Goal: Information Seeking & Learning: Understand process/instructions

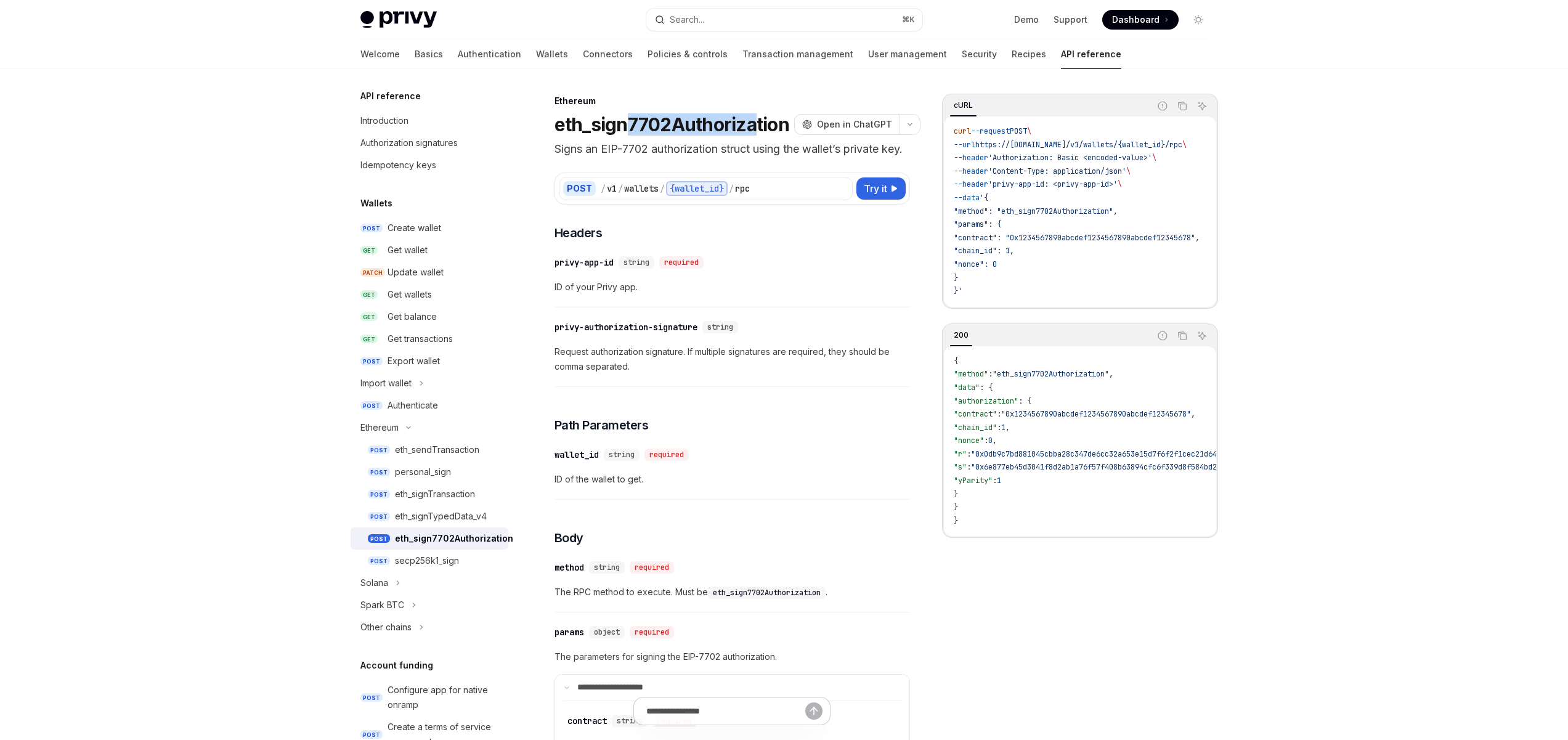
drag, startPoint x: 751, startPoint y: 124, endPoint x: 631, endPoint y: 124, distance: 120.0
click at [631, 124] on h1 "eth_sign7702Authorization" at bounding box center [672, 125] width 235 height 22
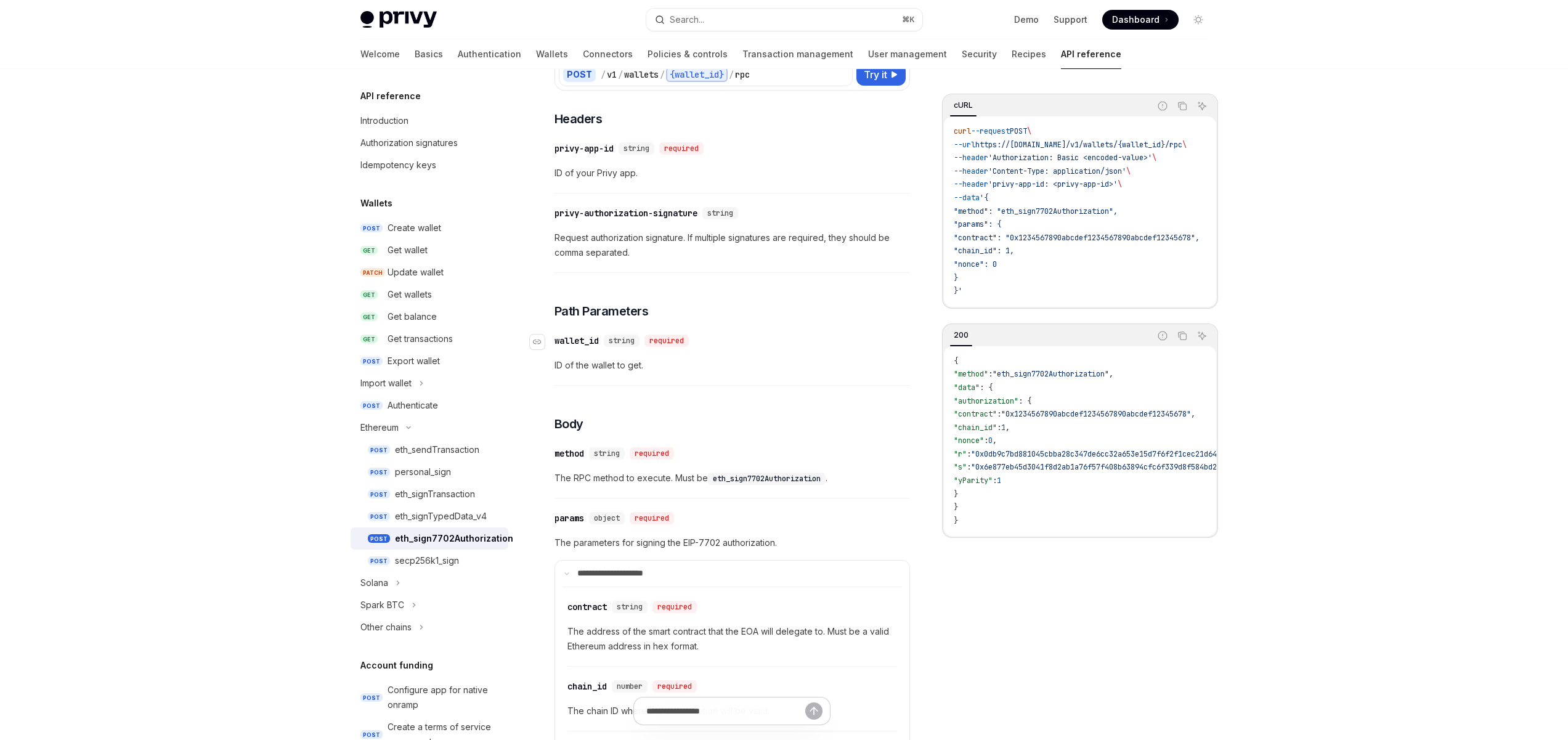
scroll to position [148, 0]
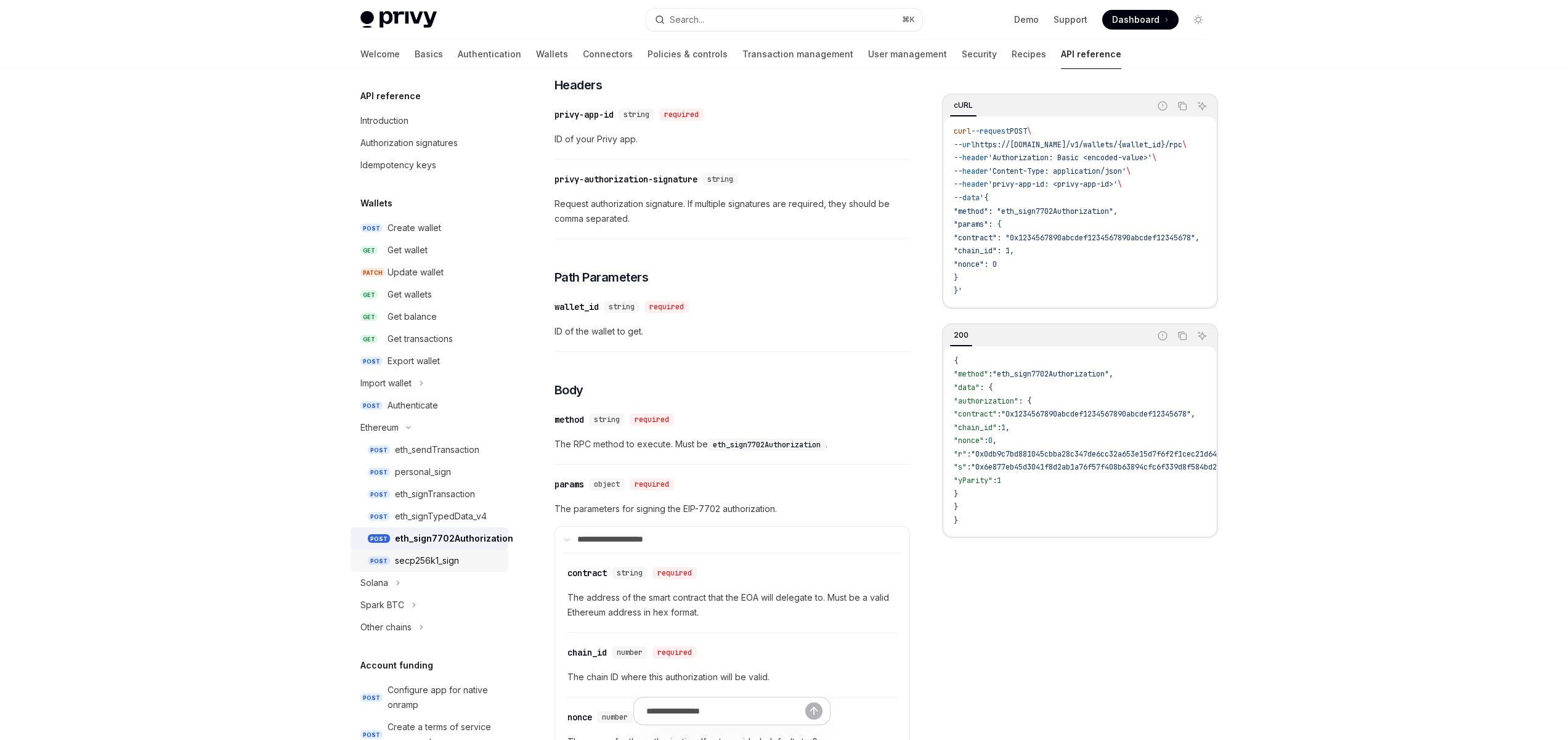
click at [418, 566] on div "secp256k1_sign" at bounding box center [428, 560] width 64 height 15
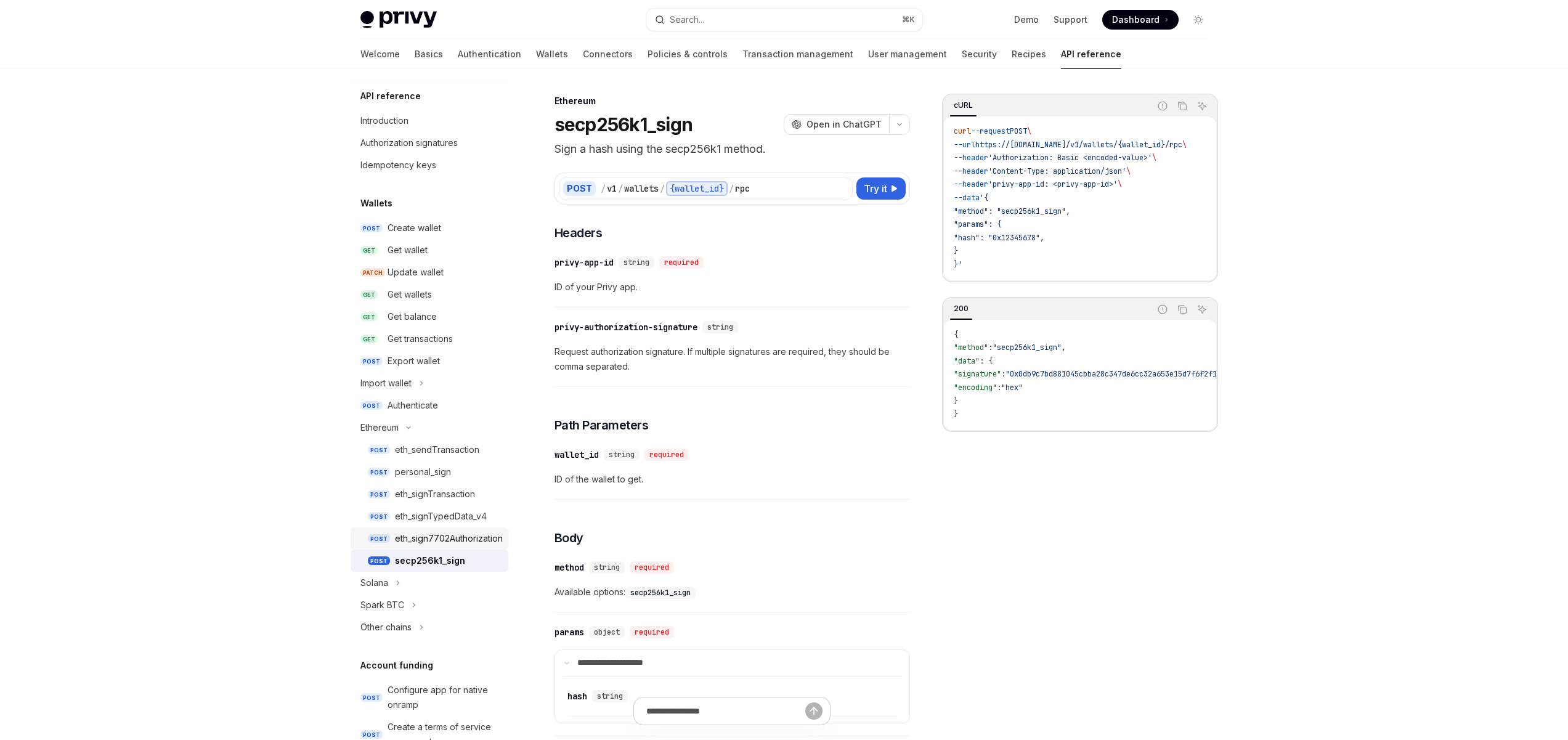
click at [434, 541] on div "eth_sign7702Authorization" at bounding box center [450, 538] width 108 height 15
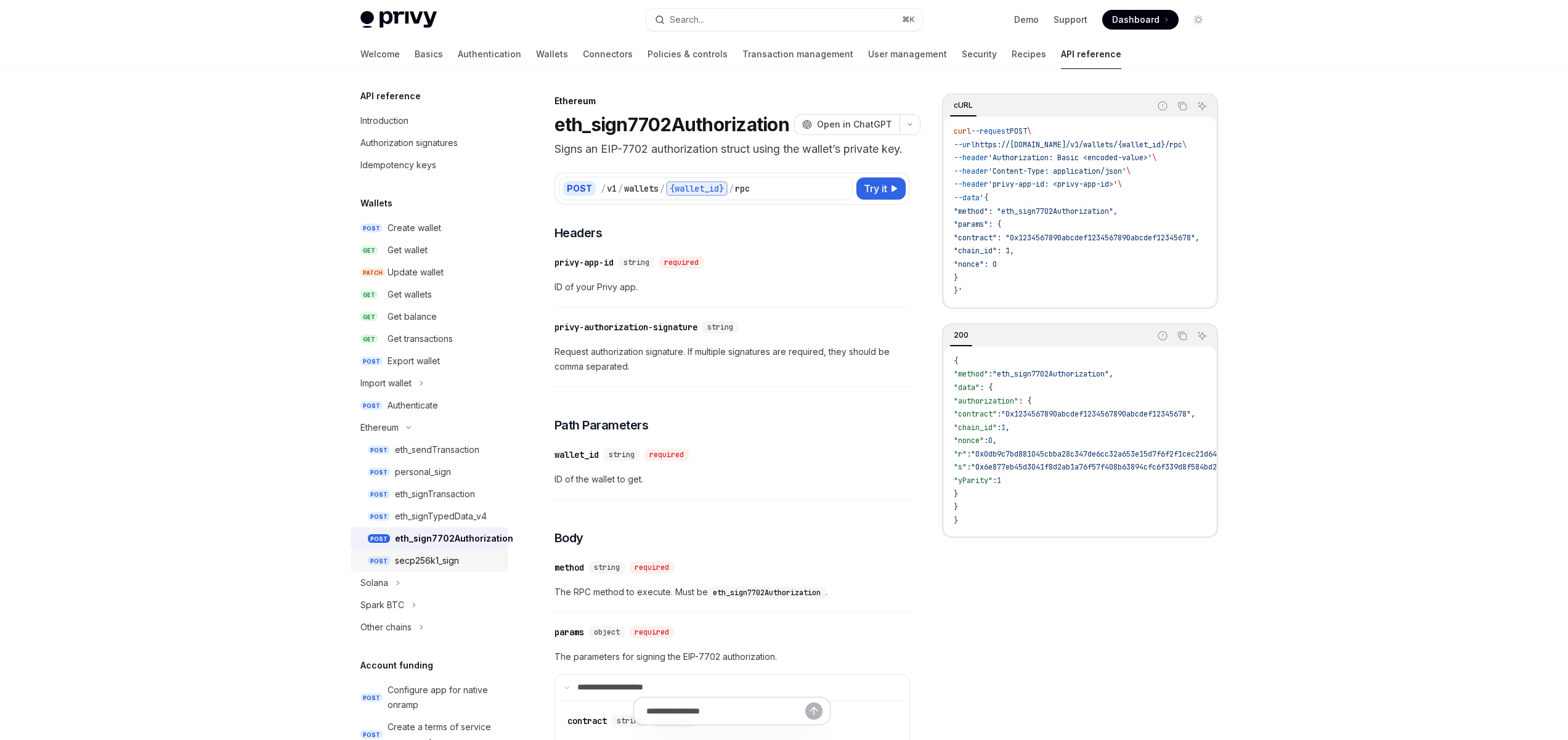
click at [424, 558] on div "secp256k1_sign" at bounding box center [428, 560] width 64 height 15
type textarea "*"
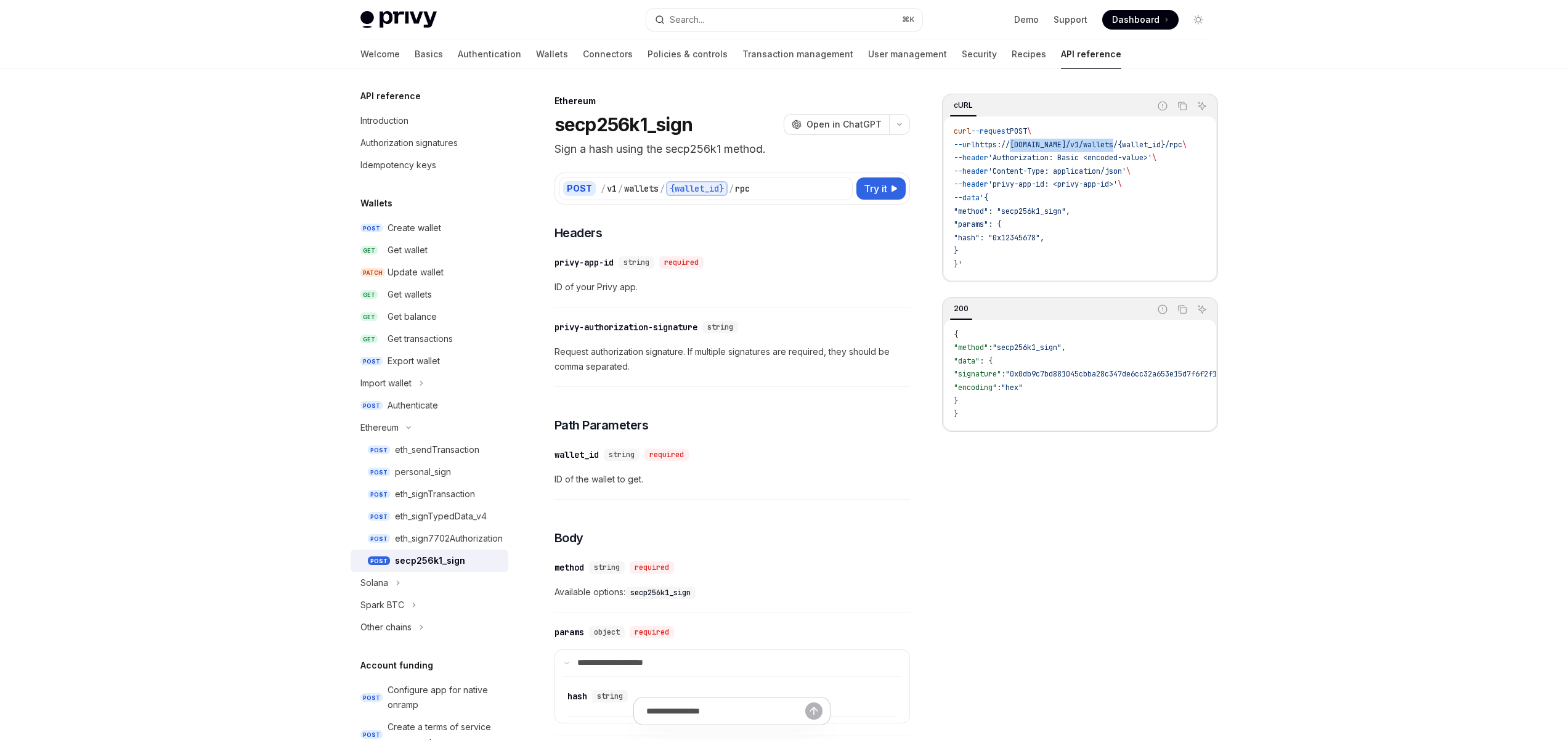
drag, startPoint x: 1021, startPoint y: 143, endPoint x: 1129, endPoint y: 143, distance: 108.0
click at [1129, 143] on span "https://[DOMAIN_NAME]/v1/wallets/{wallet_id}/rpc" at bounding box center [1079, 144] width 207 height 10
drag, startPoint x: 1211, startPoint y: 144, endPoint x: 1029, endPoint y: 146, distance: 182.0
click at [1046, 145] on code "curl --request POST \ --url https://api.privy.io/v1/wallets/{wallet_id}/rpc \ -…" at bounding box center [1085, 198] width 262 height 147
click at [1029, 146] on span "https://[DOMAIN_NAME]/v1/wallets/{wallet_id}/rpc" at bounding box center [1079, 144] width 207 height 10
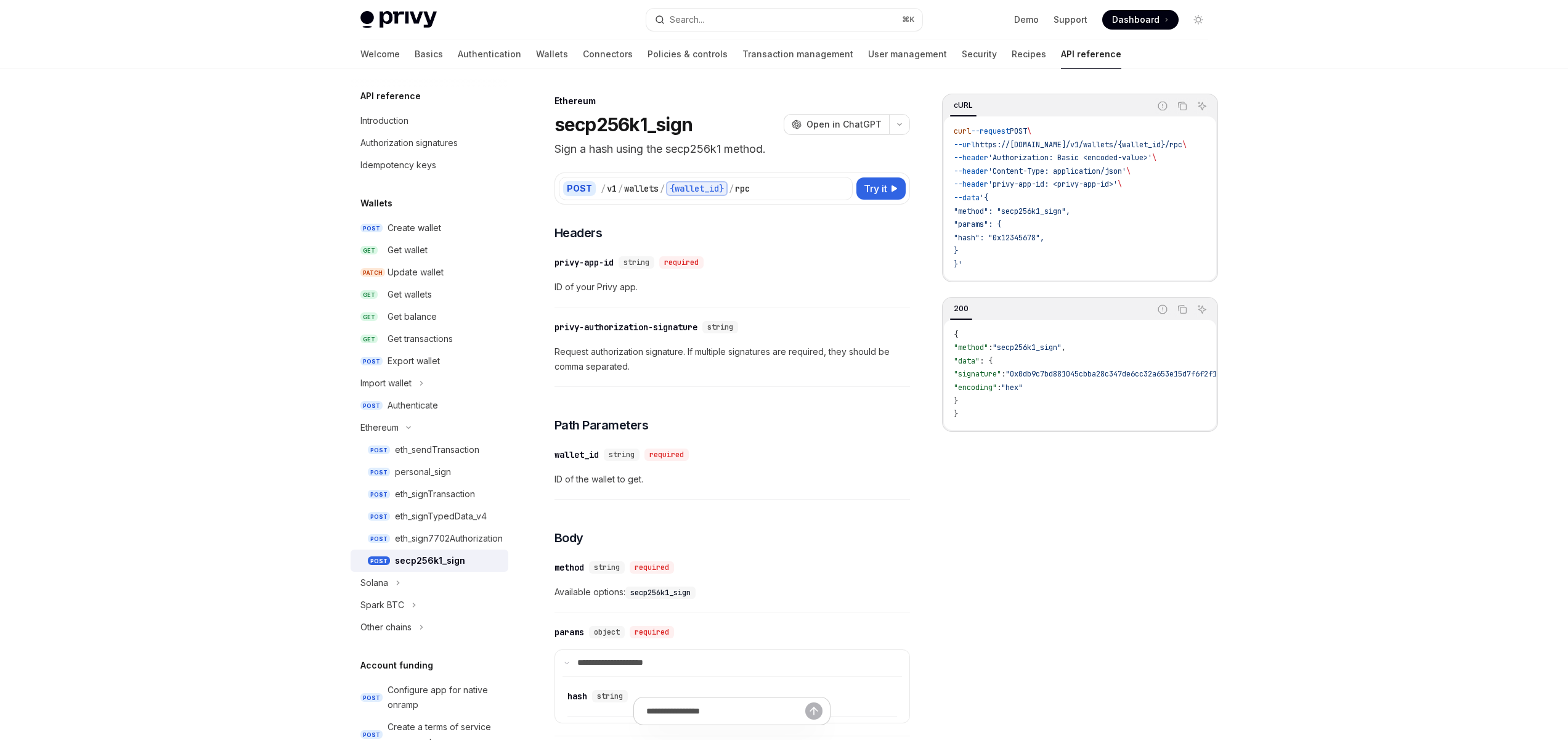
click at [836, 374] on div "​ privy-authorization-signature string Request authorization signature. If mult…" at bounding box center [732, 350] width 356 height 73
click at [790, 17] on button "Search... ⌘ K" at bounding box center [784, 19] width 276 height 22
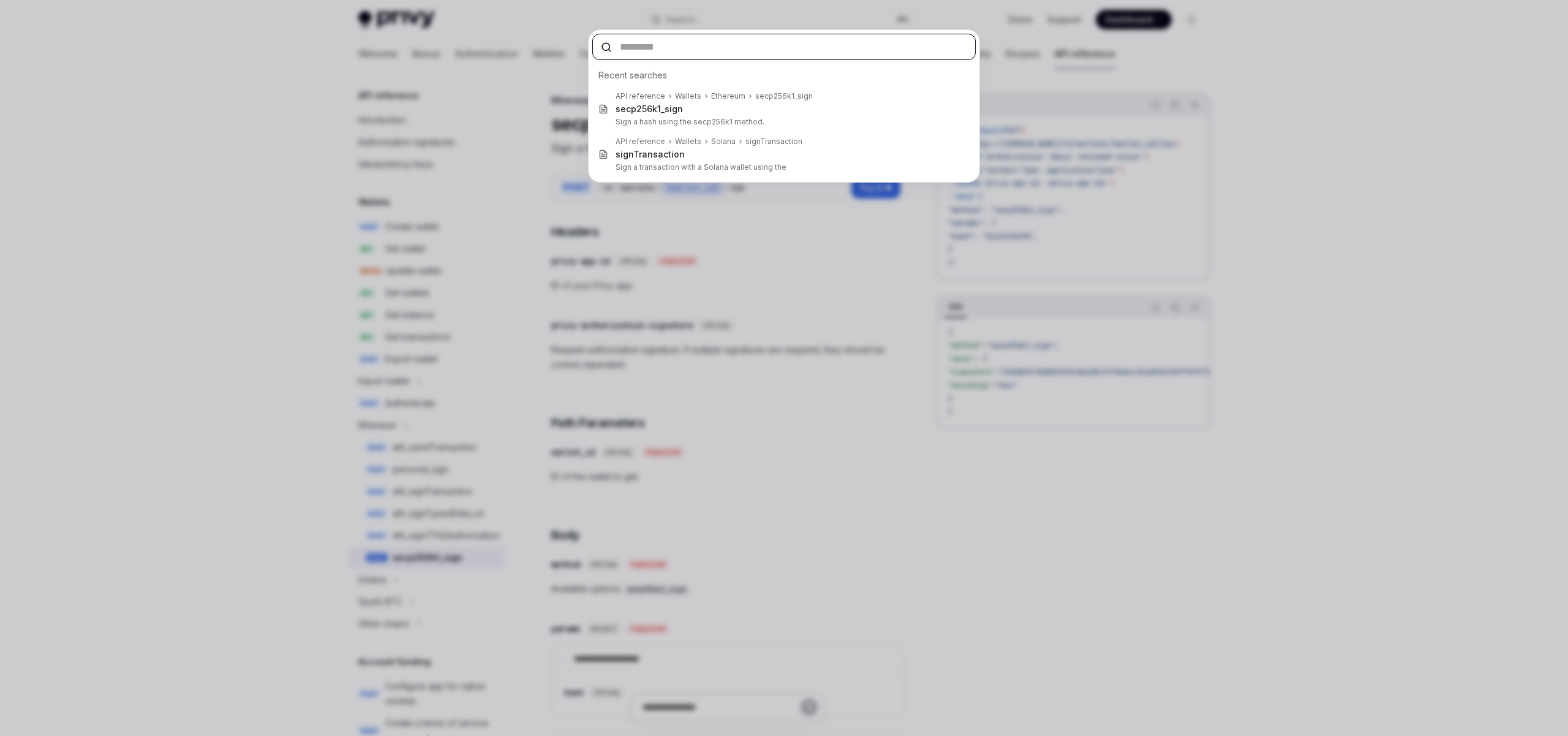
click at [786, 47] on input "text" at bounding box center [784, 47] width 383 height 26
paste input "**********"
type input "**********"
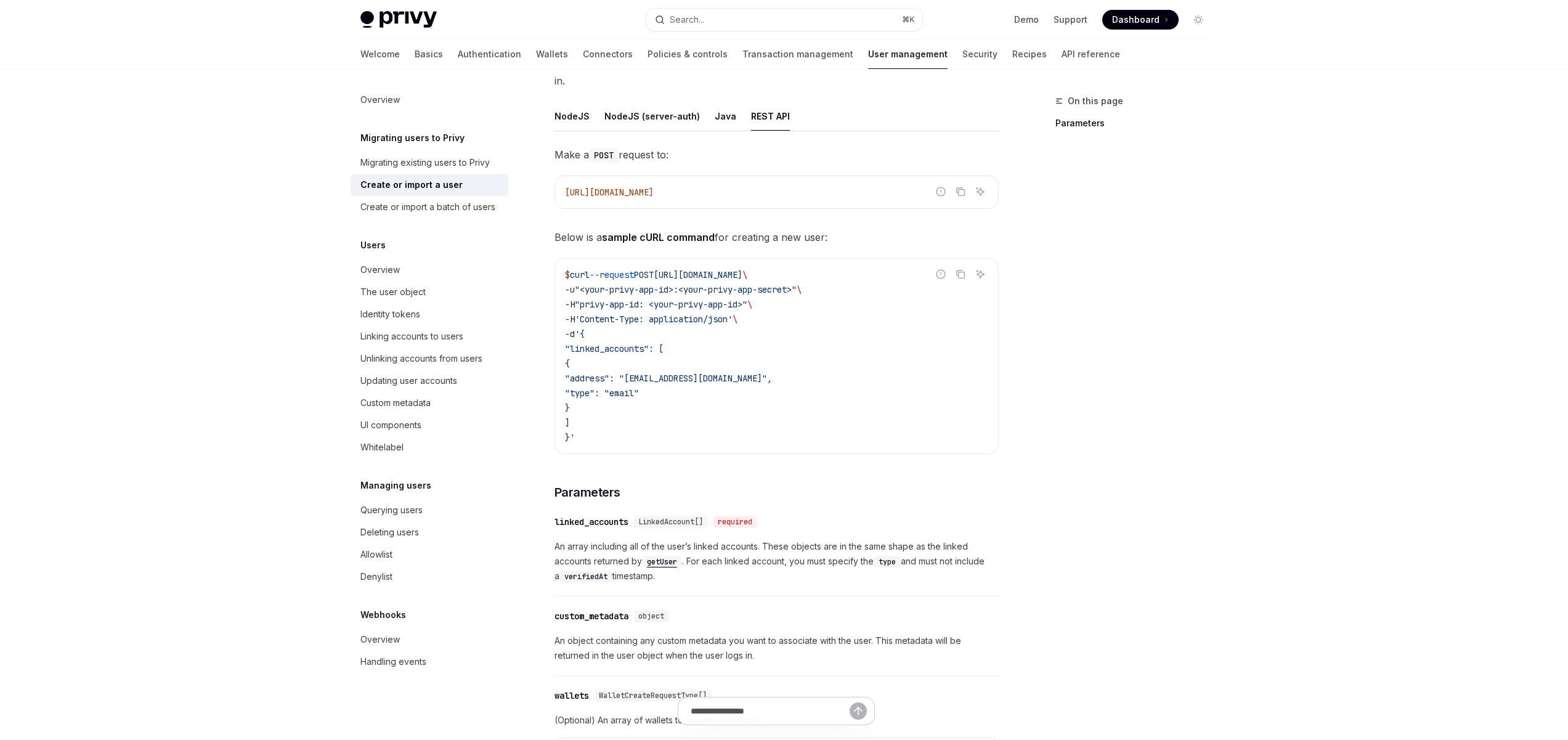
scroll to position [184, 0]
click at [761, 101] on button "REST API" at bounding box center [771, 113] width 39 height 29
type textarea "*"
click at [790, 21] on button "Search... ⌘ K" at bounding box center [784, 19] width 276 height 22
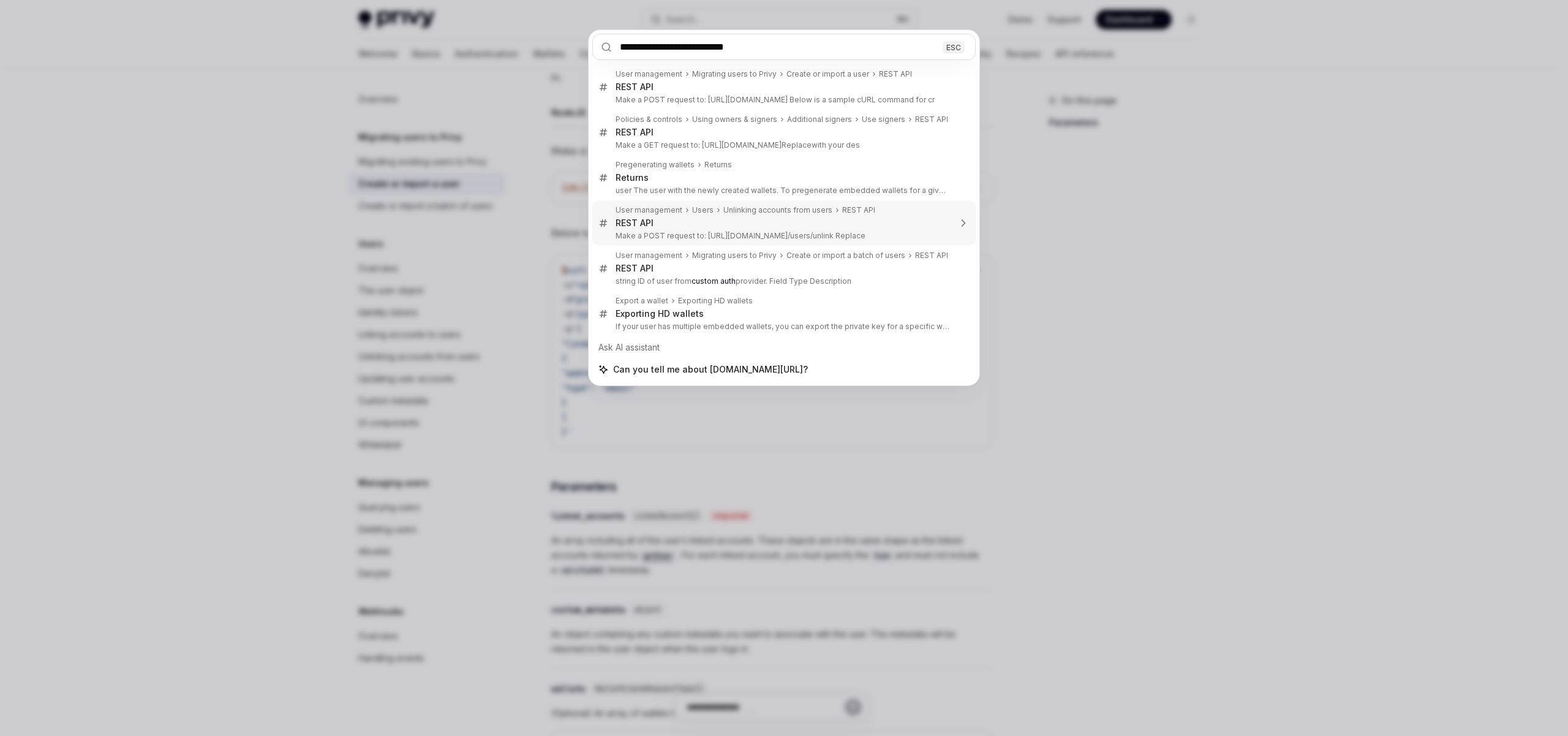
type input "**********"
click at [1075, 174] on div "**********" at bounding box center [784, 368] width 1568 height 736
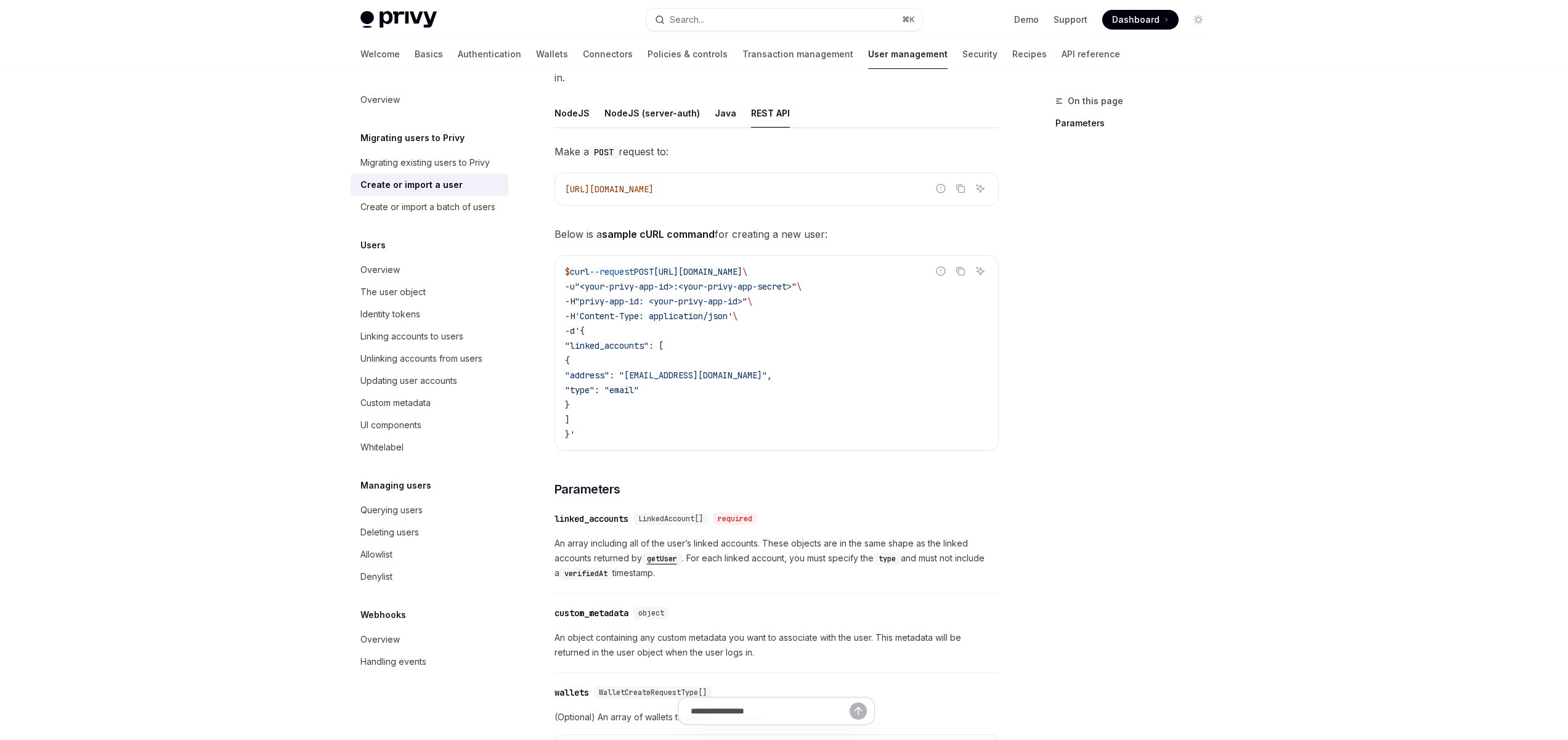
click at [1099, 256] on div "On this page Parameters" at bounding box center [1125, 416] width 187 height 646
click at [1062, 55] on link "API reference" at bounding box center [1091, 54] width 59 height 29
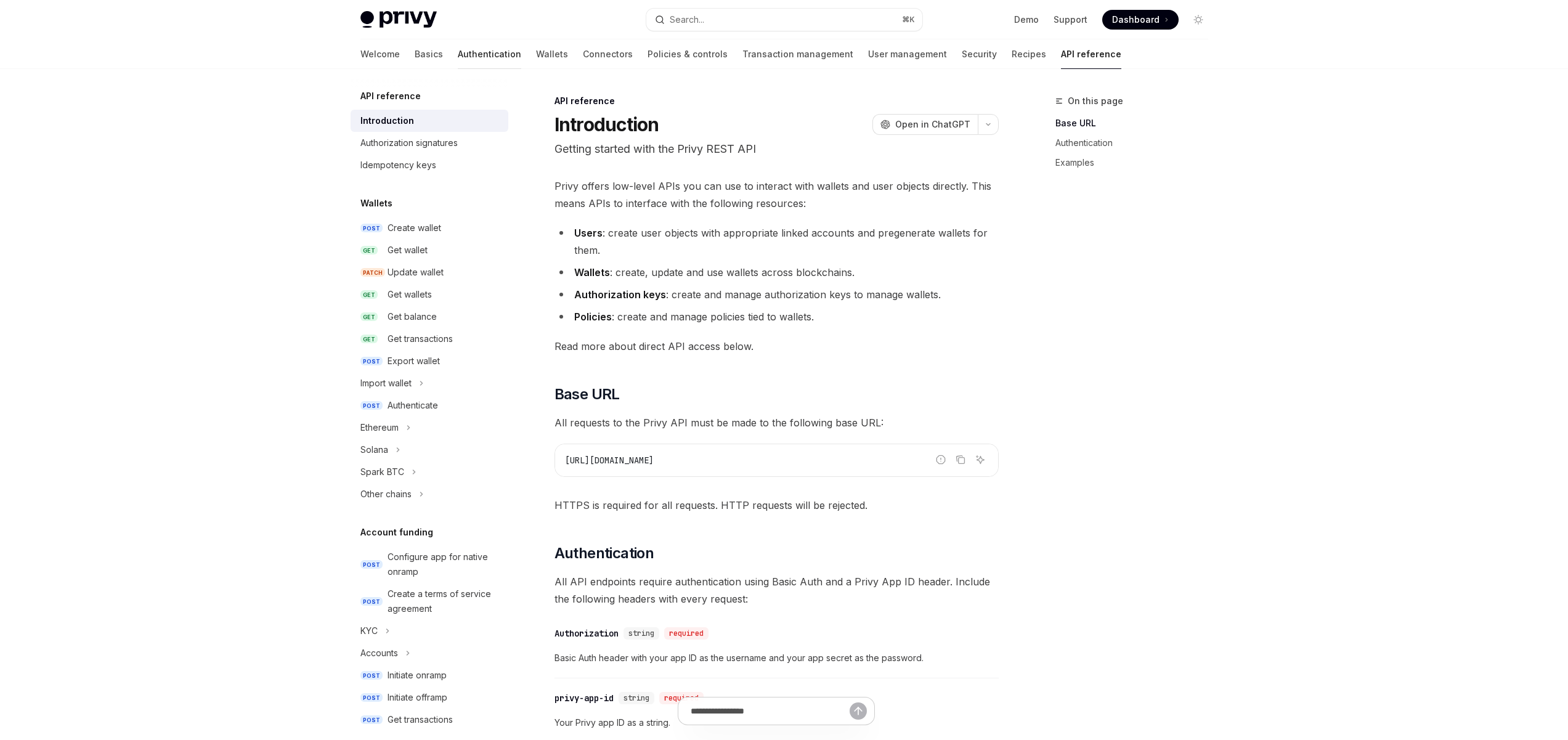
click at [458, 50] on link "Authentication" at bounding box center [489, 54] width 63 height 29
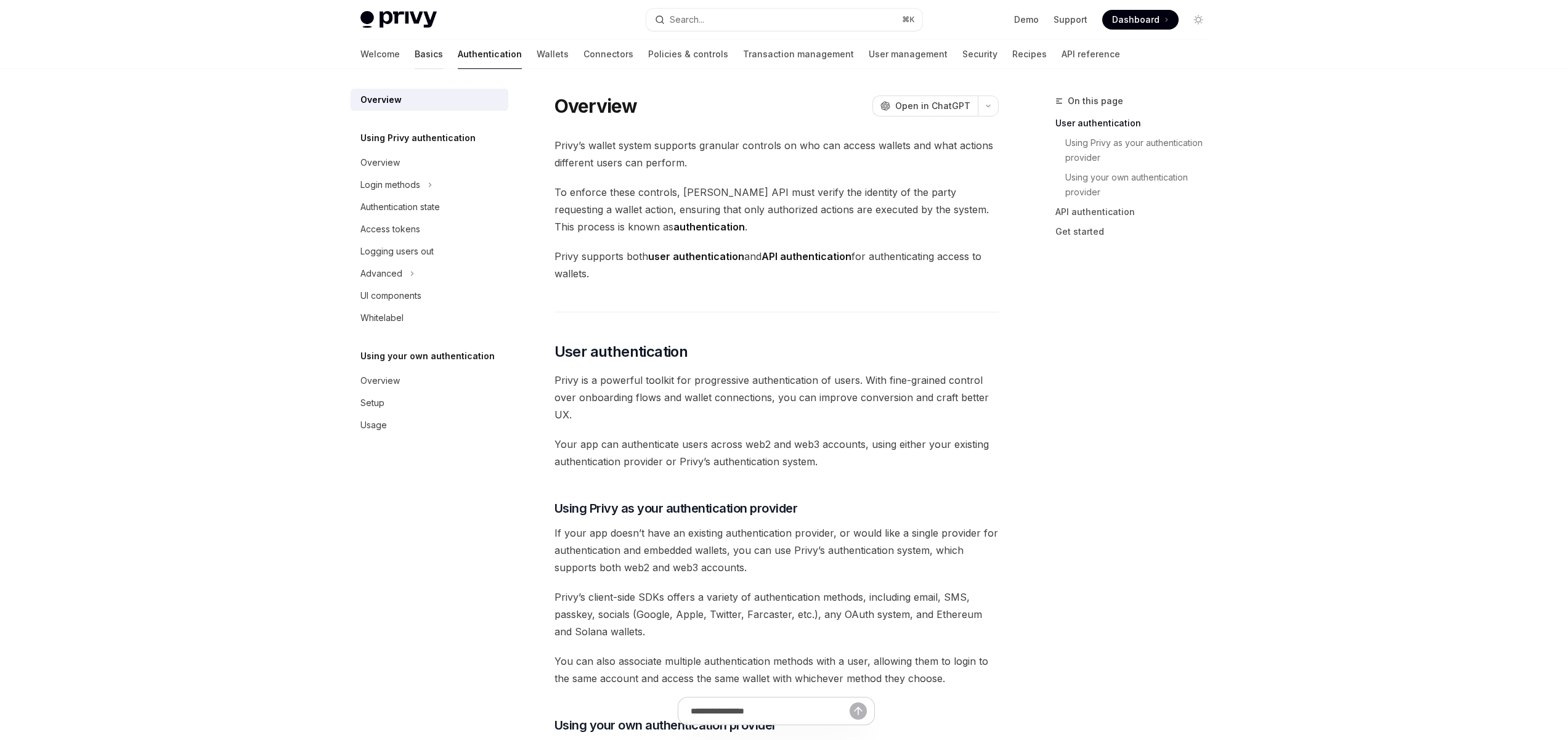
click at [415, 52] on link "Basics" at bounding box center [428, 54] width 28 height 29
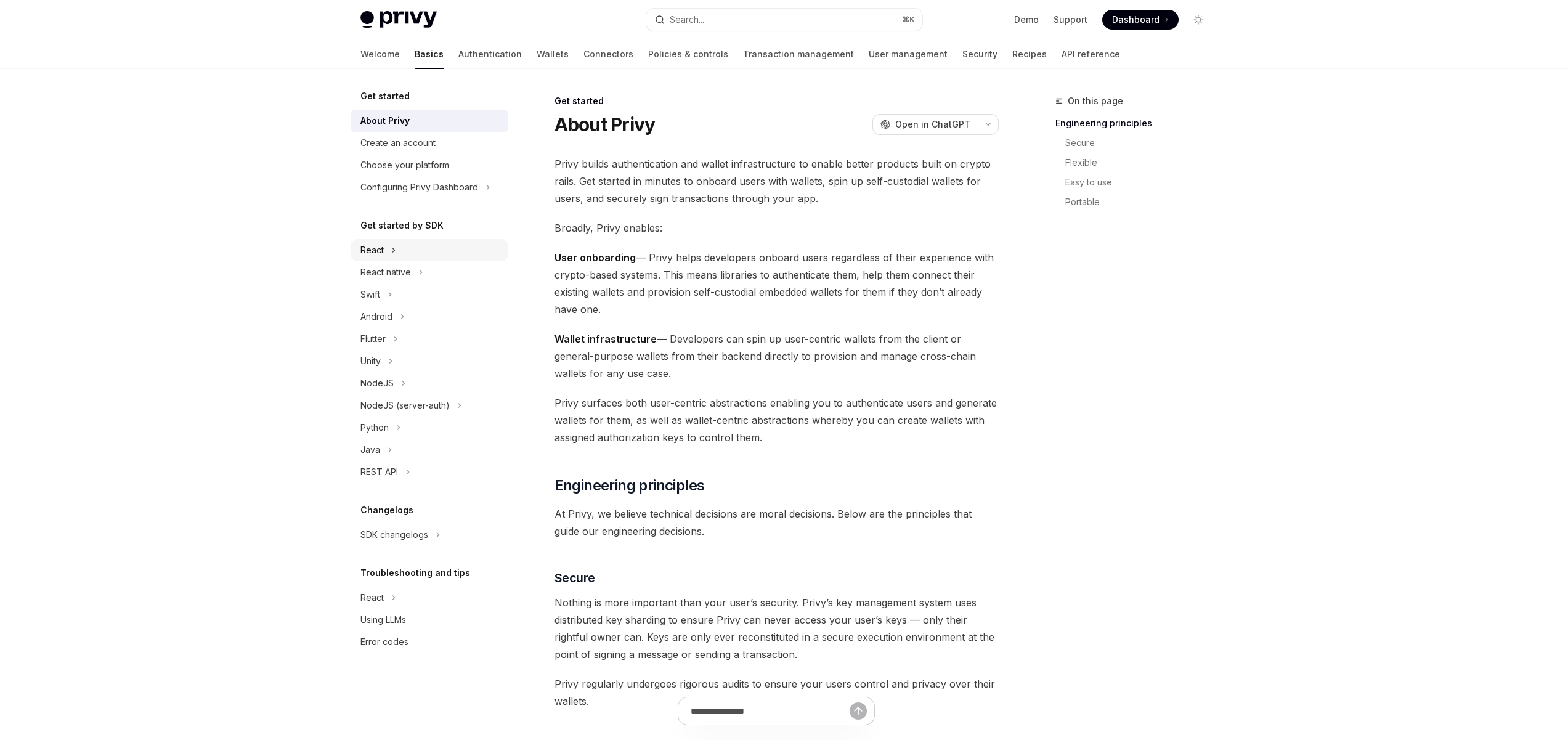
click at [379, 243] on div "React" at bounding box center [373, 250] width 24 height 15
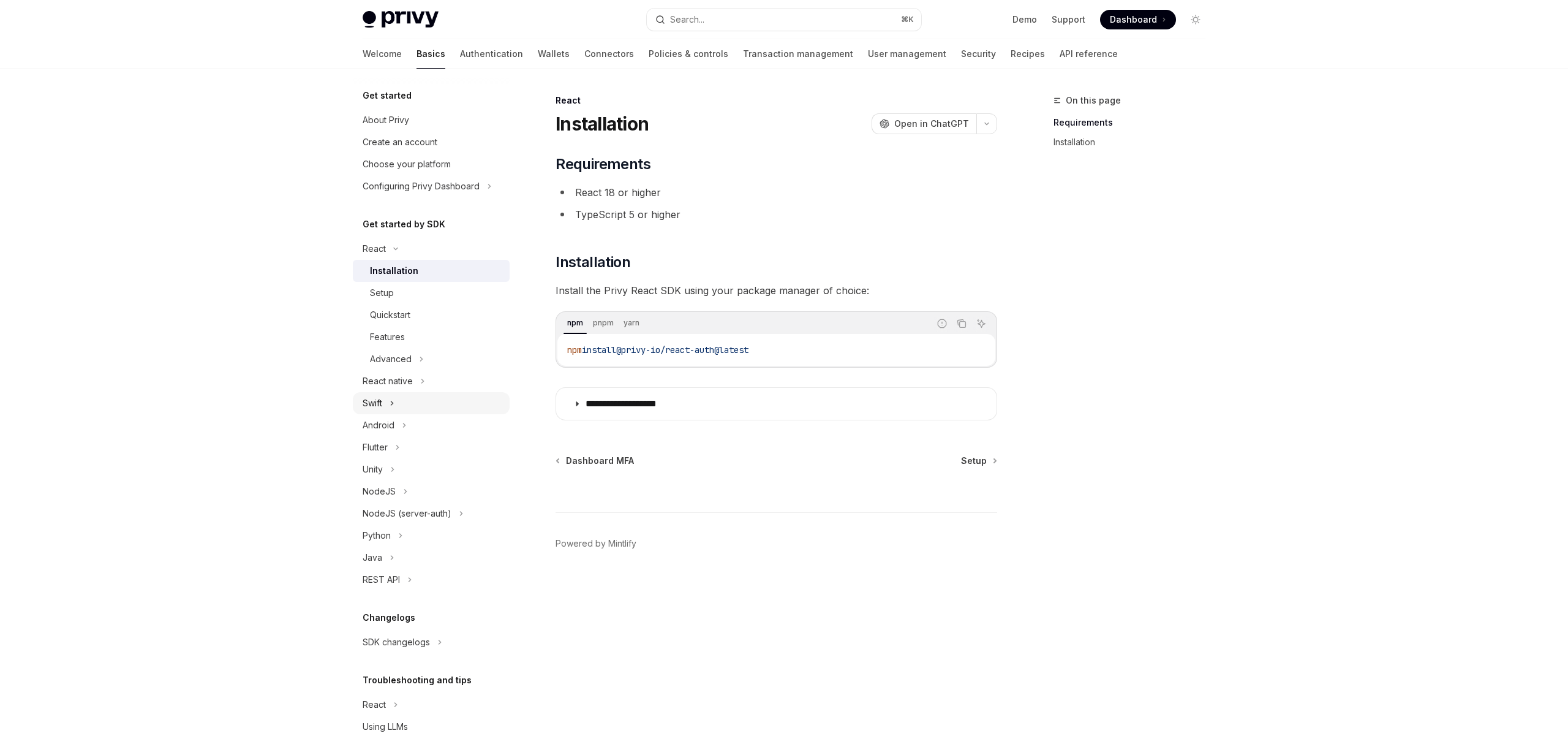
click at [391, 408] on icon "Toggle Swift section" at bounding box center [391, 403] width 5 height 15
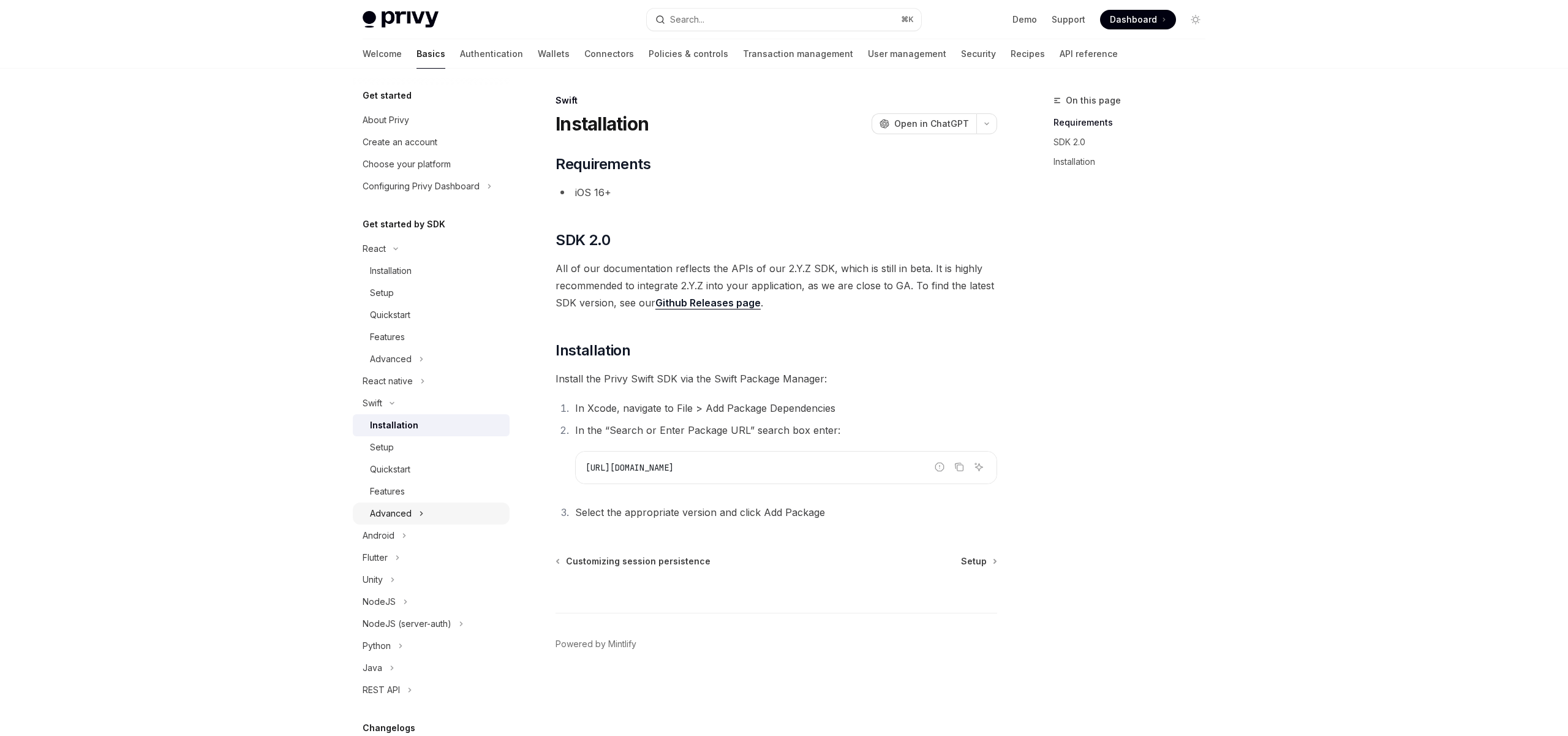
click at [419, 513] on icon "Toggle Advanced section" at bounding box center [421, 513] width 5 height 15
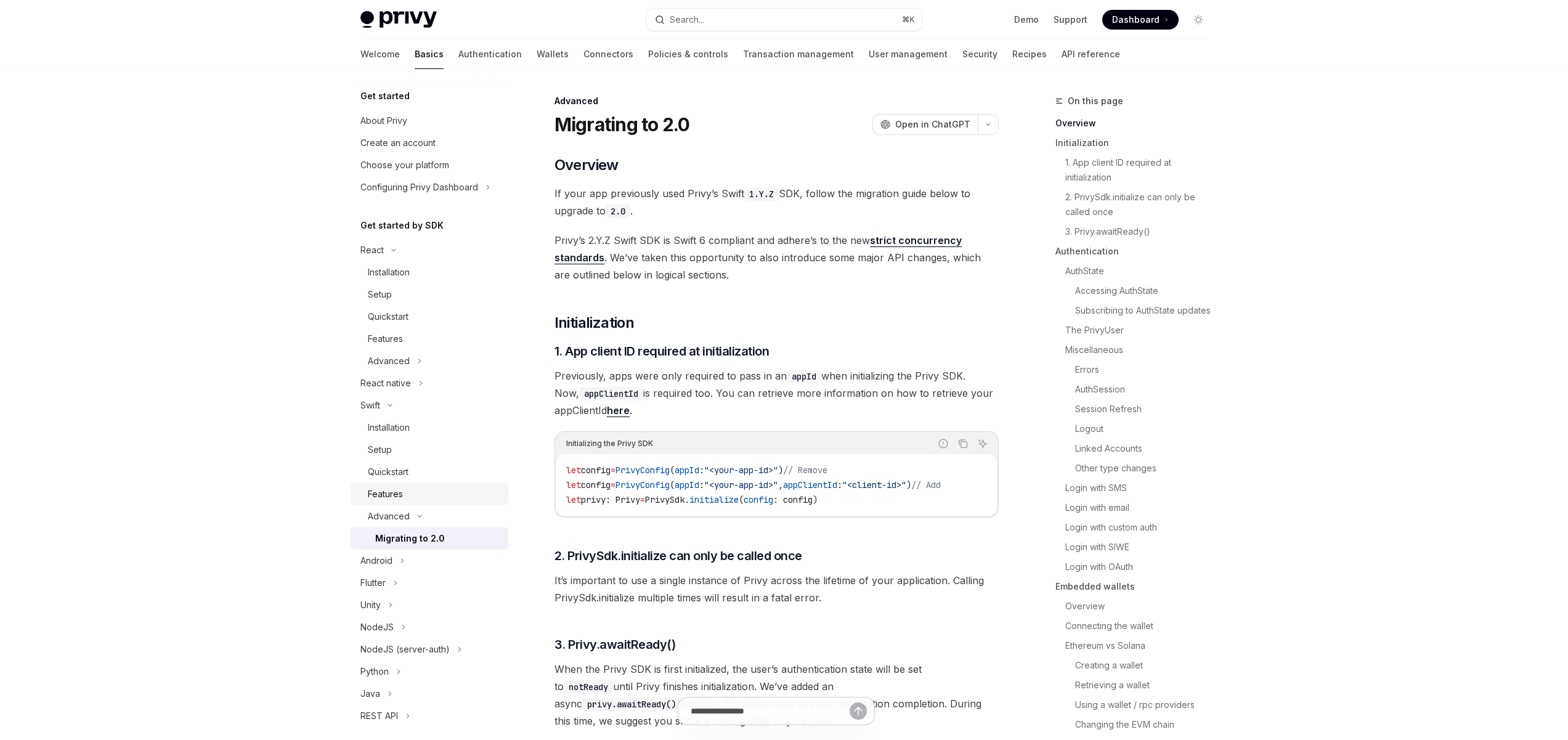
click at [397, 492] on div "Features" at bounding box center [385, 494] width 35 height 15
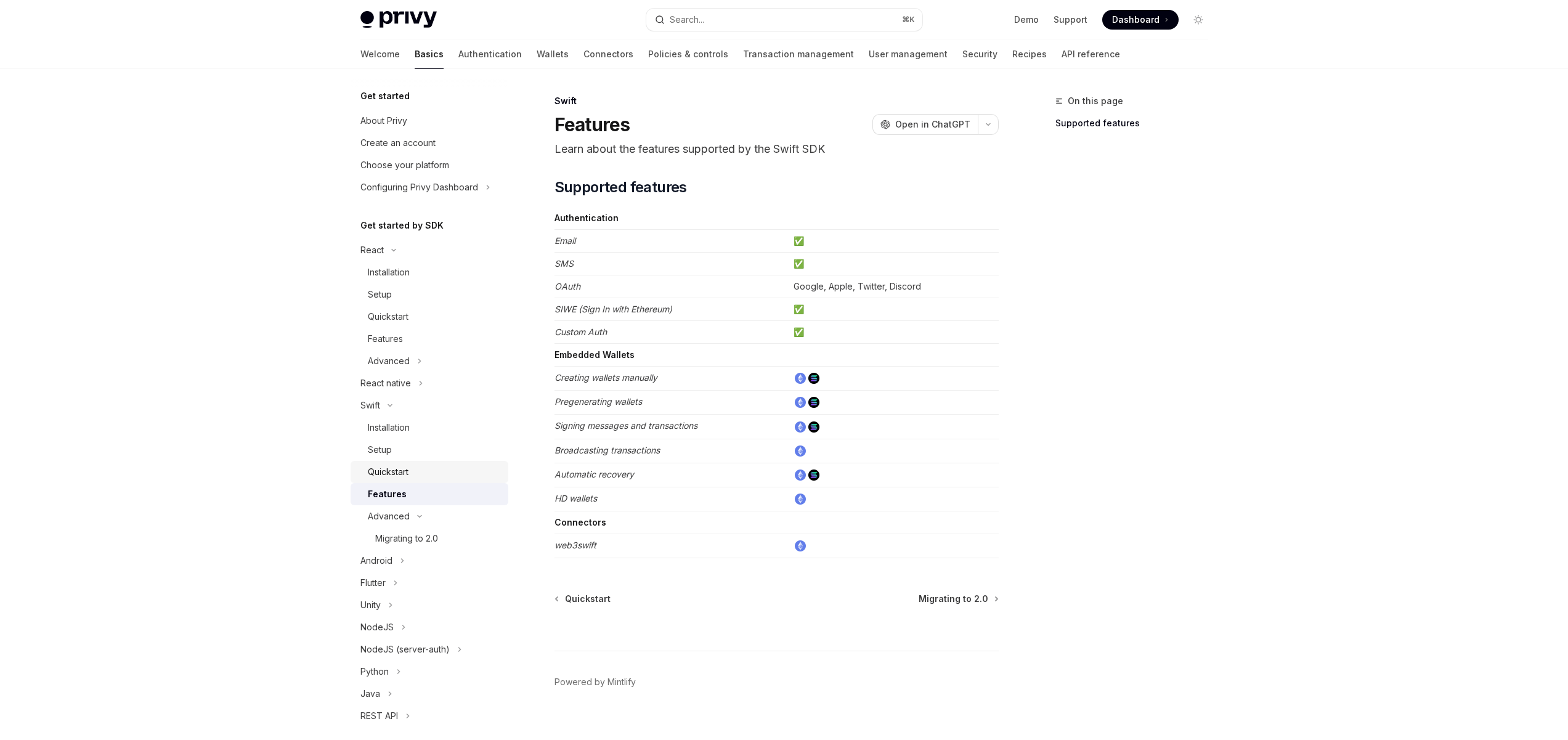
click at [395, 471] on div "Quickstart" at bounding box center [388, 471] width 40 height 15
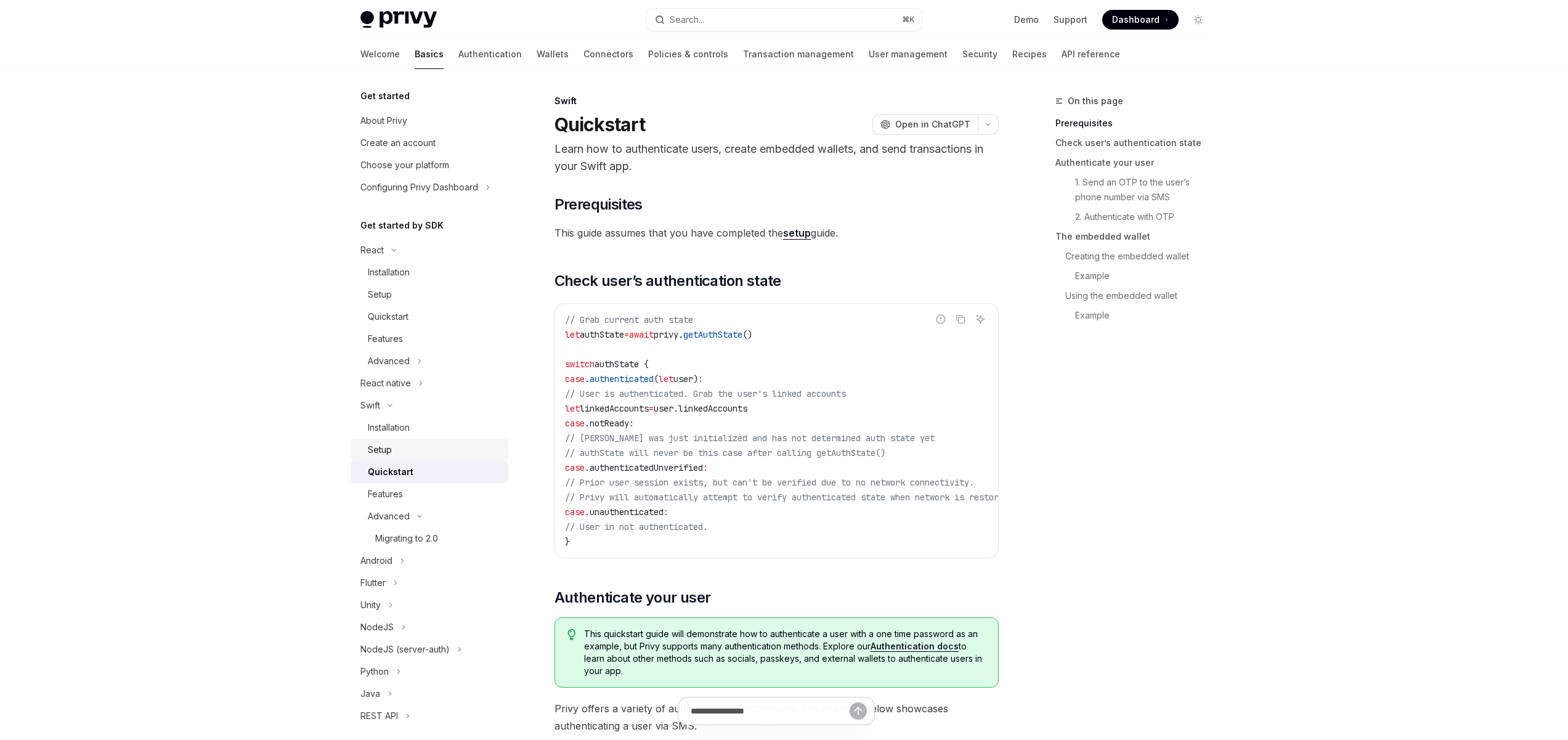
click at [387, 447] on div "Setup" at bounding box center [380, 449] width 24 height 15
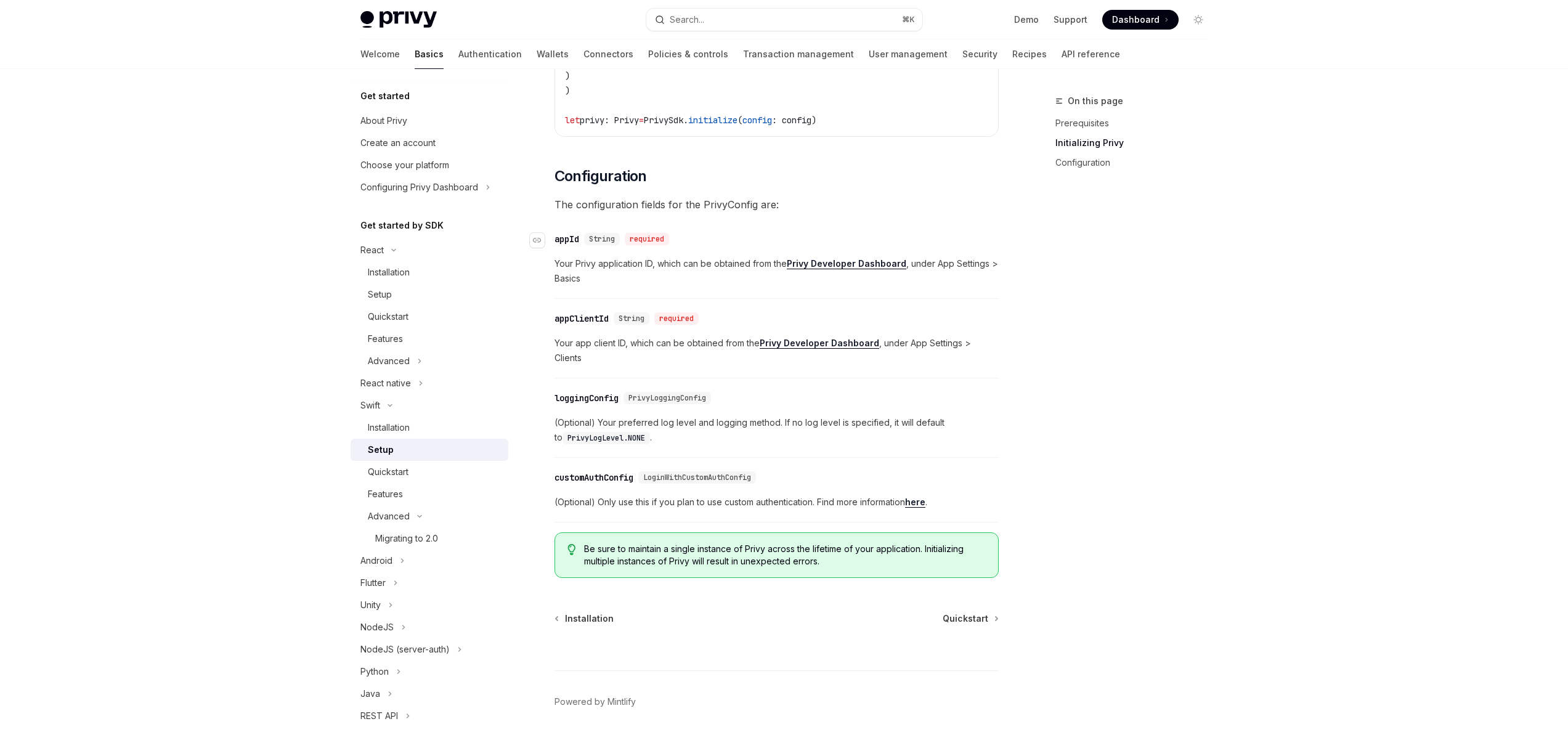
scroll to position [485, 0]
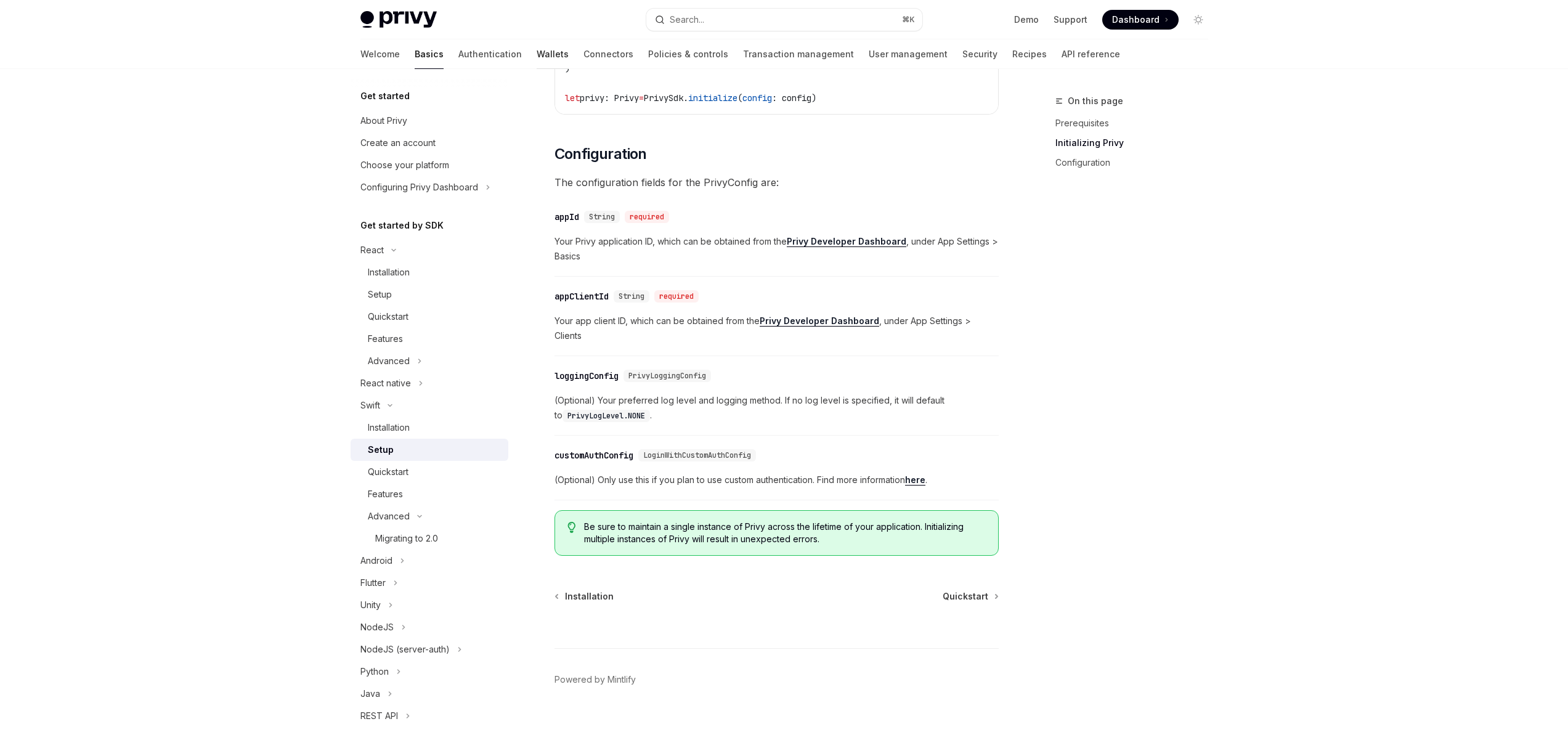
click at [537, 55] on link "Wallets" at bounding box center [552, 54] width 32 height 29
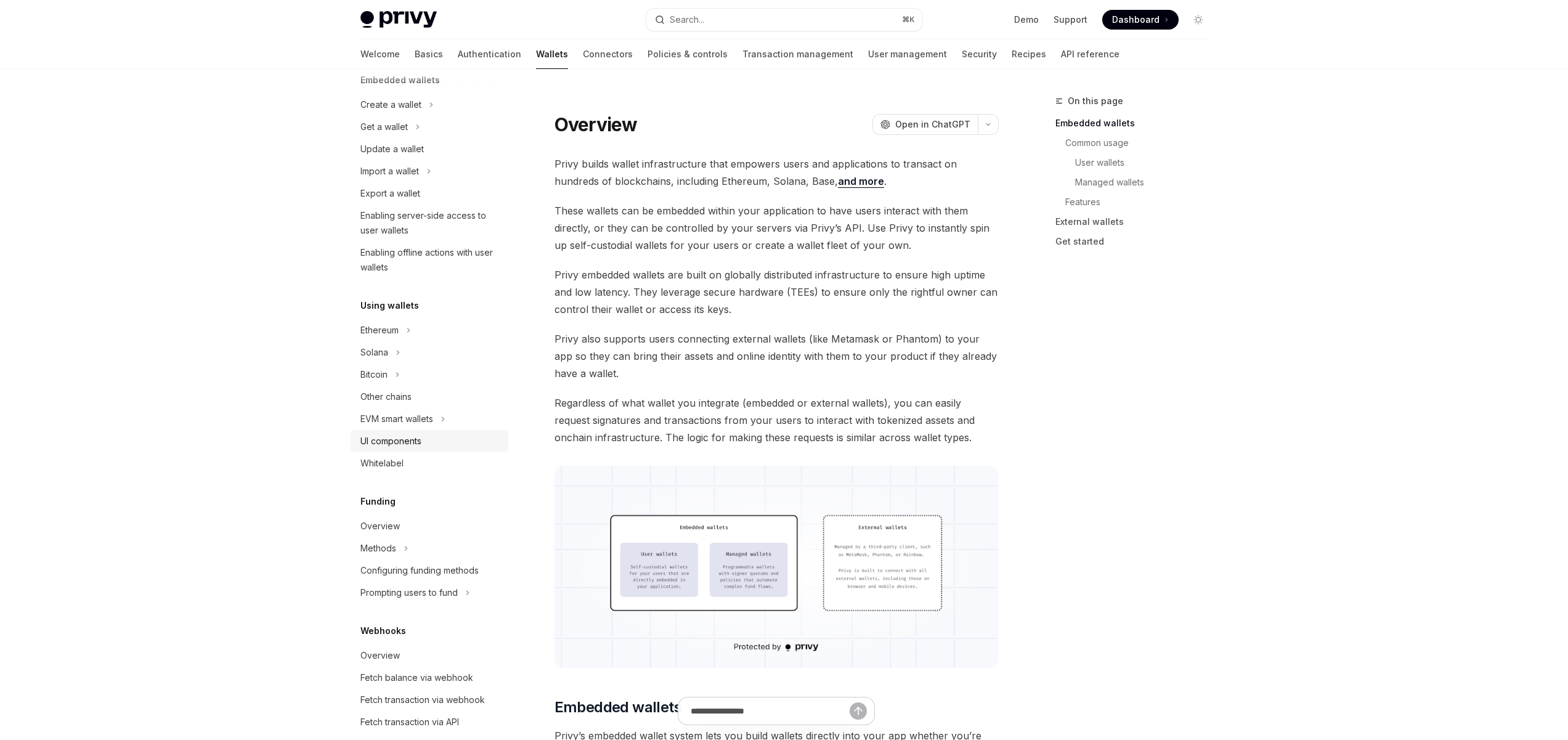
scroll to position [148, 0]
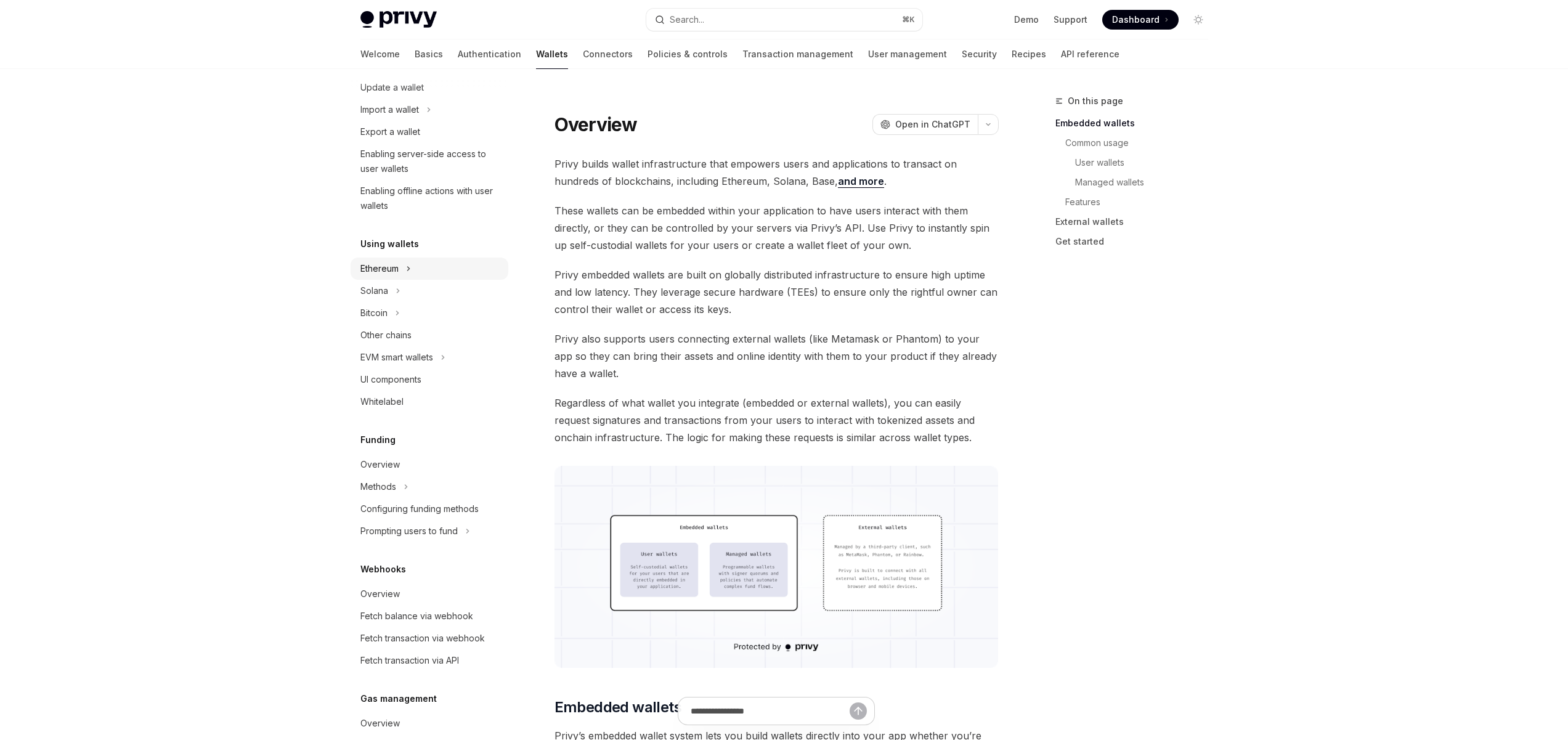
click at [384, 271] on div "Ethereum" at bounding box center [380, 269] width 39 height 15
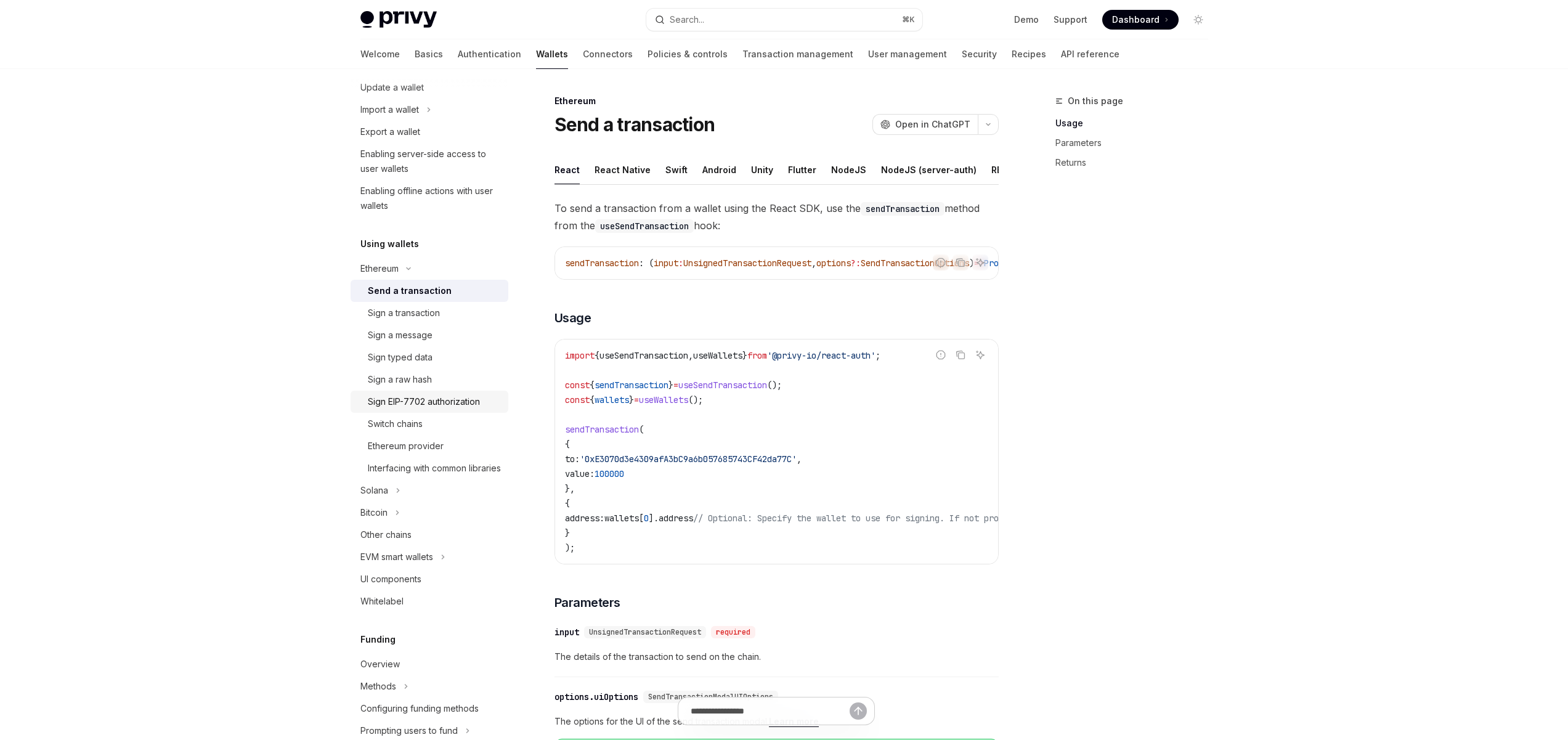
click at [406, 401] on div "Sign EIP-7702 authorization" at bounding box center [424, 402] width 112 height 15
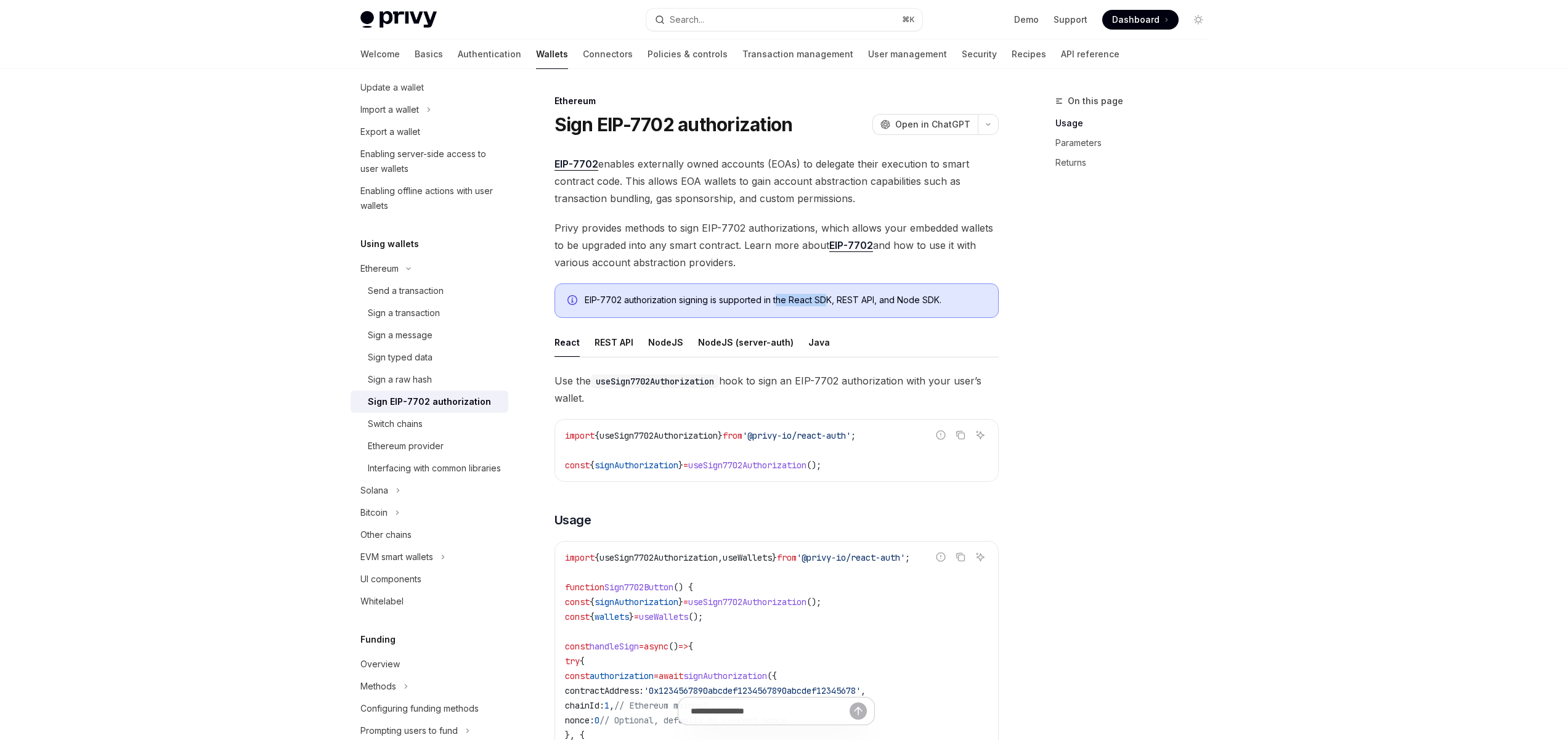
drag, startPoint x: 828, startPoint y: 300, endPoint x: 776, endPoint y: 299, distance: 52.0
click at [776, 299] on div "EIP-7702 authorization signing is supported in the React SDK, REST API, and Nod…" at bounding box center [784, 300] width 401 height 14
click at [820, 296] on div "EIP-7702 authorization signing is supported in the React SDK, REST API, and Nod…" at bounding box center [784, 300] width 401 height 14
click at [850, 295] on div "EIP-7702 authorization signing is supported in the React SDK, REST API, and Nod…" at bounding box center [784, 300] width 401 height 14
click at [789, 297] on div "EIP-7702 authorization signing is supported in the React SDK, REST API, and Nod…" at bounding box center [784, 300] width 401 height 14
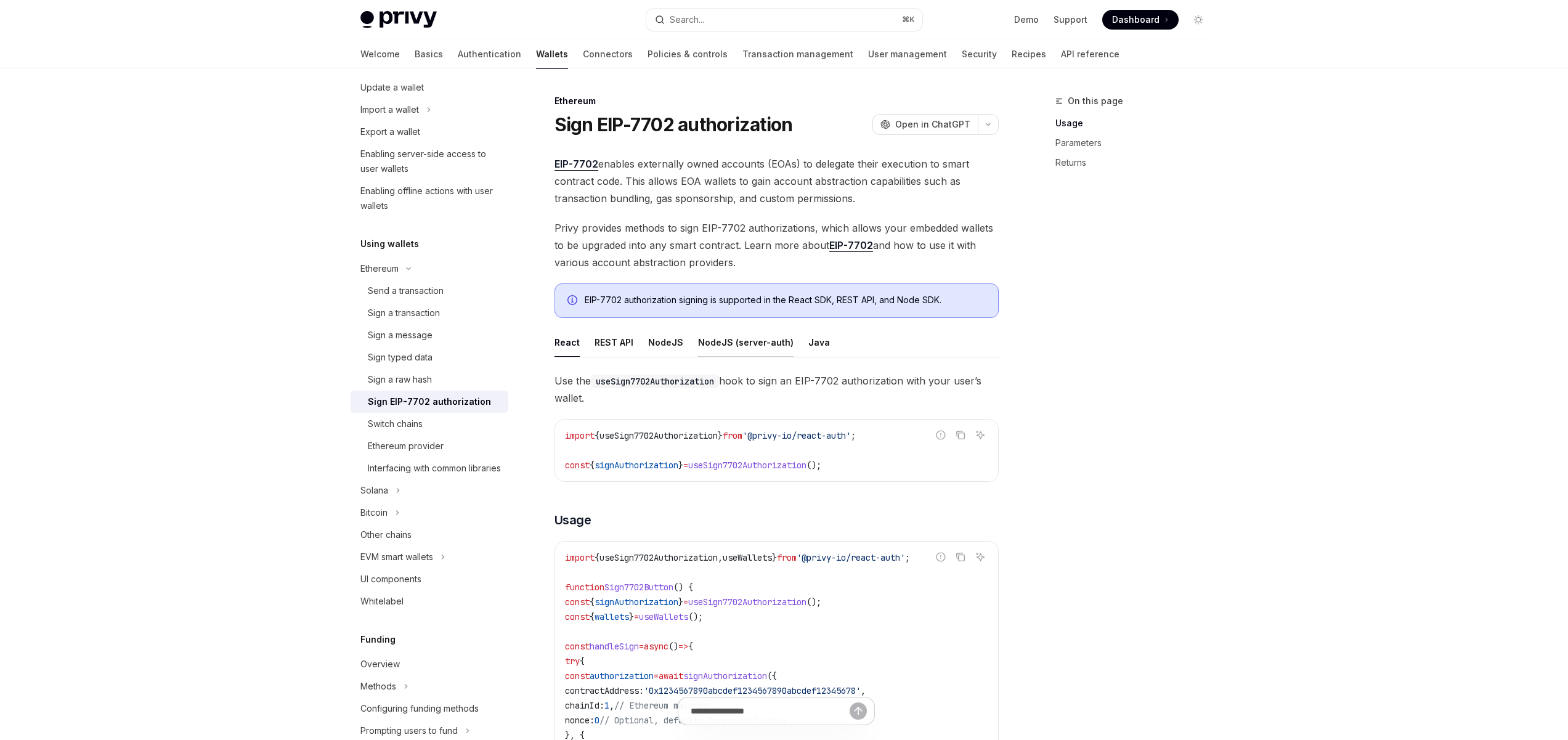
scroll to position [148, 0]
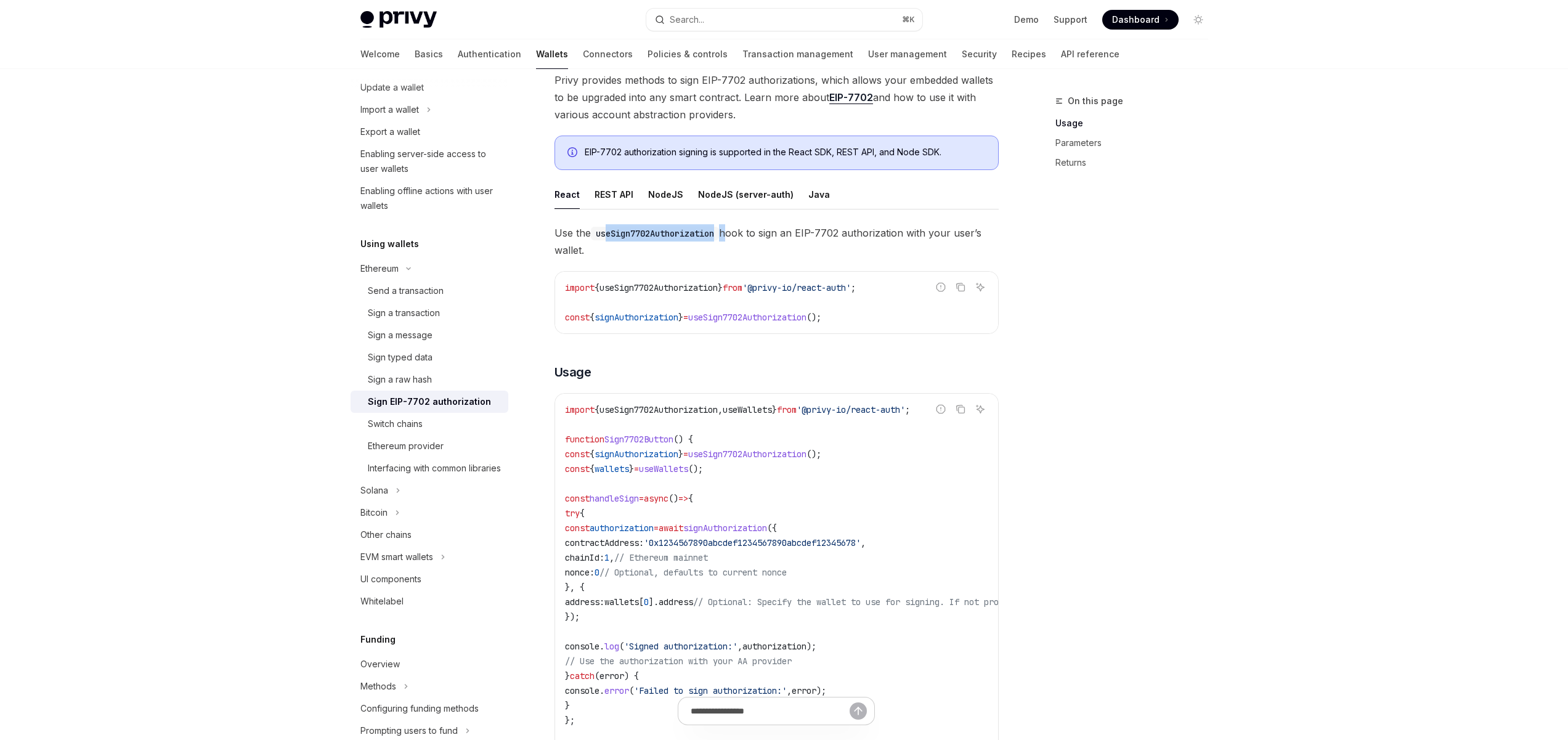
drag, startPoint x: 729, startPoint y: 232, endPoint x: 607, endPoint y: 226, distance: 122.1
click at [607, 226] on span "Use the useSign7702Authorization hook to sign an EIP-7702 authorization with yo…" at bounding box center [776, 241] width 444 height 35
drag, startPoint x: 896, startPoint y: 227, endPoint x: 795, endPoint y: 232, distance: 101.1
click at [798, 232] on span "Use the useSign7702Authorization hook to sign an EIP-7702 authorization with yo…" at bounding box center [776, 241] width 444 height 35
click at [758, 232] on span "Use the useSign7702Authorization hook to sign an EIP-7702 authorization with yo…" at bounding box center [776, 241] width 444 height 35
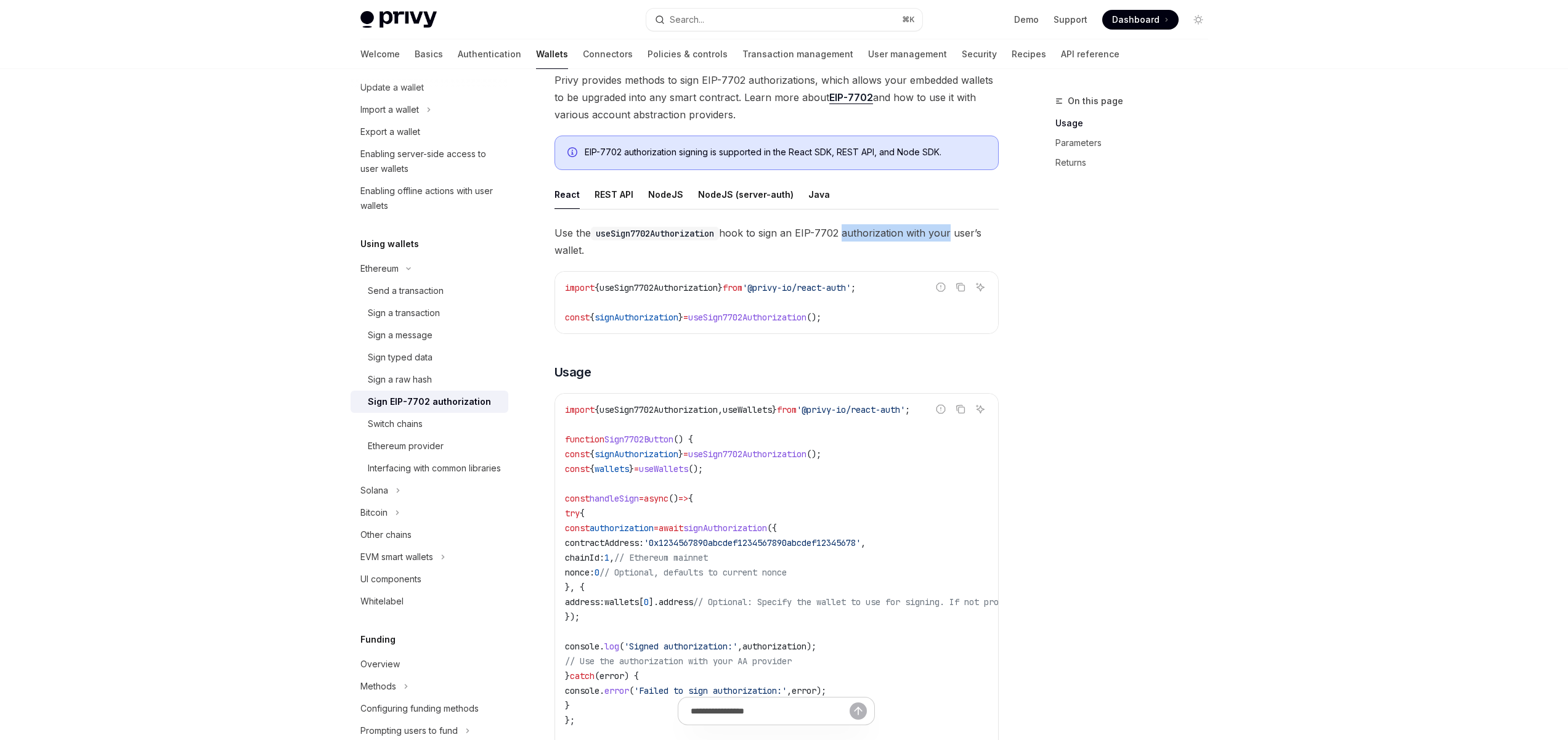
drag, startPoint x: 953, startPoint y: 228, endPoint x: 800, endPoint y: 228, distance: 153.0
click at [817, 228] on span "Use the useSign7702Authorization hook to sign an EIP-7702 authorization with yo…" at bounding box center [776, 241] width 444 height 35
drag, startPoint x: 800, startPoint y: 228, endPoint x: 695, endPoint y: 249, distance: 107.1
click at [799, 228] on span "Use the useSign7702Authorization hook to sign an EIP-7702 authorization with yo…" at bounding box center [776, 241] width 444 height 35
drag, startPoint x: 884, startPoint y: 288, endPoint x: 609, endPoint y: 286, distance: 275.0
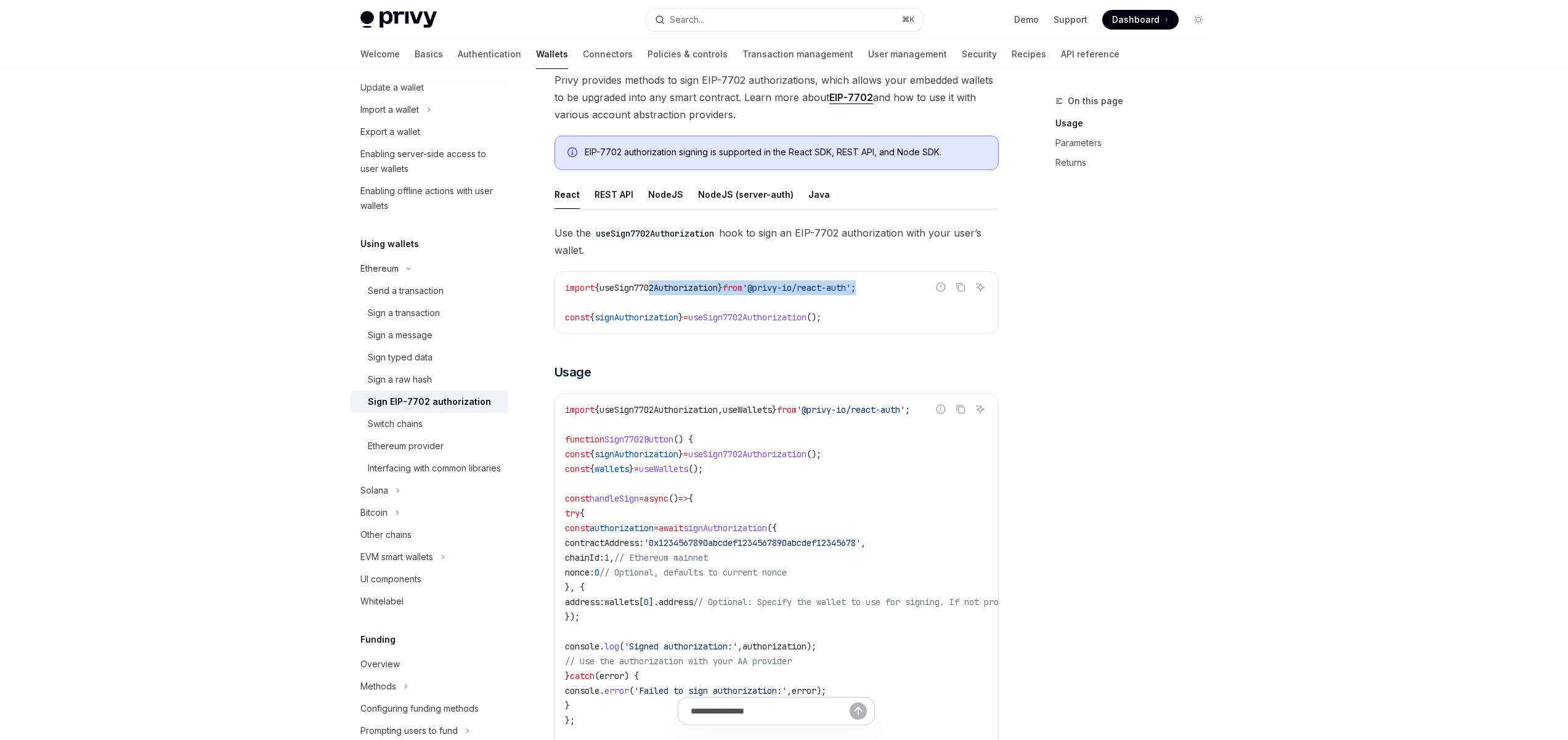
click at [649, 286] on span "import { useSign7702Authorization } from '@privy-io/react-auth' ;" at bounding box center [710, 288] width 291 height 11
click at [609, 286] on span "useSign7702Authorization" at bounding box center [658, 288] width 118 height 11
drag, startPoint x: 795, startPoint y: 318, endPoint x: 631, endPoint y: 319, distance: 164.0
click at [644, 319] on span "const { signAuthorization } = useSign7702Authorization ();" at bounding box center [693, 317] width 256 height 11
click at [595, 321] on span "{" at bounding box center [592, 317] width 5 height 11
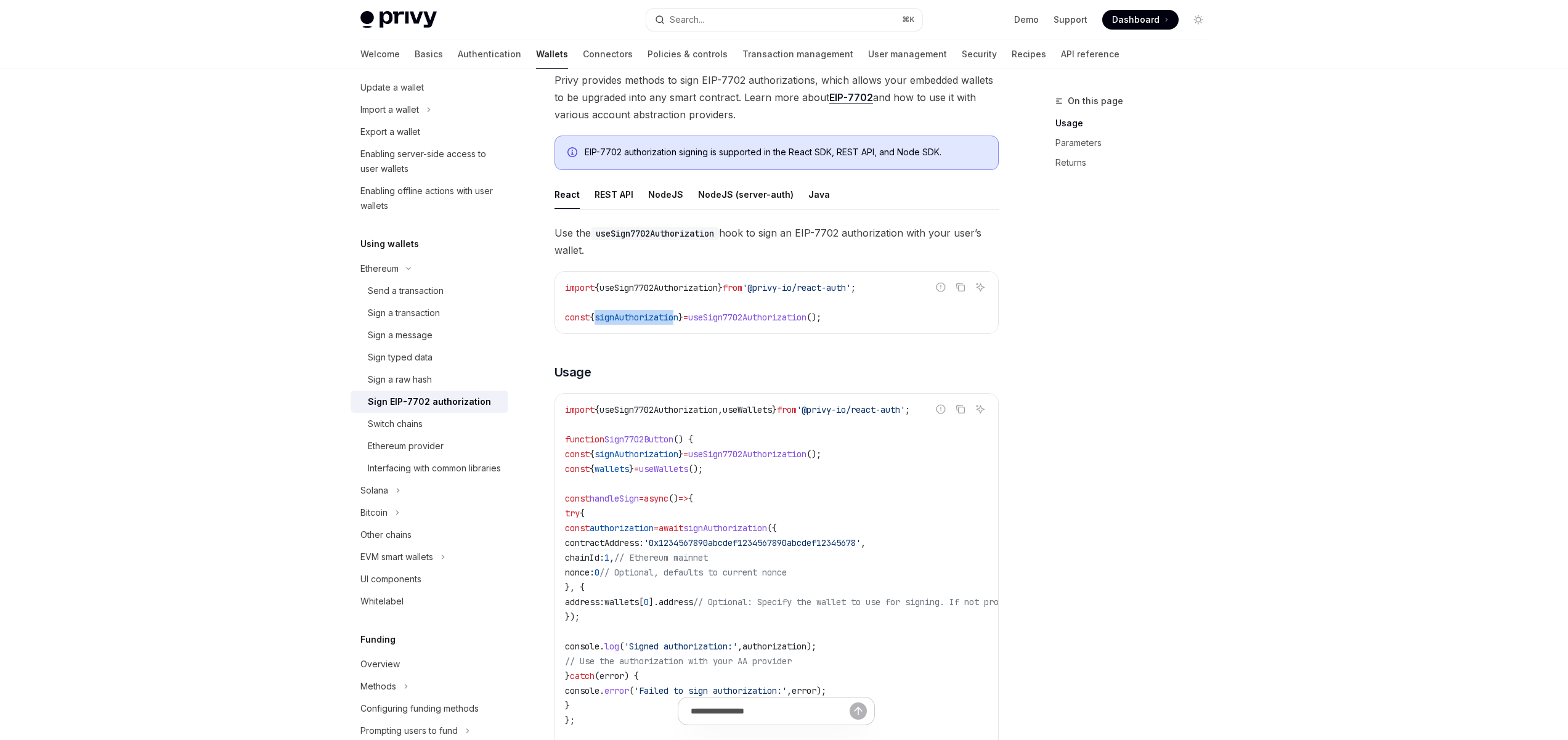
drag, startPoint x: 683, startPoint y: 319, endPoint x: 598, endPoint y: 318, distance: 85.0
click at [595, 318] on span "const { signAuthorization } = useSign7702Authorization ();" at bounding box center [693, 317] width 256 height 11
click at [755, 321] on span "useSign7702Authorization" at bounding box center [747, 317] width 118 height 11
click at [808, 197] on button "Java" at bounding box center [819, 194] width 22 height 29
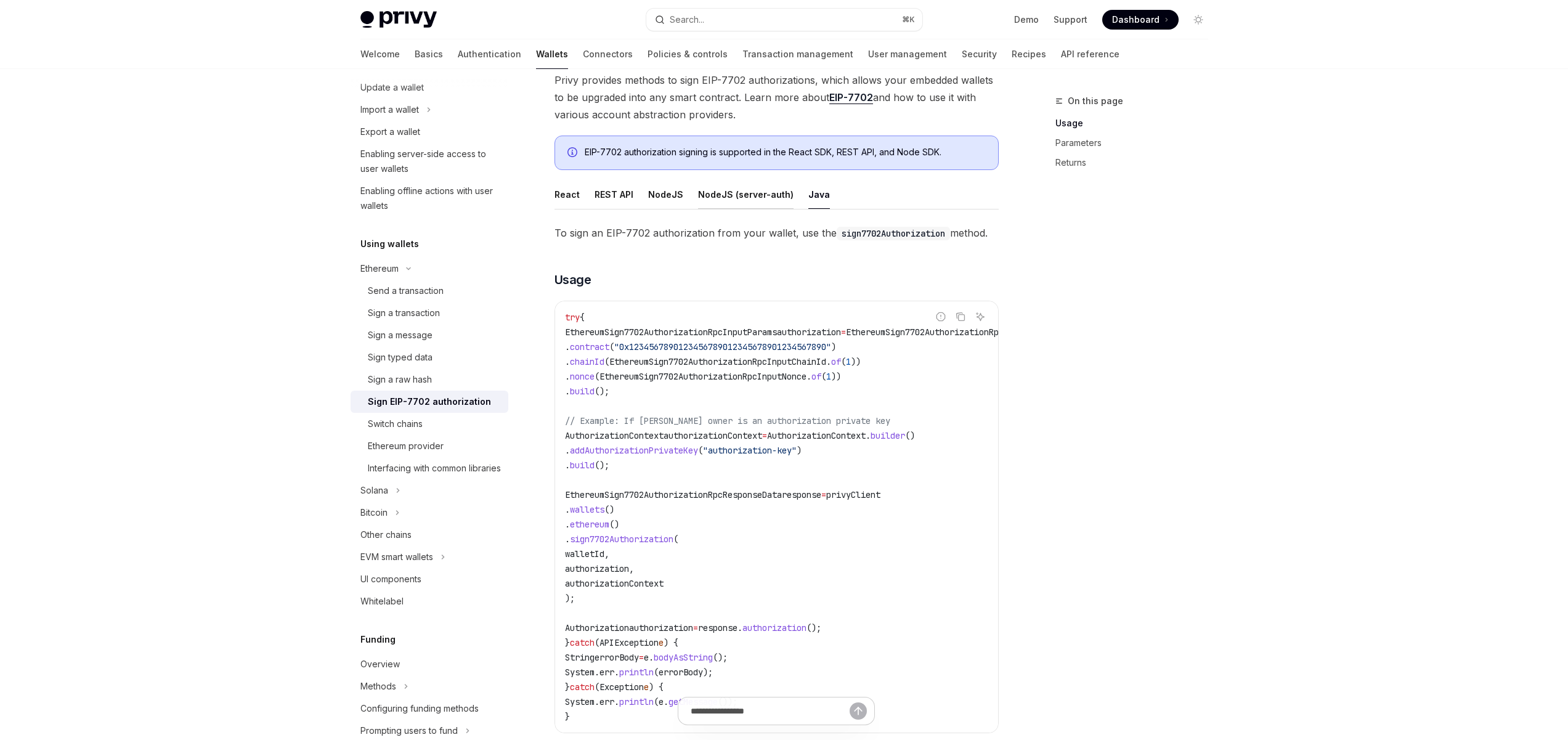
click at [740, 198] on button "NodeJS (server-auth)" at bounding box center [746, 194] width 95 height 29
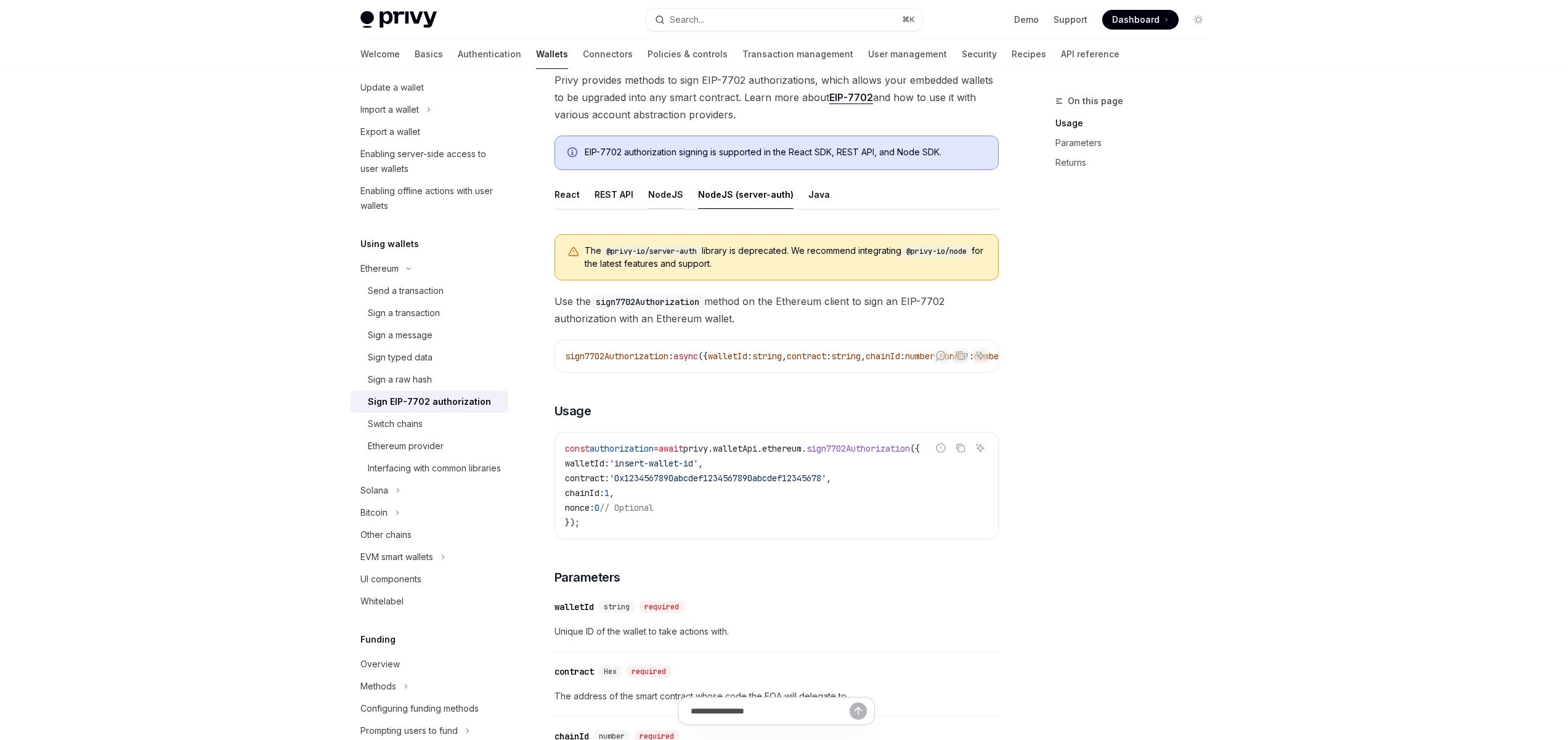
click at [661, 193] on button "NodeJS" at bounding box center [666, 194] width 35 height 29
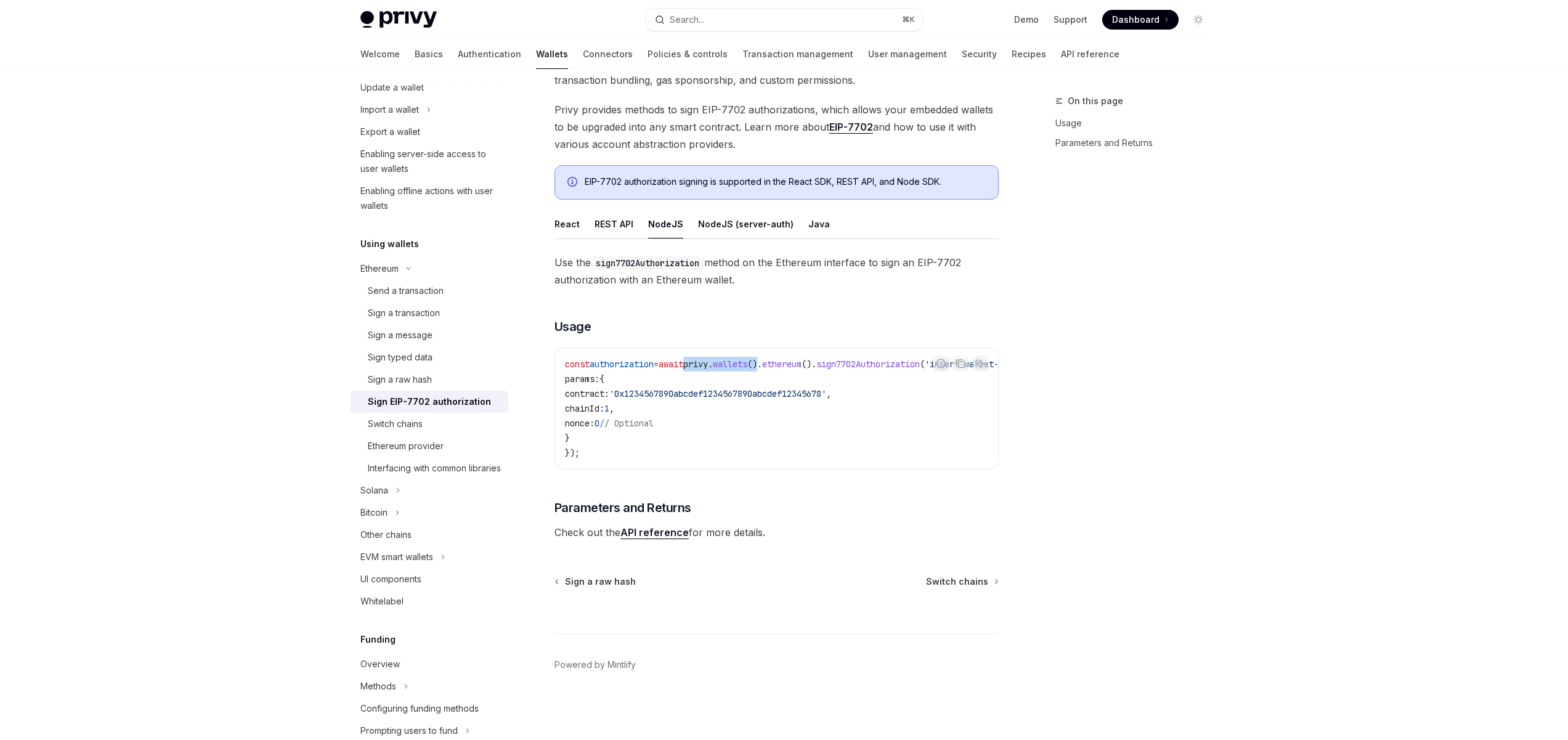
drag, startPoint x: 716, startPoint y: 361, endPoint x: 697, endPoint y: 362, distance: 19.0
click at [701, 362] on span "const authorization = await privy . wallets (). ethereum (). sign7702Authorizat…" at bounding box center [796, 364] width 463 height 11
click at [684, 362] on span "await" at bounding box center [671, 364] width 25 height 11
drag, startPoint x: 792, startPoint y: 364, endPoint x: 678, endPoint y: 359, distance: 114.1
click at [678, 359] on span "const authorization = await privy . wallets (). ethereum (). sign7702Authorizat…" at bounding box center [796, 364] width 463 height 11
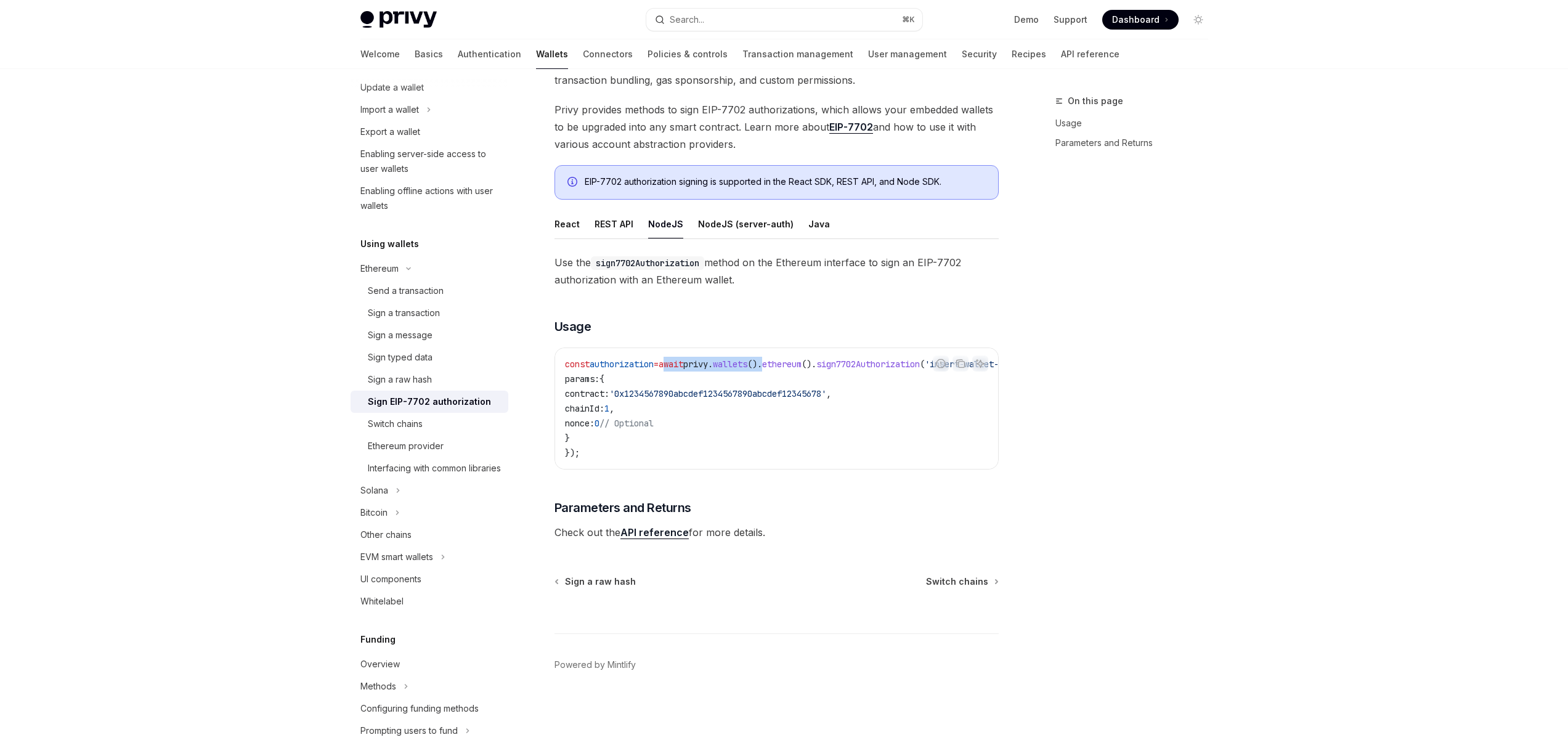
click at [678, 359] on span "await" at bounding box center [671, 364] width 25 height 11
click at [708, 359] on span "privy" at bounding box center [695, 364] width 25 height 11
click at [748, 361] on span "wallets" at bounding box center [730, 364] width 35 height 11
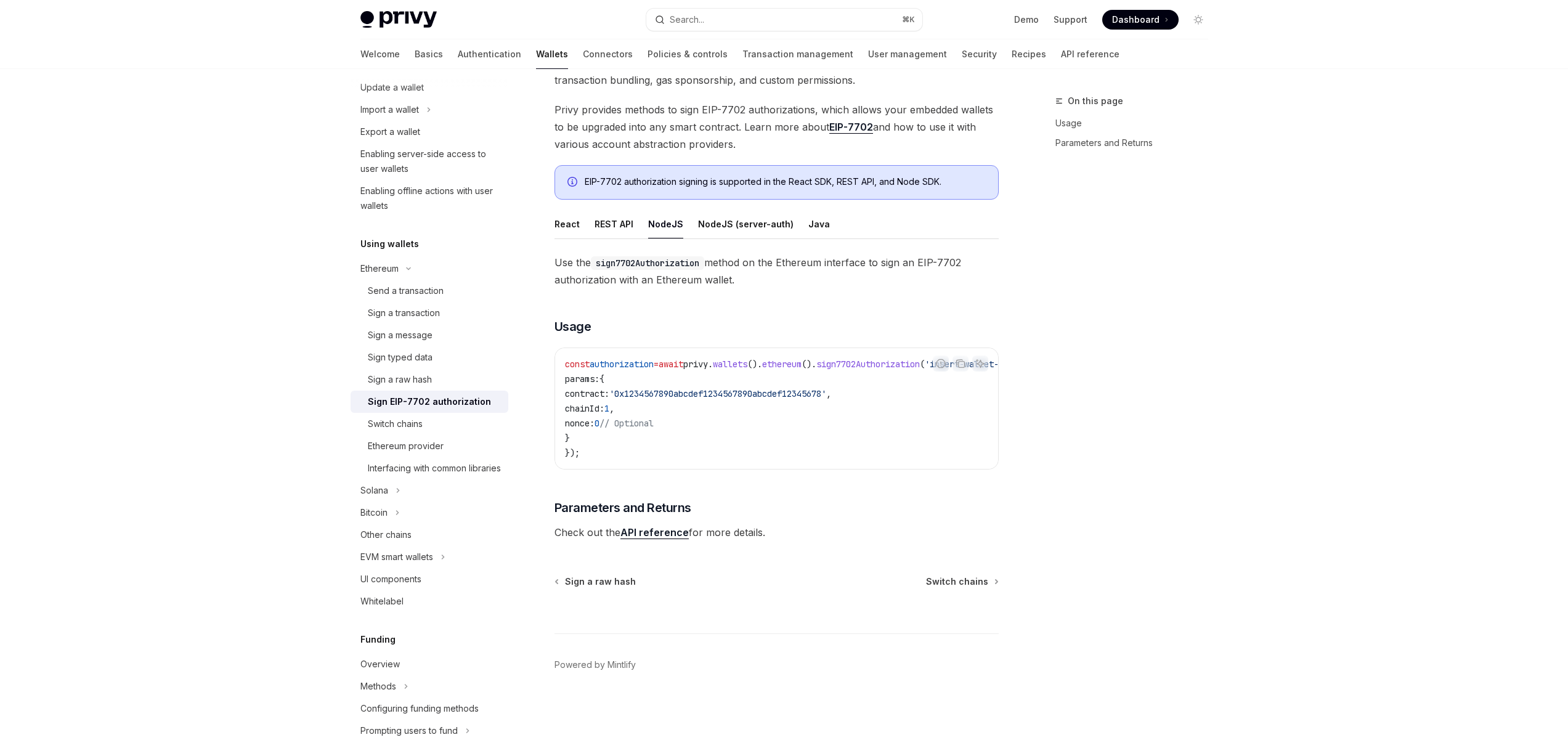
click at [748, 359] on span "wallets" at bounding box center [730, 364] width 35 height 11
click at [802, 359] on span "ethereum" at bounding box center [782, 364] width 39 height 11
drag, startPoint x: 787, startPoint y: 358, endPoint x: 737, endPoint y: 359, distance: 50.0
click at [737, 359] on span "const authorization = await privy . wallets (). ethereum (). sign7702Authorizat…" at bounding box center [796, 364] width 463 height 11
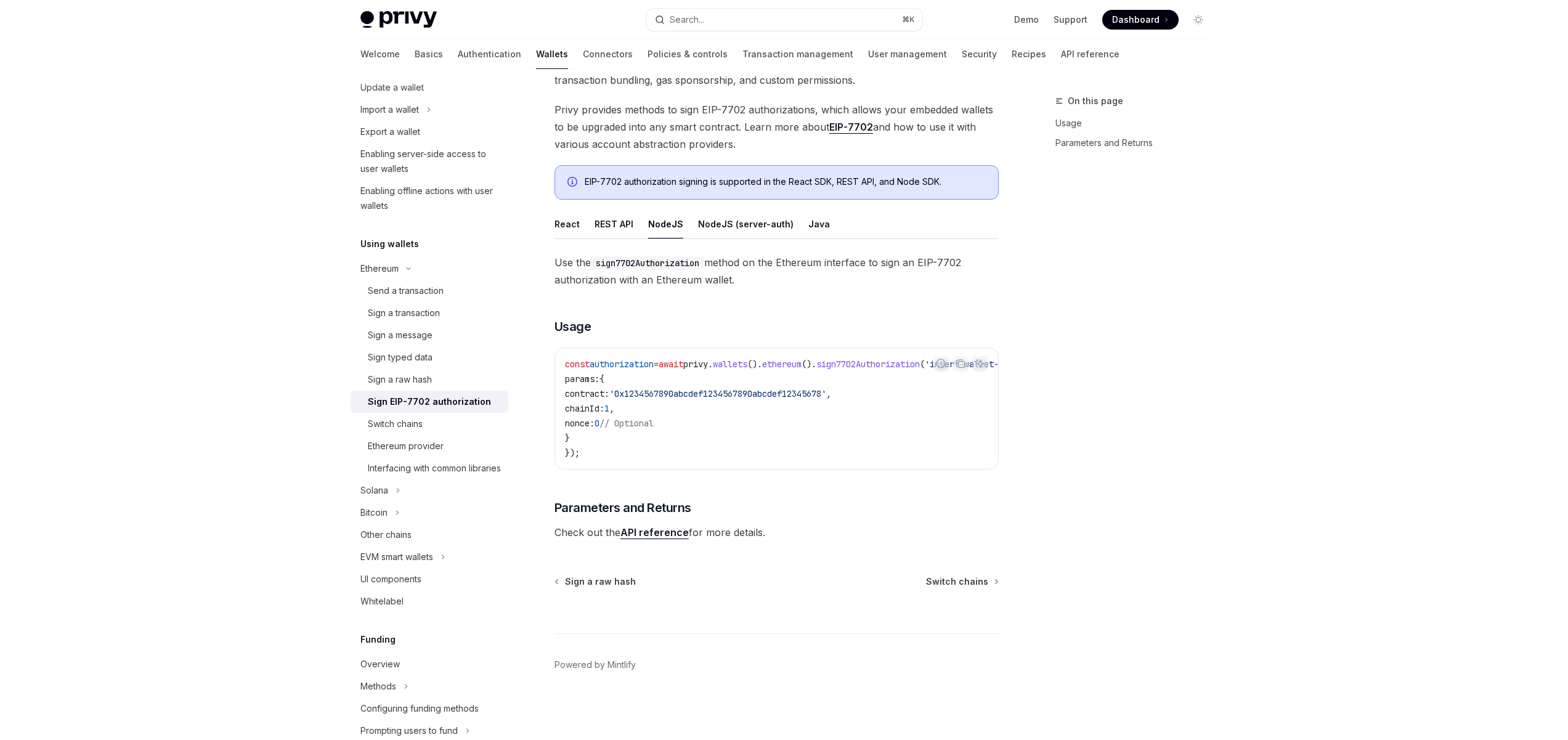
click at [708, 359] on span "privy" at bounding box center [695, 364] width 25 height 11
click at [607, 218] on button "REST API" at bounding box center [614, 224] width 39 height 29
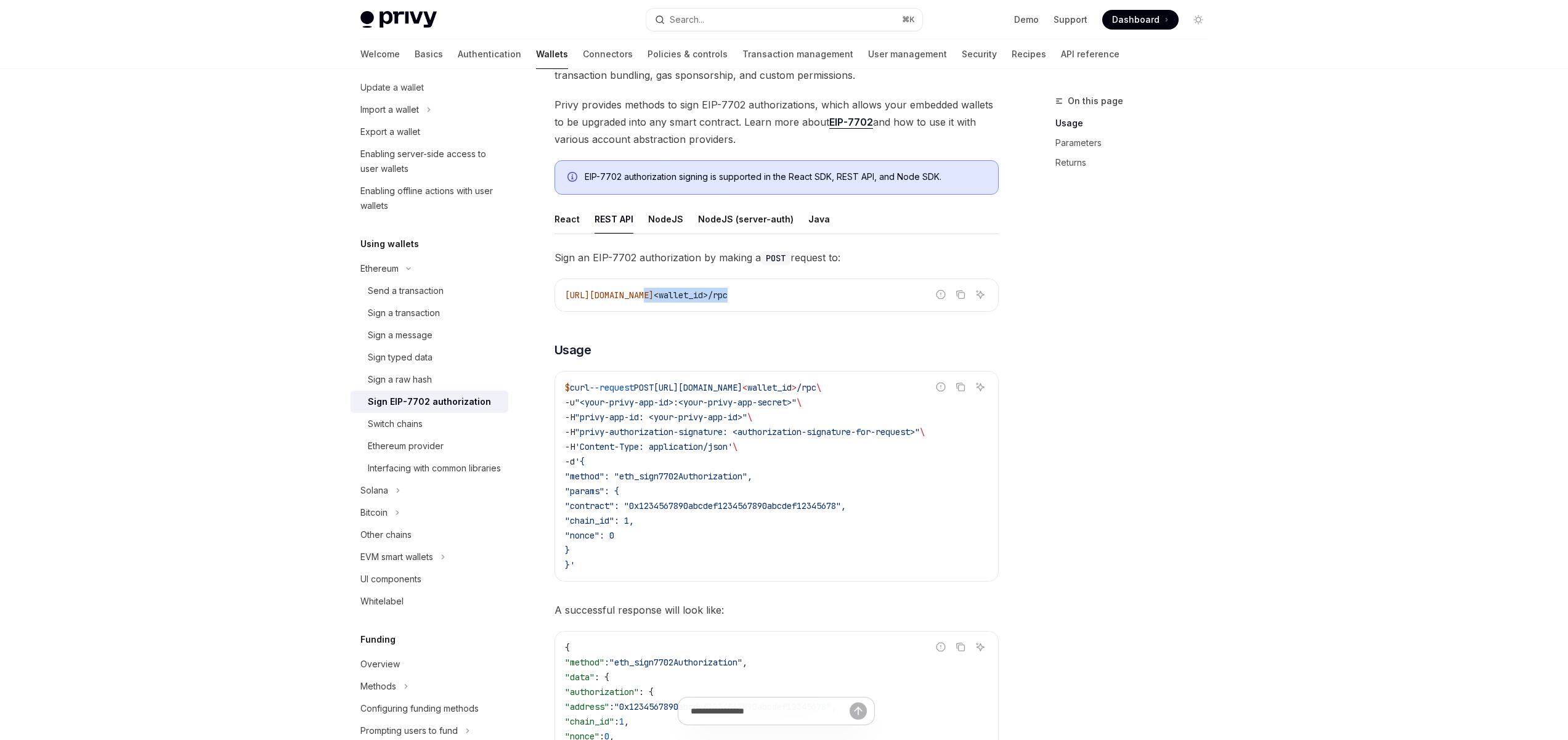
drag, startPoint x: 831, startPoint y: 295, endPoint x: 641, endPoint y: 293, distance: 190.0
click at [643, 293] on code "https://api.privy.io/v1/wallets/ <wallet_id>/rpc" at bounding box center [776, 295] width 423 height 15
click at [639, 293] on span "https://api.privy.io/v1/wallets/" at bounding box center [609, 295] width 89 height 11
drag, startPoint x: 602, startPoint y: 408, endPoint x: 746, endPoint y: 406, distance: 144.0
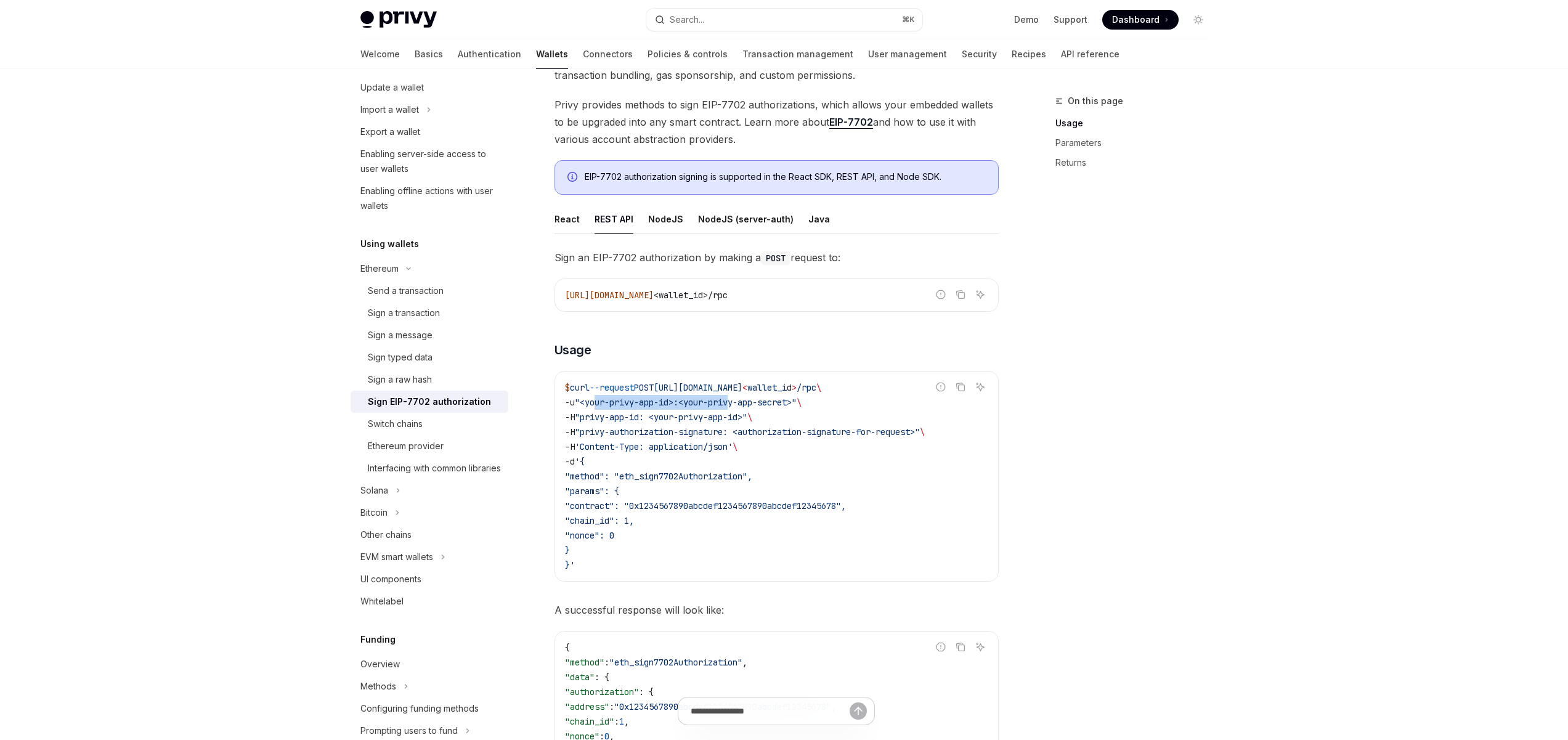
click at [746, 406] on code "$ curl --request POST https://api.privy.io/v1/wallets/ < wallet_i d > /rpc \ -u…" at bounding box center [776, 476] width 423 height 193
click at [774, 427] on span ""privy-authorization-signature: <authorization-signature-for-request>"" at bounding box center [748, 432] width 345 height 11
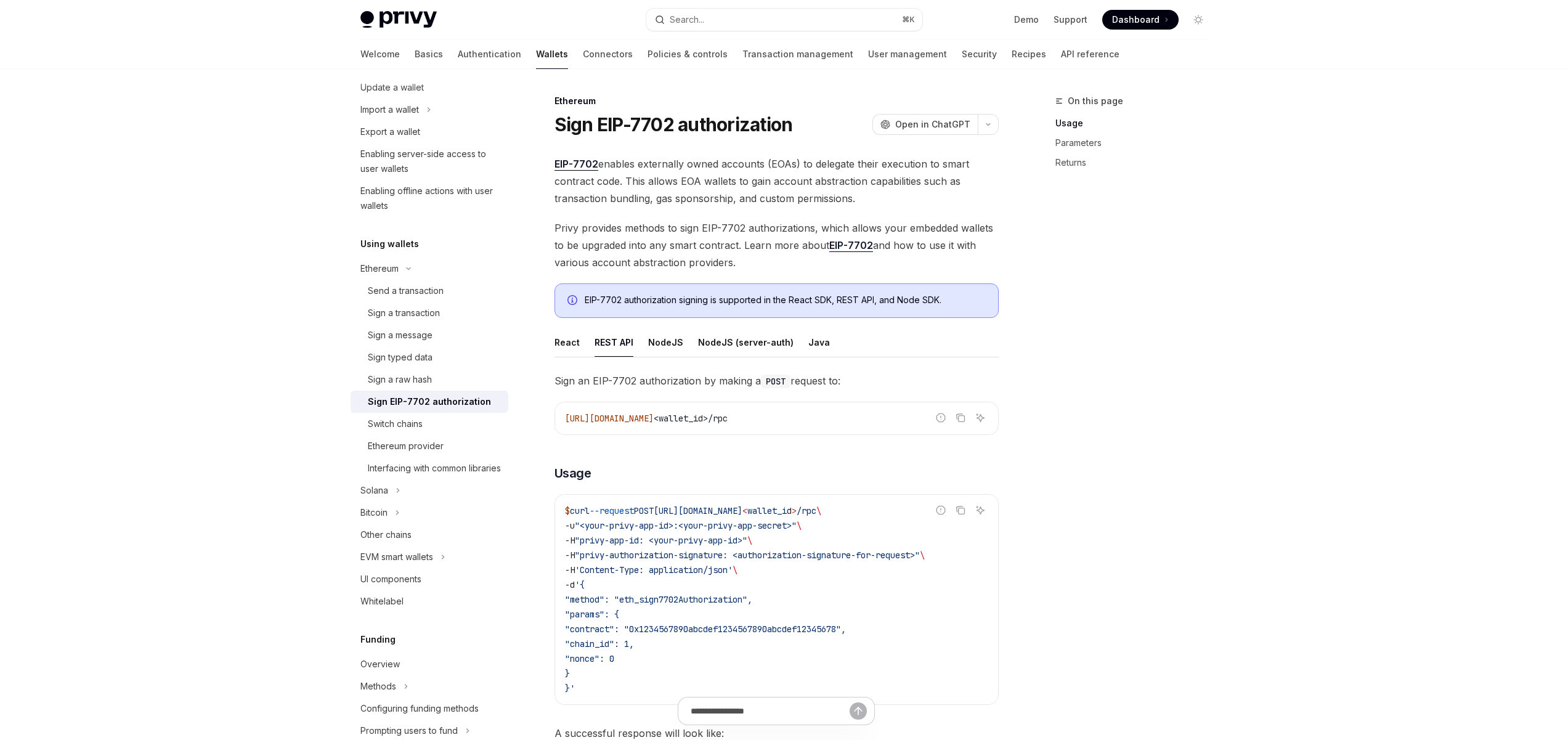
drag, startPoint x: 1019, startPoint y: 50, endPoint x: 943, endPoint y: 74, distance: 79.7
click at [1062, 50] on link "API reference" at bounding box center [1091, 54] width 59 height 29
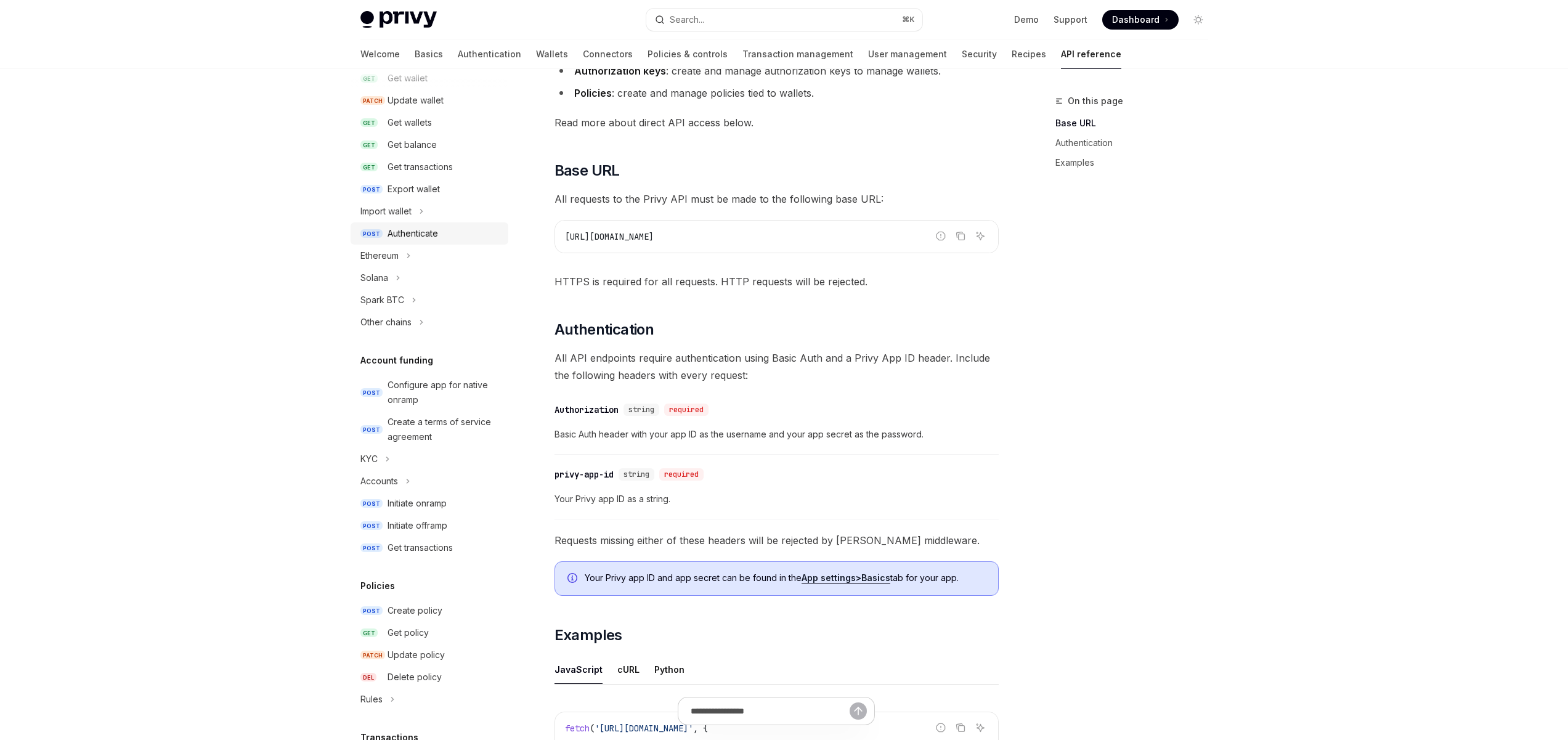
scroll to position [24, 0]
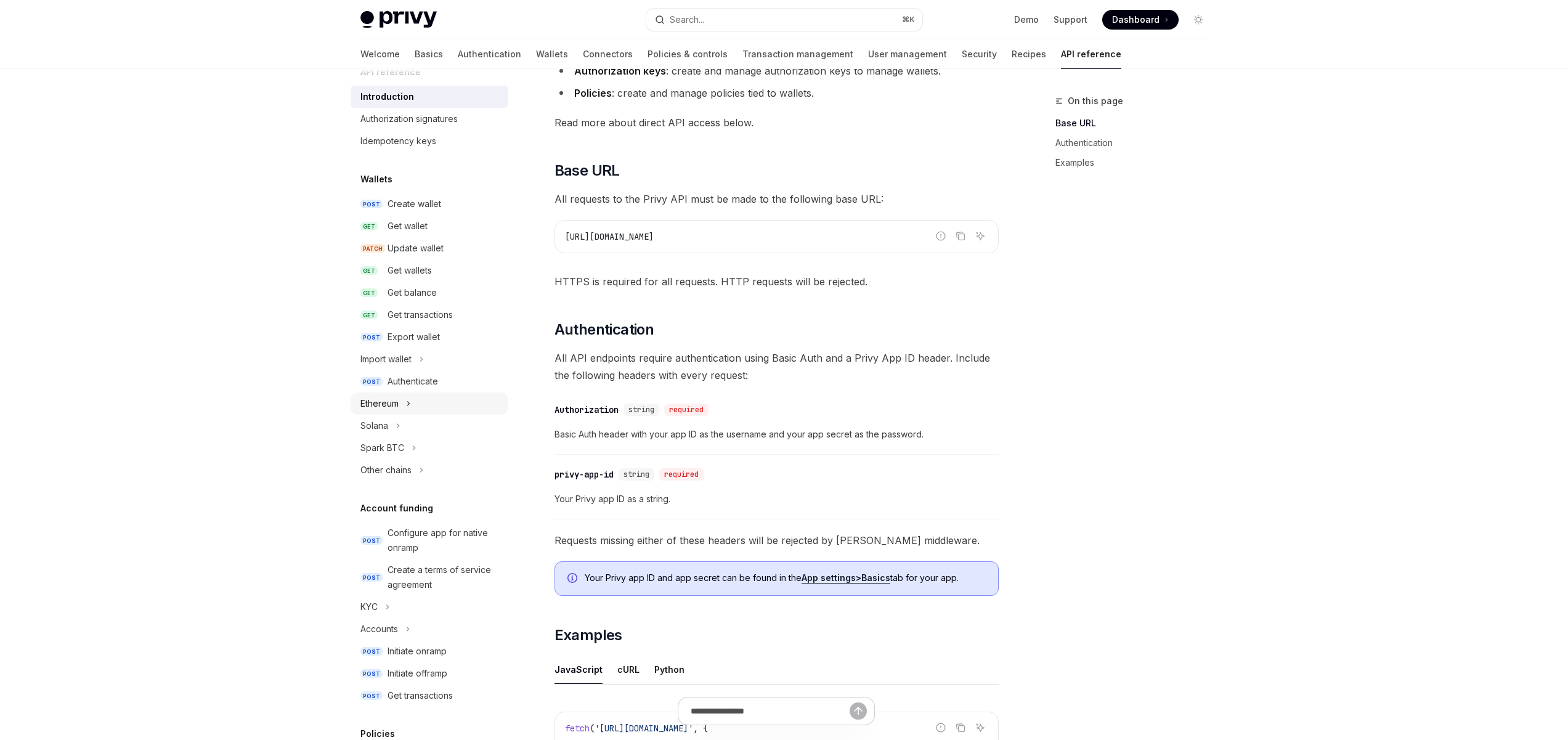
click at [401, 410] on button "Ethereum" at bounding box center [429, 403] width 158 height 22
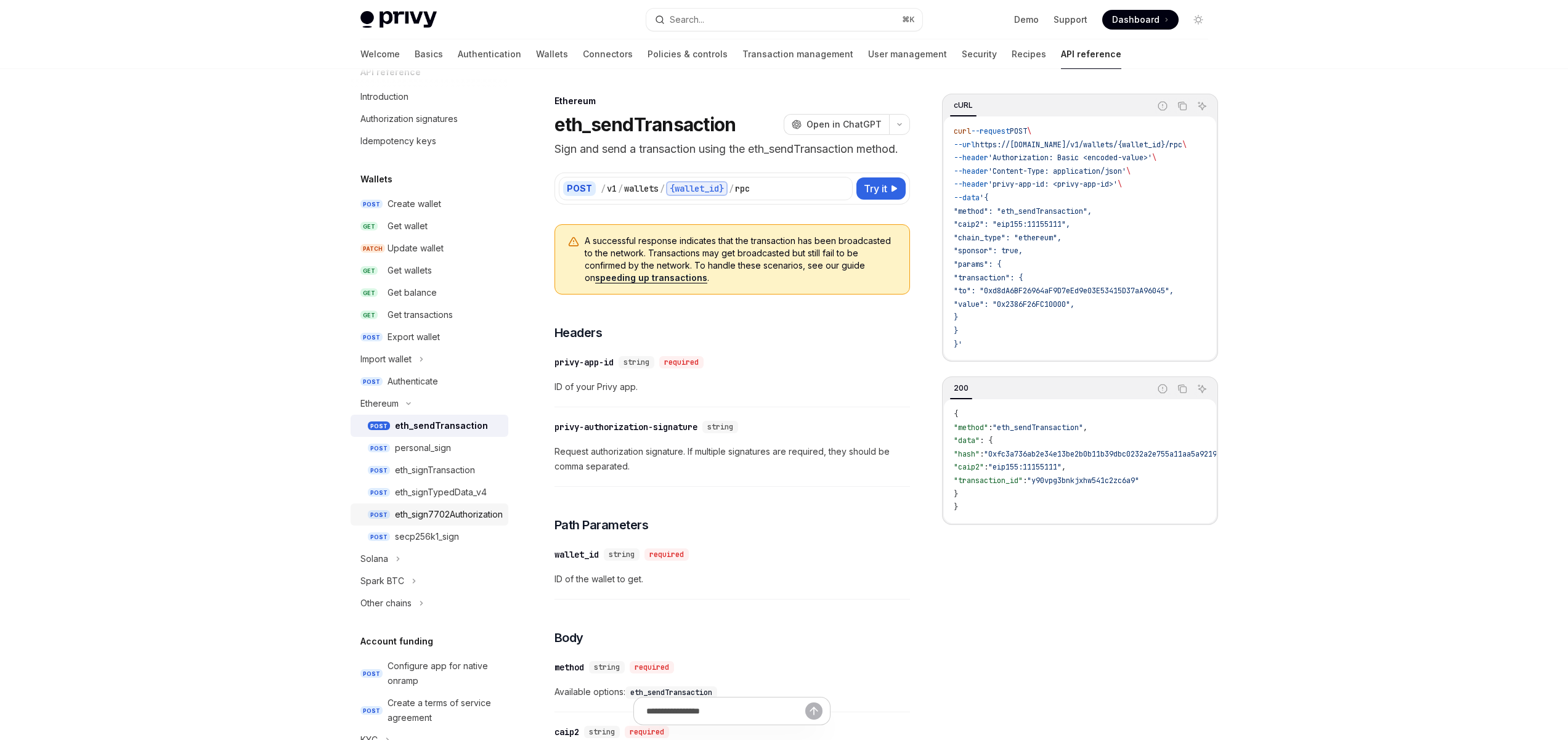
click at [423, 507] on div "eth_sign7702Authorization" at bounding box center [450, 514] width 108 height 15
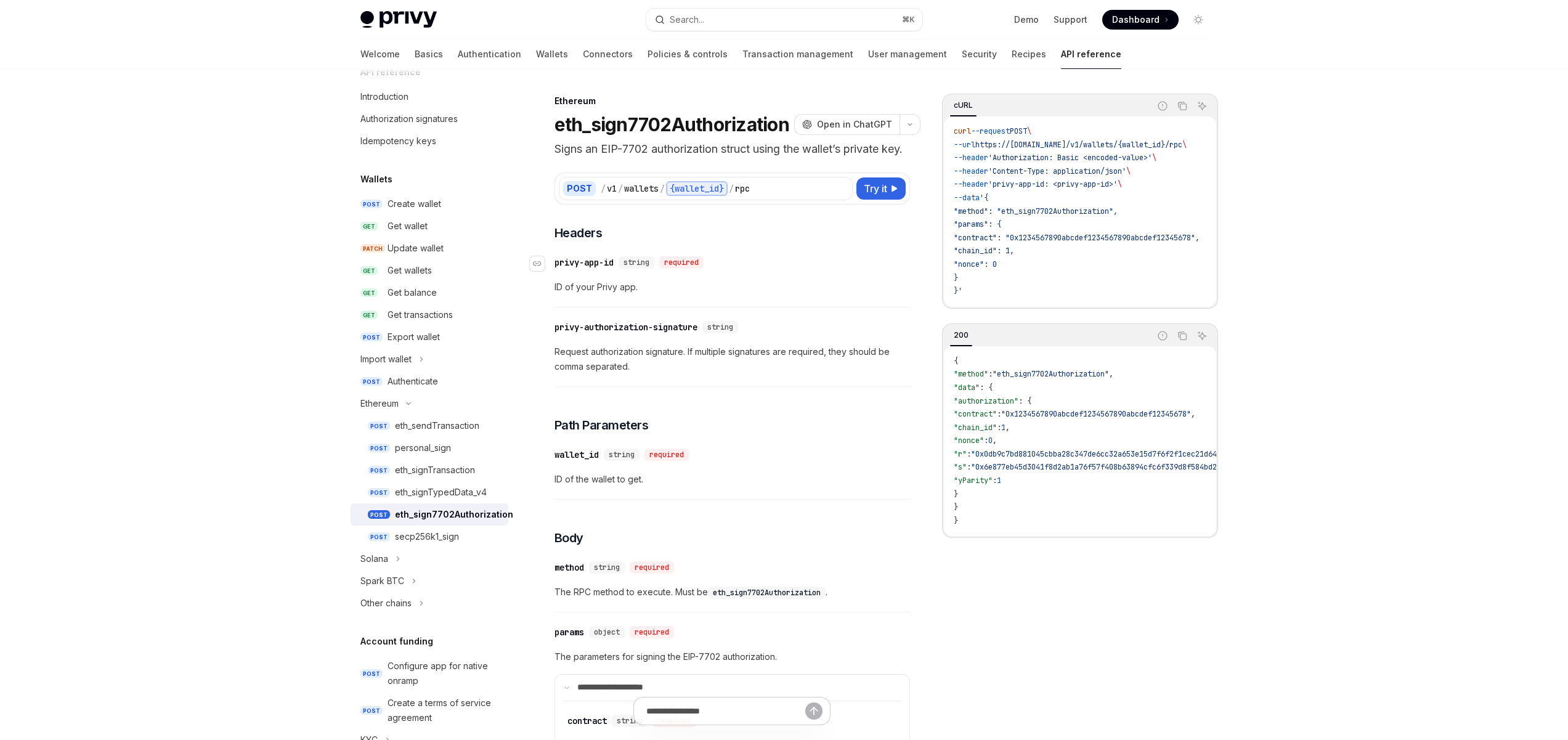
click at [804, 270] on div "​ privy-app-id string required" at bounding box center [726, 262] width 343 height 15
drag, startPoint x: 1149, startPoint y: 157, endPoint x: 1029, endPoint y: 157, distance: 120.0
click at [1029, 157] on span "'Authorization: Basic <encoded-value>'" at bounding box center [1070, 158] width 164 height 10
click at [1019, 159] on span "'Authorization: Basic <encoded-value>'" at bounding box center [1070, 158] width 164 height 10
drag, startPoint x: 1082, startPoint y: 204, endPoint x: 1017, endPoint y: 131, distance: 97.7
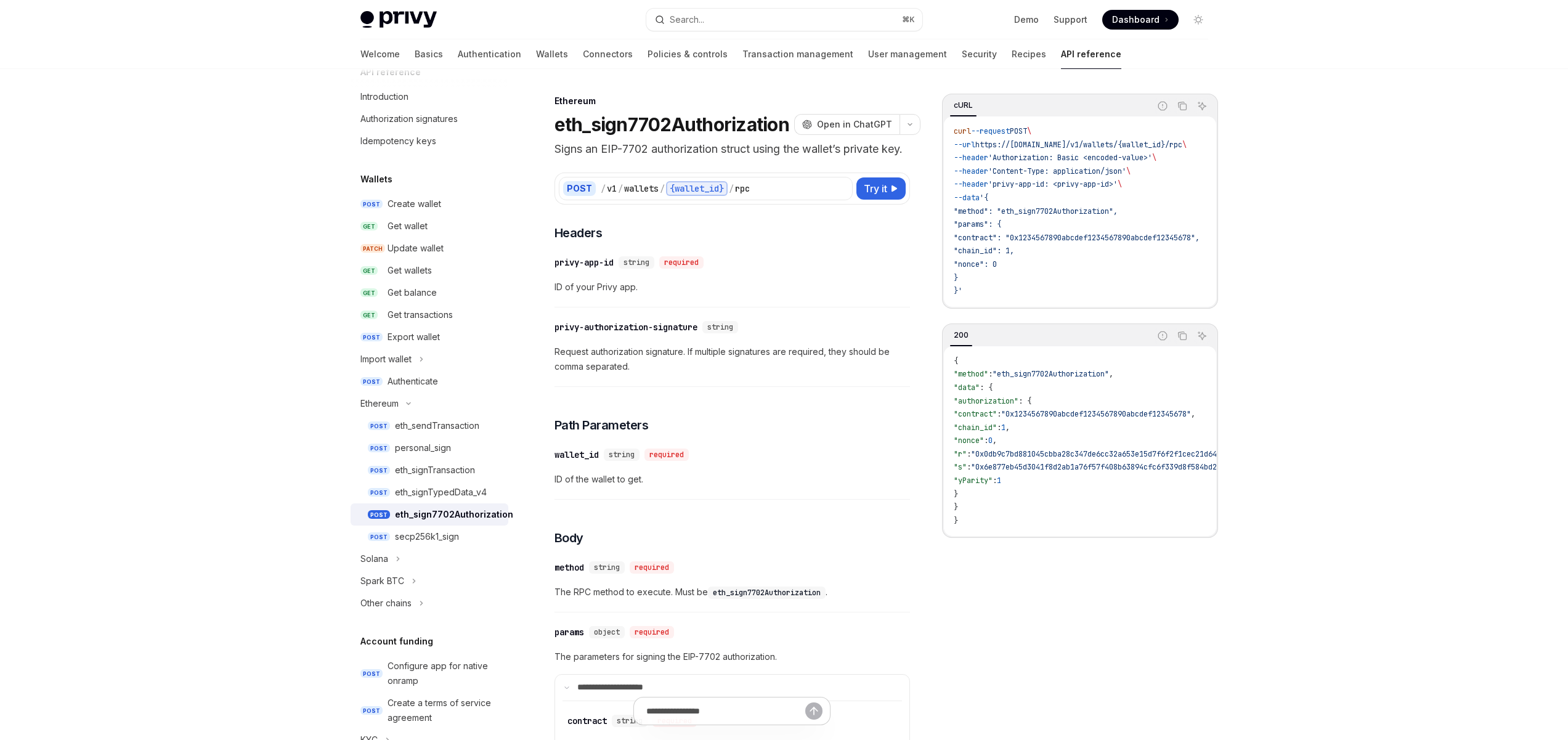
click at [1017, 131] on code "curl --request POST \ --url https://api.privy.io/v1/wallets/{wallet_id}/rpc \ -…" at bounding box center [1092, 211] width 275 height 173
click at [1094, 236] on span ""contract": "0x1234567890abcdef1234567890abcdef12345678"," at bounding box center [1077, 237] width 246 height 10
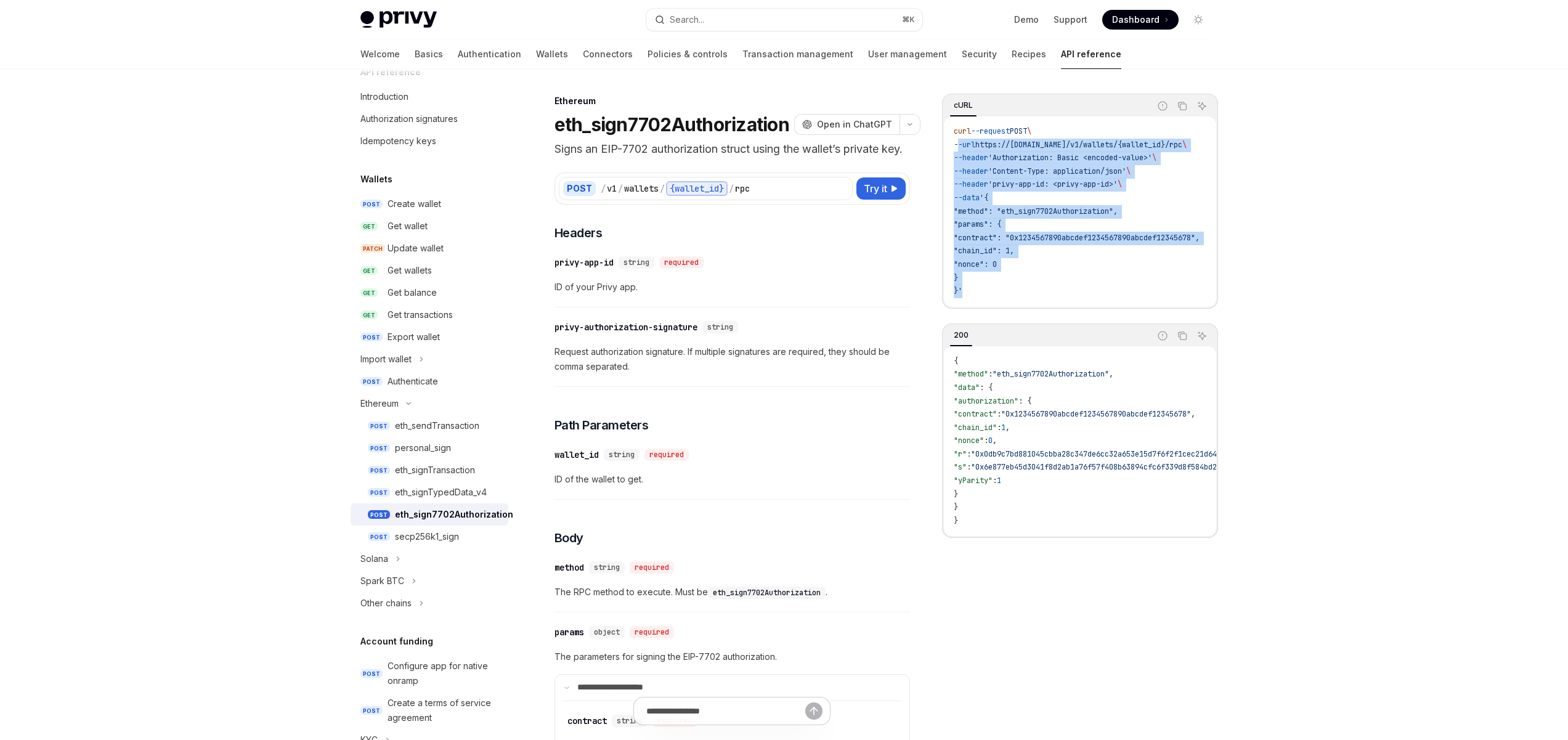
drag, startPoint x: 1015, startPoint y: 290, endPoint x: 962, endPoint y: 148, distance: 151.6
click at [958, 146] on code "curl --request POST \ --url https://api.privy.io/v1/wallets/{wallet_id}/rpc \ -…" at bounding box center [1092, 211] width 275 height 173
click at [1093, 237] on span ""contract": "0x1234567890abcdef1234567890abcdef12345678"," at bounding box center [1077, 237] width 246 height 10
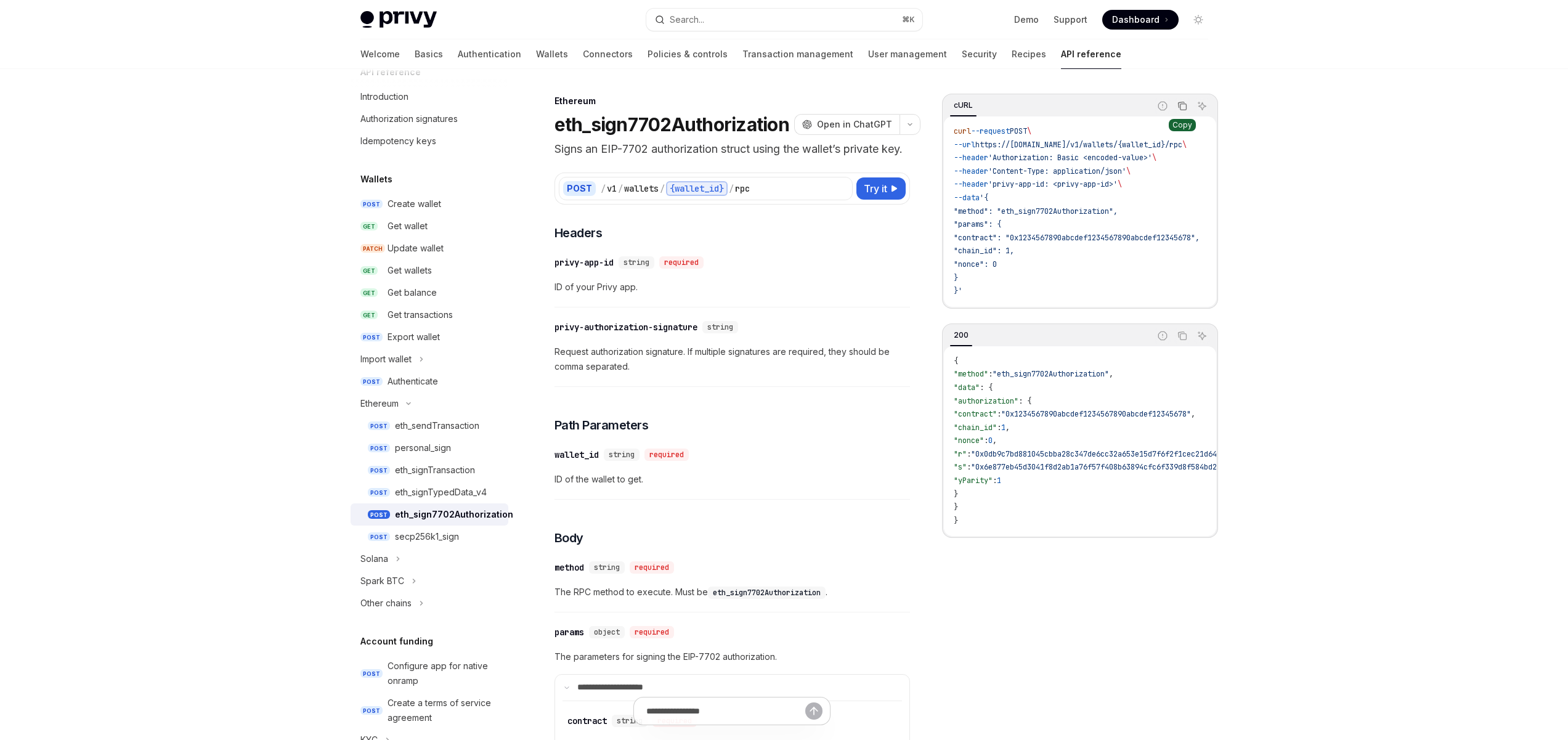
click at [1187, 105] on button "Copy the contents from the code block" at bounding box center [1182, 105] width 16 height 16
click at [773, 307] on div "​ privy-app-id string required ID of your Privy app." at bounding box center [732, 278] width 356 height 59
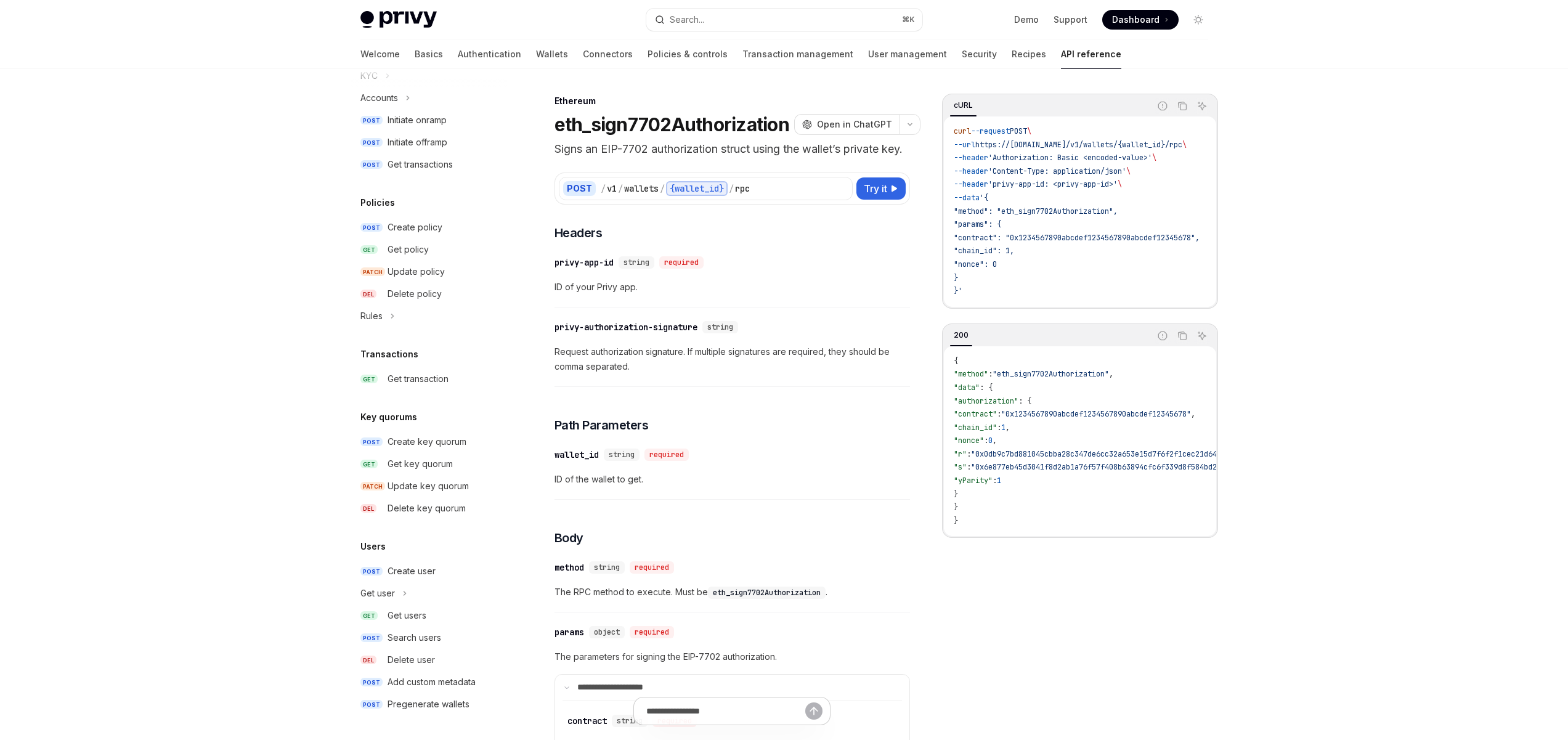
click at [725, 373] on span "Request authorization signature. If multiple signatures are required, they shou…" at bounding box center [732, 359] width 356 height 29
drag, startPoint x: 640, startPoint y: 385, endPoint x: 602, endPoint y: 356, distance: 47.8
click at [602, 356] on div "​ privy-authorization-signature string Request authorization signature. If mult…" at bounding box center [732, 350] width 356 height 73
click at [703, 374] on span "Request authorization signature. If multiple signatures are required, they shou…" at bounding box center [732, 359] width 356 height 29
drag, startPoint x: 1039, startPoint y: 492, endPoint x: 966, endPoint y: 405, distance: 113.6
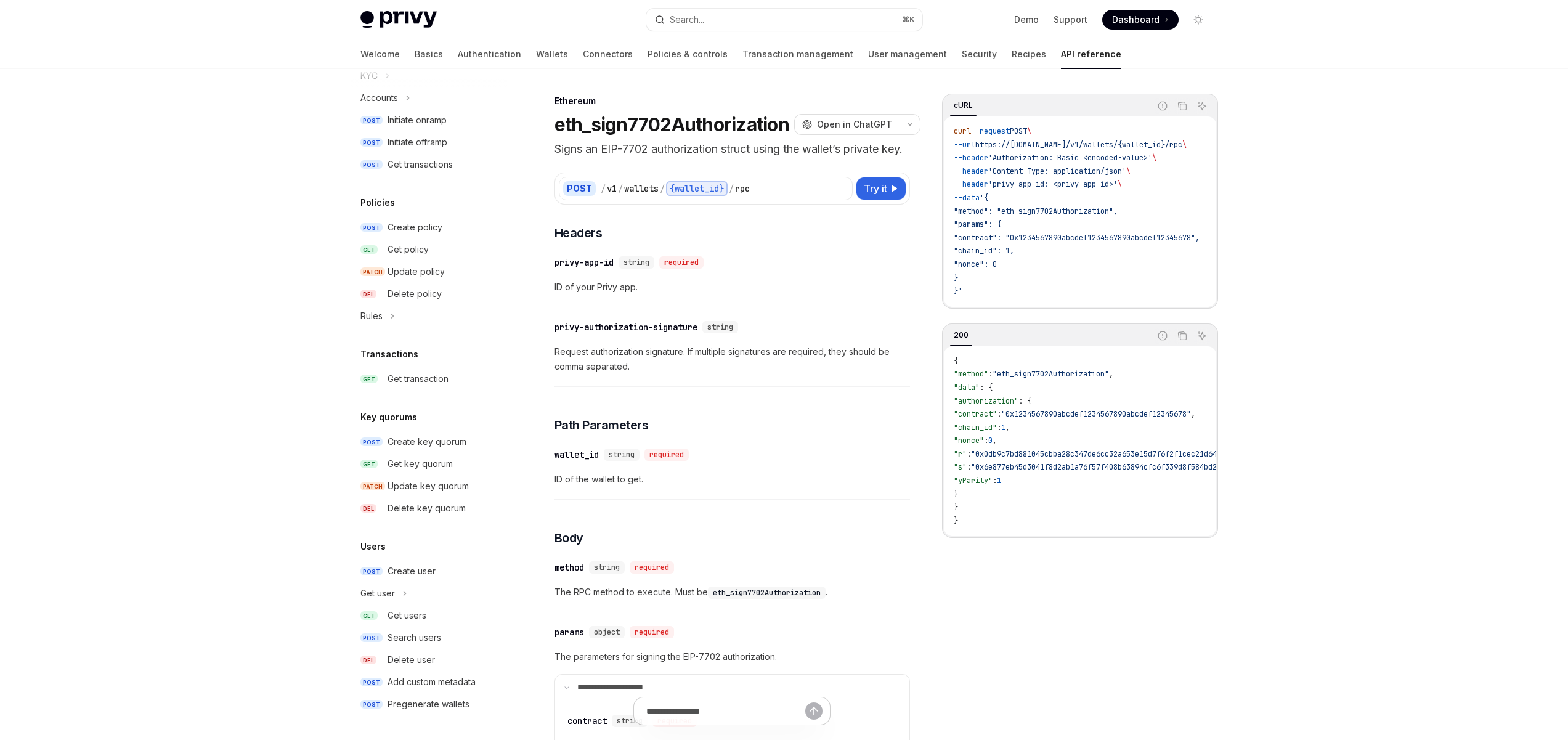
click at [966, 405] on code "{ "method" : "eth_sign7702Authorization" , "data" : { "authorization" : { "cont…" at bounding box center [1126, 441] width 344 height 173
click at [1070, 458] on span ""0x0db9c7bd881045cbba28c347de6cc32a653e15d7f6f2f1cec21d645f402a6419"" at bounding box center [1118, 454] width 294 height 10
click at [812, 374] on span "Request authorization signature. If multiple signatures are required, they shou…" at bounding box center [732, 359] width 356 height 29
drag, startPoint x: 622, startPoint y: 123, endPoint x: 689, endPoint y: 122, distance: 67.0
click at [689, 122] on h1 "eth_sign7702Authorization" at bounding box center [672, 125] width 235 height 22
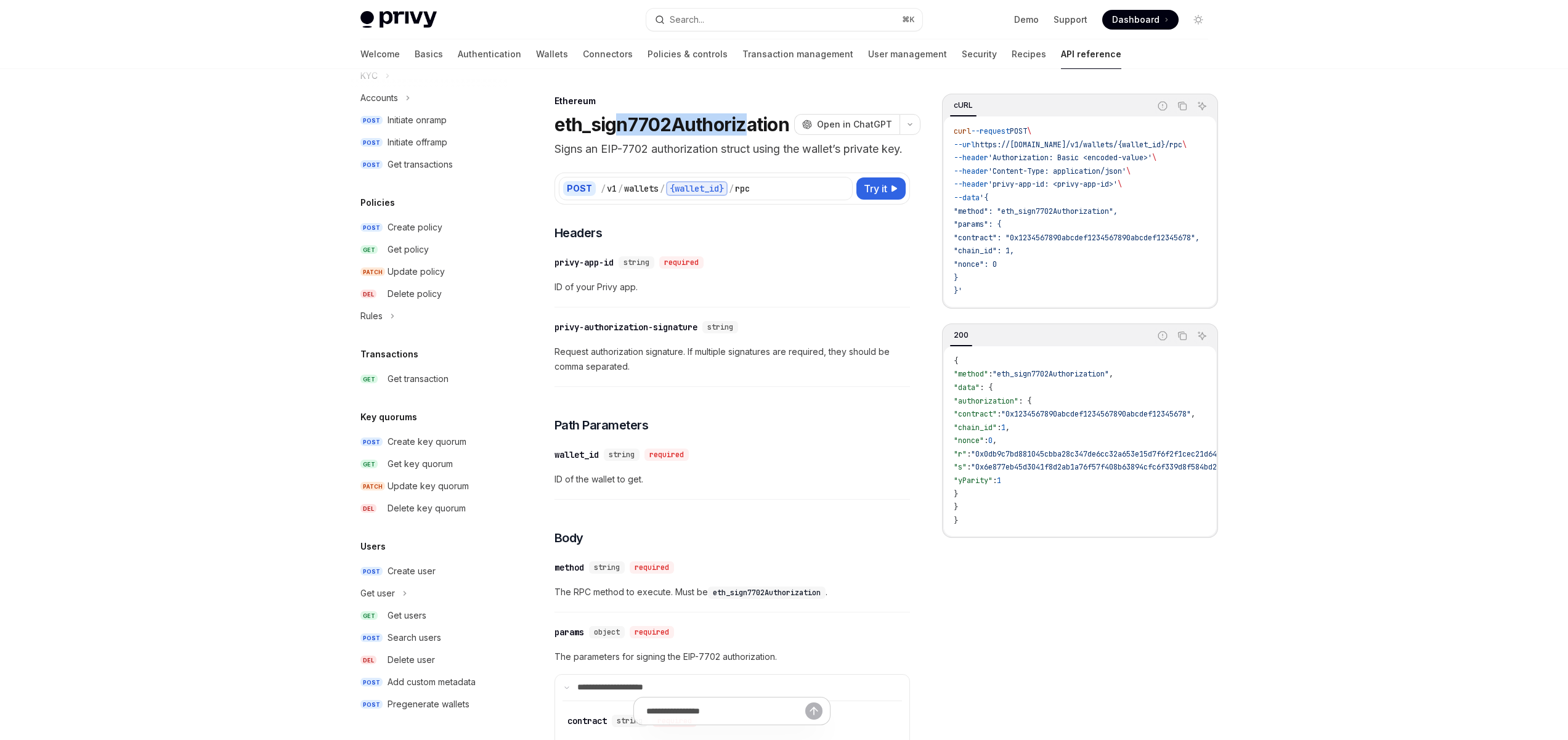
drag, startPoint x: 750, startPoint y: 124, endPoint x: 606, endPoint y: 127, distance: 144.0
click at [615, 123] on h1 "eth_sign7702Authorization" at bounding box center [672, 125] width 235 height 22
click at [604, 128] on h1 "eth_sign7702Authorization" at bounding box center [672, 125] width 235 height 22
drag, startPoint x: 678, startPoint y: 145, endPoint x: 621, endPoint y: 146, distance: 57.0
click at [630, 145] on p "Signs an EIP-7702 authorization struct using the wallet’s private key." at bounding box center [732, 149] width 356 height 17
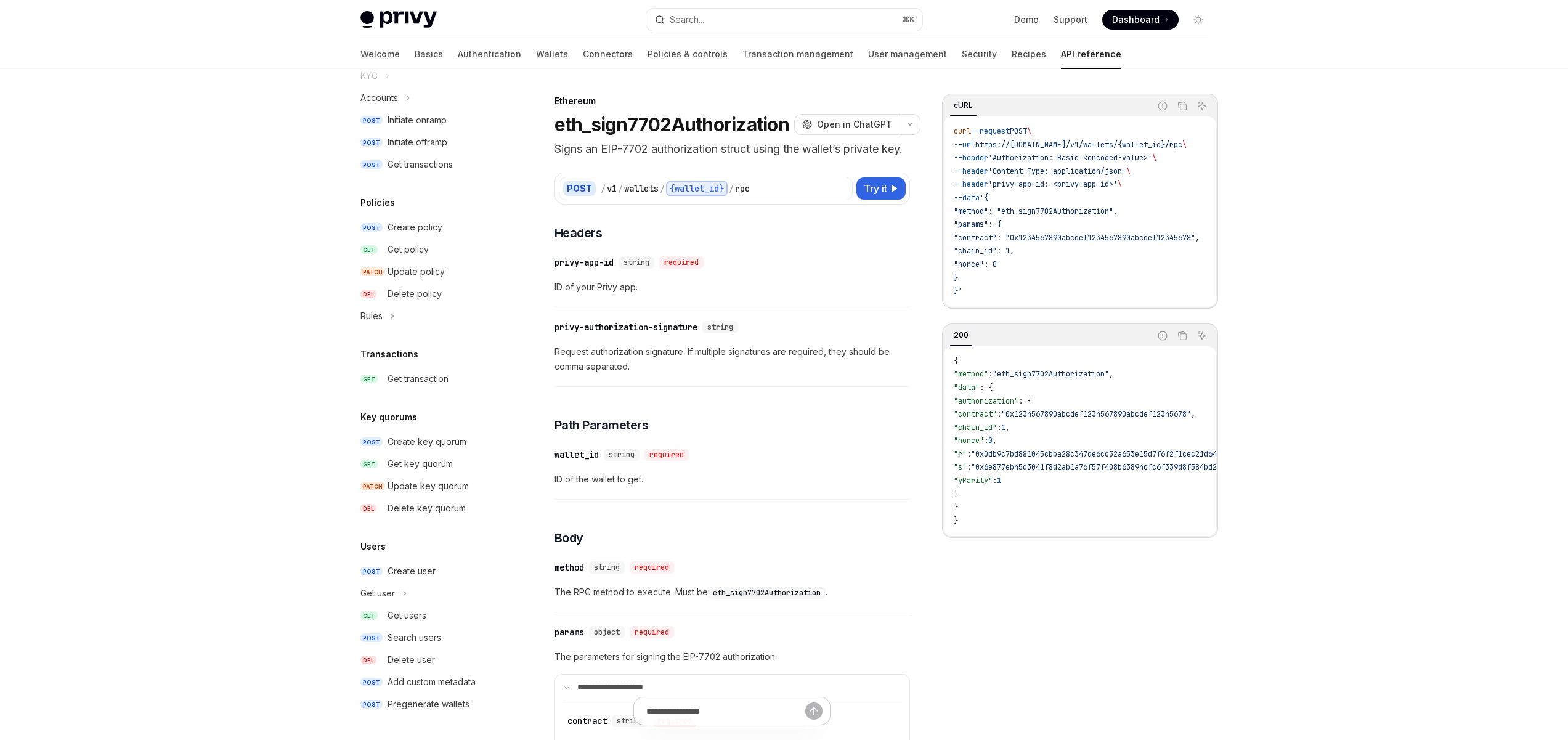
click at [605, 148] on p "Signs an EIP-7702 authorization struct using the wallet’s private key." at bounding box center [732, 149] width 356 height 17
drag, startPoint x: 717, startPoint y: 146, endPoint x: 636, endPoint y: 149, distance: 81.1
click at [656, 148] on p "Signs an EIP-7702 authorization struct using the wallet’s private key." at bounding box center [732, 149] width 356 height 17
click at [628, 149] on p "Signs an EIP-7702 authorization struct using the wallet’s private key." at bounding box center [732, 149] width 356 height 17
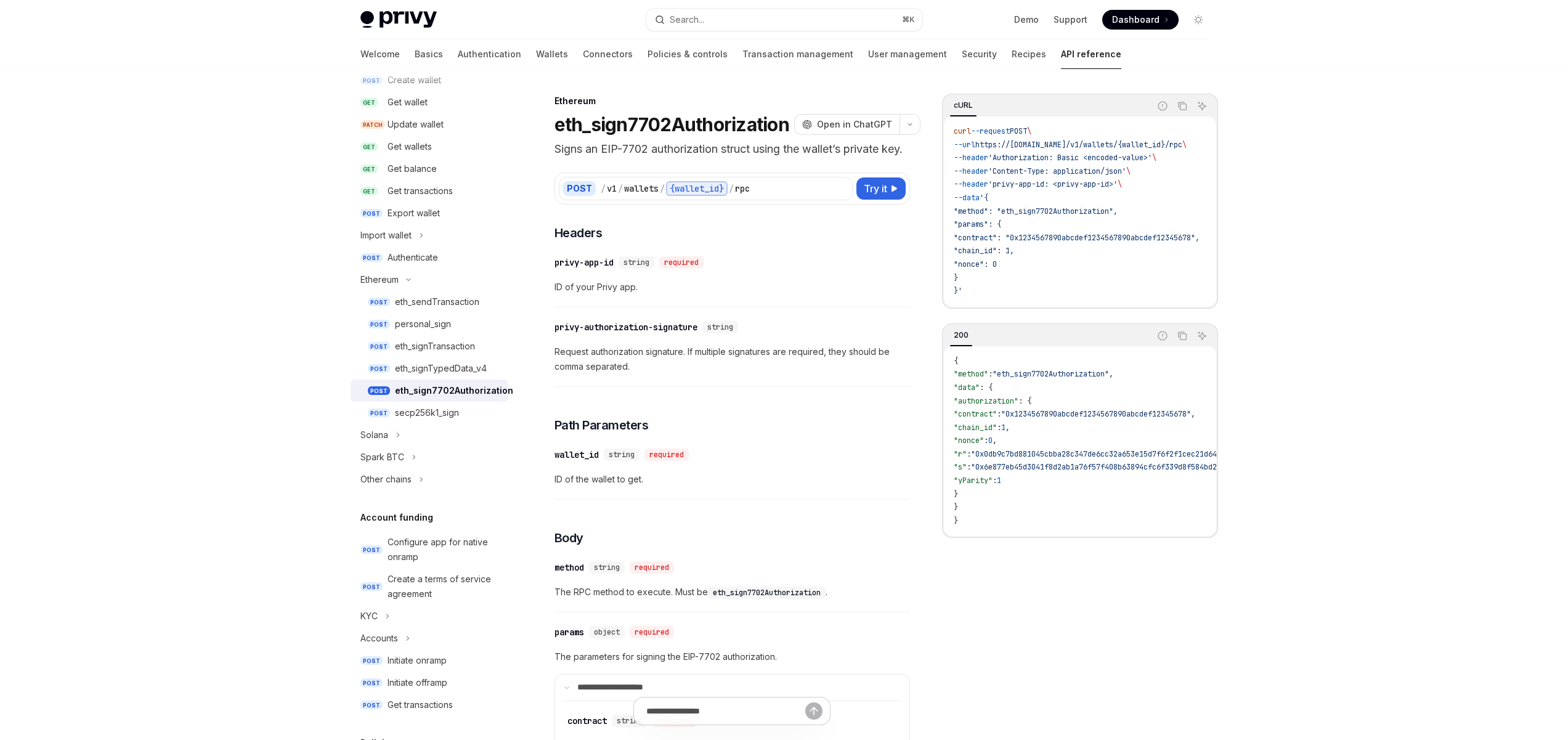
scroll to position [135, 0]
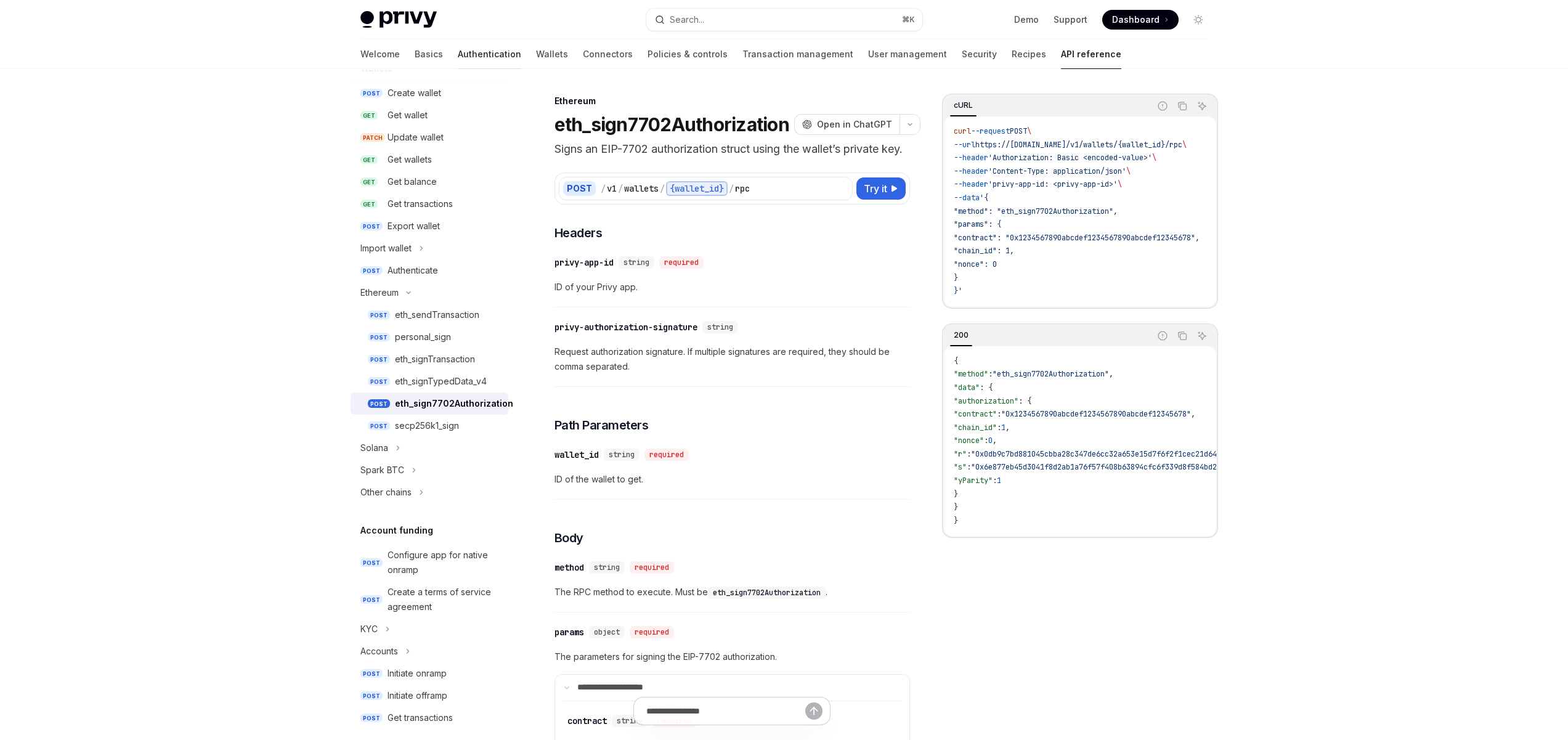
click at [458, 56] on link "Authentication" at bounding box center [489, 54] width 63 height 29
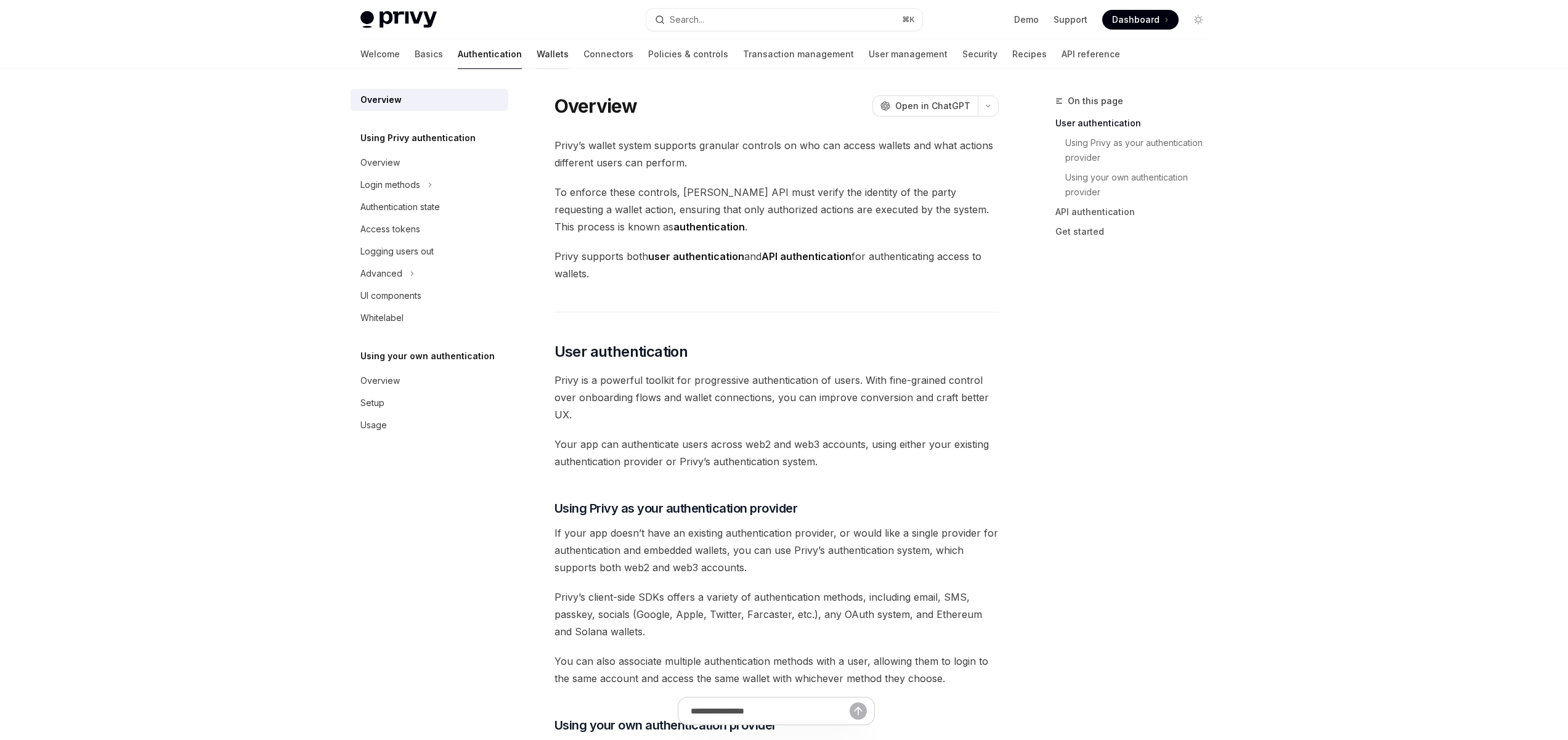
click at [537, 52] on link "Wallets" at bounding box center [552, 54] width 32 height 29
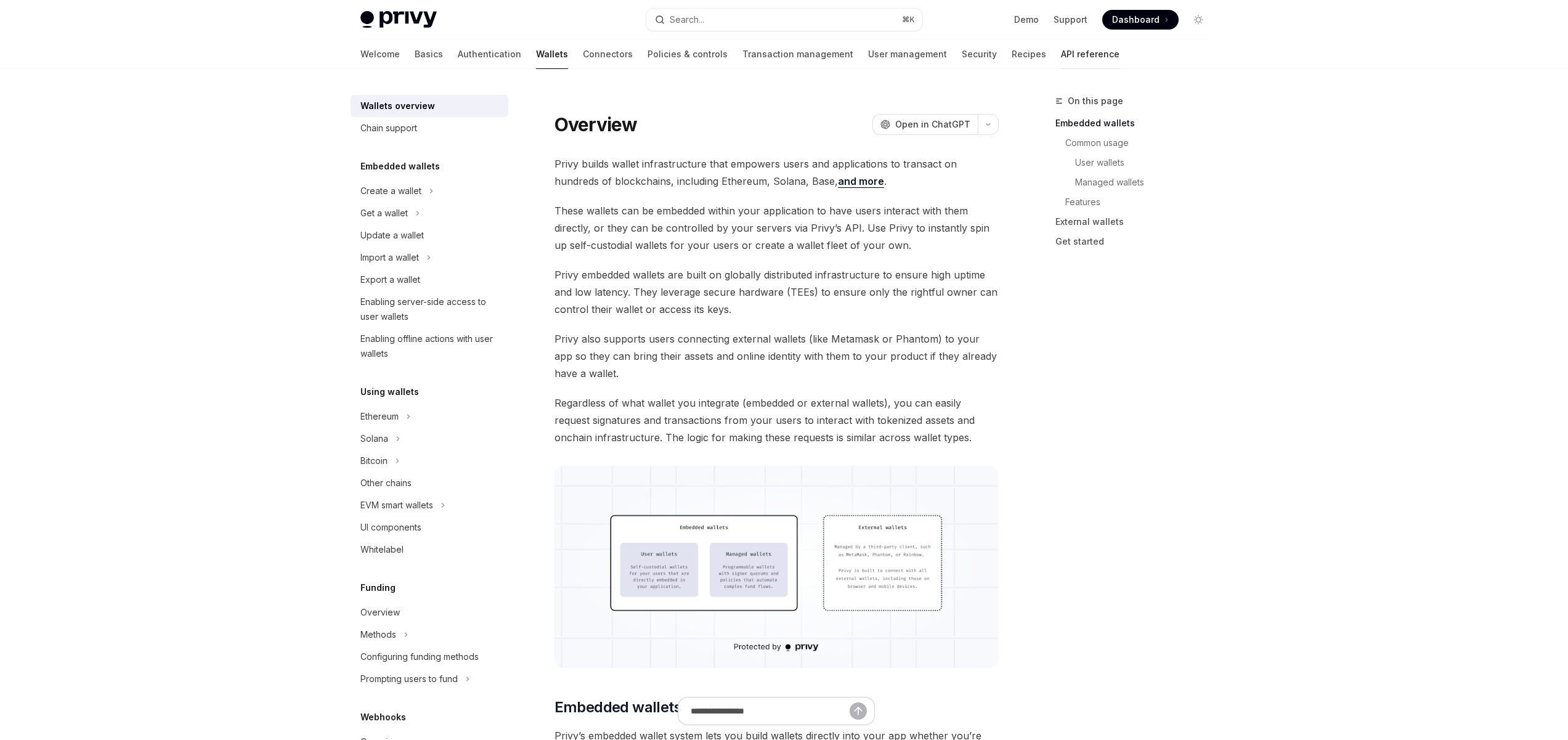
click at [1062, 50] on link "API reference" at bounding box center [1091, 54] width 59 height 29
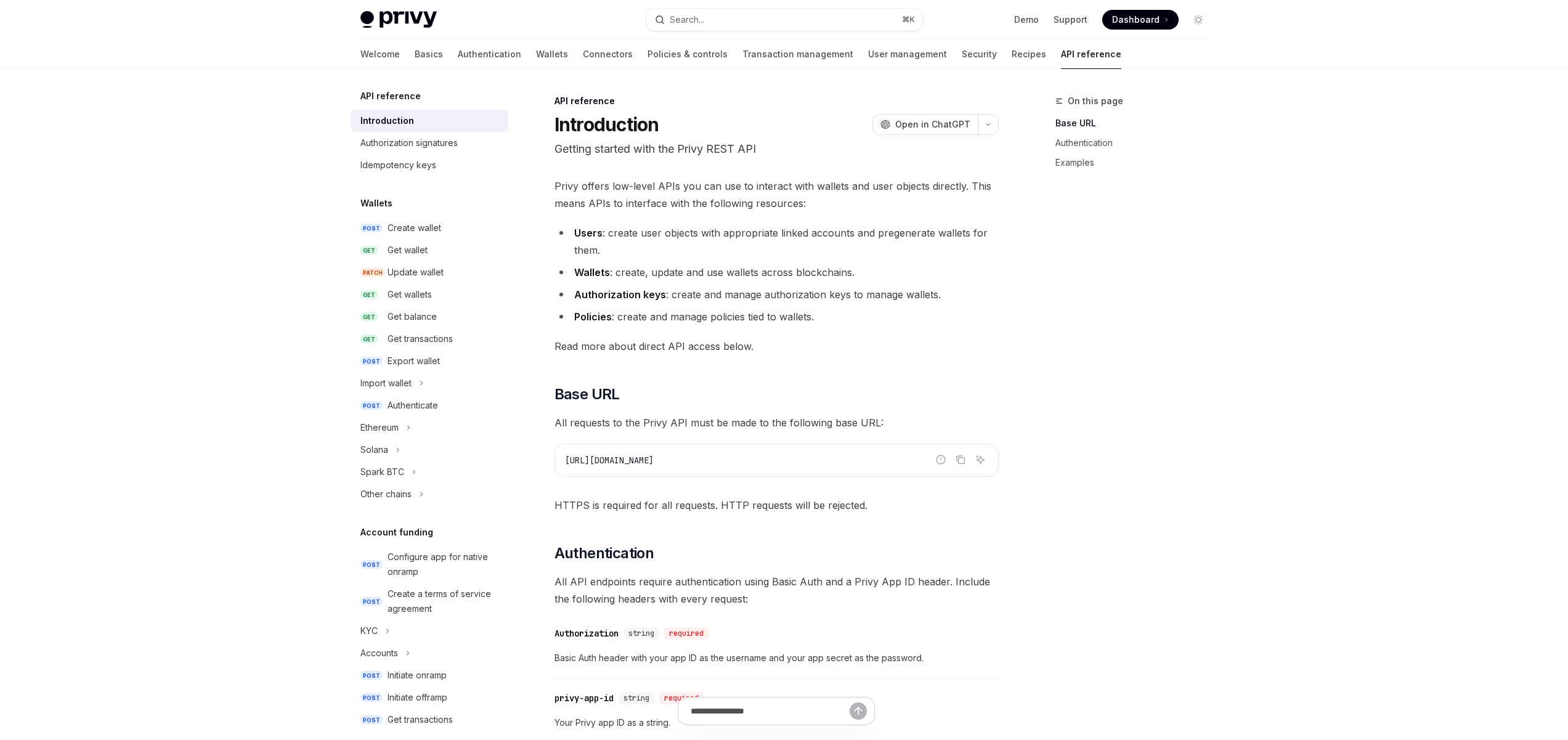
click at [709, 189] on span "Privy offers low-level APIs you can use to interact with wallets and user objec…" at bounding box center [776, 194] width 444 height 35
click at [408, 432] on icon "Toggle Ethereum section" at bounding box center [408, 427] width 5 height 15
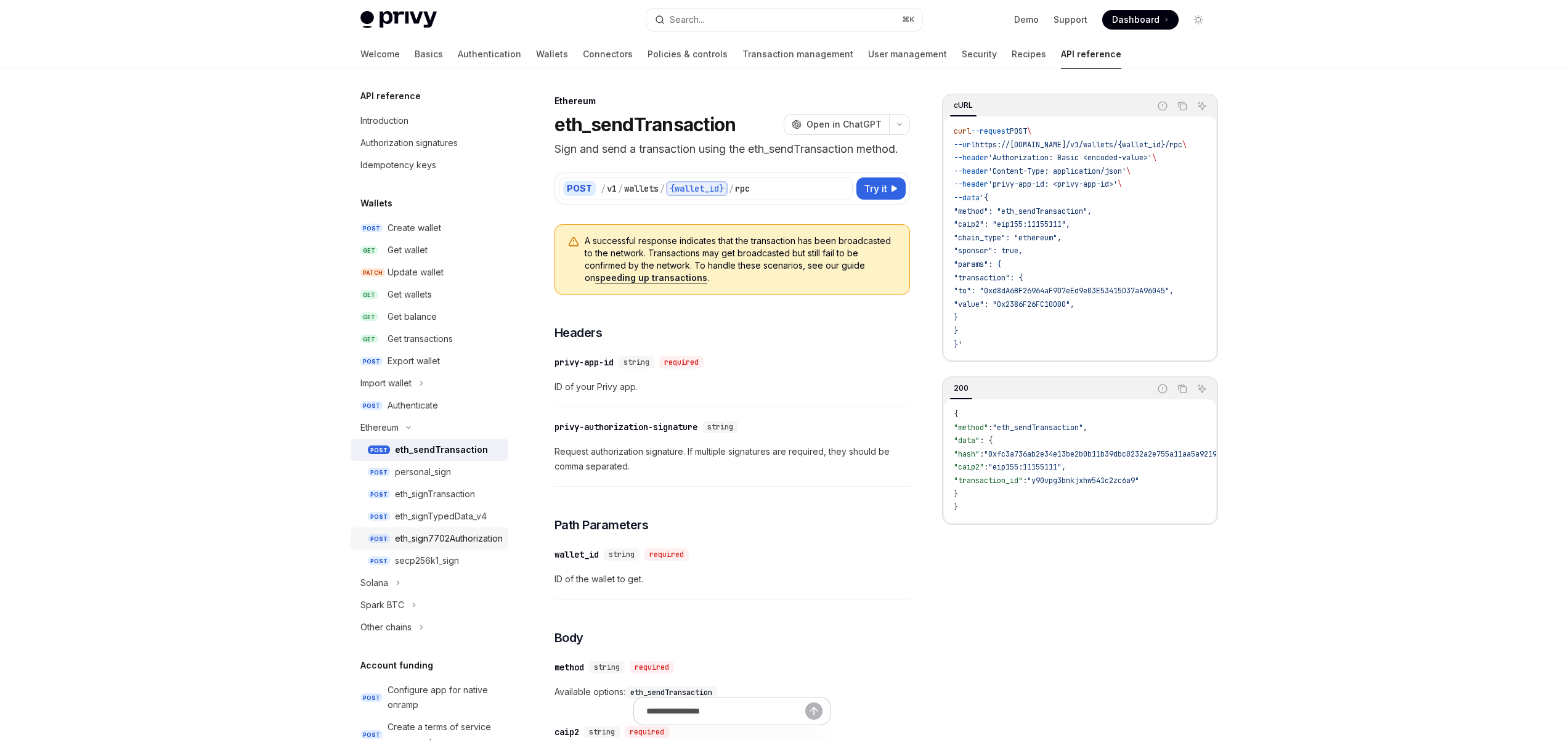
click at [434, 533] on div "eth_sign7702Authorization" at bounding box center [450, 538] width 108 height 15
type textarea "*"
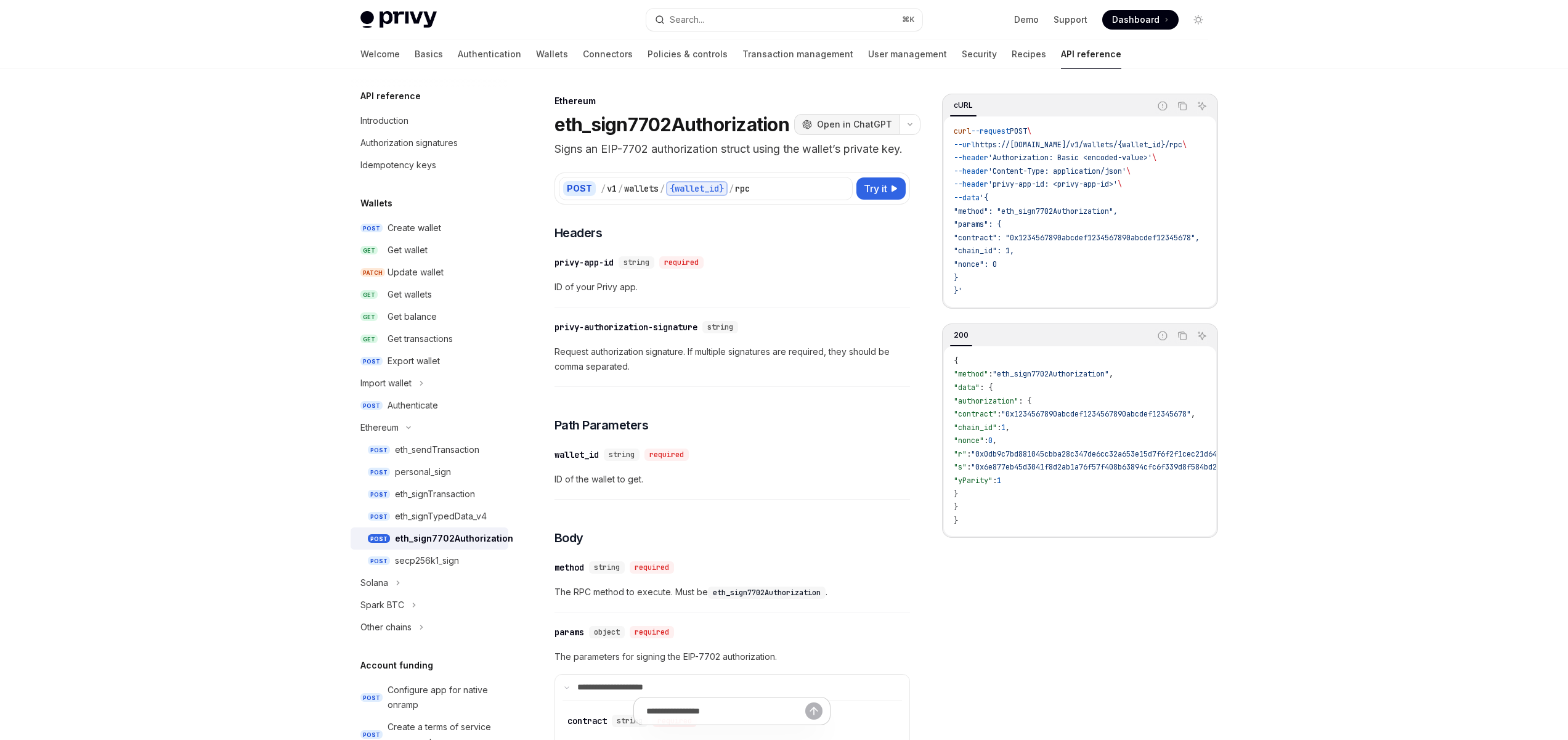
click at [862, 123] on span "Open in ChatGPT" at bounding box center [855, 124] width 75 height 12
click at [718, 149] on p "Signs an EIP-7702 authorization struct using the wallet’s private key." at bounding box center [732, 149] width 356 height 17
drag, startPoint x: 881, startPoint y: 141, endPoint x: 709, endPoint y: 148, distance: 172.1
click at [737, 147] on p "Signs an EIP-7702 authorization struct using the wallet’s private key." at bounding box center [732, 149] width 356 height 17
click at [674, 149] on p "Signs an EIP-7702 authorization struct using the wallet’s private key." at bounding box center [732, 149] width 356 height 17
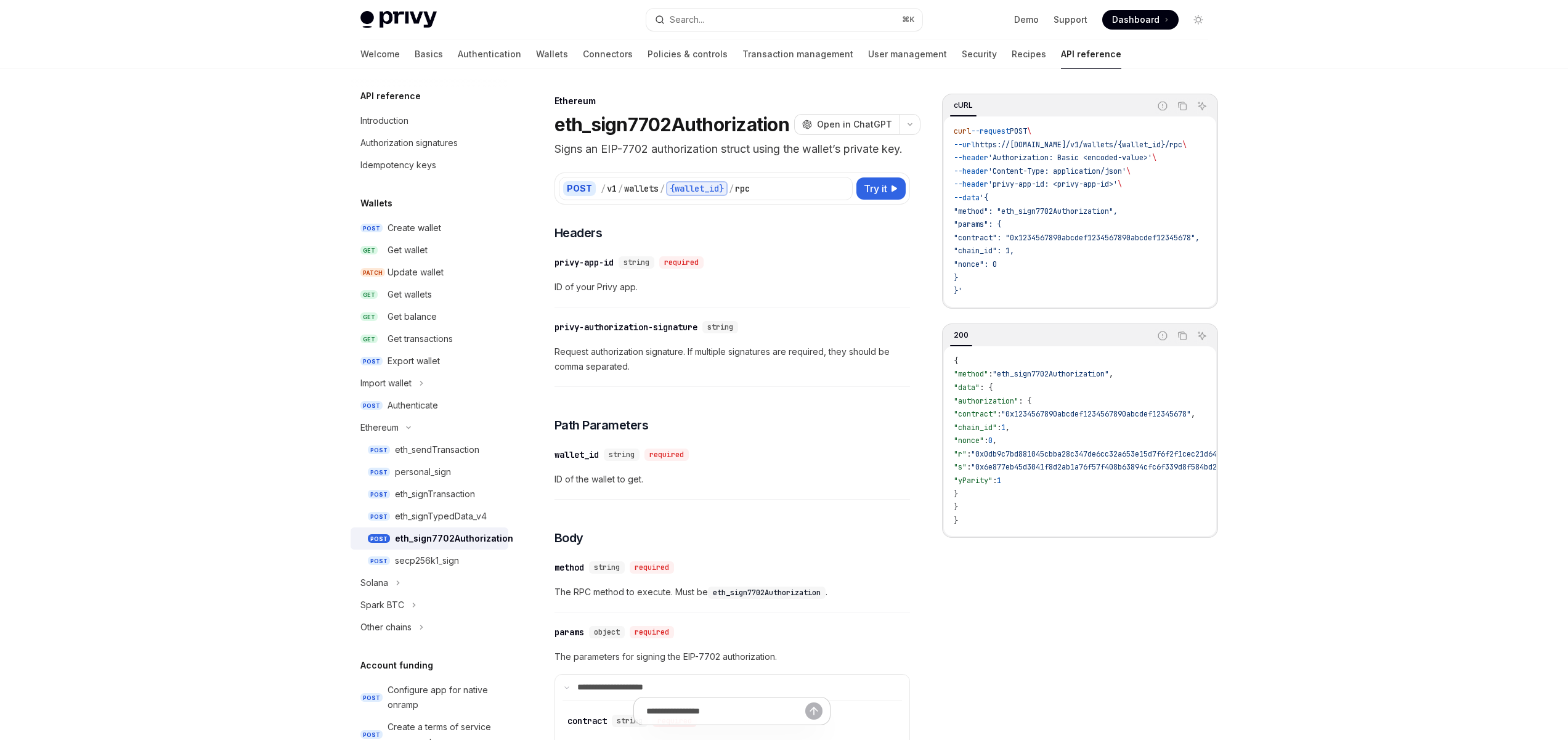
click at [1311, 145] on div "Privy Docs home page Search... ⌘ K Demo Support Dashboard Dashboard Search... N…" at bounding box center [784, 725] width 1568 height 1451
click at [739, 158] on p "Signs an EIP-7702 authorization struct using the wallet’s private key." at bounding box center [732, 149] width 356 height 17
click at [660, 128] on h1 "eth_sign7702Authorization" at bounding box center [672, 125] width 235 height 22
click at [622, 125] on h1 "eth_sign7702Authorization" at bounding box center [672, 125] width 235 height 22
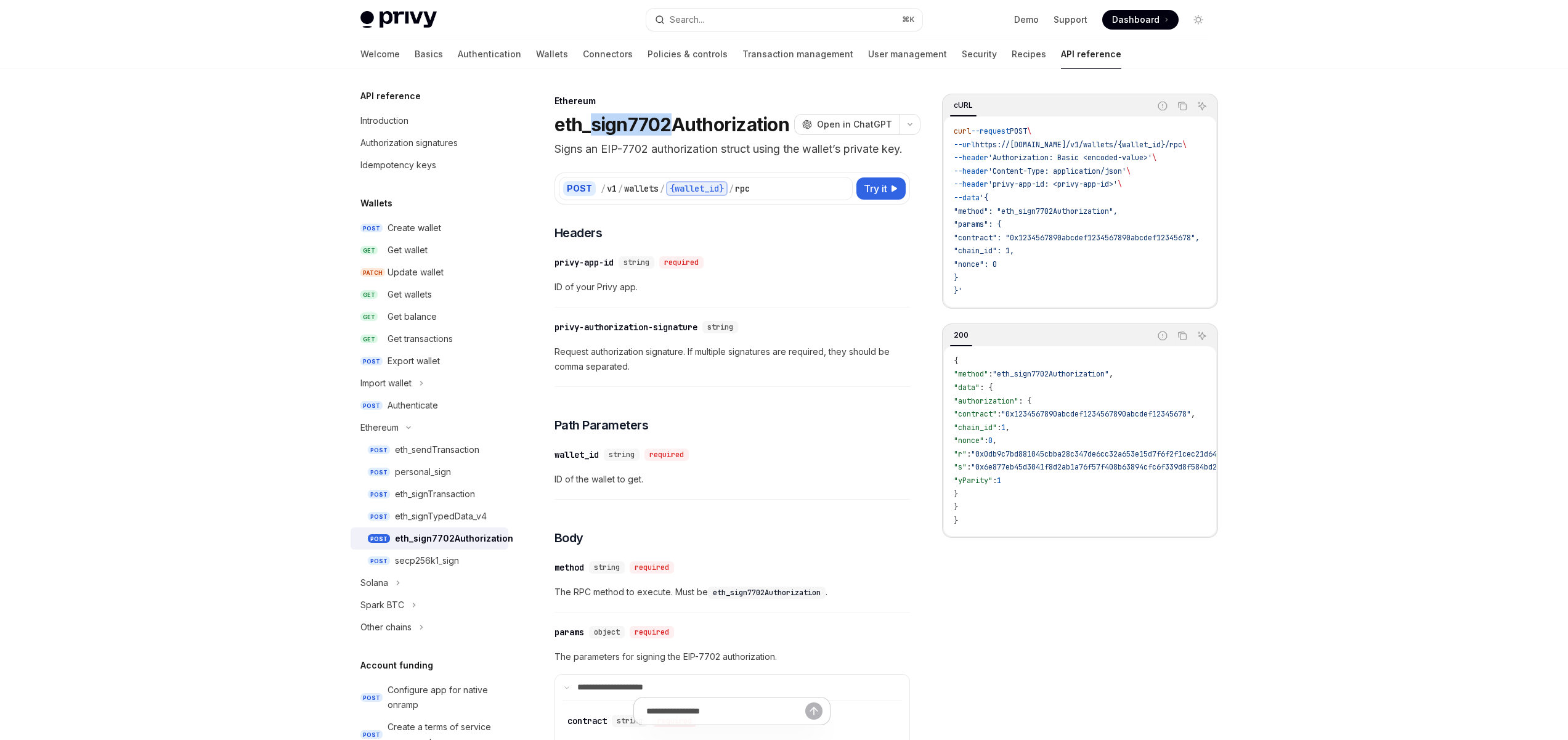
drag, startPoint x: 594, startPoint y: 127, endPoint x: 672, endPoint y: 128, distance: 78.0
click at [672, 128] on h1 "eth_sign7702Authorization" at bounding box center [672, 125] width 235 height 22
copy h1 "sign7702"
click at [696, 17] on div "Search..." at bounding box center [687, 19] width 35 height 15
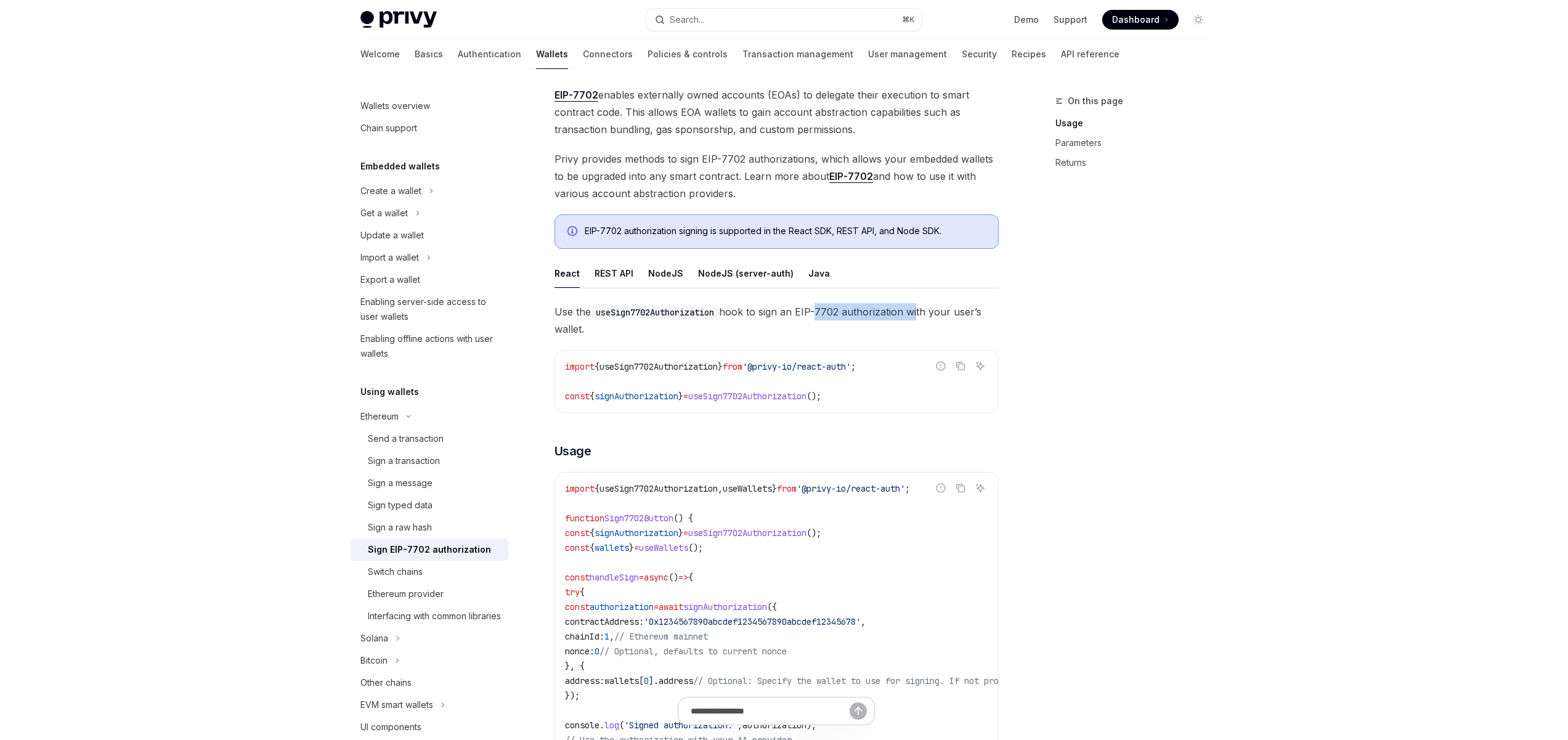
drag, startPoint x: 919, startPoint y: 310, endPoint x: 796, endPoint y: 311, distance: 123.0
click at [814, 311] on span "Use the useSign7702Authorization hook to sign an EIP-7702 authorization with yo…" at bounding box center [776, 320] width 444 height 35
click at [769, 313] on span "Use the useSign7702Authorization hook to sign an EIP-7702 authorization with yo…" at bounding box center [776, 320] width 444 height 35
drag, startPoint x: 917, startPoint y: 308, endPoint x: 796, endPoint y: 308, distance: 121.0
click at [796, 308] on span "Use the useSign7702Authorization hook to sign an EIP-7702 authorization with yo…" at bounding box center [776, 320] width 444 height 35
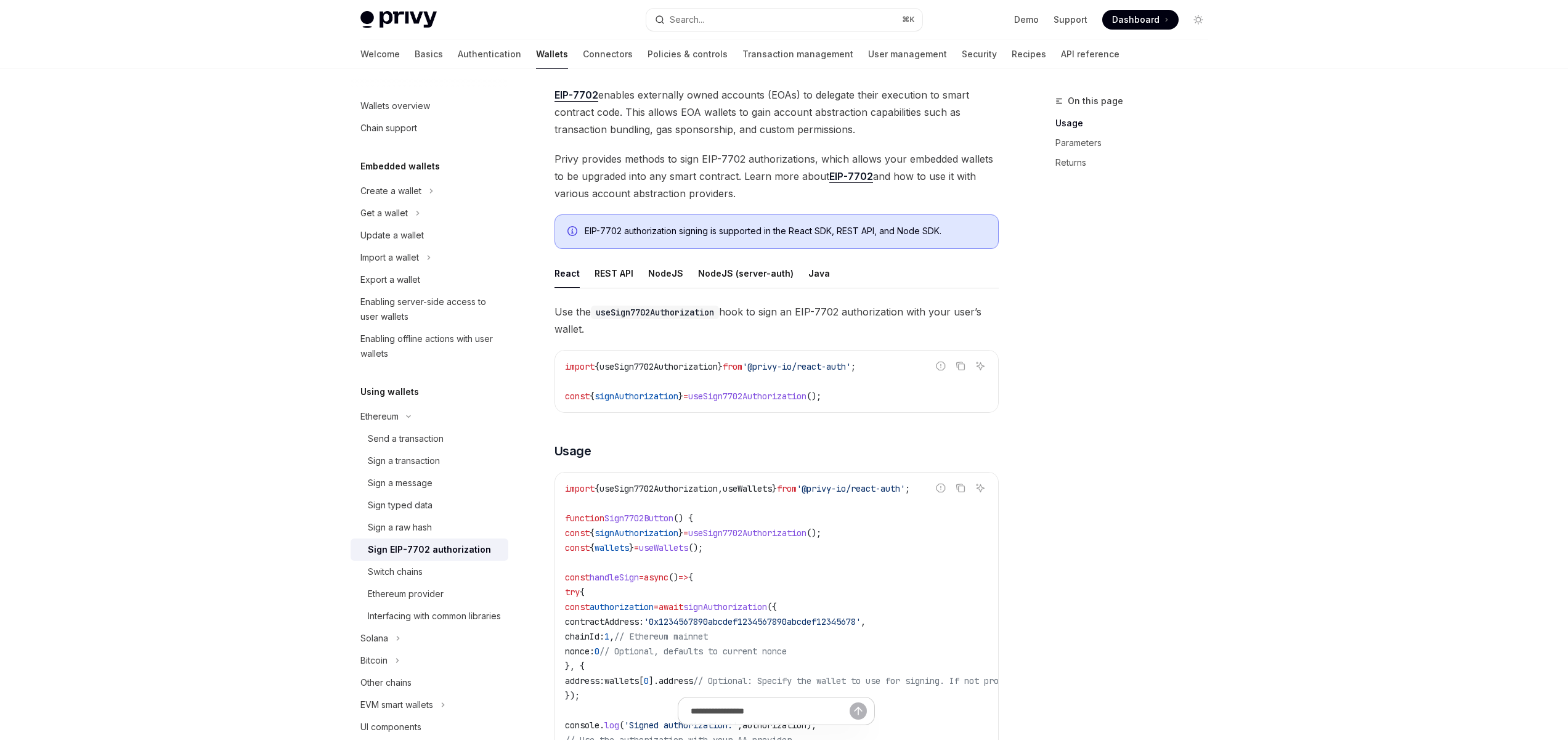
click at [779, 310] on span "Use the useSign7702Authorization hook to sign an EIP-7702 authorization with yo…" at bounding box center [776, 320] width 444 height 35
drag, startPoint x: 868, startPoint y: 313, endPoint x: 757, endPoint y: 315, distance: 111.0
click at [800, 315] on span "Use the useSign7702Authorization hook to sign an EIP-7702 authorization with yo…" at bounding box center [776, 320] width 444 height 35
click at [756, 315] on span "Use the useSign7702Authorization hook to sign an EIP-7702 authorization with yo…" at bounding box center [776, 320] width 444 height 35
drag, startPoint x: 897, startPoint y: 311, endPoint x: 790, endPoint y: 311, distance: 107.0
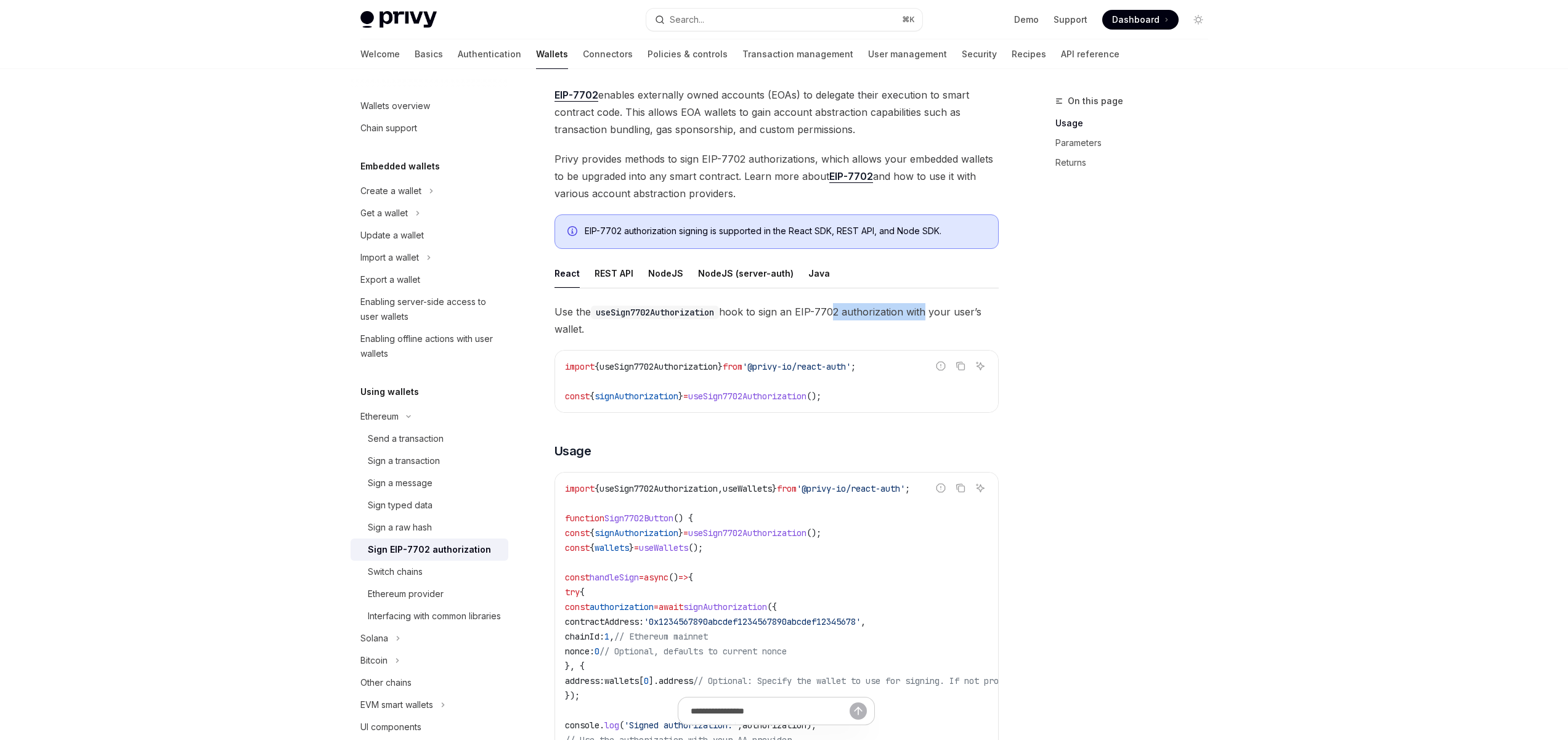
click at [796, 311] on span "Use the useSign7702Authorization hook to sign an EIP-7702 authorization with yo…" at bounding box center [776, 320] width 444 height 35
click at [771, 312] on span "Use the useSign7702Authorization hook to sign an EIP-7702 authorization with yo…" at bounding box center [776, 320] width 444 height 35
drag, startPoint x: 962, startPoint y: 310, endPoint x: 820, endPoint y: 310, distance: 142.0
click at [821, 310] on span "Use the useSign7702Authorization hook to sign an EIP-7702 authorization with yo…" at bounding box center [776, 320] width 444 height 35
click at [791, 310] on span "Use the useSign7702Authorization hook to sign an EIP-7702 authorization with yo…" at bounding box center [776, 320] width 444 height 35
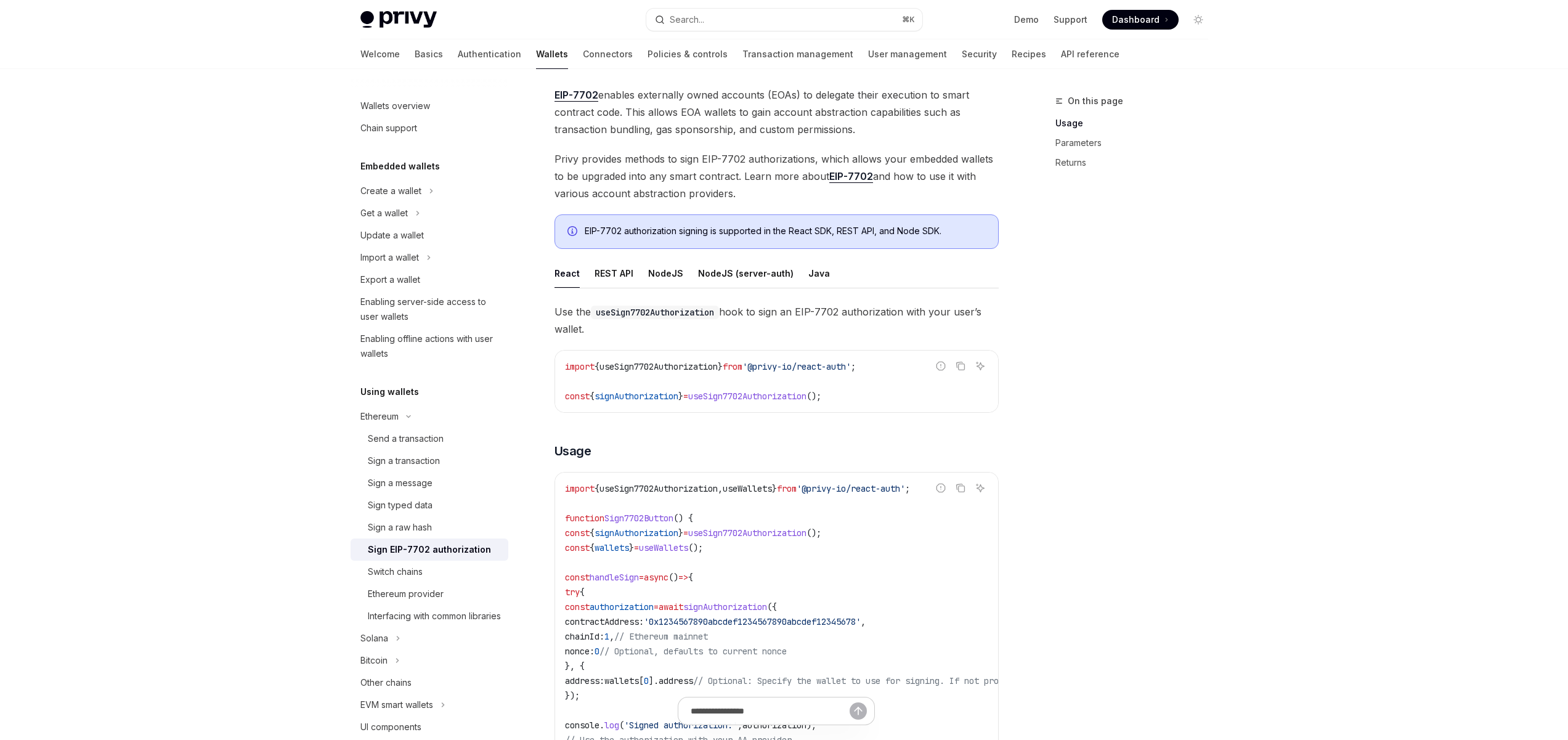
click at [1196, 306] on div "On this page Usage Parameters Returns" at bounding box center [1125, 416] width 187 height 646
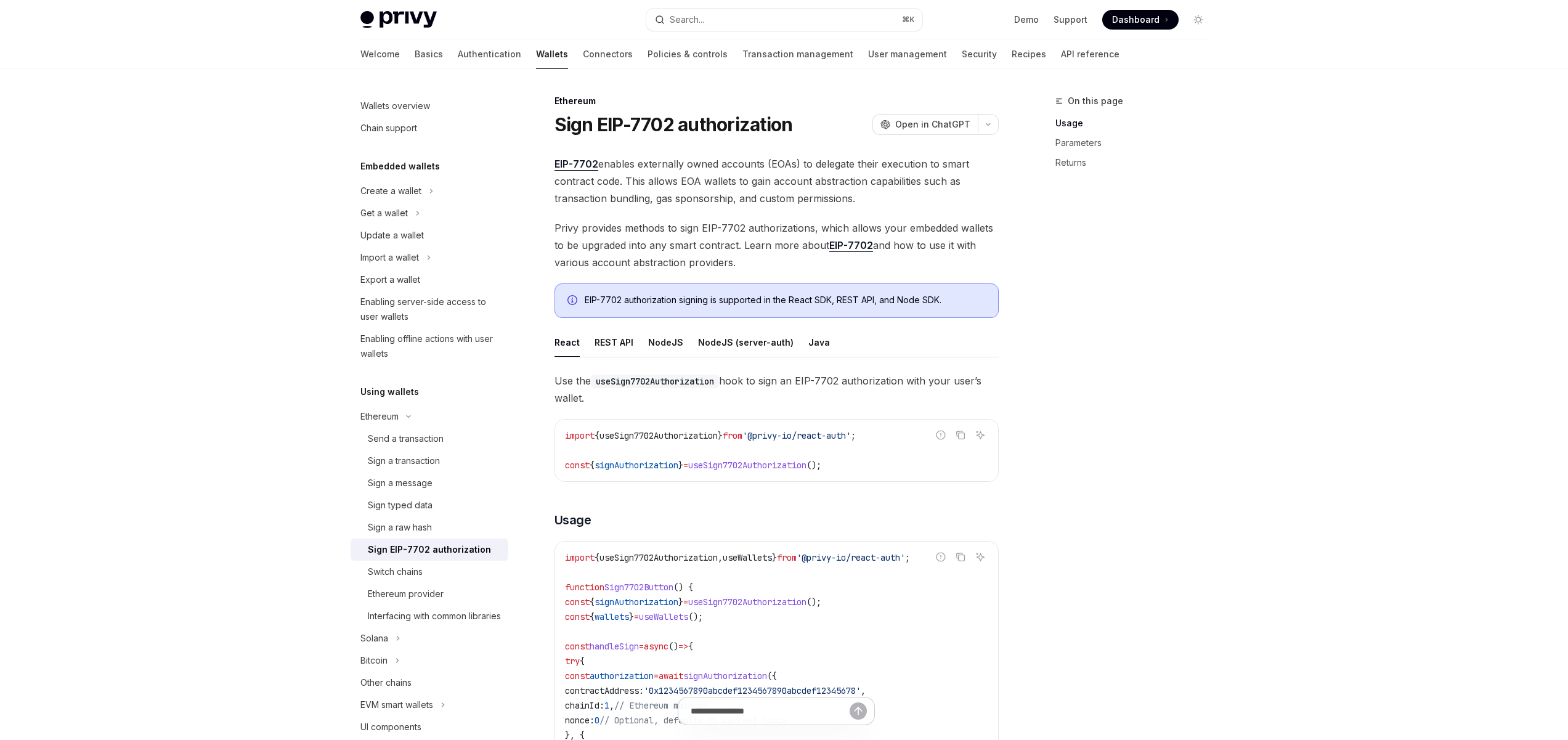
scroll to position [148, 0]
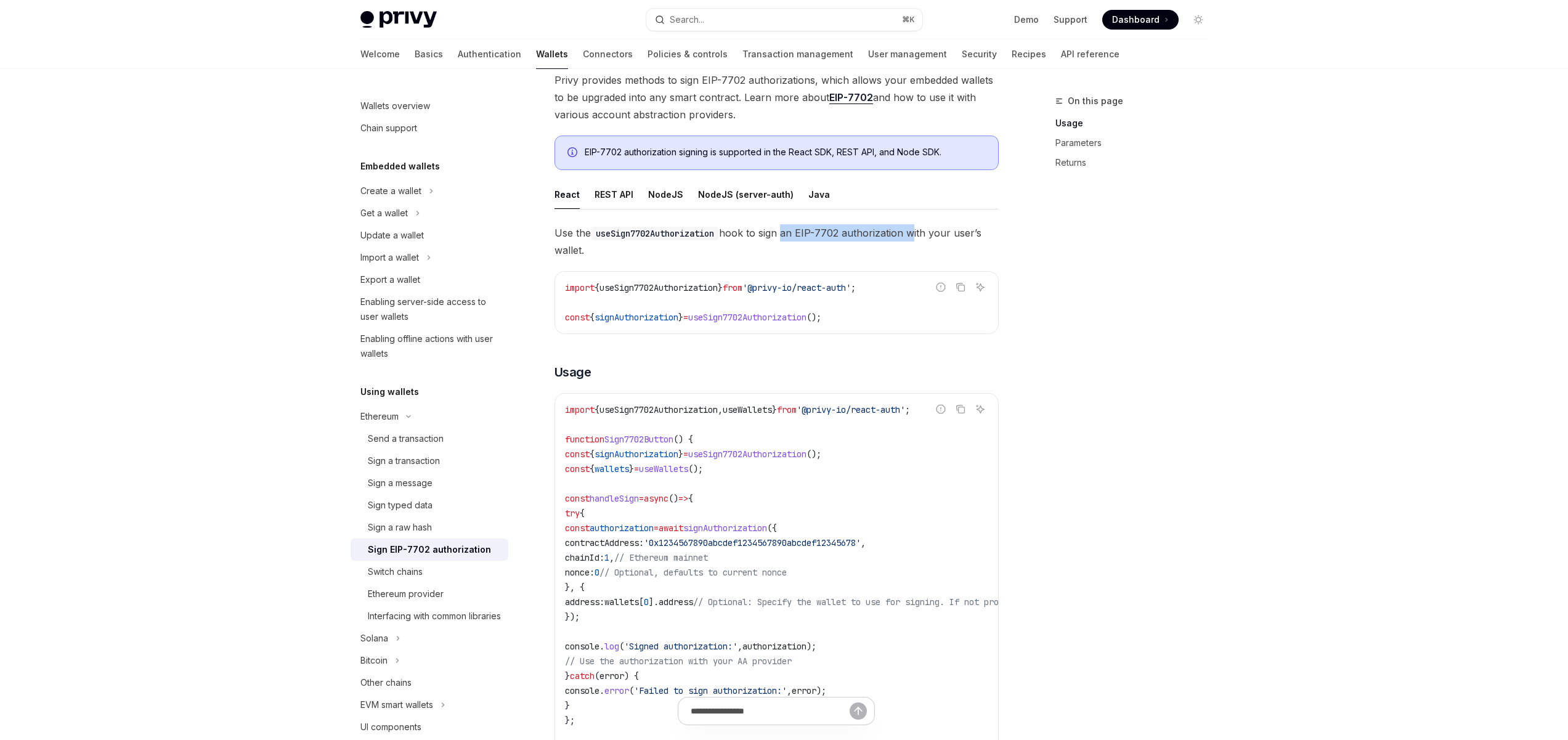
drag, startPoint x: 912, startPoint y: 234, endPoint x: 785, endPoint y: 232, distance: 127.0
click at [787, 232] on span "Use the useSign7702Authorization hook to sign an EIP-7702 authorization with yo…" at bounding box center [776, 241] width 444 height 35
click at [750, 233] on span "Use the useSign7702Authorization hook to sign an EIP-7702 authorization with yo…" at bounding box center [776, 241] width 444 height 35
drag, startPoint x: 941, startPoint y: 230, endPoint x: 747, endPoint y: 234, distance: 194.0
click at [781, 234] on span "Use the useSign7702Authorization hook to sign an EIP-7702 authorization with yo…" at bounding box center [776, 241] width 444 height 35
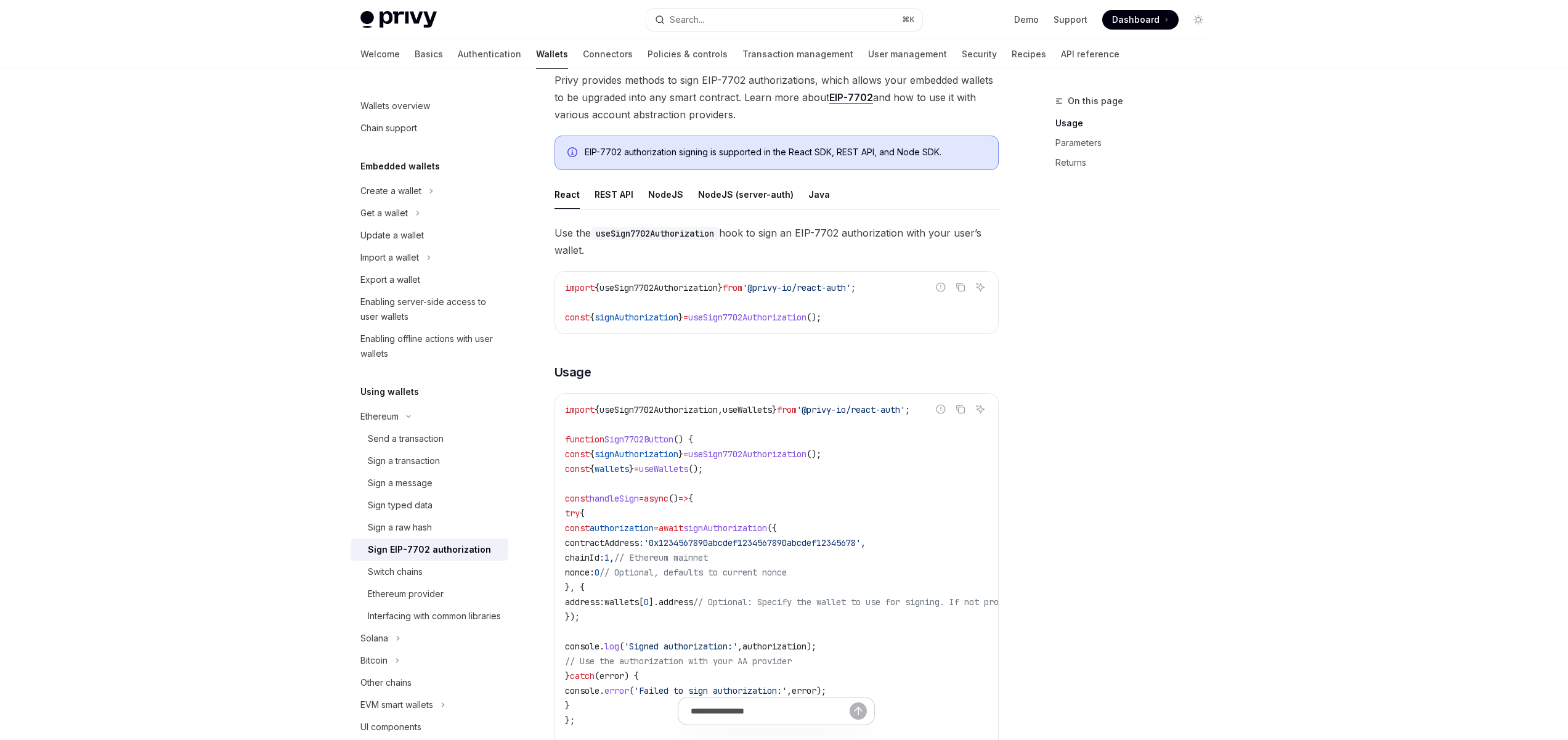
click at [744, 234] on span "Use the useSign7702Authorization hook to sign an EIP-7702 authorization with yo…" at bounding box center [776, 241] width 444 height 35
drag, startPoint x: 896, startPoint y: 233, endPoint x: 752, endPoint y: 232, distance: 144.0
click at [753, 232] on span "Use the useSign7702Authorization hook to sign an EIP-7702 authorization with yo…" at bounding box center [776, 241] width 444 height 35
click at [742, 234] on span "Use the useSign7702Authorization hook to sign an EIP-7702 authorization with yo…" at bounding box center [776, 241] width 444 height 35
drag, startPoint x: 884, startPoint y: 231, endPoint x: 766, endPoint y: 234, distance: 118.0
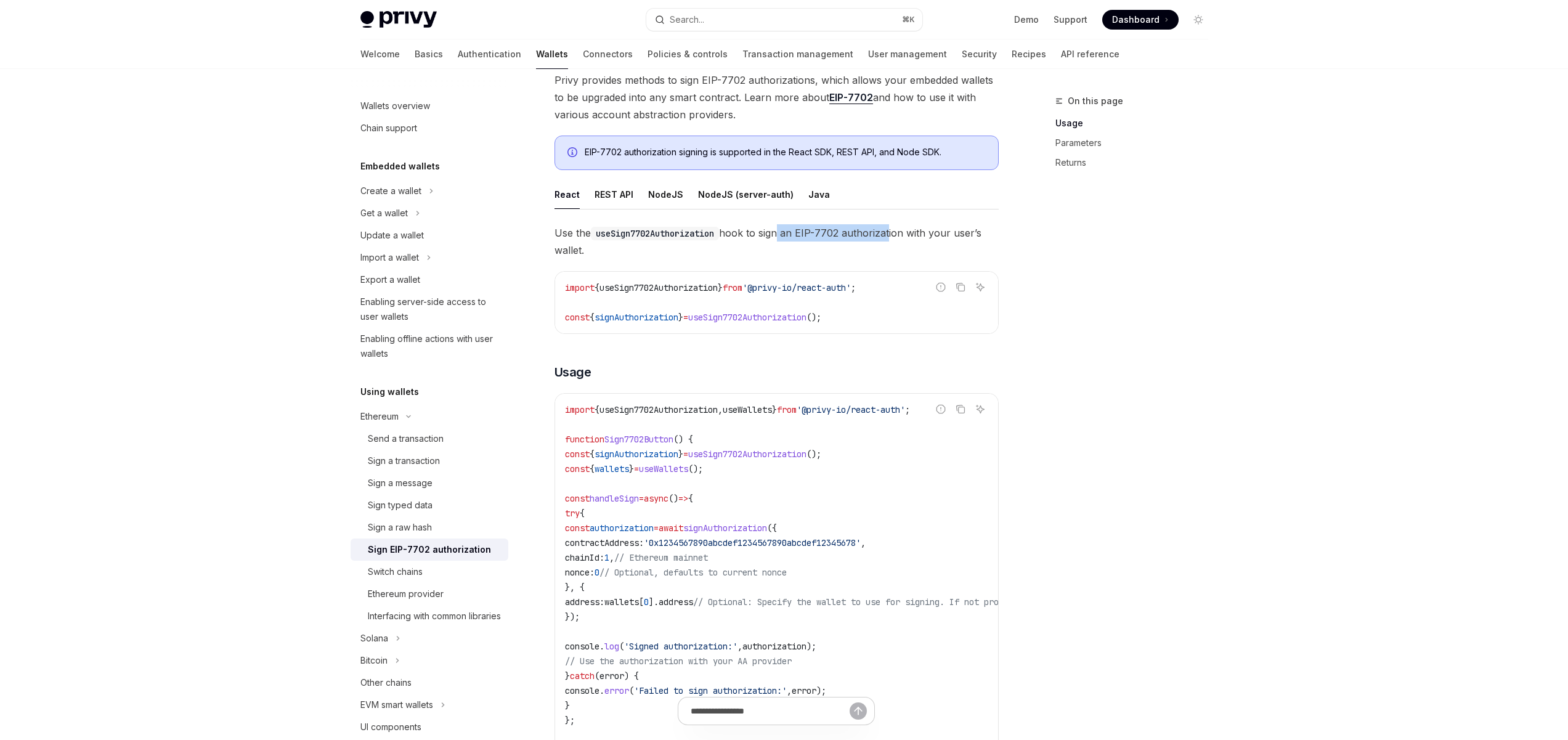
click at [776, 234] on span "Use the useSign7702Authorization hook to sign an EIP-7702 authorization with yo…" at bounding box center [776, 241] width 444 height 35
click at [766, 234] on span "Use the useSign7702Authorization hook to sign an EIP-7702 authorization with yo…" at bounding box center [776, 241] width 444 height 35
drag, startPoint x: 829, startPoint y: 315, endPoint x: 686, endPoint y: 317, distance: 143.0
click at [686, 317] on span "const { signAuthorization } = useSign7702Authorization ();" at bounding box center [693, 317] width 256 height 11
click at [616, 318] on span "signAuthorization" at bounding box center [636, 317] width 83 height 11
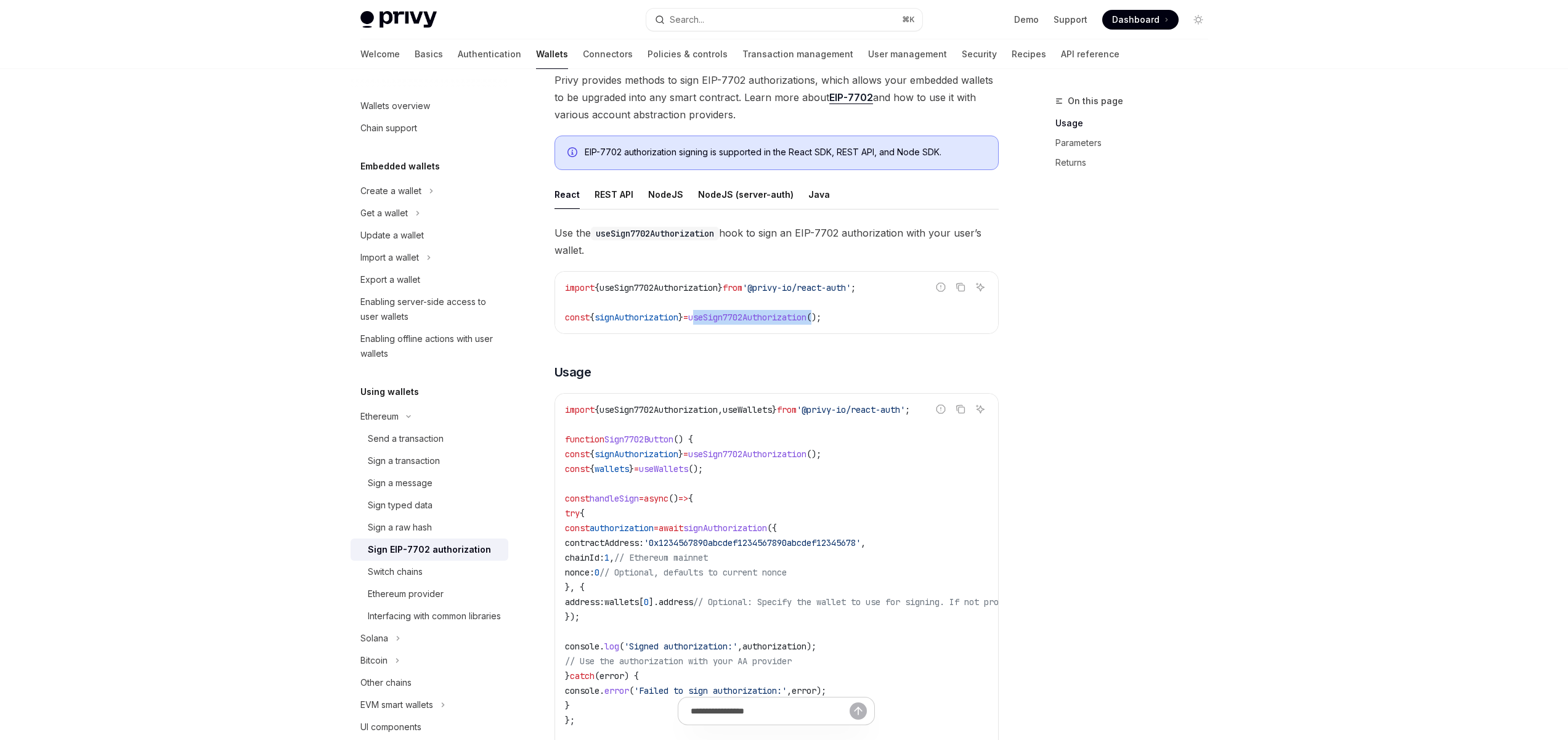
drag, startPoint x: 838, startPoint y: 315, endPoint x: 628, endPoint y: 315, distance: 210.0
click at [658, 315] on span "const { signAuthorization } = useSign7702Authorization ();" at bounding box center [693, 317] width 256 height 11
click at [617, 315] on span "signAuthorization" at bounding box center [636, 317] width 83 height 11
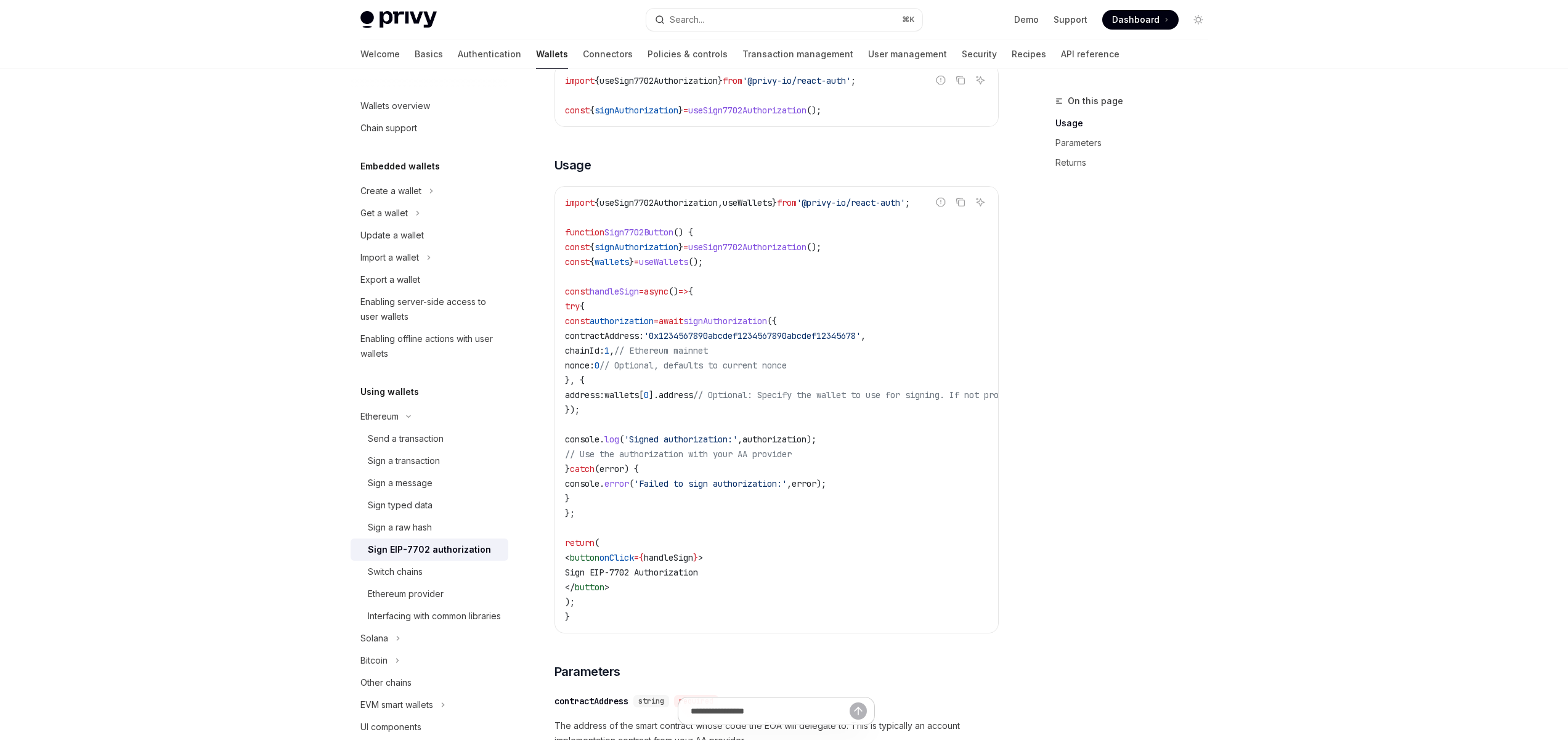
scroll to position [370, 0]
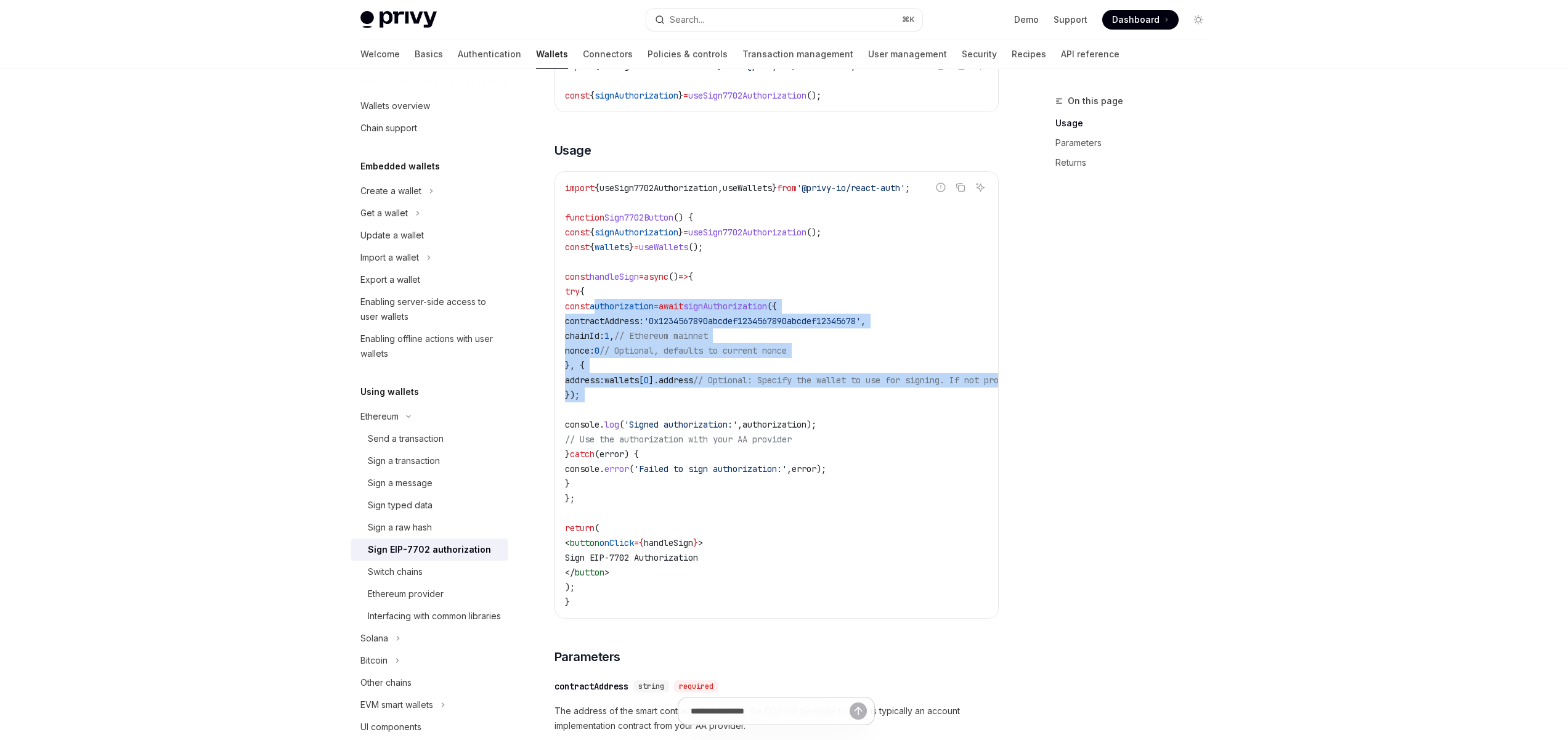
drag, startPoint x: 663, startPoint y: 313, endPoint x: 719, endPoint y: 406, distance: 108.6
click at [703, 409] on code "import { useSign7702Authorization , useWallets } from '@privy-io/react-auth' ; …" at bounding box center [888, 394] width 646 height 428
click at [837, 414] on code "import { useSign7702Authorization , useWallets } from '@privy-io/react-auth' ; …" at bounding box center [888, 394] width 646 height 428
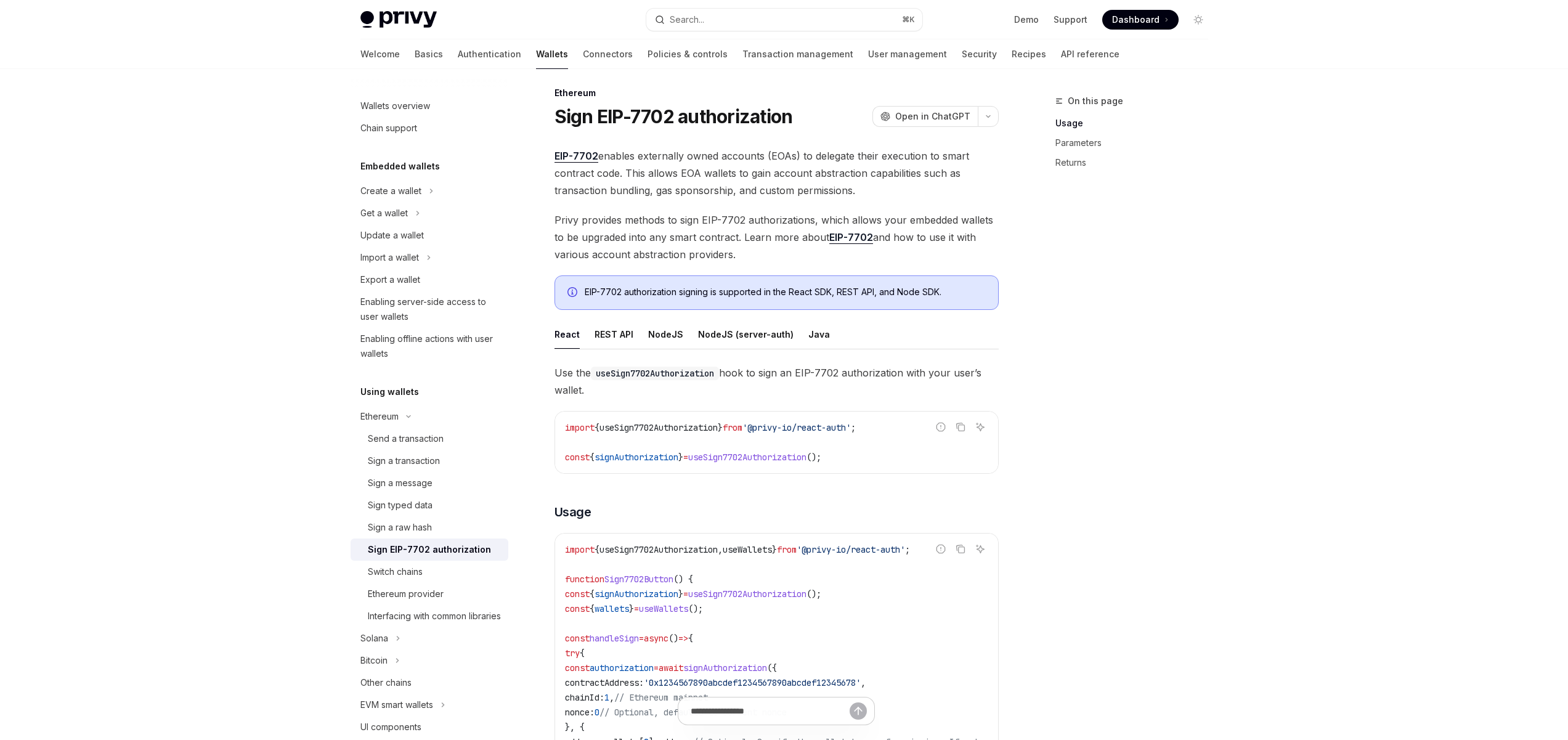
scroll to position [0, 0]
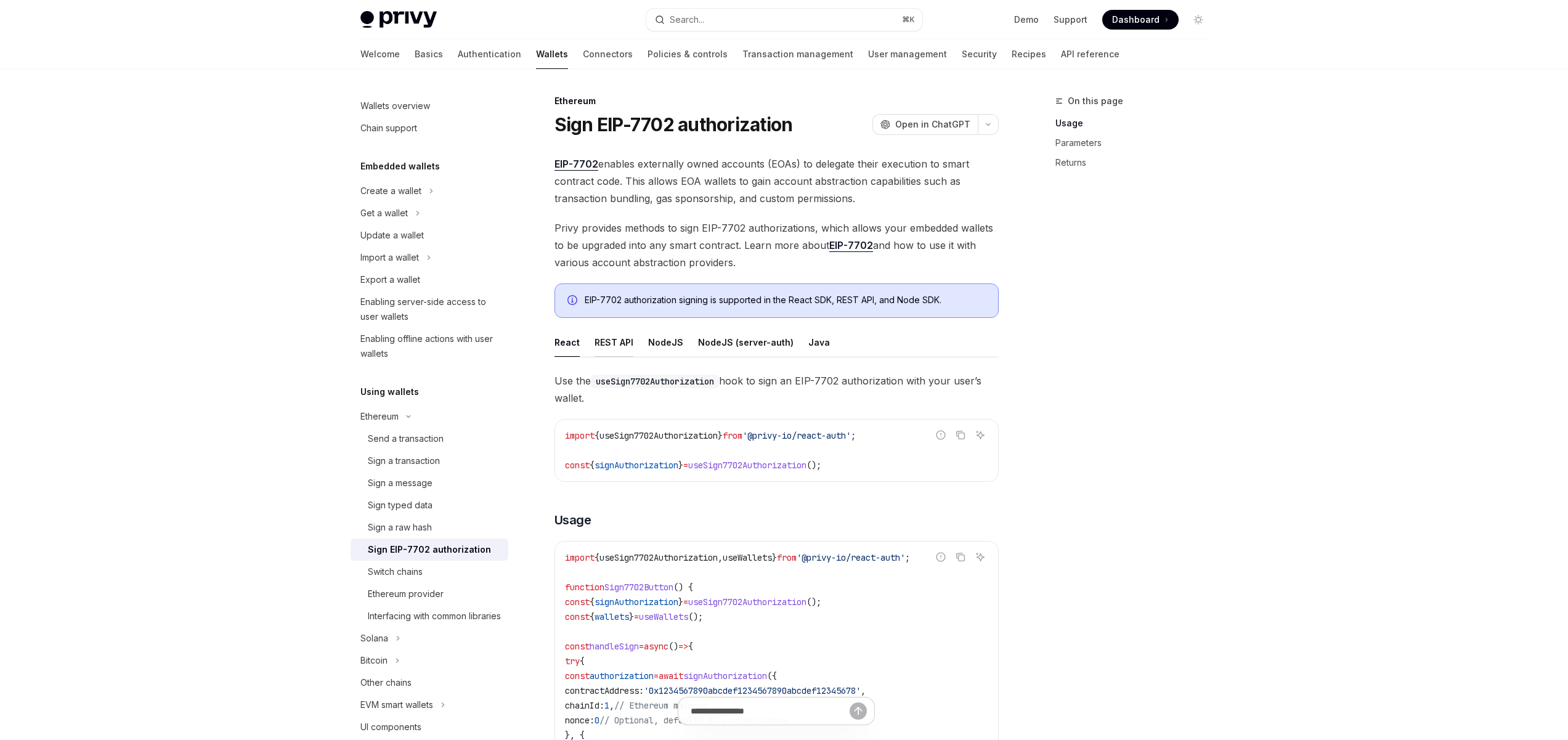
click at [623, 339] on button "REST API" at bounding box center [614, 342] width 39 height 29
type textarea "*"
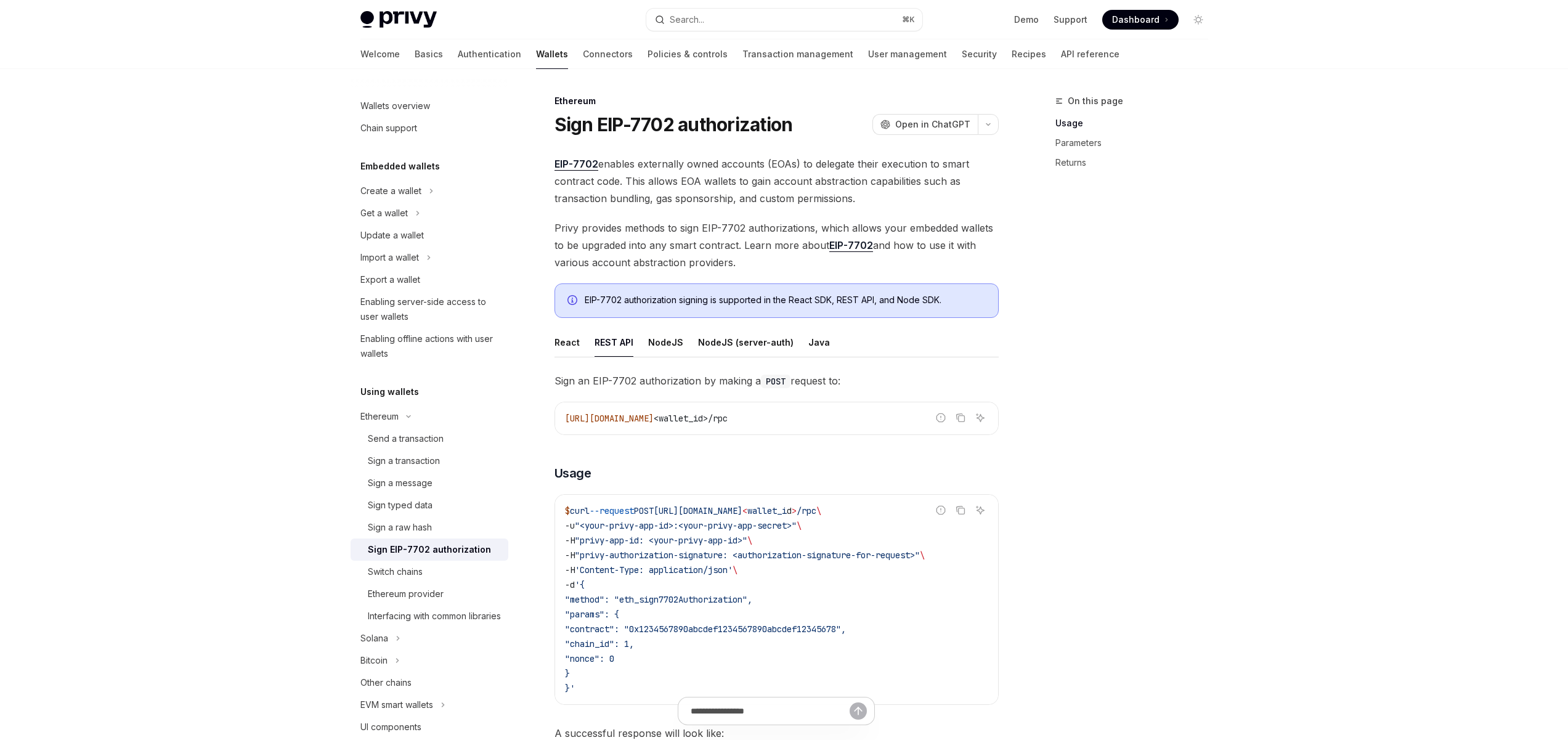
drag, startPoint x: 816, startPoint y: 418, endPoint x: 602, endPoint y: 421, distance: 214.0
click at [637, 418] on code "https://api.privy.io/v1/wallets/ <wallet_id>/rpc" at bounding box center [776, 418] width 423 height 15
click at [602, 421] on span "https://api.privy.io/v1/wallets/" at bounding box center [609, 418] width 89 height 11
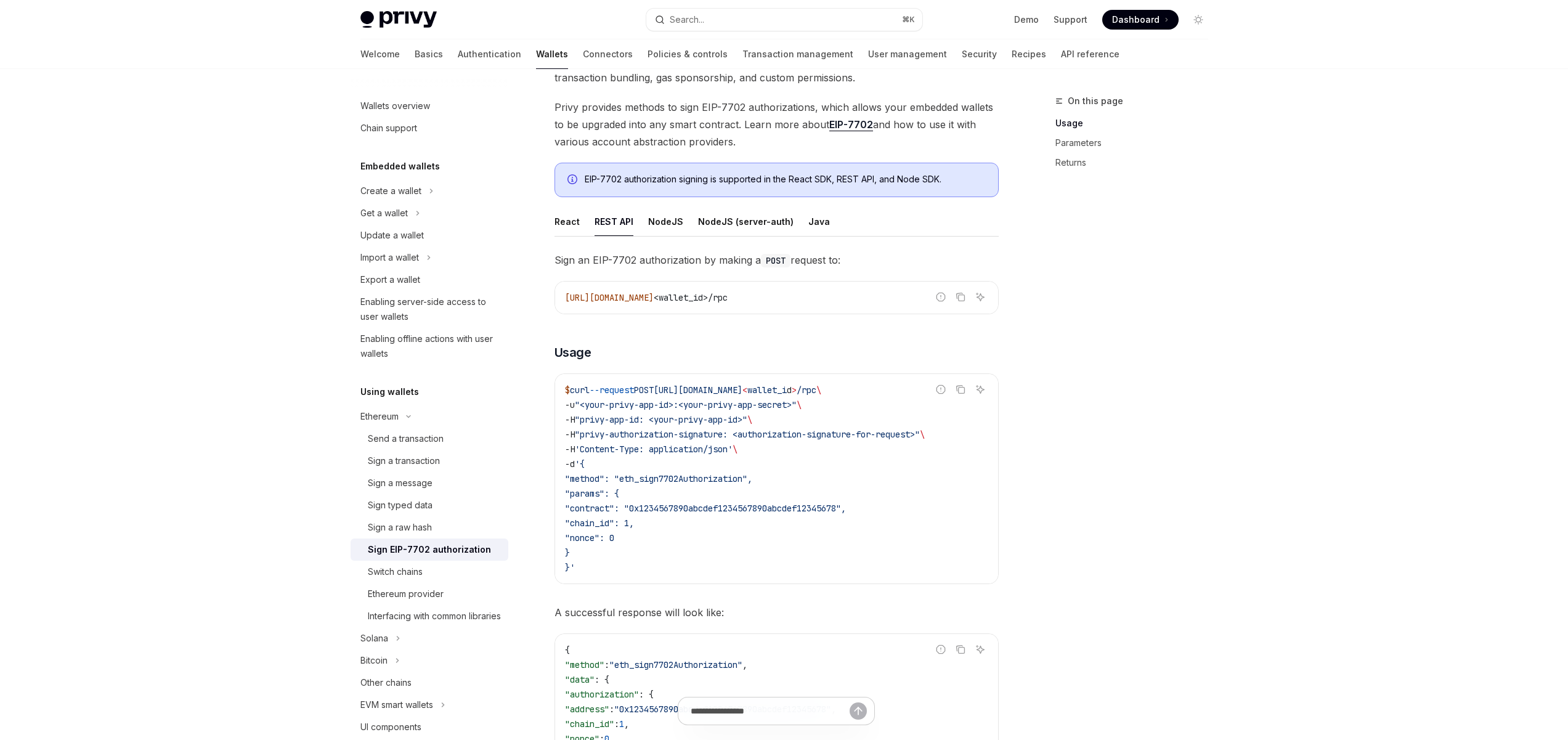
scroll to position [148, 0]
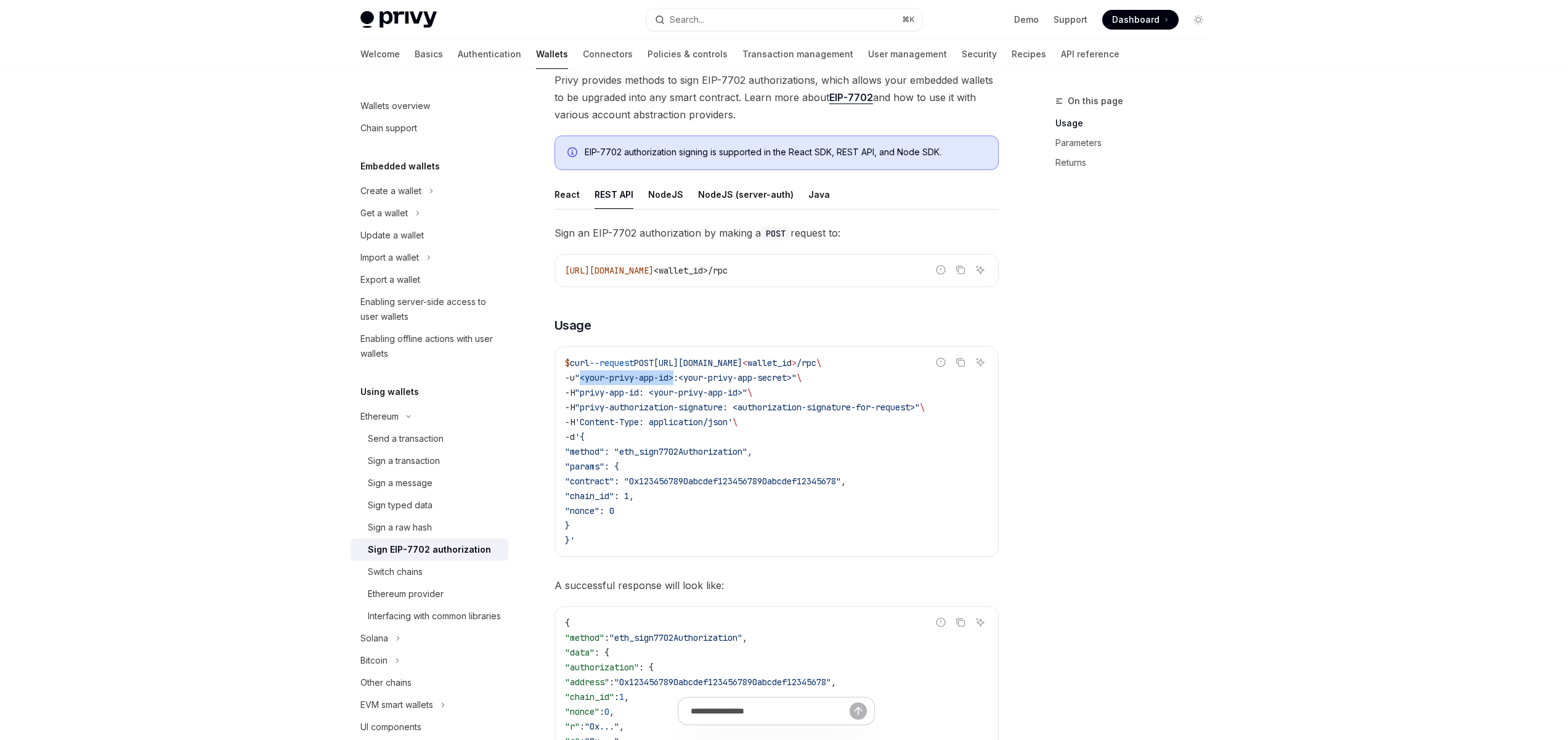
drag, startPoint x: 587, startPoint y: 378, endPoint x: 684, endPoint y: 377, distance: 97.0
click at [684, 377] on span ""<your-privy-app-id>:<your-privy-app-secret>"" at bounding box center [686, 378] width 222 height 11
drag, startPoint x: 808, startPoint y: 380, endPoint x: 650, endPoint y: 380, distance: 158.0
click at [678, 378] on span ""<your-privy-app-id>:<your-privy-app-secret>"" at bounding box center [686, 378] width 222 height 11
click at [646, 380] on span ""<your-privy-app-id>:<your-privy-app-secret>"" at bounding box center [686, 378] width 222 height 11
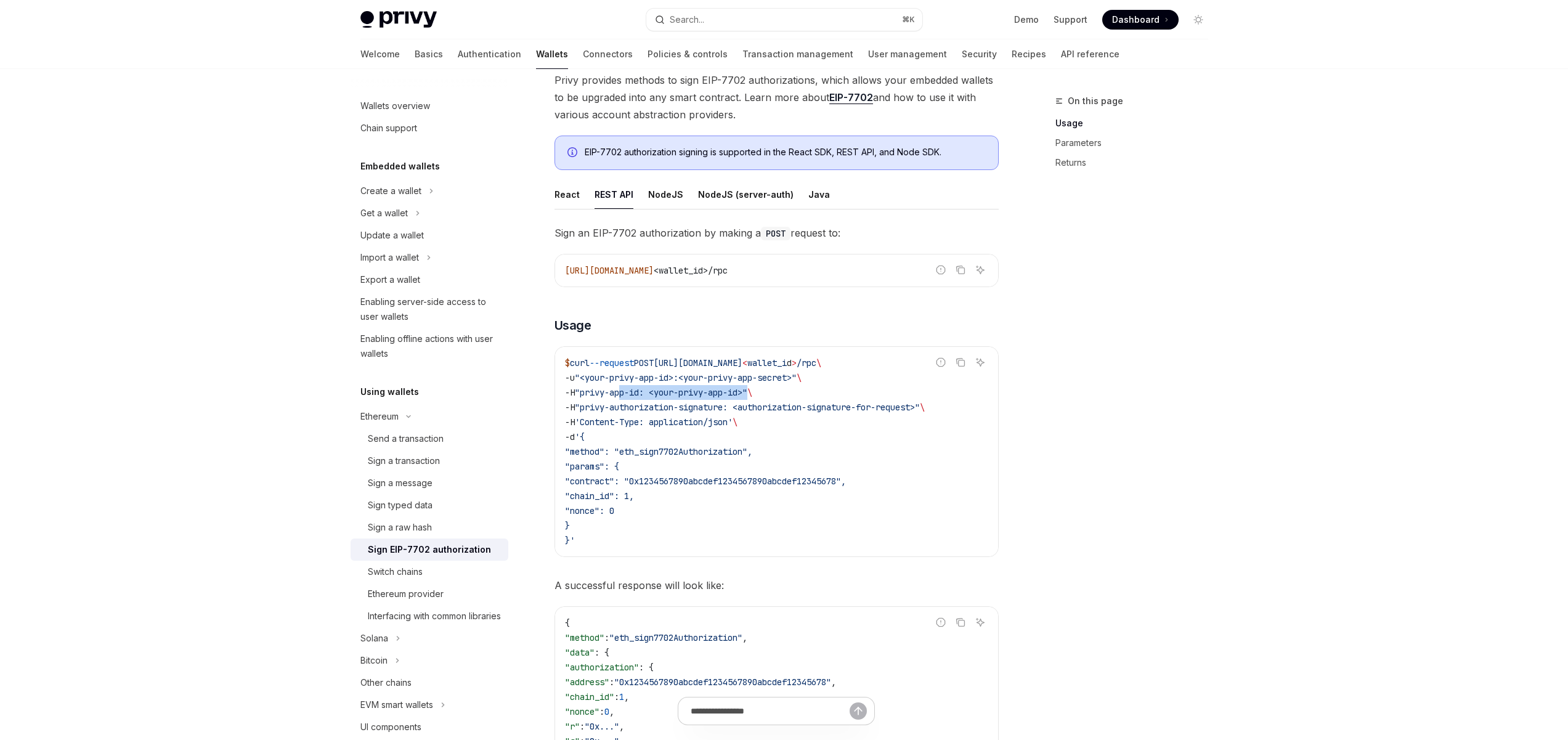
drag, startPoint x: 746, startPoint y: 392, endPoint x: 622, endPoint y: 392, distance: 124.0
click at [627, 392] on span "-H "privy-app-id: <your-privy-app-id>" \" at bounding box center [659, 392] width 187 height 11
click at [613, 392] on span ""privy-app-id: <your-privy-app-id>"" at bounding box center [662, 392] width 172 height 11
drag, startPoint x: 729, startPoint y: 404, endPoint x: 589, endPoint y: 391, distance: 140.6
click at [589, 391] on code "$ curl --request POST https://api.privy.io/v1/wallets/ < wallet_i d > /rpc \ -u…" at bounding box center [776, 452] width 423 height 193
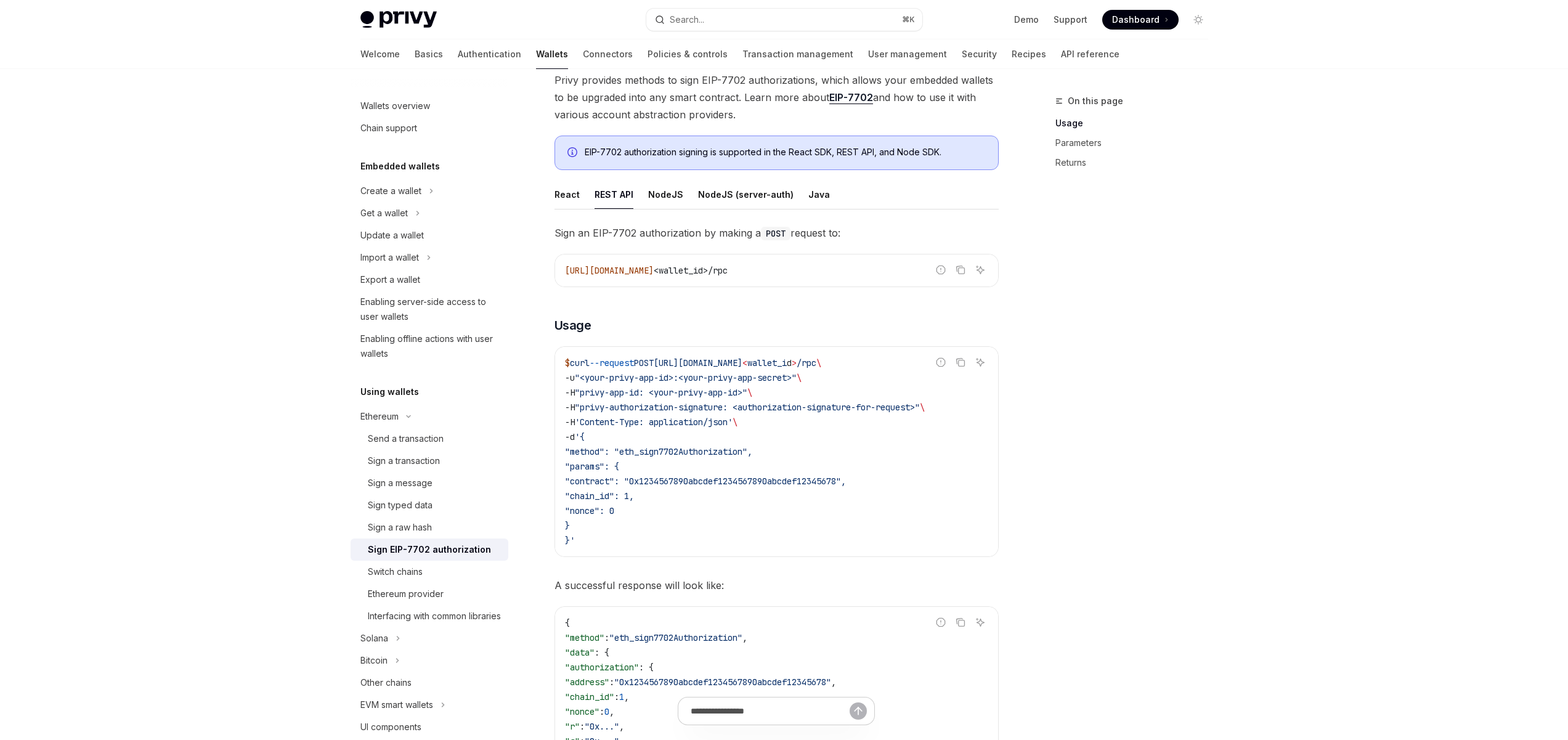
click at [716, 424] on span "'Content-Type: application/json'" at bounding box center [654, 422] width 158 height 11
drag, startPoint x: 617, startPoint y: 468, endPoint x: 665, endPoint y: 517, distance: 68.6
click at [661, 515] on code "$ curl --request POST https://api.privy.io/v1/wallets/ < wallet_i d > /rpc \ -u…" at bounding box center [776, 452] width 423 height 193
click at [717, 535] on code "$ curl --request POST https://api.privy.io/v1/wallets/ < wallet_i d > /rpc \ -u…" at bounding box center [776, 452] width 423 height 193
drag, startPoint x: 631, startPoint y: 524, endPoint x: 570, endPoint y: 441, distance: 103.0
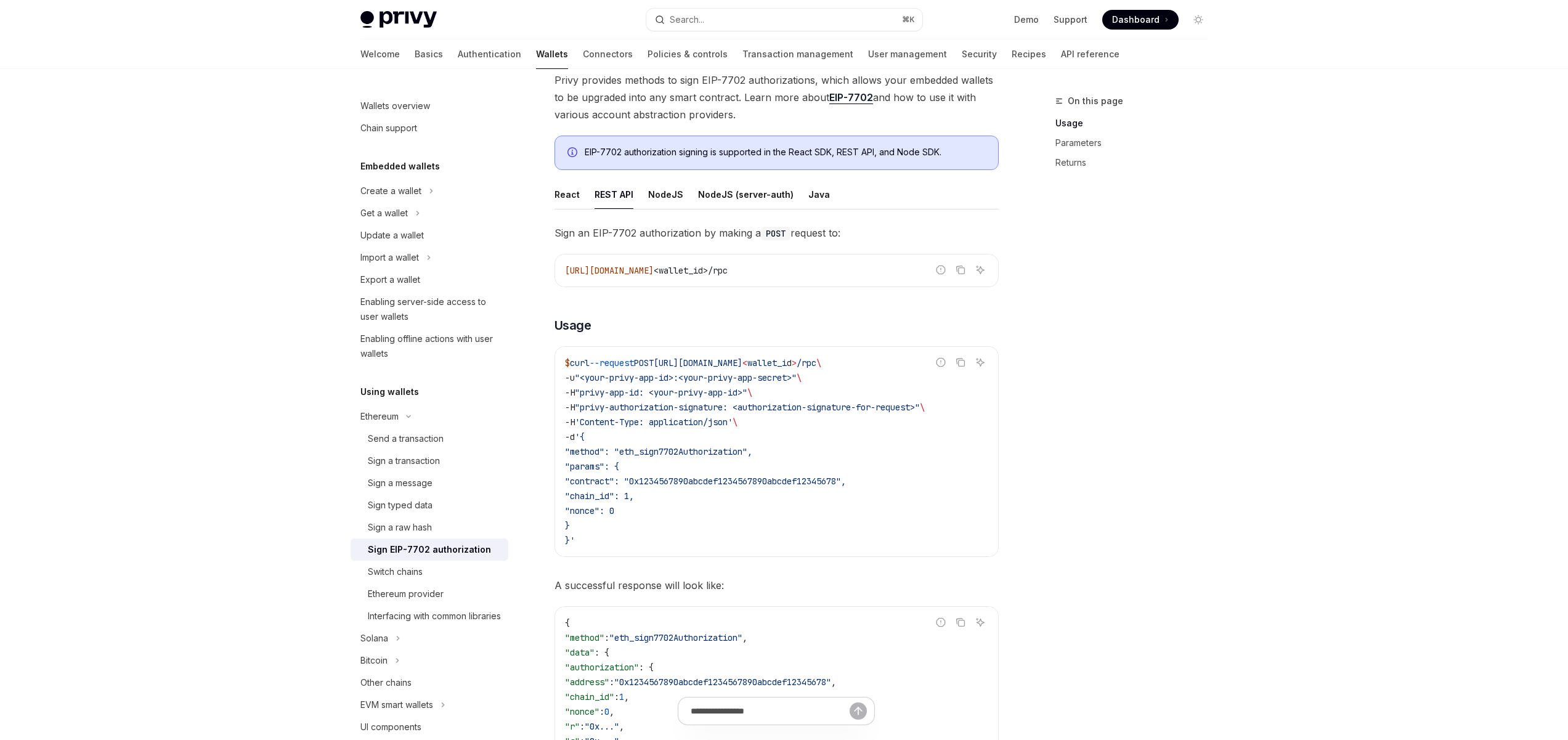
click at [568, 440] on code "$ curl --request POST https://api.privy.io/v1/wallets/ < wallet_i d > /rpc \ -u…" at bounding box center [776, 452] width 423 height 193
click at [710, 523] on code "$ curl --request POST https://api.privy.io/v1/wallets/ < wallet_i d > /rpc \ -u…" at bounding box center [776, 452] width 423 height 193
click at [695, 453] on span ""method": "eth_sign7702Authorization"," at bounding box center [659, 451] width 187 height 11
drag, startPoint x: 737, startPoint y: 403, endPoint x: 587, endPoint y: 408, distance: 150.1
click at [587, 408] on span ""privy-authorization-signature: <authorization-signature-for-request>"" at bounding box center [748, 407] width 345 height 11
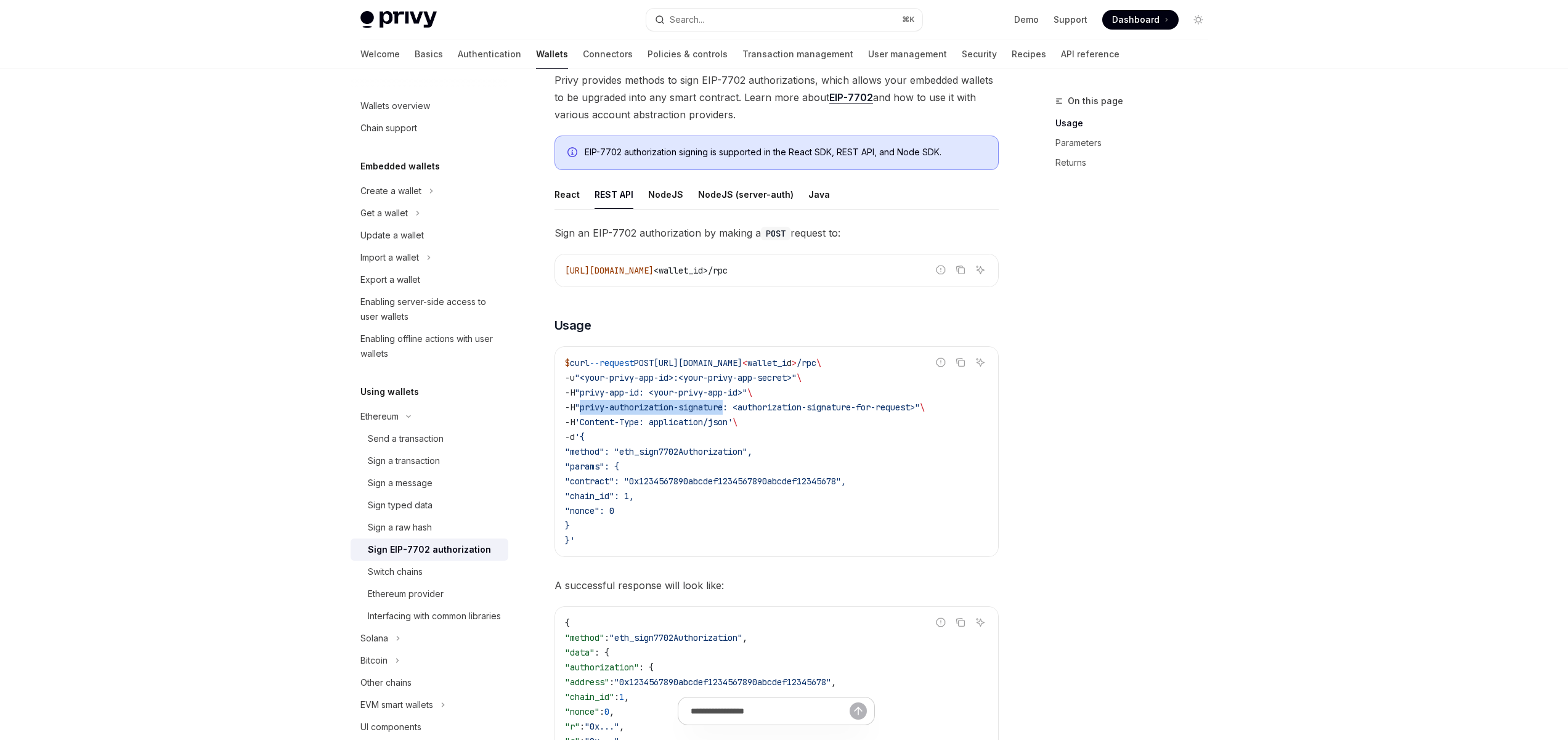
copy span "privy-authorization-signature"
click at [1290, 315] on div "Privy Docs home page Search... ⌘ K Demo Support Dashboard Dashboard Search... N…" at bounding box center [784, 723] width 1568 height 1740
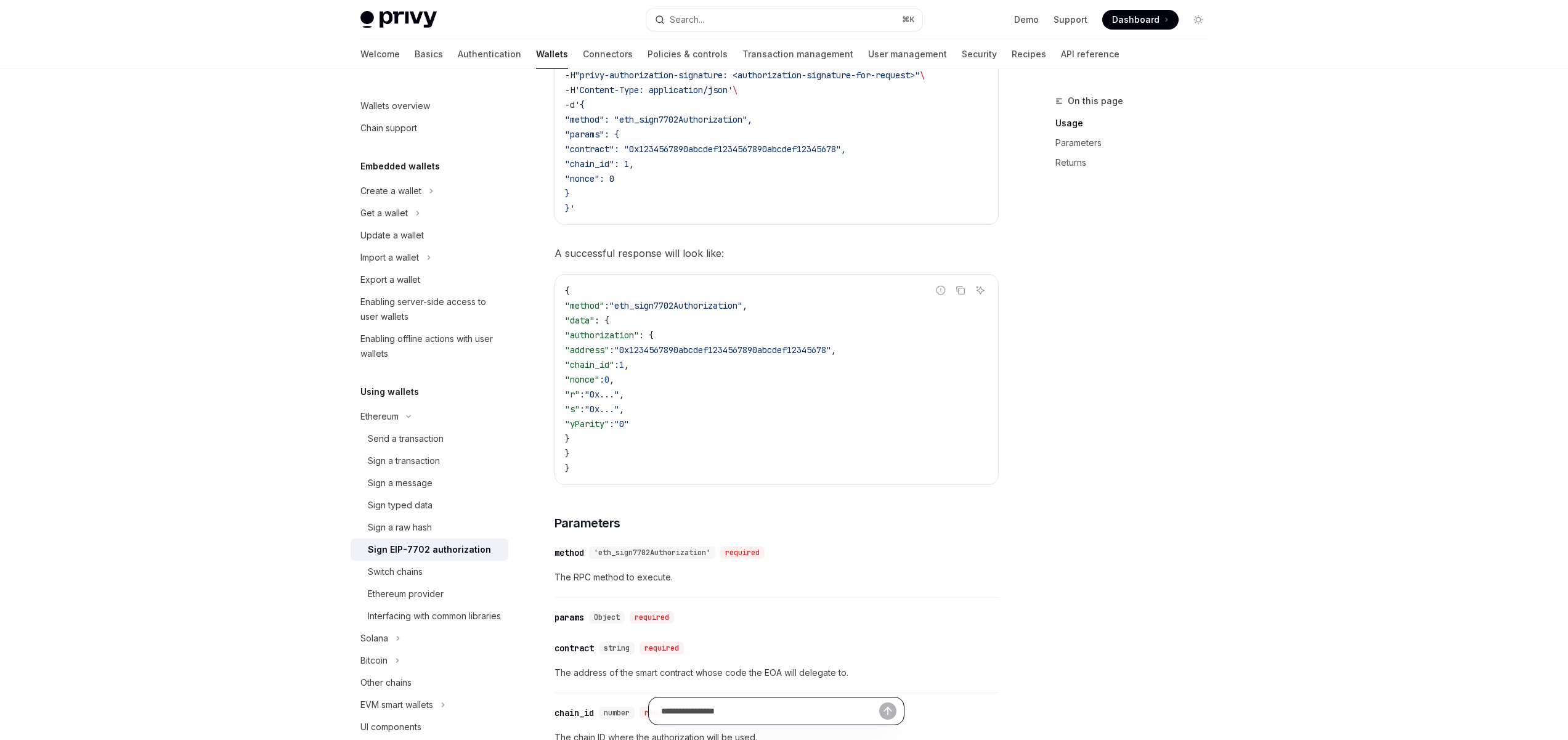
click at [688, 710] on input "Ask a question..." at bounding box center [771, 711] width 218 height 28
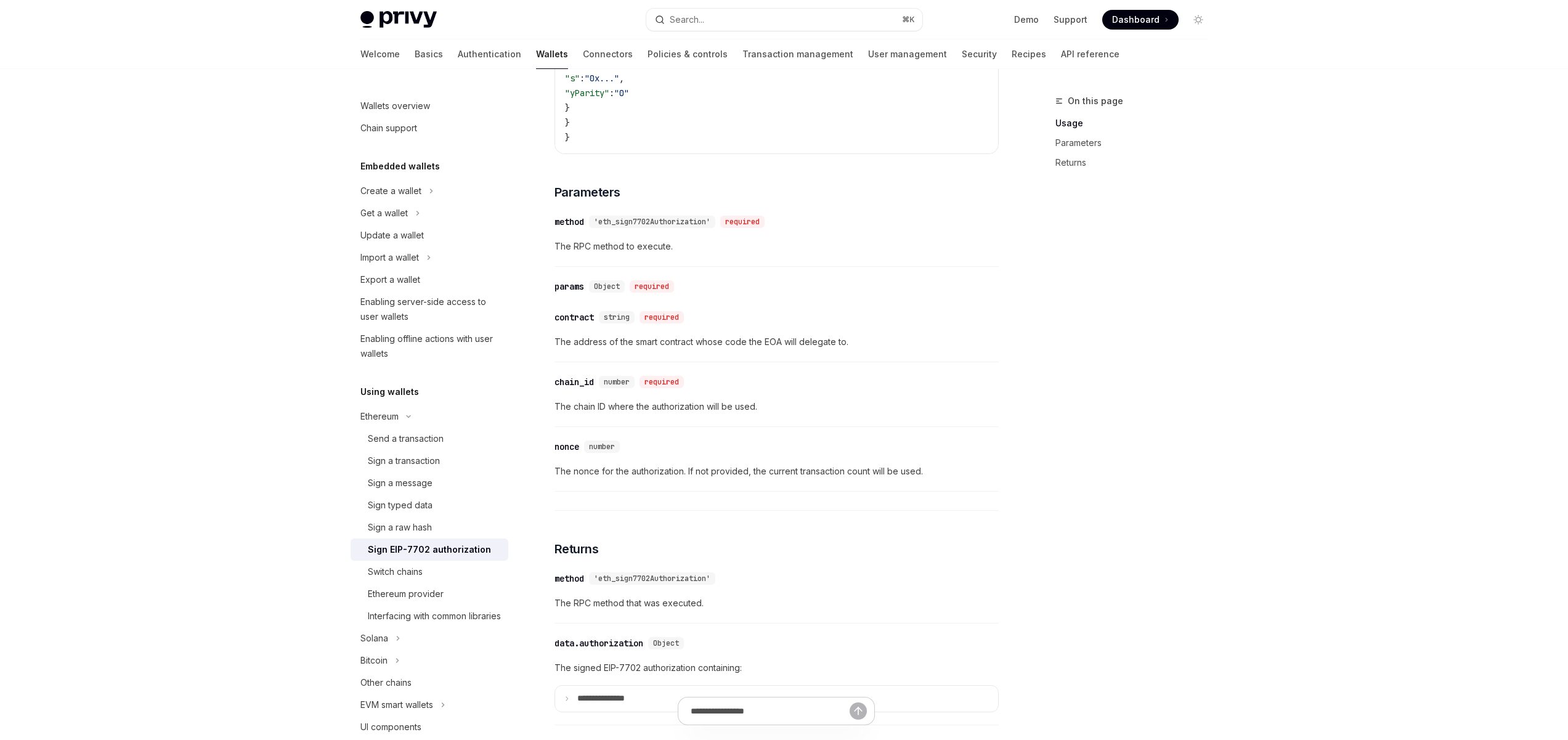
click at [839, 480] on div "​ nonce number The nonce for the authorization. If not provided, the current tr…" at bounding box center [776, 462] width 444 height 59
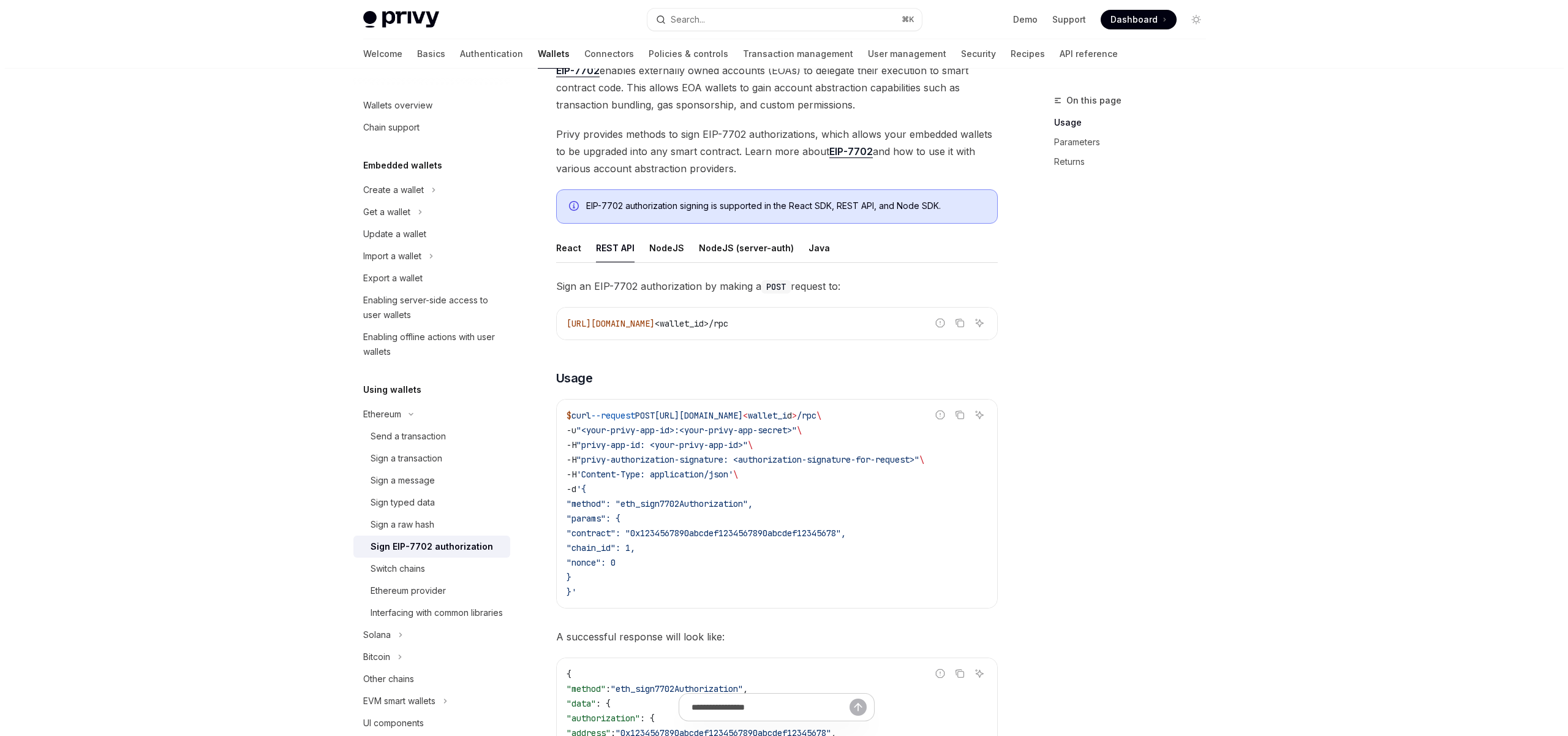
scroll to position [0, 0]
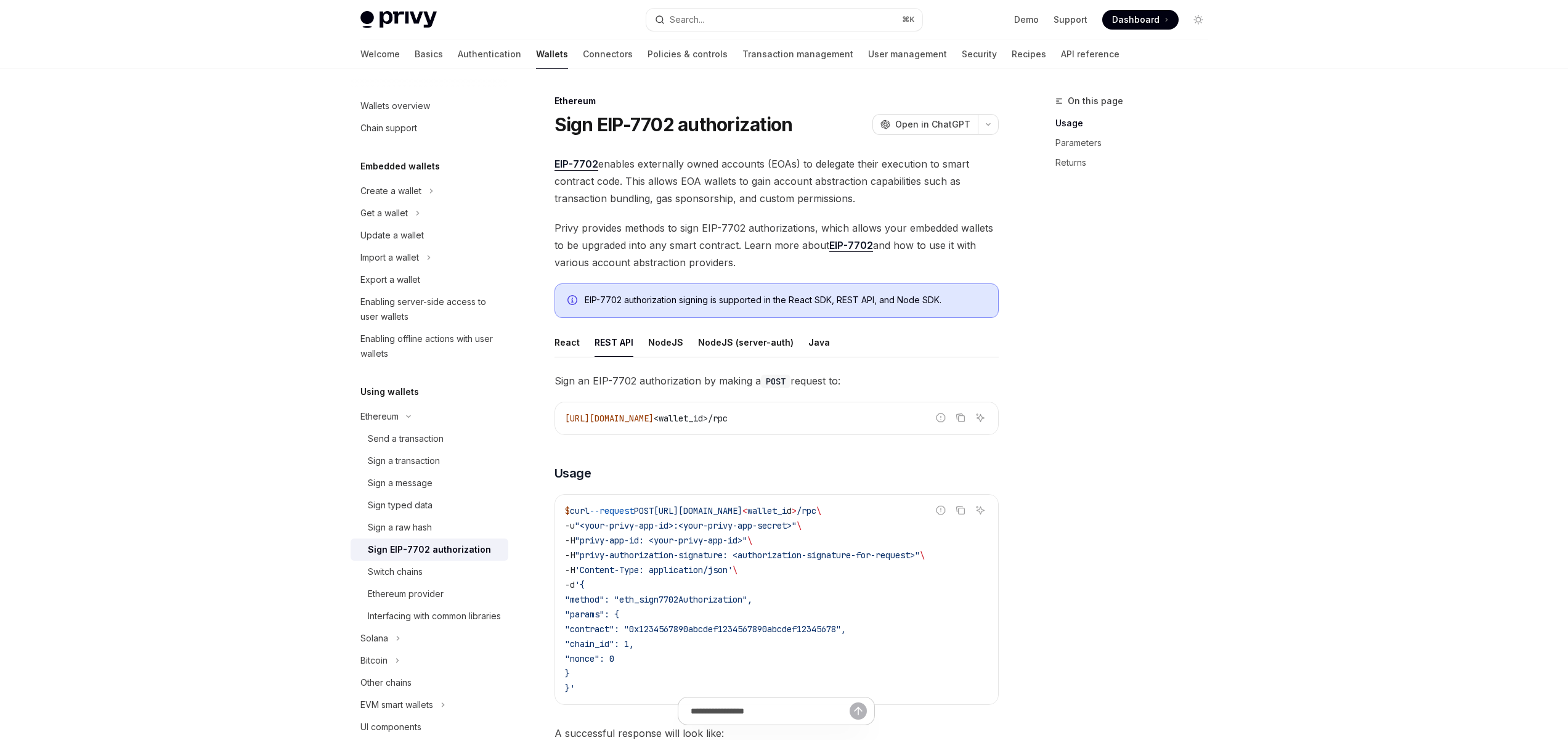
click at [647, 107] on div "Ethereum Sign EIP-7702 authorization OpenAI Open in ChatGPT" at bounding box center [776, 115] width 444 height 40
click at [762, 117] on h1 "Sign EIP-7702 authorization" at bounding box center [673, 125] width 239 height 22
click at [1151, 19] on span "Dashboard" at bounding box center [1136, 19] width 48 height 12
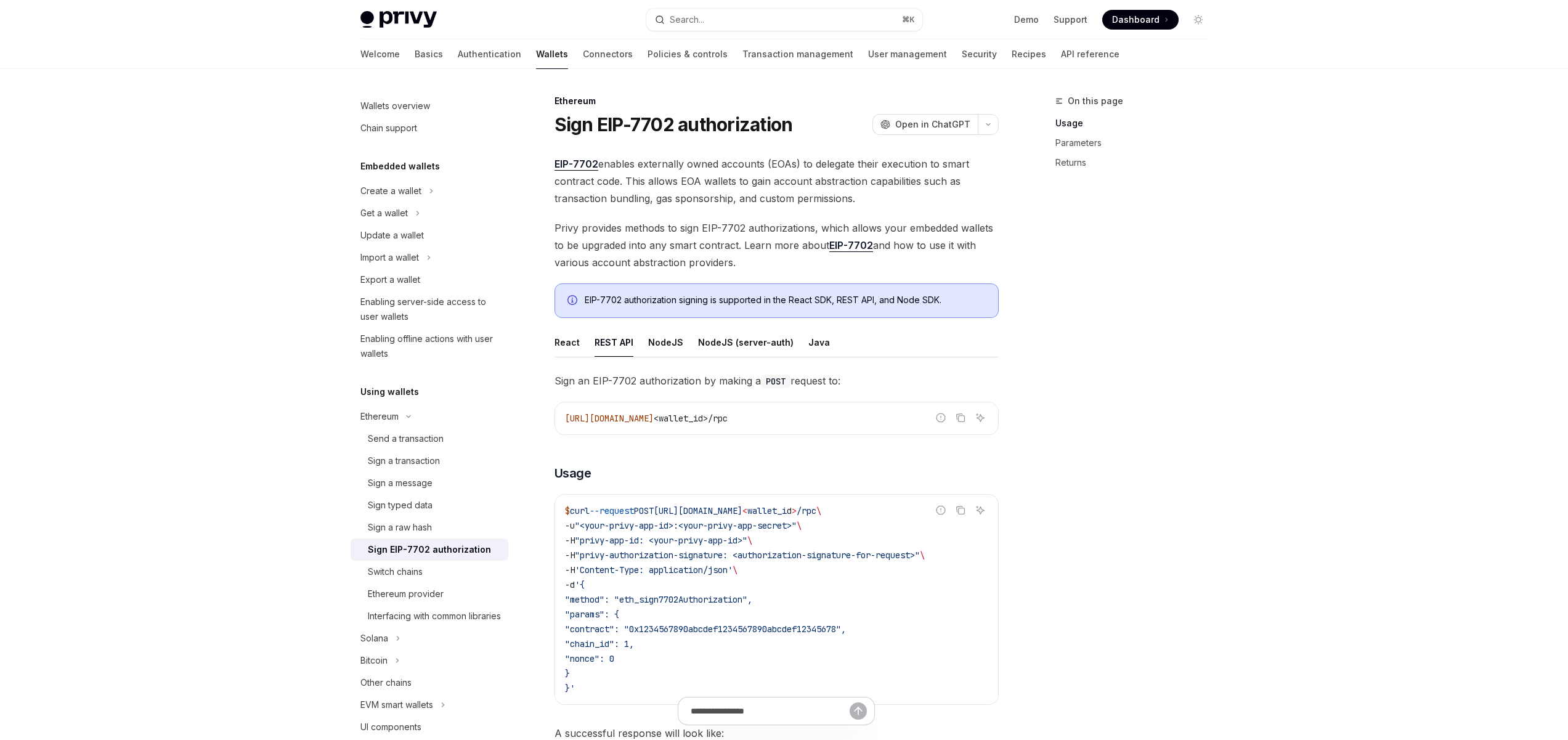
click at [1186, 237] on div "On this page Usage Parameters Returns" at bounding box center [1125, 416] width 187 height 646
click at [752, 22] on button "Search... ⌘ K" at bounding box center [784, 19] width 276 height 22
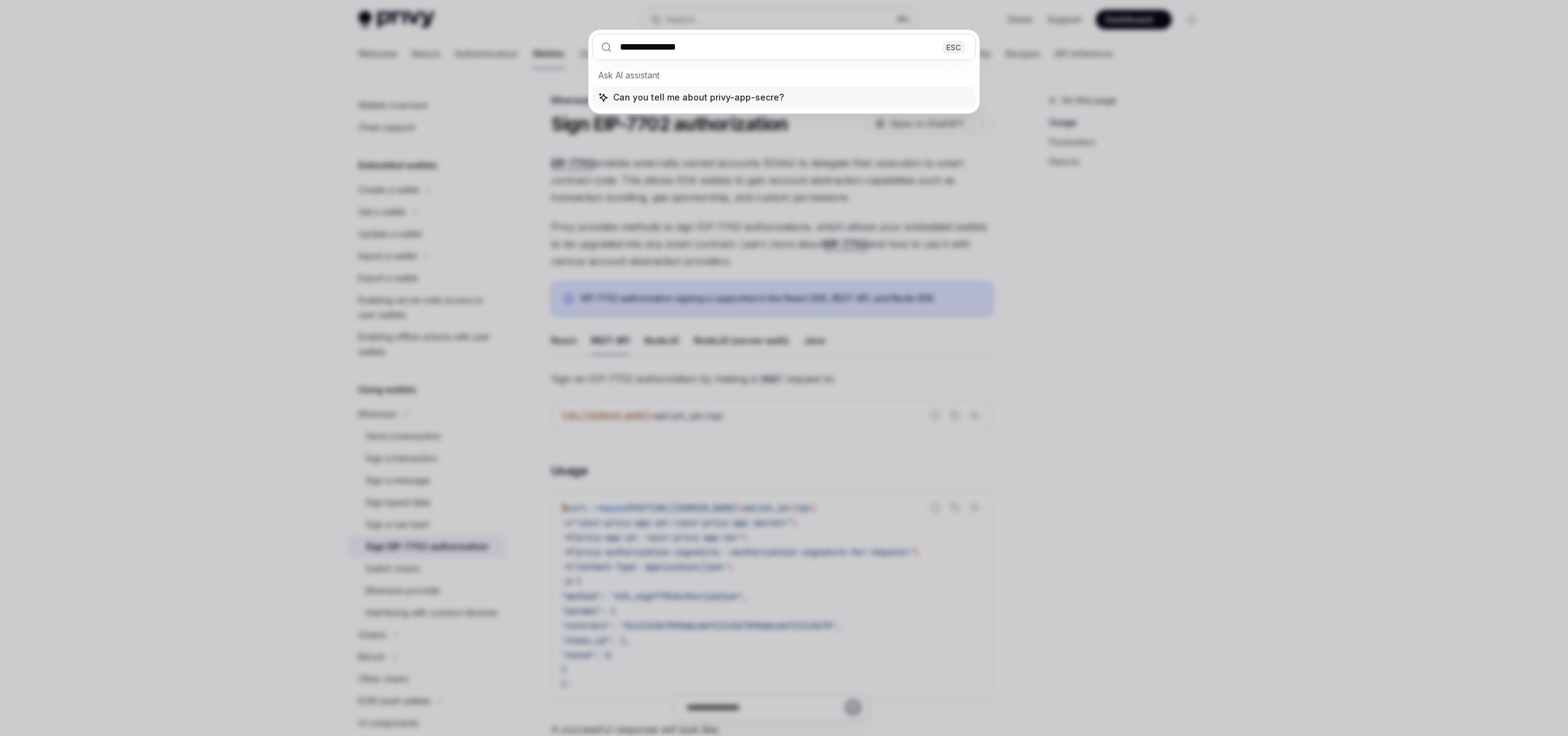
type input "**********"
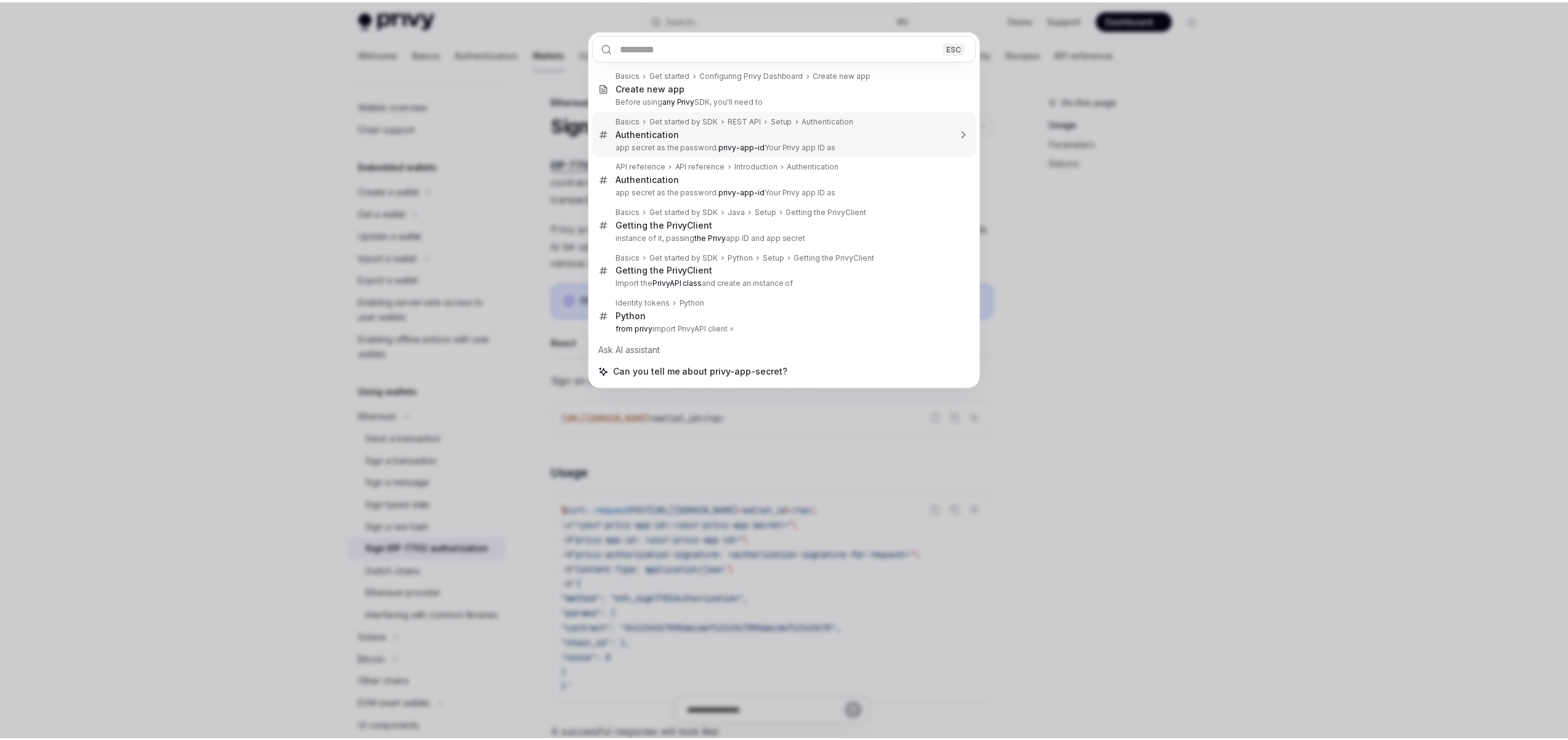
scroll to position [315, 0]
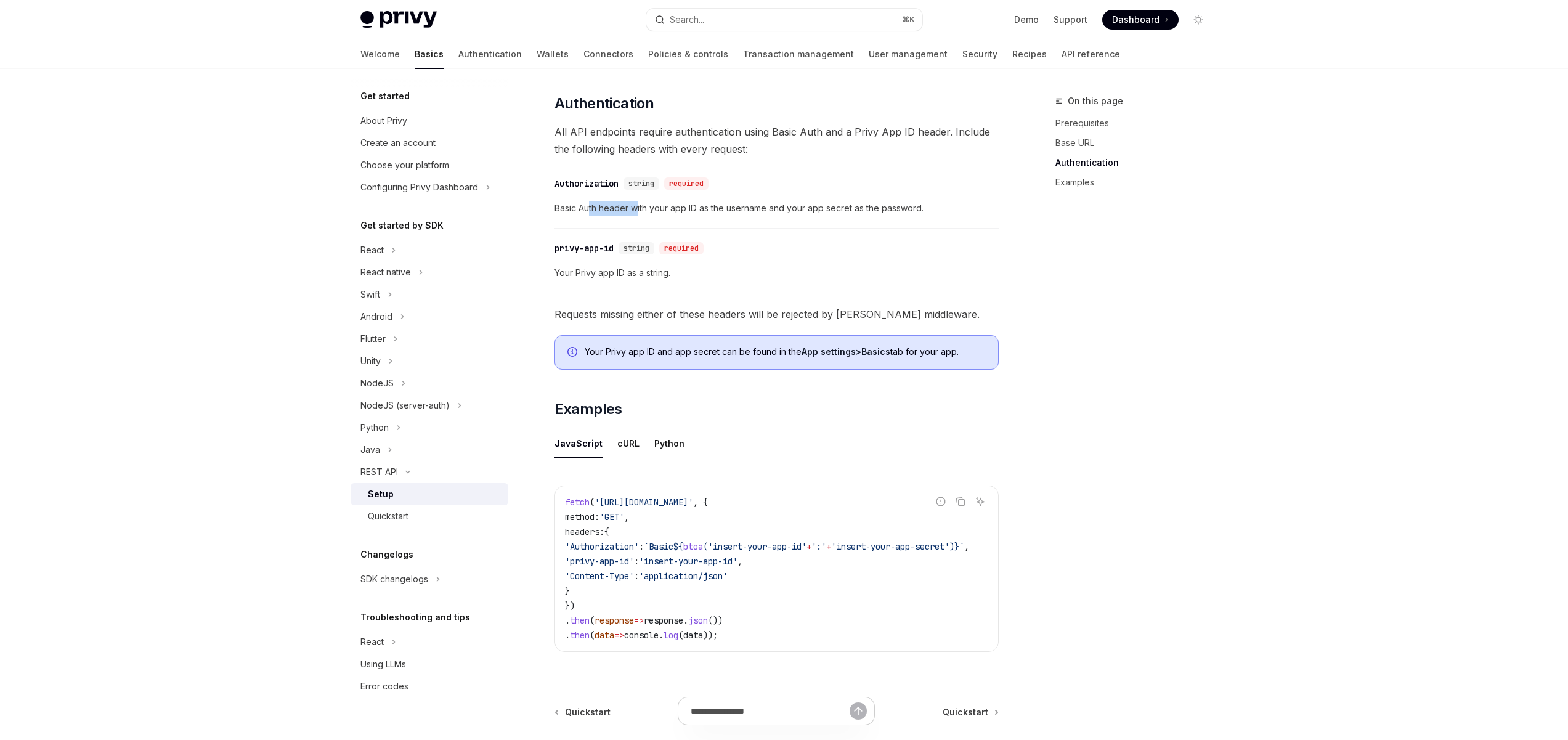
drag, startPoint x: 589, startPoint y: 208, endPoint x: 635, endPoint y: 207, distance: 46.0
click at [635, 207] on span "Basic Auth header with your app ID as the username and your app secret as the p…" at bounding box center [776, 208] width 444 height 15
drag, startPoint x: 708, startPoint y: 205, endPoint x: 599, endPoint y: 209, distance: 109.1
click at [635, 209] on span "Basic Auth header with your app ID as the username and your app secret as the p…" at bounding box center [776, 208] width 444 height 15
click at [599, 209] on span "Basic Auth header with your app ID as the username and your app secret as the p…" at bounding box center [776, 208] width 444 height 15
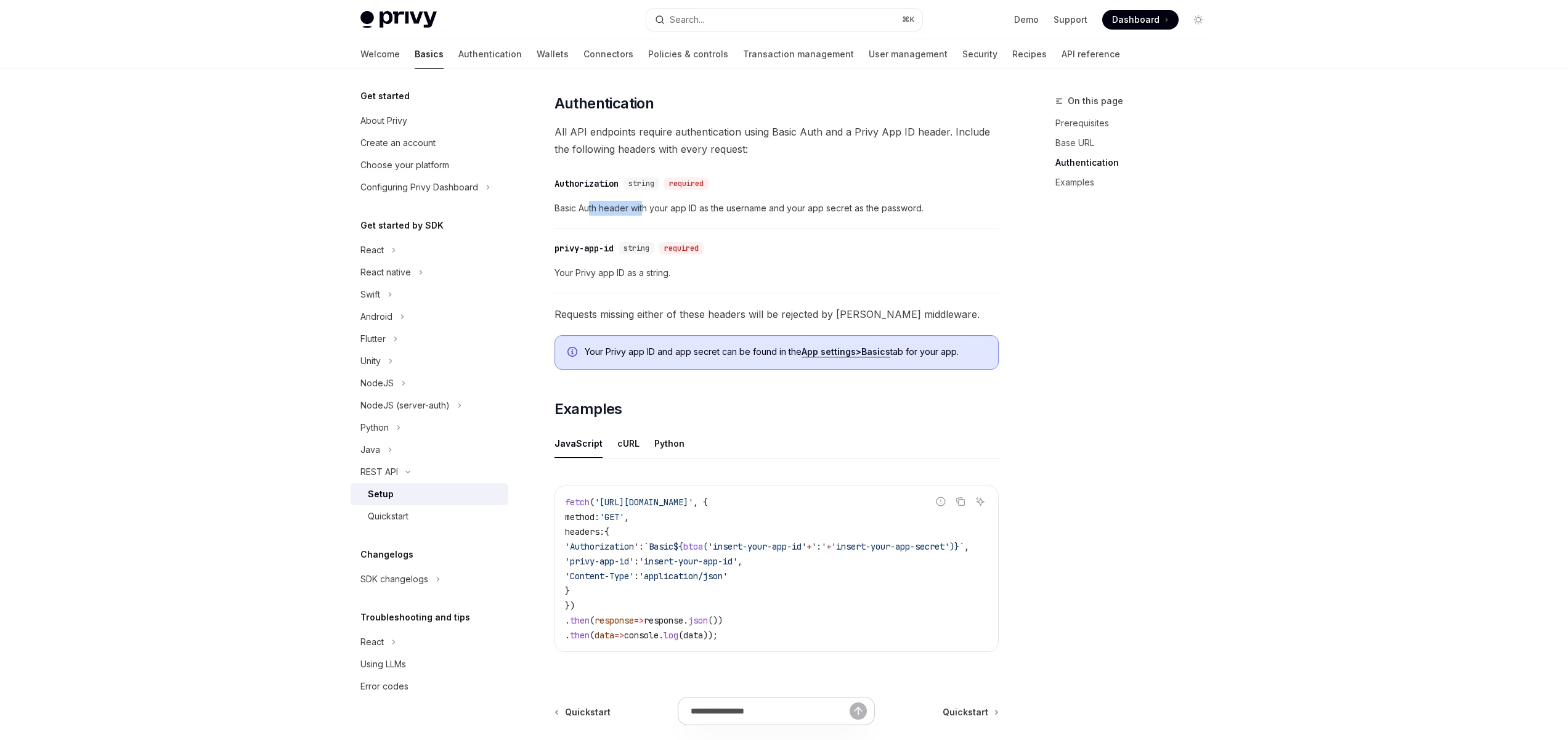
drag, startPoint x: 588, startPoint y: 209, endPoint x: 645, endPoint y: 209, distance: 57.0
click at [645, 209] on span "Basic Auth header with your app ID as the username and your app secret as the p…" at bounding box center [776, 208] width 444 height 15
drag, startPoint x: 864, startPoint y: 209, endPoint x: 680, endPoint y: 210, distance: 184.0
click at [706, 210] on span "Basic Auth header with your app ID as the username and your app secret as the p…" at bounding box center [776, 208] width 444 height 15
click at [678, 210] on span "Basic Auth header with your app ID as the username and your app secret as the p…" at bounding box center [776, 208] width 444 height 15
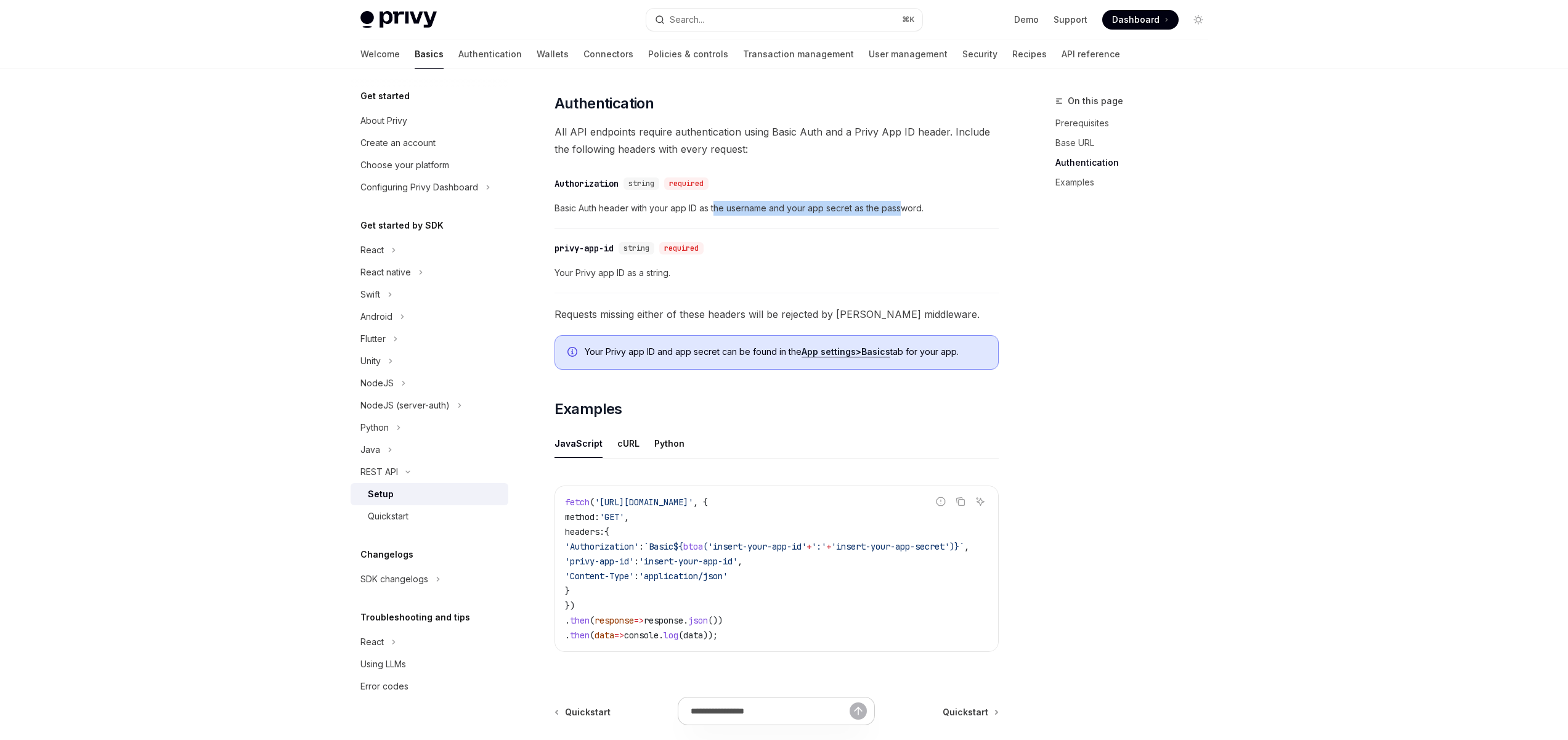
drag, startPoint x: 900, startPoint y: 209, endPoint x: 712, endPoint y: 209, distance: 188.0
click at [712, 209] on span "Basic Auth header with your app ID as the username and your app secret as the p…" at bounding box center [776, 208] width 444 height 15
click at [688, 208] on span "Basic Auth header with your app ID as the username and your app secret as the p…" at bounding box center [776, 208] width 444 height 15
drag, startPoint x: 912, startPoint y: 208, endPoint x: 774, endPoint y: 209, distance: 138.0
click at [774, 209] on span "Basic Auth header with your app ID as the username and your app secret as the p…" at bounding box center [776, 208] width 444 height 15
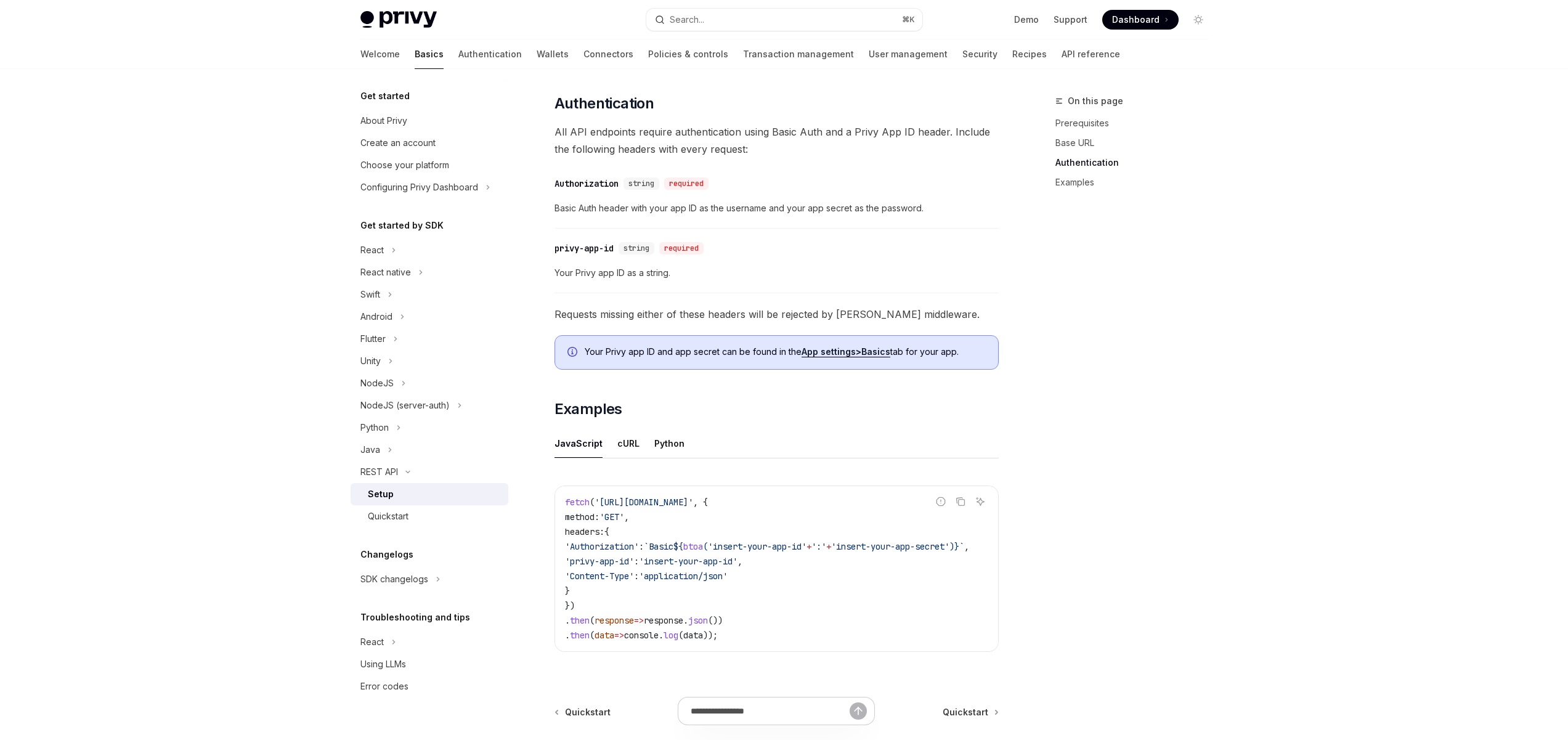
click at [749, 209] on span "Basic Auth header with your app ID as the username and your app secret as the p…" at bounding box center [776, 208] width 444 height 15
click at [721, 645] on div "fetch ( 'https://api.privy.io/v1/wallets' , { method: 'GET' , headers: { 'Autho…" at bounding box center [776, 569] width 443 height 165
drag, startPoint x: 774, startPoint y: 548, endPoint x: 694, endPoint y: 547, distance: 80.0
click at [707, 547] on span "'insert-your-app-id'" at bounding box center [756, 547] width 98 height 11
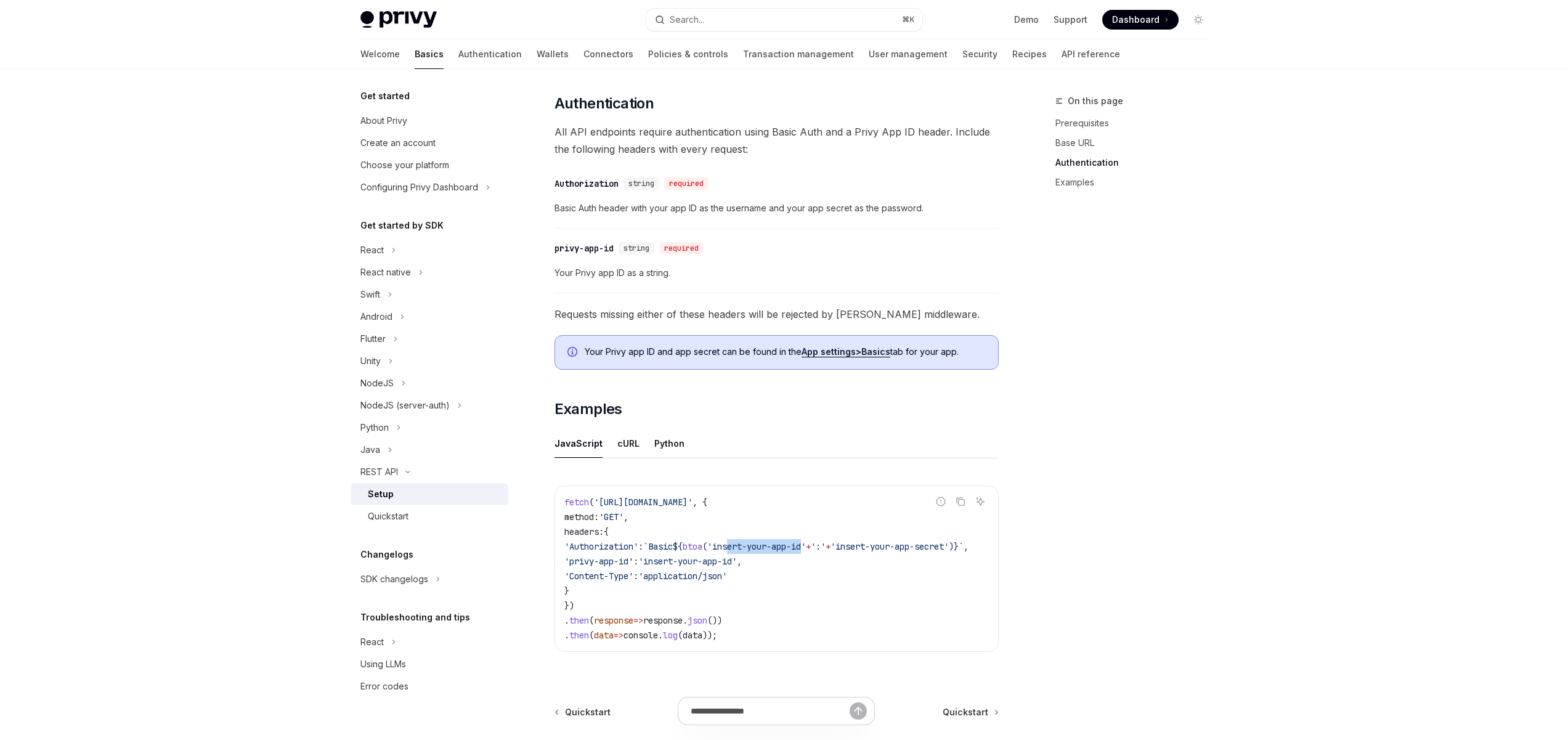
drag, startPoint x: 864, startPoint y: 541, endPoint x: 773, endPoint y: 542, distance: 91.0
click at [833, 542] on span "'Authorization' : `Basic ${ btoa ( 'insert-your-app-id' + ':' + 'insert-your-ap…" at bounding box center [766, 547] width 405 height 11
click at [732, 541] on span "'insert-your-app-id'" at bounding box center [756, 547] width 98 height 11
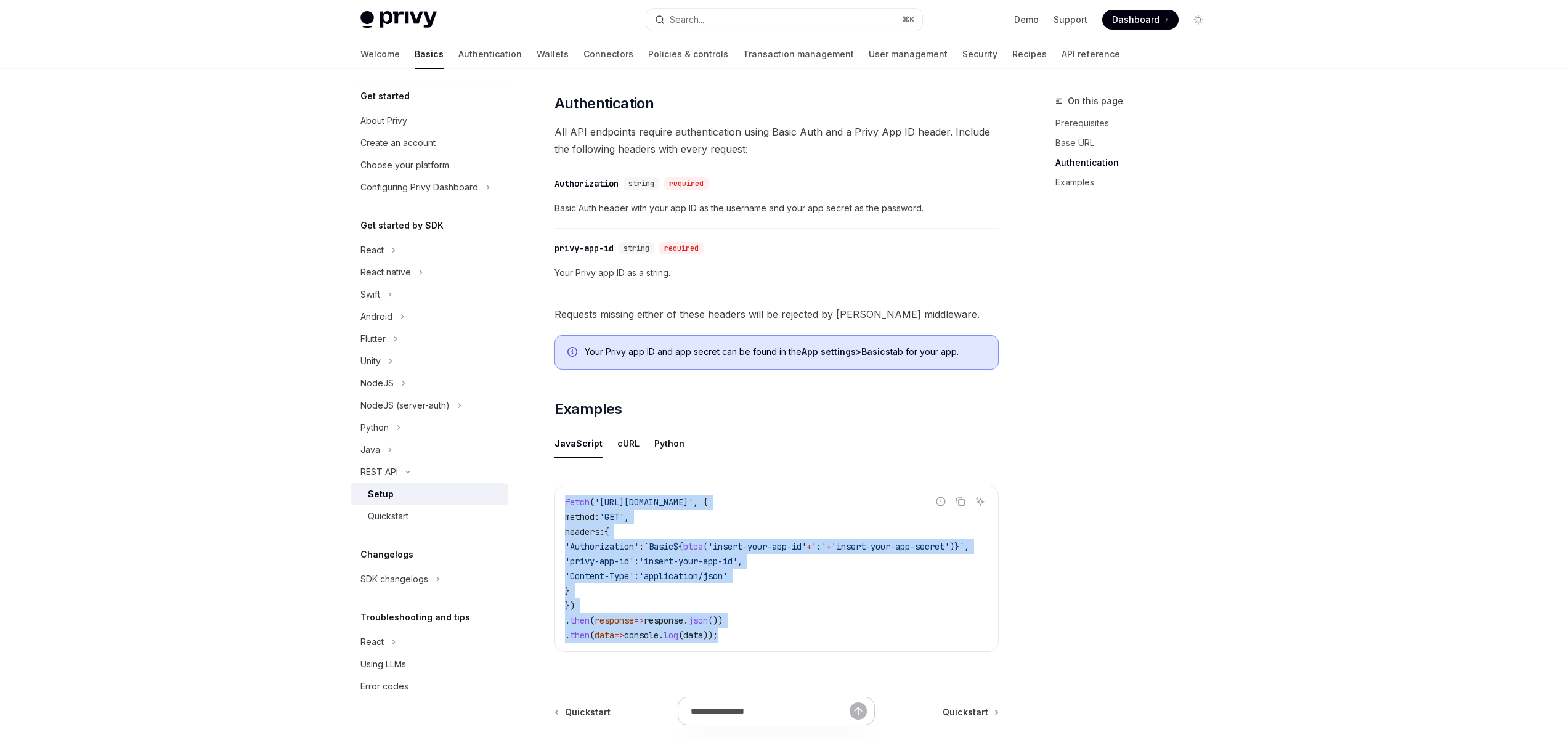
drag, startPoint x: 744, startPoint y: 634, endPoint x: 556, endPoint y: 503, distance: 229.1
click at [556, 503] on div "fetch ( 'https://api.privy.io/v1/wallets' , { method: 'GET' , headers: { 'Autho…" at bounding box center [776, 569] width 443 height 165
copy code "fetch ( 'https://api.privy.io/v1/wallets' , { method: 'GET' , headers: { 'Autho…"
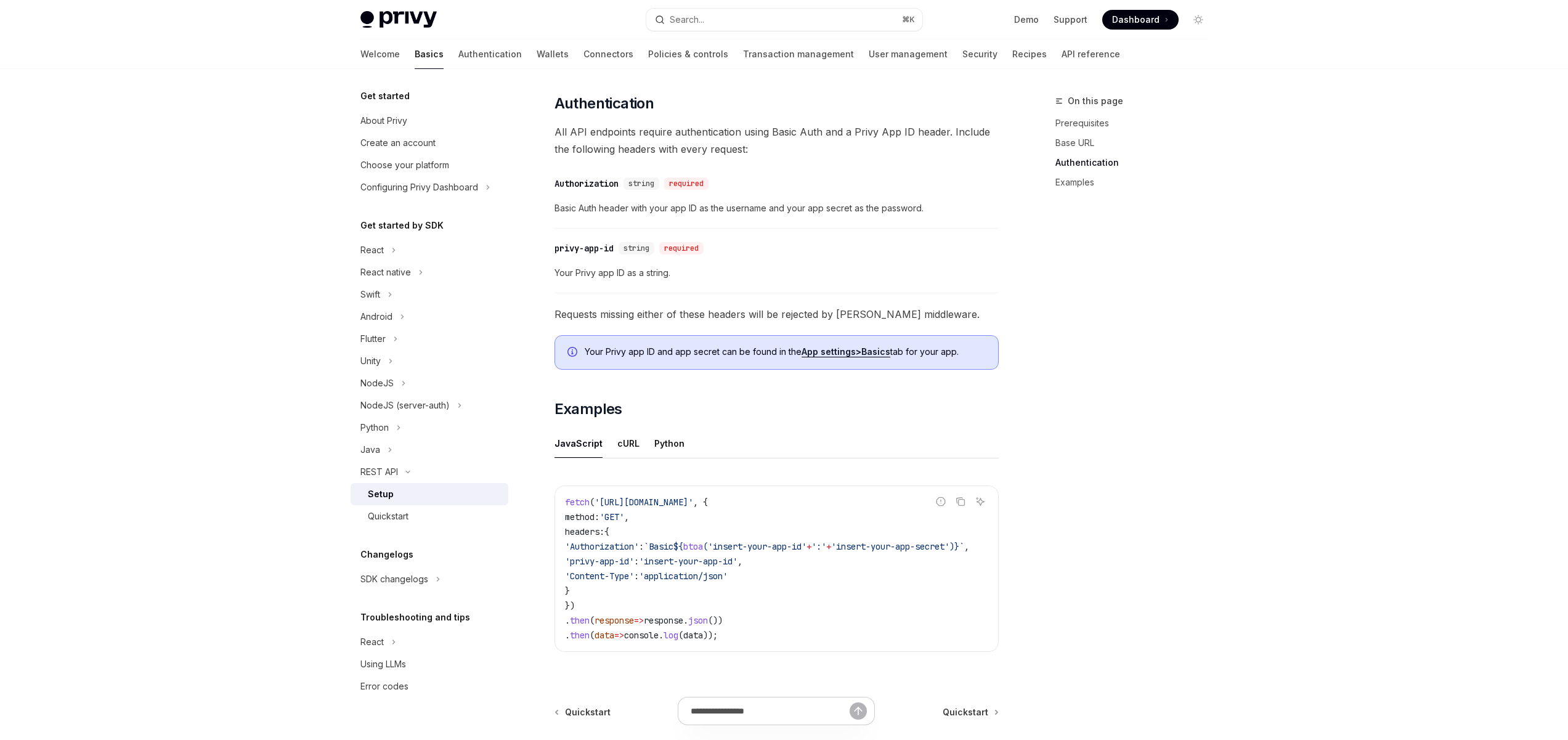
click at [1087, 424] on div "On this page Prerequisites Base URL Authentication Examples" at bounding box center [1125, 416] width 187 height 646
click at [1177, 441] on div "On this page Prerequisites Base URL Authentication Examples" at bounding box center [1125, 416] width 187 height 646
click at [786, 598] on code "fetch ( 'https://api.privy.io/v1/wallets' , { method: 'GET' , headers: { 'Autho…" at bounding box center [782, 568] width 434 height 148
click at [813, 602] on code "fetch ( 'https://api.privy.io/v1/wallets' , { method: 'GET' , headers: { 'Autho…" at bounding box center [782, 568] width 434 height 148
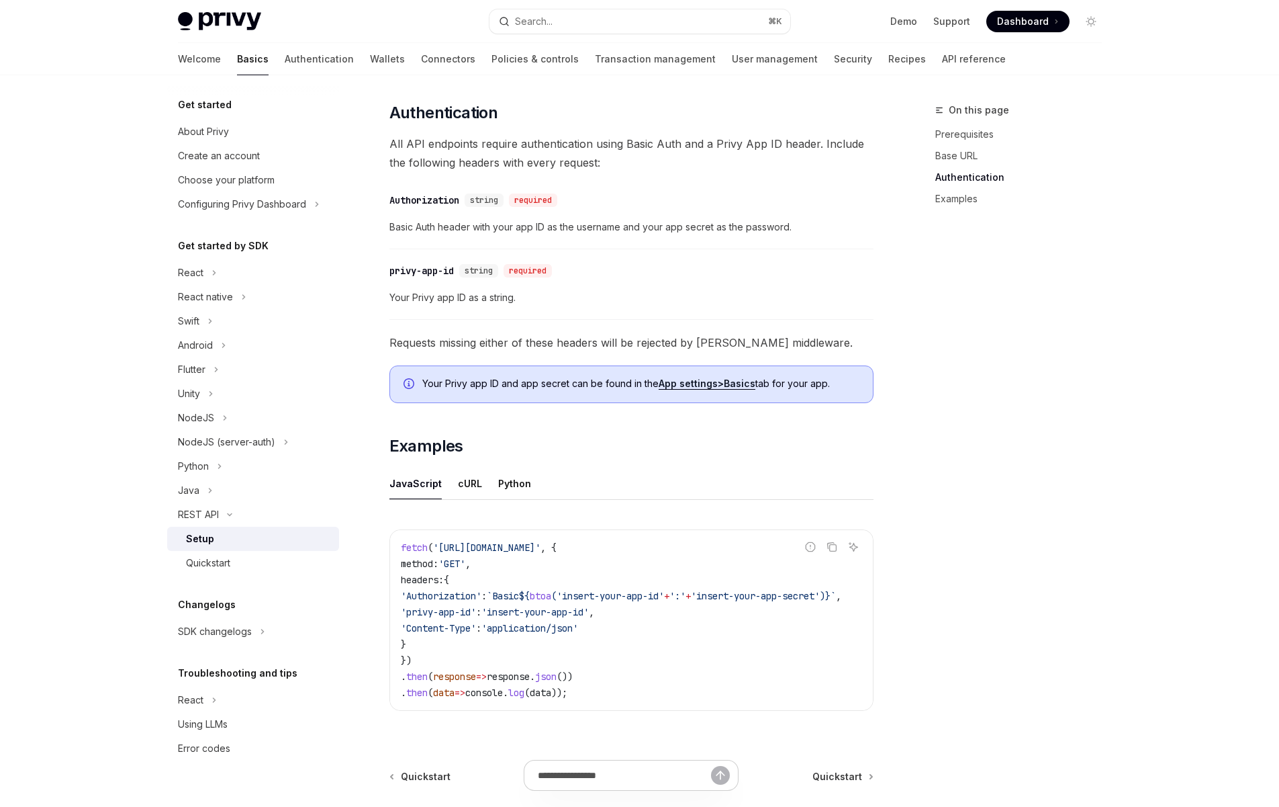
click at [1103, 381] on div "On this page Prerequisites Base URL Authentication Examples" at bounding box center [1011, 454] width 204 height 705
click at [942, 54] on link "API reference" at bounding box center [974, 59] width 64 height 32
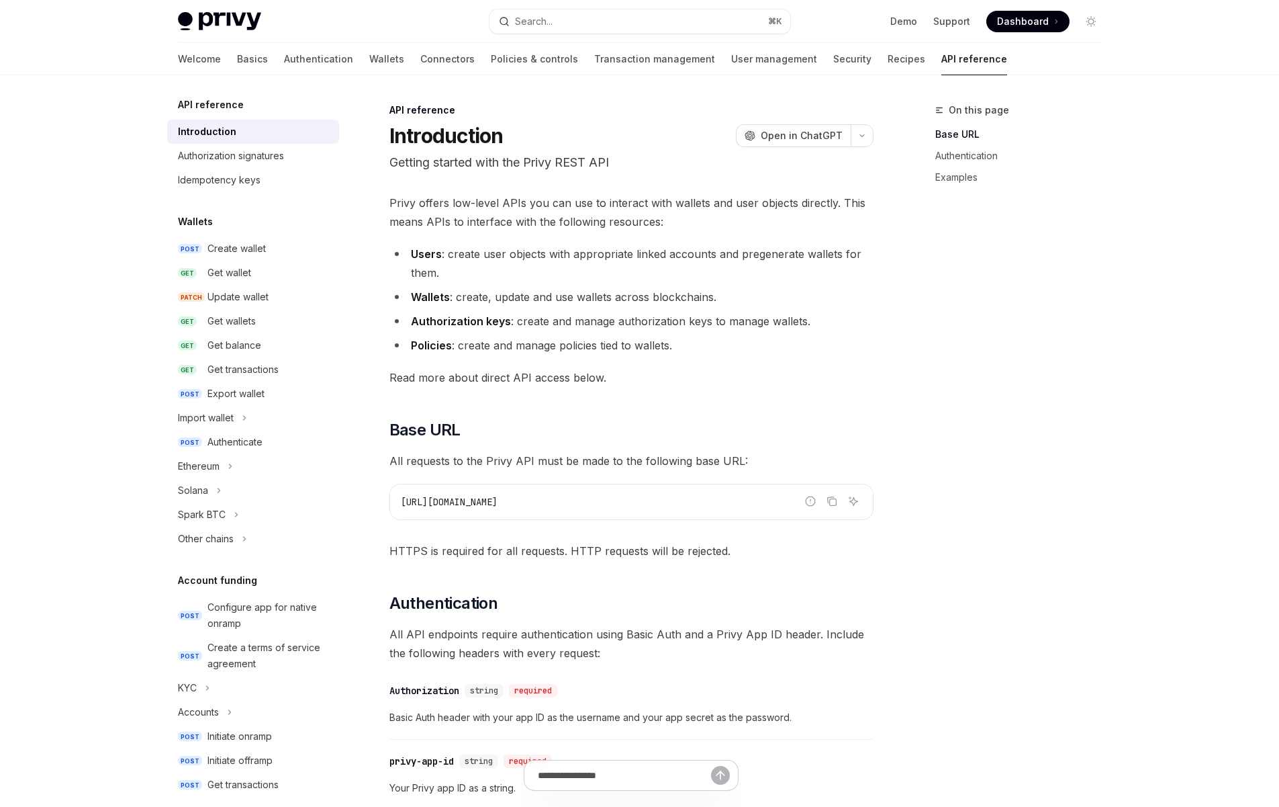
click at [860, 389] on div "Privy offers low-level APIs you can use to interact with wallets and user objec…" at bounding box center [632, 707] width 484 height 1029
click at [987, 373] on div "On this page Base URL Authentication Examples" at bounding box center [1011, 454] width 204 height 705
click at [232, 327] on div "Get wallets" at bounding box center [232, 321] width 48 height 16
type textarea "*"
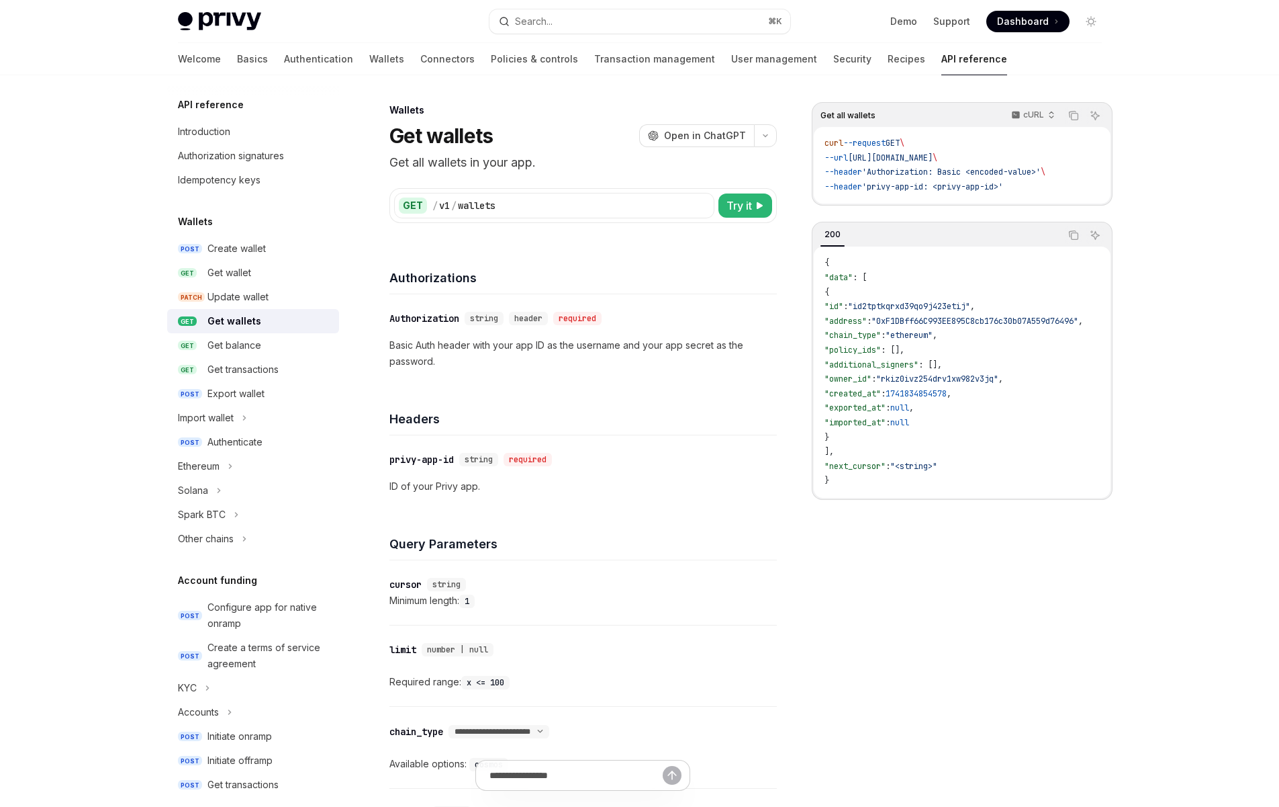
drag, startPoint x: 866, startPoint y: 159, endPoint x: 1005, endPoint y: 163, distance: 139.7
click at [933, 161] on span "https://api.privy.io/v1/wallets" at bounding box center [890, 157] width 85 height 11
drag, startPoint x: 1049, startPoint y: 171, endPoint x: 968, endPoint y: 168, distance: 81.3
click at [983, 169] on span "--header 'Authorization: Basic <encoded-value>' \" at bounding box center [935, 172] width 221 height 11
click at [932, 169] on span "'Authorization: Basic <encoded-value>'" at bounding box center [951, 172] width 179 height 11
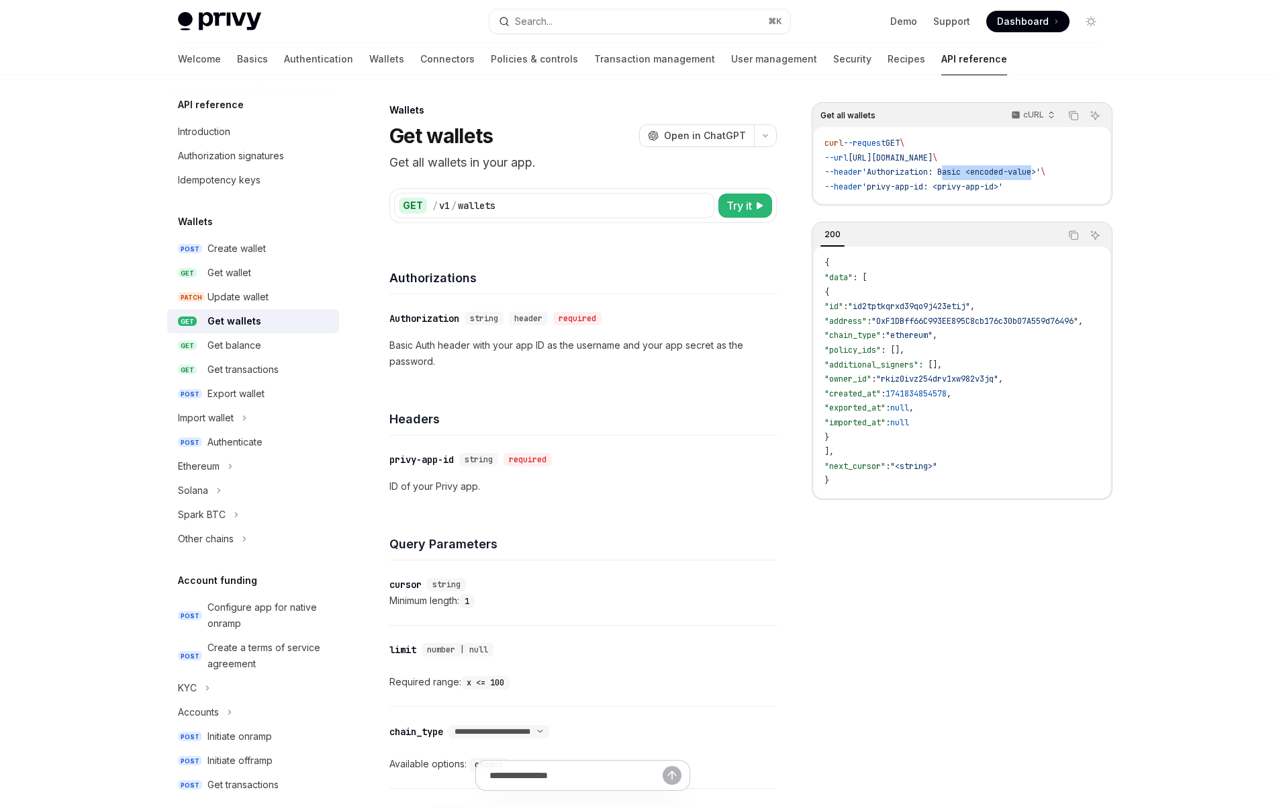
drag, startPoint x: 1046, startPoint y: 172, endPoint x: 953, endPoint y: 173, distance: 92.7
click at [953, 173] on span "'Authorization: Basic <encoded-value>'" at bounding box center [951, 172] width 179 height 11
click at [942, 173] on span "'Authorization: Basic <encoded-value>'" at bounding box center [951, 172] width 179 height 11
drag, startPoint x: 1022, startPoint y: 191, endPoint x: 862, endPoint y: 184, distance: 160.0
click at [874, 184] on span "'privy-app-id: <privy-app-id>'" at bounding box center [932, 186] width 141 height 11
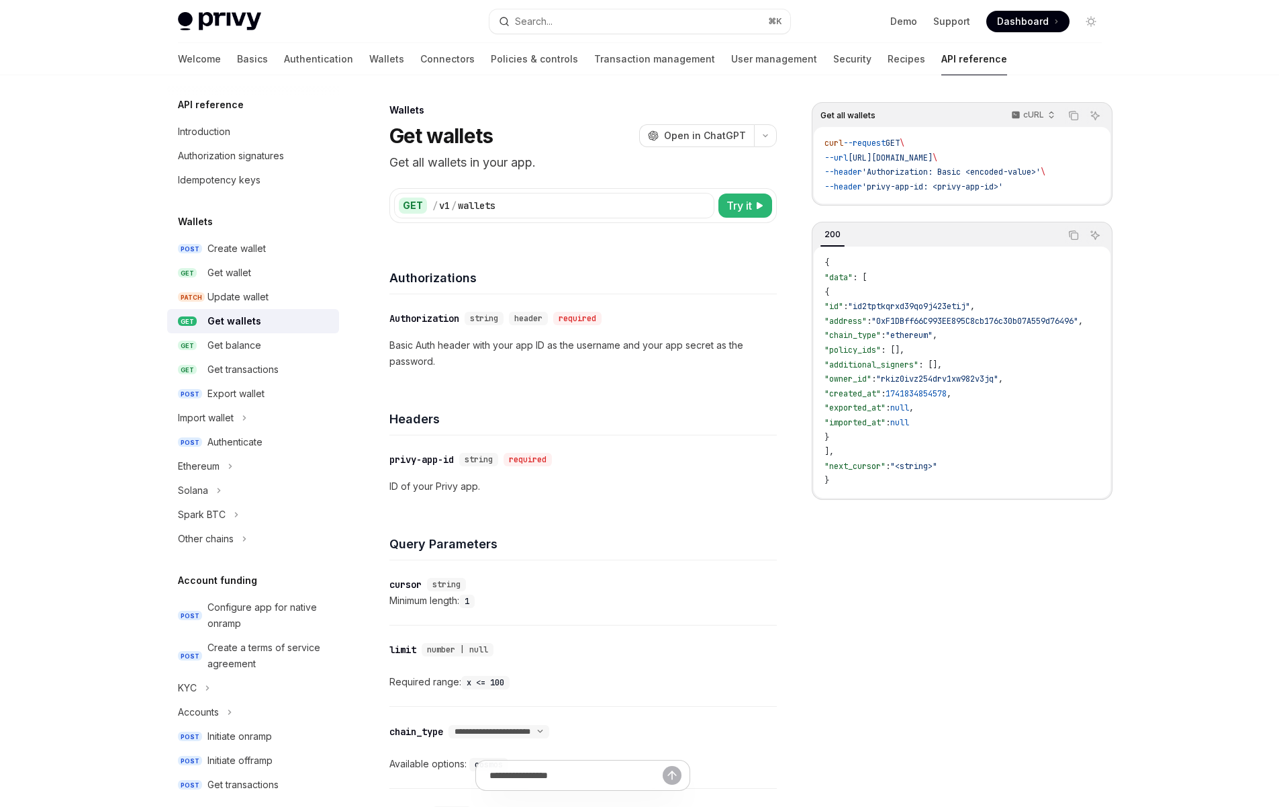
click at [858, 184] on span "--header" at bounding box center [844, 186] width 38 height 11
drag, startPoint x: 1015, startPoint y: 187, endPoint x: 852, endPoint y: 142, distance: 168.6
click at [852, 142] on code "curl --request GET \ --url https://api.privy.io/v1/wallets \ --header 'Authoriz…" at bounding box center [962, 165] width 275 height 58
click at [1031, 199] on div "curl --request GET \ --url https://api.privy.io/v1/wallets \ --header 'Authoriz…" at bounding box center [962, 165] width 297 height 77
click at [1073, 116] on icon "Copy the contents from the code block" at bounding box center [1074, 115] width 11 height 11
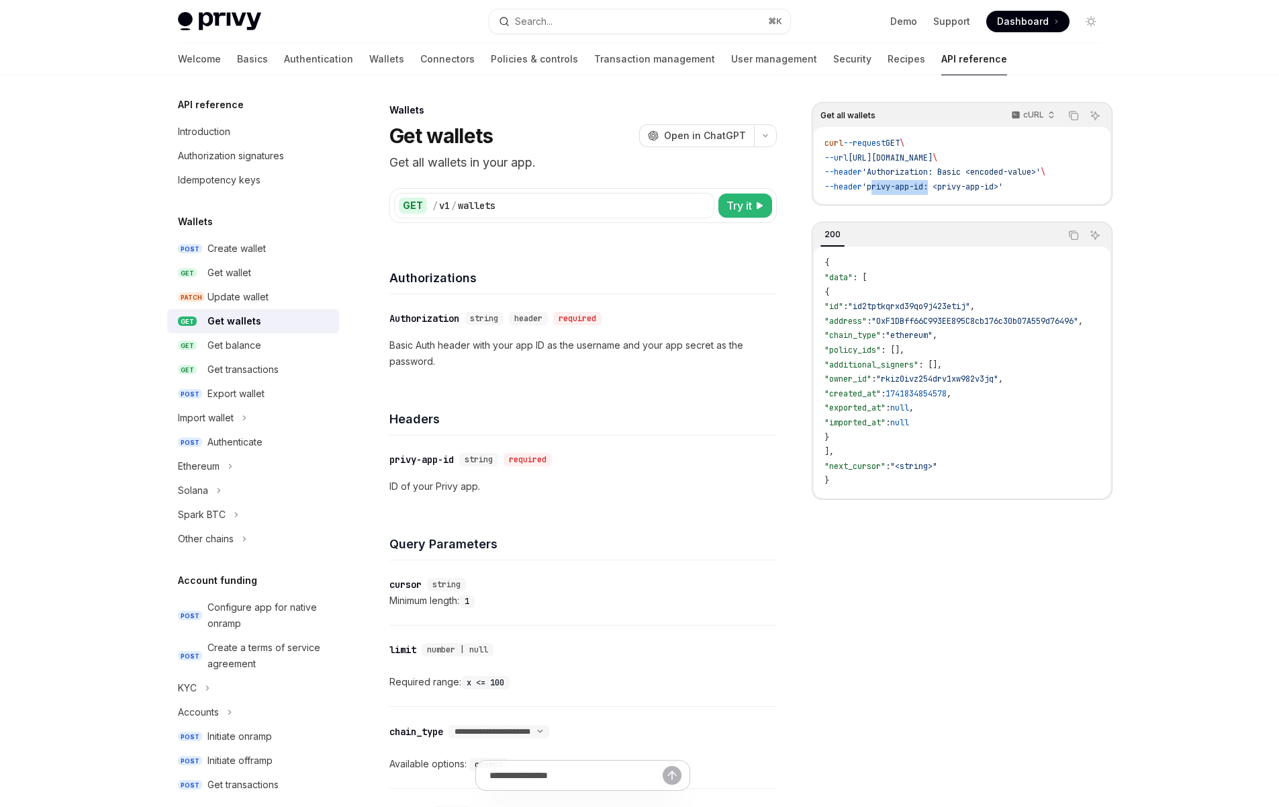
drag, startPoint x: 941, startPoint y: 188, endPoint x: 883, endPoint y: 189, distance: 58.4
click at [883, 189] on span "'privy-app-id: <privy-app-id>'" at bounding box center [932, 186] width 141 height 11
copy span "privy-app-id"
click at [706, 28] on button "Search... ⌘ K" at bounding box center [640, 21] width 301 height 24
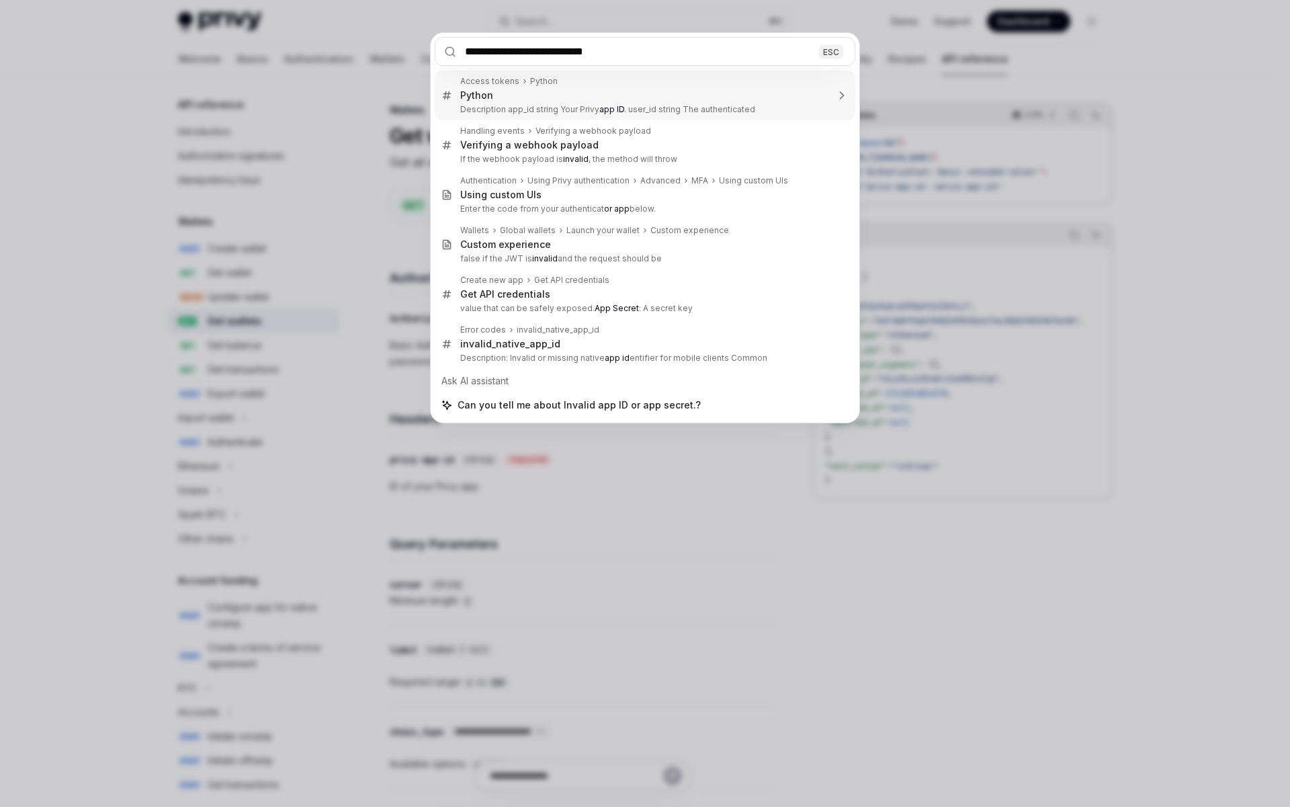
type input "**********"
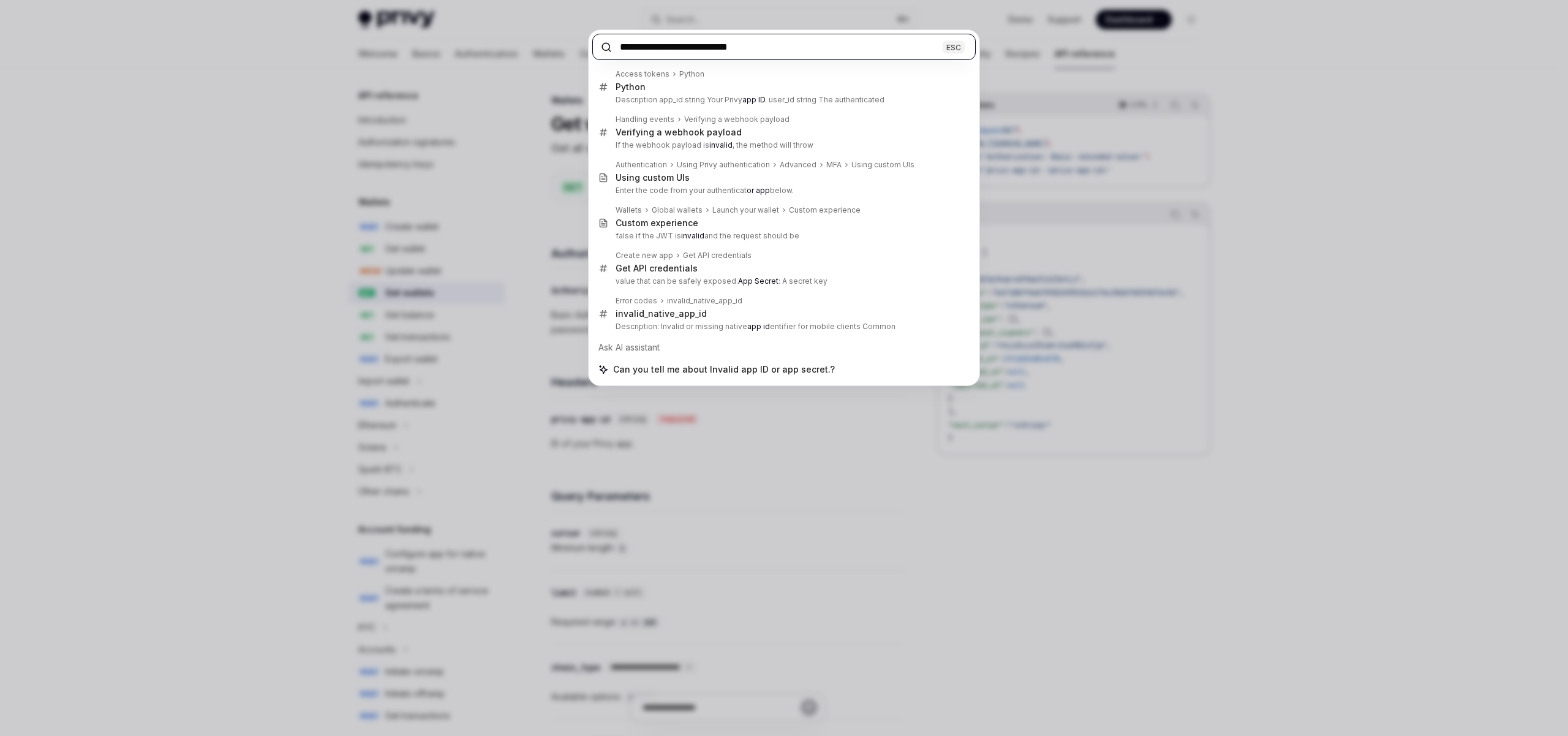
click at [812, 49] on input "**********" at bounding box center [784, 47] width 383 height 26
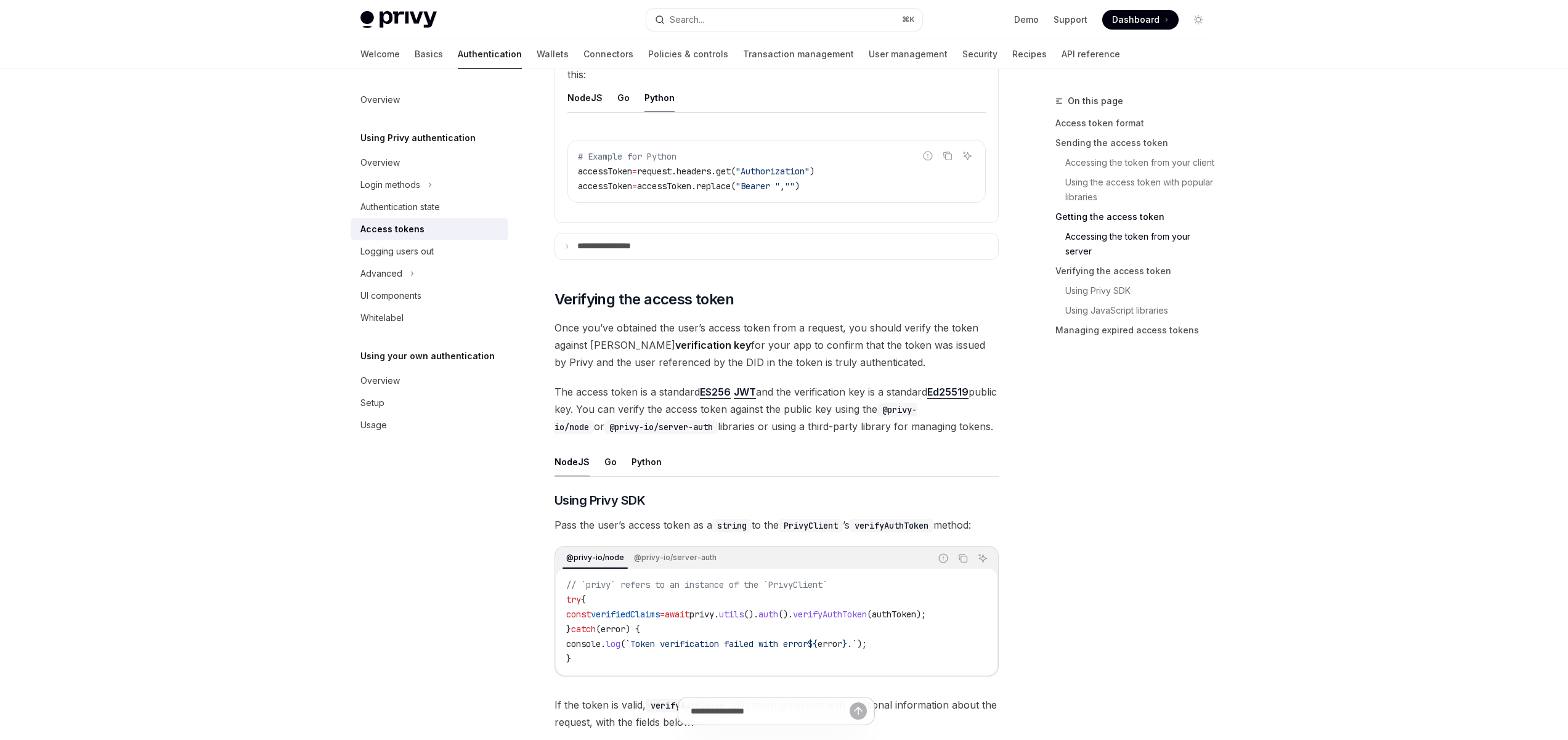
scroll to position [1746, 0]
click at [572, 94] on button "NodeJS" at bounding box center [585, 96] width 35 height 29
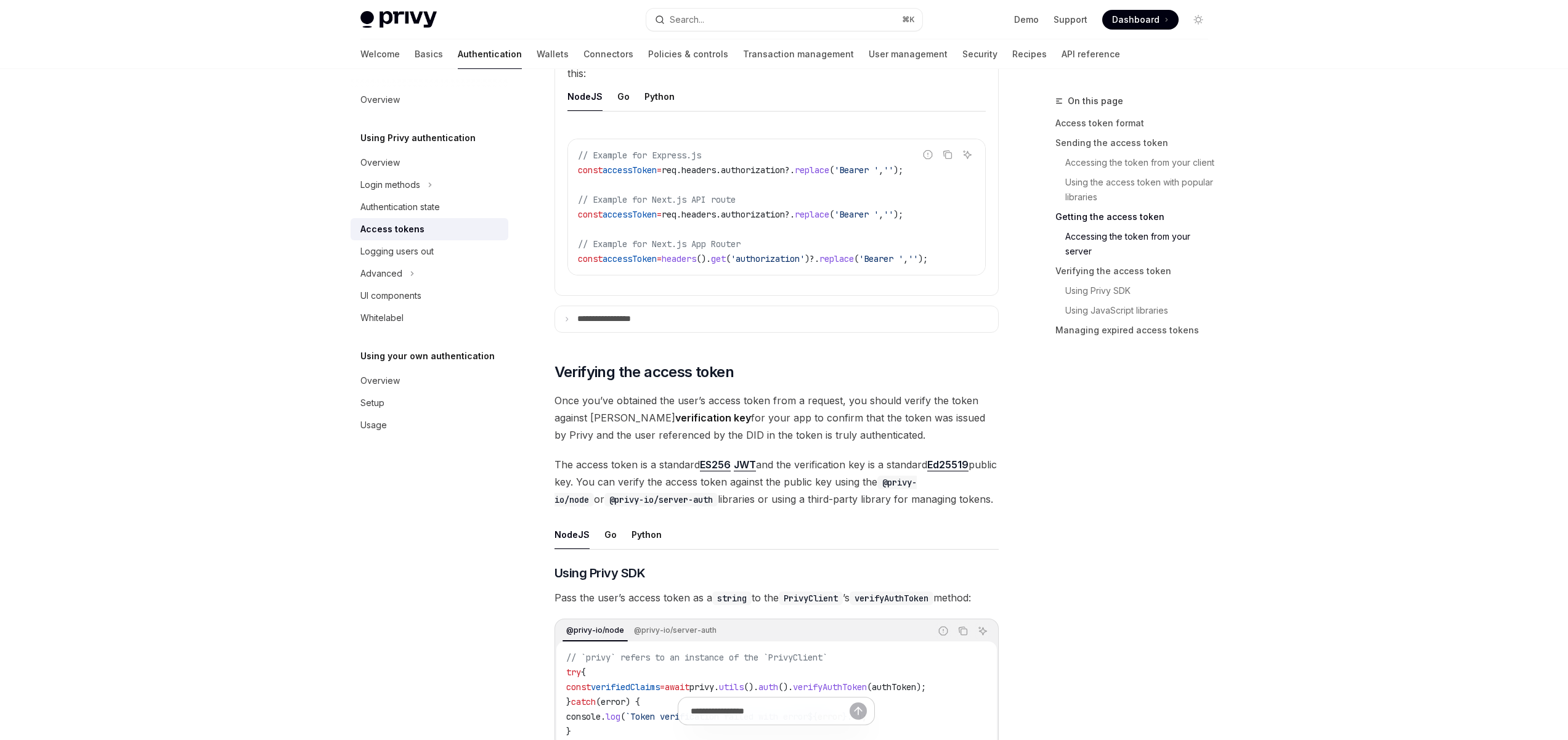
click at [879, 212] on span "'Bearer '" at bounding box center [856, 215] width 44 height 11
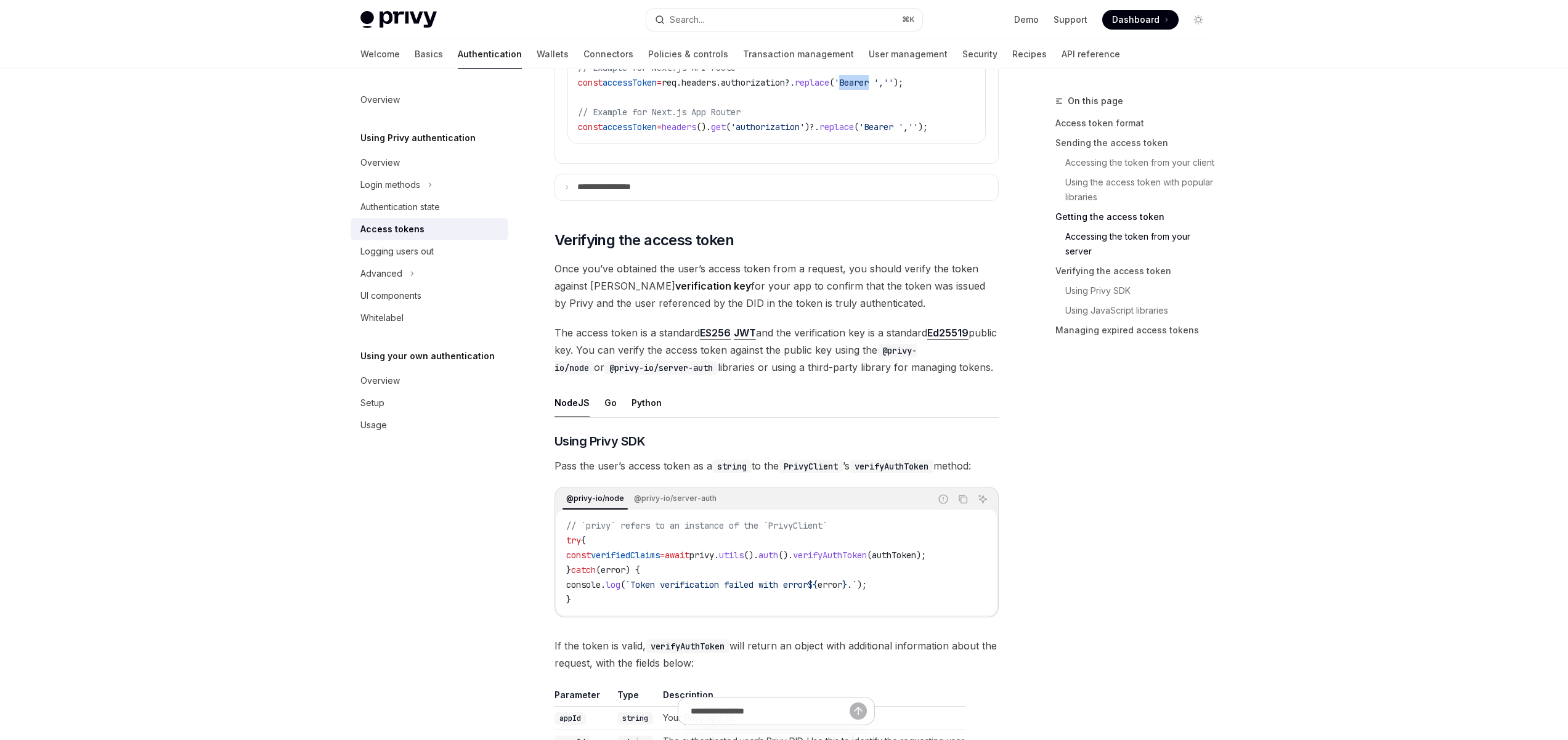
scroll to position [1894, 0]
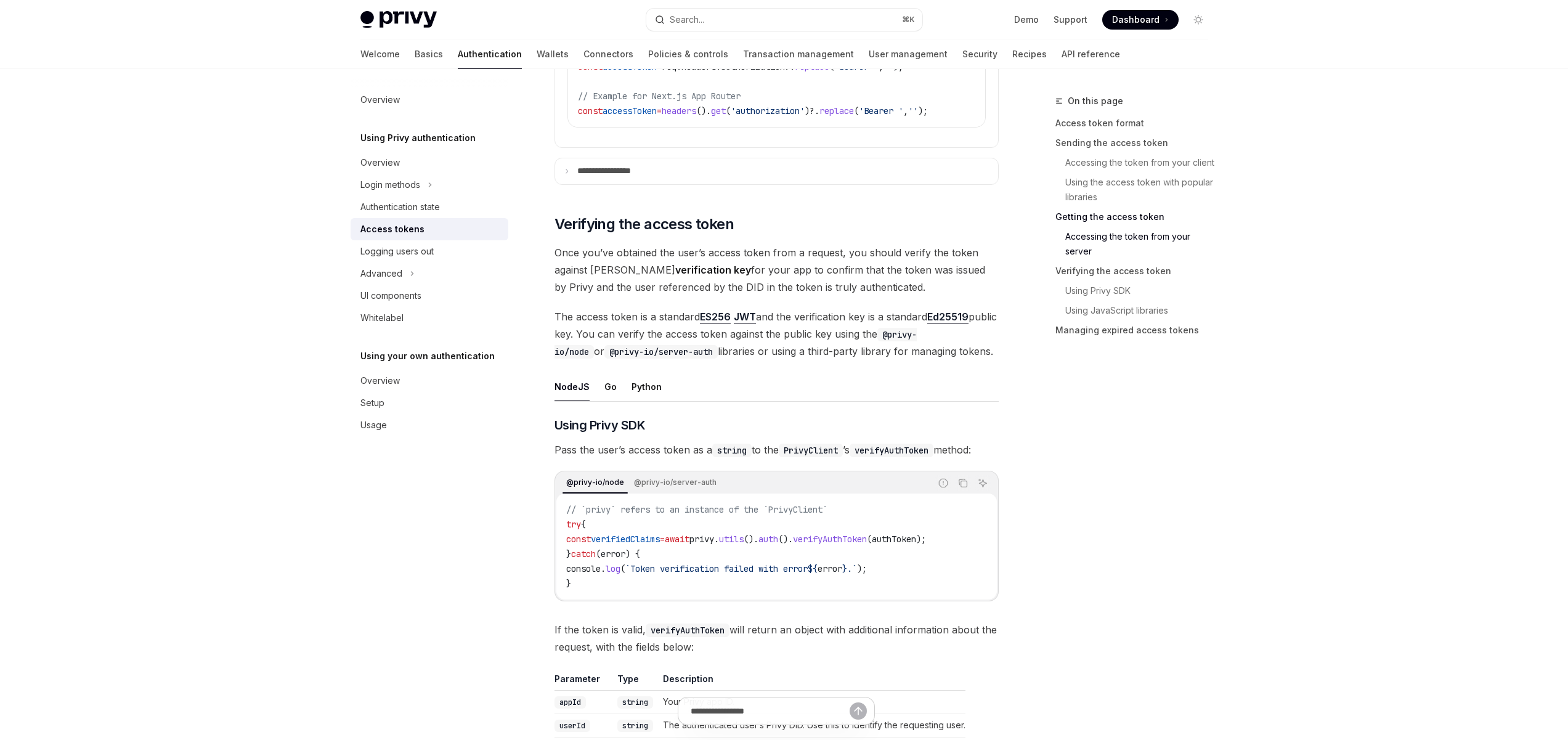
click at [689, 244] on div "**********" at bounding box center [776, 162] width 444 height 3802
drag, startPoint x: 653, startPoint y: 228, endPoint x: 626, endPoint y: 228, distance: 27.0
click at [630, 228] on span "Verifying the access token" at bounding box center [643, 224] width 179 height 19
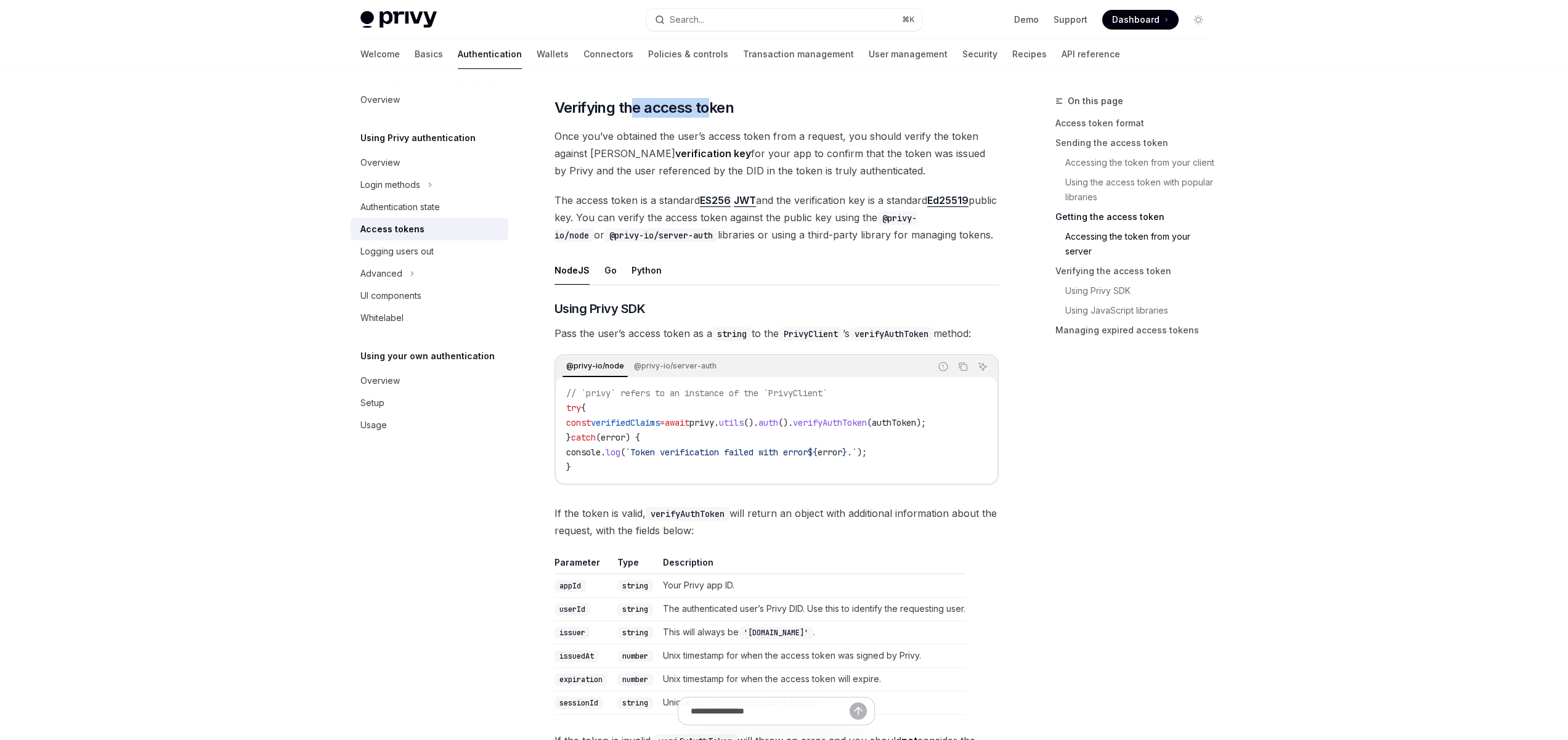
scroll to position [2018, 0]
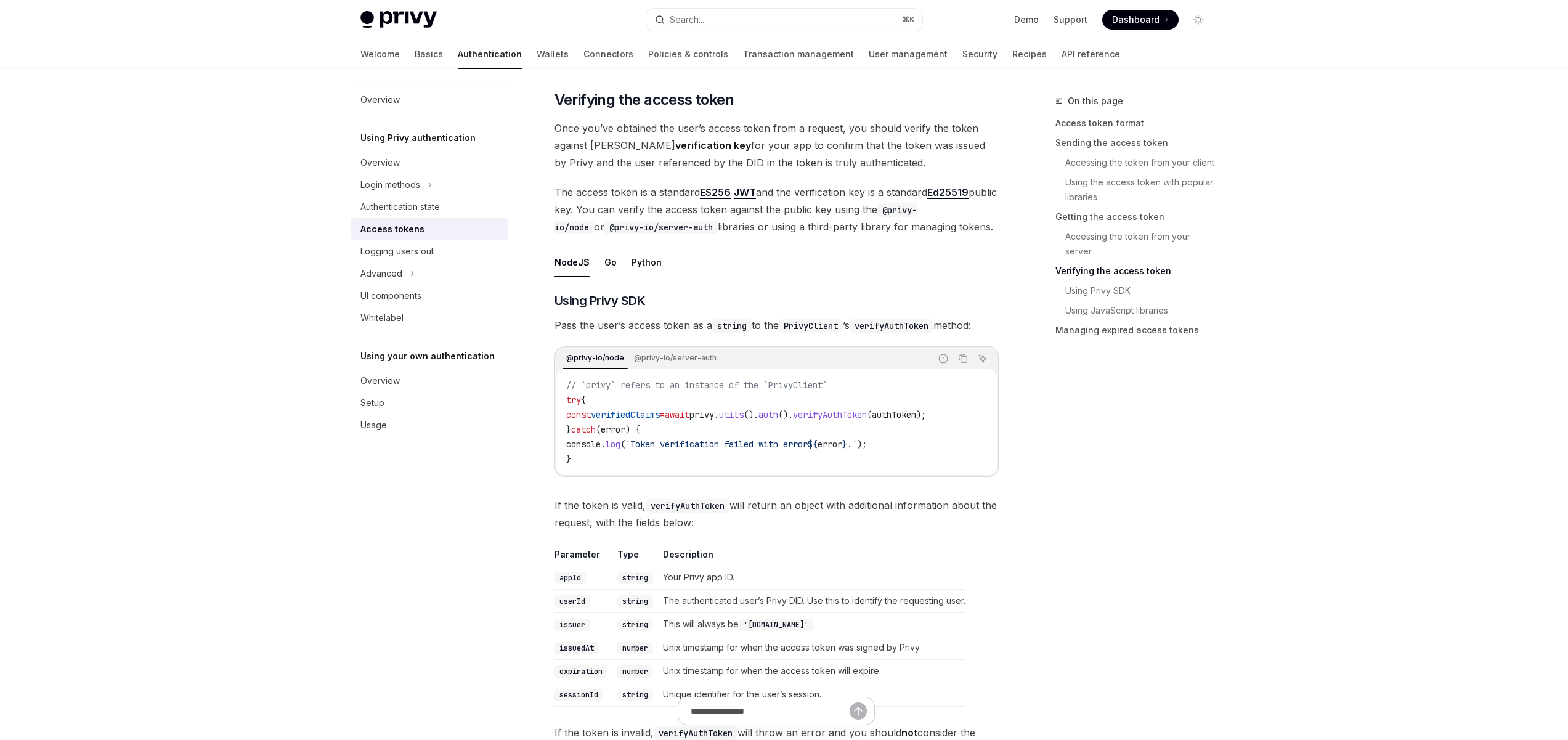
click at [630, 228] on code "@privy-io/server-auth" at bounding box center [662, 226] width 114 height 14
click at [537, 57] on link "Wallets" at bounding box center [552, 54] width 32 height 29
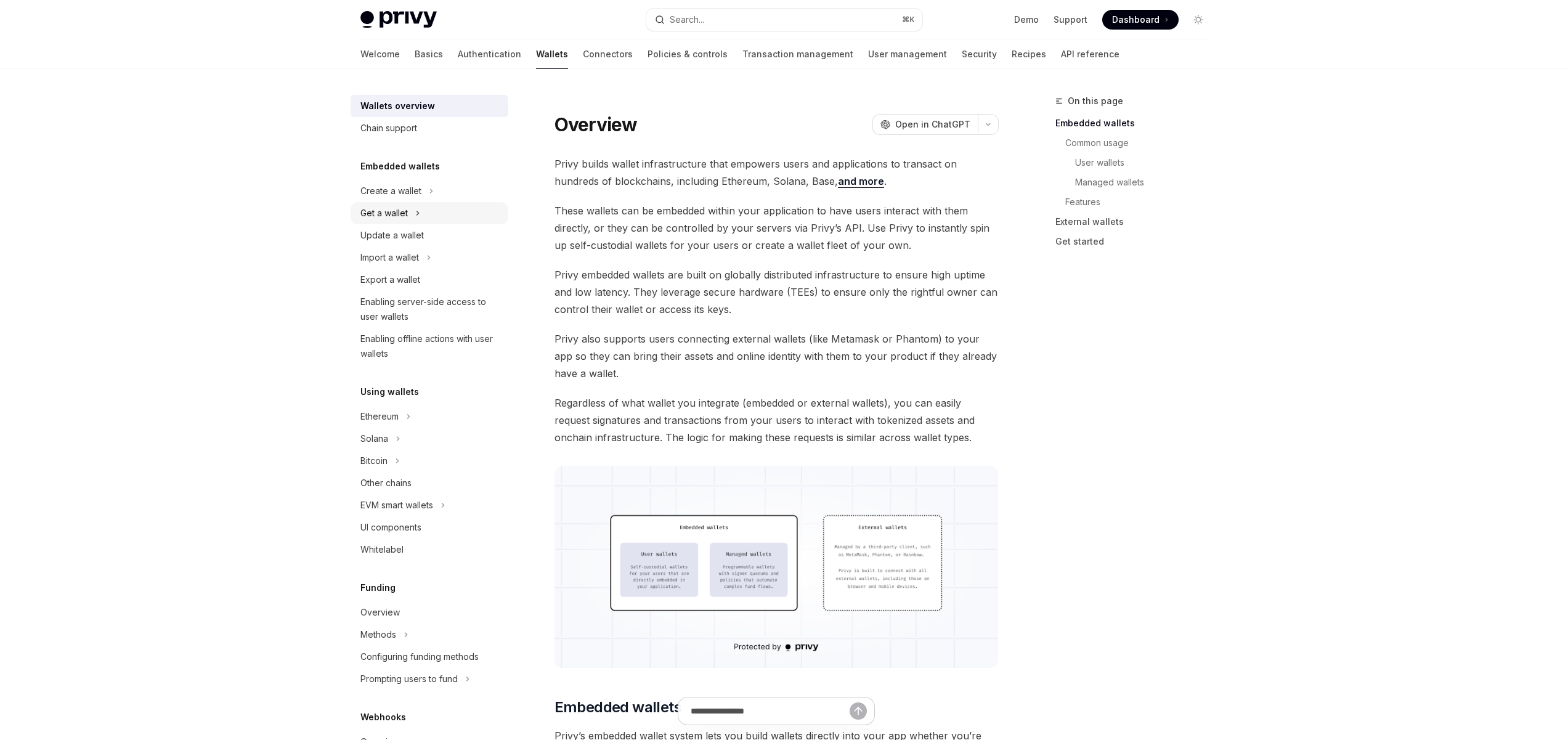
click at [393, 214] on div "Get a wallet" at bounding box center [384, 213] width 48 height 15
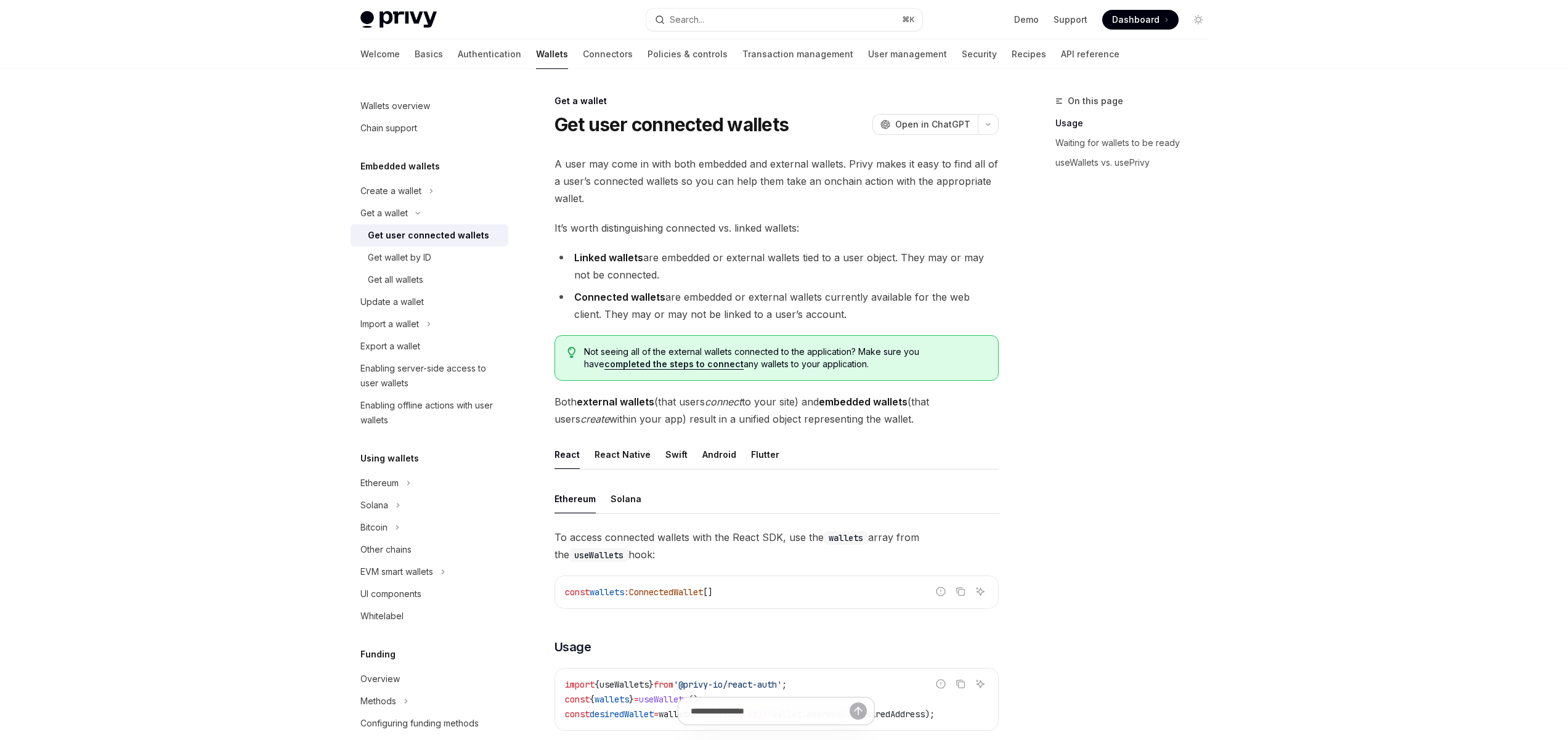
click at [400, 238] on div "Get user connected wallets" at bounding box center [428, 236] width 121 height 15
click at [393, 282] on div "Get all wallets" at bounding box center [395, 280] width 55 height 15
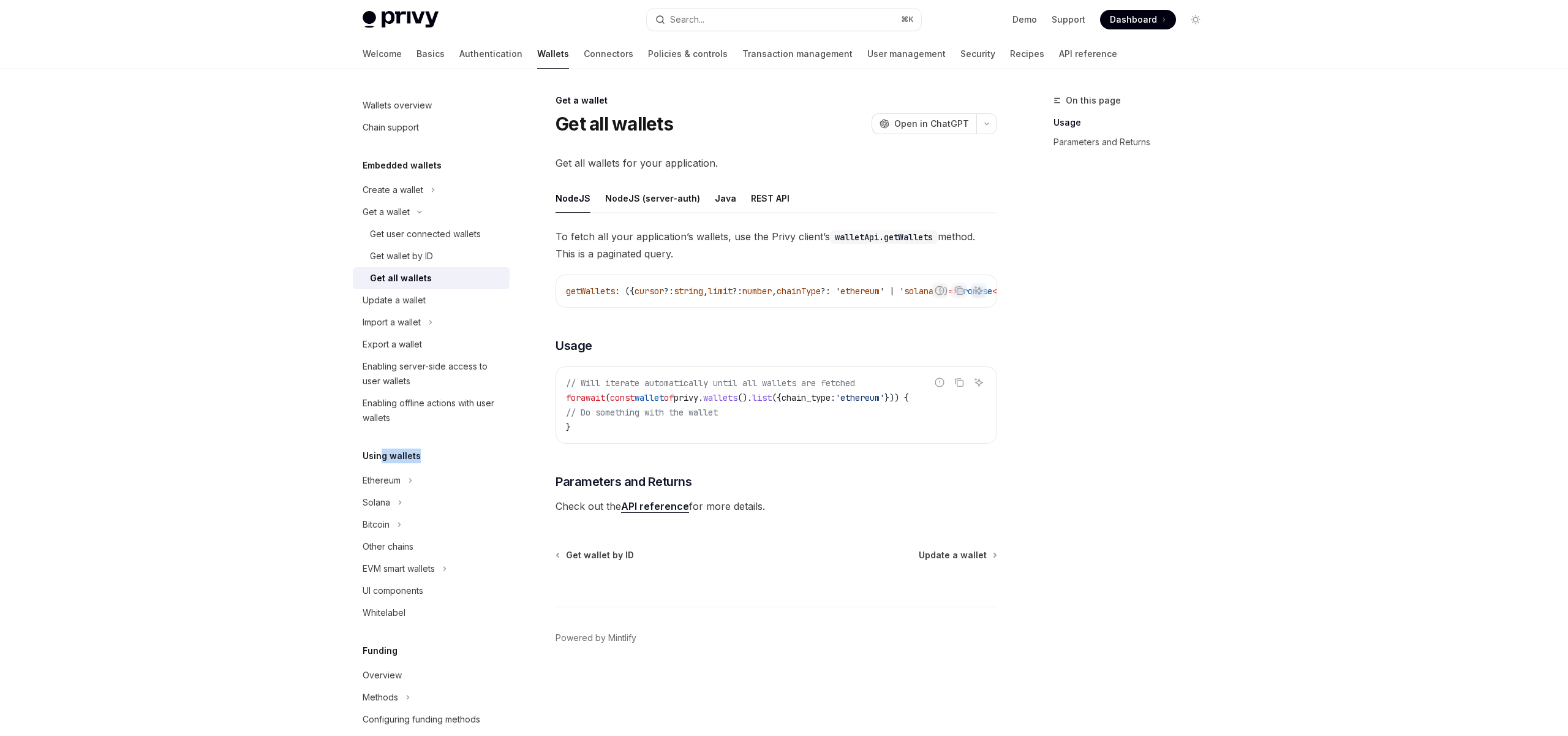
drag, startPoint x: 416, startPoint y: 456, endPoint x: 368, endPoint y: 455, distance: 48.0
click at [368, 455] on h5 "Using wallets" at bounding box center [392, 456] width 58 height 15
click at [367, 455] on h5 "Using wallets" at bounding box center [392, 456] width 58 height 15
drag, startPoint x: 412, startPoint y: 456, endPoint x: 359, endPoint y: 457, distance: 53.0
click at [359, 457] on div "Using wallets" at bounding box center [431, 456] width 157 height 15
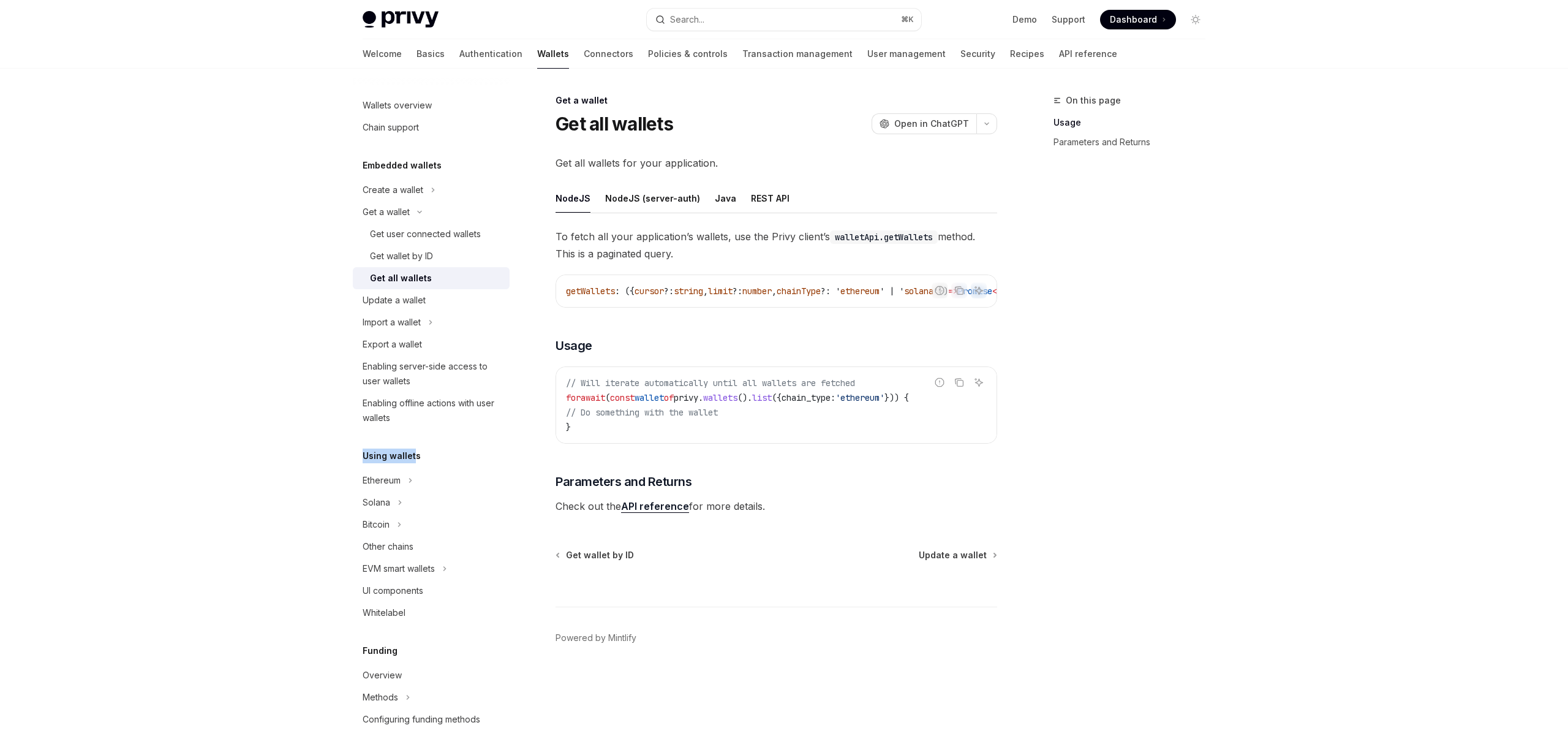
click at [359, 457] on div "Using wallets" at bounding box center [431, 456] width 157 height 15
click at [763, 194] on button "REST API" at bounding box center [770, 198] width 38 height 29
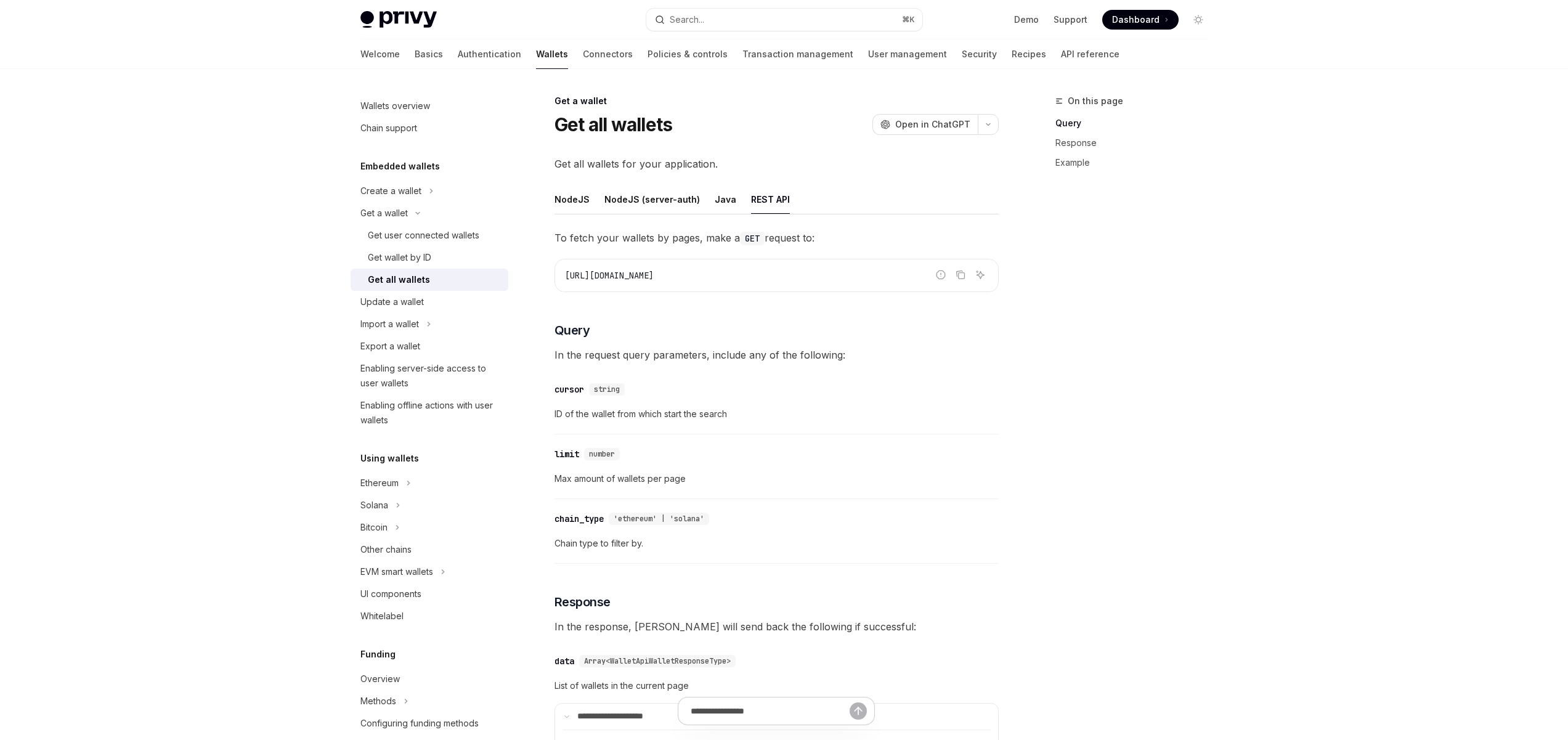
drag, startPoint x: 728, startPoint y: 275, endPoint x: 599, endPoint y: 273, distance: 129.0
click at [599, 273] on code "https://api.privy.io/v1/wallets" at bounding box center [776, 275] width 423 height 15
drag, startPoint x: 804, startPoint y: 272, endPoint x: 803, endPoint y: 259, distance: 13.0
click at [804, 272] on code "https://api.privy.io/v1/wallets" at bounding box center [776, 275] width 423 height 15
drag, startPoint x: 804, startPoint y: 241, endPoint x: 709, endPoint y: 239, distance: 95.0
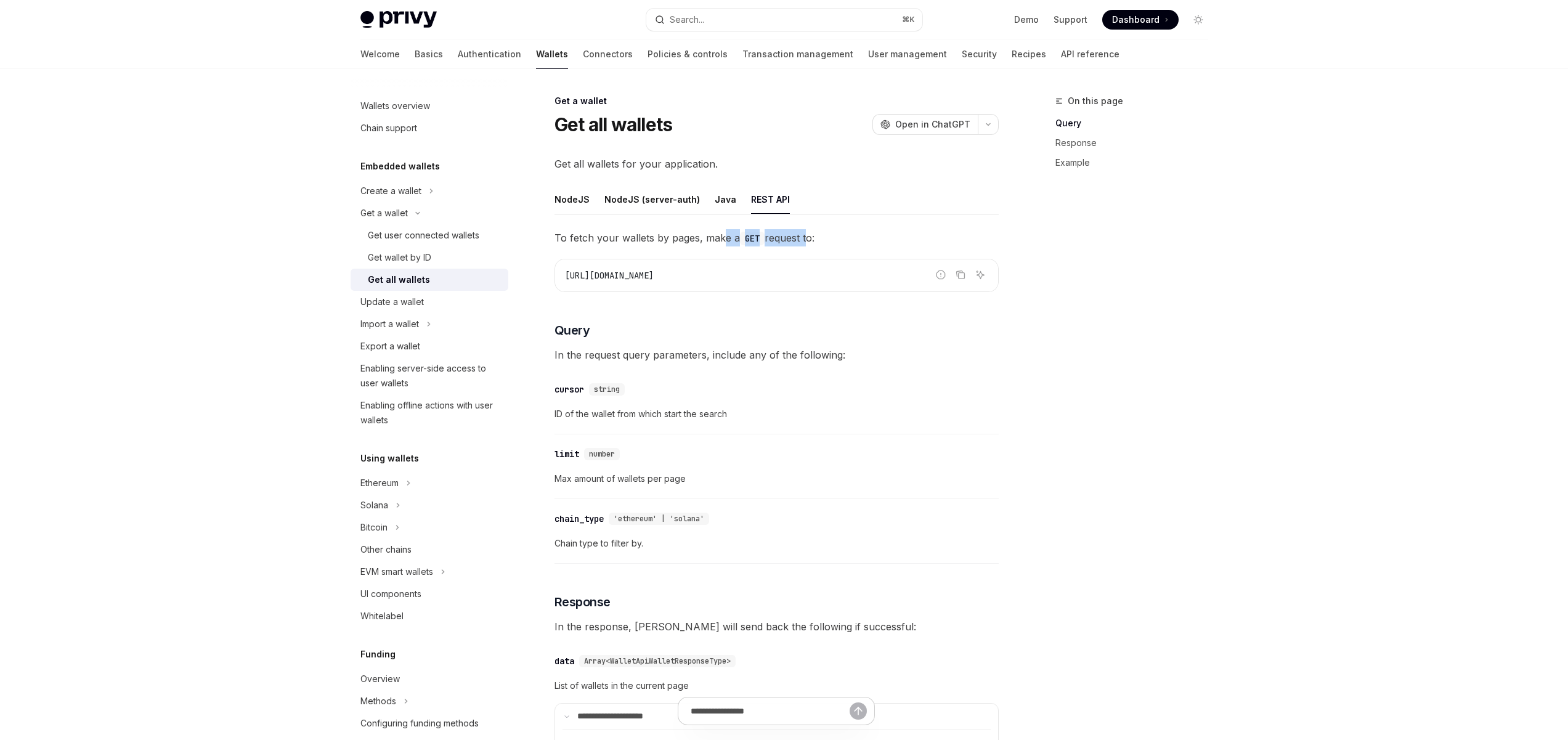
click at [721, 239] on span "To fetch your wallets by pages, make a GET request to:" at bounding box center [776, 237] width 444 height 17
click at [623, 239] on span "To fetch your wallets by pages, make a GET request to:" at bounding box center [776, 237] width 444 height 17
drag, startPoint x: 727, startPoint y: 277, endPoint x: 592, endPoint y: 276, distance: 135.0
click at [570, 271] on code "https://api.privy.io/v1/wallets" at bounding box center [776, 275] width 423 height 15
click at [773, 282] on code "https://api.privy.io/v1/wallets" at bounding box center [776, 275] width 423 height 15
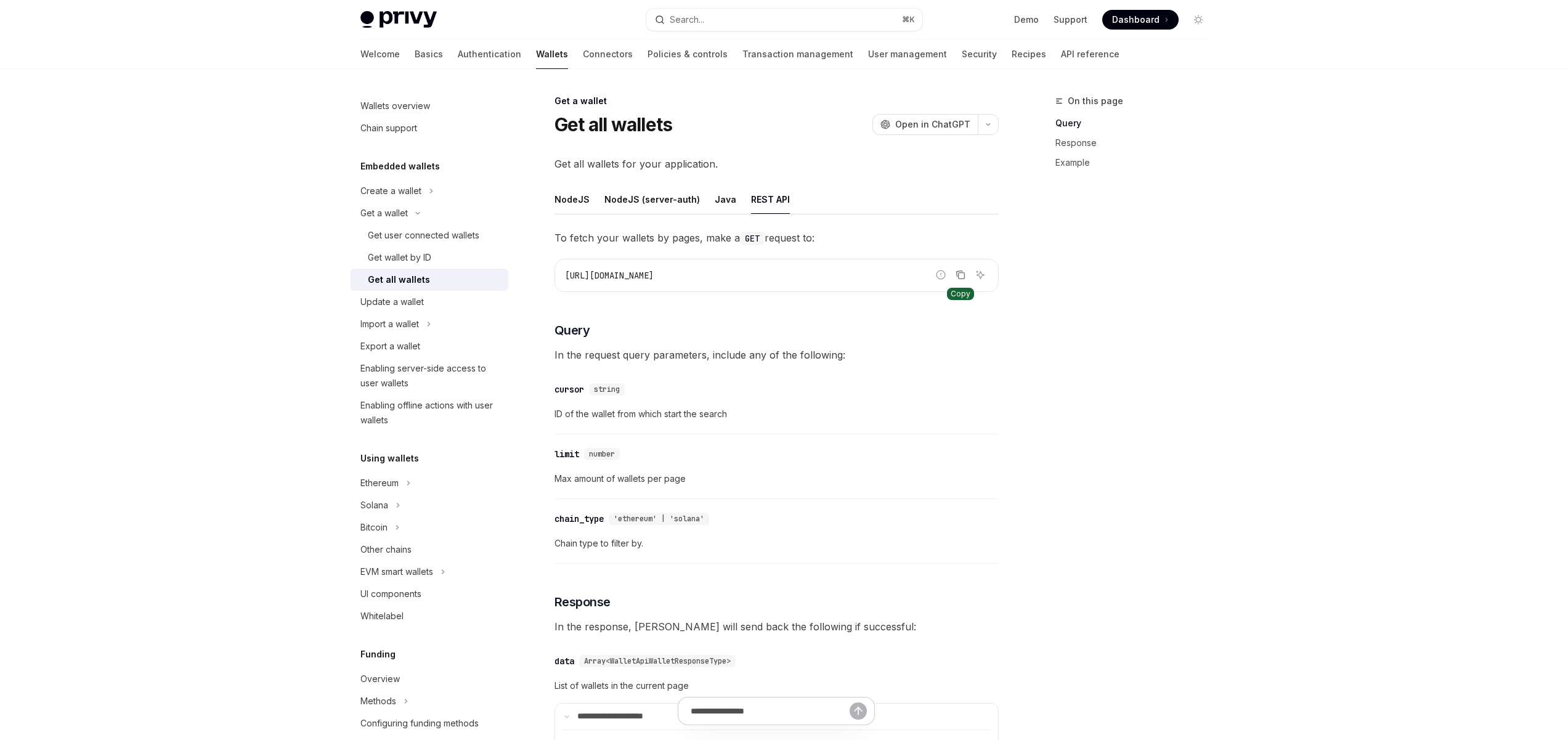
click at [960, 282] on button "Copy the contents from the code block" at bounding box center [960, 274] width 16 height 16
click at [1186, 239] on div "On this page Query Response Example" at bounding box center [1125, 416] width 187 height 646
click at [1076, 24] on link "Support" at bounding box center [1070, 19] width 34 height 12
click at [1062, 53] on link "API reference" at bounding box center [1091, 54] width 59 height 29
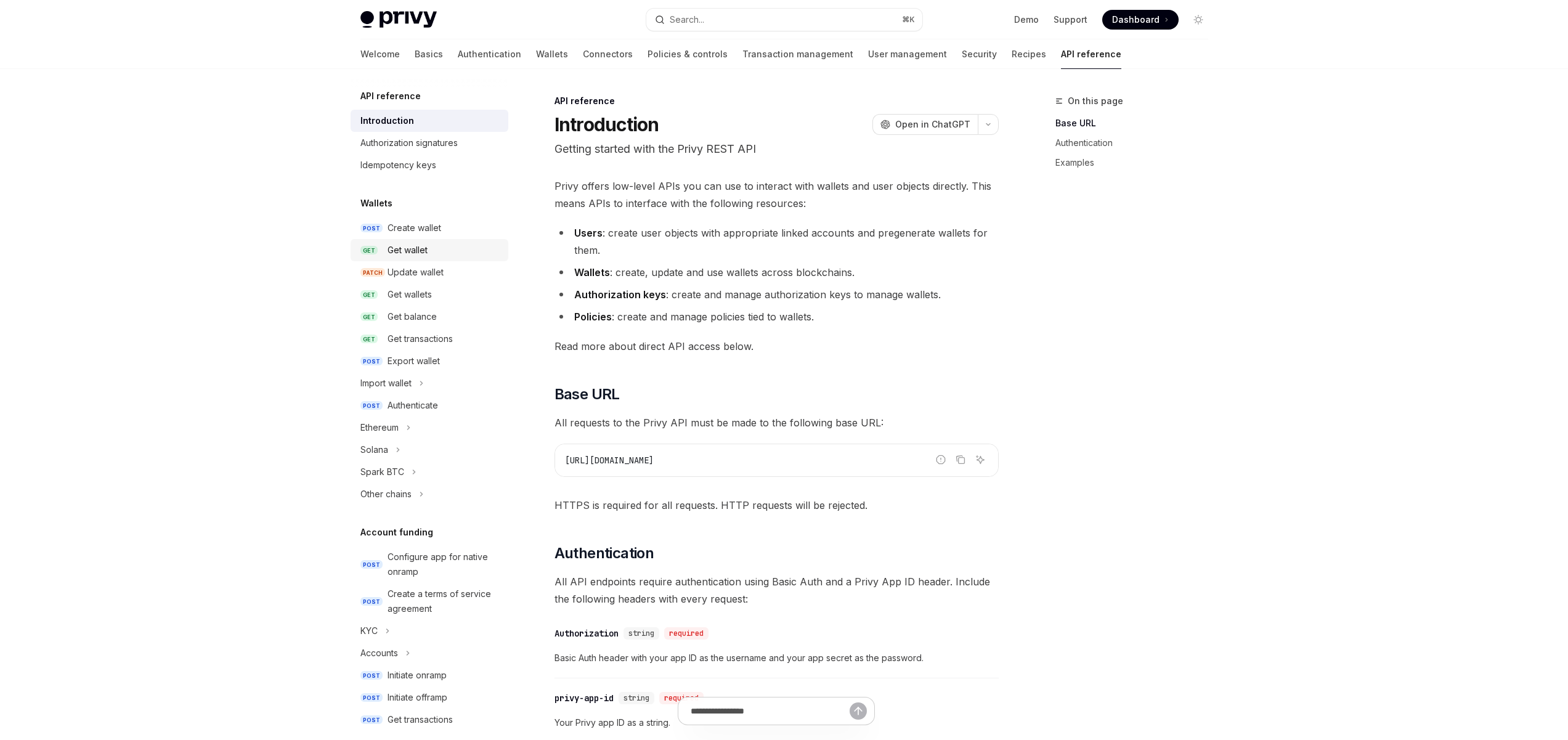
click at [407, 252] on div "Get wallet" at bounding box center [407, 250] width 40 height 15
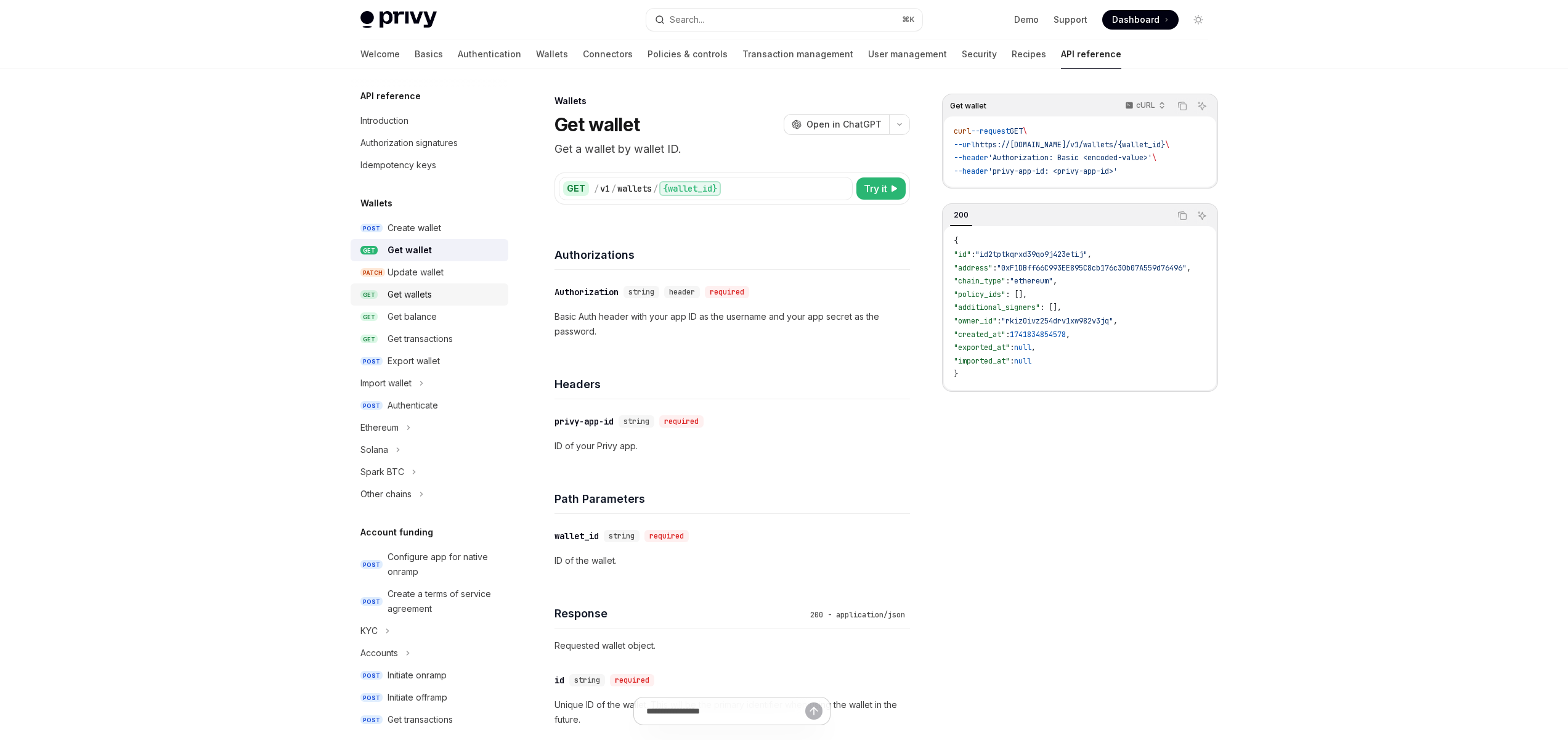
click at [406, 298] on div "Get wallets" at bounding box center [409, 294] width 44 height 15
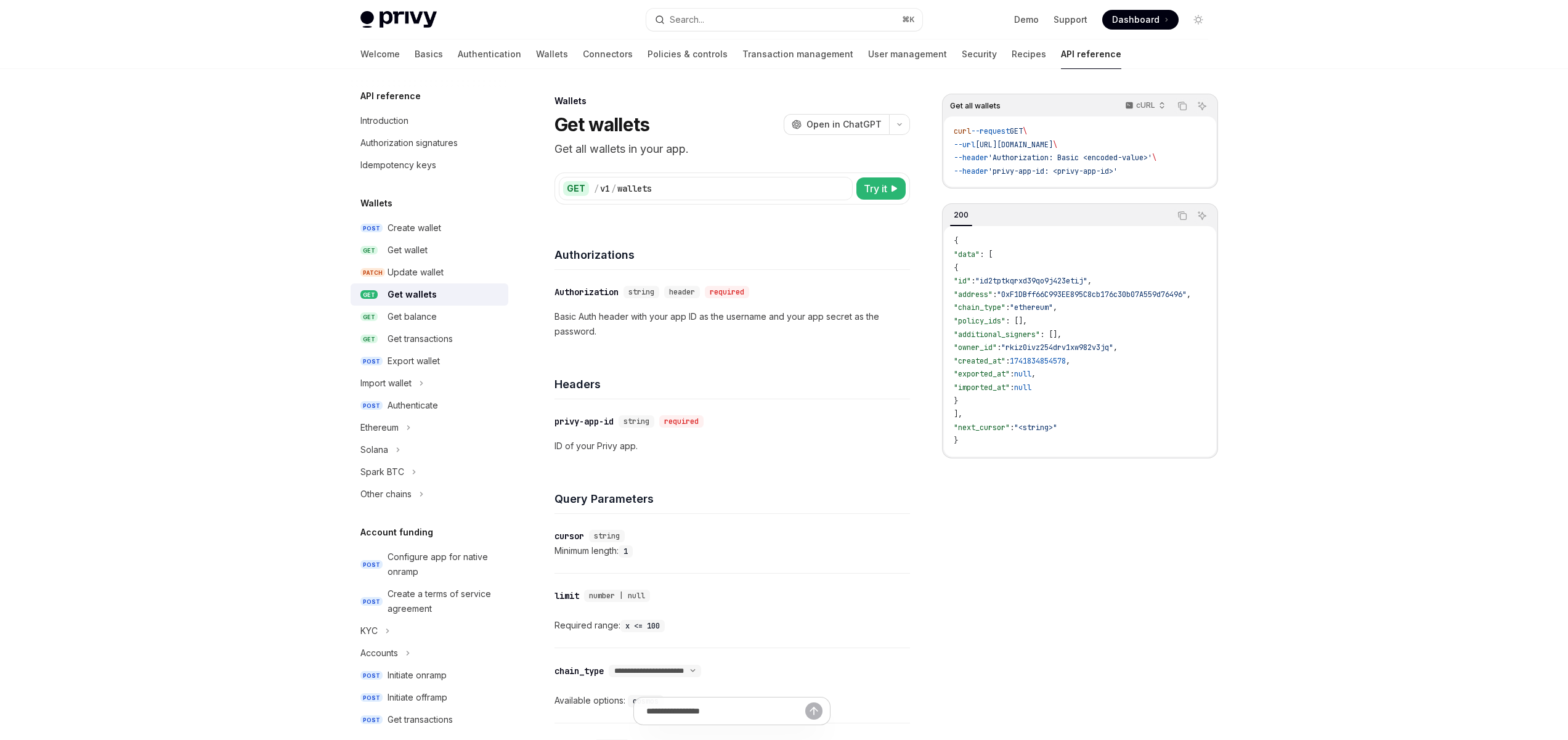
click at [744, 240] on div "Authorizations" at bounding box center [732, 247] width 356 height 46
drag, startPoint x: 595, startPoint y: 314, endPoint x: 559, endPoint y: 313, distance: 36.0
click at [559, 313] on p "Basic Auth header with your app ID as the username and your app secret as the p…" at bounding box center [732, 324] width 356 height 29
click at [634, 314] on p "Basic Auth header with your app ID as the username and your app secret as the p…" at bounding box center [732, 324] width 356 height 29
drag, startPoint x: 594, startPoint y: 320, endPoint x: 544, endPoint y: 319, distance: 50.0
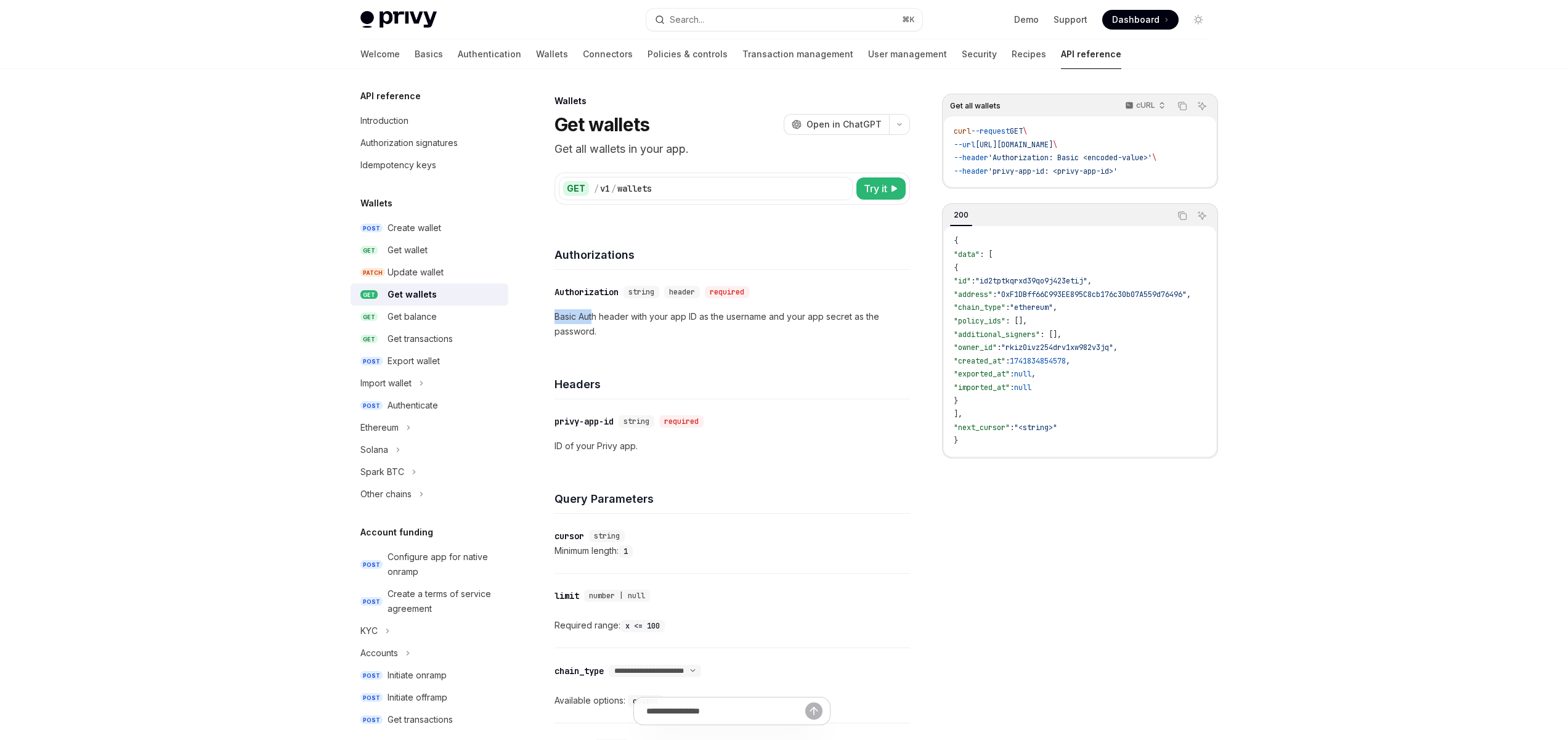
click at [544, 319] on div "Wallets Get wallets OpenAI Open in ChatGPT Get all wallets in your app. OpenAI …" at bounding box center [617, 630] width 592 height 1074
drag, startPoint x: 701, startPoint y: 316, endPoint x: 595, endPoint y: 315, distance: 106.0
click at [604, 315] on p "Basic Auth header with your app ID as the username and your app secret as the p…" at bounding box center [732, 324] width 356 height 29
click at [591, 315] on p "Basic Auth header with your app ID as the username and your app secret as the p…" at bounding box center [732, 324] width 356 height 29
drag, startPoint x: 616, startPoint y: 331, endPoint x: 558, endPoint y: 313, distance: 60.7
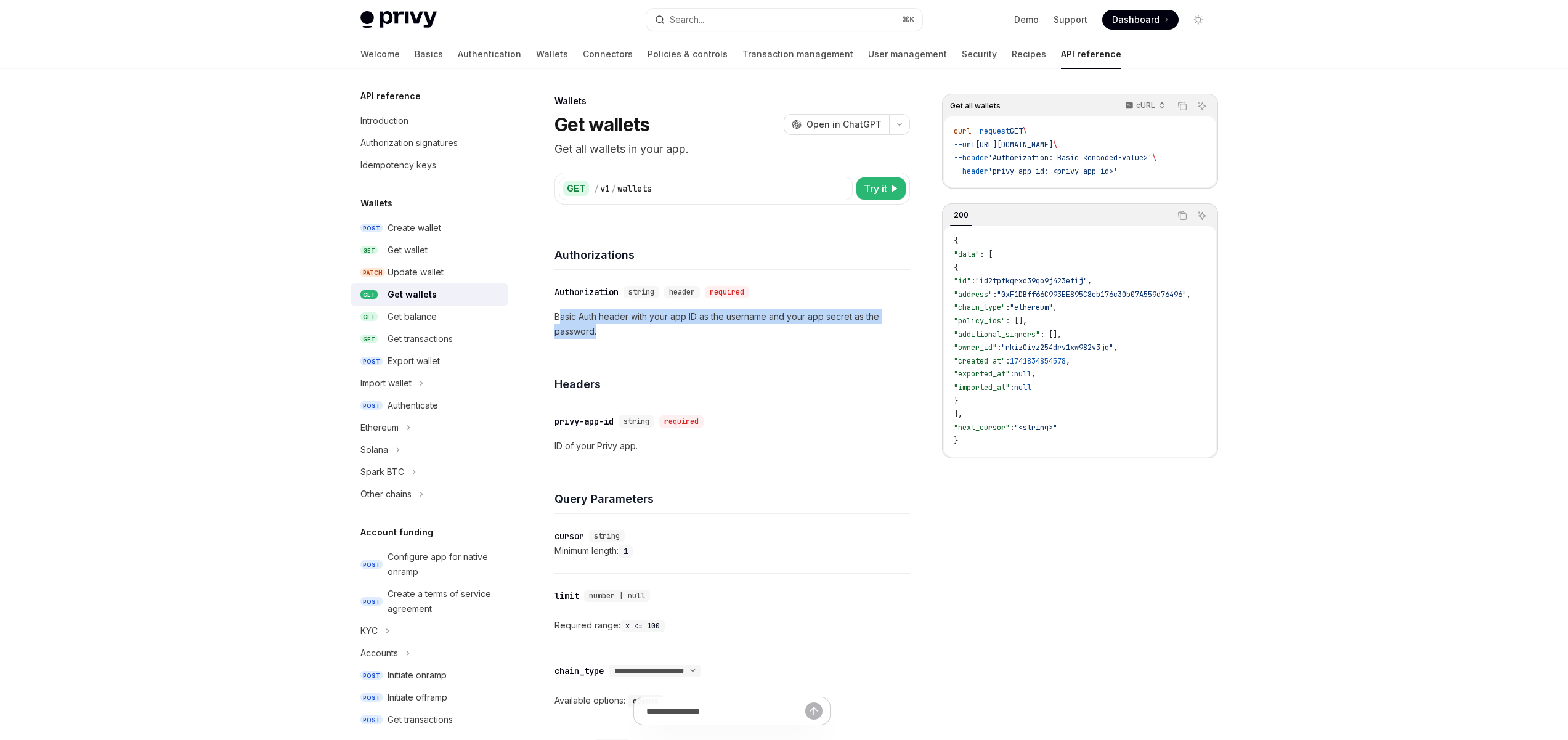
click at [558, 313] on p "Basic Auth header with your app ID as the username and your app secret as the p…" at bounding box center [732, 324] width 356 height 29
click at [713, 348] on div "​ Authorization string header required Basic Auth header with your app ID as th…" at bounding box center [732, 311] width 356 height 83
drag, startPoint x: 588, startPoint y: 329, endPoint x: 551, endPoint y: 316, distance: 39.2
click at [551, 316] on div "Wallets Get wallets OpenAI Open in ChatGPT Get all wallets in your app. OpenAI …" at bounding box center [617, 630] width 592 height 1074
click at [618, 337] on p "Basic Auth header with your app ID as the username and your app secret as the p…" at bounding box center [732, 324] width 356 height 29
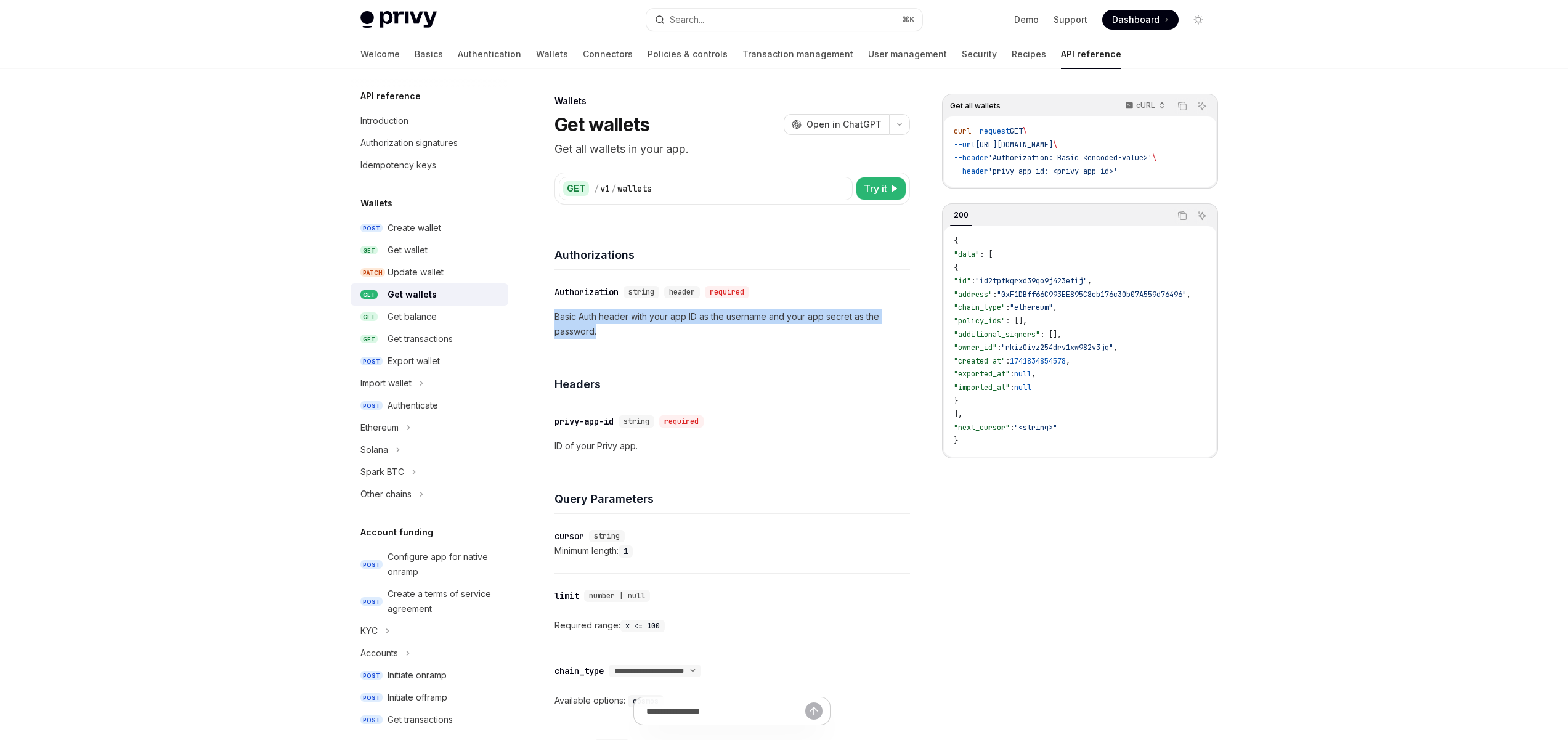
drag, startPoint x: 562, startPoint y: 320, endPoint x: 549, endPoint y: 311, distance: 15.8
click at [549, 311] on div "Wallets Get wallets OpenAI Open in ChatGPT Get all wallets in your app. OpenAI …" at bounding box center [617, 630] width 592 height 1074
click at [645, 341] on div "​ Authorization string header required Basic Auth header with your app ID as th…" at bounding box center [732, 311] width 356 height 83
drag, startPoint x: 616, startPoint y: 338, endPoint x: 583, endPoint y: 321, distance: 37.1
click at [554, 314] on p "Basic Auth header with your app ID as the username and your app secret as the p…" at bounding box center [732, 324] width 356 height 29
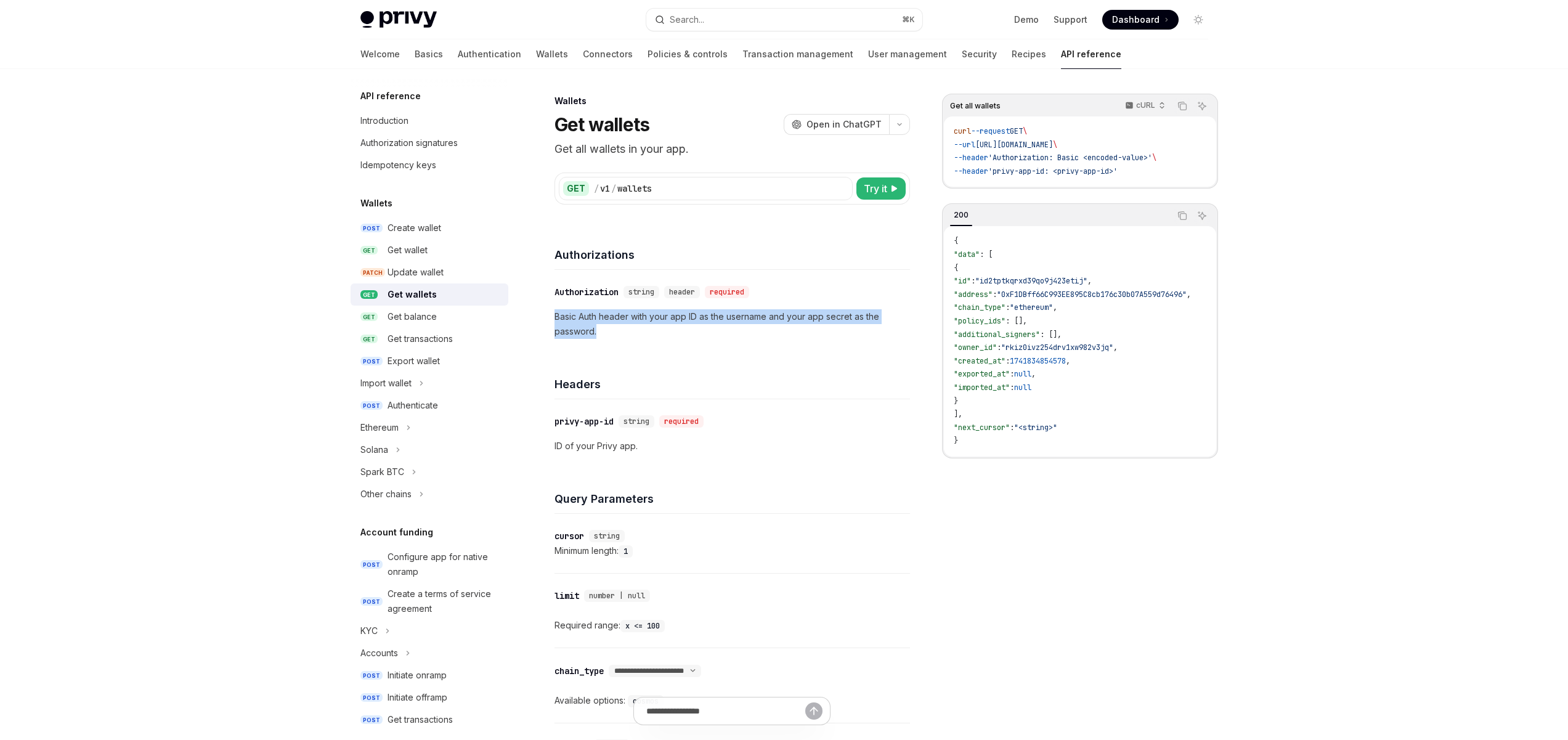
click at [629, 332] on p "Basic Auth header with your app ID as the username and your app secret as the p…" at bounding box center [732, 324] width 356 height 29
drag, startPoint x: 606, startPoint y: 335, endPoint x: 539, endPoint y: 311, distance: 71.2
click at [539, 311] on div "Wallets Get wallets OpenAI Open in ChatGPT Get all wallets in your app. OpenAI …" at bounding box center [617, 630] width 592 height 1074
click at [628, 327] on p "Basic Auth header with your app ID as the username and your app secret as the p…" at bounding box center [732, 324] width 356 height 29
drag, startPoint x: 605, startPoint y: 340, endPoint x: 550, endPoint y: 314, distance: 60.8
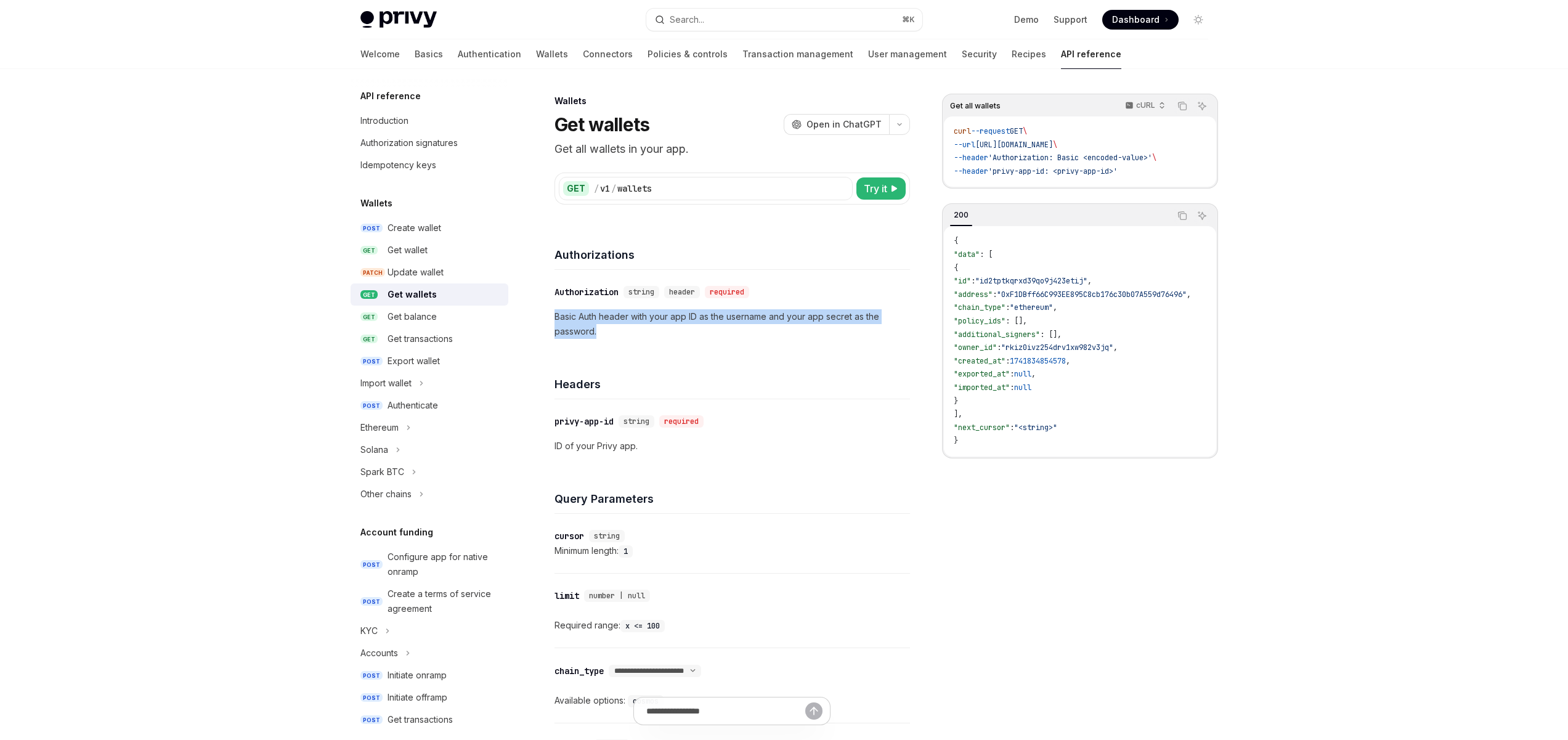
click at [550, 314] on div "Wallets Get wallets OpenAI Open in ChatGPT Get all wallets in your app. OpenAI …" at bounding box center [617, 630] width 592 height 1074
click at [669, 335] on p "Basic Auth header with your app ID as the username and your app secret as the p…" at bounding box center [732, 324] width 356 height 29
click at [773, 268] on div "Authorizations" at bounding box center [732, 247] width 356 height 46
drag, startPoint x: 764, startPoint y: 322, endPoint x: 643, endPoint y: 320, distance: 121.0
click at [678, 320] on p "Basic Auth header with your app ID as the username and your app secret as the p…" at bounding box center [732, 324] width 356 height 29
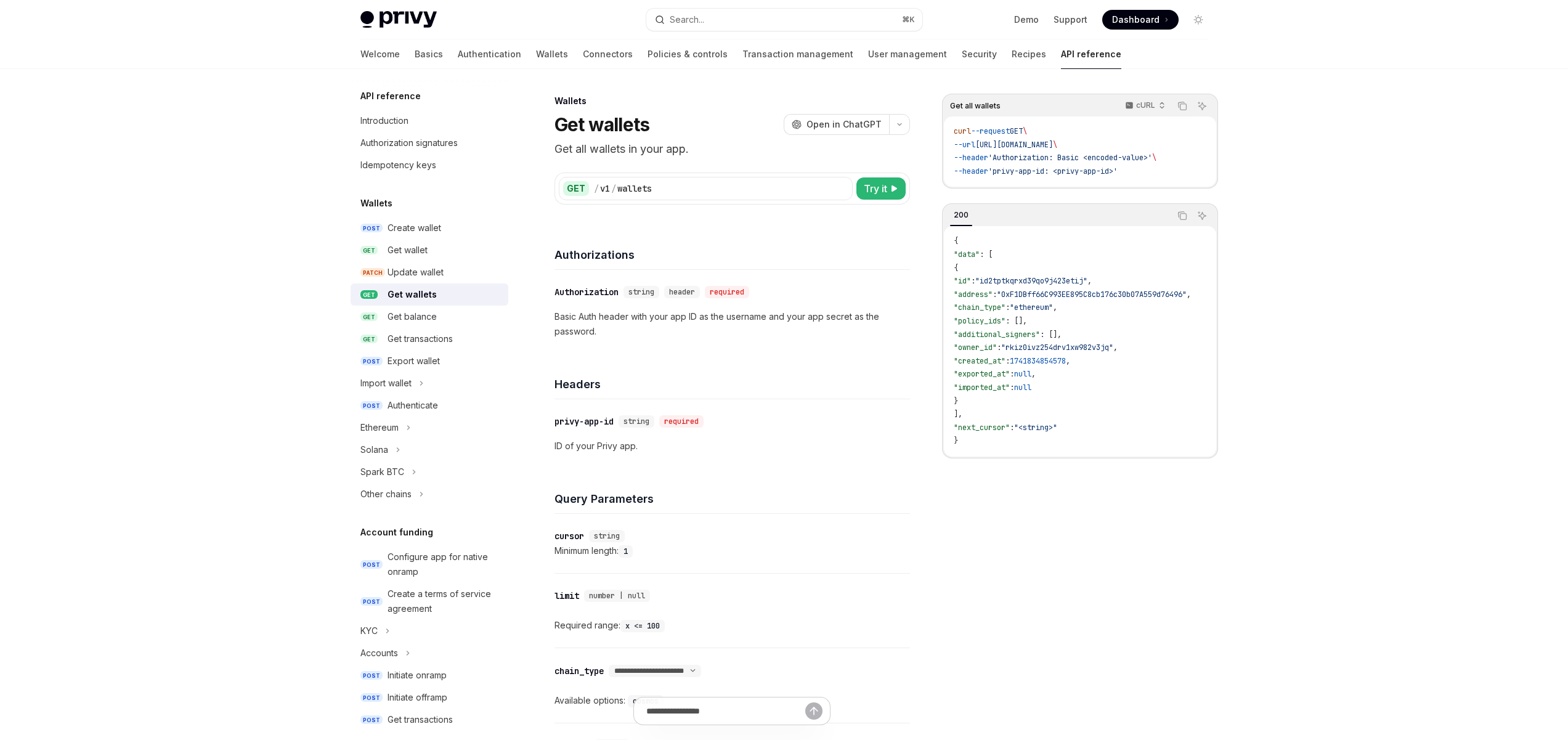
click at [643, 320] on p "Basic Auth header with your app ID as the username and your app secret as the p…" at bounding box center [732, 324] width 356 height 29
click at [767, 337] on p "Basic Auth header with your app ID as the username and your app secret as the p…" at bounding box center [732, 324] width 356 height 29
drag, startPoint x: 662, startPoint y: 337, endPoint x: 678, endPoint y: 332, distance: 16.8
click at [624, 309] on p "Basic Auth header with your app ID as the username and your app secret as the p…" at bounding box center [732, 324] width 356 height 29
click at [752, 344] on div "​ Authorization string header required Basic Auth header with your app ID as th…" at bounding box center [732, 311] width 356 height 83
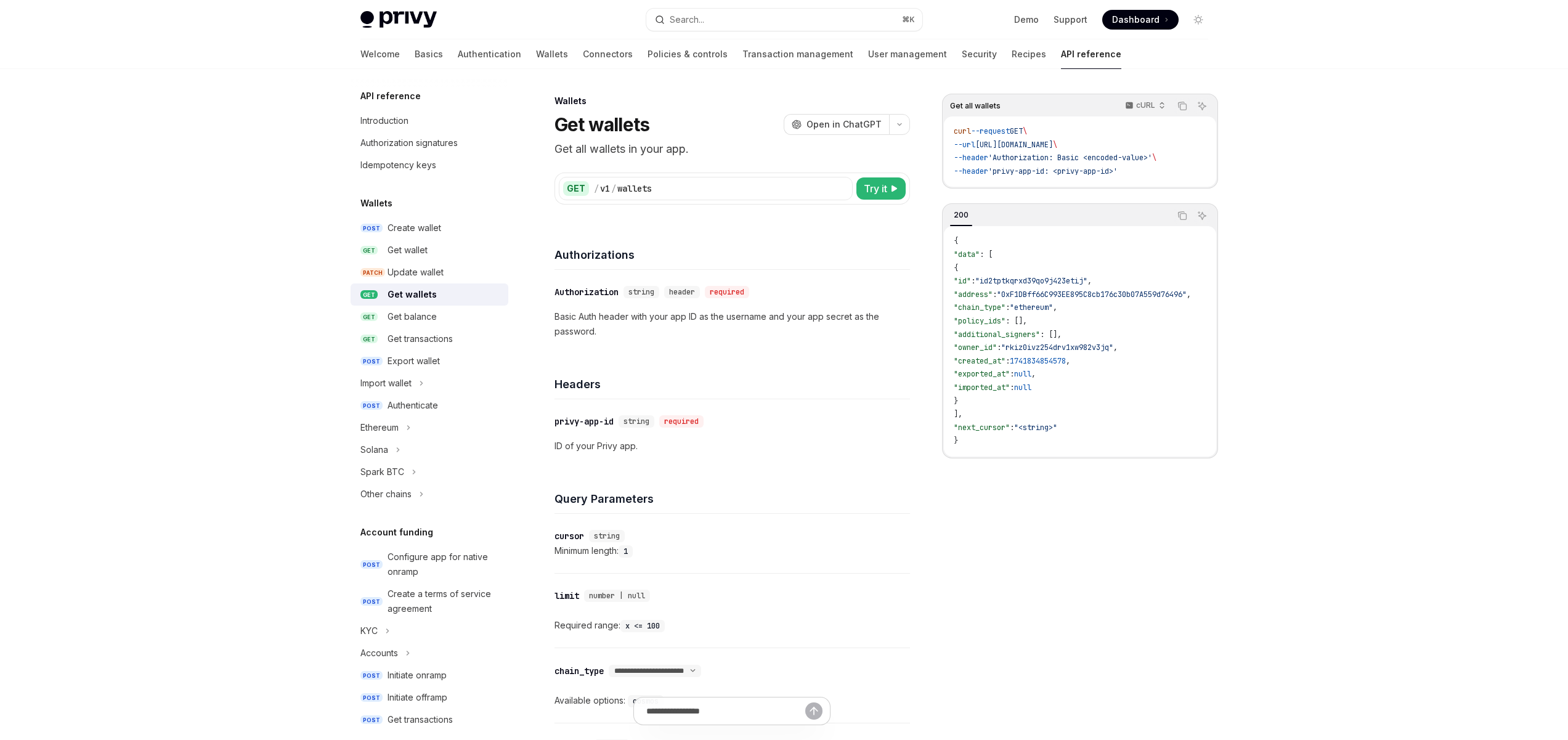
click at [764, 220] on div "Wallets Get wallets OpenAI Open in ChatGPT Get all wallets in your app. OpenAI …" at bounding box center [617, 630] width 592 height 1074
click at [417, 428] on button "Ethereum" at bounding box center [429, 427] width 158 height 22
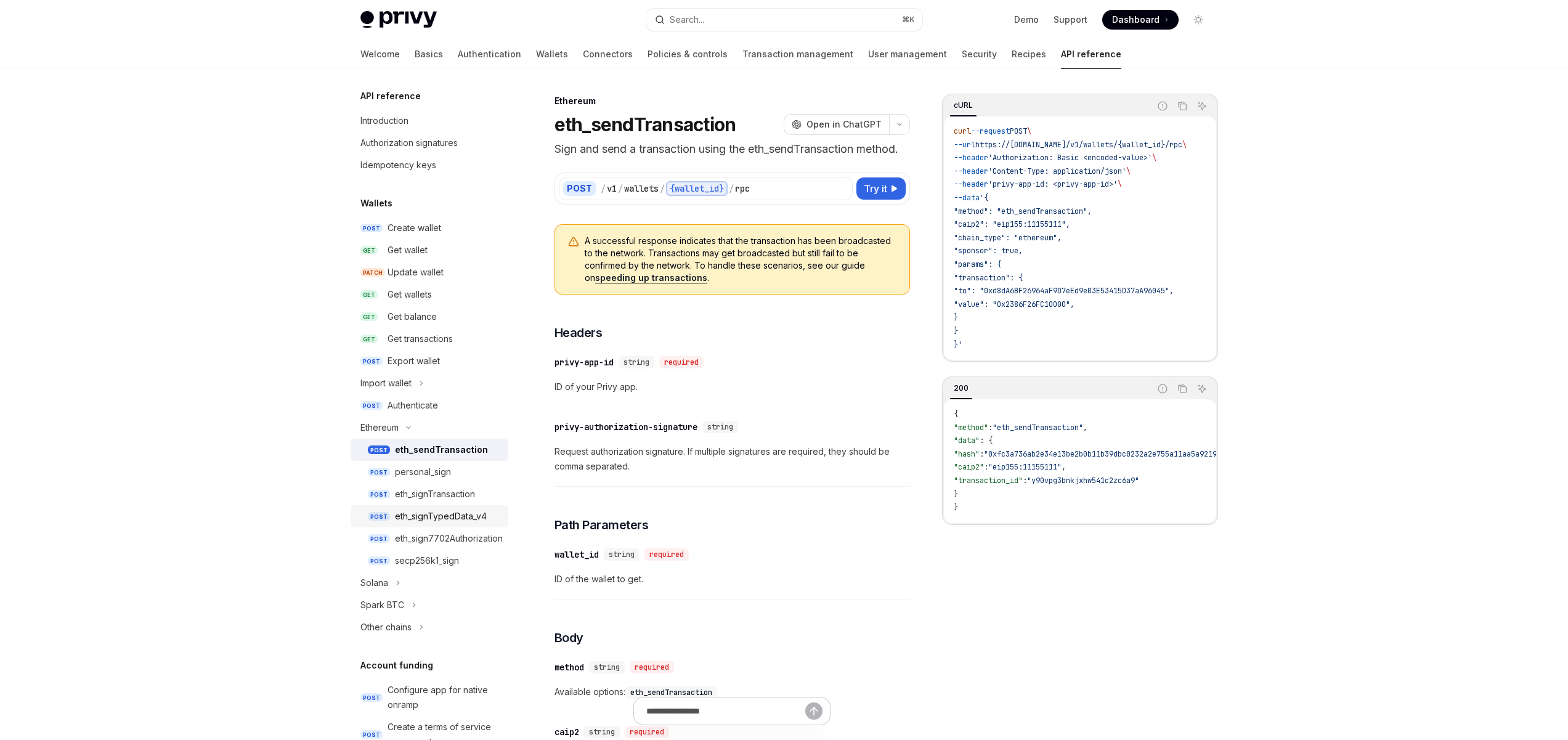
click at [430, 526] on link "POST eth_signTypedData_v4" at bounding box center [429, 516] width 158 height 22
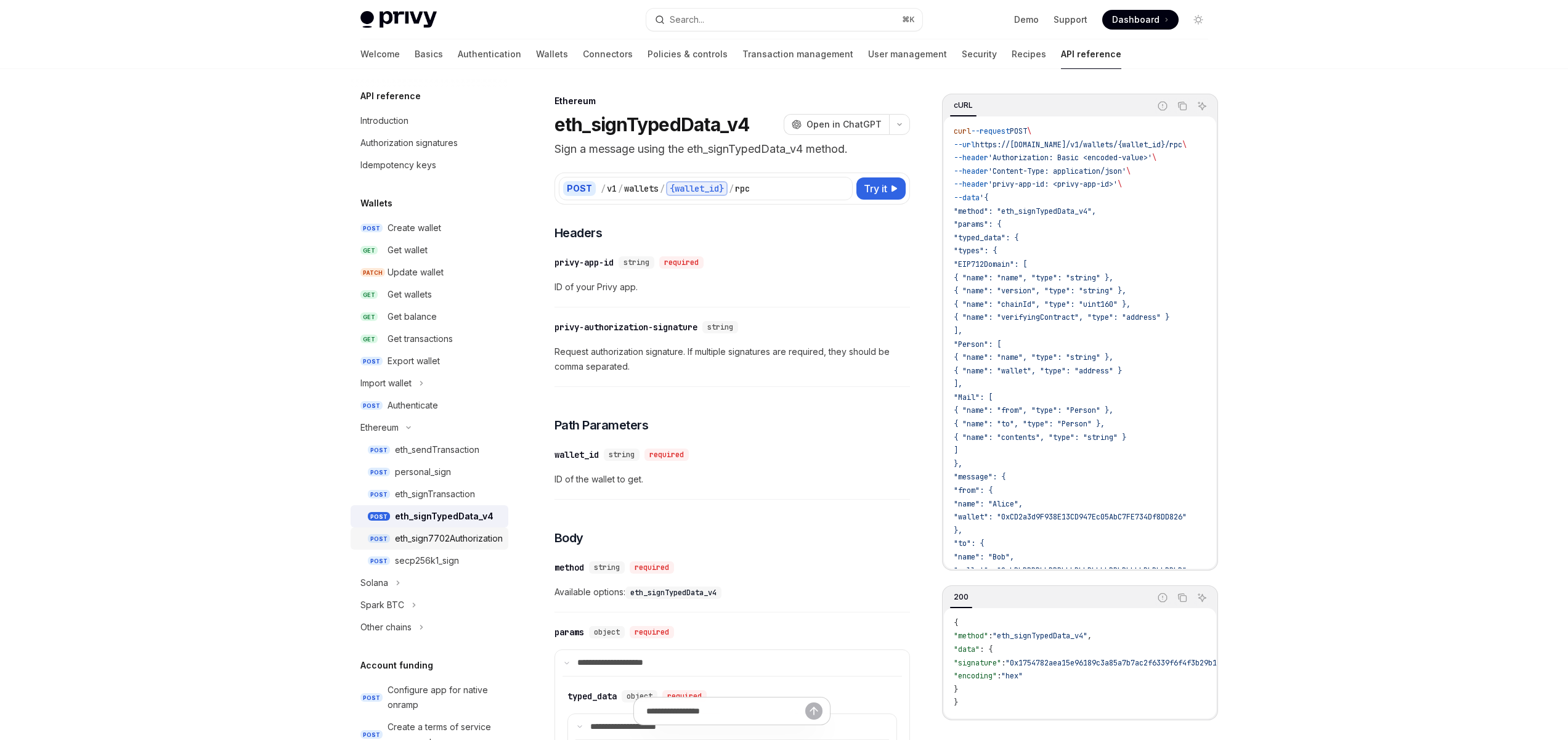
click at [430, 536] on div "eth_sign7702Authorization" at bounding box center [450, 538] width 108 height 15
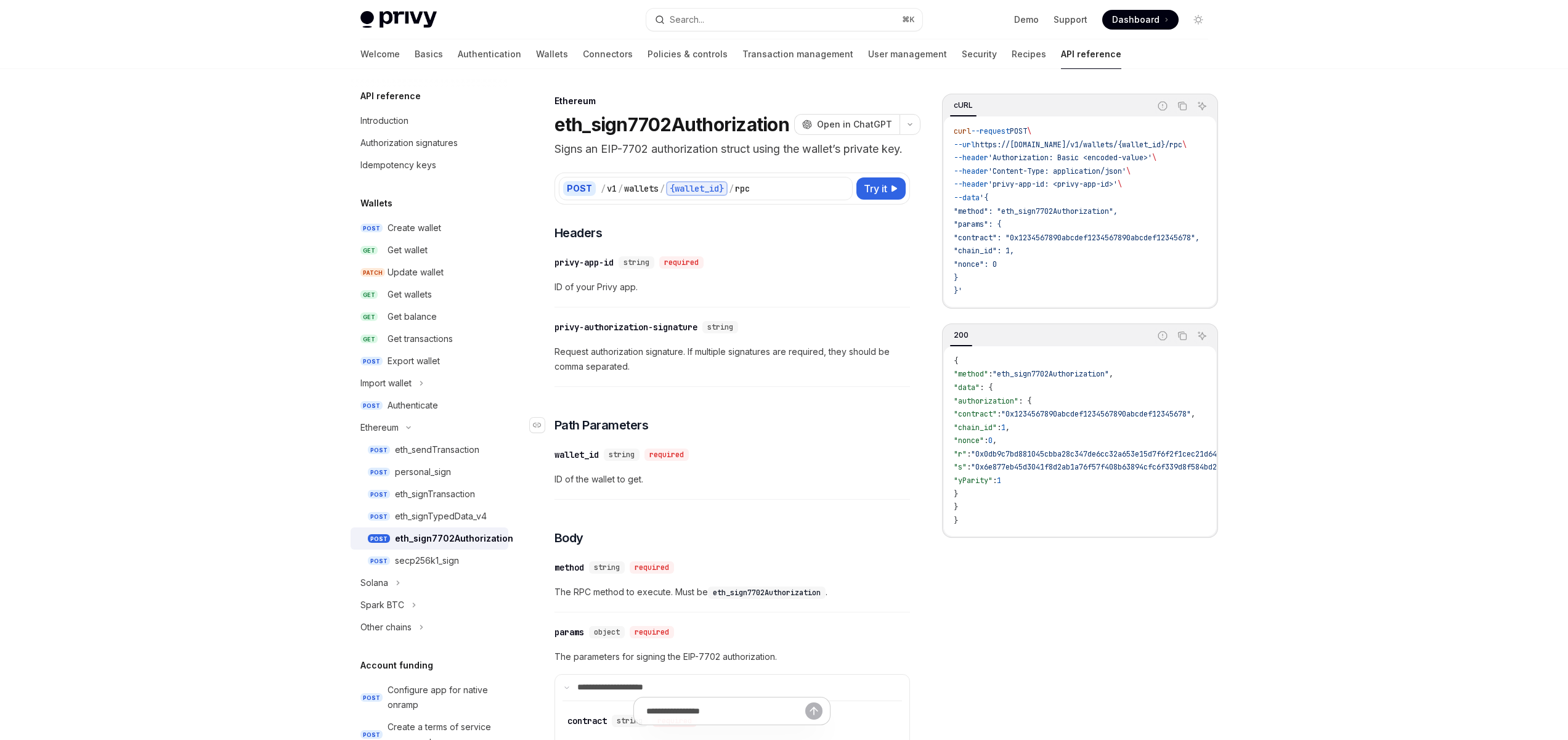
type textarea "*"
click at [794, 267] on div "​ privy-app-id string required ID of your Privy app." at bounding box center [732, 278] width 356 height 59
click at [840, 193] on icon at bounding box center [842, 188] width 10 height 10
drag, startPoint x: 999, startPoint y: 196, endPoint x: 951, endPoint y: 290, distance: 105.5
click at [957, 289] on code "curl --request POST \ --url https://api.privy.io/v1/wallets/{wallet_id}/rpc \ -…" at bounding box center [1092, 211] width 275 height 173
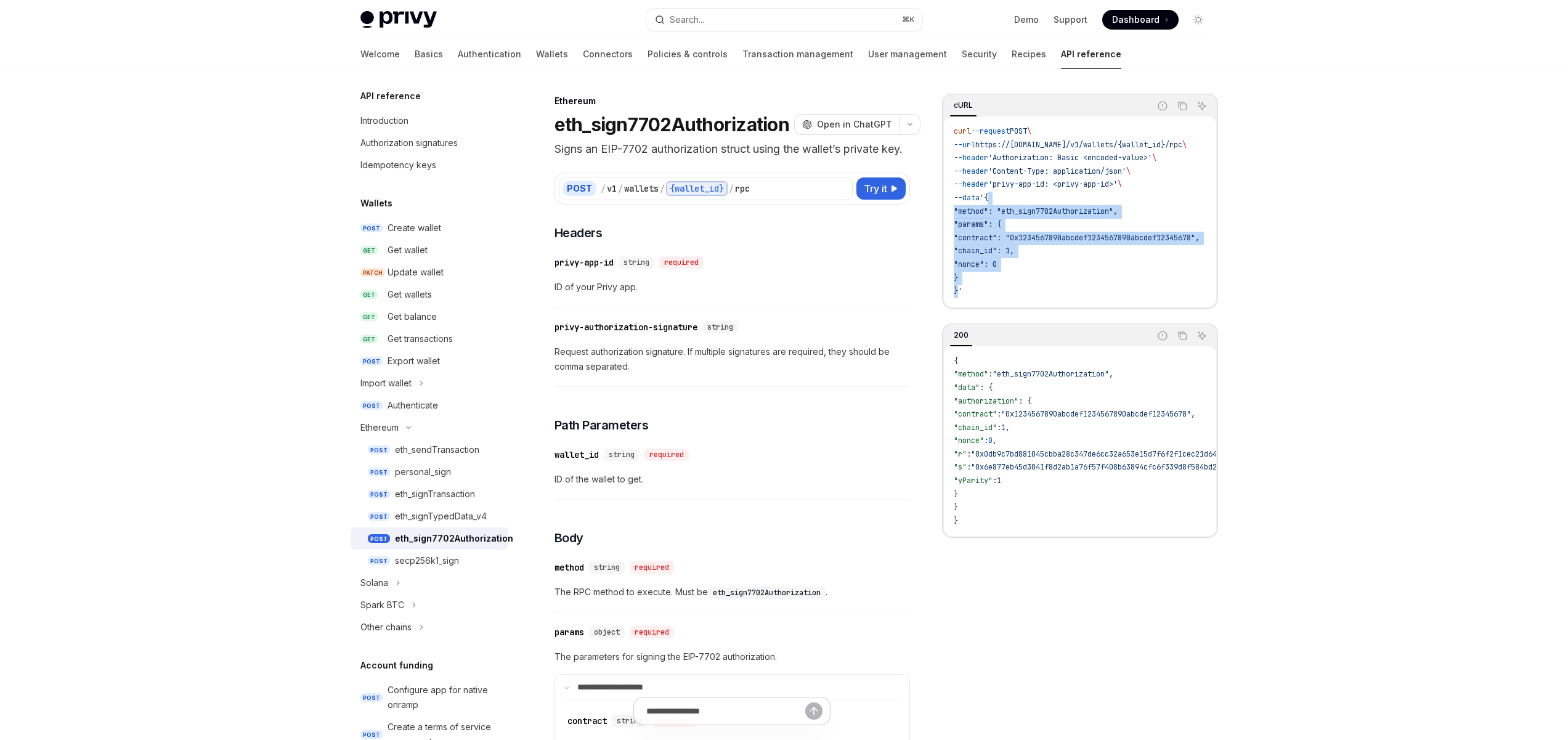
copy code "{ "method": "eth_sign7702Authorization", "params": { "contract": "0x1234567890a…"
click at [792, 287] on div "​ privy-app-id string required ID of your Privy app." at bounding box center [732, 278] width 356 height 59
click at [776, 24] on button "Search... ⌘ K" at bounding box center [784, 19] width 276 height 22
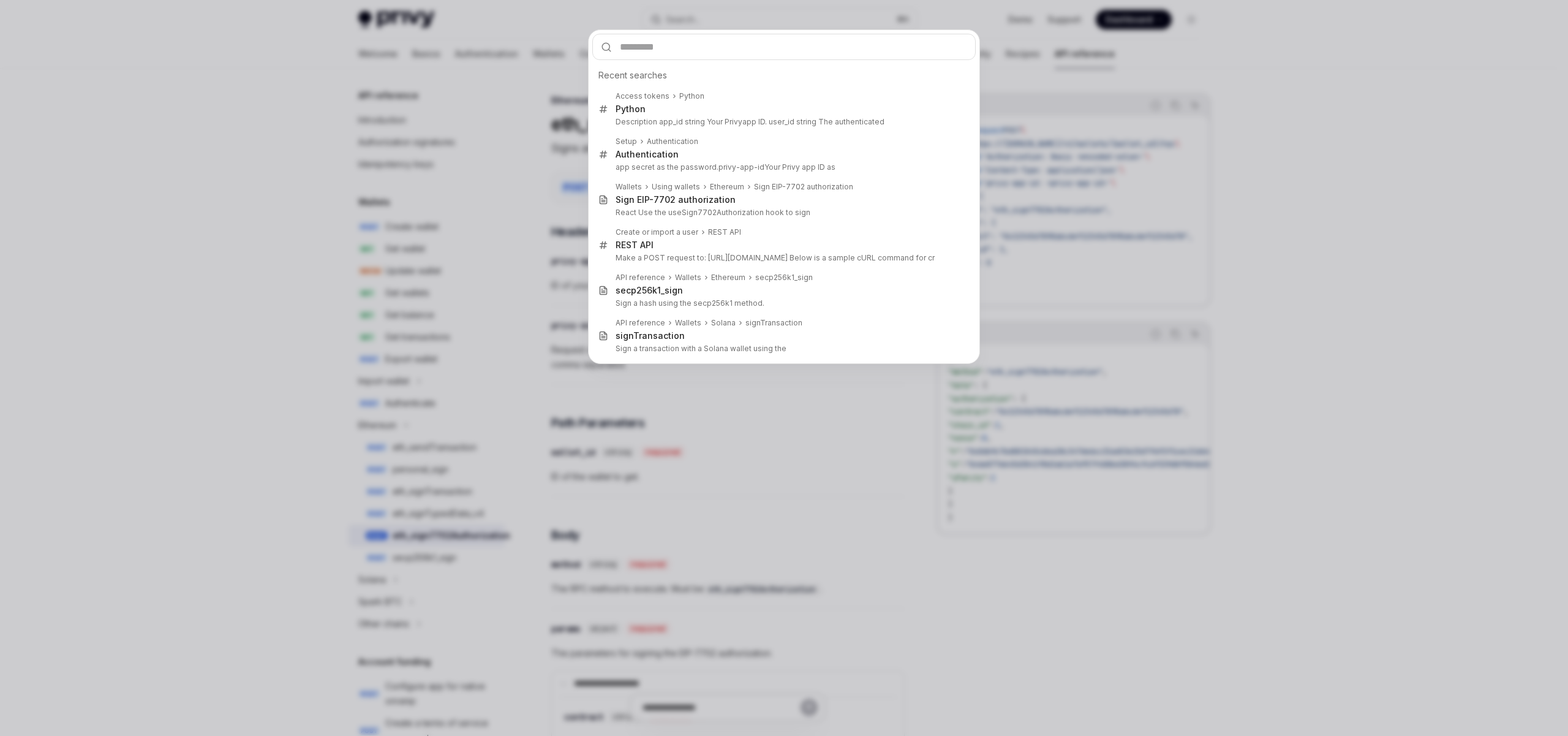
type input "**********"
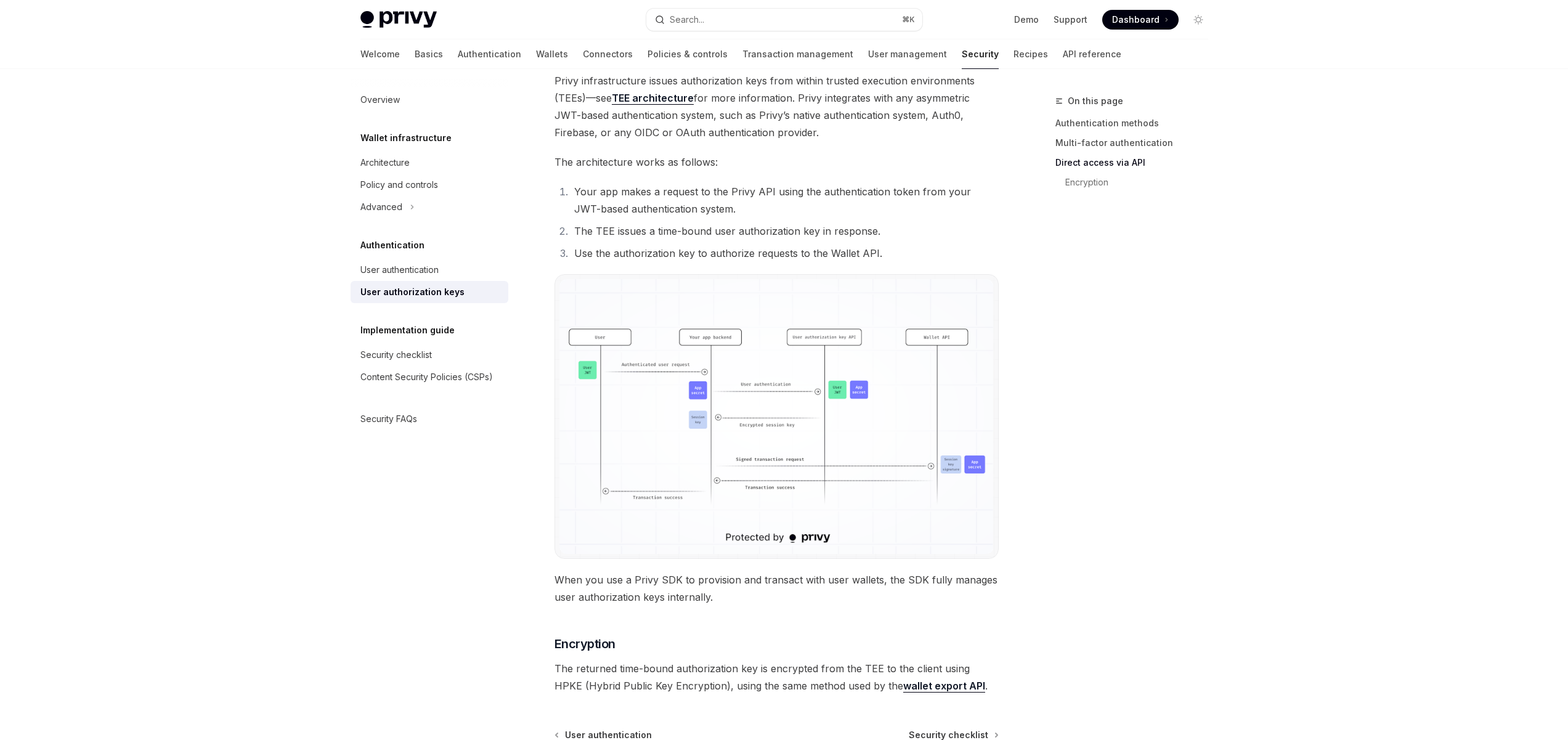
scroll to position [900, 0]
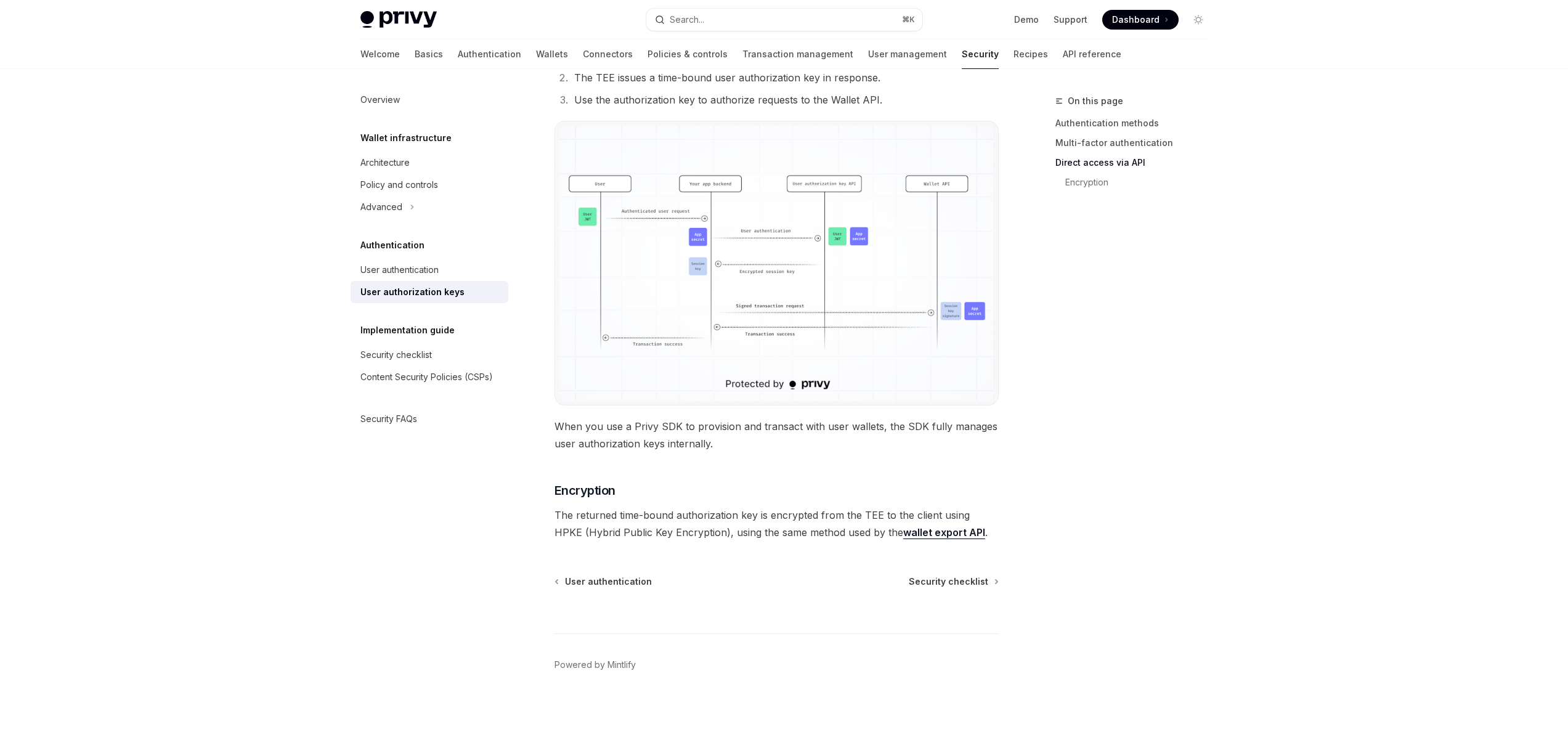
click at [685, 253] on img at bounding box center [776, 263] width 434 height 275
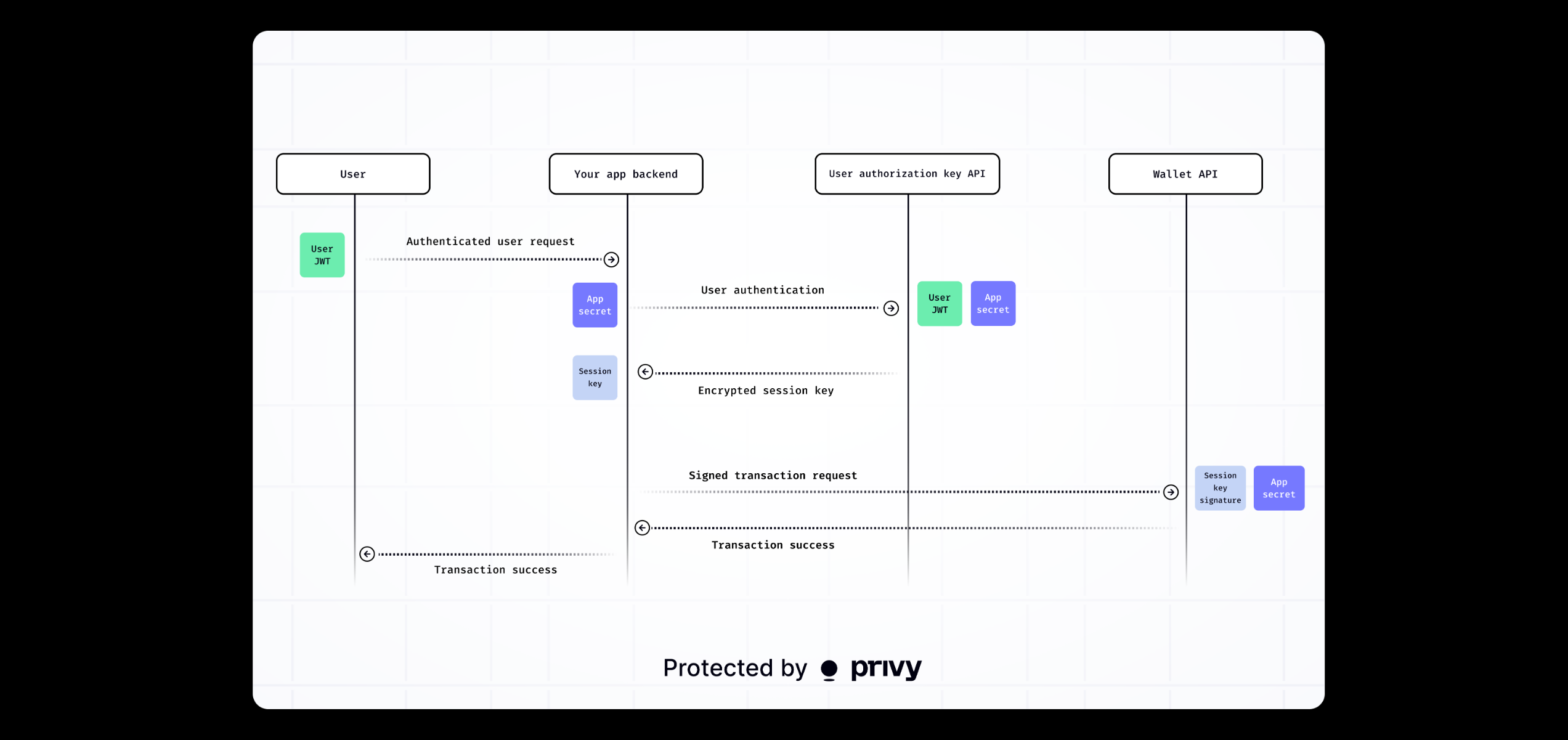
click at [520, 387] on img at bounding box center [788, 370] width 1073 height 678
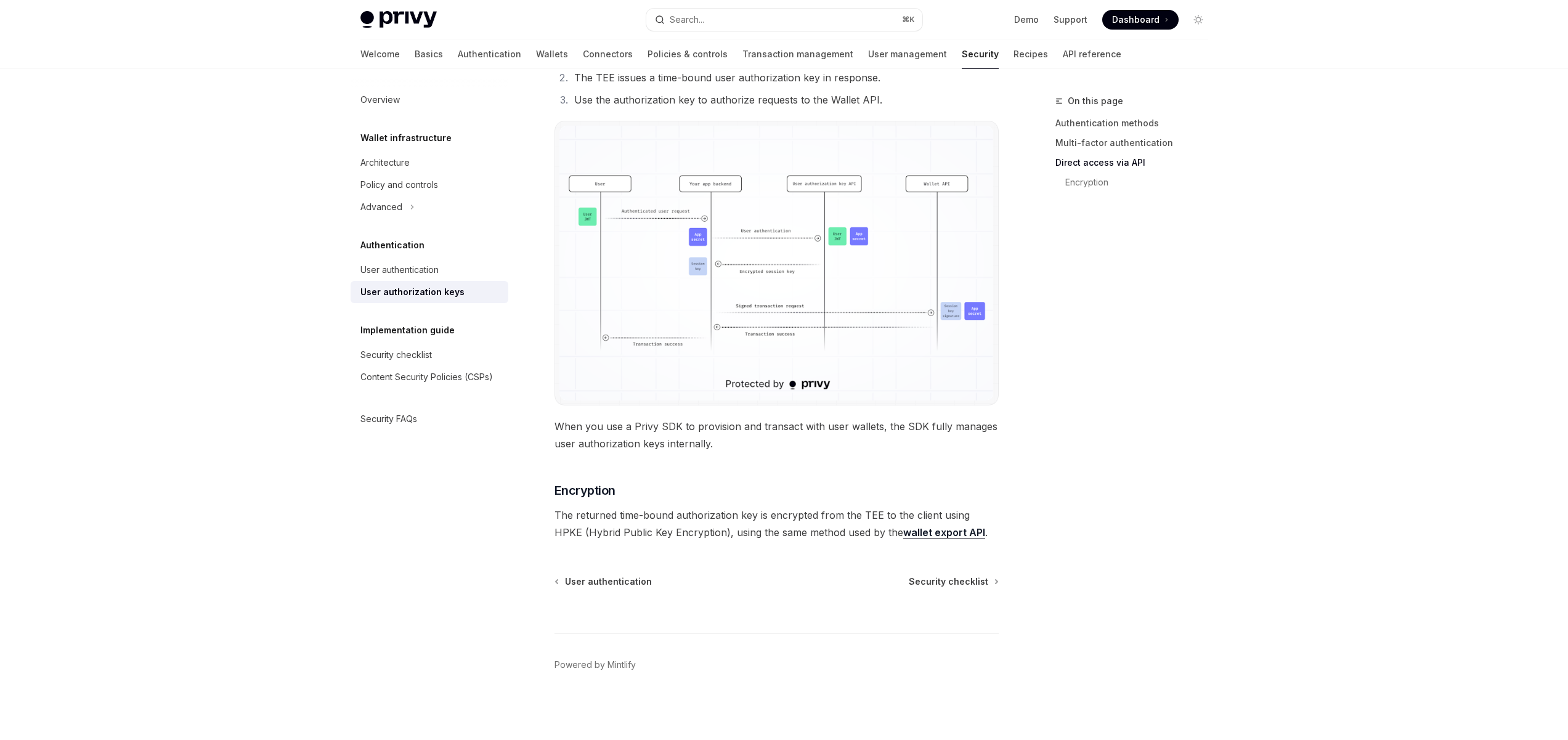
drag, startPoint x: 693, startPoint y: 453, endPoint x: 673, endPoint y: 449, distance: 20.4
drag, startPoint x: 635, startPoint y: 453, endPoint x: 658, endPoint y: 458, distance: 23.5
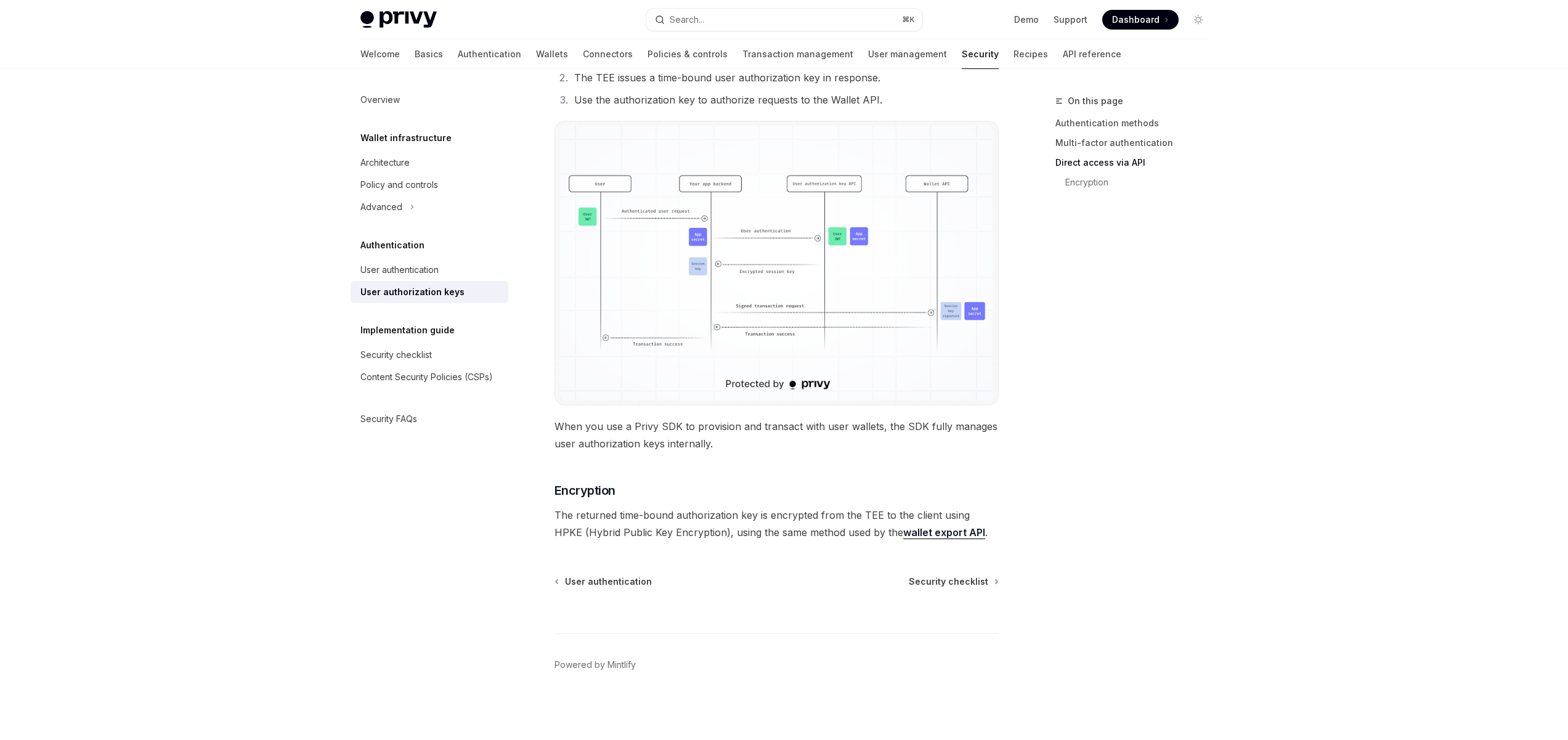
drag, startPoint x: 626, startPoint y: 438, endPoint x: 593, endPoint y: 423, distance: 36.2
click at [593, 423] on span "When you use a Privy SDK to provision and transact with user wallets, the SDK f…" at bounding box center [776, 435] width 444 height 35
drag, startPoint x: 688, startPoint y: 440, endPoint x: 573, endPoint y: 436, distance: 115.1
click at [592, 436] on span "When you use a Privy SDK to provision and transact with user wallets, the SDK f…" at bounding box center [776, 435] width 444 height 35
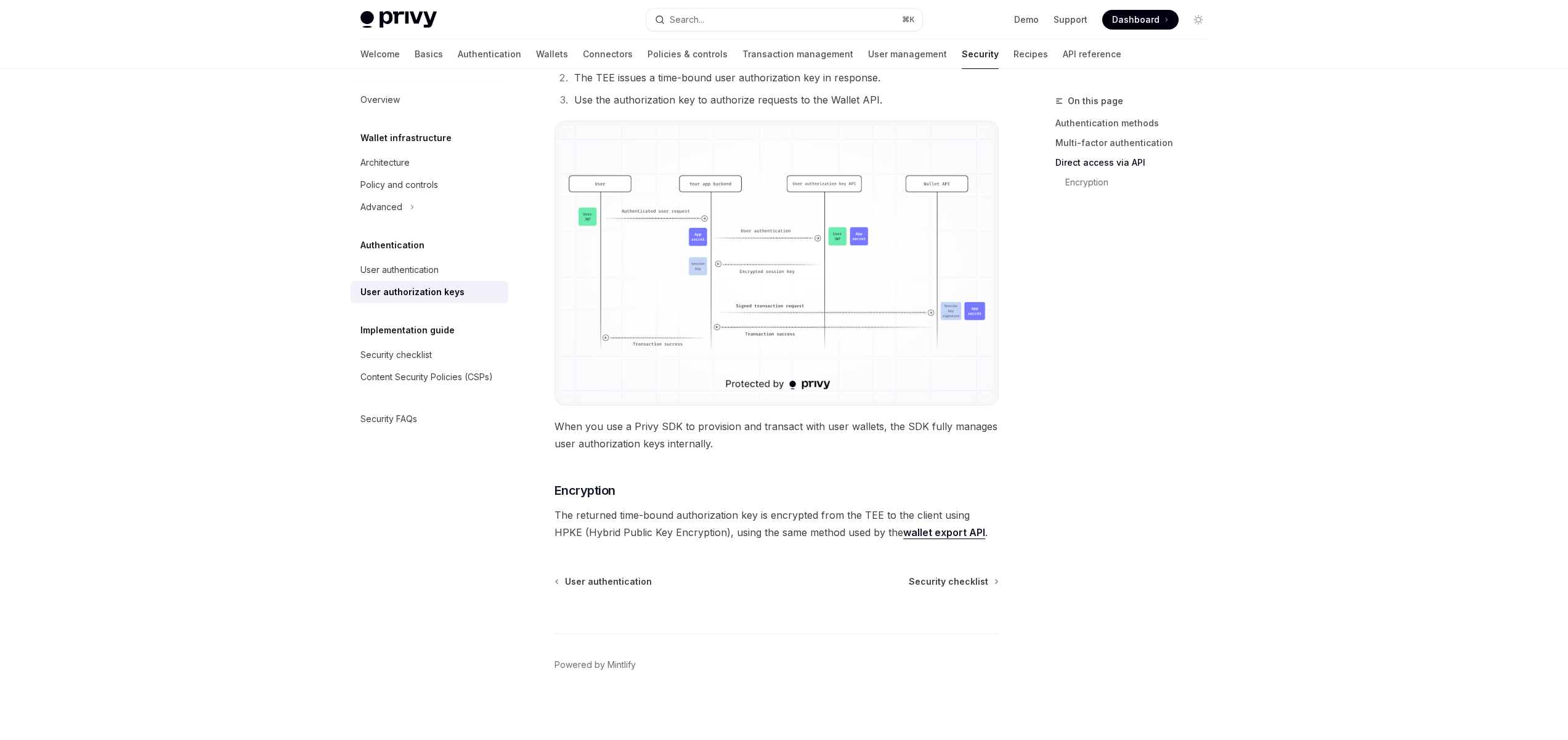
click at [573, 436] on span "When you use a Privy SDK to provision and transact with user wallets, the SDK f…" at bounding box center [776, 435] width 444 height 35
drag, startPoint x: 639, startPoint y: 436, endPoint x: 723, endPoint y: 447, distance: 84.7
click at [599, 425] on span "When you use a Privy SDK to provision and transact with user wallets, the SDK f…" at bounding box center [776, 435] width 444 height 35
click at [723, 447] on span "When you use a Privy SDK to provision and transact with user wallets, the SDK f…" at bounding box center [776, 435] width 444 height 35
drag, startPoint x: 633, startPoint y: 443, endPoint x: 622, endPoint y: 438, distance: 12.1
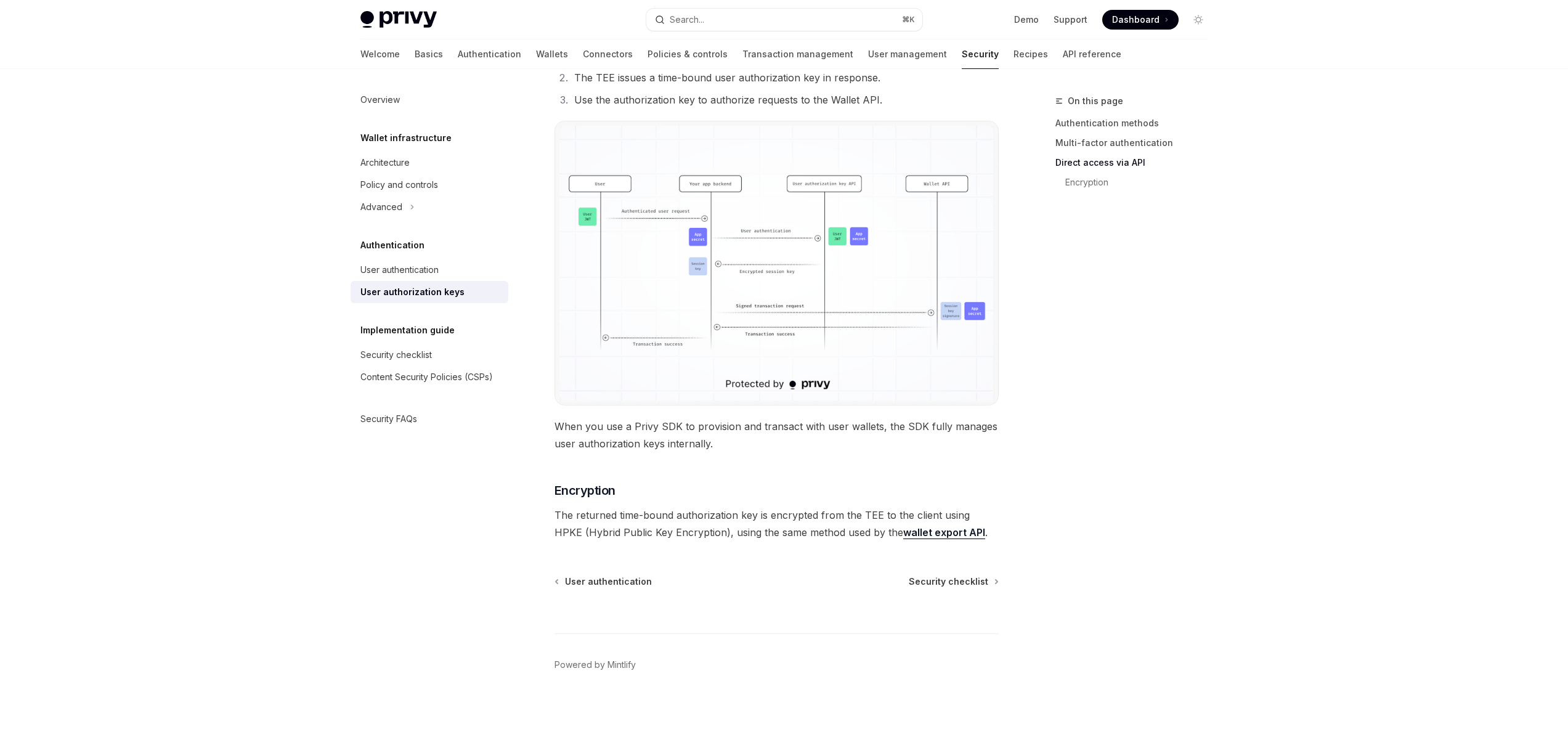
click at [582, 433] on span "When you use a Privy SDK to provision and transact with user wallets, the SDK f…" at bounding box center [776, 435] width 444 height 35
drag, startPoint x: 684, startPoint y: 441, endPoint x: 602, endPoint y: 431, distance: 82.6
click at [595, 432] on span "When you use a Privy SDK to provision and transact with user wallets, the SDK f…" at bounding box center [776, 435] width 444 height 35
click at [712, 437] on span "When you use a Privy SDK to provision and transact with user wallets, the SDK f…" at bounding box center [776, 435] width 444 height 35
click at [728, 449] on span "When you use a Privy SDK to provision and transact with user wallets, the SDK f…" at bounding box center [776, 435] width 444 height 35
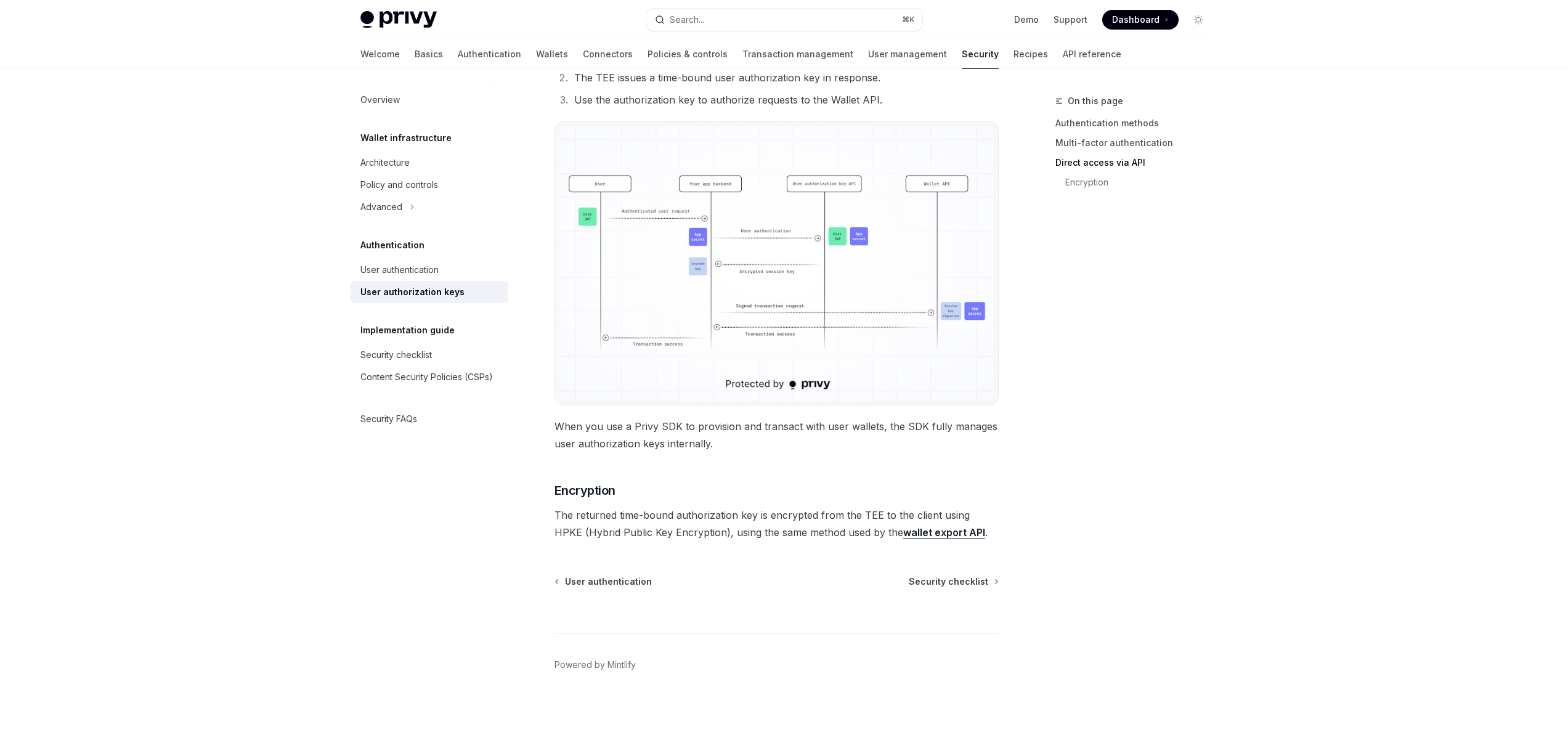
drag, startPoint x: 739, startPoint y: 436, endPoint x: 730, endPoint y: 442, distance: 10.8
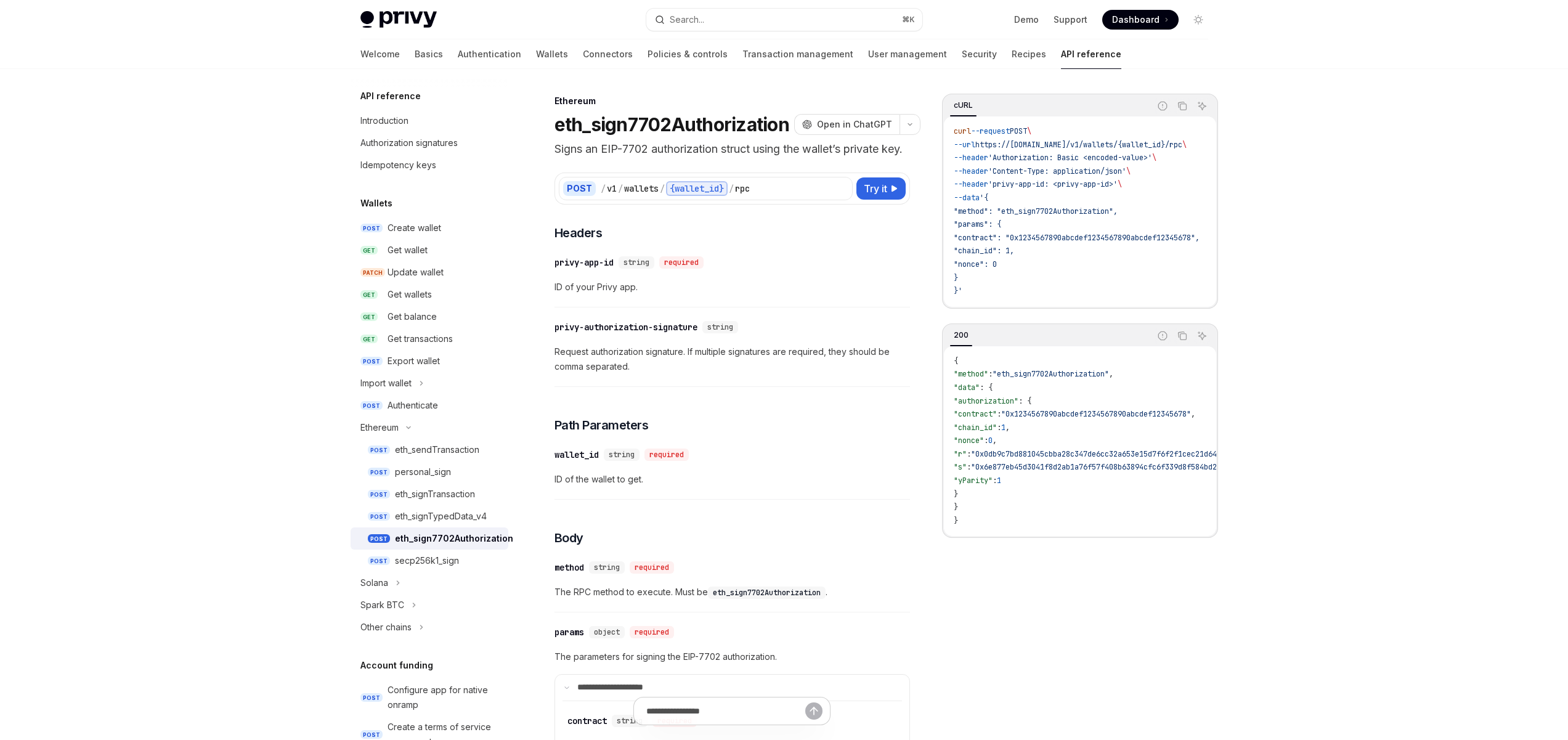
click at [699, 371] on span "Request authorization signature. If multiple signatures are required, they shou…" at bounding box center [732, 359] width 356 height 29
click at [573, 369] on span "Request authorization signature. If multiple signatures are required, they shou…" at bounding box center [732, 359] width 356 height 29
click at [690, 374] on span "Request authorization signature. If multiple signatures are required, they shou…" at bounding box center [732, 359] width 356 height 29
drag, startPoint x: 640, startPoint y: 382, endPoint x: 590, endPoint y: 362, distance: 53.9
click at [584, 361] on div "​ privy-authorization-signature string Request authorization signature. If mult…" at bounding box center [732, 350] width 356 height 73
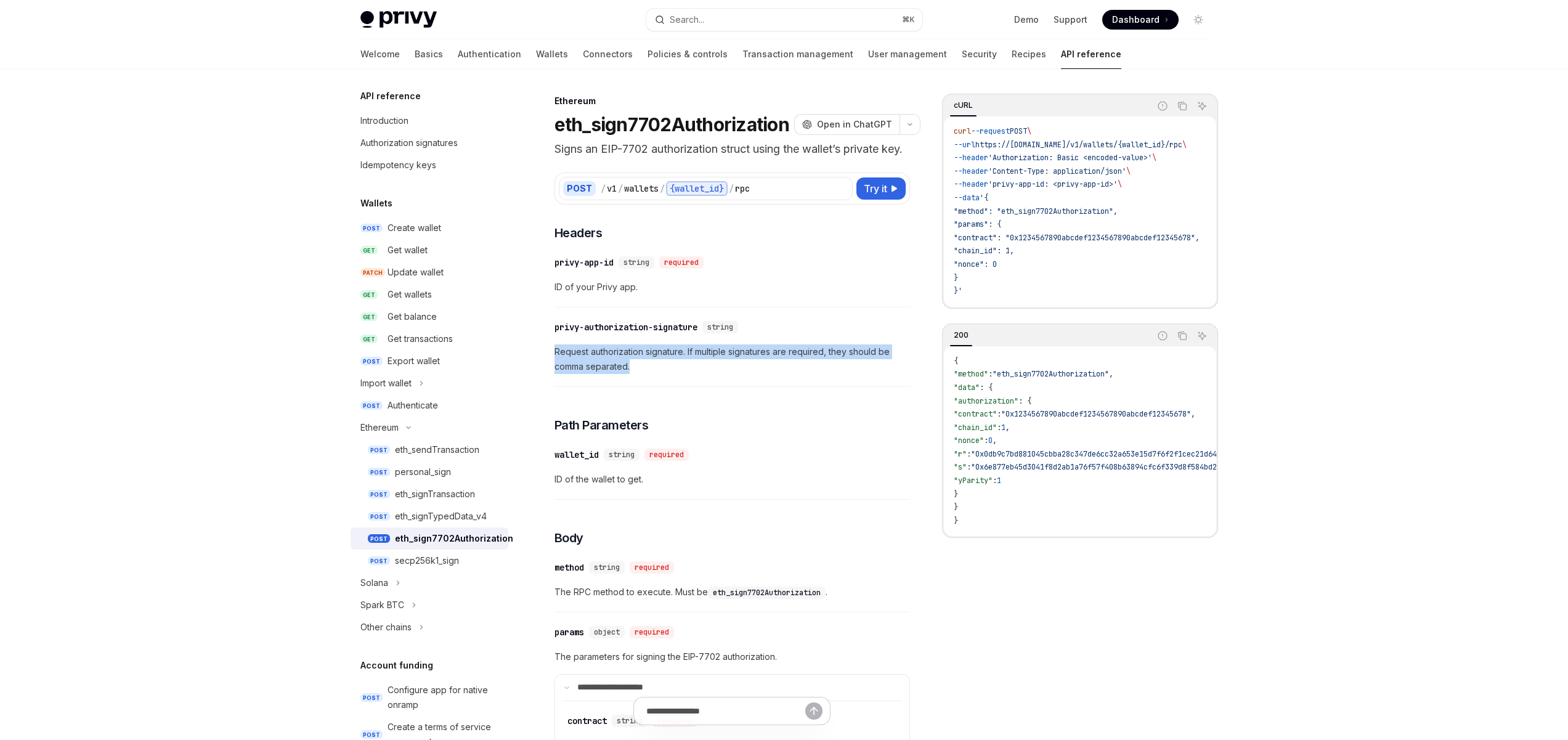
click at [705, 374] on span "Request authorization signature. If multiple signatures are required, they shou…" at bounding box center [732, 359] width 356 height 29
drag, startPoint x: 840, startPoint y: 370, endPoint x: 603, endPoint y: 365, distance: 237.1
click at [662, 367] on span "Request authorization signature. If multiple signatures are required, they shou…" at bounding box center [732, 359] width 356 height 29
click at [602, 365] on span "Request authorization signature. If multiple signatures are required, they shou…" at bounding box center [732, 359] width 356 height 29
drag, startPoint x: 639, startPoint y: 384, endPoint x: 567, endPoint y: 372, distance: 73.0
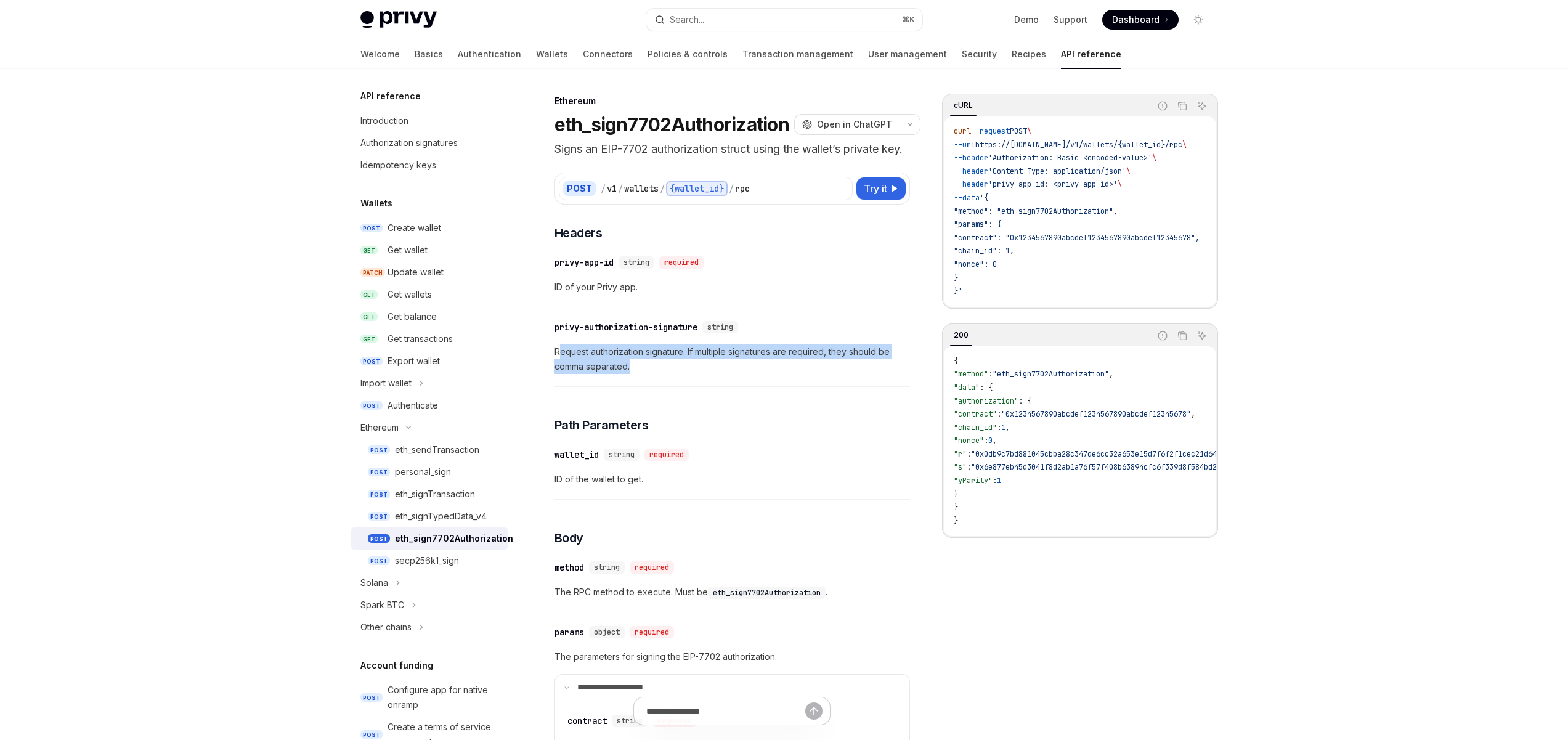
click at [558, 370] on span "Request authorization signature. If multiple signatures are required, they shou…" at bounding box center [732, 359] width 356 height 29
click at [677, 374] on span "Request authorization signature. If multiple signatures are required, they shou…" at bounding box center [732, 359] width 356 height 29
drag, startPoint x: 1073, startPoint y: 183, endPoint x: 1007, endPoint y: 184, distance: 66.0
click at [1007, 184] on span "'privy-app-id: <privy-app-id>'" at bounding box center [1052, 183] width 129 height 10
drag, startPoint x: 1132, startPoint y: 182, endPoint x: 1005, endPoint y: 182, distance: 127.0
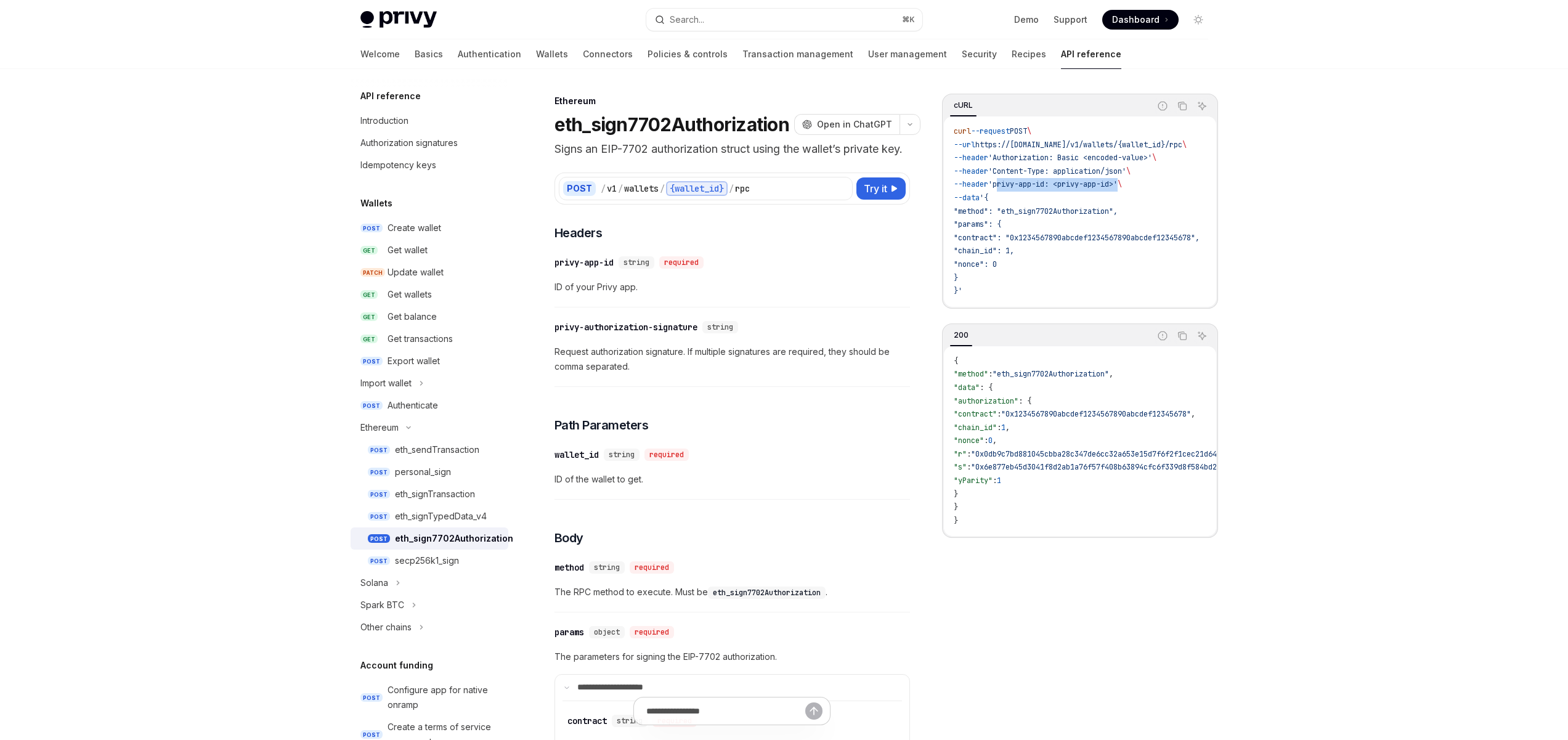
click at [1005, 182] on span "'privy-app-id: <privy-app-id>'" at bounding box center [1052, 183] width 129 height 10
click at [983, 183] on span "--header" at bounding box center [972, 183] width 35 height 10
drag, startPoint x: 1020, startPoint y: 184, endPoint x: 1118, endPoint y: 186, distance: 98.0
click at [1118, 186] on span "'privy-app-id: <privy-app-id>'" at bounding box center [1052, 183] width 129 height 10
drag, startPoint x: 1137, startPoint y: 188, endPoint x: 1005, endPoint y: 186, distance: 132.0
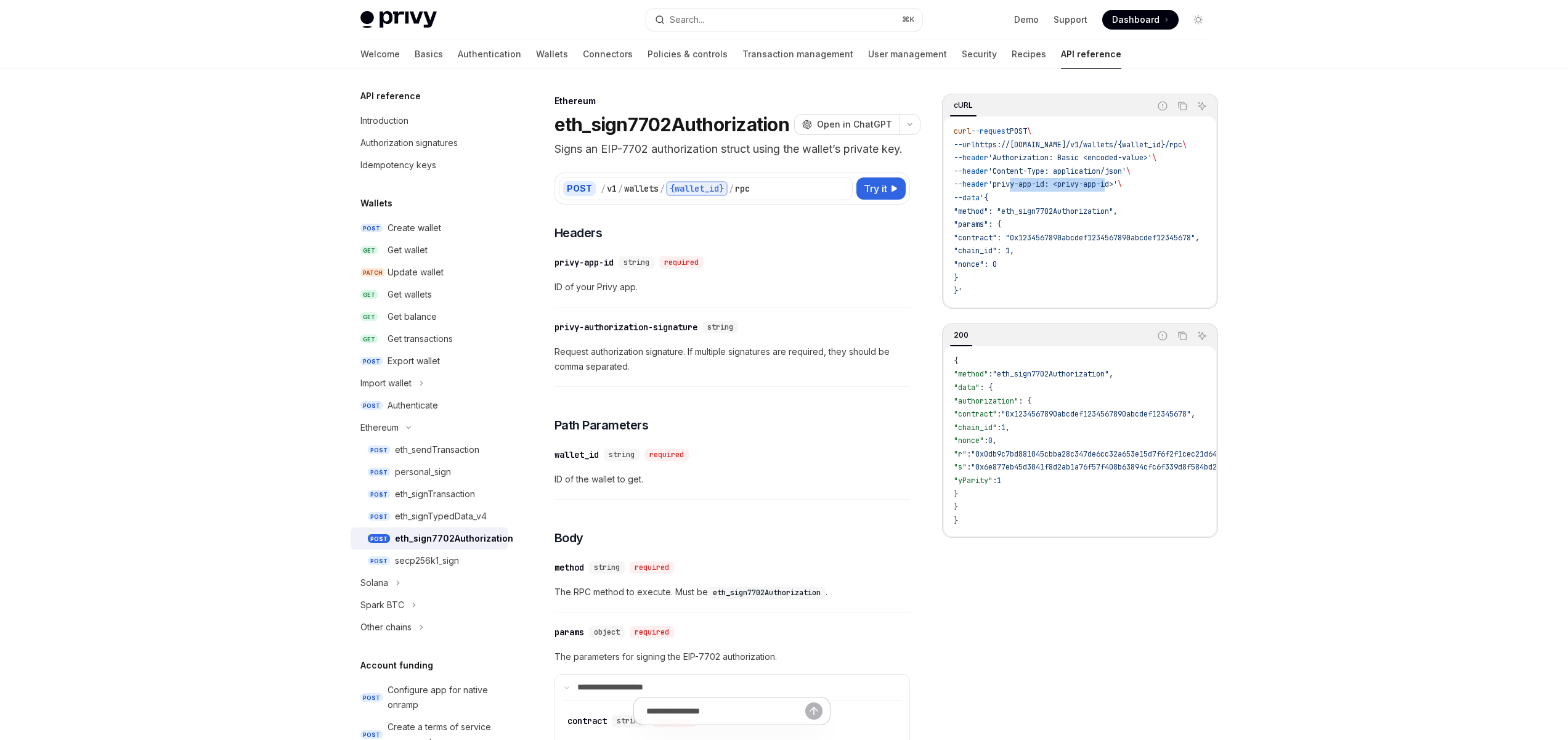
click at [1006, 186] on span "--header 'privy-app-id: <privy-app-id>' \" at bounding box center [1038, 183] width 168 height 10
click at [988, 186] on span "--header" at bounding box center [972, 183] width 35 height 10
drag, startPoint x: 1124, startPoint y: 213, endPoint x: 984, endPoint y: 209, distance: 140.1
click at [986, 209] on span ""method": "eth_sign7702Authorization"," at bounding box center [1036, 211] width 164 height 10
drag, startPoint x: 984, startPoint y: 209, endPoint x: 1006, endPoint y: 241, distance: 38.8
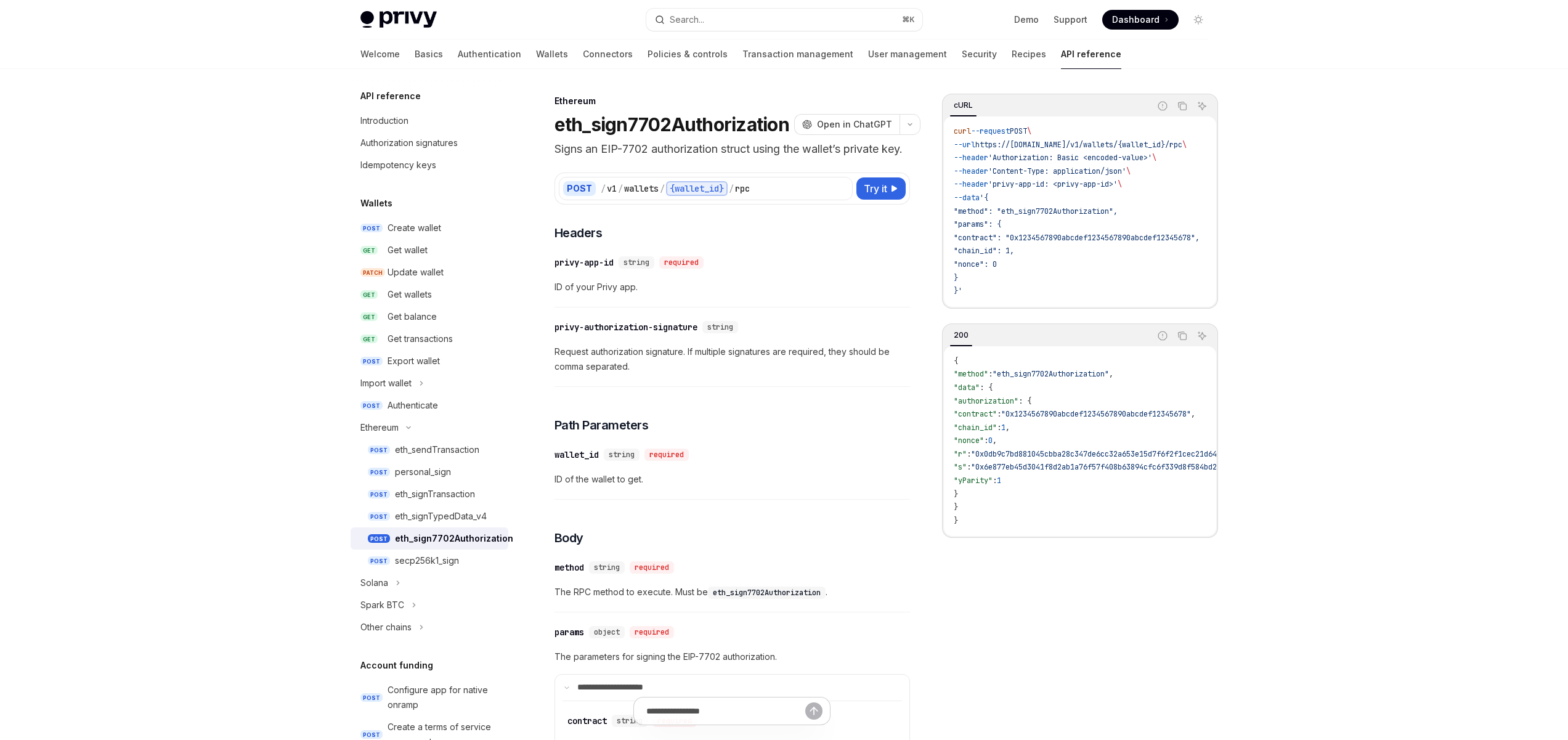
click at [984, 209] on span ""method": "eth_sign7702Authorization"," at bounding box center [1036, 211] width 164 height 10
drag, startPoint x: 1008, startPoint y: 250, endPoint x: 990, endPoint y: 198, distance: 55.0
click at [986, 191] on code "curl --request POST \ --url https://api.privy.io/v1/wallets/{wallet_id}/rpc \ -…" at bounding box center [1092, 211] width 275 height 173
click at [1066, 258] on code "curl --request POST \ --url https://api.privy.io/v1/wallets/{wallet_id}/rpc \ -…" at bounding box center [1092, 211] width 275 height 173
click at [791, 295] on div "​ privy-app-id string required ID of your Privy app." at bounding box center [732, 278] width 356 height 59
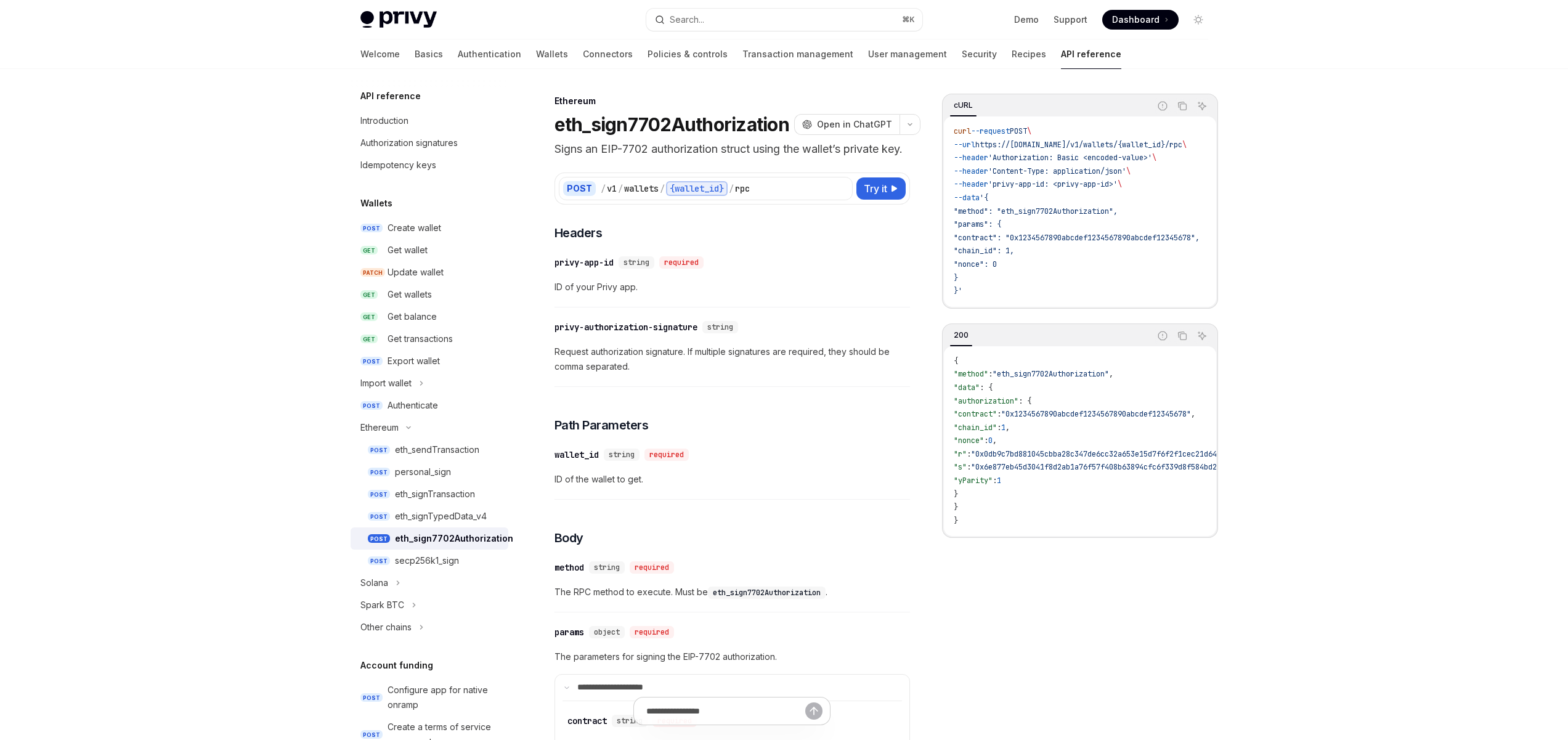
click at [784, 374] on span "Request authorization signature. If multiple signatures are required, they shou…" at bounding box center [732, 359] width 356 height 29
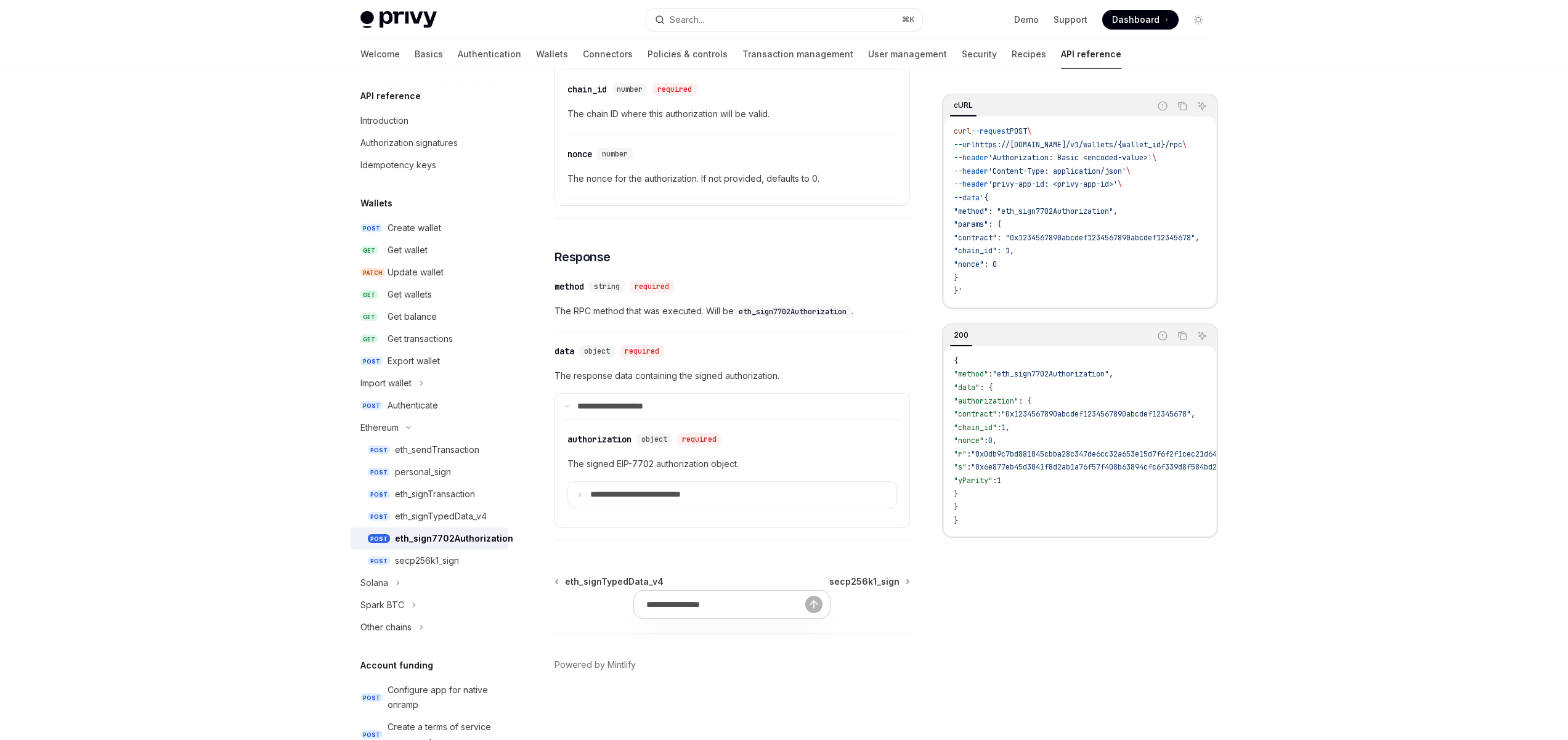
scroll to position [727, 0]
click at [655, 494] on p "**********" at bounding box center [651, 494] width 123 height 11
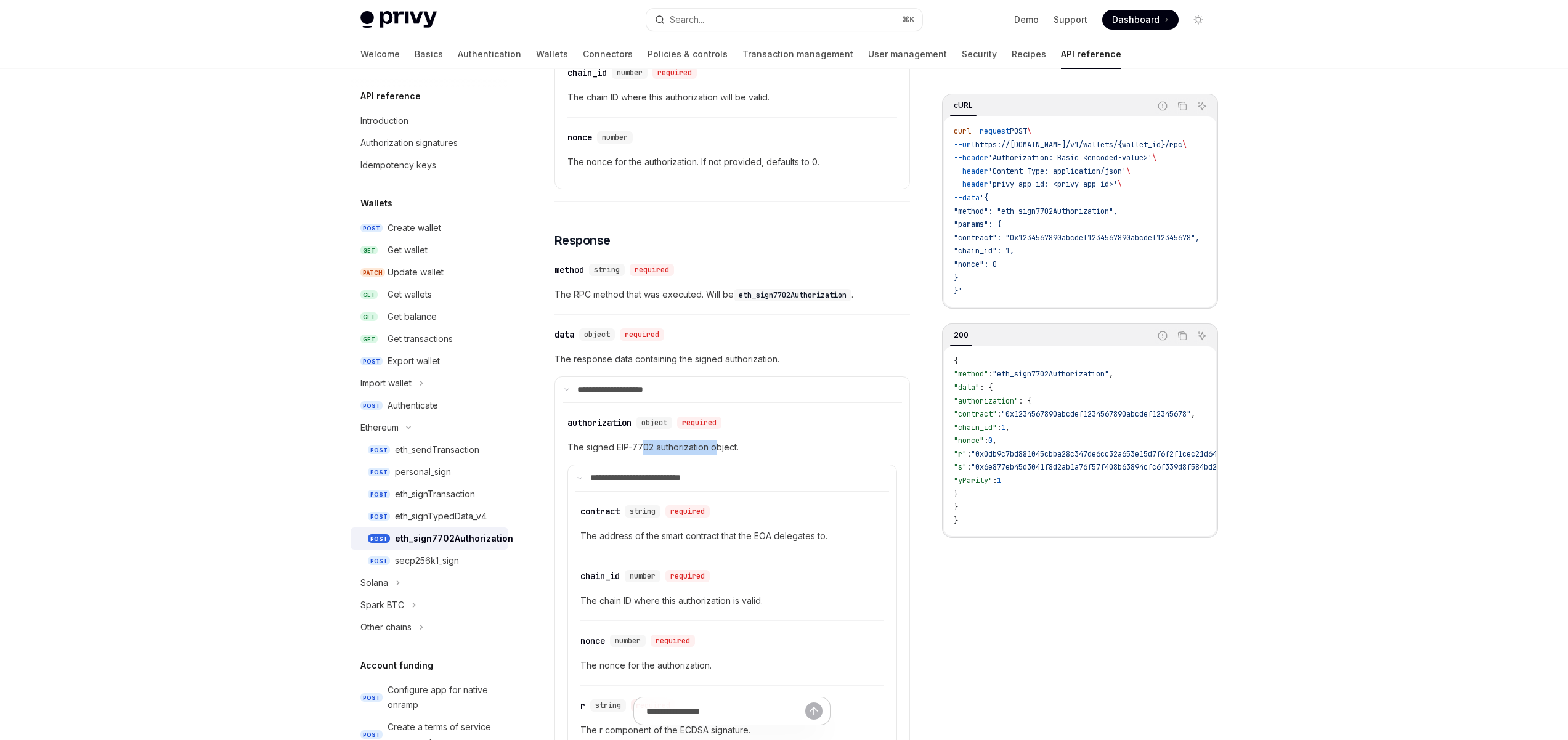
drag, startPoint x: 717, startPoint y: 460, endPoint x: 637, endPoint y: 464, distance: 80.1
click at [641, 455] on span "The signed EIP-7702 authorization object." at bounding box center [732, 447] width 329 height 15
click at [608, 455] on span "The signed EIP-7702 authorization object." at bounding box center [732, 447] width 329 height 15
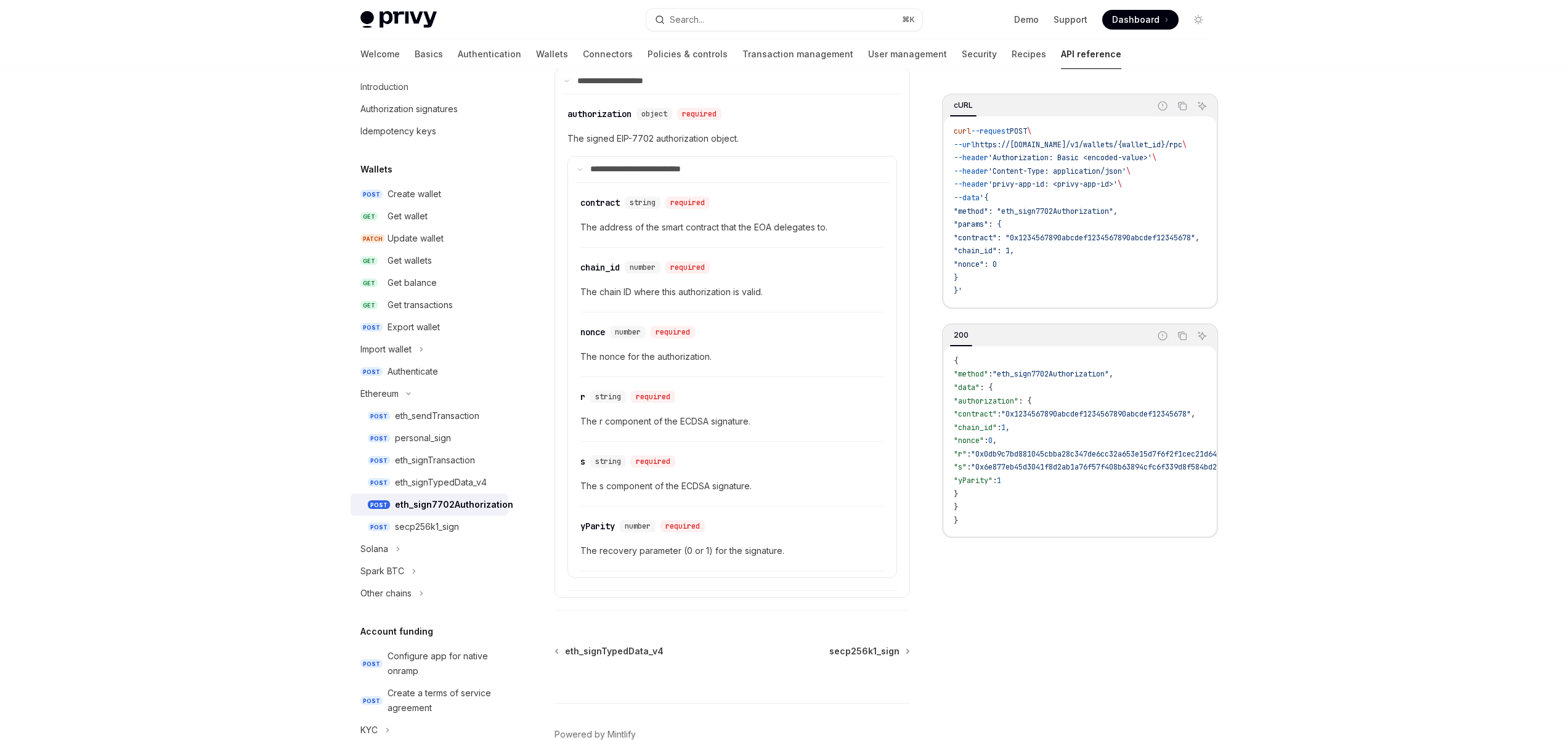
scroll to position [9, 0]
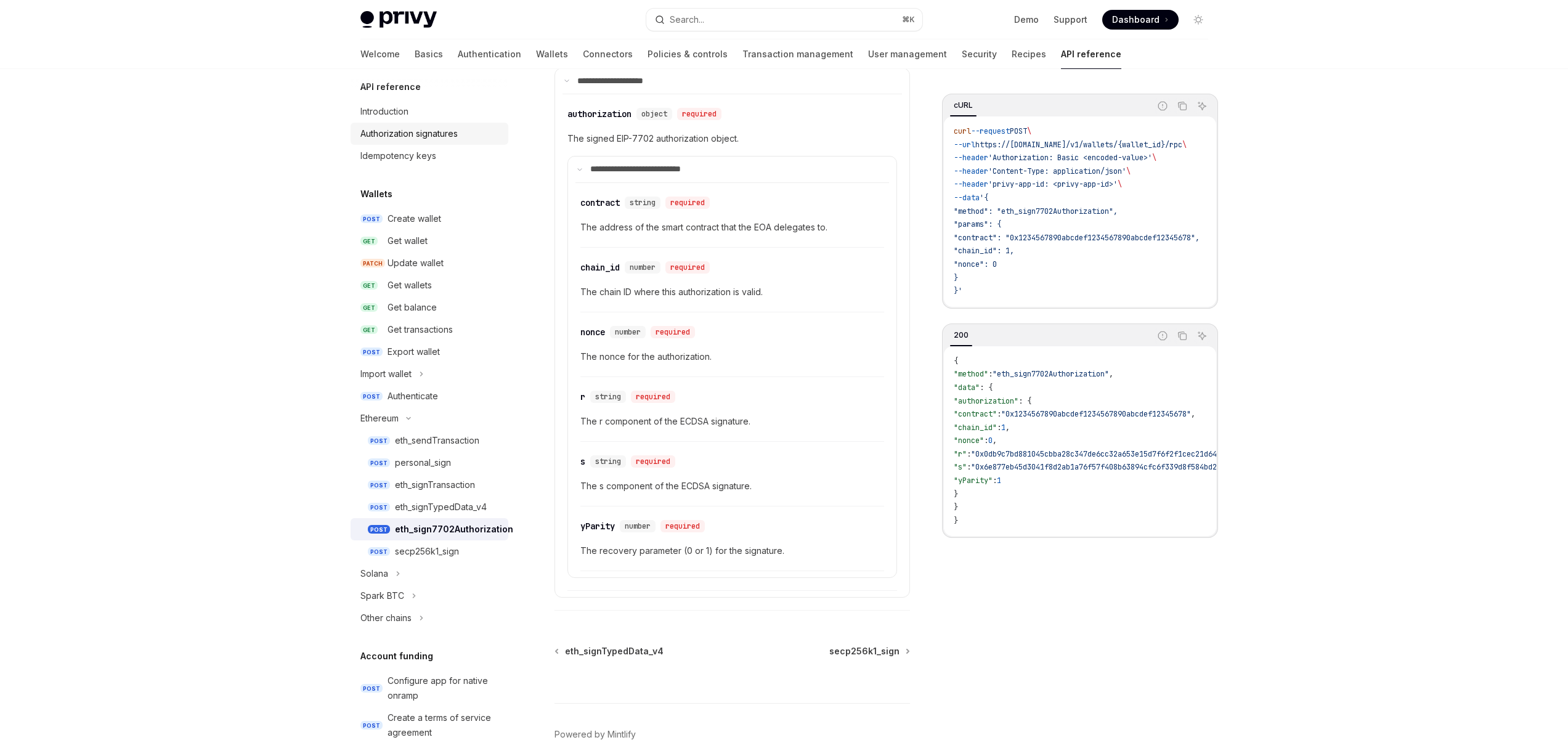
click at [425, 138] on div "Authorization signatures" at bounding box center [409, 134] width 97 height 15
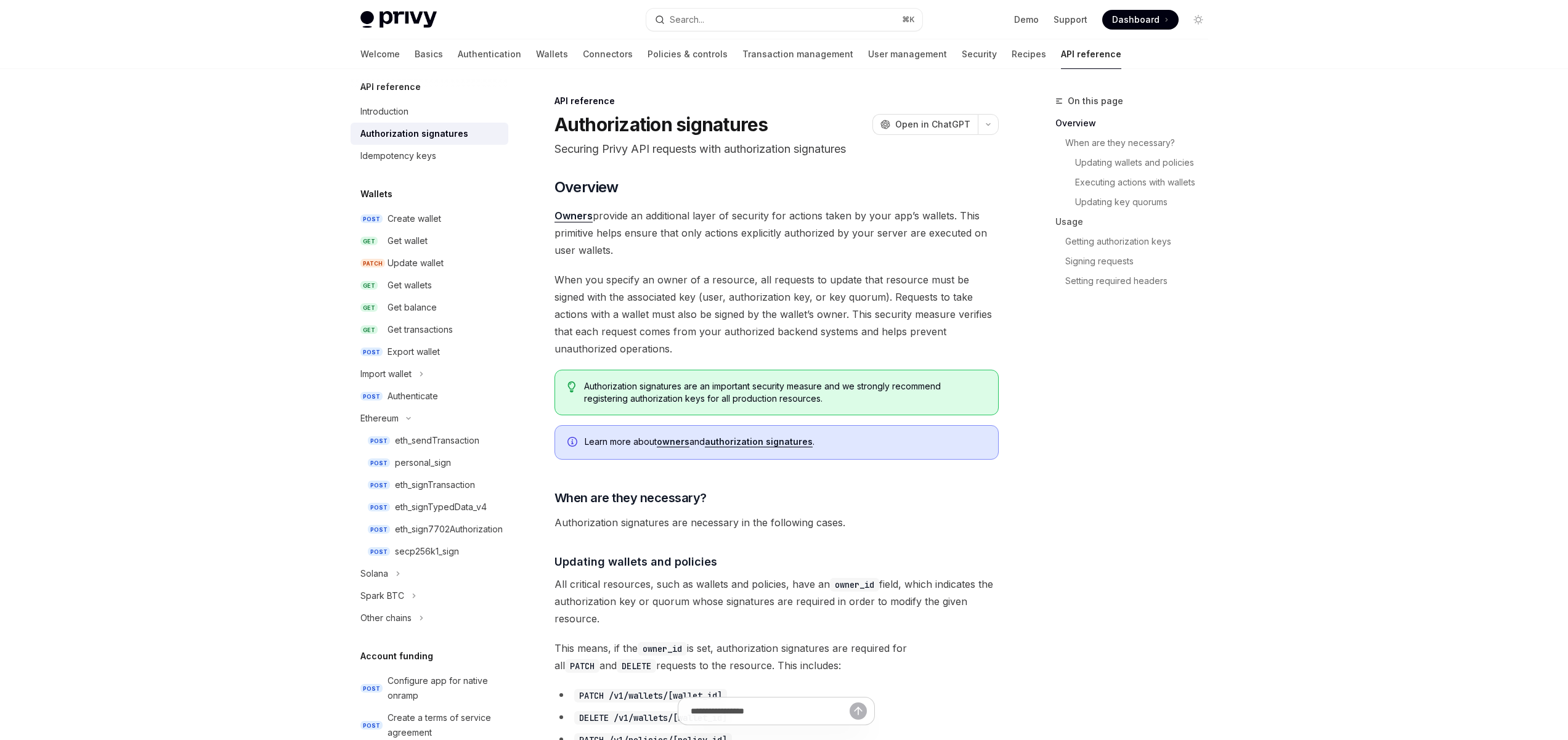
click at [791, 272] on span "When you specify an owner of a resource, all requests to update that resource m…" at bounding box center [776, 315] width 444 height 86
click at [780, 282] on span "When you specify an owner of a resource, all requests to update that resource m…" at bounding box center [776, 315] width 444 height 86
click at [1048, 371] on div "On this page Overview When are they necessary? Updating wallets and policies Ex…" at bounding box center [1125, 416] width 187 height 646
click at [1096, 513] on div "On this page Overview When are they necessary? Updating wallets and policies Ex…" at bounding box center [1125, 416] width 187 height 646
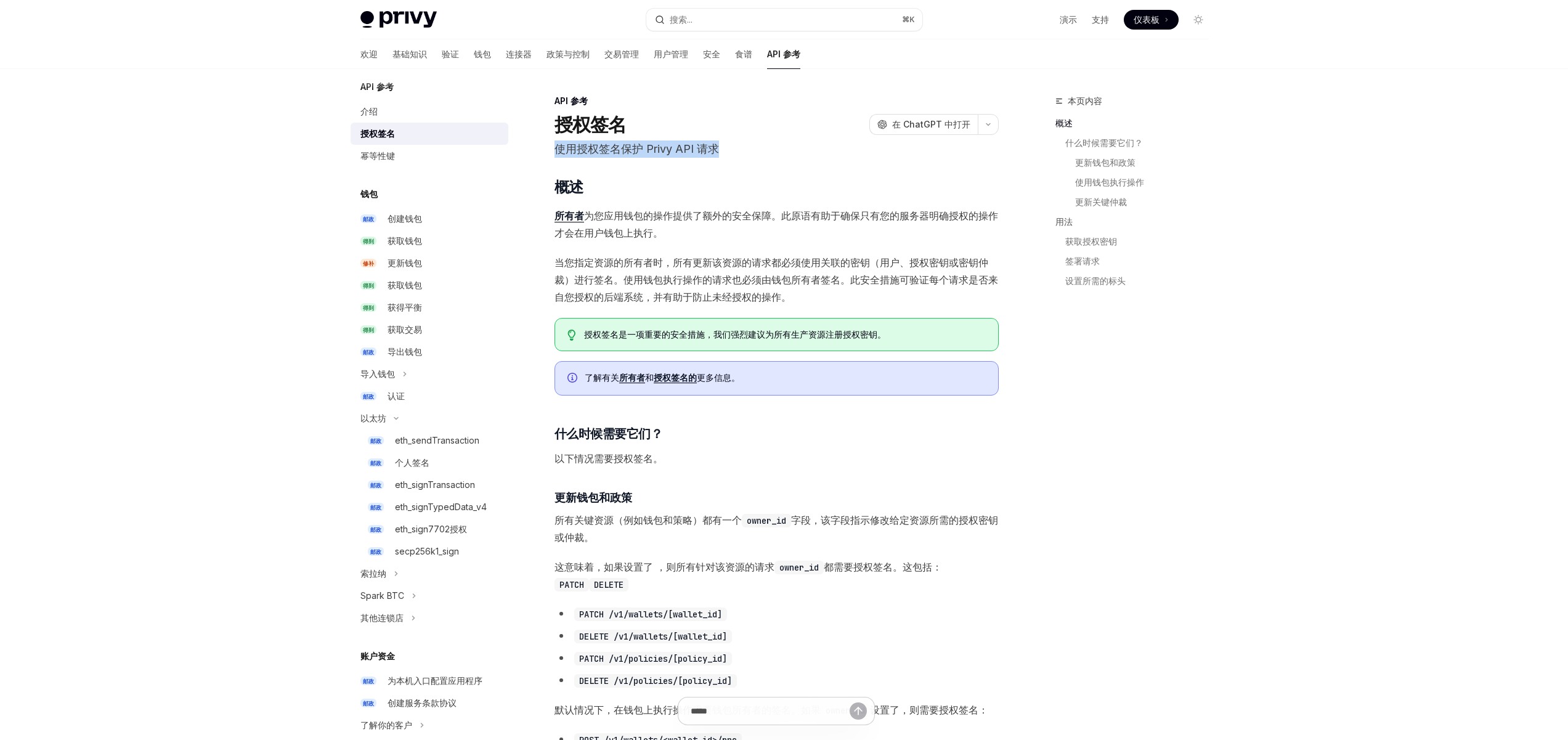
drag, startPoint x: 726, startPoint y: 149, endPoint x: 550, endPoint y: 149, distance: 176.0
click at [570, 151] on font "使用授权签名保护 Privy API 请求" at bounding box center [636, 149] width 164 height 13
drag, startPoint x: 634, startPoint y: 154, endPoint x: 620, endPoint y: 170, distance: 21.3
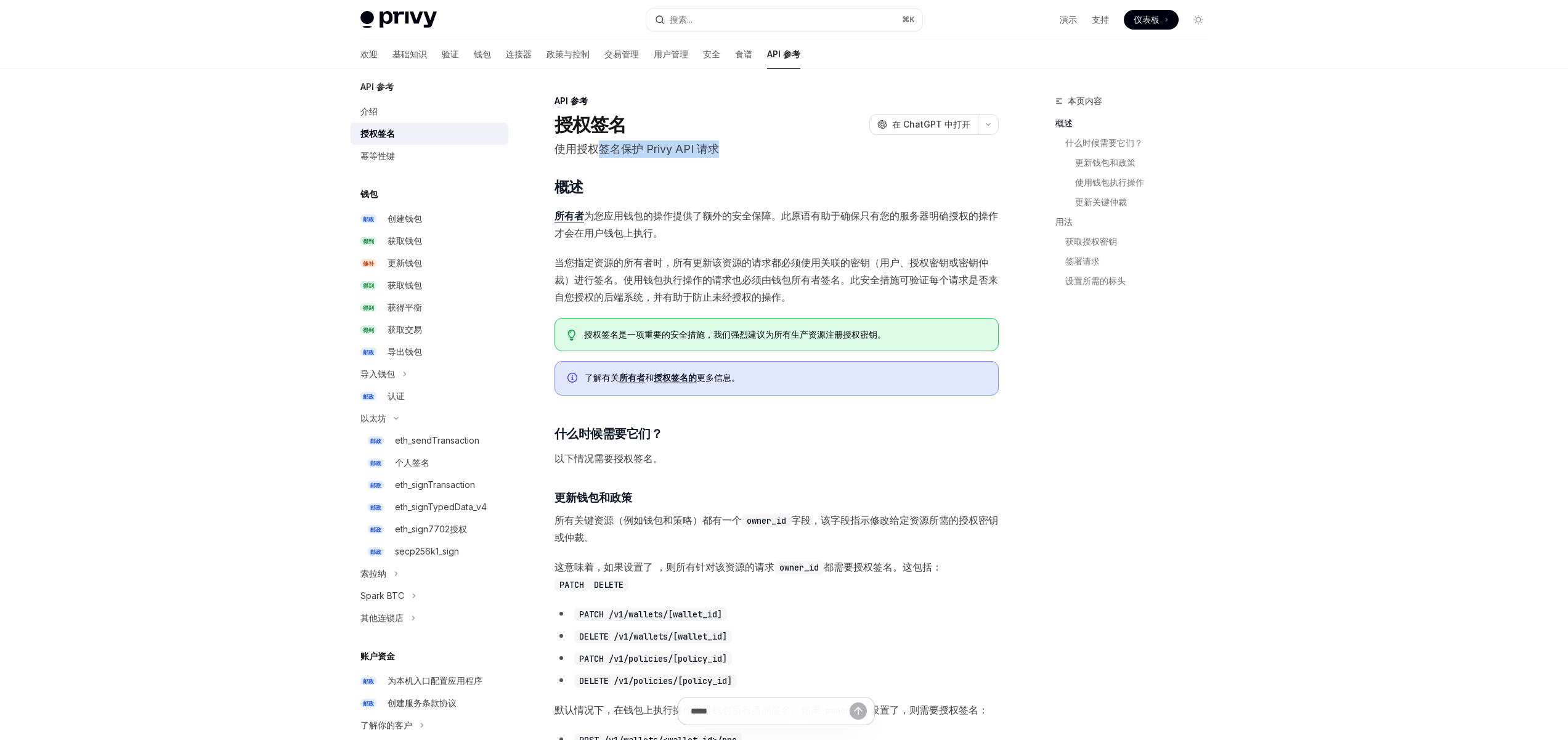
click at [595, 155] on p "使用授权签名保护 Privy API 请求" at bounding box center [776, 149] width 444 height 17
drag, startPoint x: 660, startPoint y: 216, endPoint x: 731, endPoint y: 216, distance: 71.0
click at [731, 216] on font "为您应用钱包的操作提供了额外的安全保障。此原语有助于确保只有您的服务器明确授权的操作才会在用户钱包上执行。" at bounding box center [776, 224] width 444 height 29
drag, startPoint x: 771, startPoint y: 215, endPoint x: 735, endPoint y: 215, distance: 36.0
click at [634, 215] on font "为您应用钱包的操作提供了额外的安全保障。此原语有助于确保只有您的服务器明确授权的操作才会在用户钱包上执行。" at bounding box center [776, 224] width 444 height 29
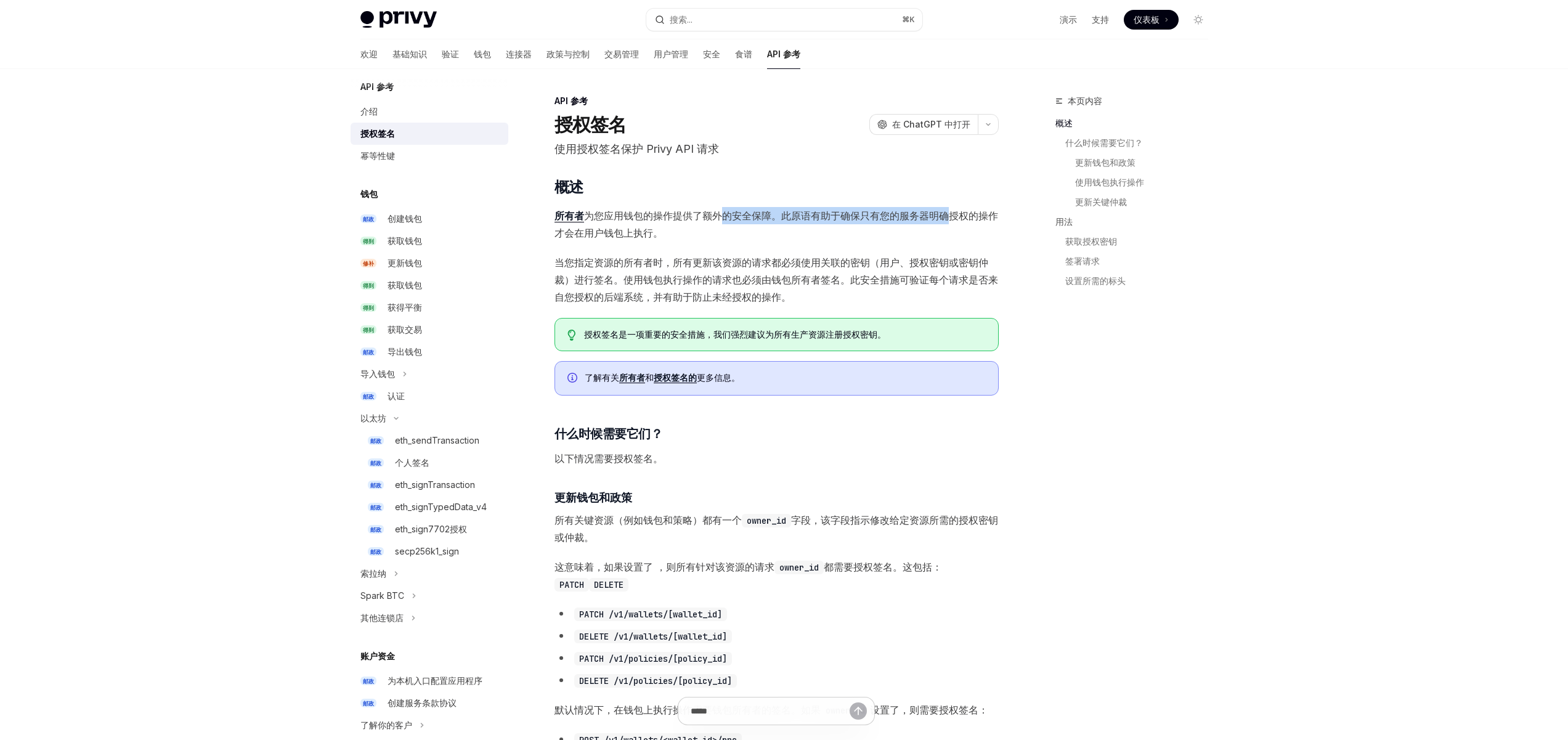
drag, startPoint x: 944, startPoint y: 215, endPoint x: 681, endPoint y: 215, distance: 263.0
click at [699, 215] on font "为您应用钱包的操作提供了额外的安全保障。此原语有助于确保只有您的服务器明确授权的操作才会在用户钱包上执行。" at bounding box center [776, 224] width 444 height 29
drag, startPoint x: 662, startPoint y: 215, endPoint x: 624, endPoint y: 218, distance: 38.1
click at [661, 215] on font "为您应用钱包的操作提供了额外的安全保障。此原语有助于确保只有您的服务器明确授权的操作才会在用户钱包上执行。" at bounding box center [776, 224] width 444 height 29
drag, startPoint x: 947, startPoint y: 214, endPoint x: 607, endPoint y: 217, distance: 340.0
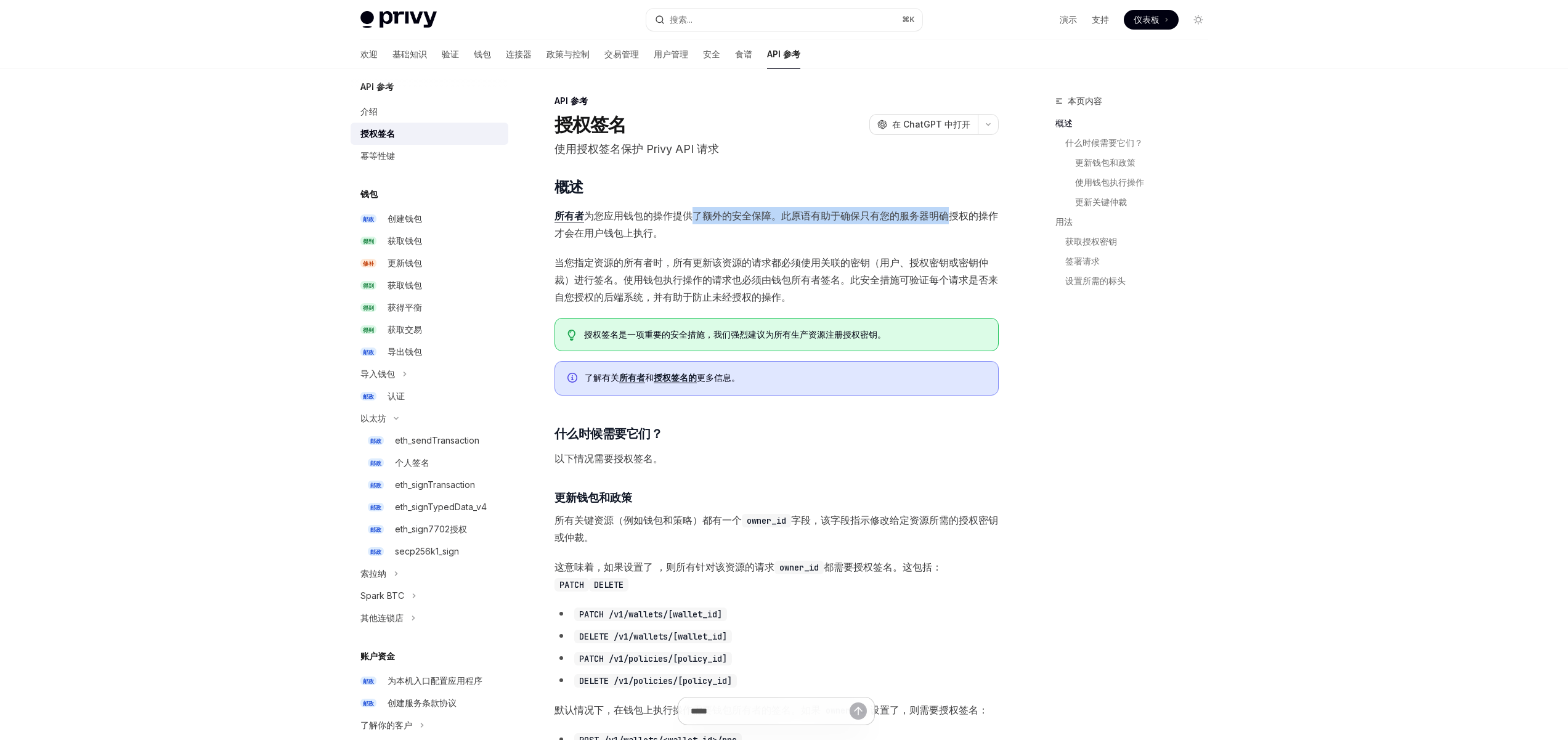
click at [641, 215] on font "为您应用钱包的操作提供了额外的安全保障。此原语有助于确保只有您的服务器明确授权的操作才会在用户钱包上执行。" at bounding box center [776, 224] width 444 height 29
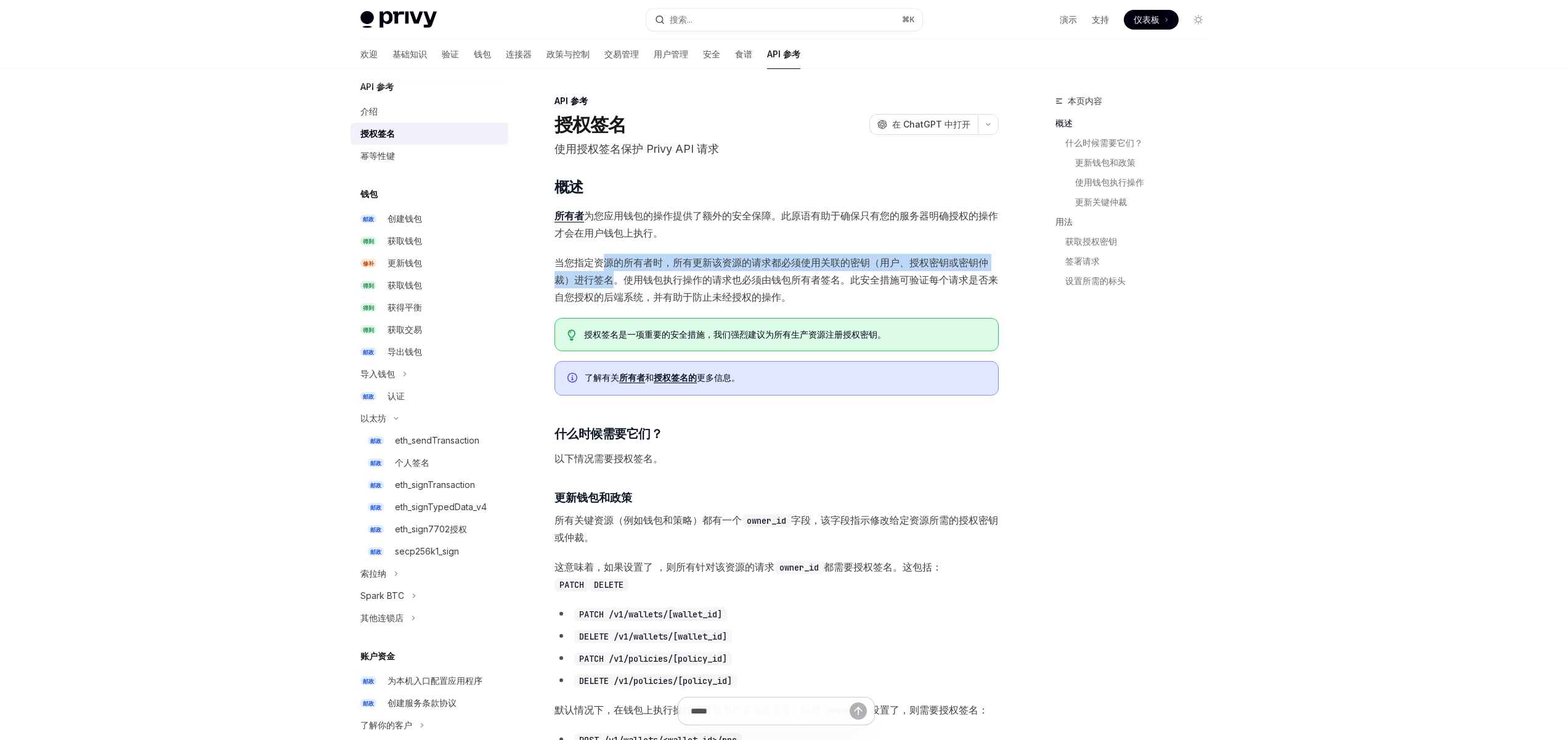
drag, startPoint x: 600, startPoint y: 260, endPoint x: 610, endPoint y: 282, distance: 24.2
click at [610, 282] on font "当您指定资源的所有者时，所有更新该资源的请求都必须使用关联的密钥（用户、授权密钥或密钥仲裁）进行签名。使用钱包执行操作的请求也必须由钱包所有者签名。此安全措施…" at bounding box center [776, 279] width 444 height 47
drag, startPoint x: 706, startPoint y: 283, endPoint x: 690, endPoint y: 282, distance: 16.0
click at [645, 254] on span "当您指定资源的所有者时，所有更新该资源的请求都必须使用关联的密钥（用户、授权密钥或密钥仲裁）进行签名。使用钱包执行操作的请求也必须由钱包所有者签名。此安全措施…" at bounding box center [776, 280] width 444 height 51
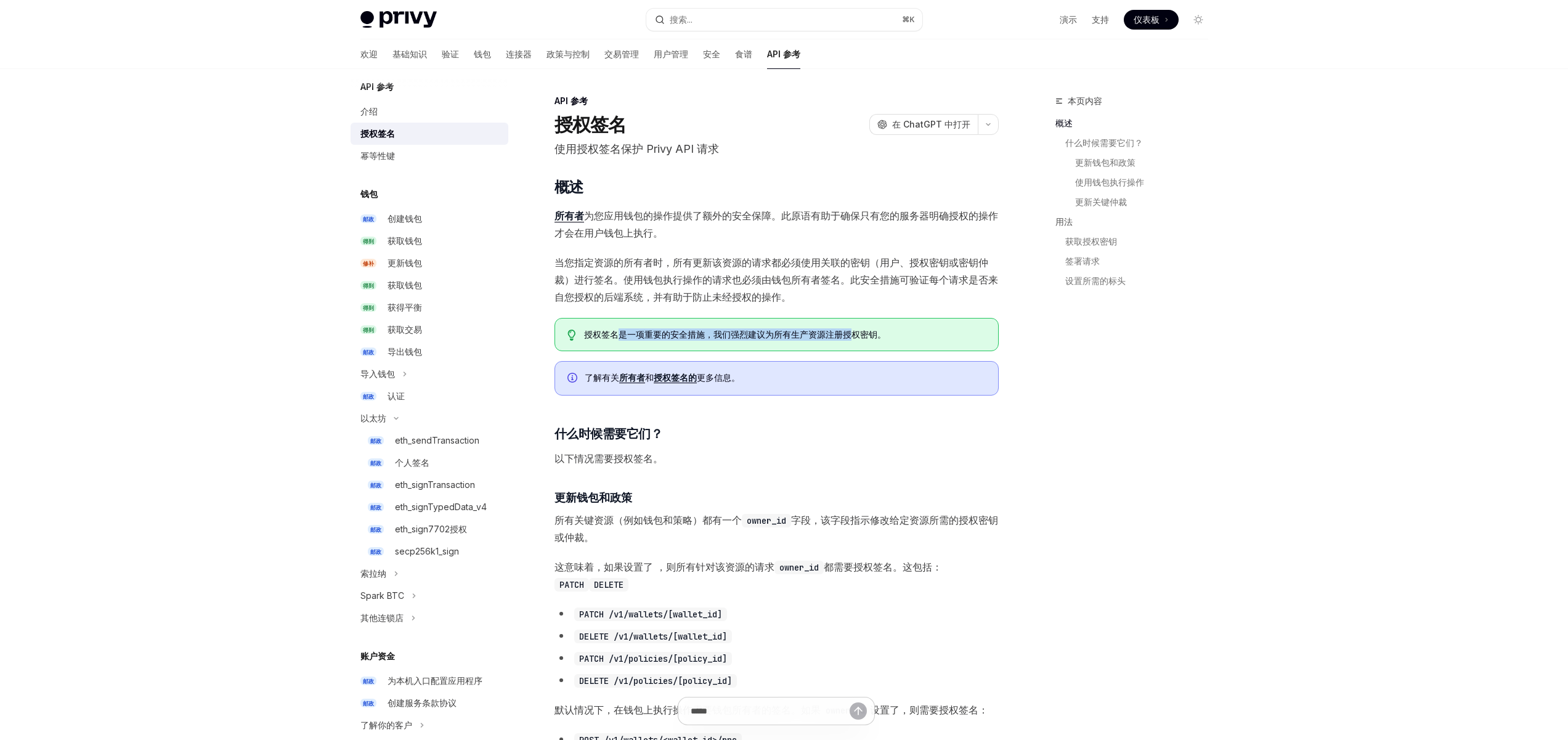
drag, startPoint x: 847, startPoint y: 333, endPoint x: 616, endPoint y: 331, distance: 231.0
click at [616, 331] on font "授权签名是一项重要的安全措施，我们强烈建议为所有生产资源注册授权密钥。" at bounding box center [735, 334] width 302 height 10
click at [594, 331] on font "授权签名是一项重要的安全措施，我们强烈建议为所有生产资源注册授权密钥。" at bounding box center [735, 334] width 302 height 10
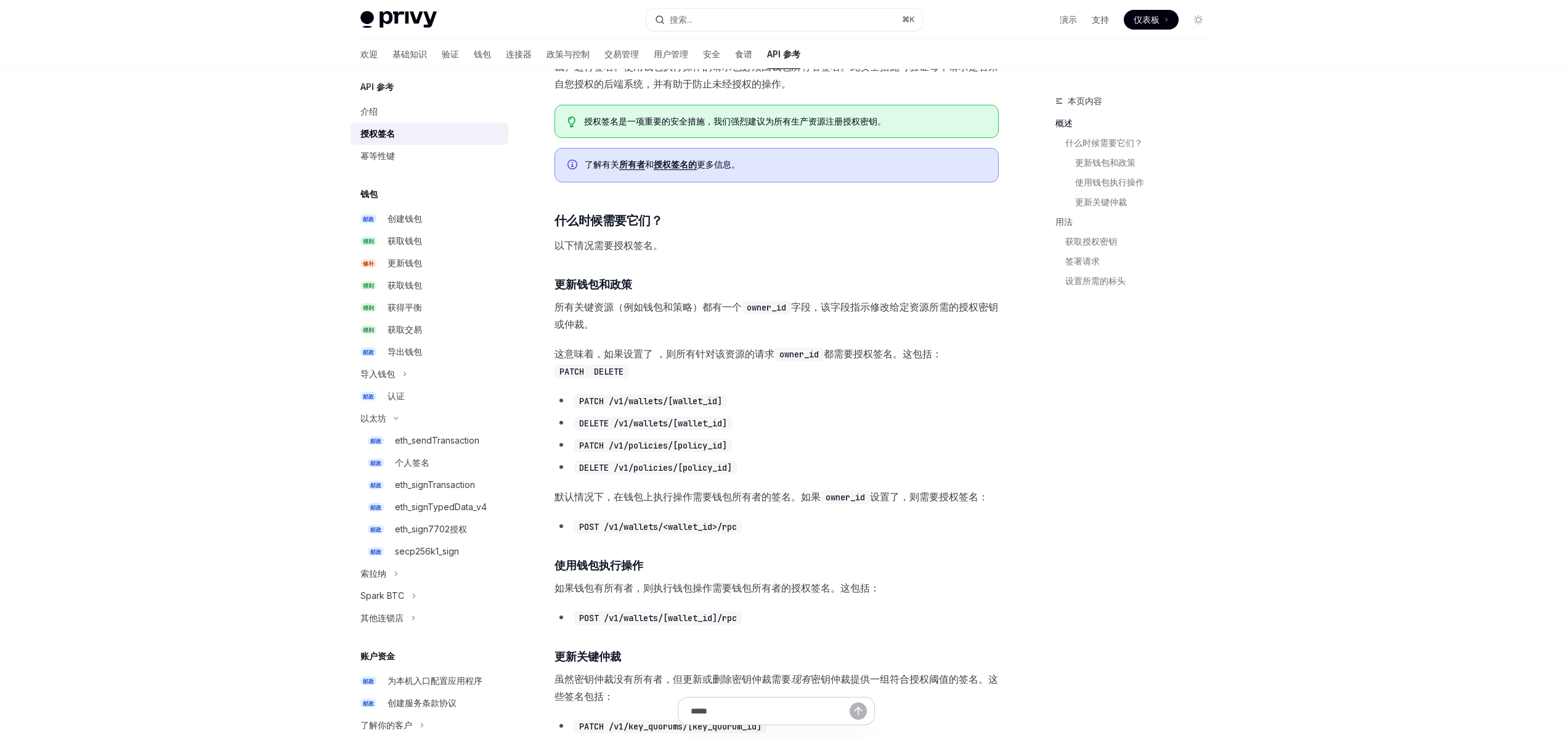
scroll to position [222, 0]
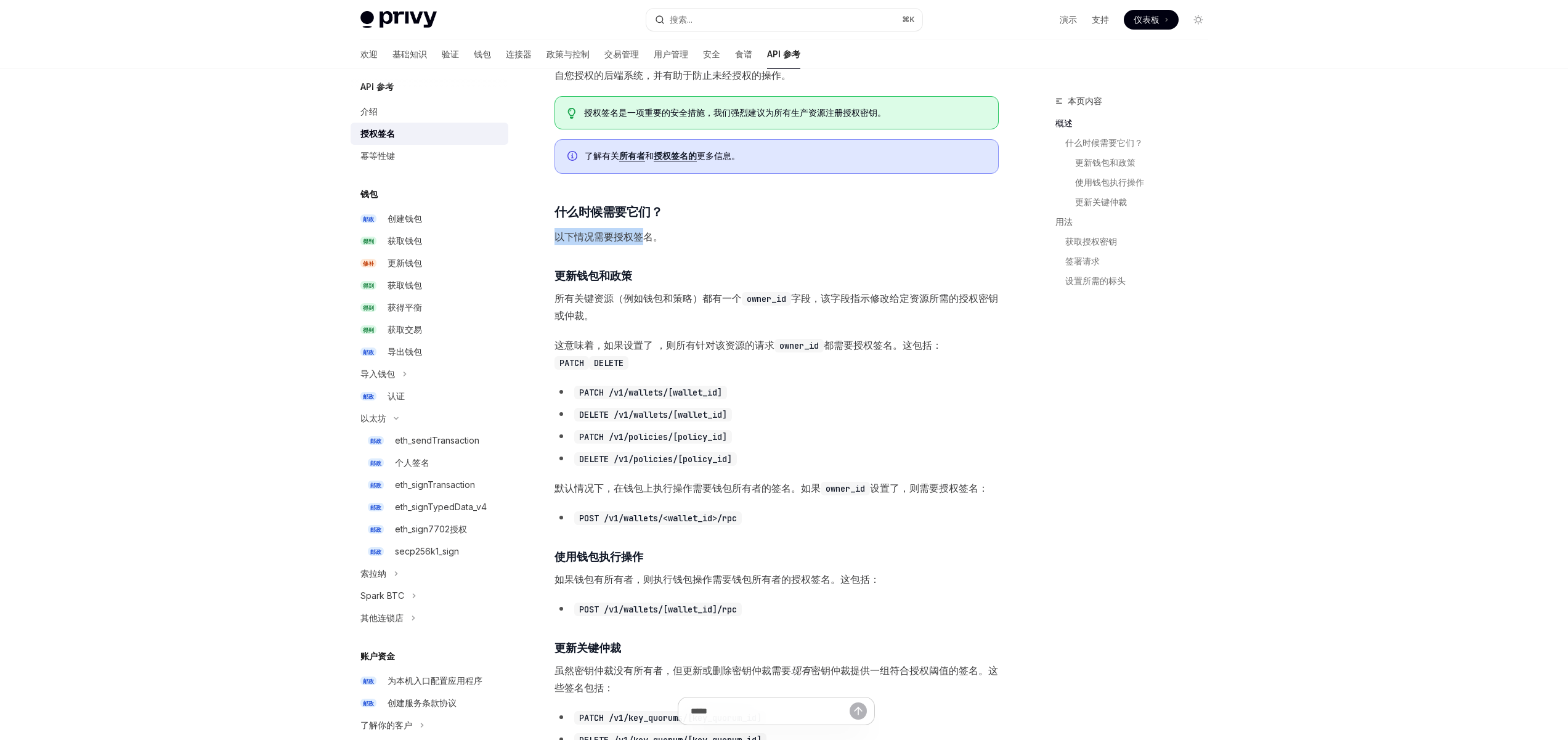
drag, startPoint x: 647, startPoint y: 240, endPoint x: 676, endPoint y: 288, distance: 56.1
click at [557, 236] on font "以下情况需要授权签名。" at bounding box center [608, 236] width 108 height 12
drag, startPoint x: 684, startPoint y: 297, endPoint x: 584, endPoint y: 299, distance: 100.0
click at [579, 297] on font "所有关键资源（例如钱包和策略）都有一个" at bounding box center [648, 297] width 187 height 12
drag, startPoint x: 943, startPoint y: 300, endPoint x: 615, endPoint y: 304, distance: 328.0
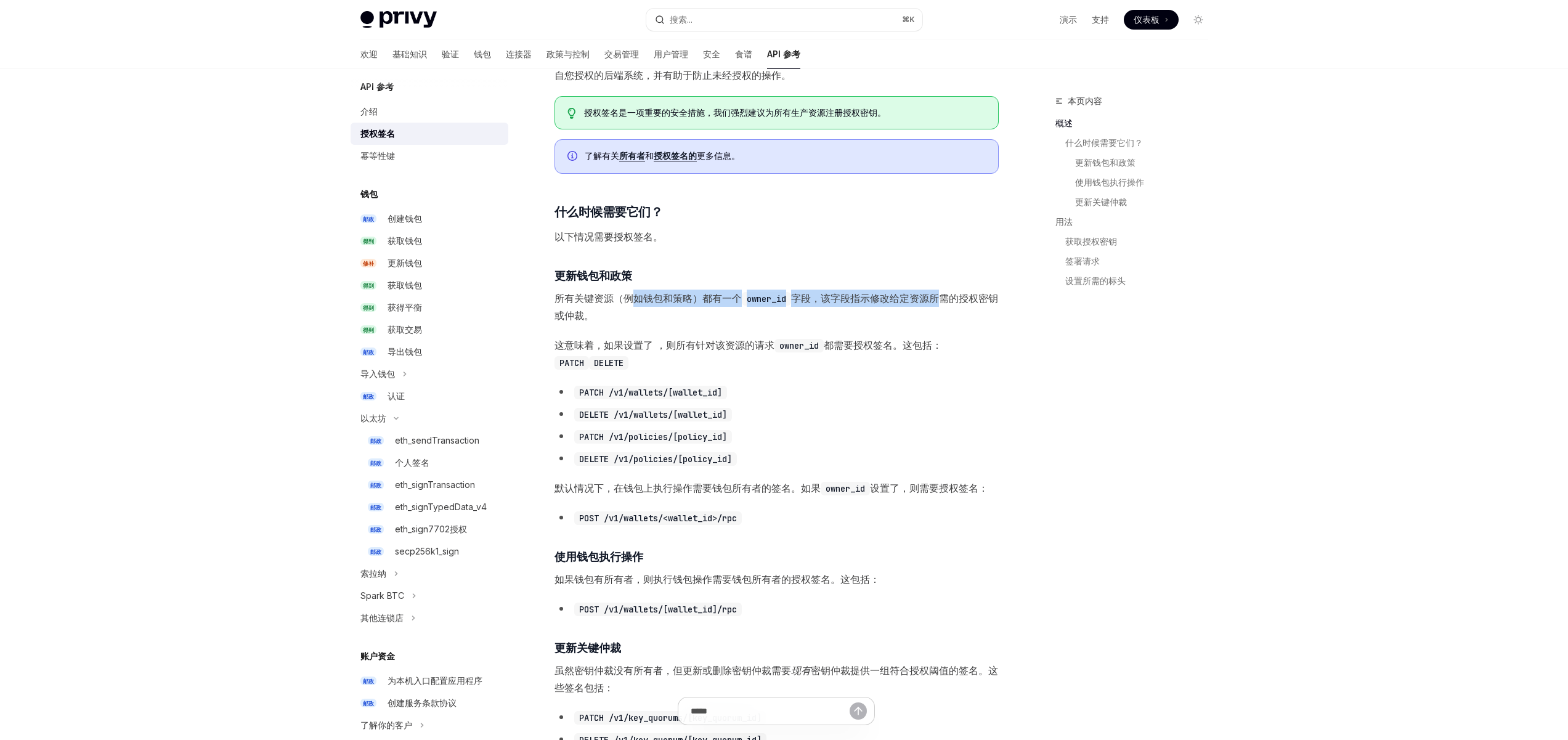
click at [620, 304] on span "所有关键资源（例如钱包和策略）都有一个 owner_id 字段，该字段指示修改给定资源所需的授权密钥或仲裁。" at bounding box center [776, 307] width 444 height 35
click at [606, 303] on font "所有关键资源（例如钱包和策略）都有一个" at bounding box center [648, 297] width 187 height 12
drag, startPoint x: 602, startPoint y: 319, endPoint x: 561, endPoint y: 302, distance: 44.4
click at [561, 302] on span "所有关键资源（例如钱包和策略）都有一个 owner_id 字段，该字段指示修改给定资源所需的授权密钥或仲裁。" at bounding box center [776, 307] width 444 height 35
click at [643, 315] on span "所有关键资源（例如钱包和策略）都有一个 owner_id 字段，该字段指示修改给定资源所需的授权密钥或仲裁。" at bounding box center [776, 307] width 444 height 35
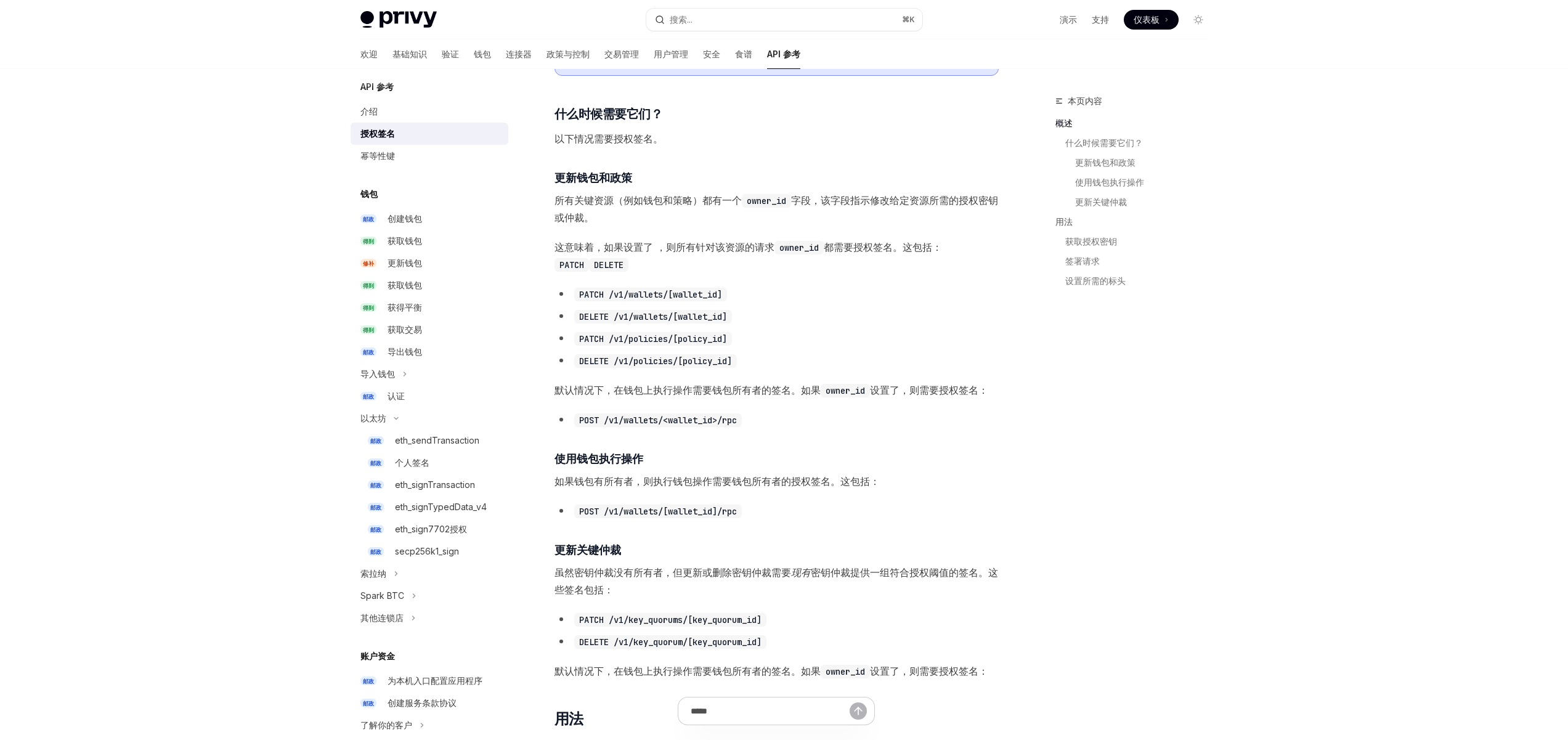
scroll to position [370, 0]
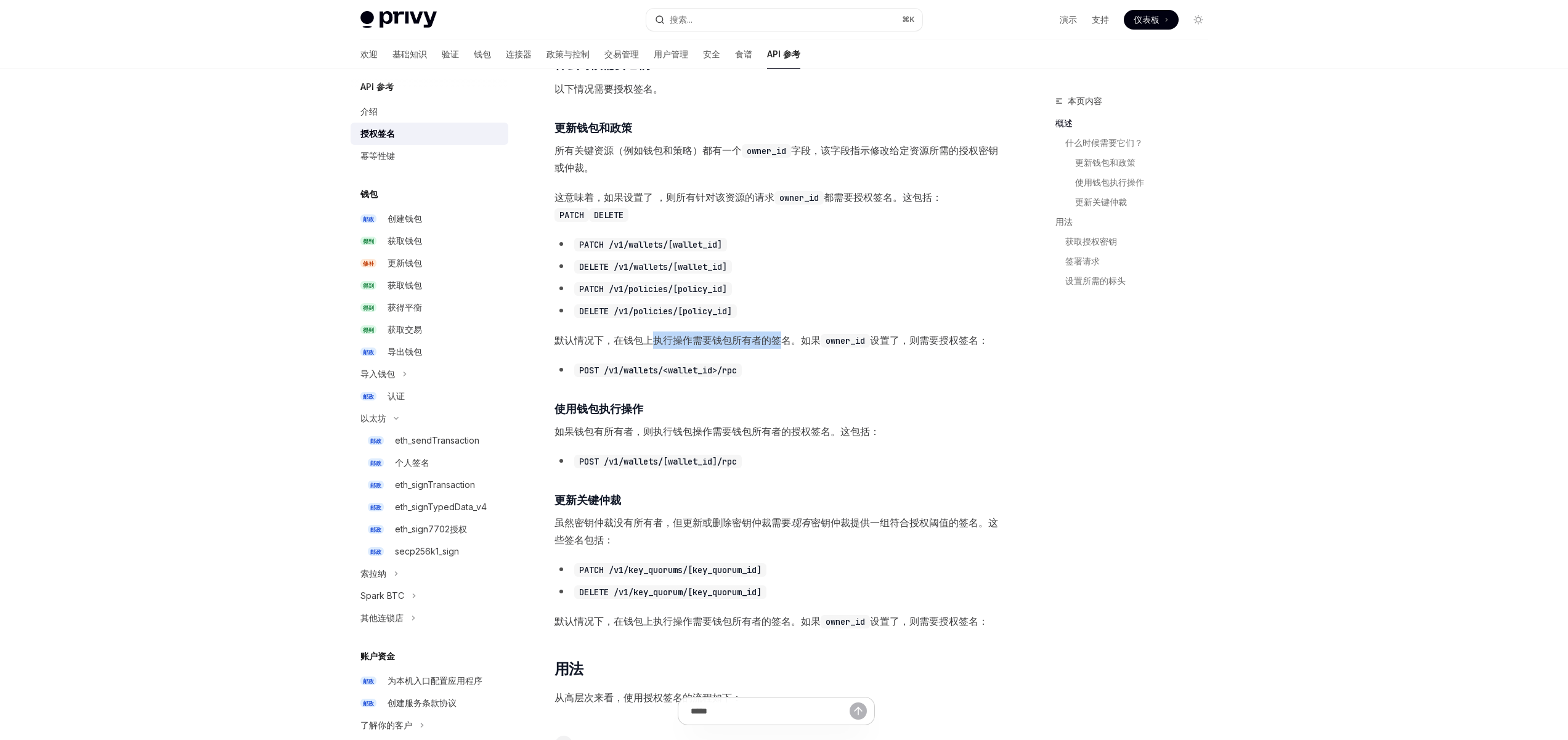
drag, startPoint x: 778, startPoint y: 340, endPoint x: 657, endPoint y: 340, distance: 121.0
click at [657, 340] on font "默认情况下，在钱包上执行操作需要钱包所有者的签名。如果" at bounding box center [687, 339] width 266 height 12
click at [618, 340] on font "默认情况下，在钱包上执行操作需要钱包所有者的签名。如果" at bounding box center [687, 339] width 266 height 12
drag, startPoint x: 957, startPoint y: 340, endPoint x: 776, endPoint y: 340, distance: 181.0
click at [845, 340] on span "默认情况下，在钱包上执行操作需要钱包所有者的签名。如果 owner_id 设置了，则需要授权签名：" at bounding box center [776, 339] width 444 height 17
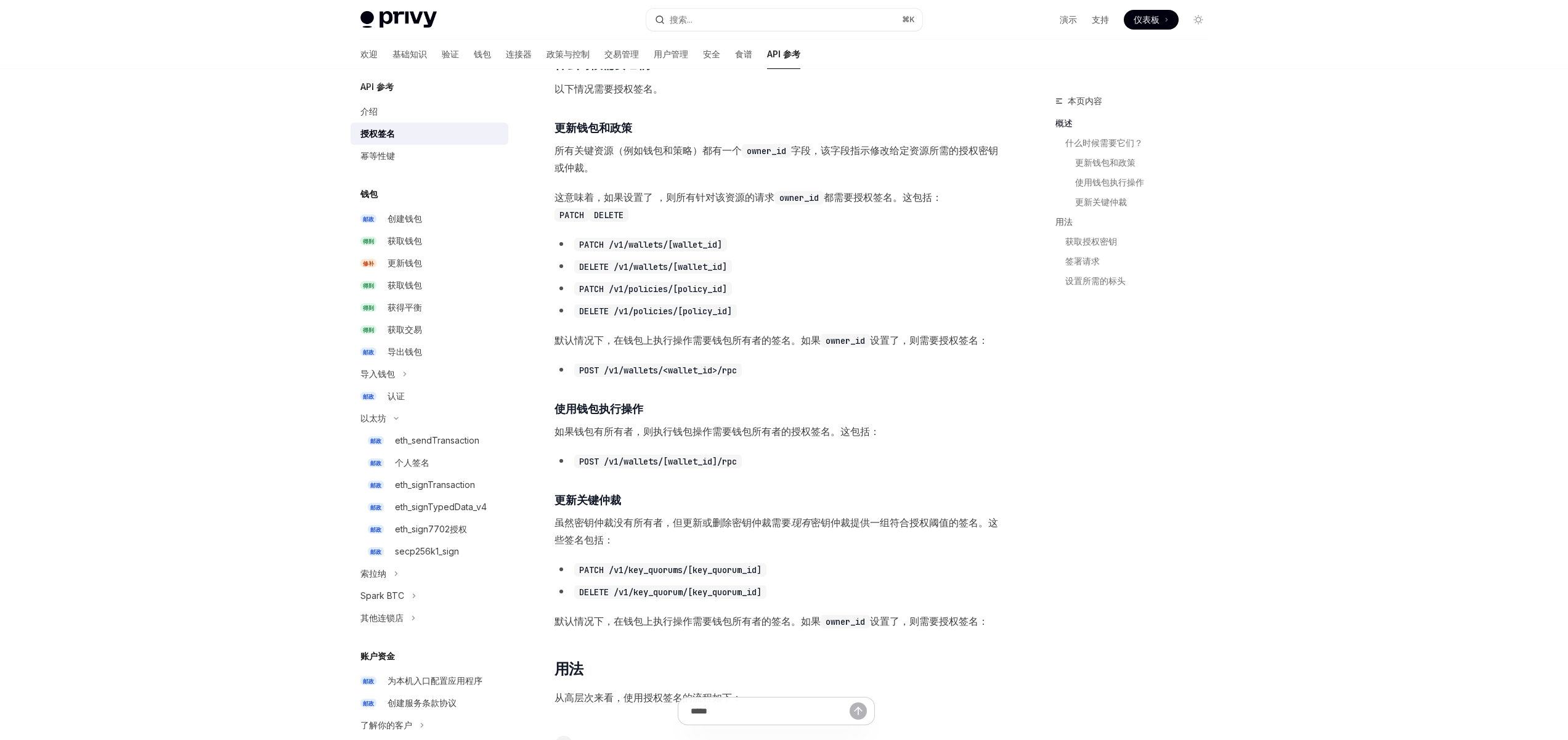
click at [714, 337] on font "默认情况下，在钱包上执行操作需要钱包所有者的签名。如果" at bounding box center [687, 339] width 266 height 12
drag, startPoint x: 805, startPoint y: 338, endPoint x: 670, endPoint y: 338, distance: 135.0
click at [680, 338] on span "默认情况下，在钱包上执行操作需要钱包所有者的签名。如果 owner_id 设置了，则需要授权签名：" at bounding box center [776, 339] width 444 height 17
click at [639, 338] on font "默认情况下，在钱包上执行操作需要钱包所有者的签名。如果" at bounding box center [687, 339] width 266 height 12
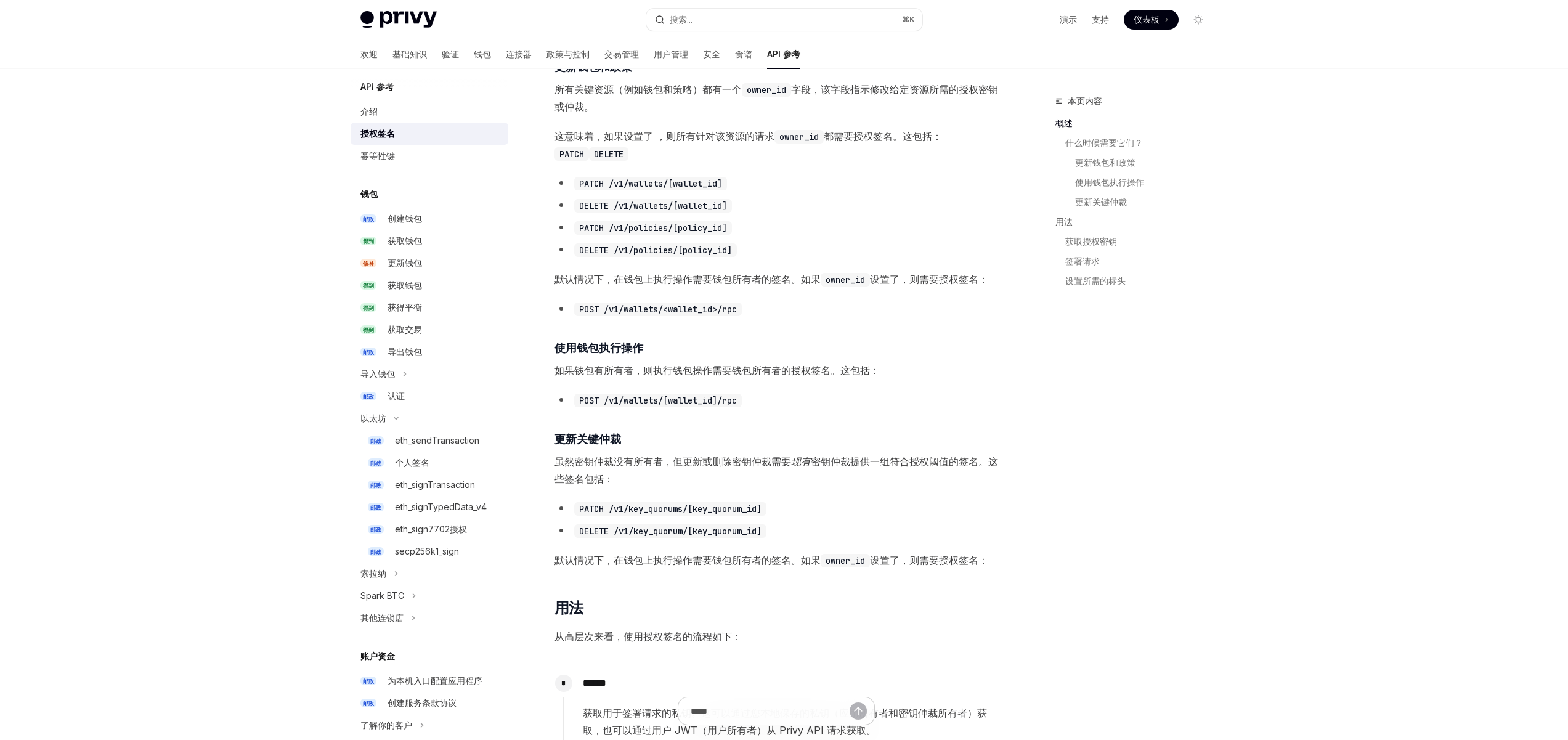
scroll to position [444, 0]
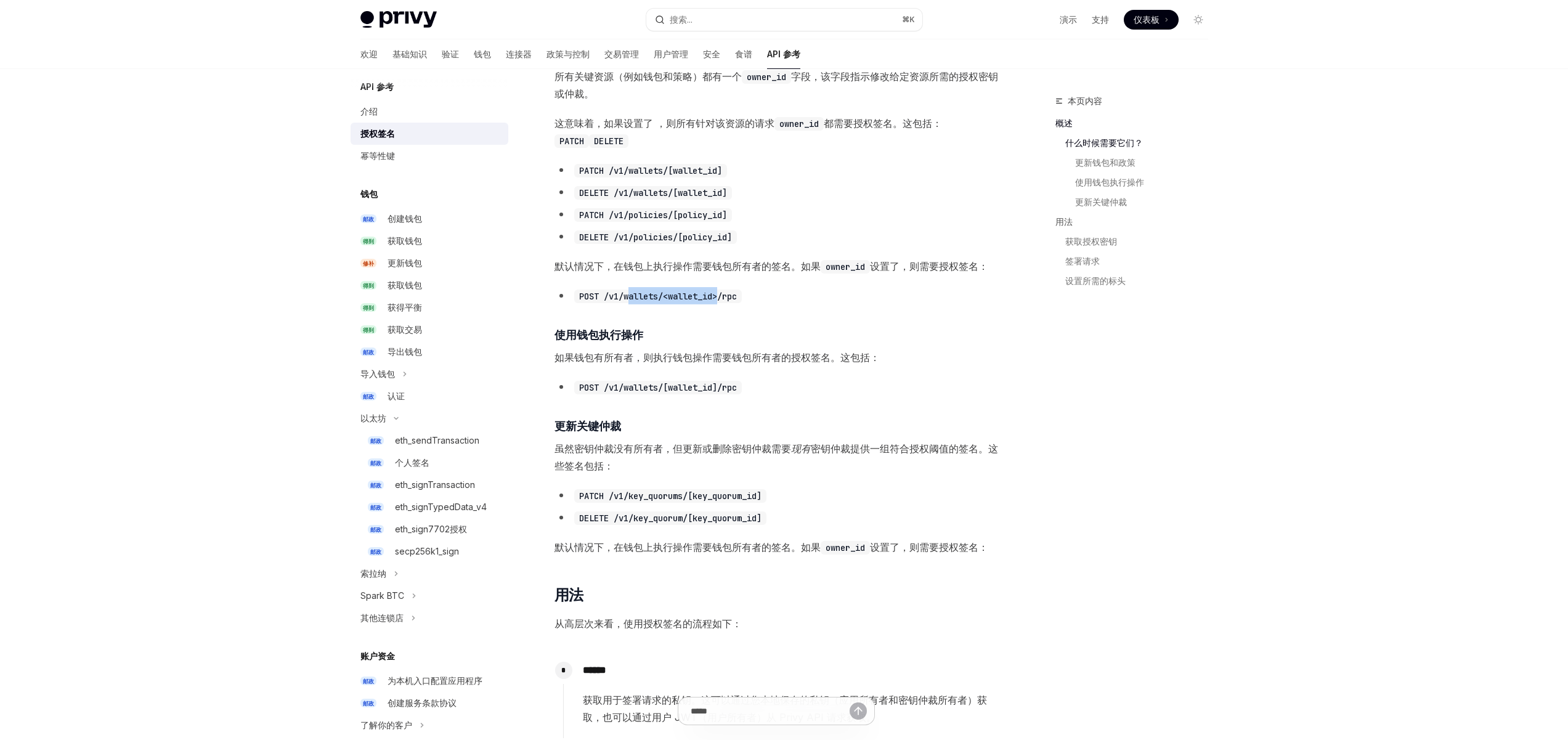
drag, startPoint x: 721, startPoint y: 298, endPoint x: 607, endPoint y: 301, distance: 114.0
click at [624, 299] on code "POST /v1/wallets/<wallet_id>/rpc" at bounding box center [658, 296] width 168 height 14
click at [604, 301] on code "POST /v1/wallets/<wallet_id>/rpc" at bounding box center [658, 296] width 168 height 14
drag, startPoint x: 639, startPoint y: 356, endPoint x: 735, endPoint y: 355, distance: 96.0
click at [708, 353] on font "如果钱包有所有者，则执行钱包操作需要钱包所有者的授权签名。这包括：" at bounding box center [717, 357] width 326 height 12
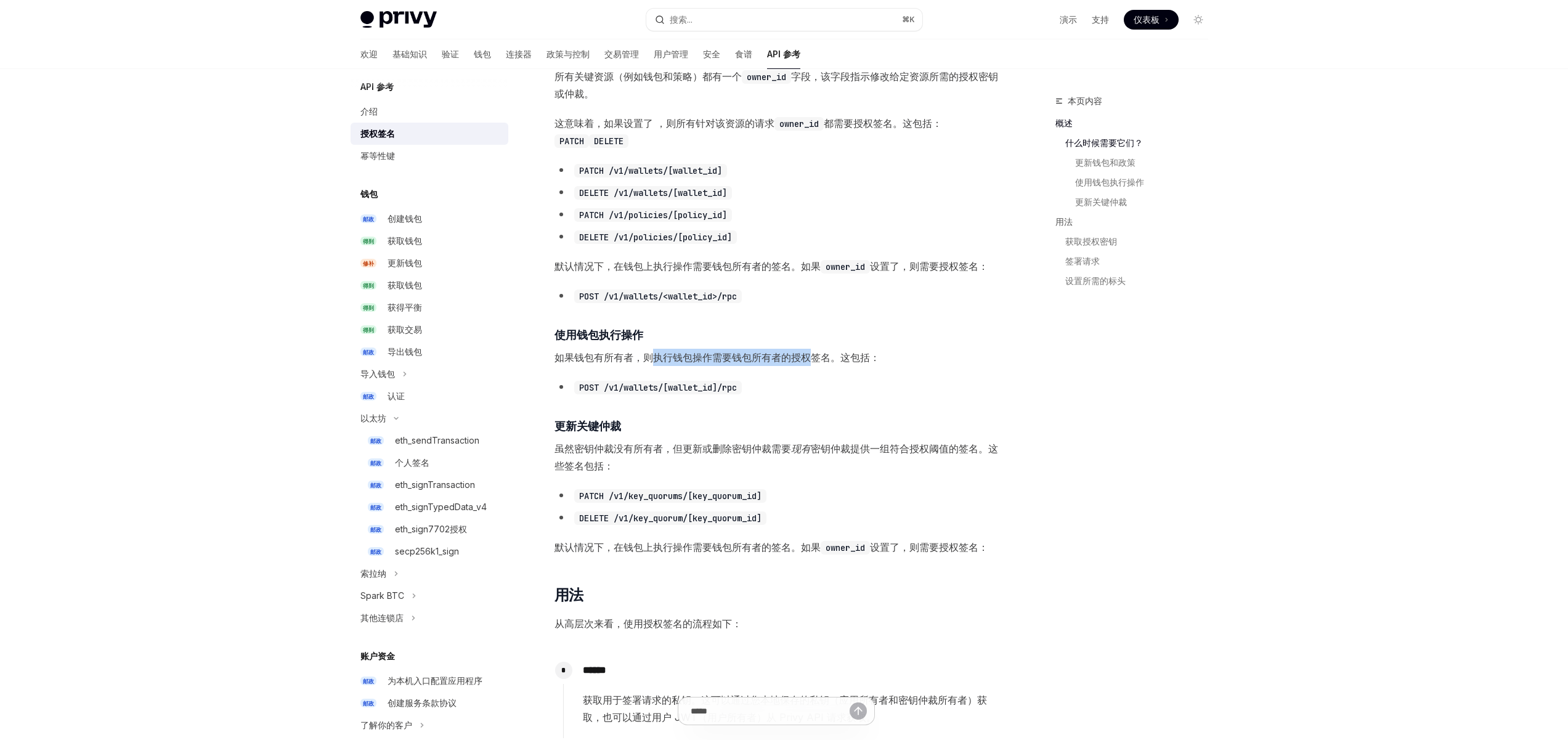
drag, startPoint x: 810, startPoint y: 355, endPoint x: 598, endPoint y: 356, distance: 212.0
click at [655, 355] on font "如果钱包有所有者，则执行钱包操作需要钱包所有者的授权签名。这包括：" at bounding box center [717, 357] width 326 height 12
click at [598, 356] on font "如果钱包有所有者，则执行钱包操作需要钱包所有者的授权签名。这包括：" at bounding box center [717, 357] width 326 height 12
drag, startPoint x: 731, startPoint y: 355, endPoint x: 686, endPoint y: 356, distance: 45.0
click at [712, 355] on font "如果钱包有所有者，则执行钱包操作需要钱包所有者的授权签名。这包括：" at bounding box center [717, 357] width 326 height 12
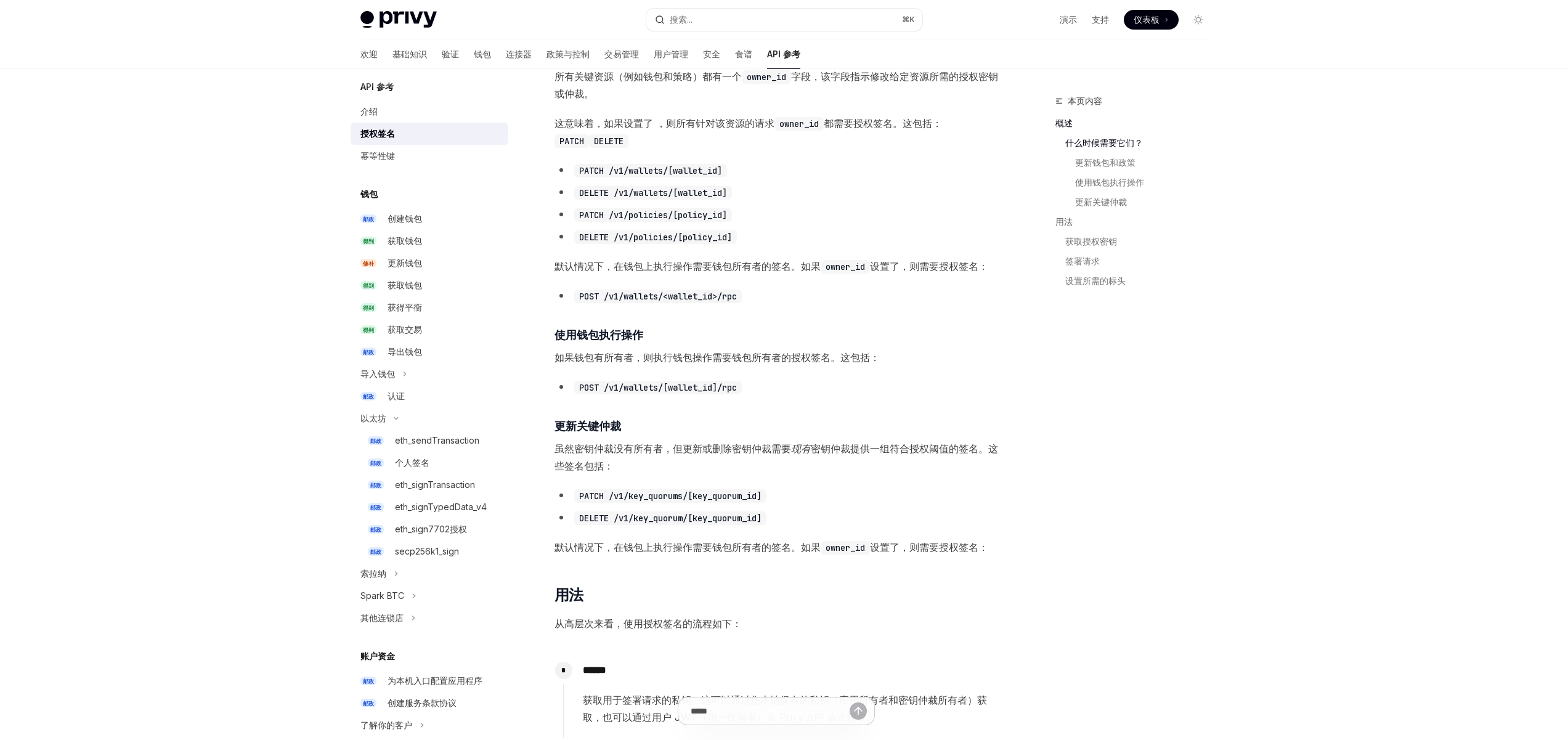
click at [650, 357] on font "如果钱包有所有者，则执行钱包操作需要钱包所有者的授权签名。这包括：" at bounding box center [717, 357] width 326 height 12
drag, startPoint x: 595, startPoint y: 446, endPoint x: 693, endPoint y: 445, distance: 98.0
click at [693, 445] on font "虽然密钥仲裁没有所有者，但更新或删除密钥仲裁需要" at bounding box center [673, 447] width 237 height 12
drag, startPoint x: 839, startPoint y: 449, endPoint x: 639, endPoint y: 449, distance: 200.0
click at [693, 449] on span "虽然密钥仲裁没有所有者，但更新或删除密钥仲裁需要 现有 密钥仲裁提供一组符合授权阈值的签名。这些签名包括：" at bounding box center [776, 458] width 444 height 35
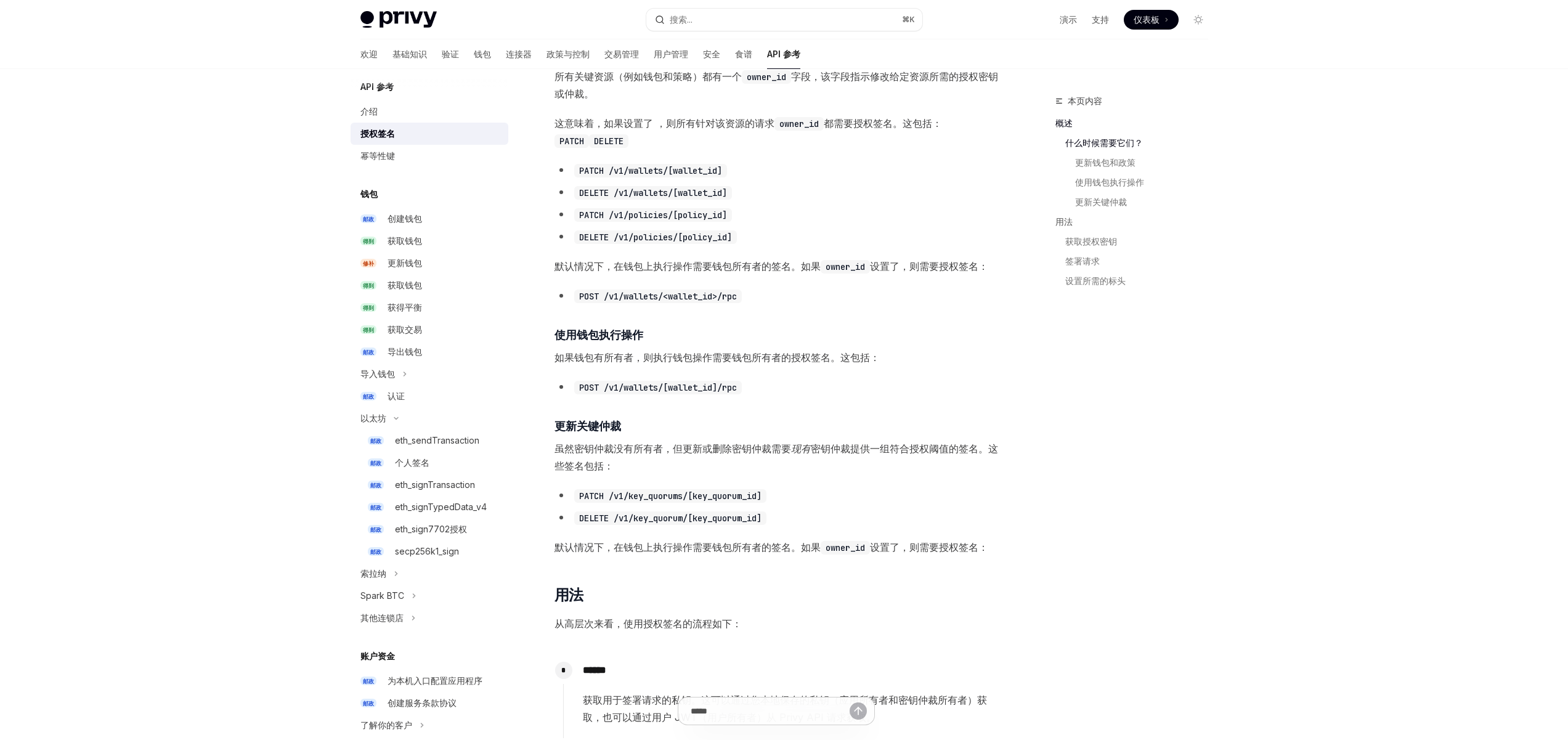
click at [639, 449] on font "虽然密钥仲裁没有所有者，但更新或删除密钥仲裁需要" at bounding box center [673, 447] width 237 height 12
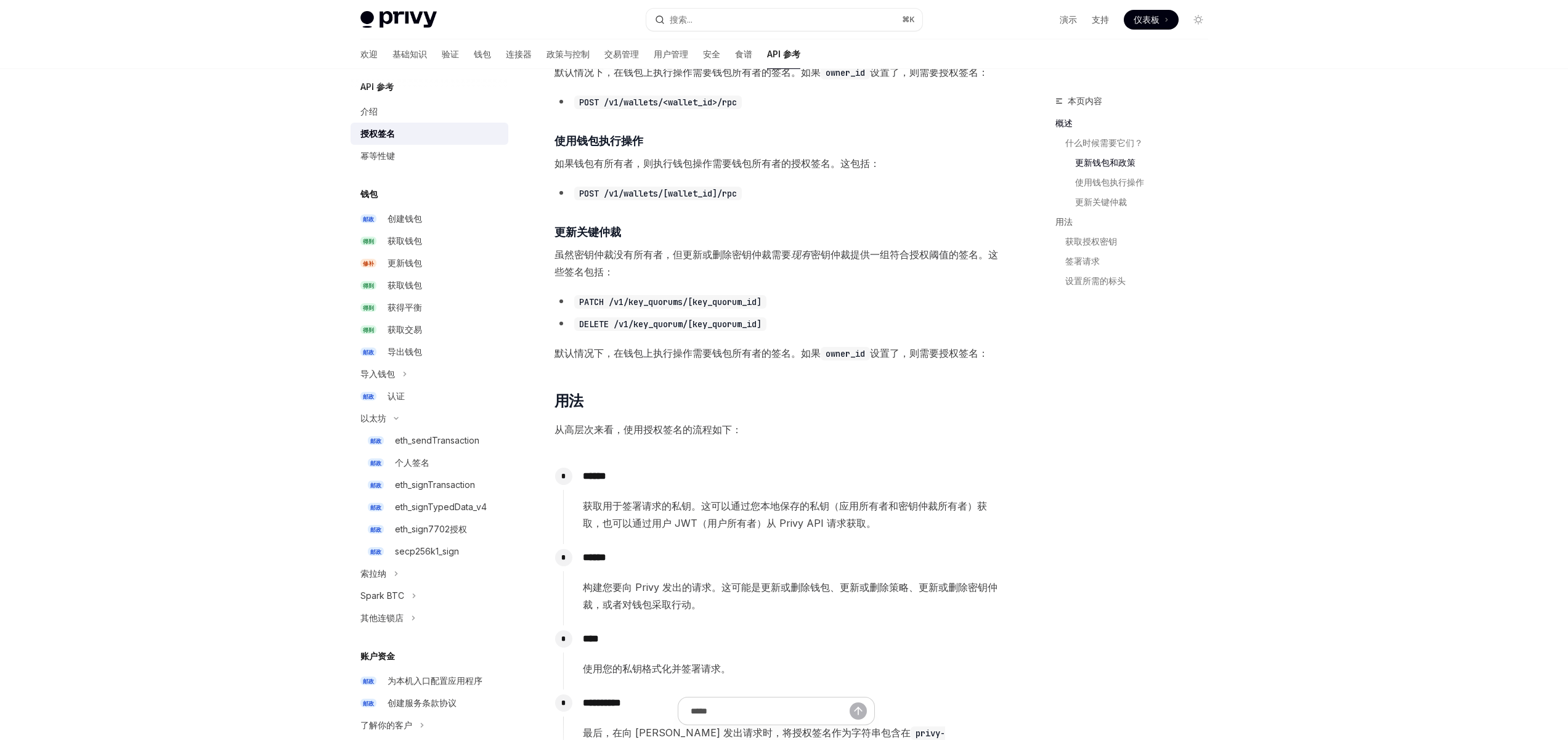
scroll to position [768, 0]
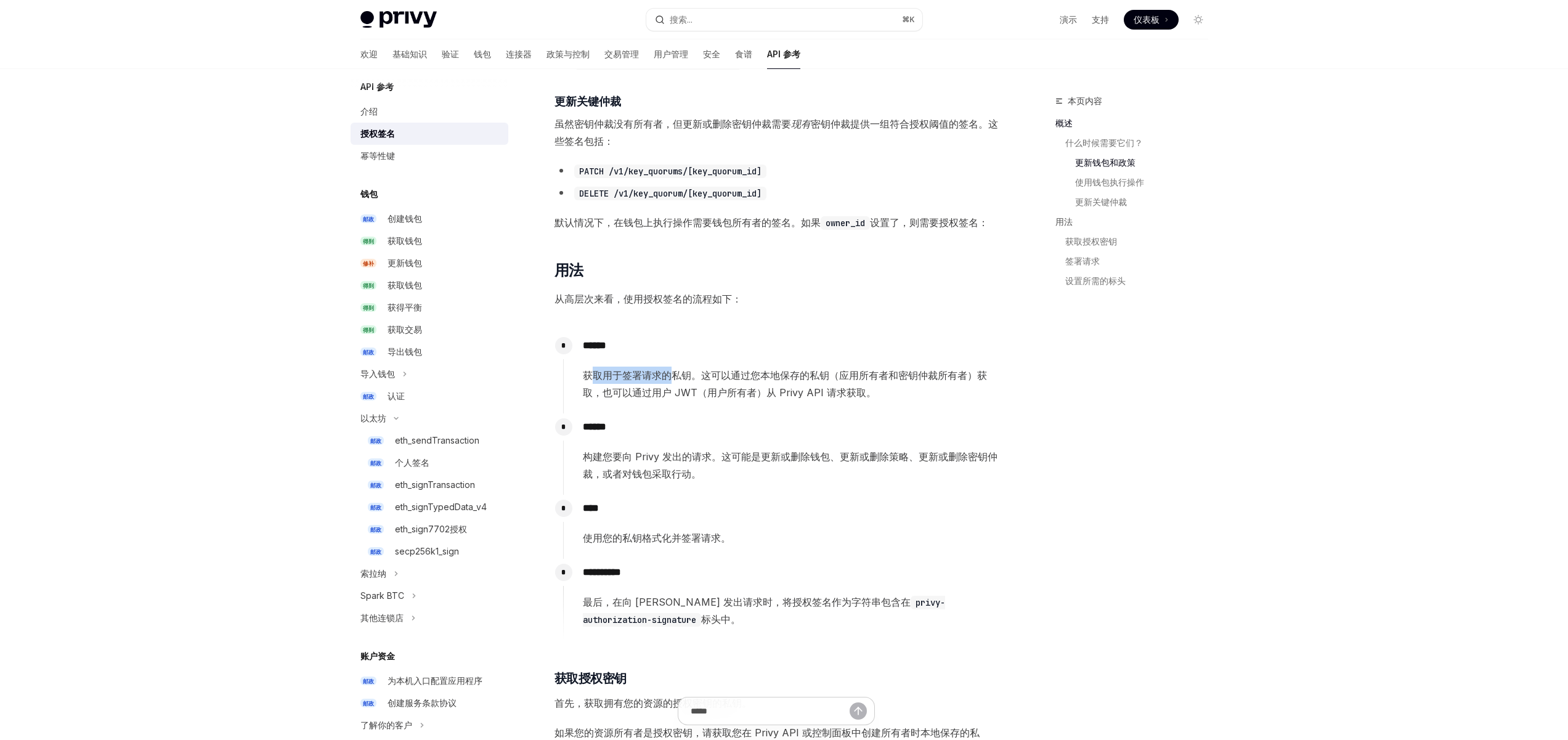
drag, startPoint x: 588, startPoint y: 376, endPoint x: 671, endPoint y: 376, distance: 83.0
click at [671, 376] on font "获取用于签署请求的私钥。这可以通过您本地保存的私钥（应用所有者和密钥仲裁所有者）获取，也可以通过用户 JWT（用户所有者）从 Privy API 请求获取。" at bounding box center [784, 383] width 405 height 29
drag, startPoint x: 826, startPoint y: 374, endPoint x: 691, endPoint y: 374, distance: 135.0
click at [691, 374] on font "获取用于签署请求的私钥。这可以通过您本地保存的私钥（应用所有者和密钥仲裁所有者）获取，也可以通过用户 JWT（用户所有者）从 Privy API 请求获取。" at bounding box center [784, 383] width 405 height 29
click at [651, 377] on font "获取用于签署请求的私钥。这可以通过您本地保存的私钥（应用所有者和密钥仲裁所有者）获取，也可以通过用户 JWT（用户所有者）从 Privy API 请求获取。" at bounding box center [784, 383] width 405 height 29
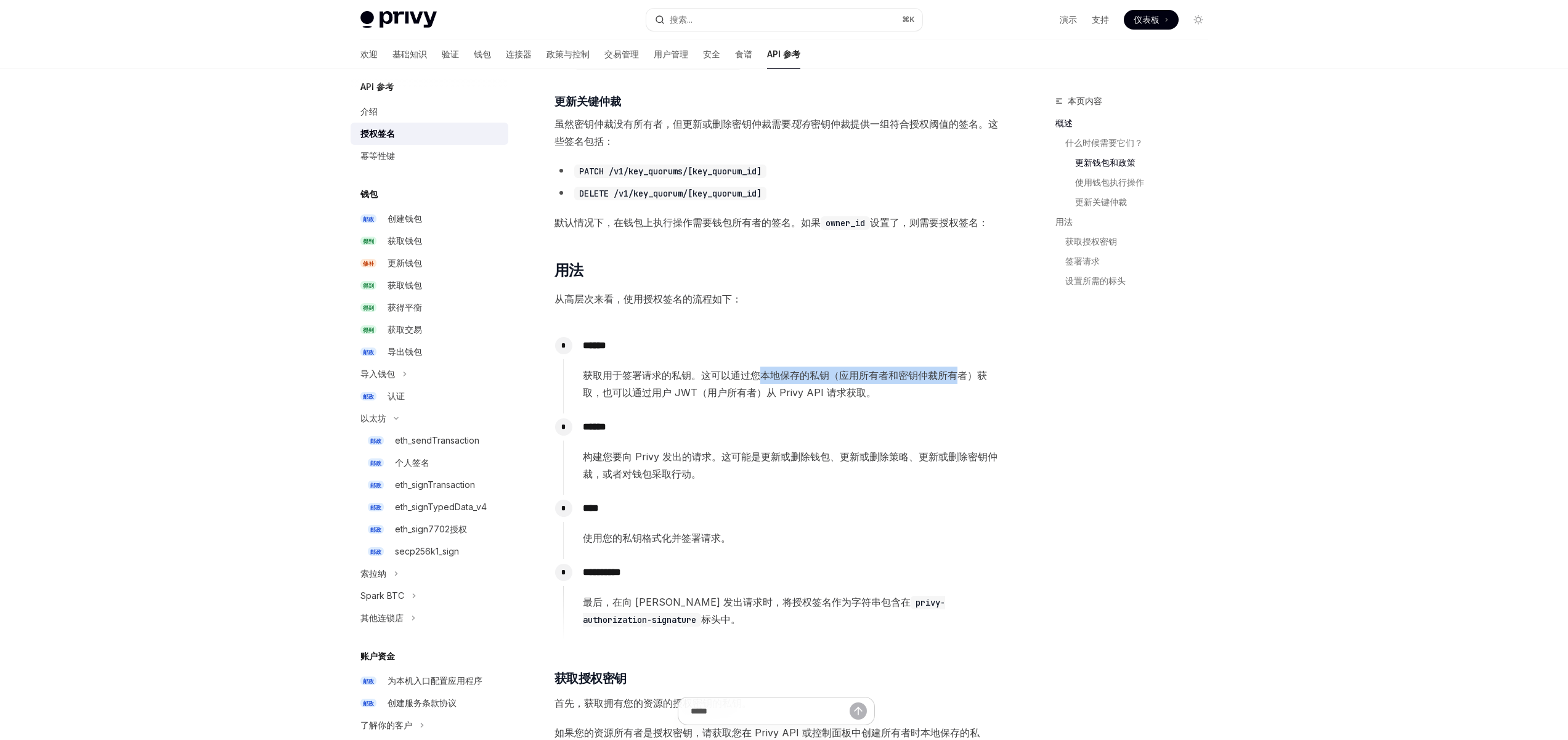
drag, startPoint x: 918, startPoint y: 376, endPoint x: 694, endPoint y: 376, distance: 224.0
click at [729, 376] on font "获取用于签署请求的私钥。这可以通过您本地保存的私钥（应用所有者和密钥仲裁所有者）获取，也可以通过用户 JWT（用户所有者）从 Privy API 请求获取。" at bounding box center [784, 383] width 405 height 29
click at [662, 375] on font "获取用于签署请求的私钥。这可以通过您本地保存的私钥（应用所有者和密钥仲裁所有者）获取，也可以通过用户 JWT（用户所有者）从 Privy API 请求获取。" at bounding box center [784, 383] width 405 height 29
drag, startPoint x: 751, startPoint y: 393, endPoint x: 678, endPoint y: 370, distance: 76.5
click at [678, 370] on font "获取用于签署请求的私钥。这可以通过您本地保存的私钥（应用所有者和密钥仲裁所有者）获取，也可以通过用户 JWT（用户所有者）从 Privy API 请求获取。" at bounding box center [784, 383] width 405 height 29
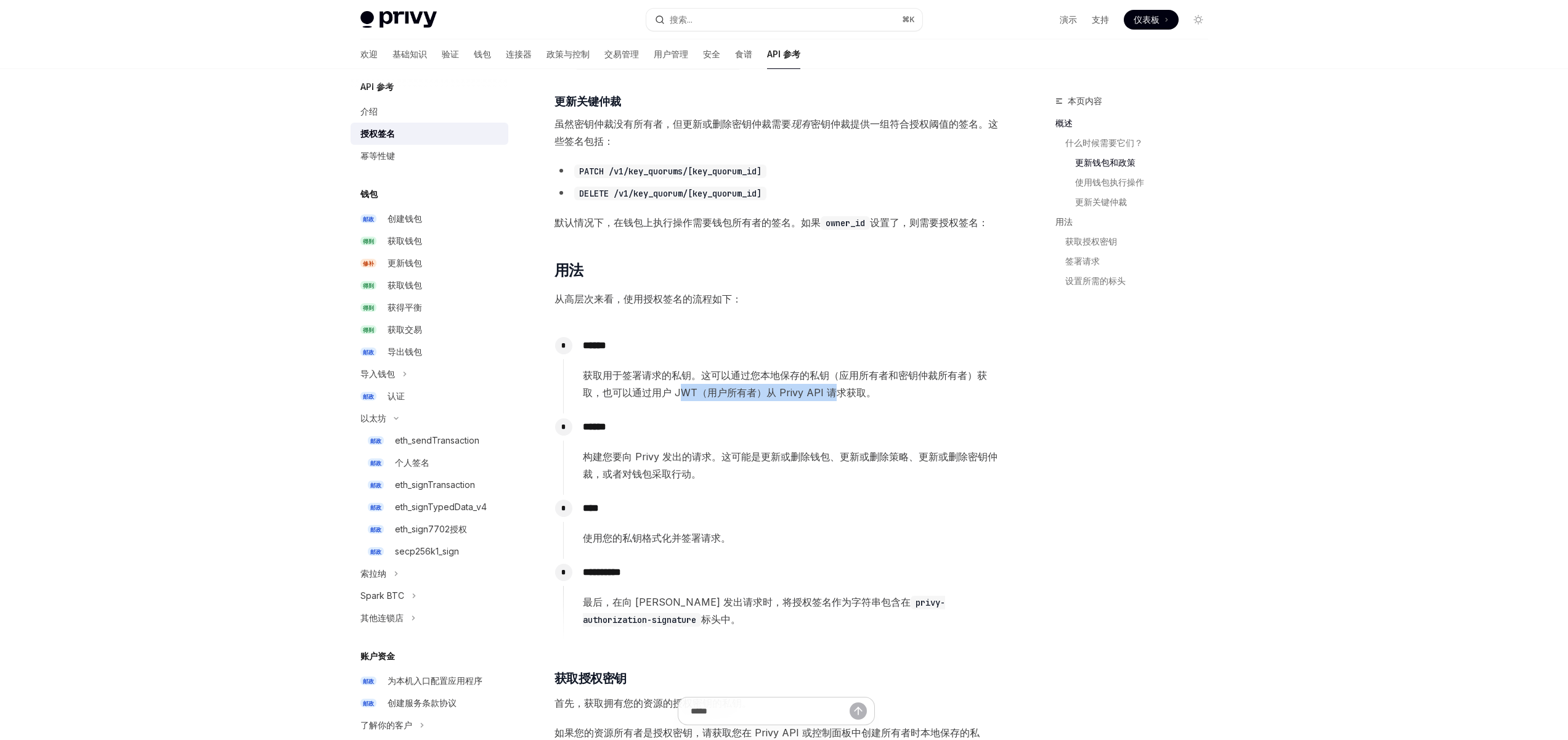
drag, startPoint x: 833, startPoint y: 391, endPoint x: 667, endPoint y: 390, distance: 166.0
click at [671, 390] on font "获取用于签署请求的私钥。这可以通过您本地保存的私钥（应用所有者和密钥仲裁所有者）获取，也可以通过用户 JWT（用户所有者）从 Privy API 请求获取。" at bounding box center [784, 383] width 405 height 29
click at [649, 390] on font "获取用于签署请求的私钥。这可以通过您本地保存的私钥（应用所有者和密钥仲裁所有者）获取，也可以通过用户 JWT（用户所有者）从 Privy API 请求获取。" at bounding box center [784, 383] width 405 height 29
drag, startPoint x: 853, startPoint y: 390, endPoint x: 631, endPoint y: 391, distance: 222.0
click at [677, 389] on font "获取用于签署请求的私钥。这可以通过您本地保存的私钥（应用所有者和密钥仲裁所有者）获取，也可以通过用户 JWT（用户所有者）从 Privy API 请求获取。" at bounding box center [784, 383] width 405 height 29
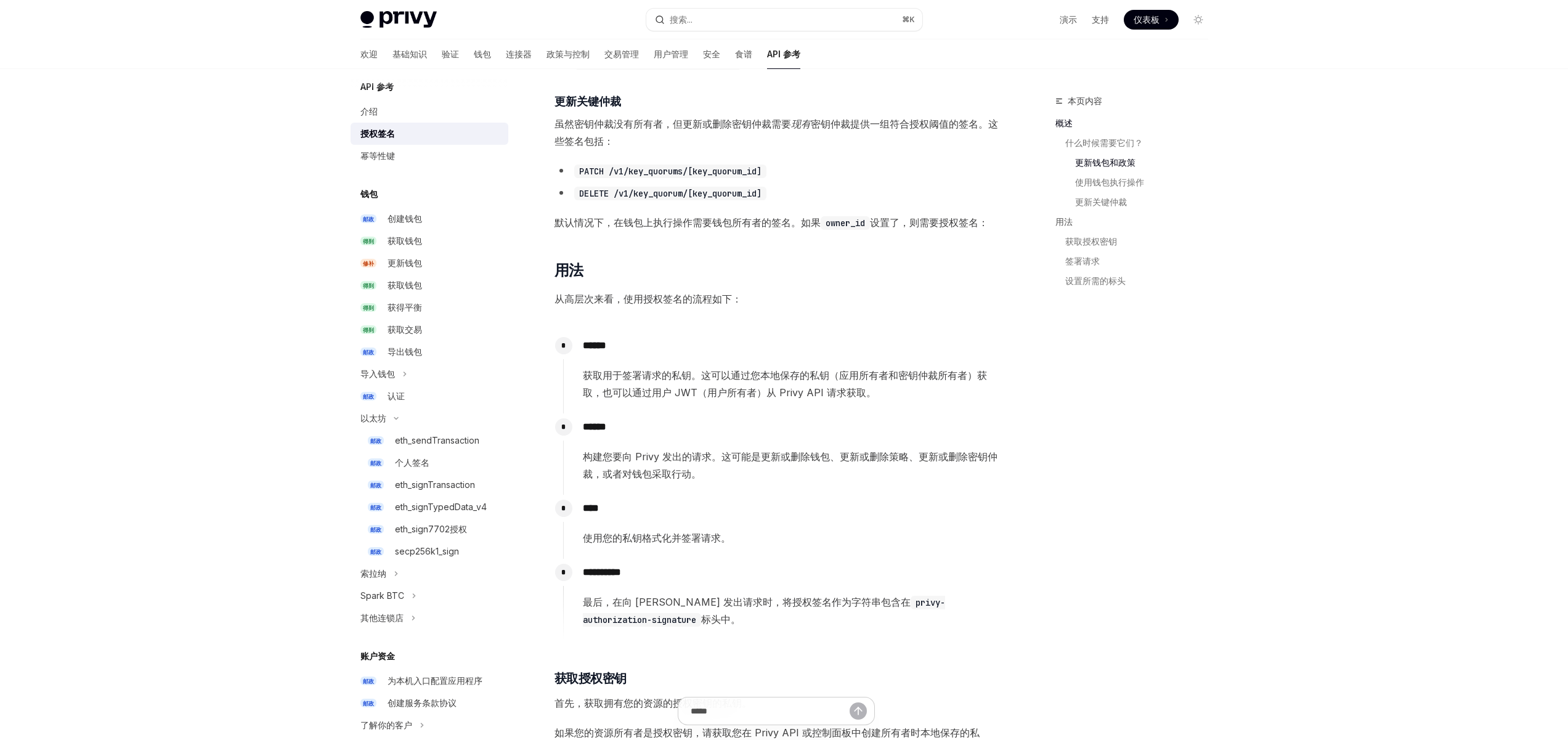
click at [631, 391] on font "获取用于签署请求的私钥。这可以通过您本地保存的私钥（应用所有者和密钥仲裁所有者）获取，也可以通过用户 JWT（用户所有者）从 Privy API 请求获取。" at bounding box center [784, 383] width 405 height 29
drag, startPoint x: 842, startPoint y: 460, endPoint x: 680, endPoint y: 458, distance: 162.0
click at [697, 457] on font "构建您要向 Privy 发出的请求。这可能是更新或删除钱包、更新或删除策略、更新或删除密钥仲裁，或者对钱包采取行动。" at bounding box center [790, 465] width 415 height 29
click at [680, 458] on font "构建您要向 Privy 发出的请求。这可能是更新或删除钱包、更新或删除策略、更新或删除密钥仲裁，或者对钱包采取行动。" at bounding box center [790, 465] width 415 height 29
drag
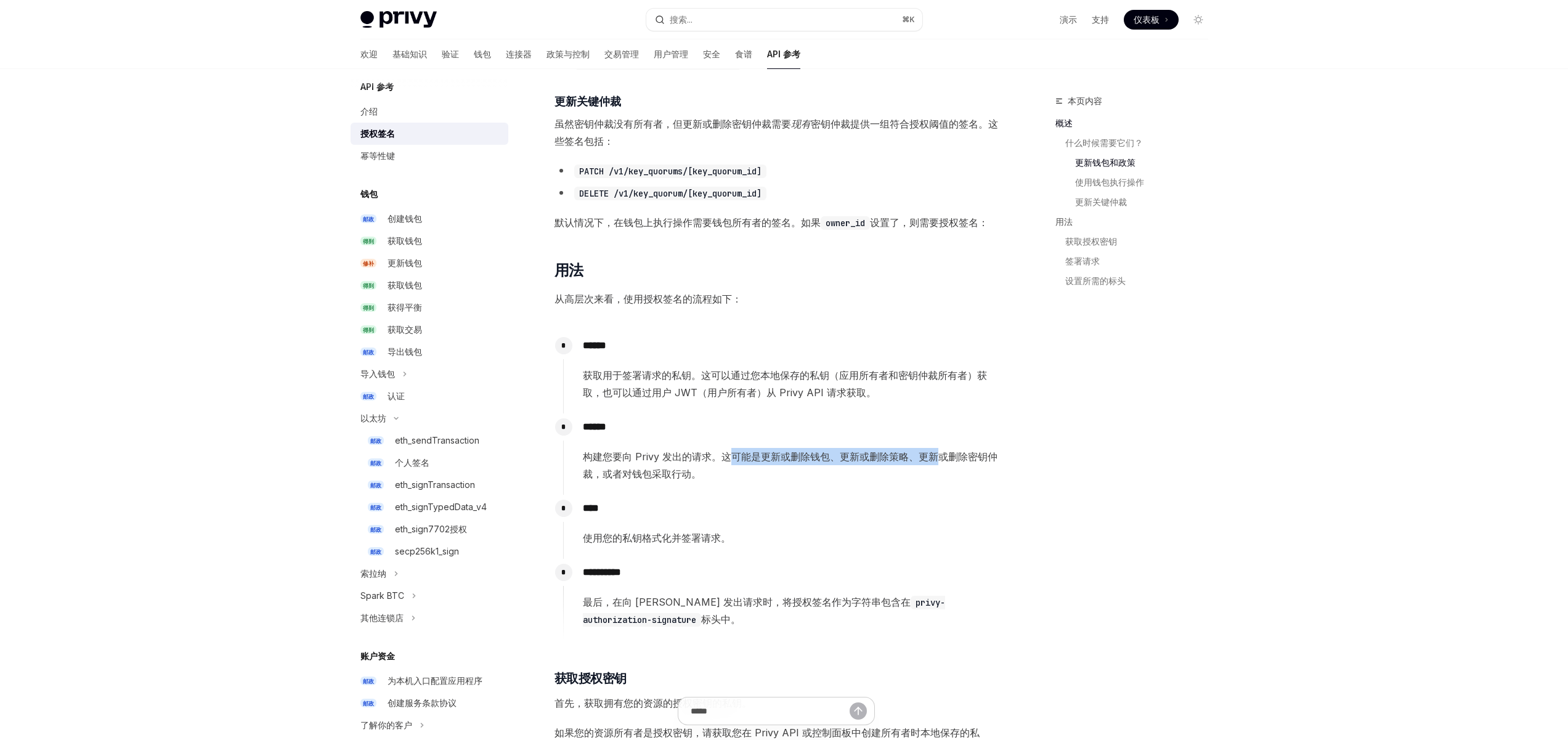
click at [714, 458] on font "构建您要向 Privy 发出的请求。这可能是更新或删除钱包、更新或删除策略、更新或删除密钥仲裁，或者对钱包采取行动。" at bounding box center [790, 465] width 415 height 29
click at [666, 459] on font "构建您要向 Privy 发出的请求。这可能是更新或删除钱包、更新或删除策略、更新或删除密钥仲裁，或者对钱包采取行动。" at bounding box center [790, 465] width 415 height 29
click at [596, 445] on div "****** 构建您要向 Privy 发出的请求。这可能是更新或删除钱包、更新或删除策略、更新或删除密钥仲裁，或者对钱包采取行动。" at bounding box center [781, 447] width 436 height 69
click at [688, 475] on font "构建您要向 Privy 发出的请求。这可能是更新或删除钱包、更新或删除策略、更新或删除密钥仲裁，或者对钱包采取行动。" at bounding box center [790, 465] width 415 height 29
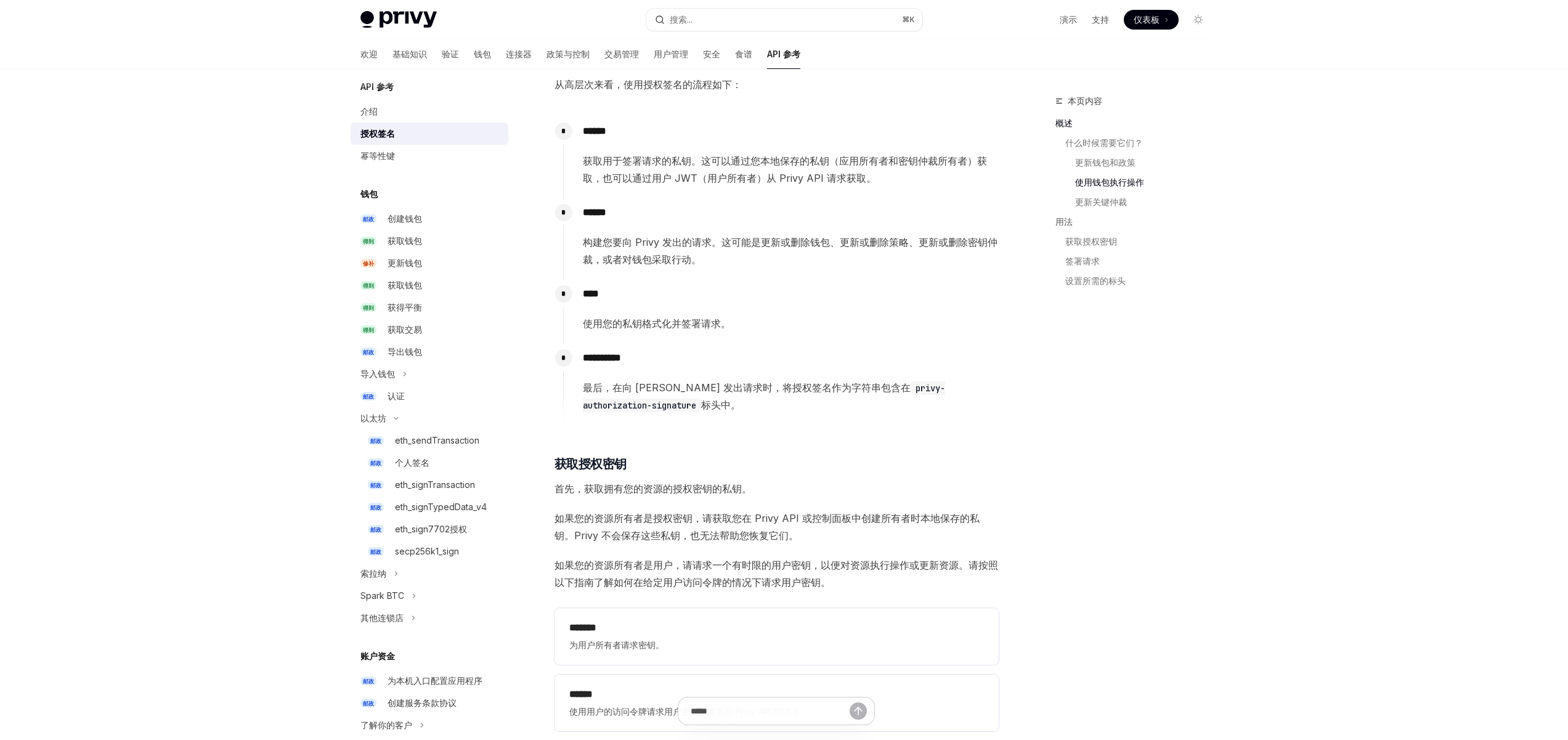
scroll to position [989, 0]
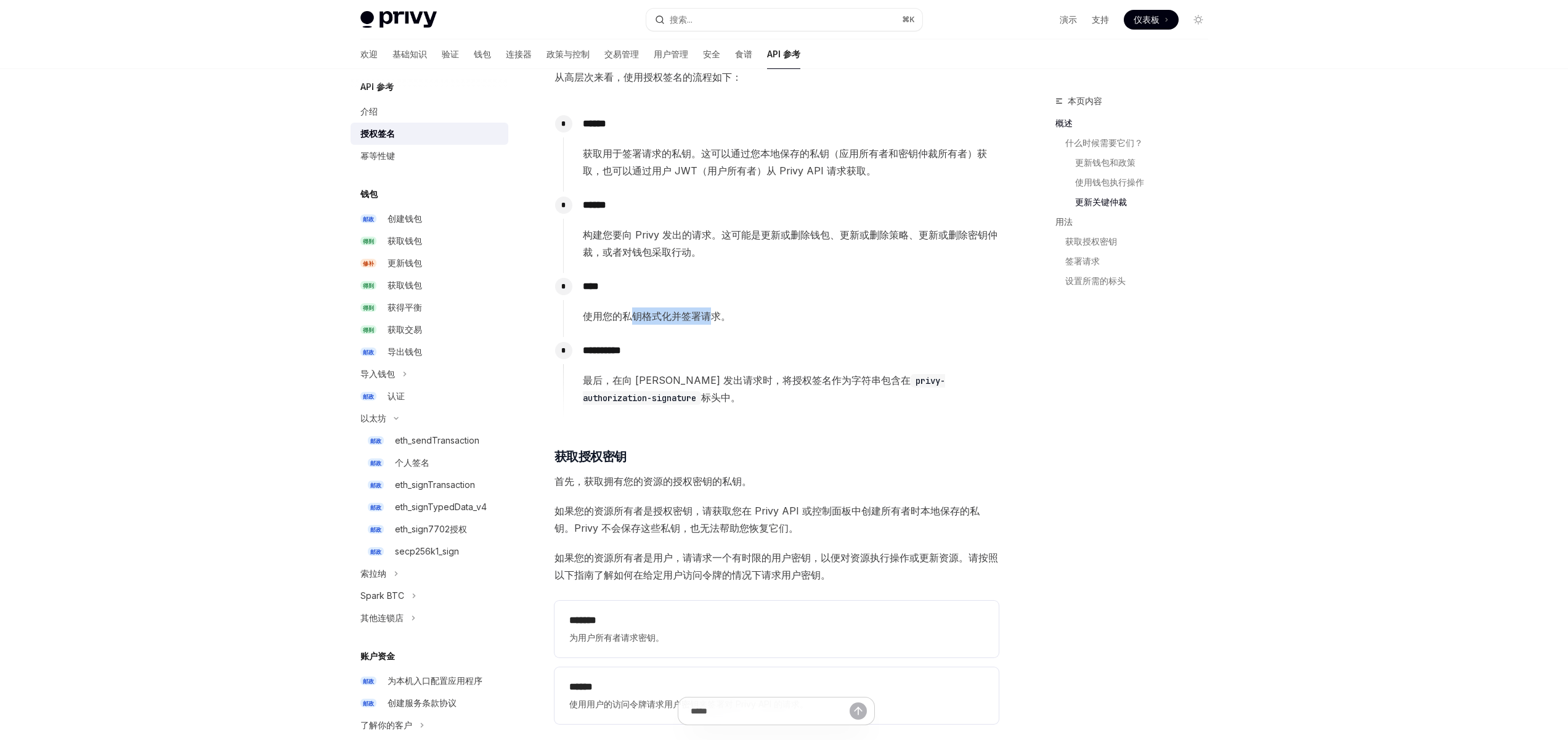
click at [628, 316] on font "使用您的私钥格式化并签署请求。" at bounding box center [656, 315] width 148 height 12
click at [621, 317] on font "使用您的私钥格式化并签署请求。" at bounding box center [656, 315] width 148 height 12
click at [591, 320] on font "使用您的私钥格式化并签署请求。" at bounding box center [656, 315] width 148 height 12
click at [633, 380] on font "最后，在向 Privy 发出请求时，将授权签名作为字符串包含在" at bounding box center [746, 380] width 328 height 12
click at [740, 378] on span "最后，在向 Privy 发出请求时，将授权签名作为字符串包含在 privy-authorization-signature 标头中。" at bounding box center [790, 389] width 416 height 35
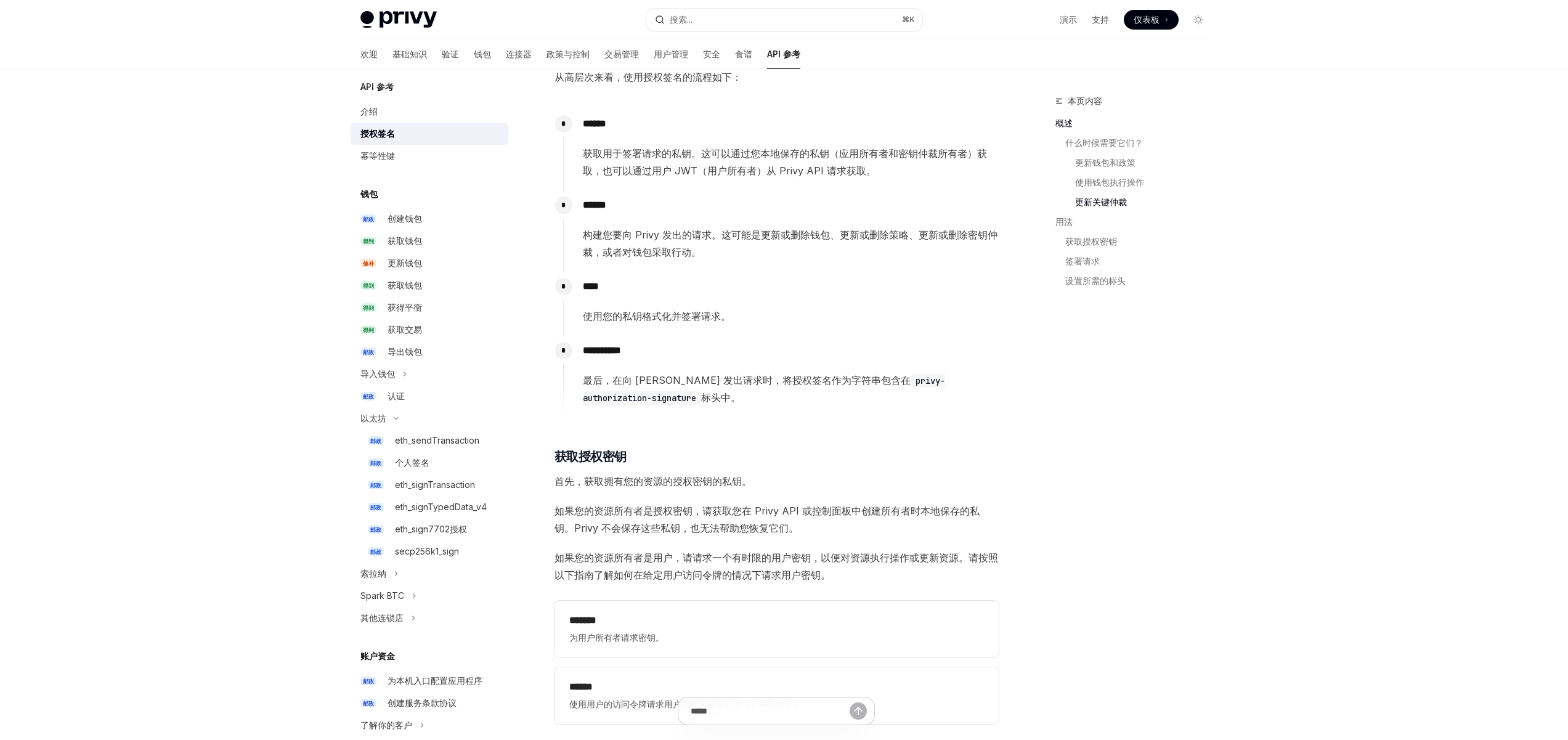
click at [686, 380] on font "最后，在向 Privy 发出请求时，将授权签名作为字符串包含在" at bounding box center [746, 380] width 328 height 12
click at [586, 381] on span "最后，在向 Privy 发出请求时，将授权签名作为字符串包含在 privy-authorization-signature 标头中。" at bounding box center [790, 389] width 416 height 35
click at [606, 381] on font "最后，在向 Privy 发出请求时，将授权签名作为字符串包含在" at bounding box center [746, 380] width 328 height 12
click at [714, 376] on font "最后，在向 Privy 发出请求时，将授权签名作为字符串包含在" at bounding box center [746, 380] width 328 height 12
click at [698, 377] on font "最后，在向 Privy 发出请求时，将授权签名作为字符串包含在" at bounding box center [746, 380] width 328 height 12
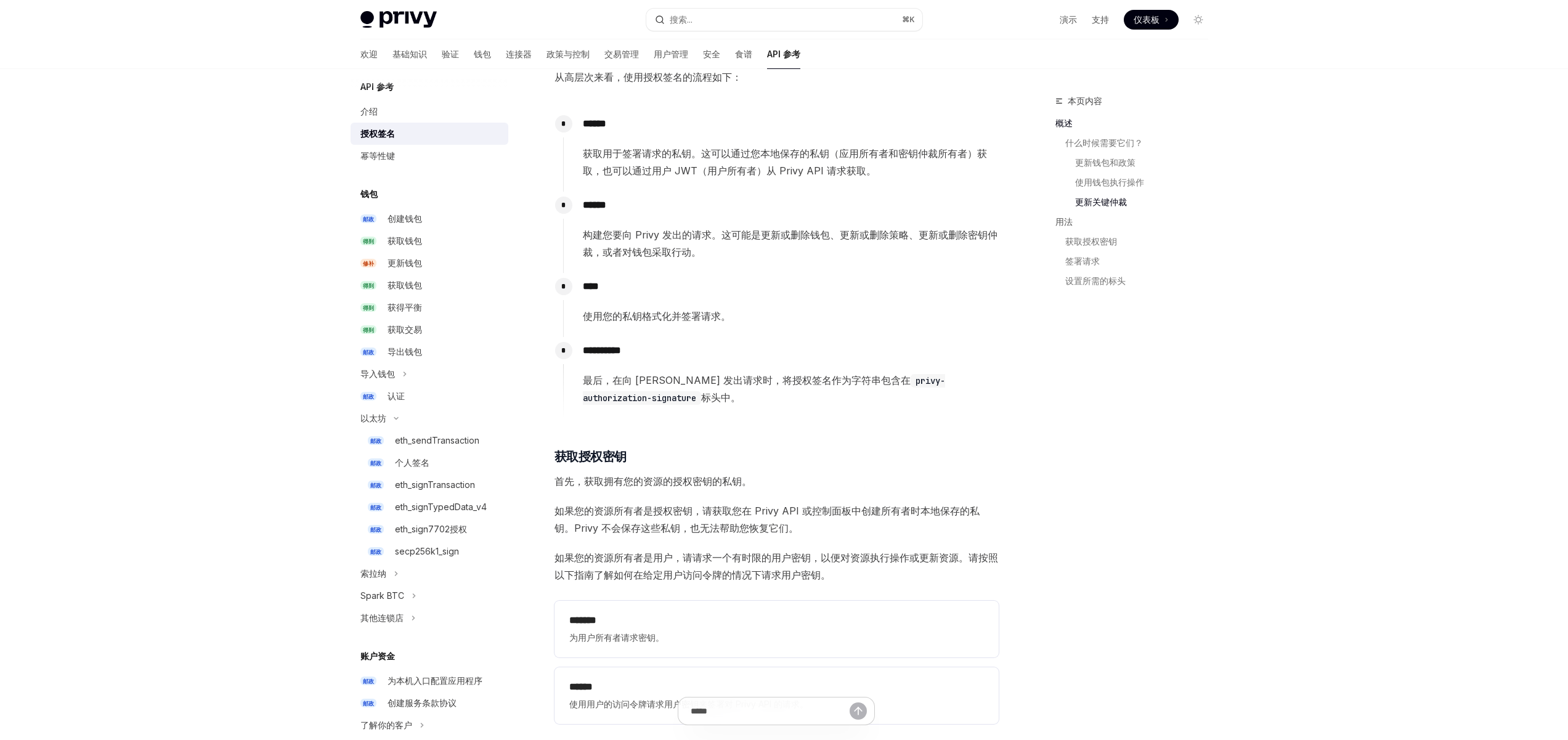
click at [676, 380] on font "最后，在向 Privy 发出请求时，将授权签名作为字符串包含在" at bounding box center [746, 380] width 328 height 12
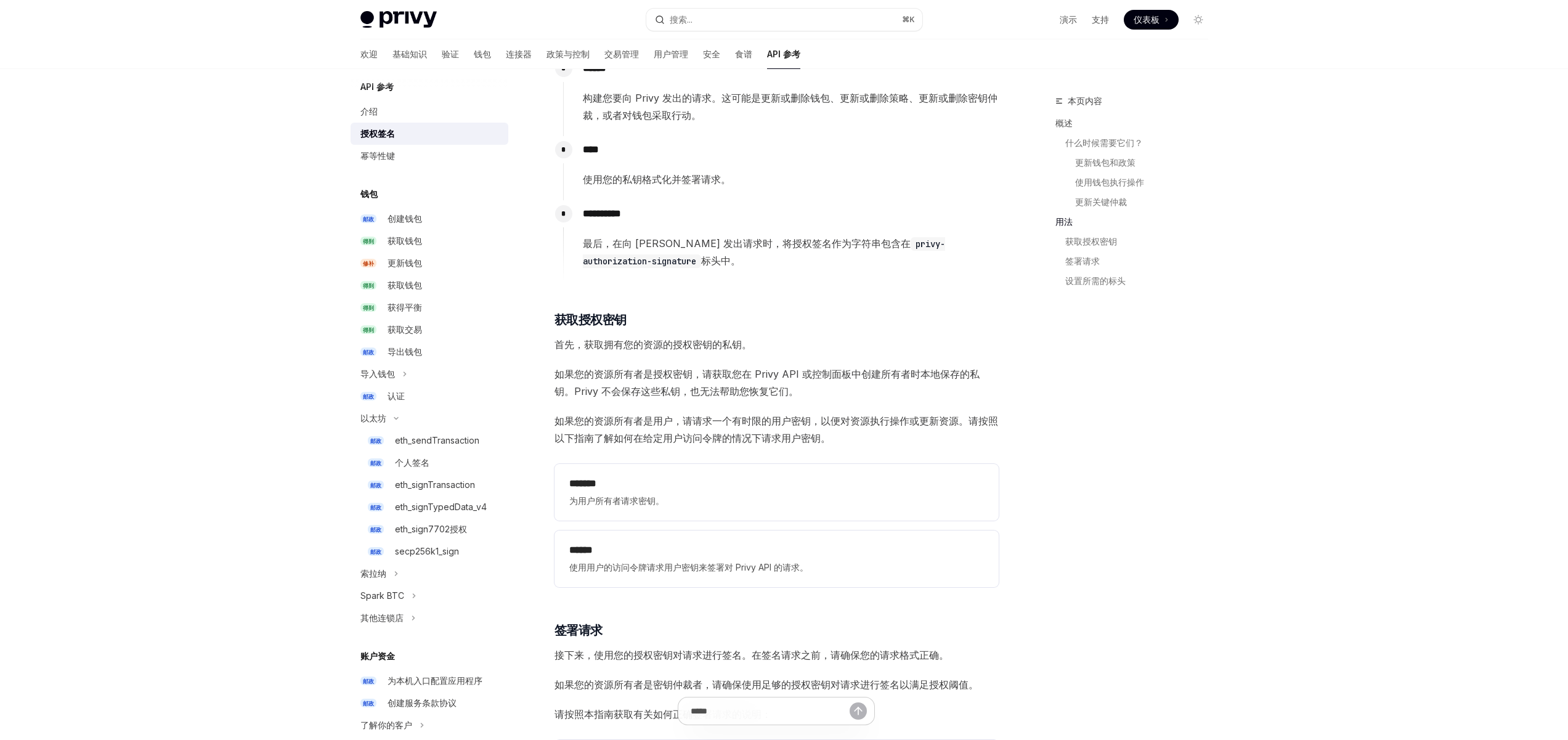
scroll to position [1137, 0]
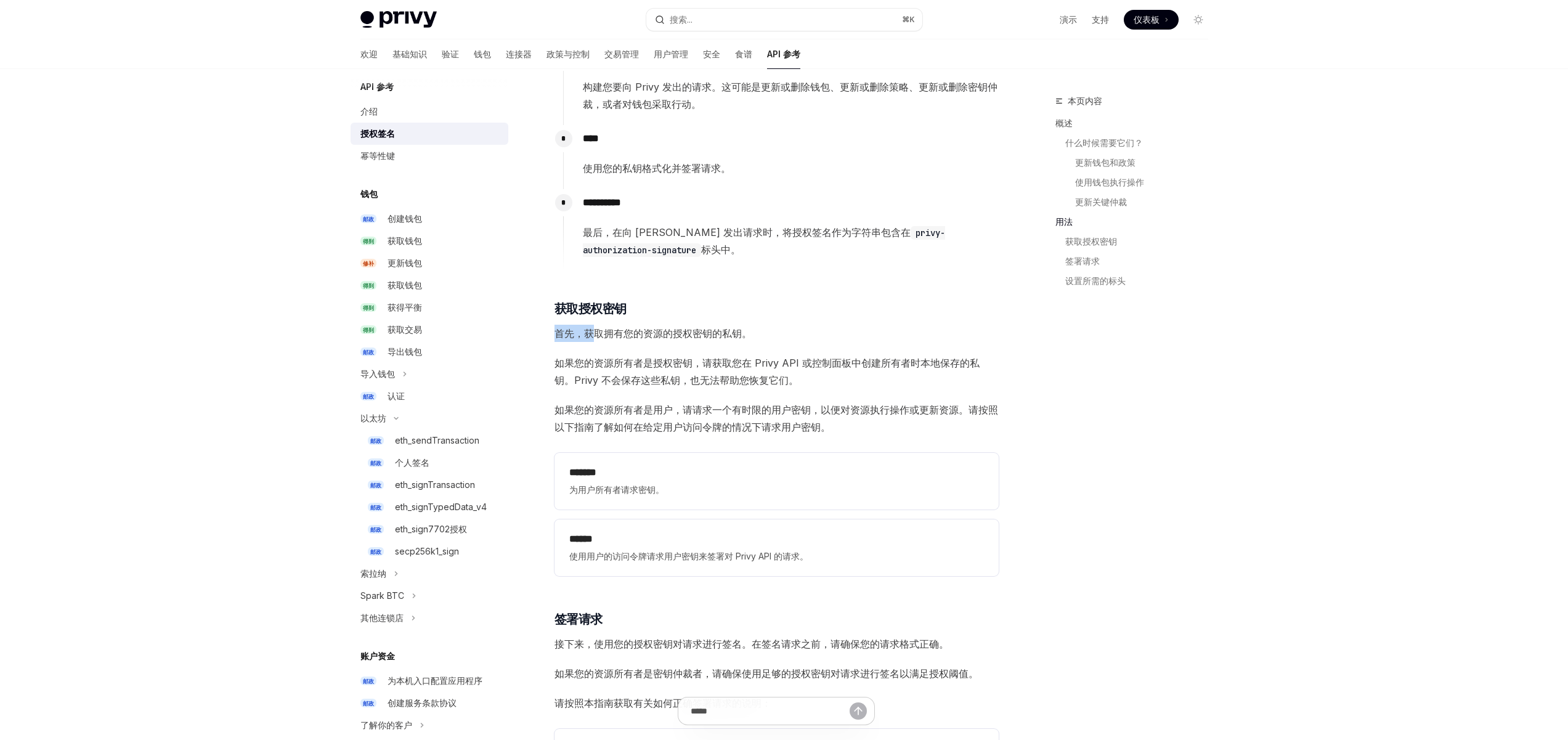
click at [590, 332] on font "首先，获取拥有您的资源的授权密钥的私钥。" at bounding box center [652, 333] width 197 height 12
click at [617, 335] on font "首先，获取拥有您的资源的授权密钥的私钥。" at bounding box center [652, 333] width 197 height 12
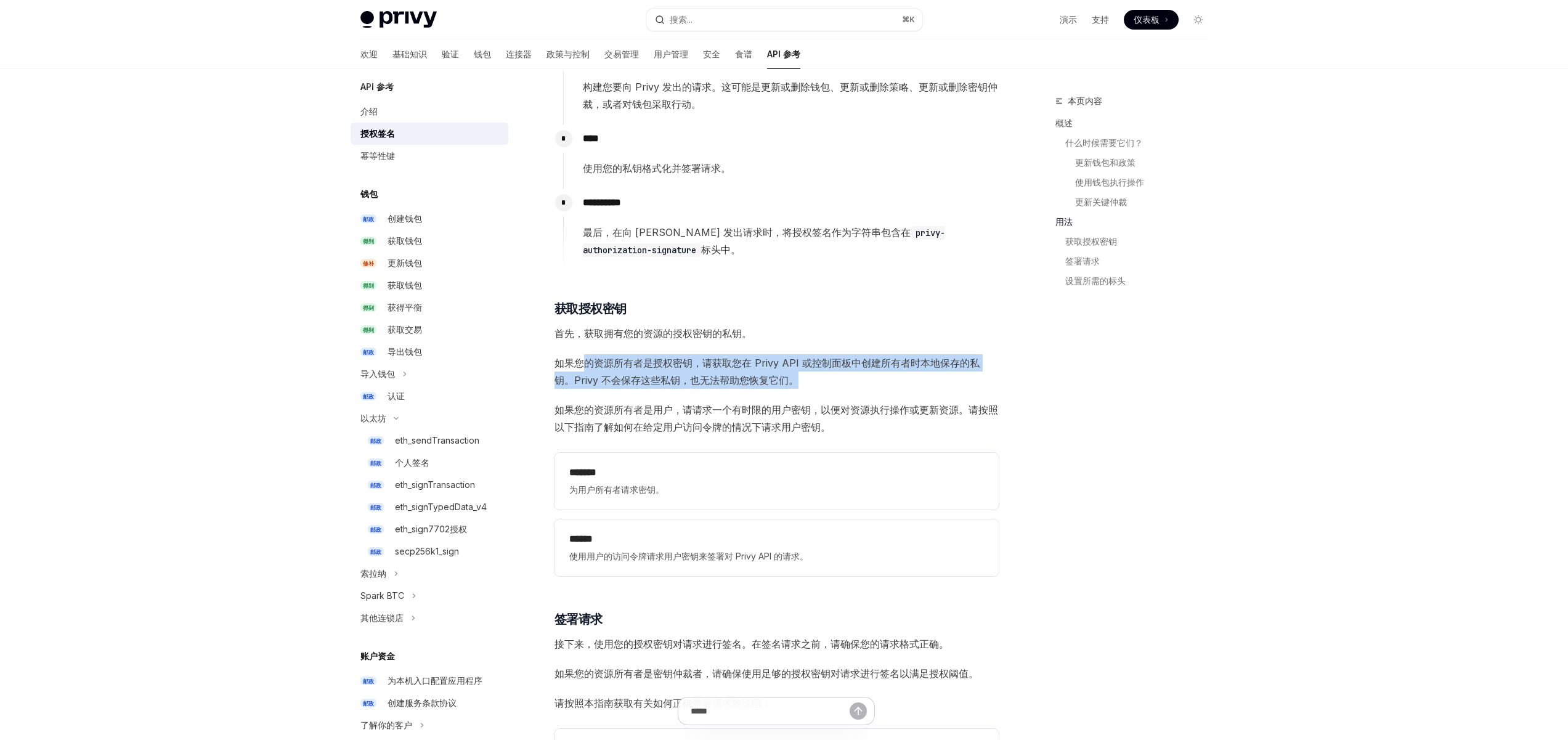
click at [663, 392] on div "​ 概述 所有者 为您应用钱包的操作提供了额外的安全保障。此原语有助于确保只有您的服务器明确授权的操作才会在用户钱包上执行。 当您指定资源的所有者时，所有更新…" at bounding box center [776, 7] width 444 height 1936
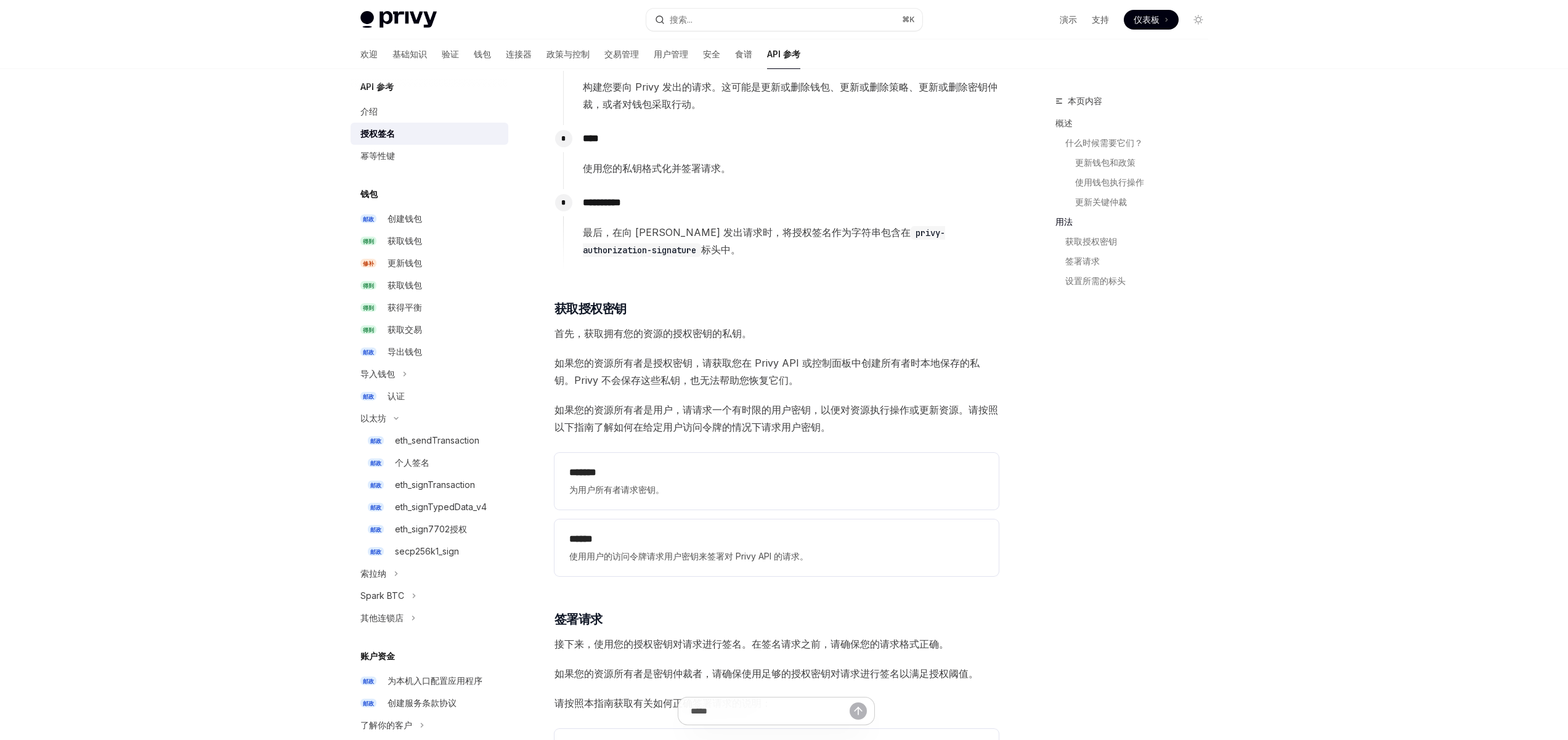
click at [701, 423] on font "如果您的资源所有者是用户，请请求一个有时限的用户密钥，以便对资源执行操作或更新资源。请按照以下指南了解如何在给定用户访问令牌的情况下请求用户密钥。" at bounding box center [776, 418] width 444 height 29
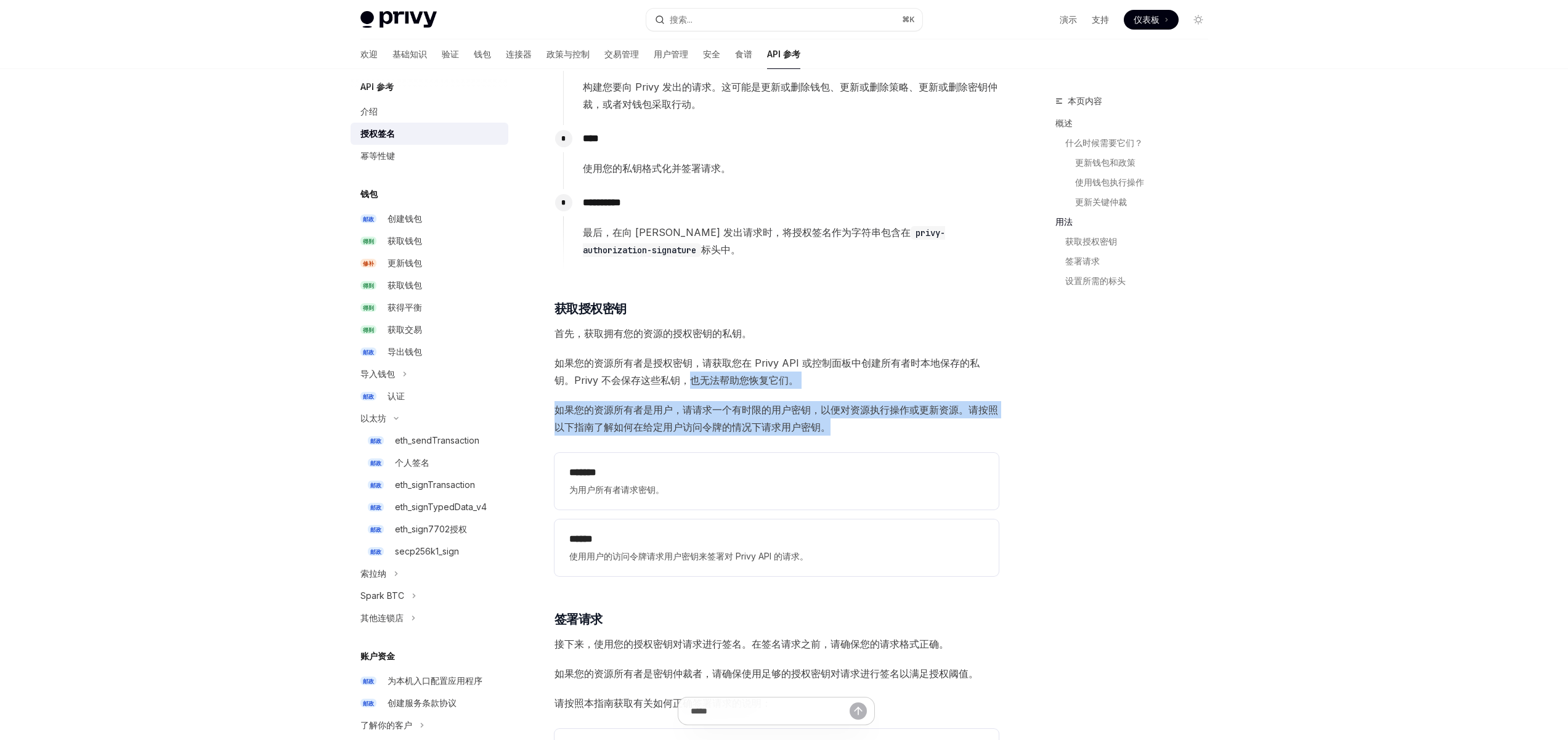
click at [670, 380] on div "​ 概述 所有者 为您应用钱包的操作提供了额外的安全保障。此原语有助于确保只有您的服务器明确授权的操作才会在用户钱包上执行。 当您指定资源的所有者时，所有更新…" at bounding box center [776, 7] width 444 height 1936
click at [778, 423] on font "如果您的资源所有者是用户，请请求一个有时限的用户密钥，以便对资源执行操作或更新资源。请按照以下指南了解如何在给定用户访问令牌的情况下请求用户密钥。" at bounding box center [776, 418] width 444 height 29
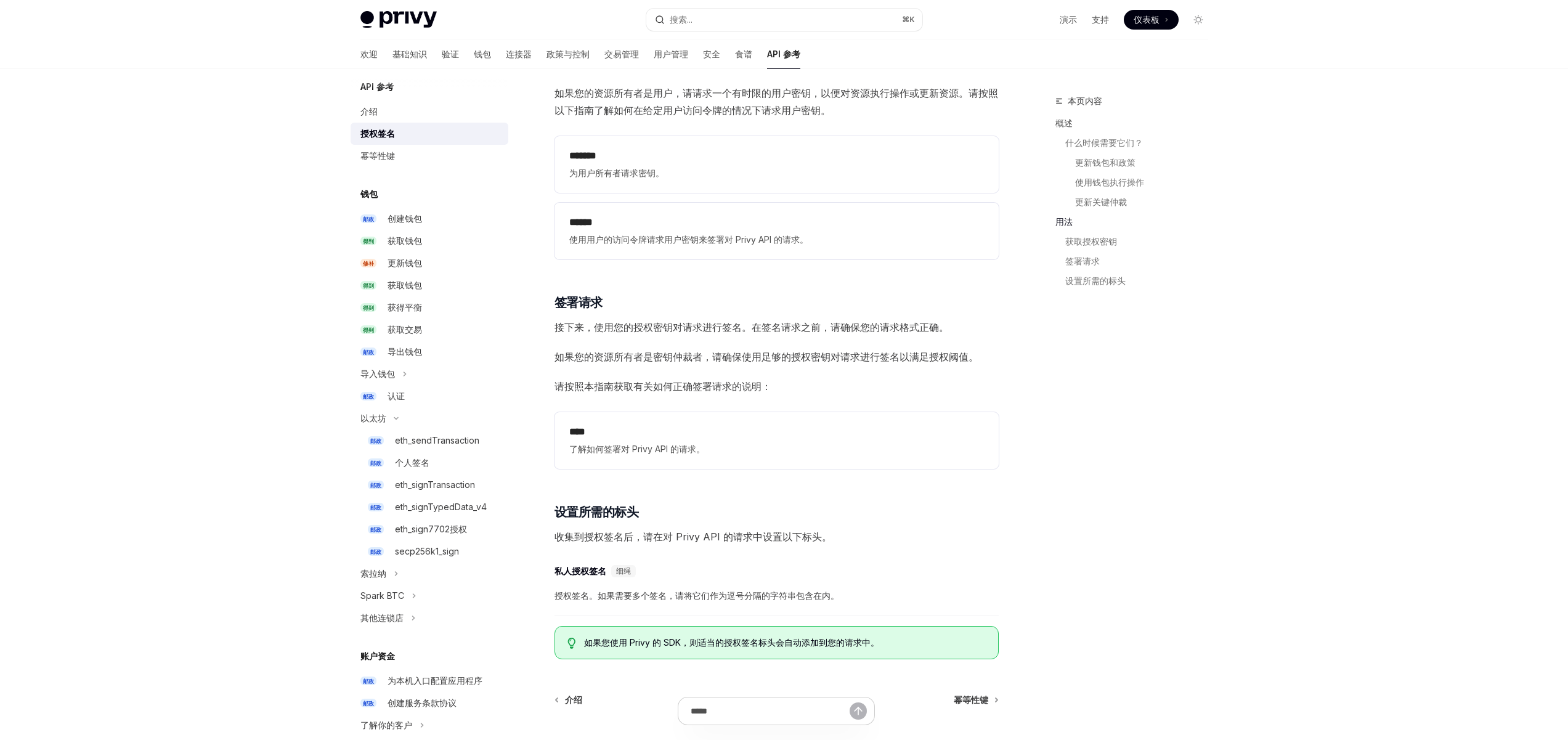
scroll to position [1457, 0]
click at [646, 536] on font "收集到授权签名后，请在对 Privy API 的请求中设置以下标头。" at bounding box center [693, 533] width 277 height 12
click at [589, 538] on font "收集到授权签名后，请在对 Privy API 的请求中设置以下标头。" at bounding box center [693, 533] width 277 height 12
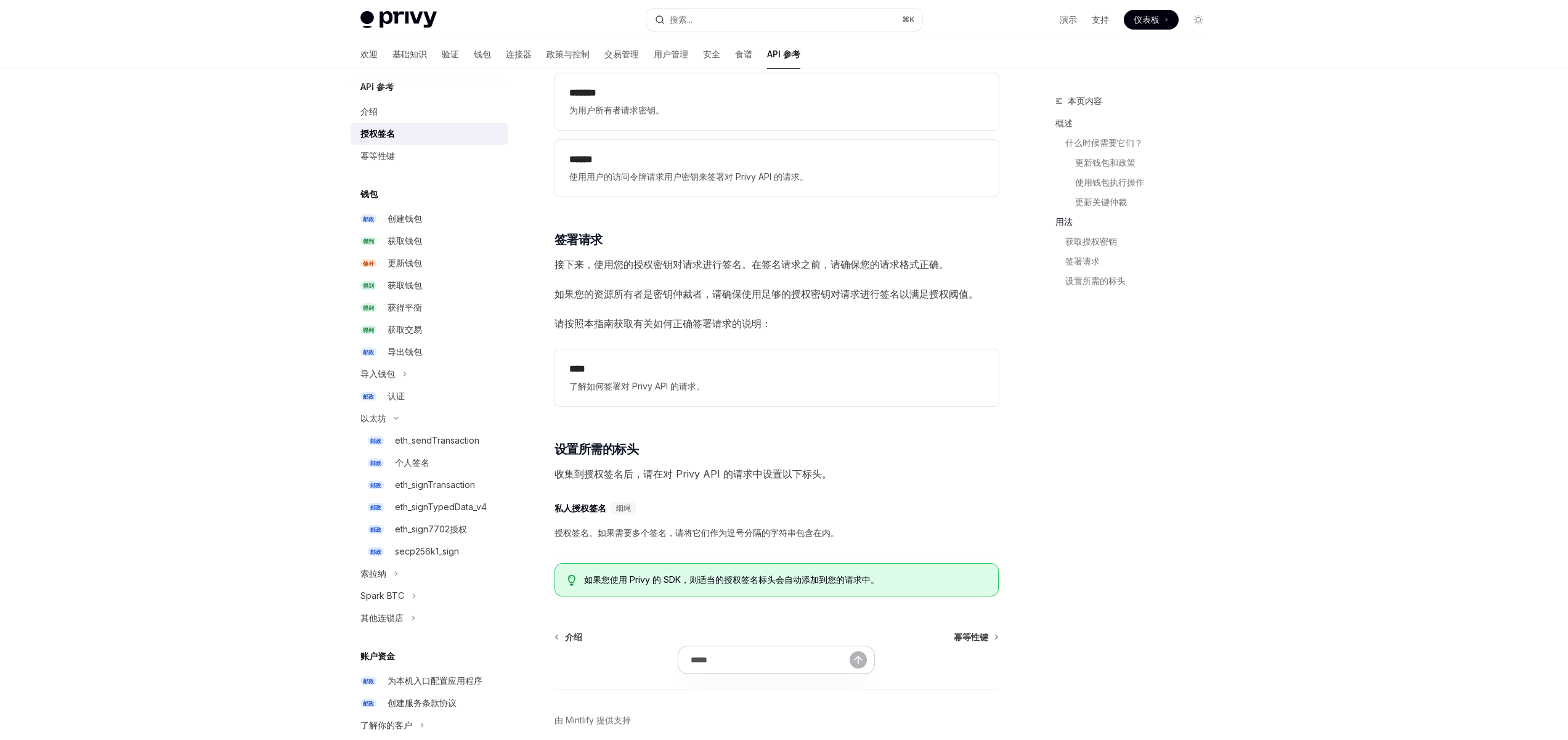
scroll to position [1573, 0]
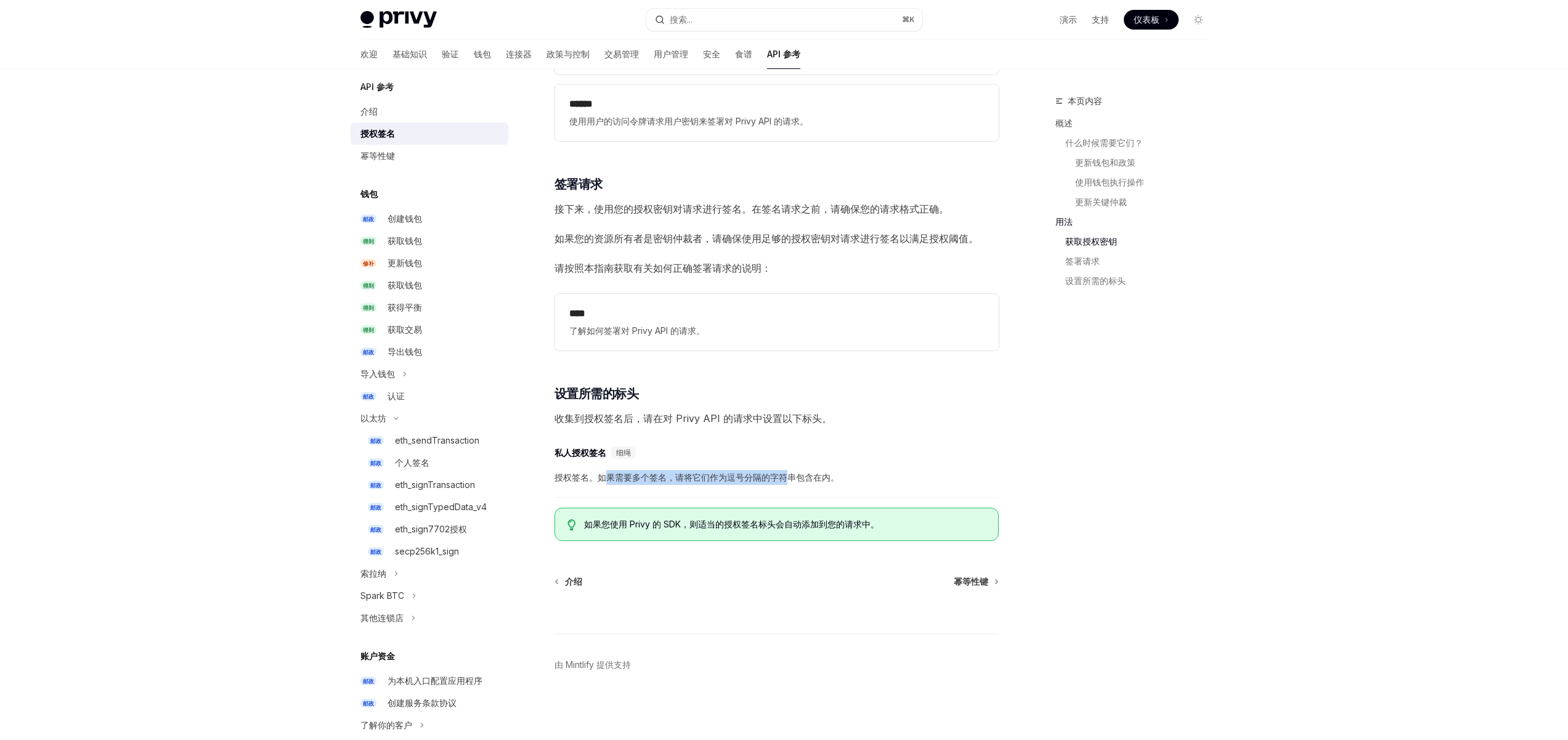
click at [603, 478] on font "授权签名。如果需要多个签名，请将它们作为逗号分隔的字符串包含在内。" at bounding box center [696, 476] width 284 height 10
click at [590, 478] on font "授权签名。如果需要多个签名，请将它们作为逗号分隔的字符串包含在内。" at bounding box center [696, 476] width 284 height 10
click at [597, 526] on font "如果您使用 Privy 的 SDK，则适当的授权签名标头会自动添加到您的请求中。" at bounding box center [732, 524] width 295 height 10
click at [592, 526] on font "如果您使用 Privy 的 SDK，则适当的授权签名标头会自动添加到您的请求中。" at bounding box center [732, 524] width 295 height 10
click at [635, 526] on font "如果您使用 Privy 的 SDK，则适当的授权签名标头会自动添加到您的请求中。" at bounding box center [732, 524] width 295 height 10
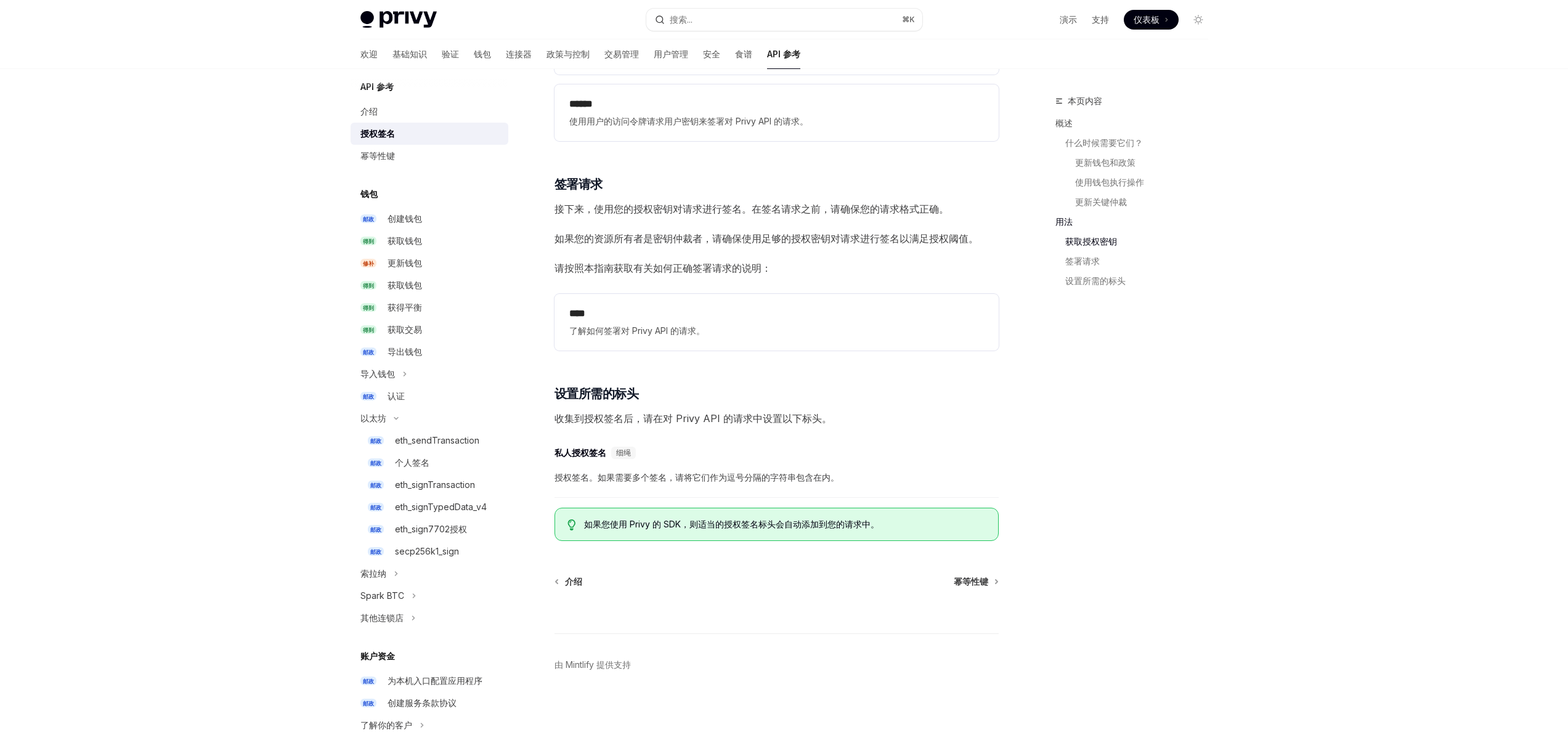
click at [607, 526] on font "如果您使用 Privy 的 SDK，则适当的授权签名标头会自动添加到您的请求中。" at bounding box center [732, 524] width 295 height 10
click at [664, 525] on font "如果您使用 Privy 的 SDK，则适当的授权签名标头会自动添加到您的请求中。" at bounding box center [732, 524] width 295 height 10
click at [628, 525] on font "如果您使用 Privy 的 SDK，则适当的授权签名标头会自动添加到您的请求中。" at bounding box center [732, 524] width 295 height 10
click at [378, 112] on div "介绍" at bounding box center [430, 112] width 140 height 15
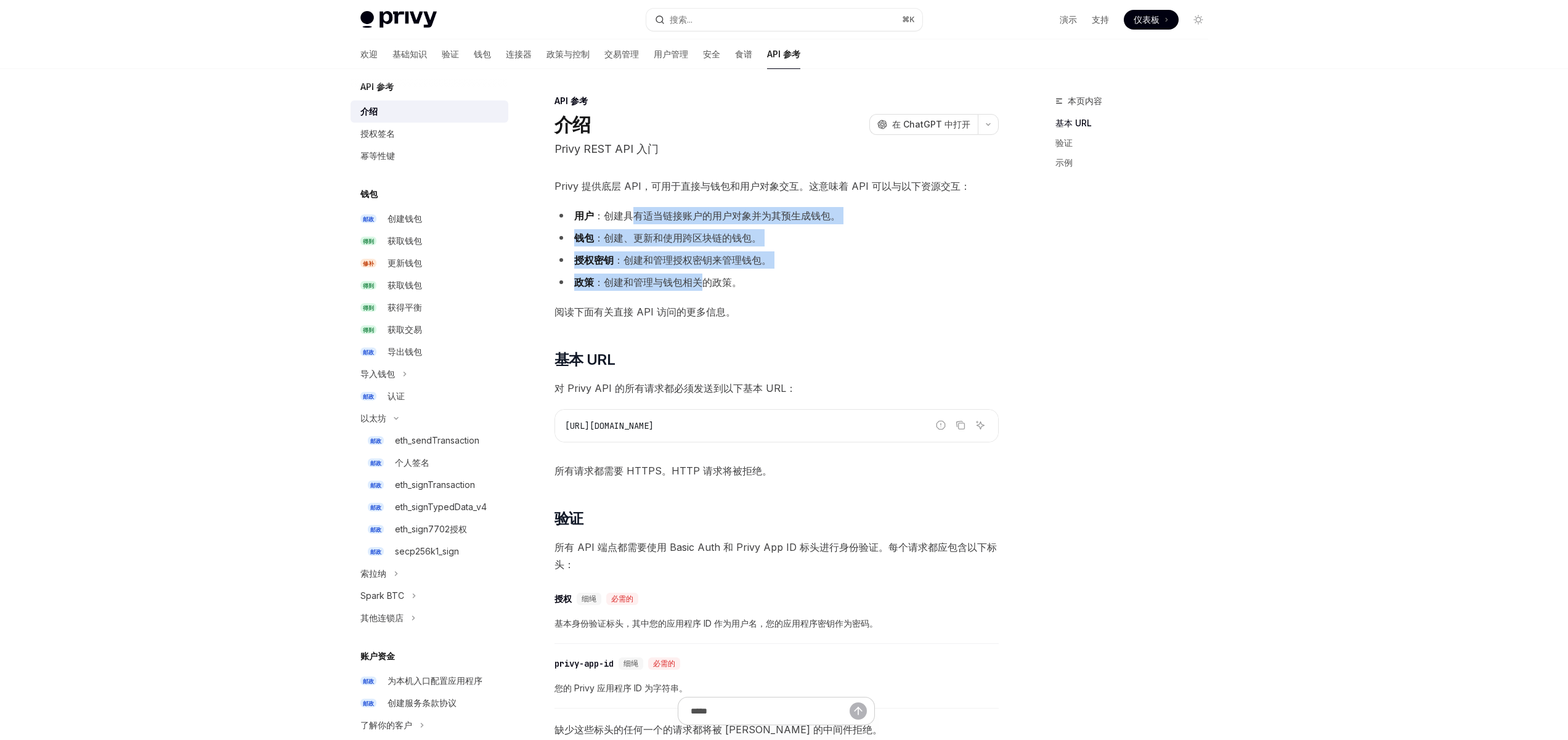
click at [703, 286] on ul "用户 ：创建具有适当链接账户的用户对象并为其预生成钱包。 钱包 ：创建、更新和使用跨区块链的钱包。 授权密钥 ：创建和管理授权密钥来管理钱包。 政策 ：创建和…" at bounding box center [776, 249] width 444 height 83
click at [647, 223] on div "Privy 提供底层 API，可用于直接与钱包和用户对象交互。这意味着 API 可以与以下资源交互： 用户 ：创建具有适当链接账户的用户对象并为其预生成钱包。…" at bounding box center [776, 631] width 444 height 909
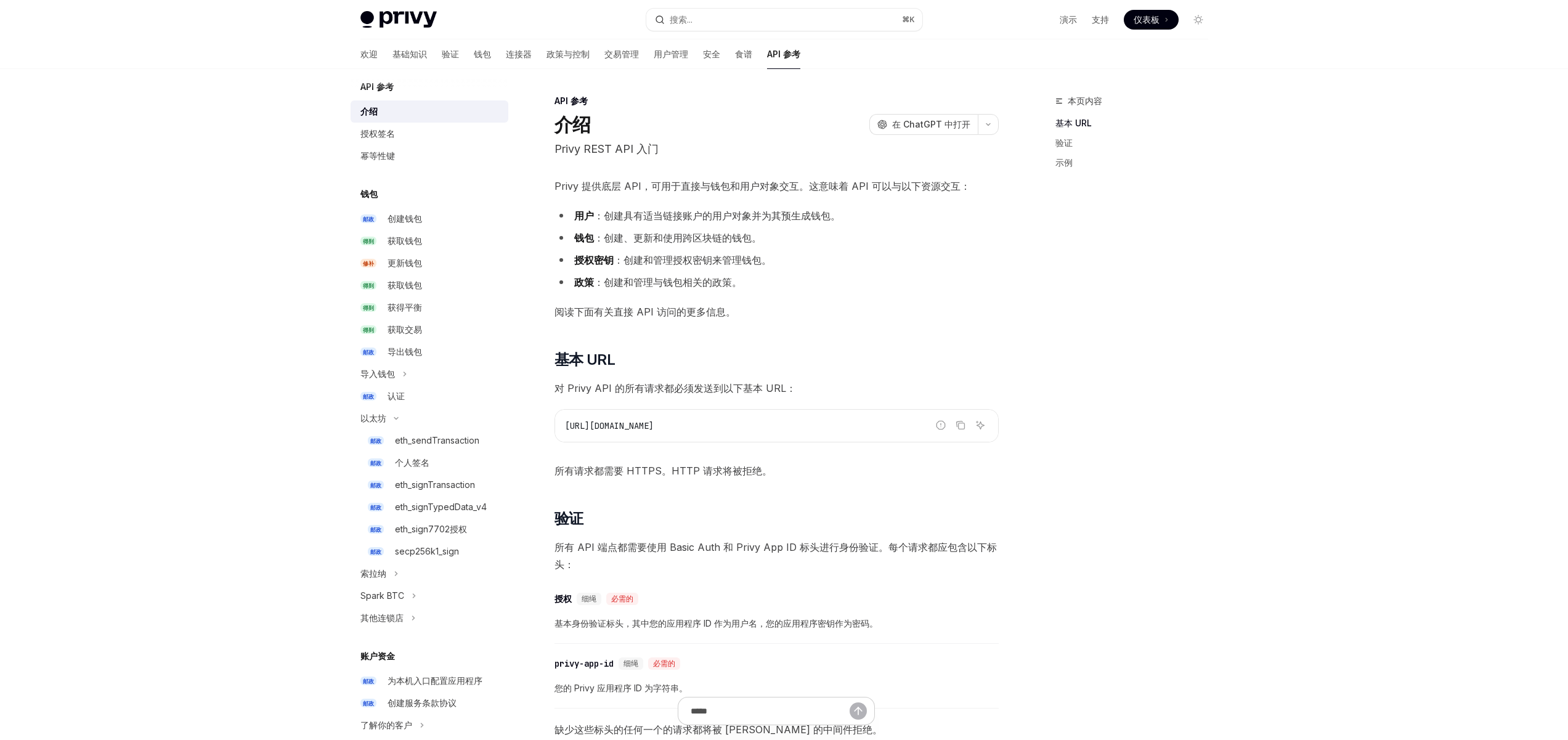
click at [748, 304] on span "阅读下面有关直接 API 访问的更多信息。" at bounding box center [776, 311] width 444 height 17
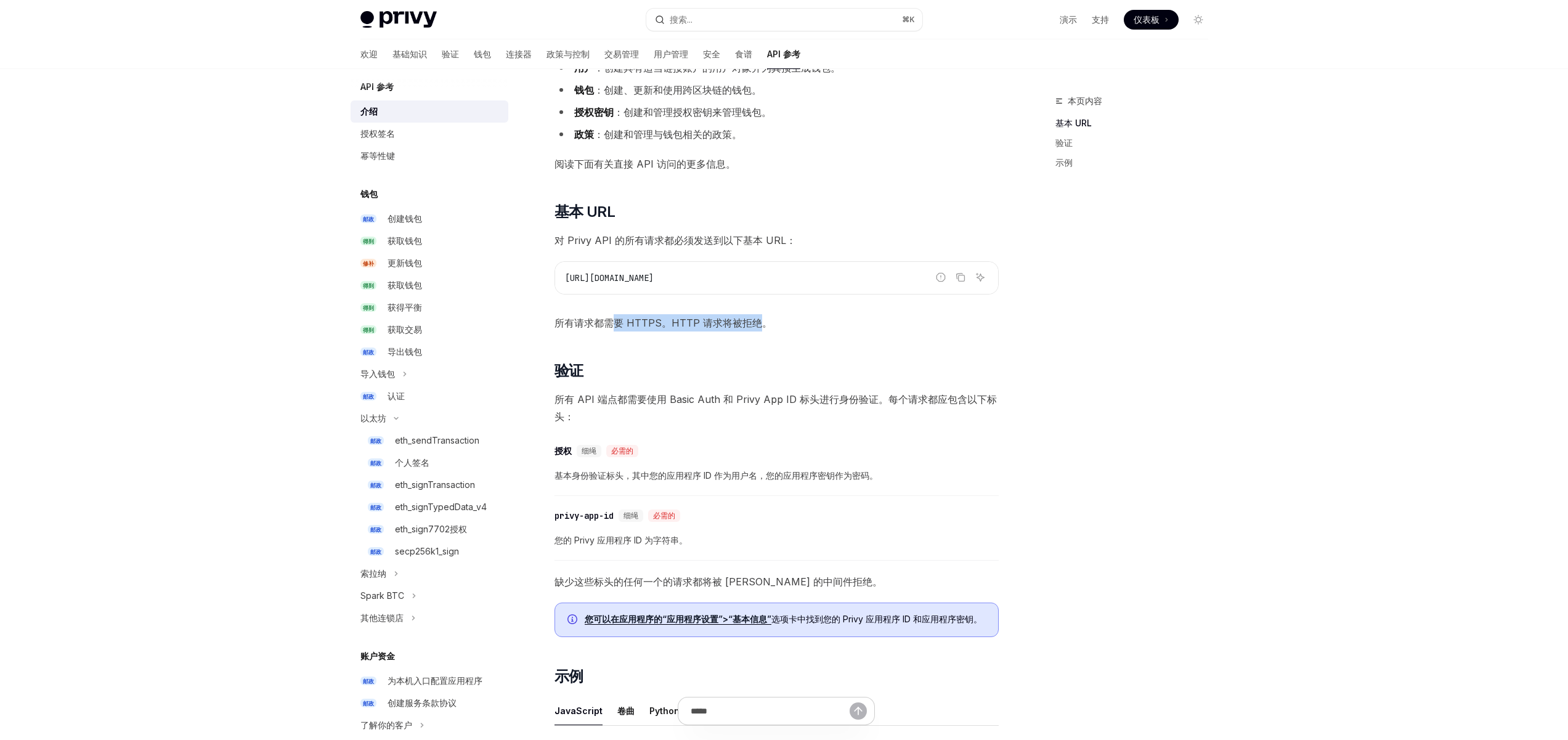
click at [592, 321] on font "所有请求都需要 HTTPS。HTTP 请求将被拒绝。" at bounding box center [662, 322] width 217 height 12
click at [653, 402] on font "所有 API 端点都需要使用 Basic Auth 和 Privy App ID 标头进行身份验证。每个请求都应包含以下标头：" at bounding box center [775, 407] width 442 height 29
click at [631, 401] on font "所有 API 端点都需要使用 Basic Auth 和 Privy App ID 标头进行身份验证。每个请求都应包含以下标头：" at bounding box center [775, 407] width 442 height 29
click at [648, 402] on font "所有 API 端点都需要使用 Basic Auth 和 Privy App ID 标头进行身份验证。每个请求都应包含以下标头：" at bounding box center [775, 407] width 442 height 29
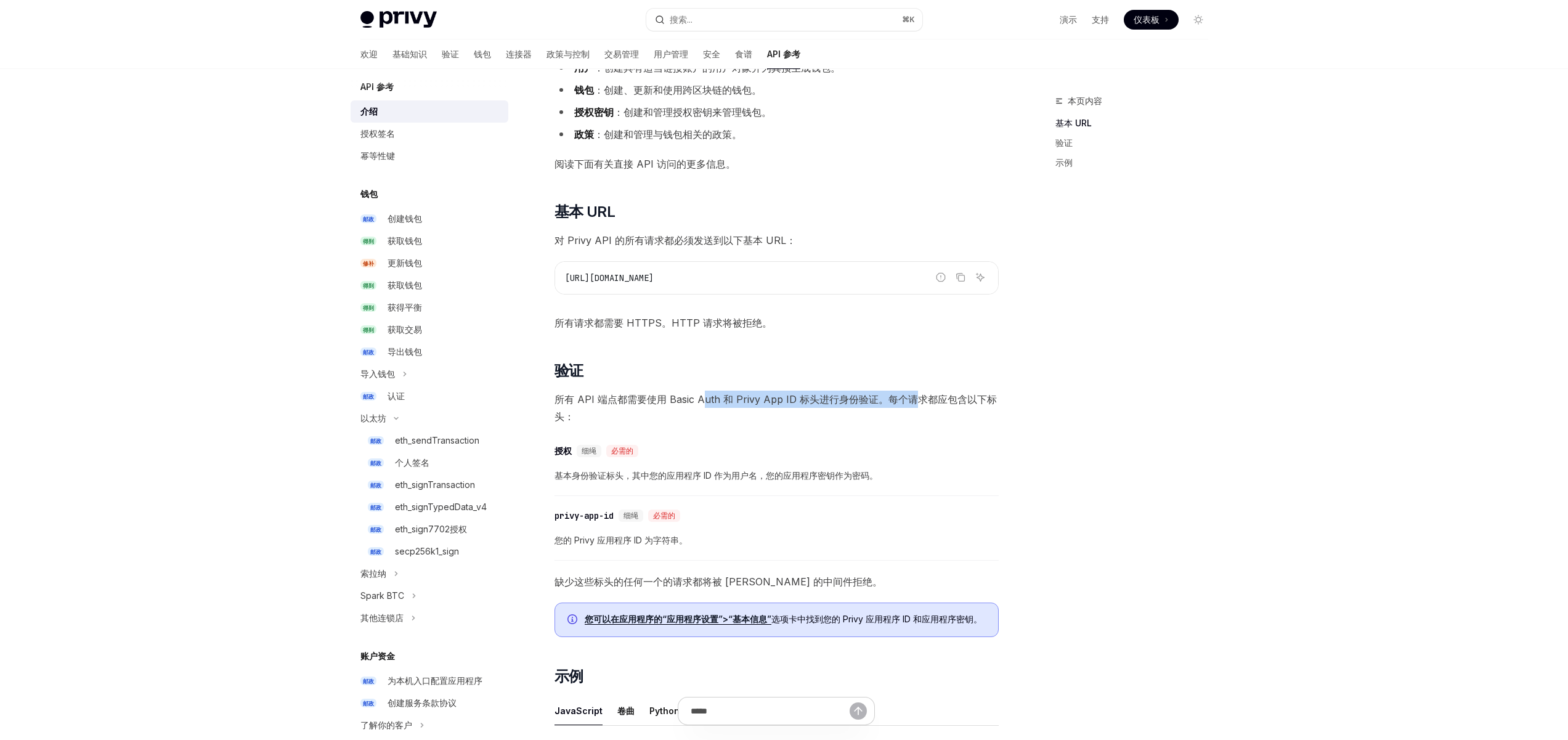
click at [697, 401] on font "所有 API 端点都需要使用 Basic Auth 和 Privy App ID 标头进行身份验证。每个请求都应包含以下标头：" at bounding box center [775, 407] width 442 height 29
click at [646, 401] on font "所有 API 端点都需要使用 Basic Auth 和 Privy App ID 标头进行身份验证。每个请求都应包含以下标头：" at bounding box center [775, 407] width 442 height 29
click at [562, 385] on div "Privy 提供底层 API，可用于直接与钱包和用户对象交互。这意味着 API 可以与以下资源交互： 用户 ：创建具有适当链接账户的用户对象并为其预生成钱包。…" at bounding box center [776, 483] width 444 height 909
click at [680, 414] on span "所有 API 端点都需要使用 Basic Auth 和 Privy App ID 标头进行身份验证。每个请求都应包含以下标头：" at bounding box center [776, 408] width 444 height 35
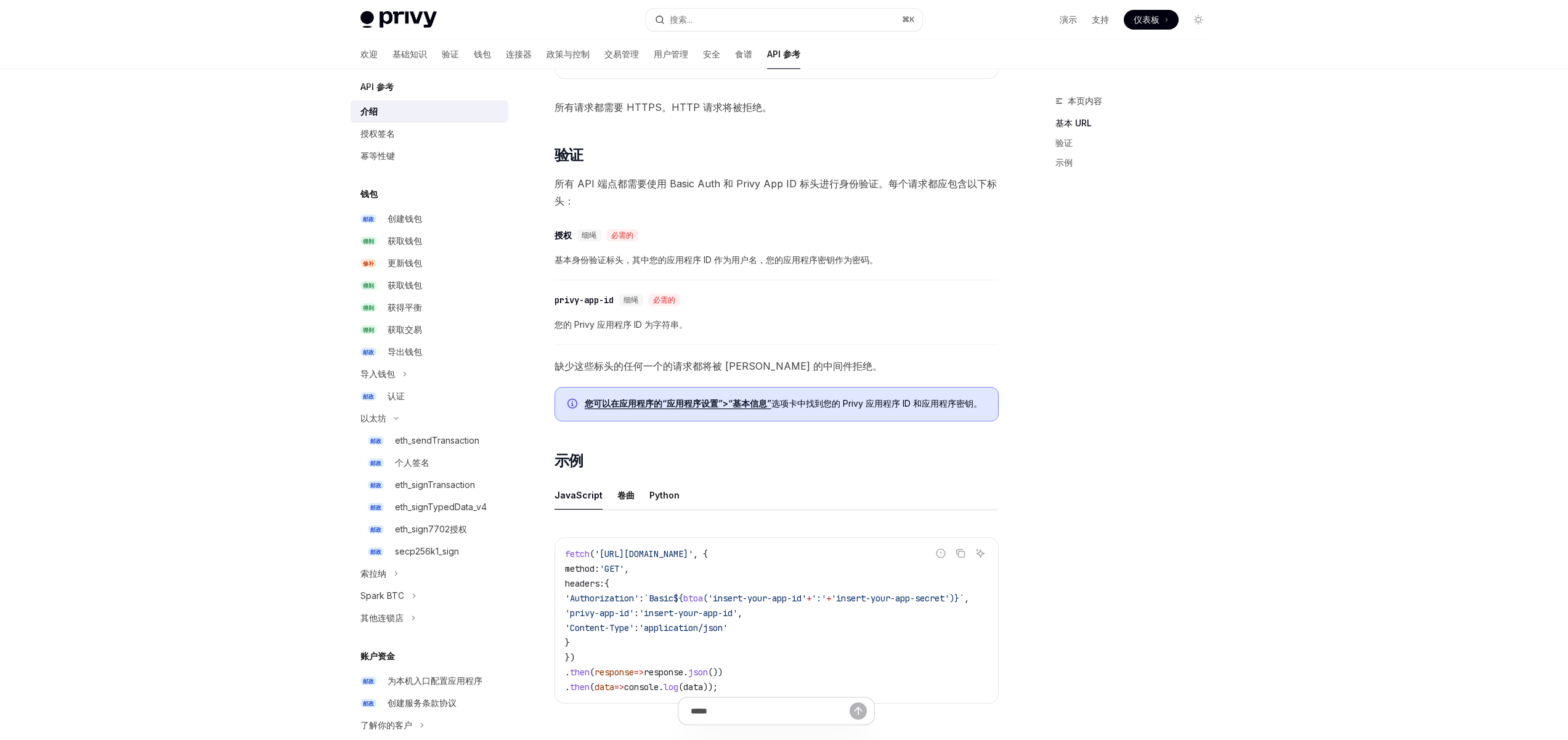
scroll to position [375, 0]
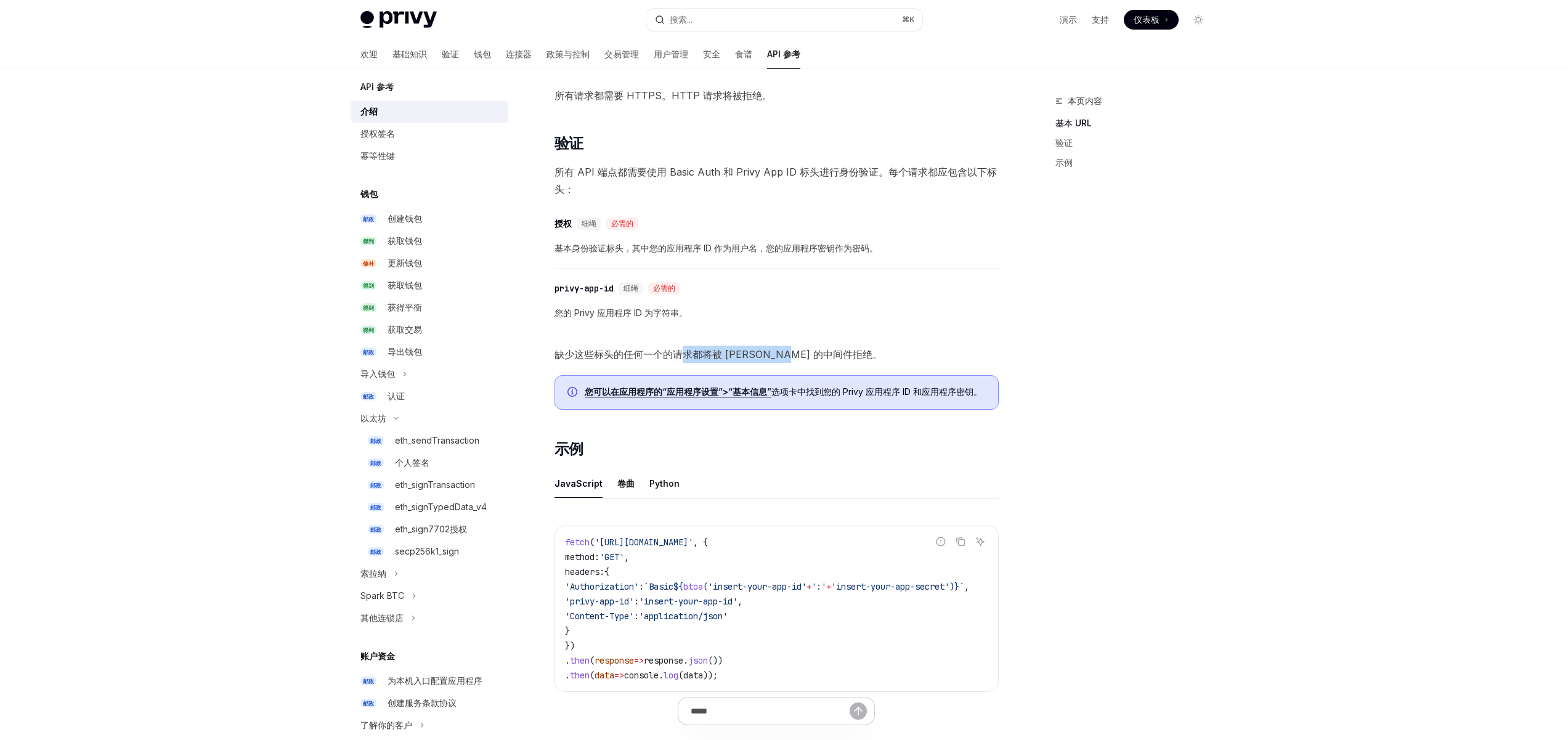
click at [621, 354] on font "缺少这些标头的任何一个的请求都将被 Privy 的中间件拒绝。" at bounding box center [717, 353] width 328 height 12
click at [584, 355] on font "缺少这些标头的任何一个的请求都将被 Privy 的中间件拒绝。" at bounding box center [717, 353] width 328 height 12
click at [837, 391] on font "选项卡中找到您的 Privy 应用程序 ID 和应用程序密钥" at bounding box center [873, 391] width 202 height 10
click at [821, 391] on font "选项卡中找到您的 Privy 应用程序 ID 和应用程序密钥" at bounding box center [873, 391] width 202 height 10
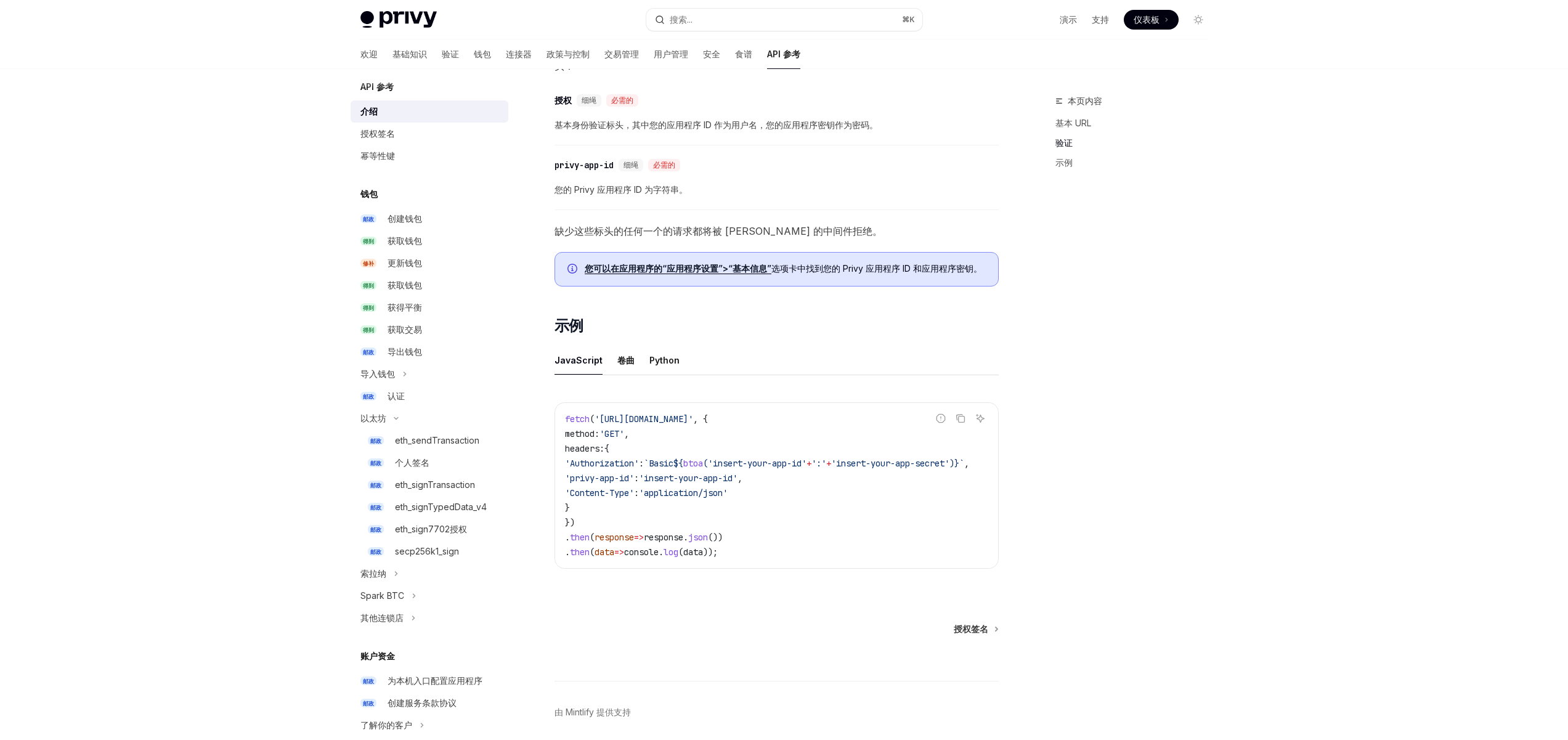
scroll to position [571, 0]
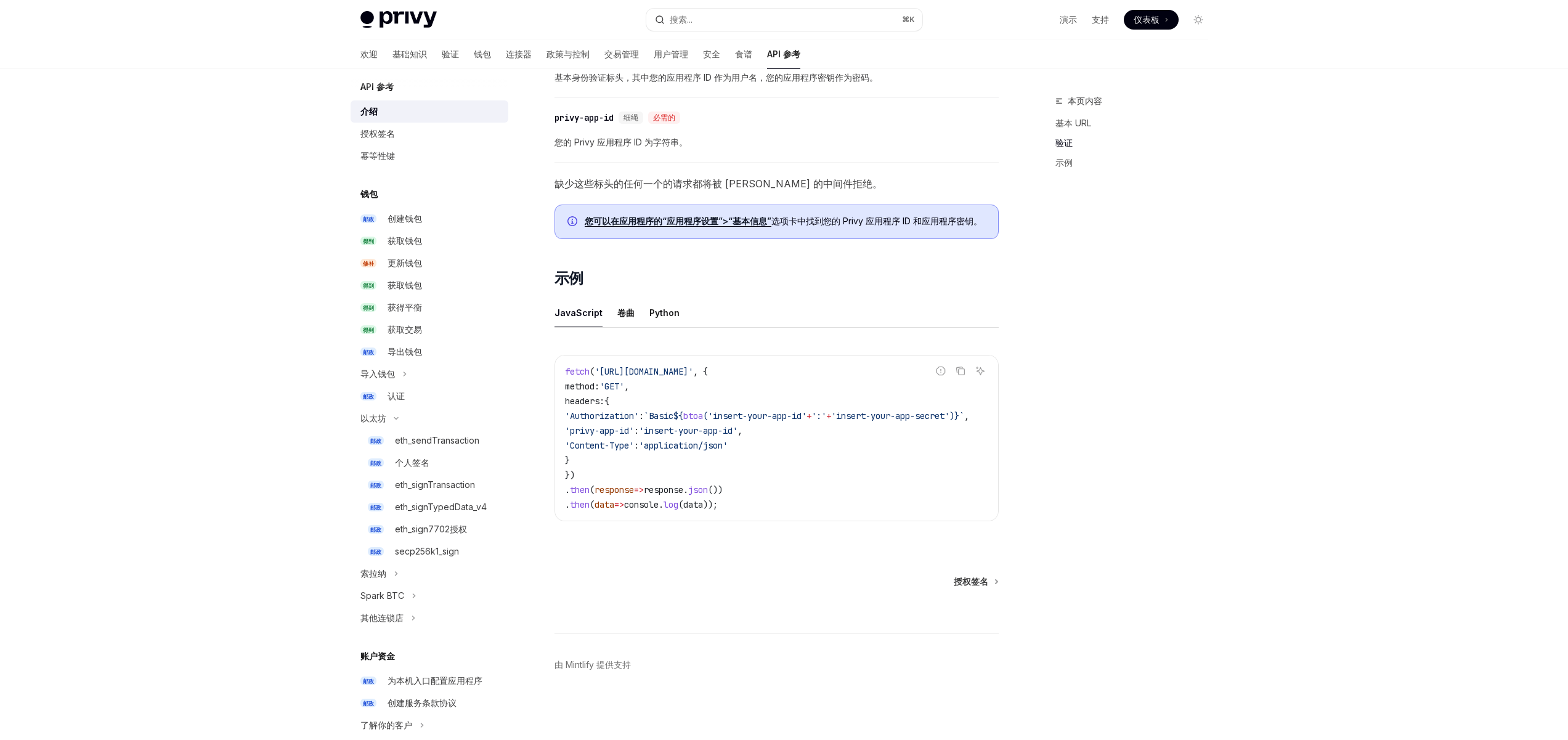
click at [773, 513] on div "报告错误代码 复制 询问人工智能 fetch ( 'https://api.privy.io/v1/wallets' , { method: 'GET' , …" at bounding box center [776, 441] width 444 height 198
click at [786, 511] on div "fetch ( 'https://api.privy.io/v1/wallets' , { method: 'GET' , headers: { 'Autho…" at bounding box center [776, 438] width 443 height 165
click at [971, 580] on font "授权签名" at bounding box center [972, 580] width 35 height 10
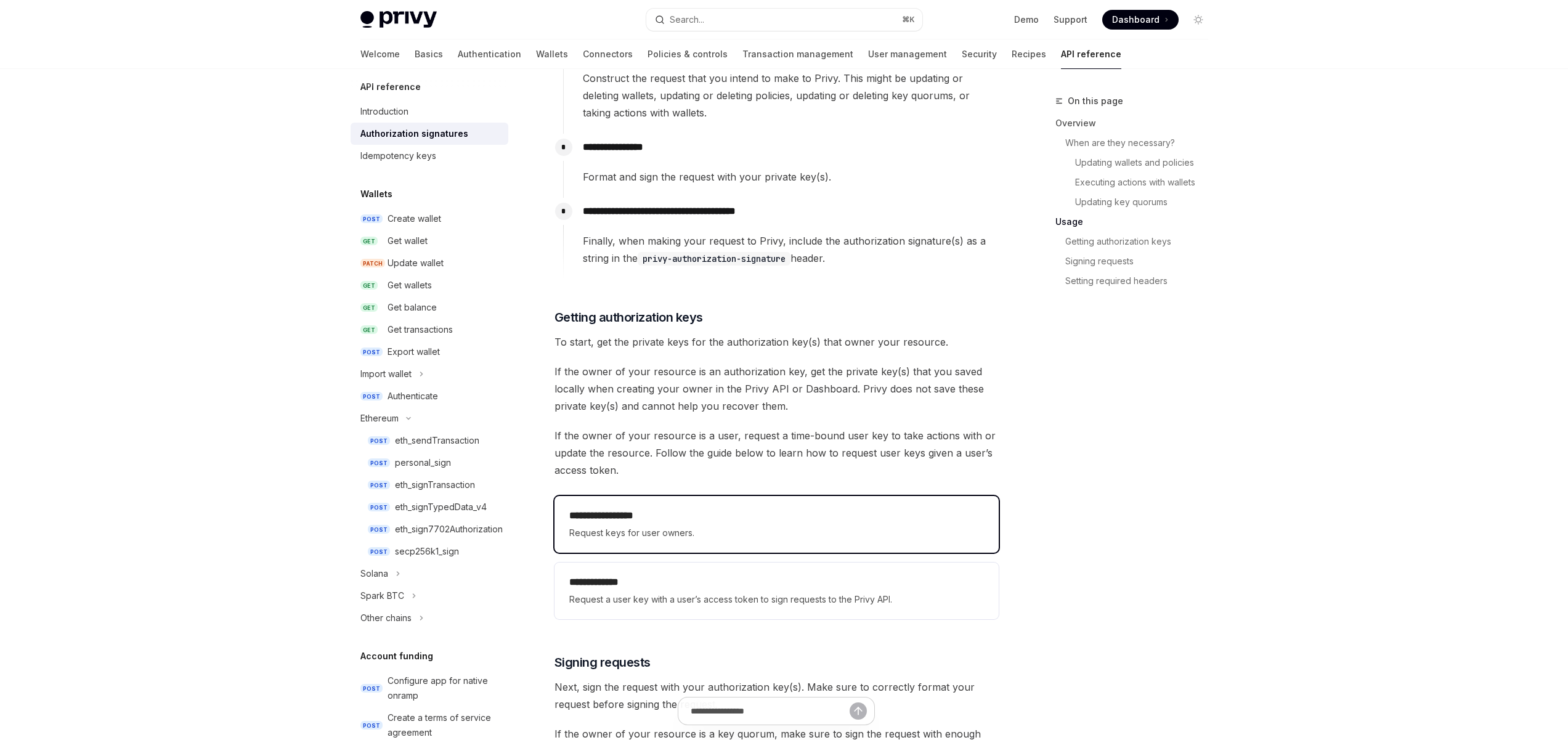
scroll to position [1402, 0]
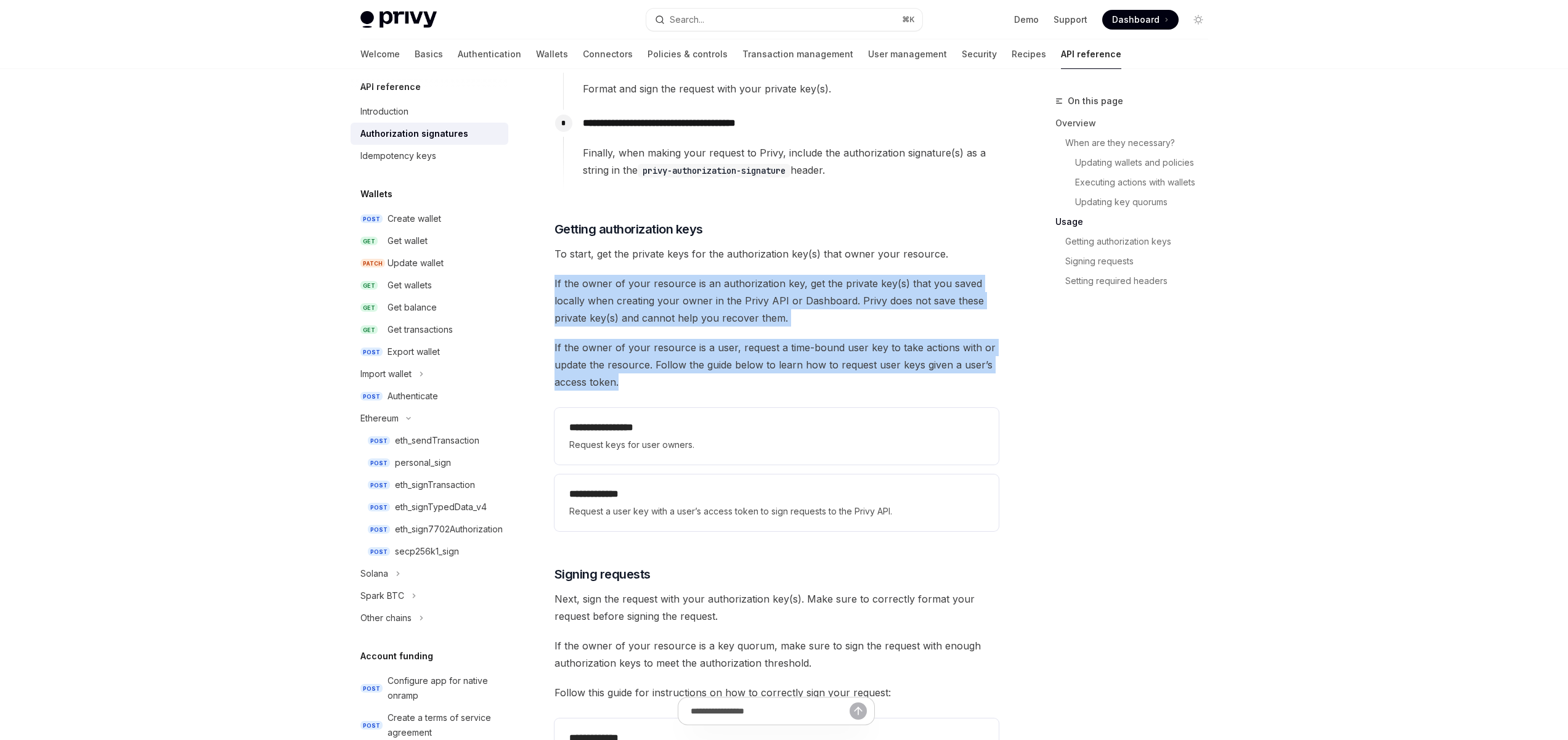
drag, startPoint x: 621, startPoint y: 378, endPoint x: 588, endPoint y: 278, distance: 105.3
click at [747, 357] on span "If the owner of your resource is a user, request a time-bound user key to take …" at bounding box center [776, 364] width 444 height 51
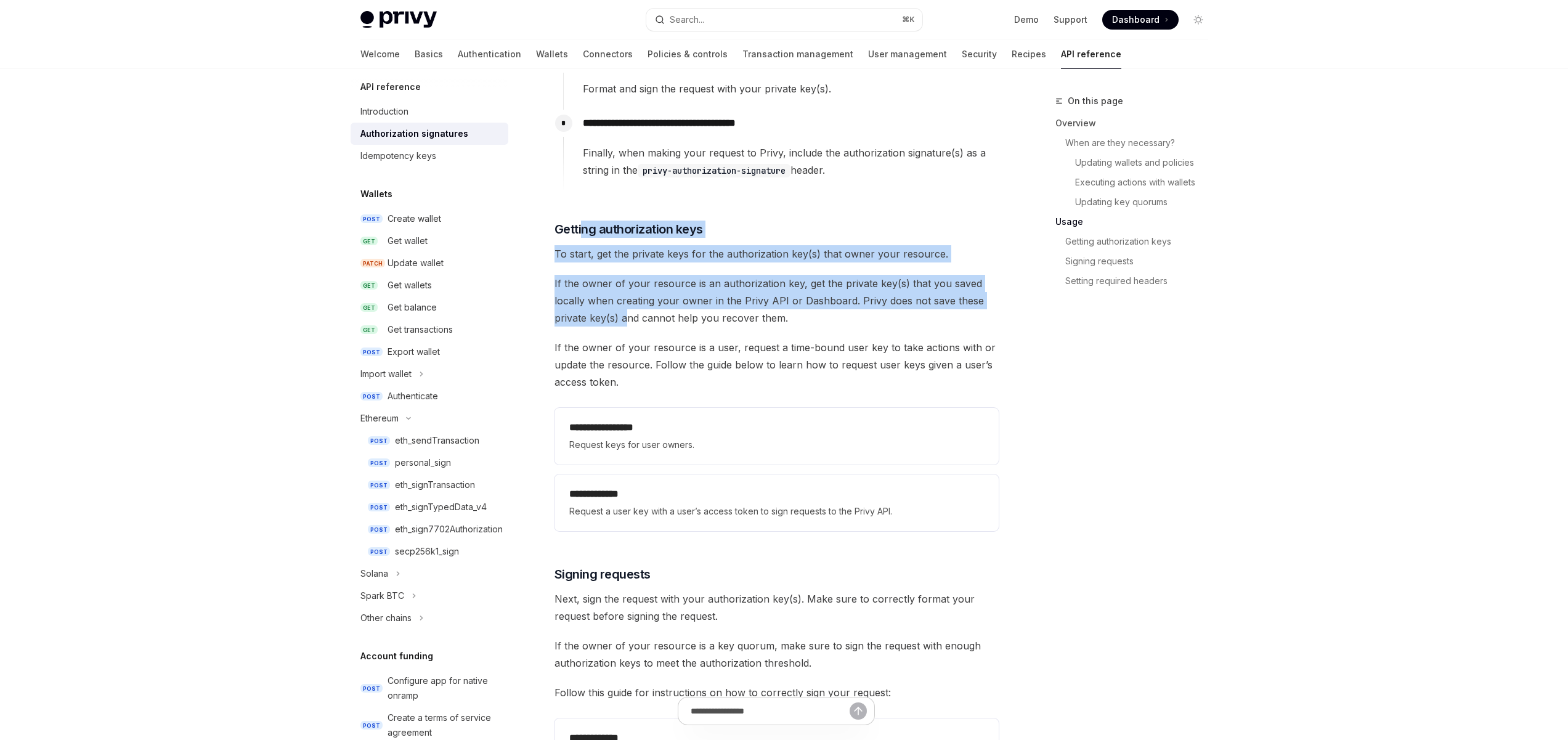
drag, startPoint x: 581, startPoint y: 230, endPoint x: 629, endPoint y: 327, distance: 108.2
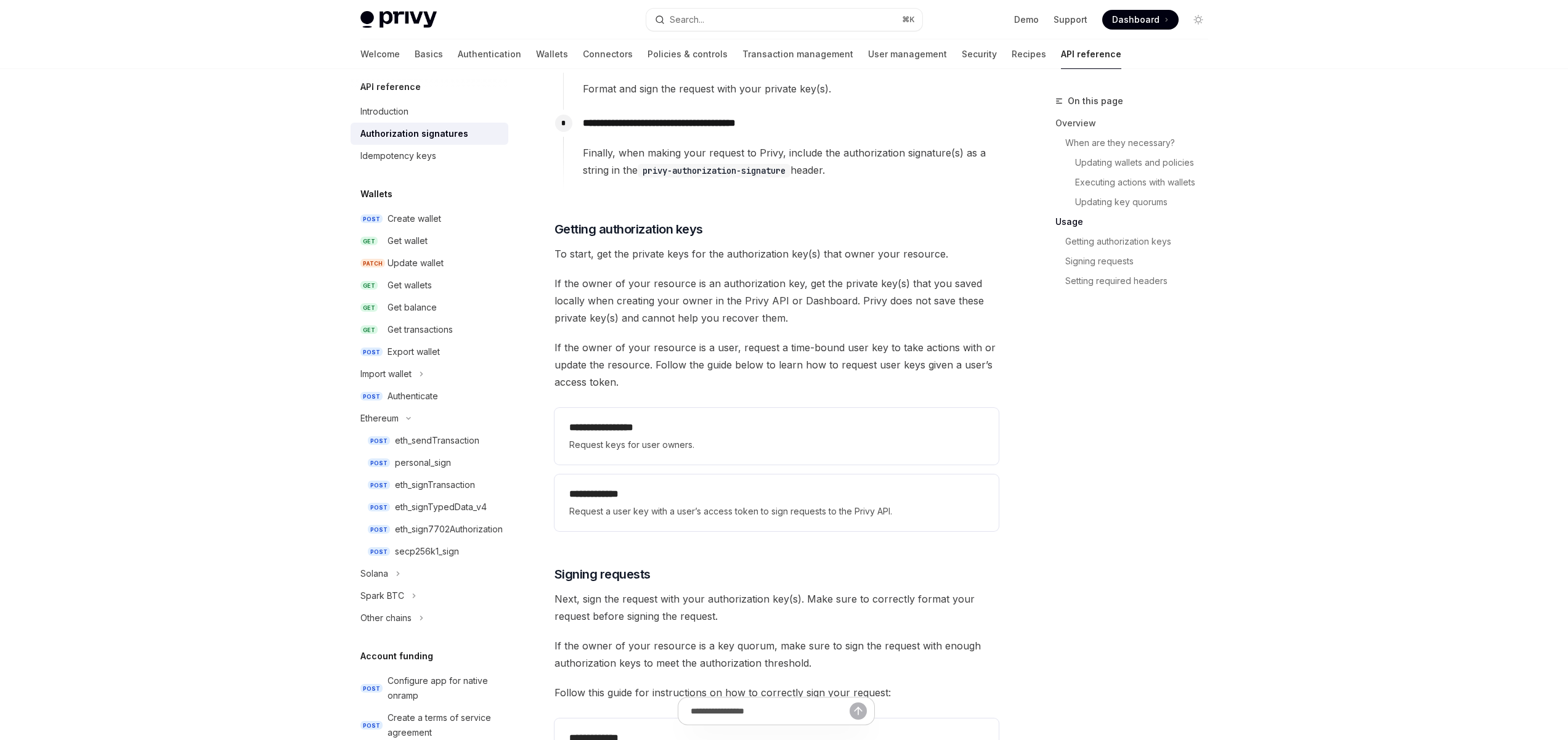
click at [705, 378] on span "If the owner of your resource is a user, request a time-bound user key to take …" at bounding box center [776, 364] width 444 height 51
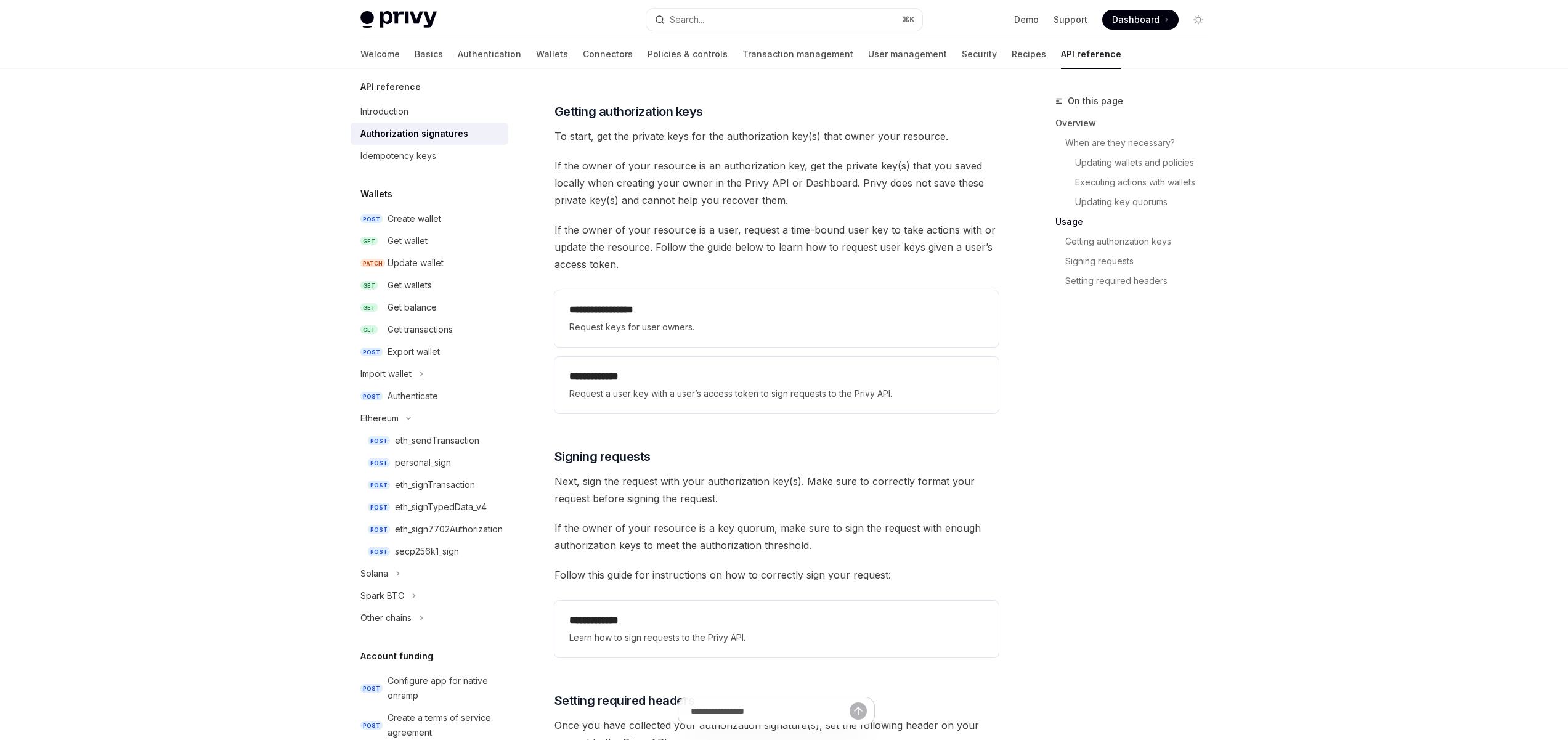
scroll to position [1605, 0]
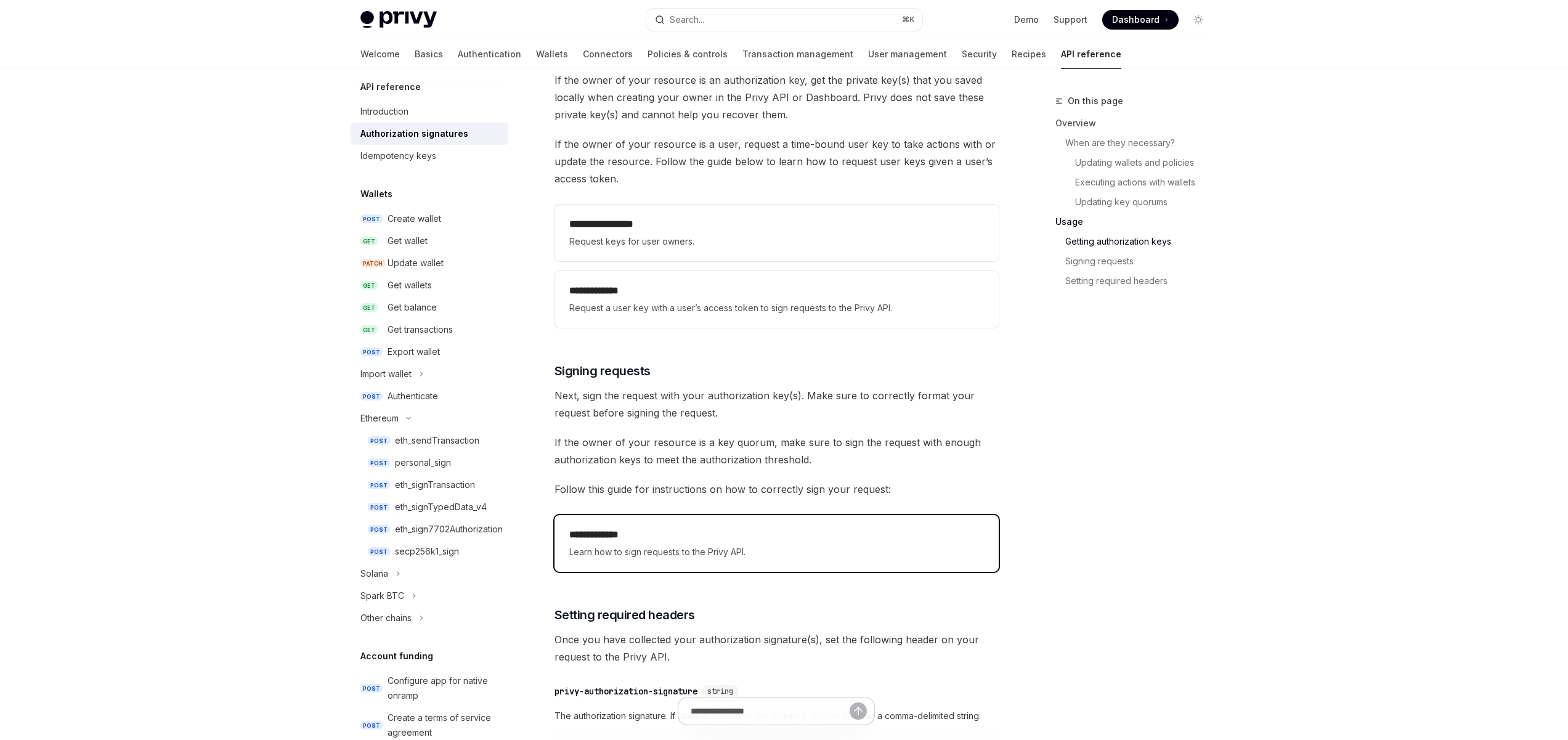
click at [686, 545] on span "Learn how to sign requests to the Privy API." at bounding box center [777, 552] width 415 height 15
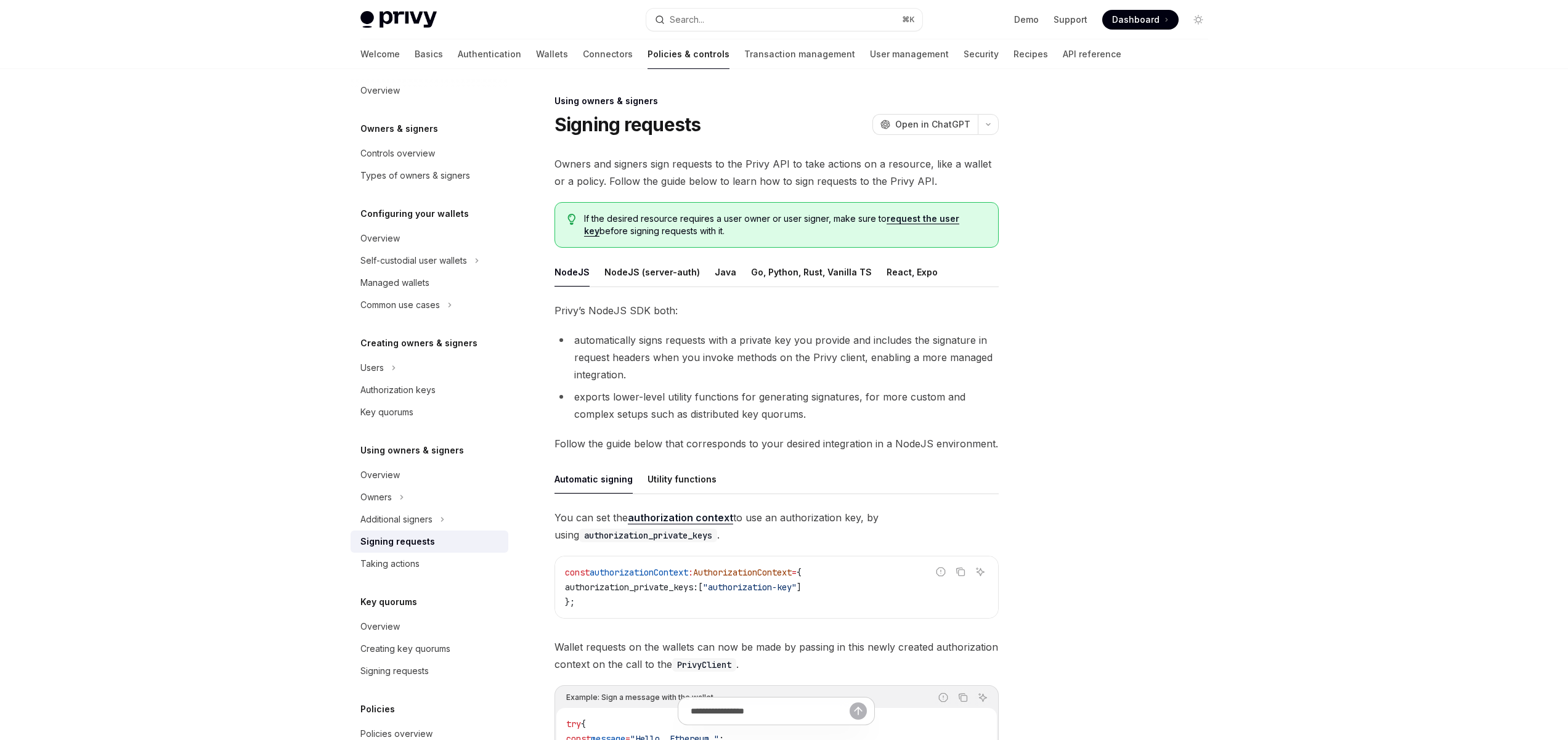
click at [1059, 370] on div at bounding box center [1125, 416] width 187 height 646
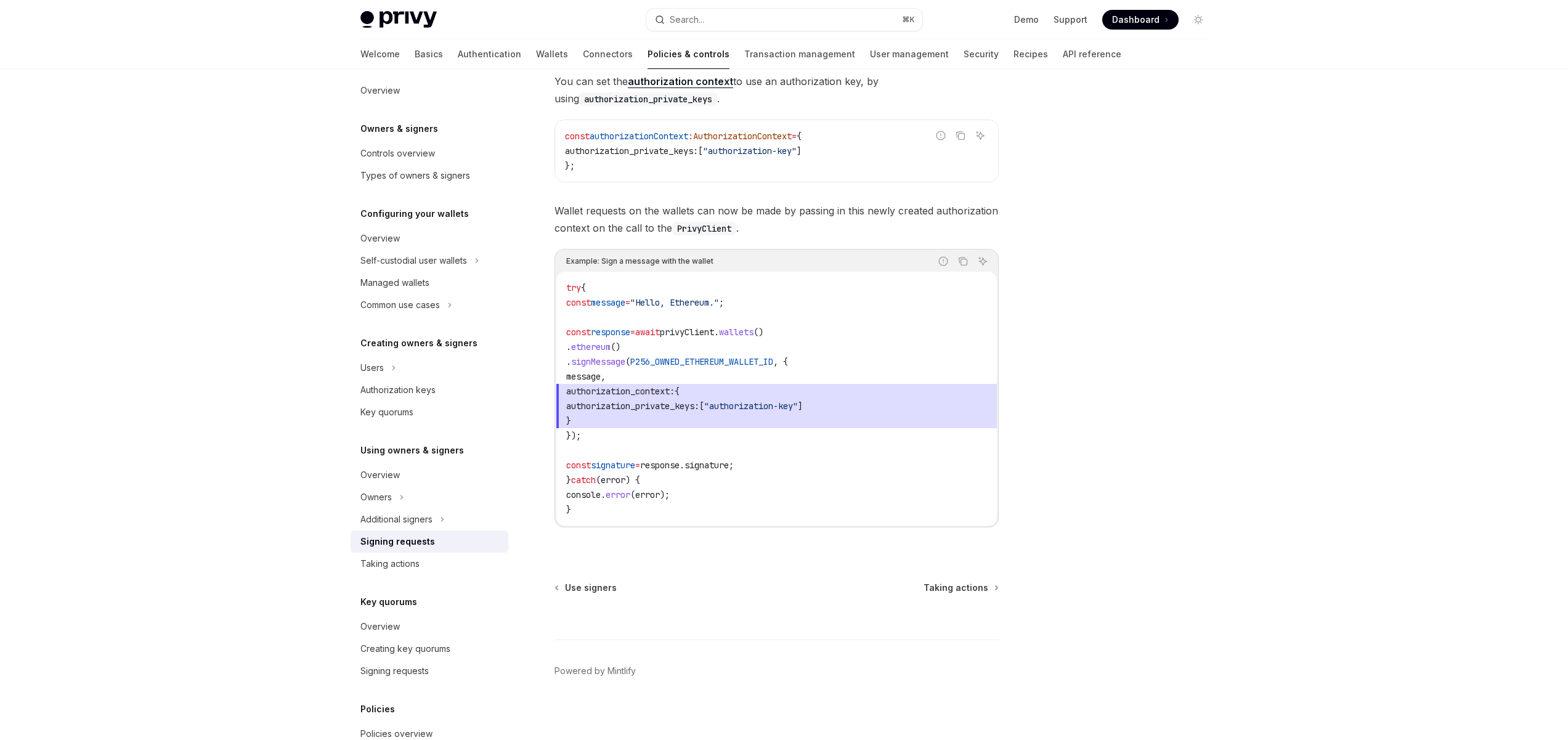
scroll to position [442, 0]
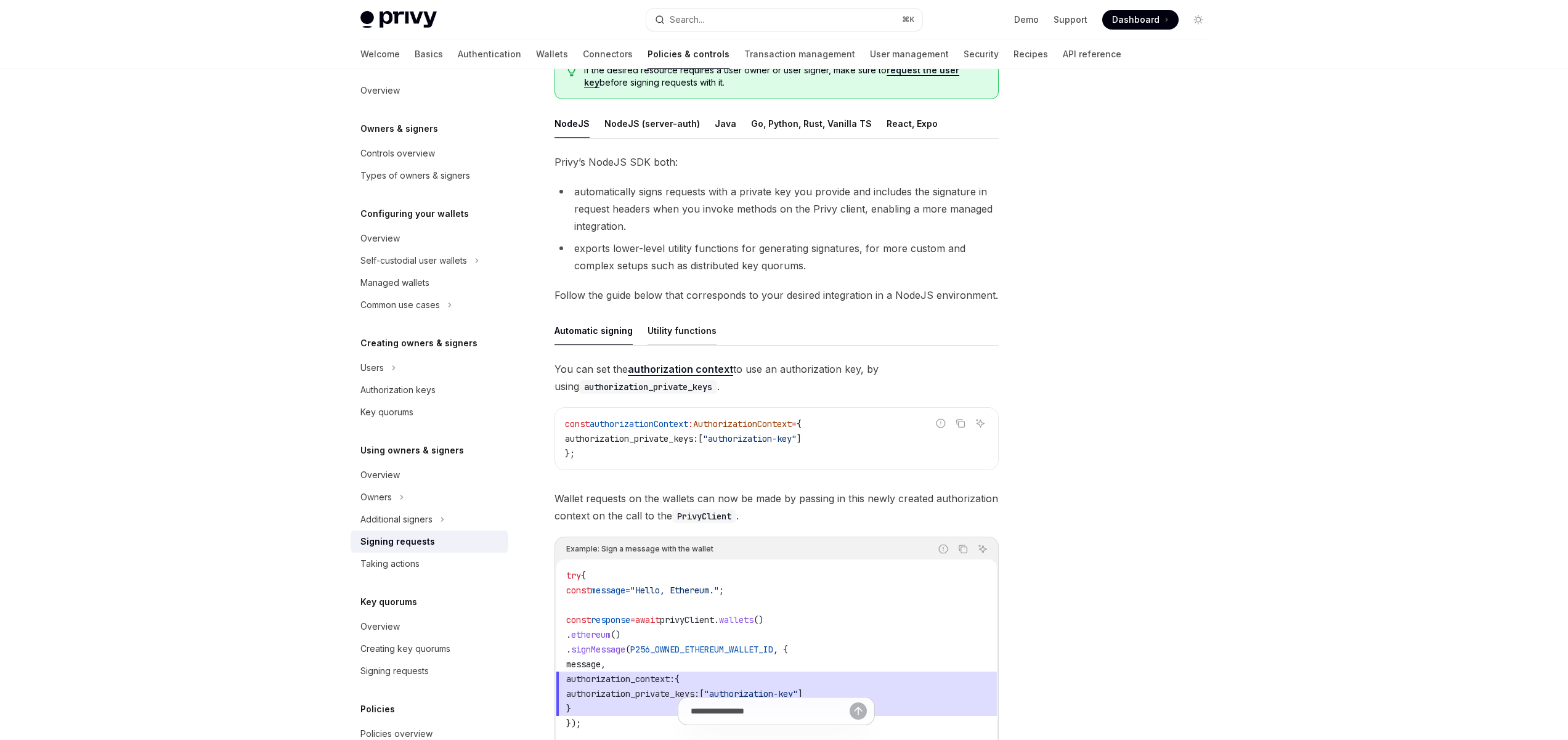
click at [673, 326] on button "Utility functions" at bounding box center [682, 331] width 69 height 29
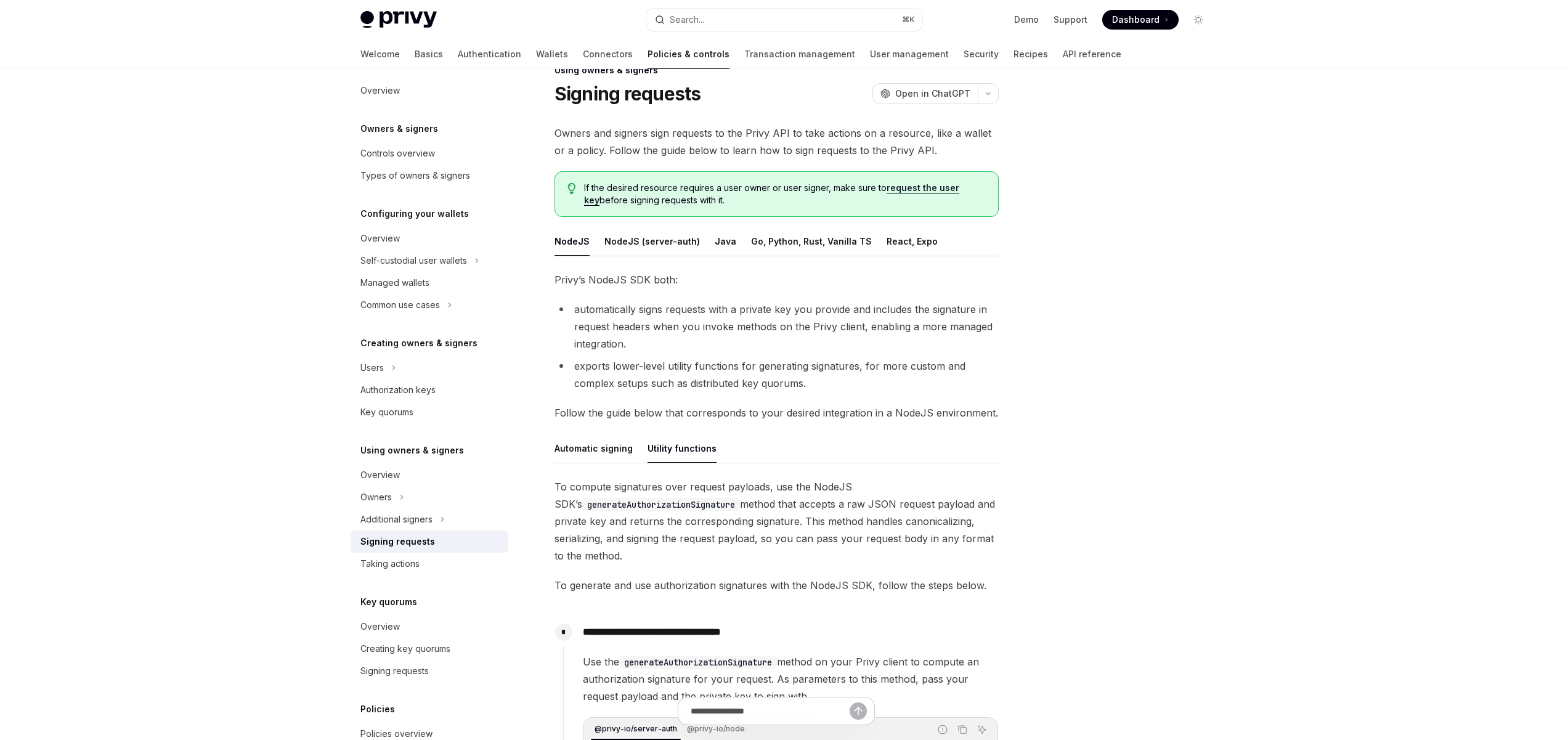
scroll to position [1, 0]
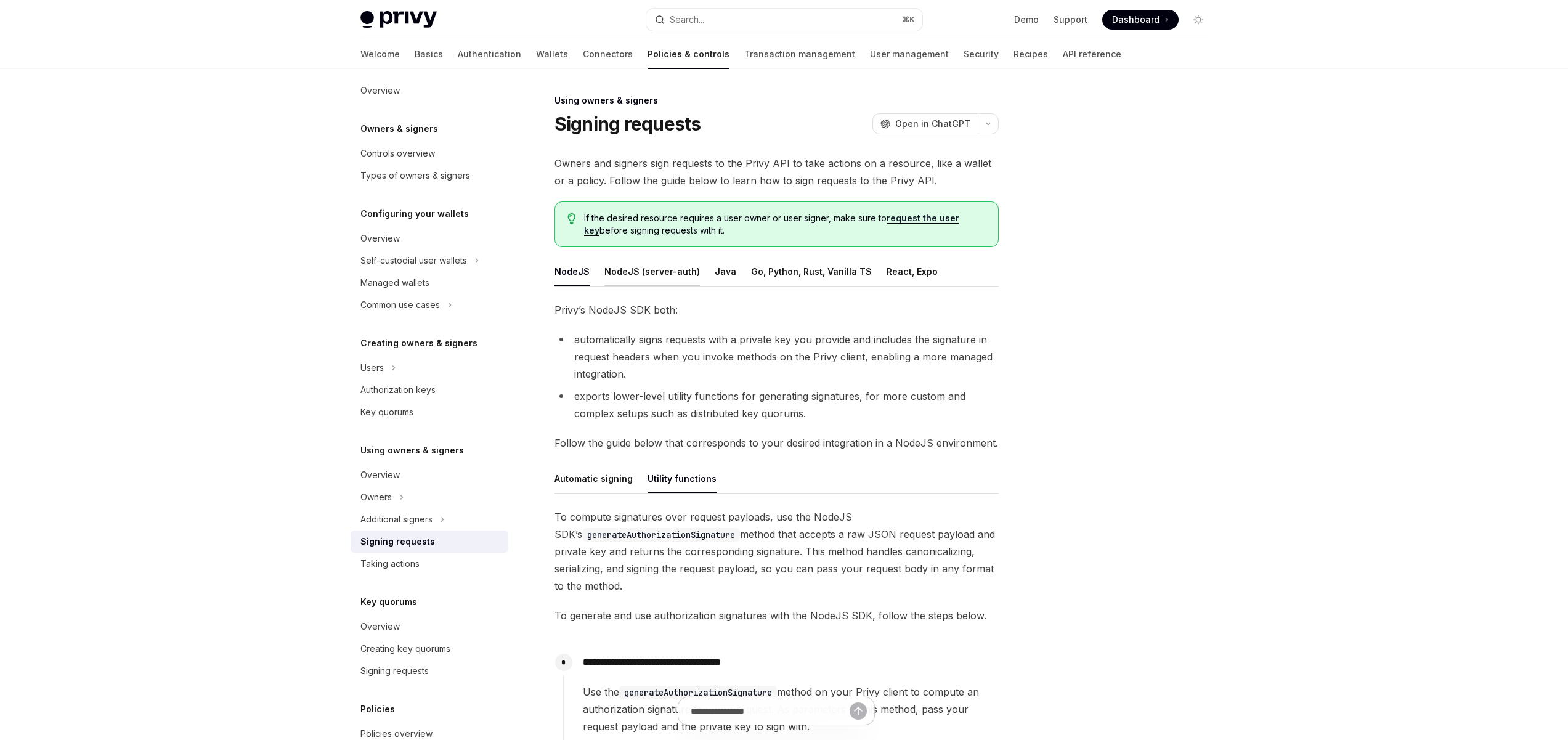
click at [655, 268] on button "NodeJS (server-auth)" at bounding box center [652, 271] width 95 height 29
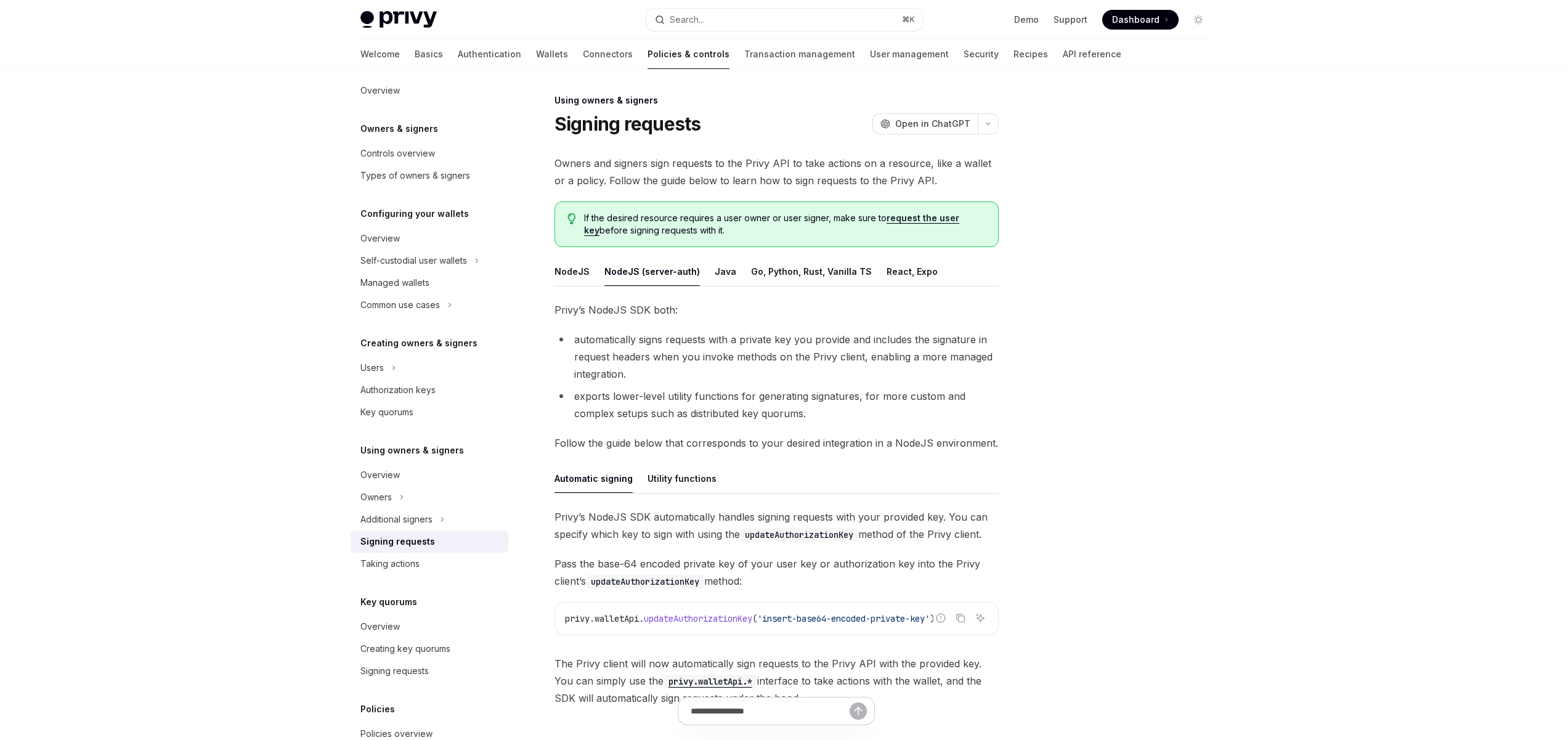
click at [741, 275] on ul "NodeJS NodeJS (server-auth) Java Go, Python, Rust, Vanilla TS React, Expo" at bounding box center [776, 271] width 444 height 29
click at [715, 273] on button "Java" at bounding box center [726, 271] width 22 height 29
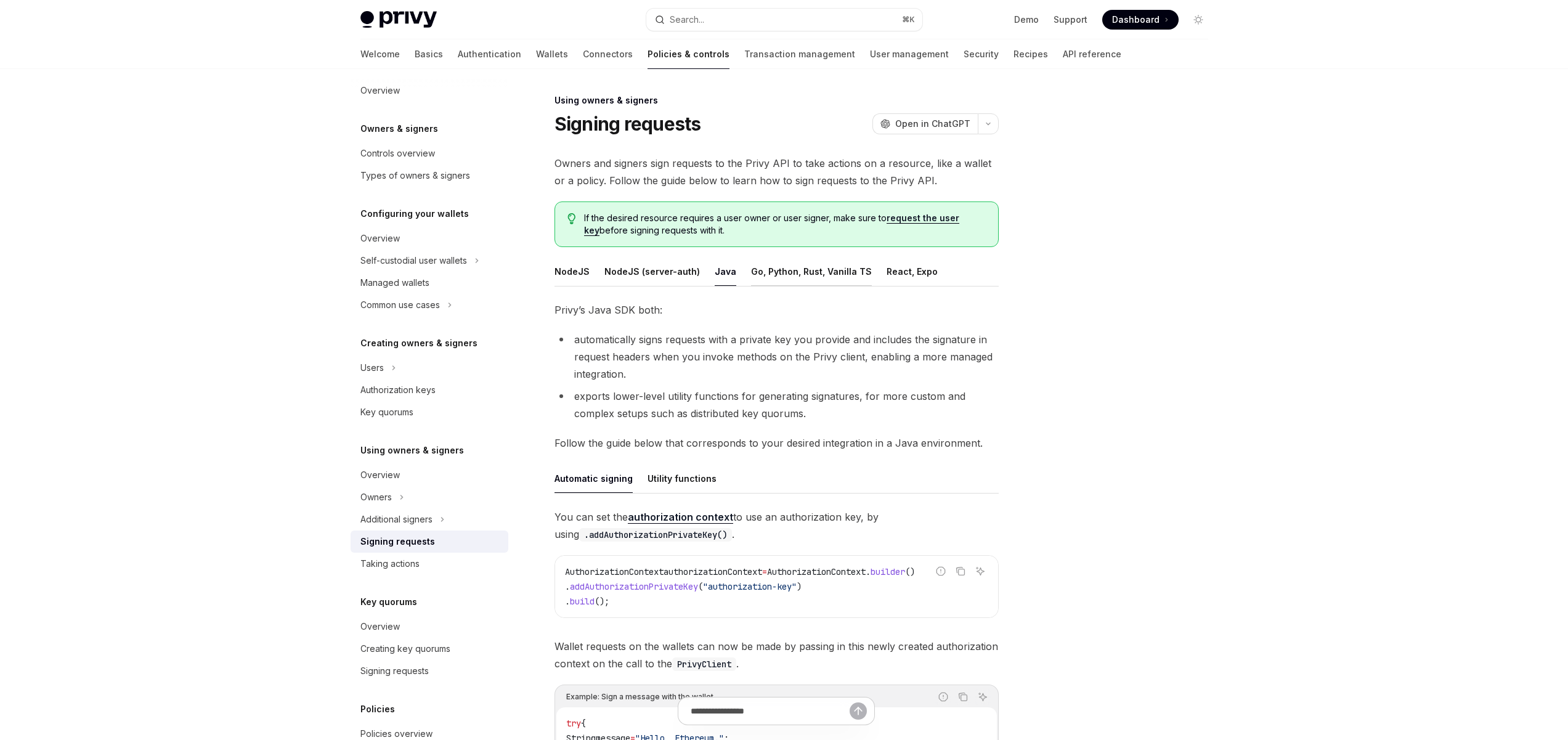
click at [809, 272] on button "Go, Python, Rust, Vanilla TS" at bounding box center [812, 271] width 121 height 29
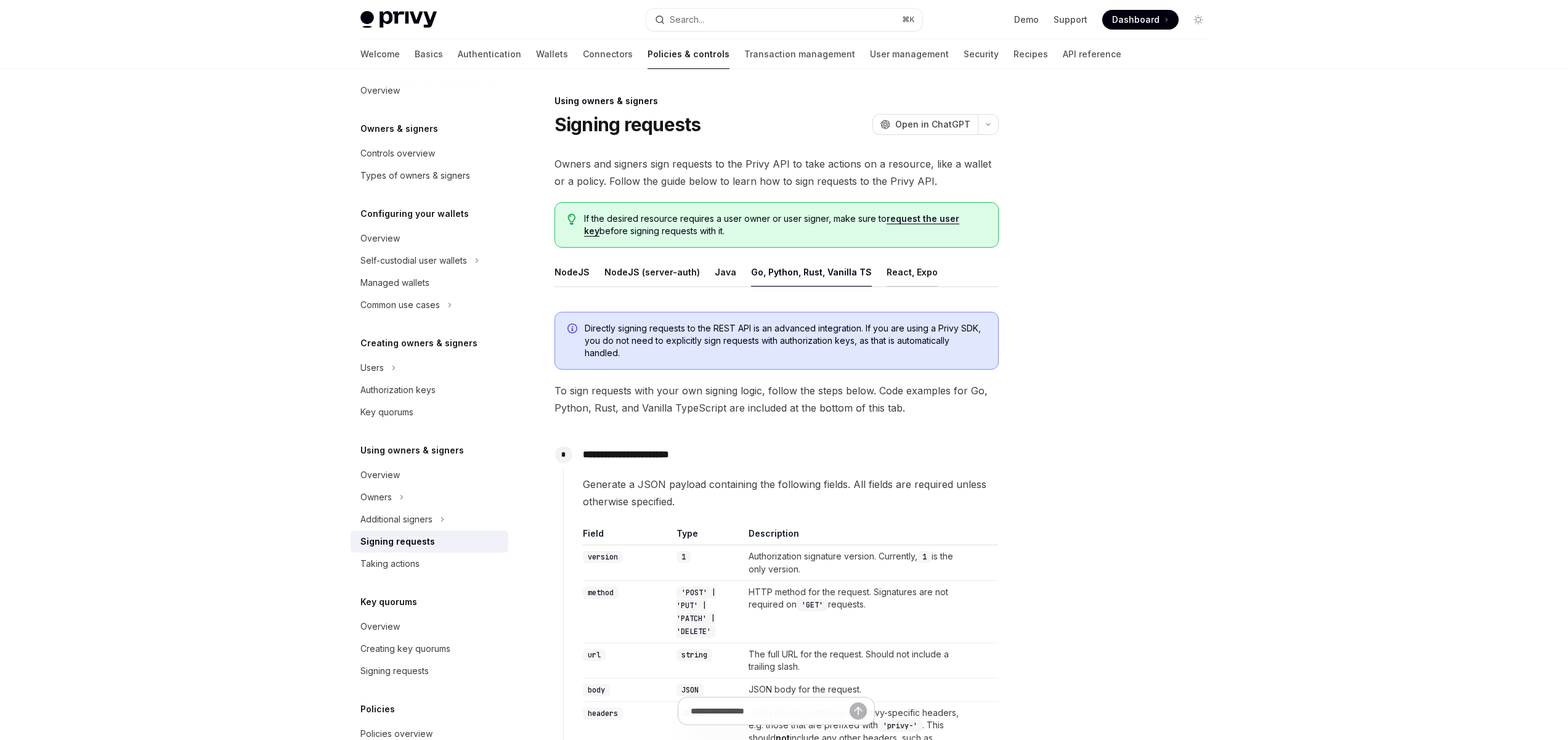
click at [895, 271] on button "React, Expo" at bounding box center [912, 272] width 51 height 29
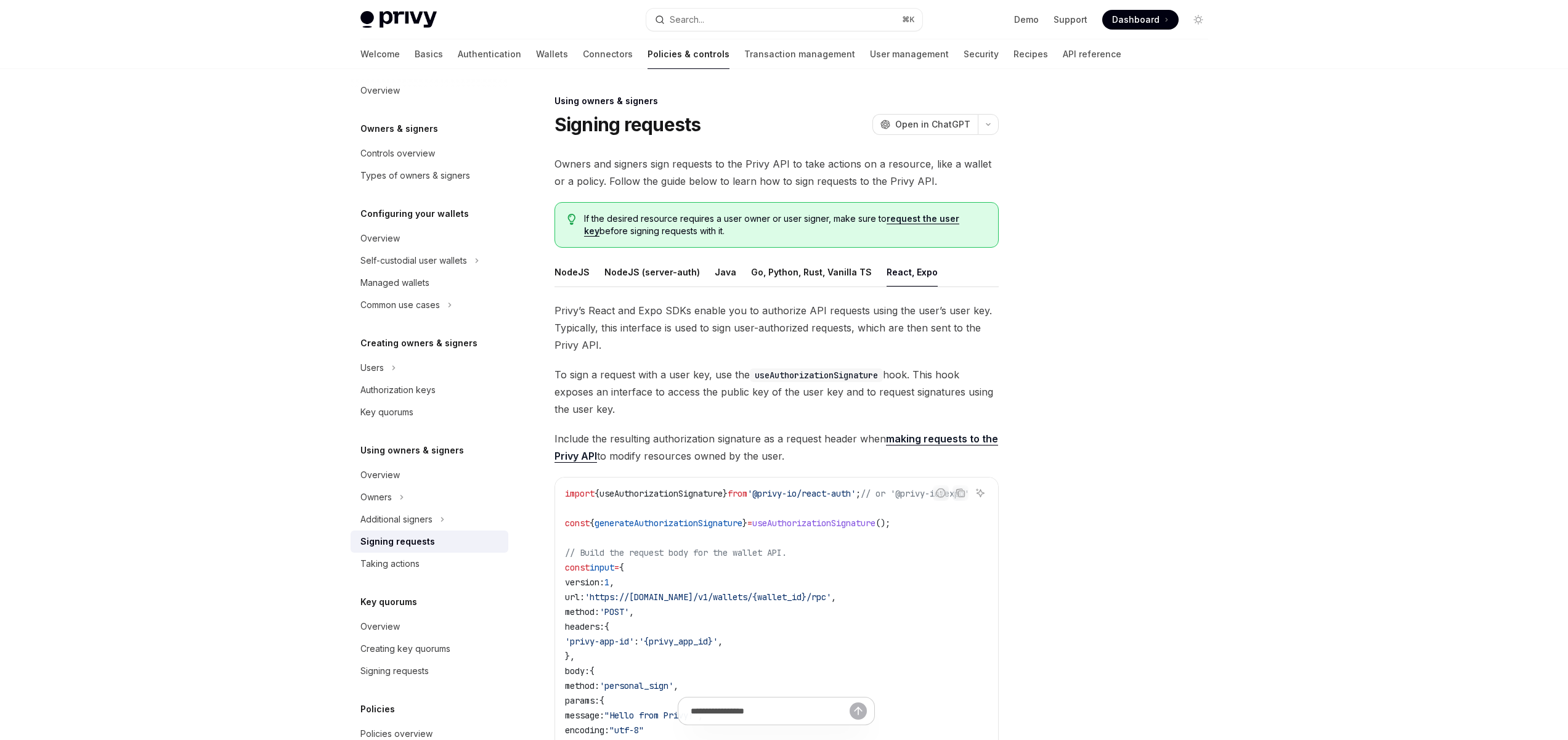
click at [1211, 352] on div at bounding box center [1125, 416] width 187 height 646
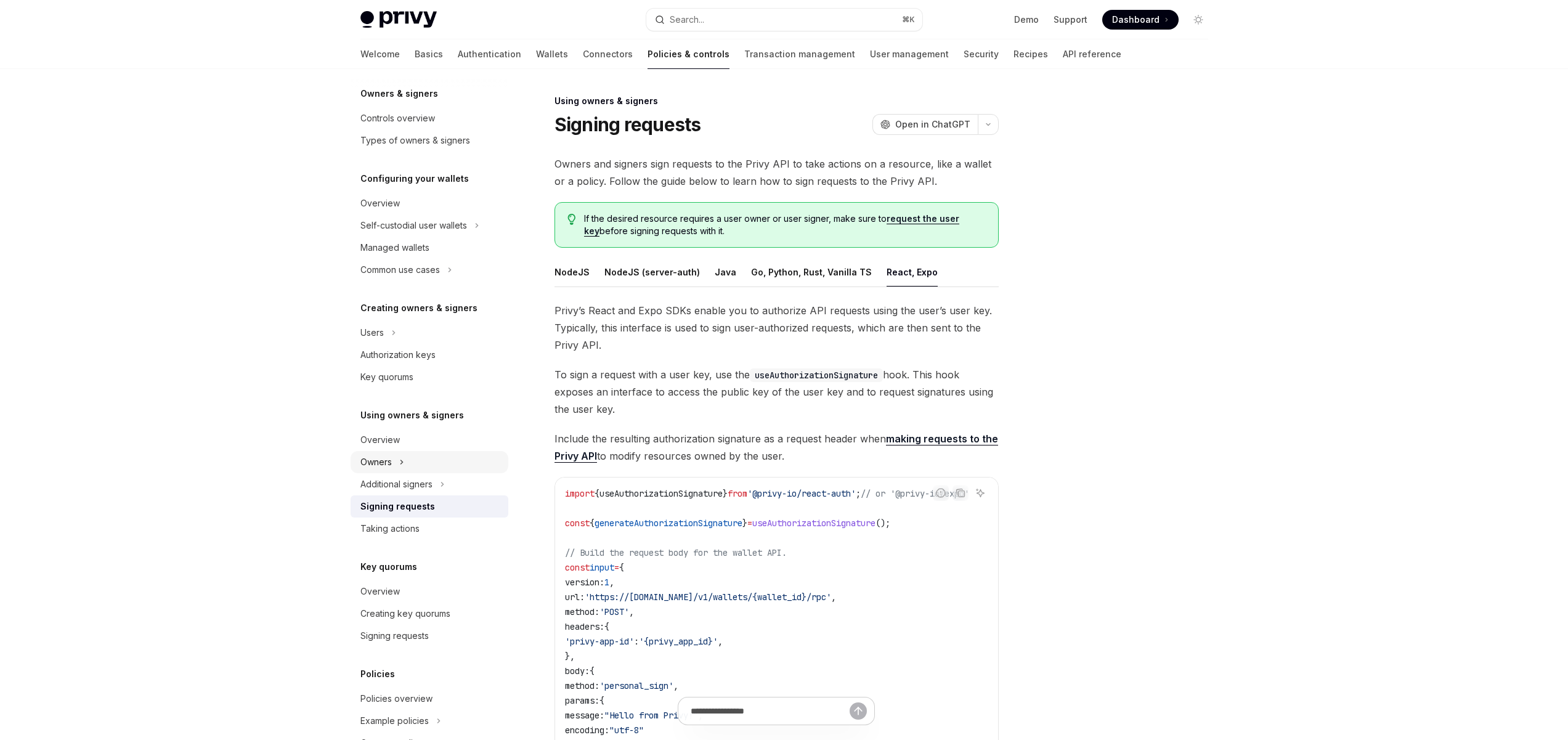
scroll to position [127, 0]
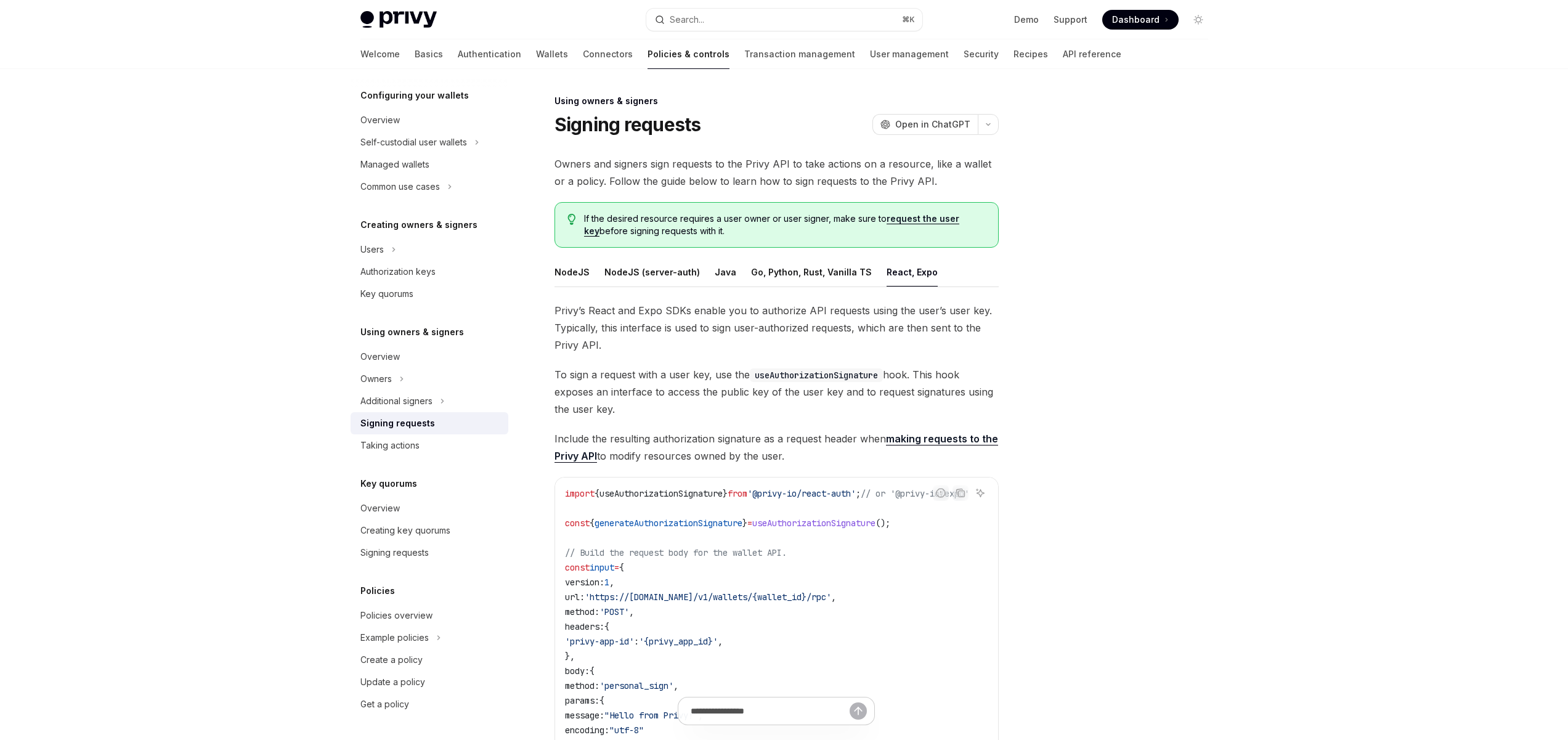
click at [397, 422] on div "Signing requests" at bounding box center [397, 423] width 74 height 15
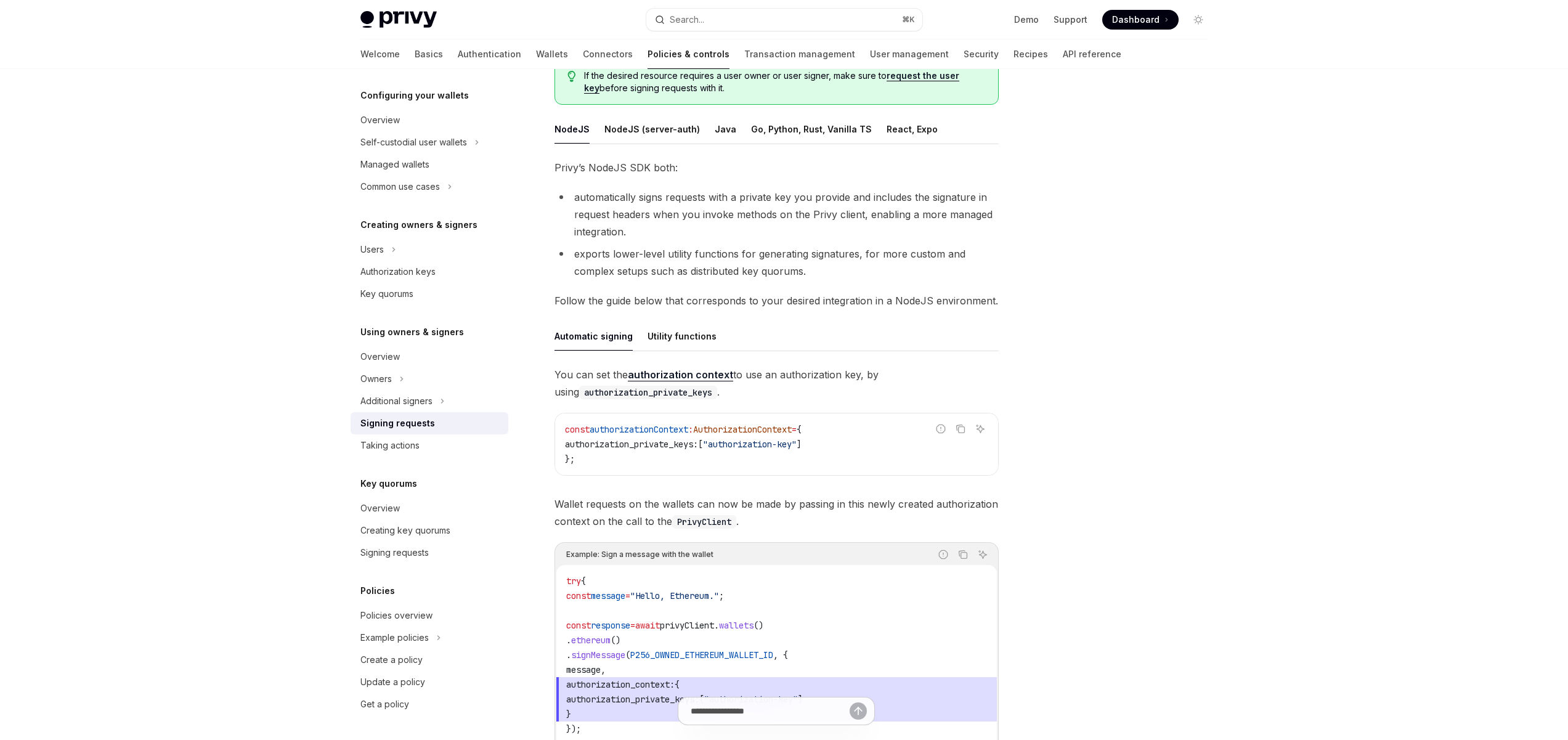
scroll to position [148, 0]
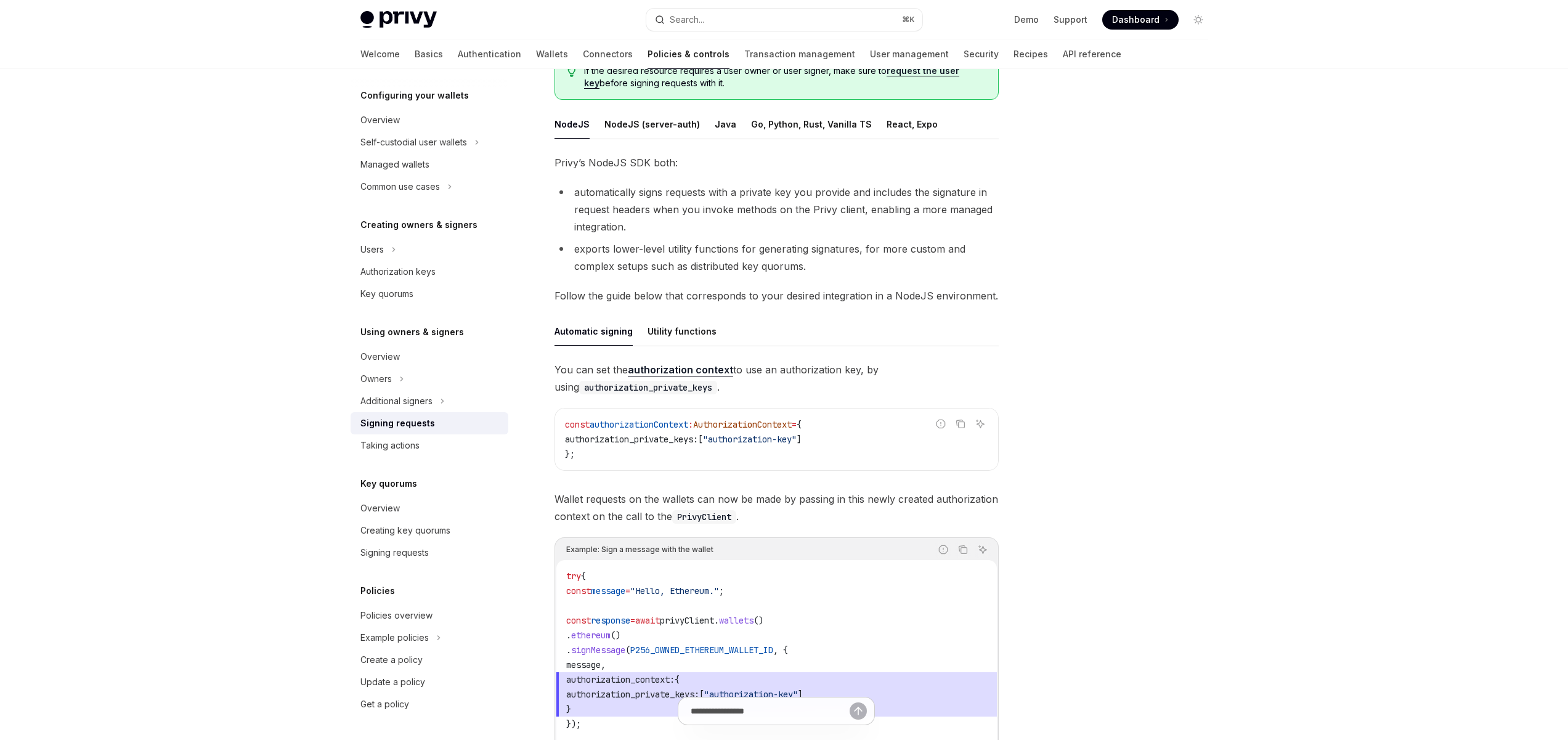
click at [647, 419] on span "authorizationContext" at bounding box center [639, 425] width 98 height 11
drag, startPoint x: 904, startPoint y: 372, endPoint x: 800, endPoint y: 372, distance: 104.0
click at [803, 372] on span "You can set the authorization context to use an authorization key, by using aut…" at bounding box center [776, 379] width 444 height 35
drag, startPoint x: 787, startPoint y: 372, endPoint x: 727, endPoint y: 364, distance: 60.5
click at [785, 372] on span "You can set the authorization context to use an authorization key, by using aut…" at bounding box center [776, 379] width 444 height 35
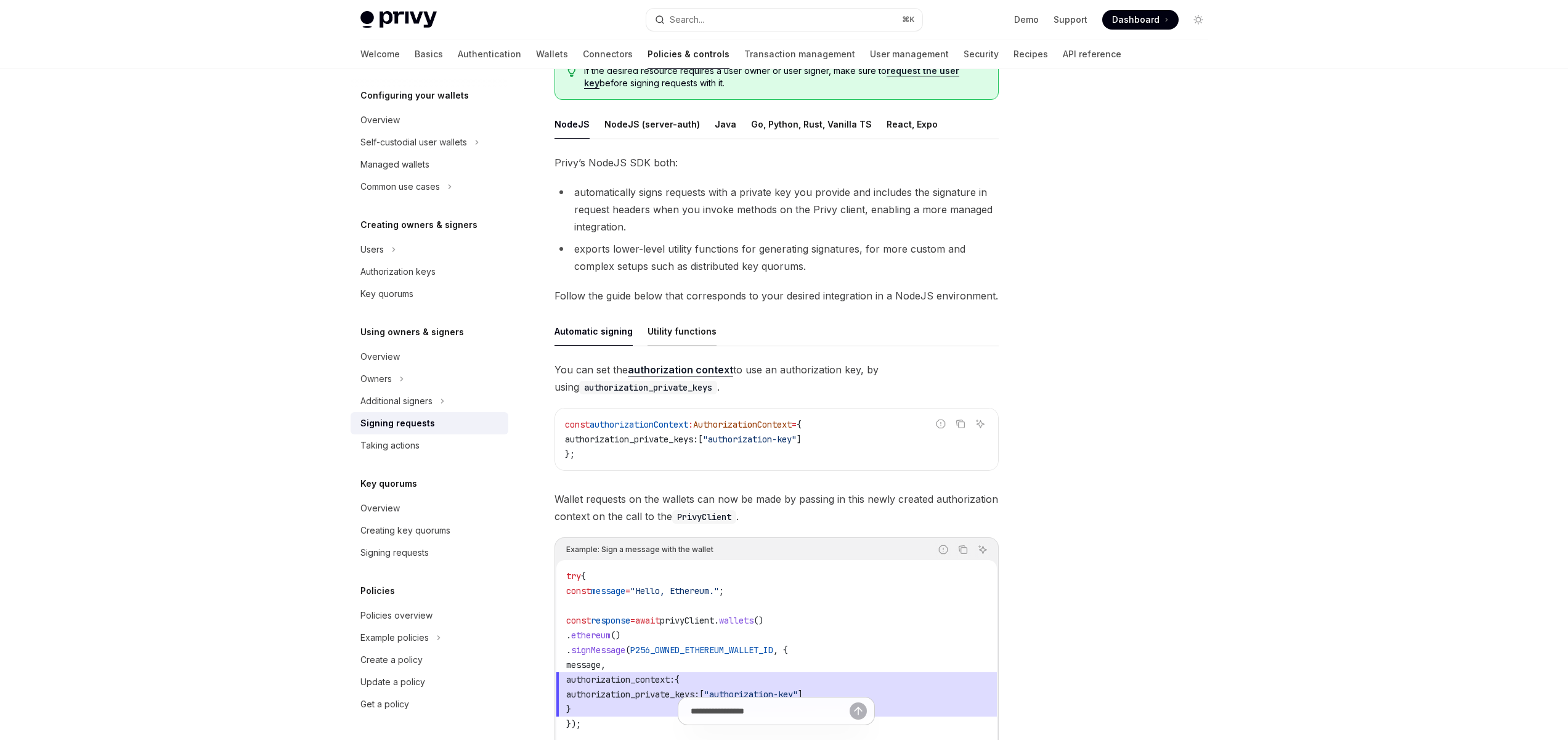
click at [659, 333] on button "Utility functions" at bounding box center [682, 331] width 69 height 29
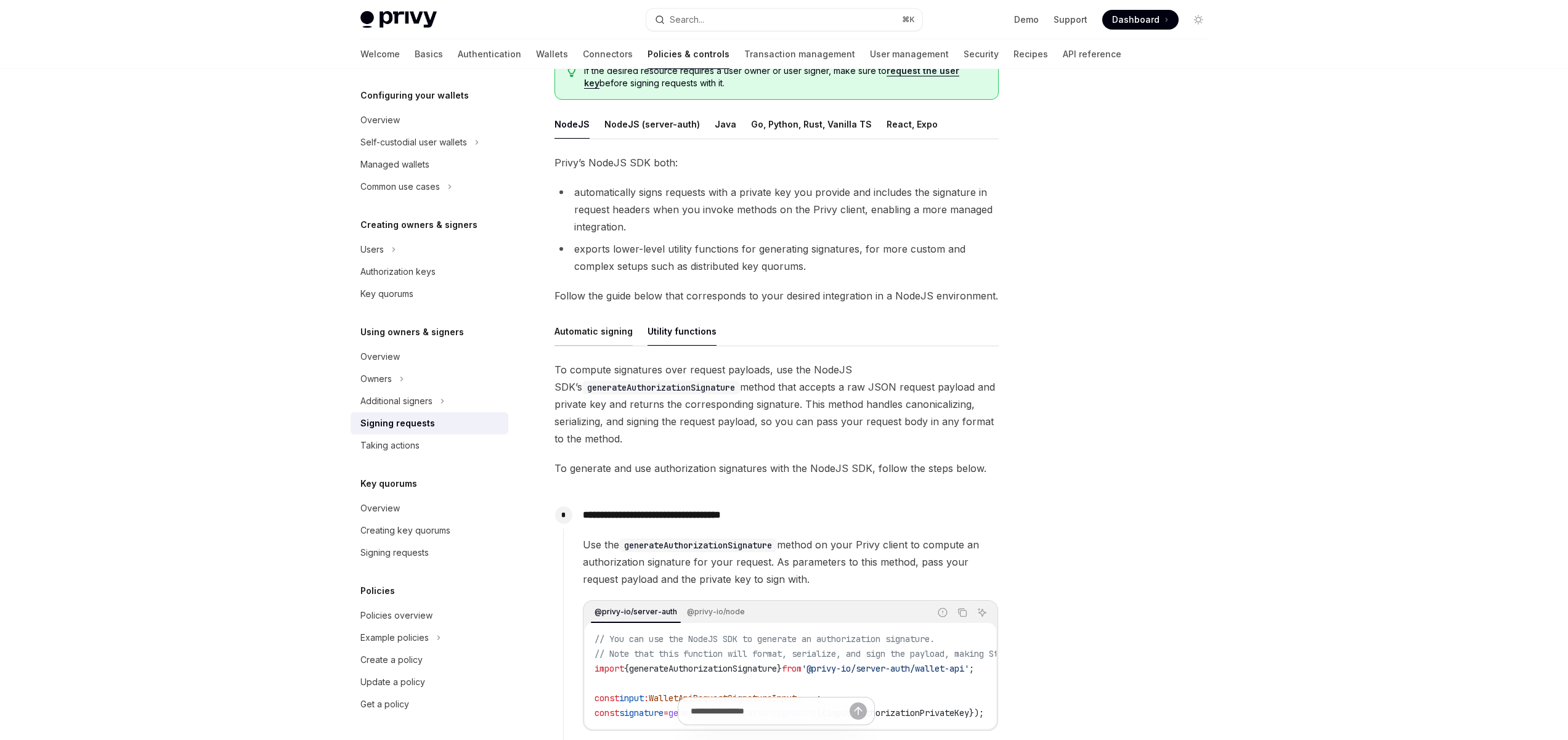
click at [588, 331] on button "Automatic signing" at bounding box center [593, 331] width 78 height 29
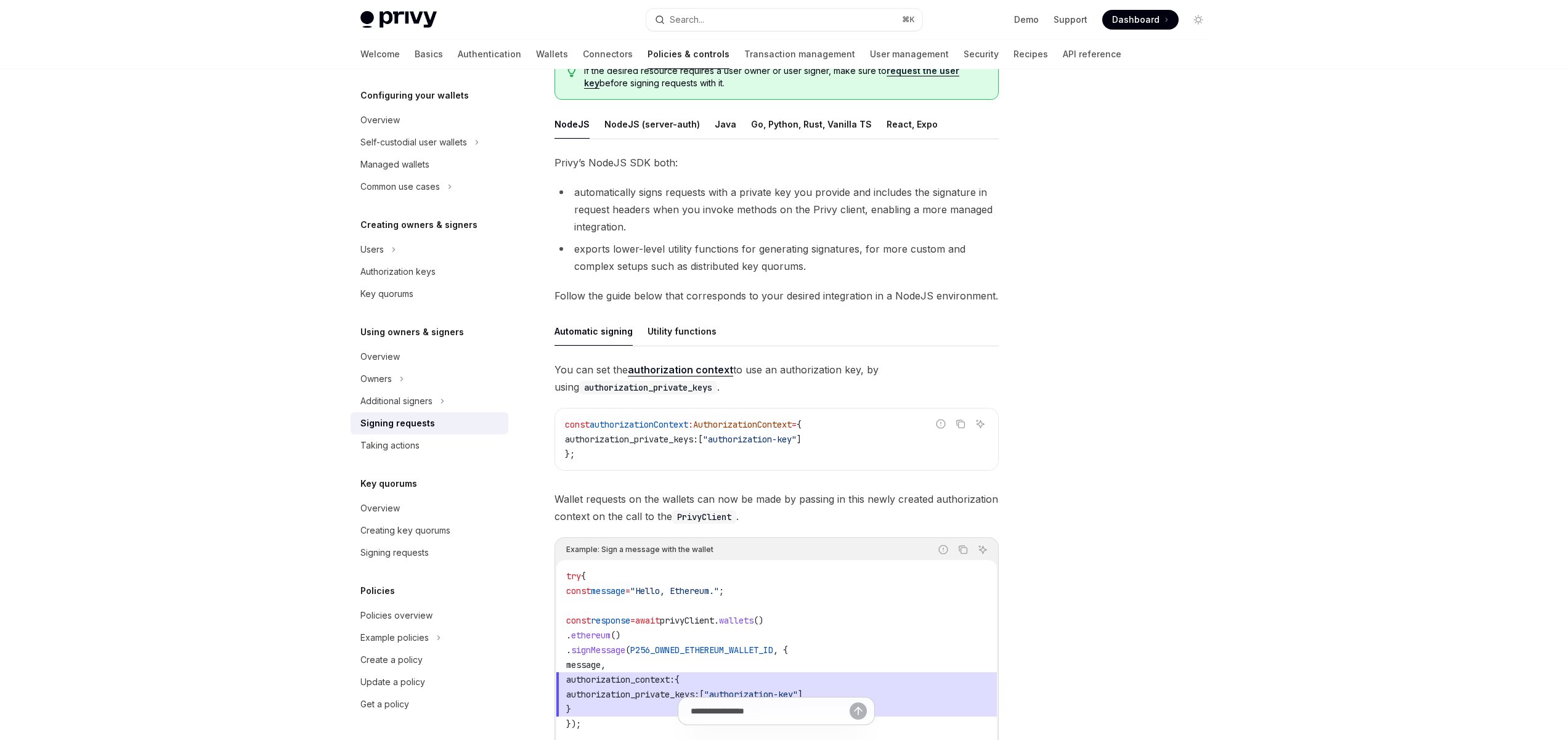
drag, startPoint x: 712, startPoint y: 419, endPoint x: 717, endPoint y: 431, distance: 13.0
click at [697, 419] on code "const authorizationContext : AuthorizationContext = { authorization_private_key…" at bounding box center [776, 439] width 423 height 44
drag, startPoint x: 821, startPoint y: 441, endPoint x: 667, endPoint y: 439, distance: 154.0
click at [694, 439] on span "authorization_private_keys: [ "authorization-key" ]" at bounding box center [684, 439] width 237 height 11
click at [650, 440] on span "authorization_private_keys:" at bounding box center [631, 439] width 133 height 11
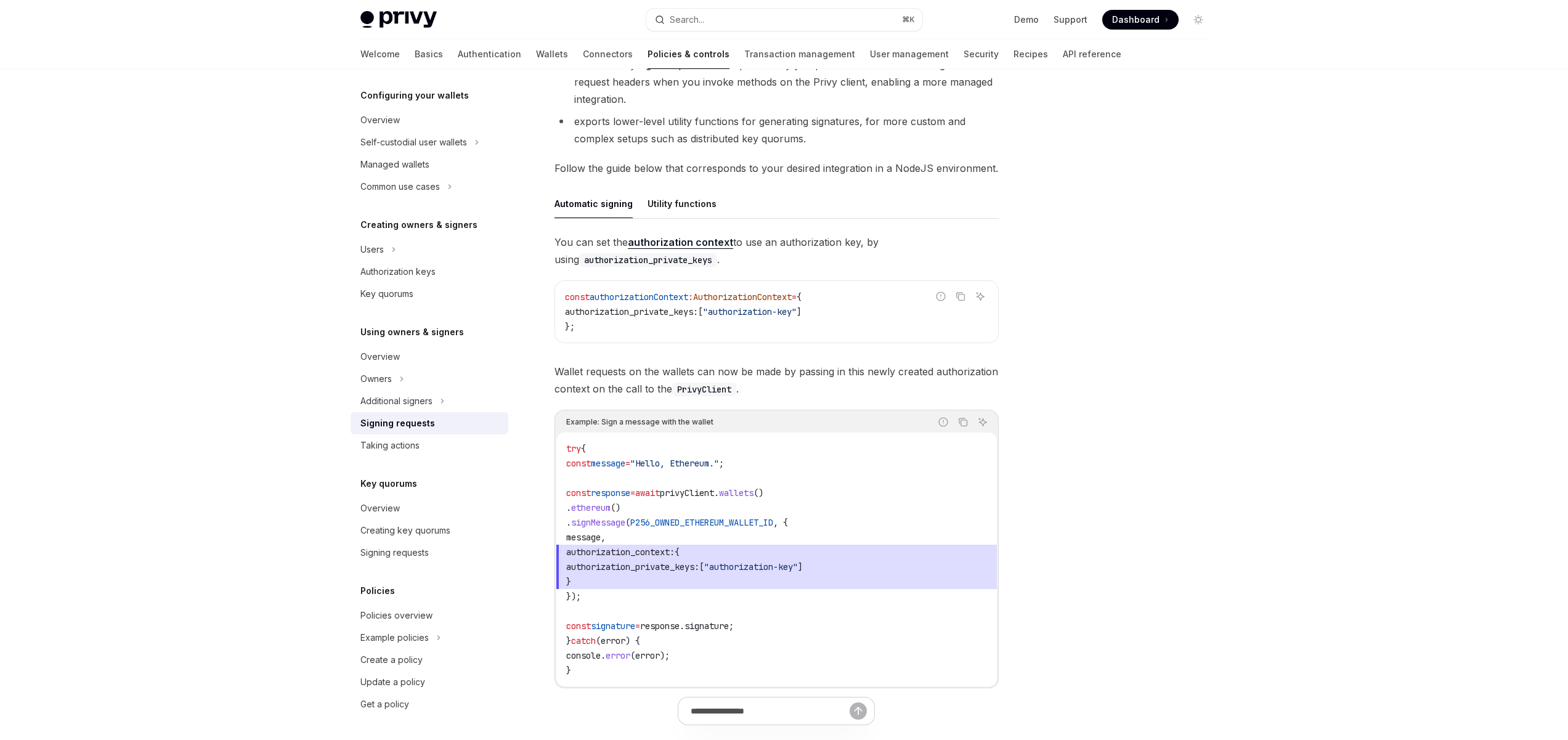
scroll to position [295, 0]
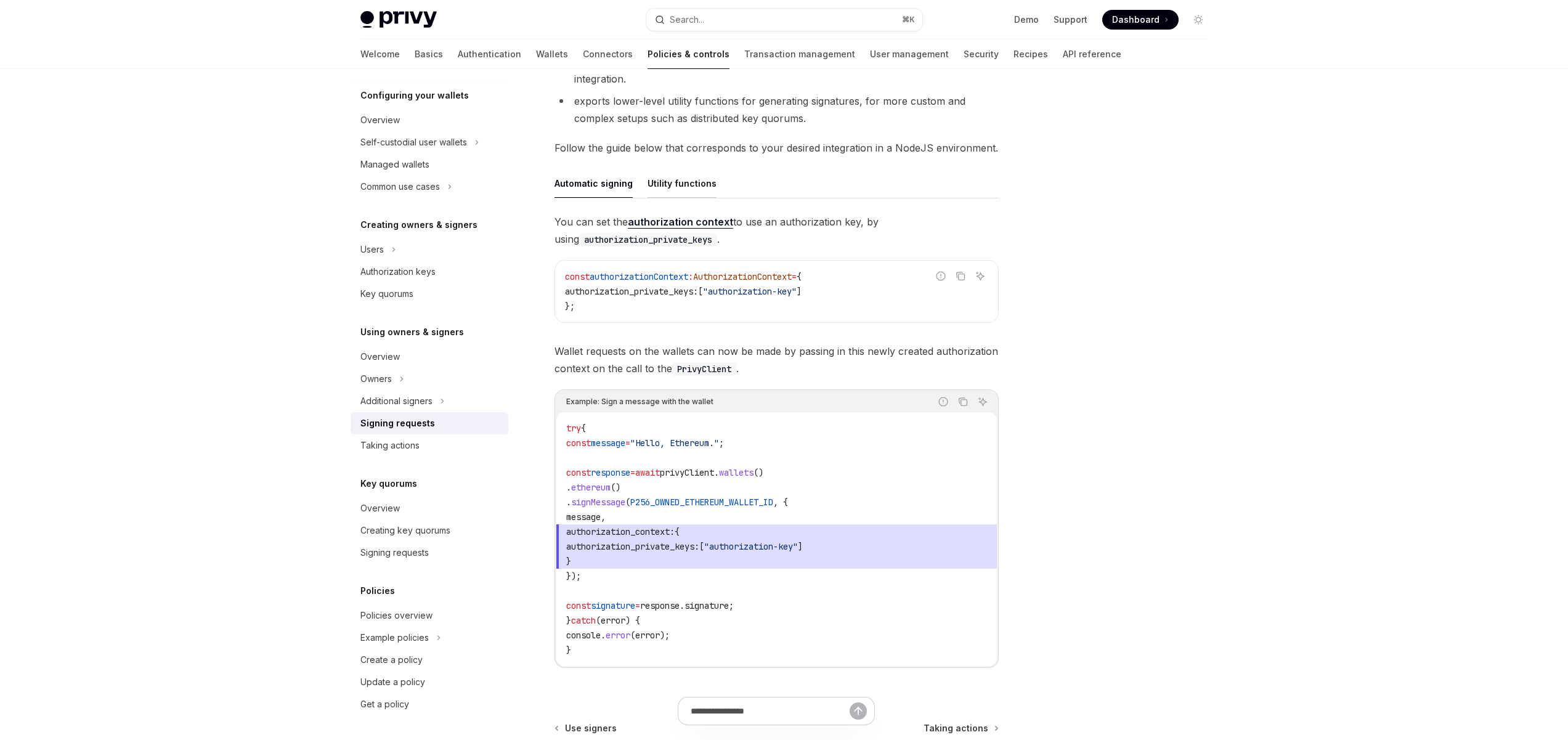
click at [674, 184] on button "Utility functions" at bounding box center [682, 183] width 69 height 29
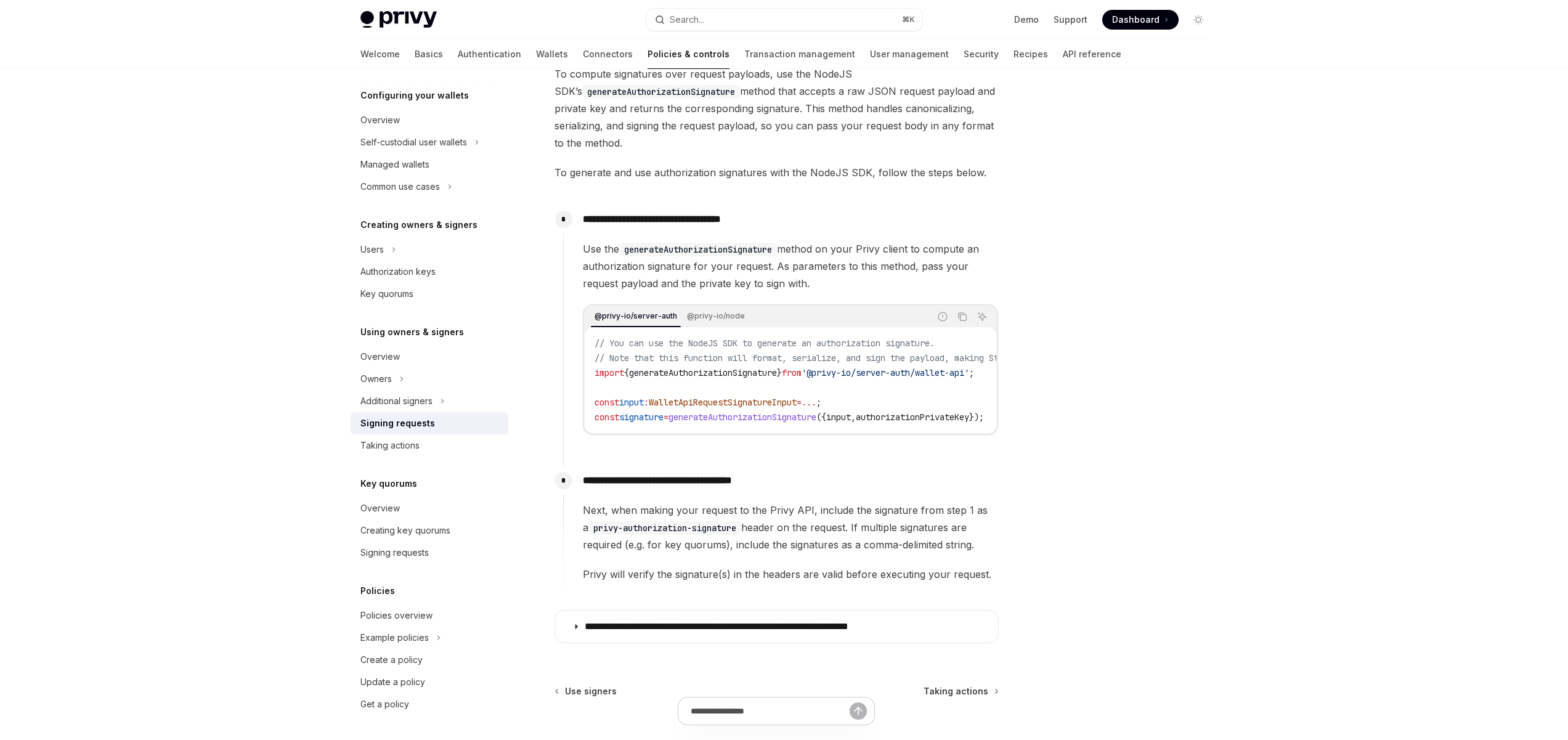
click at [658, 410] on code "// You can use the NodeJS SDK to generate an authorization signature. // Note t…" at bounding box center [848, 380] width 507 height 89
click at [630, 455] on div "**********" at bounding box center [781, 329] width 436 height 249
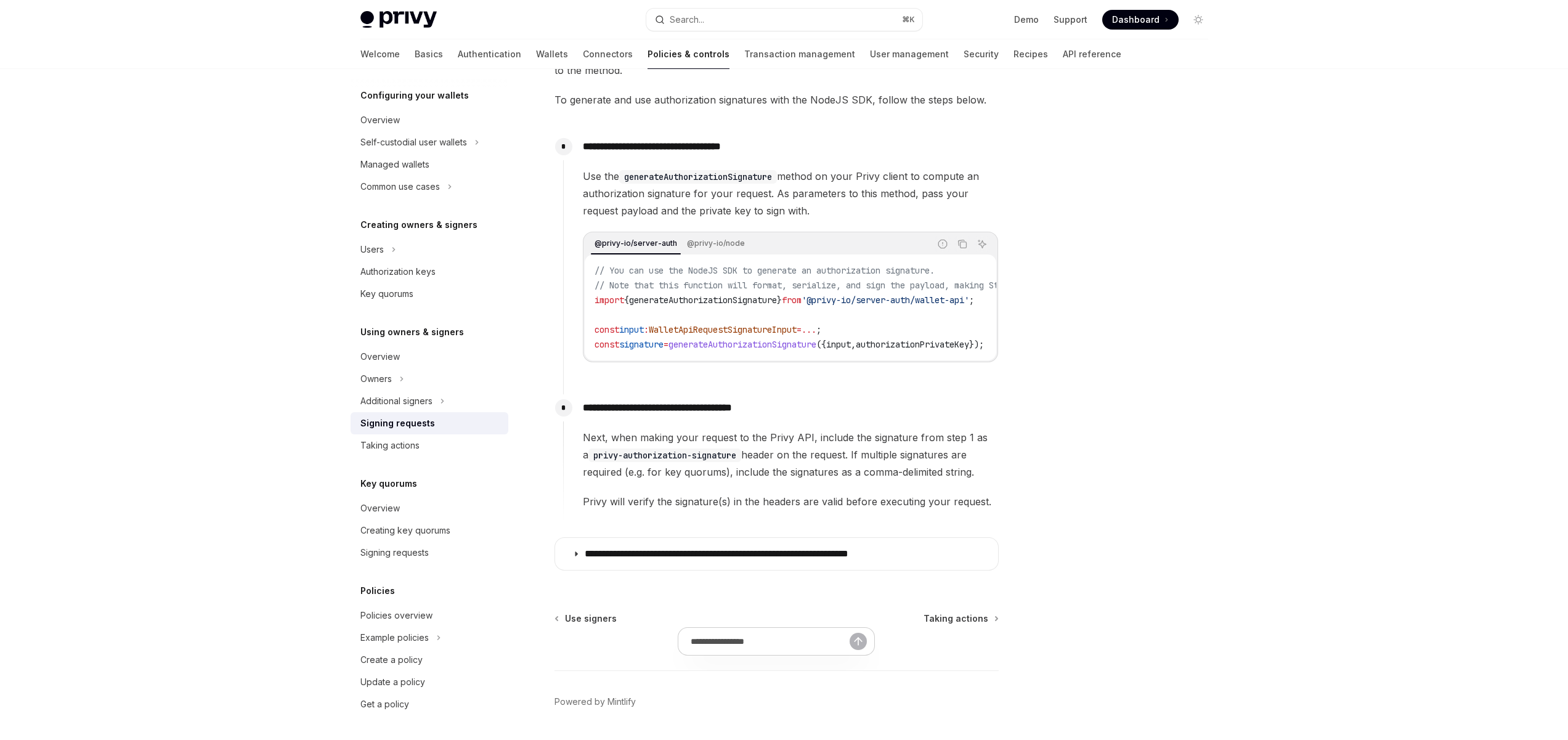
scroll to position [558, 0]
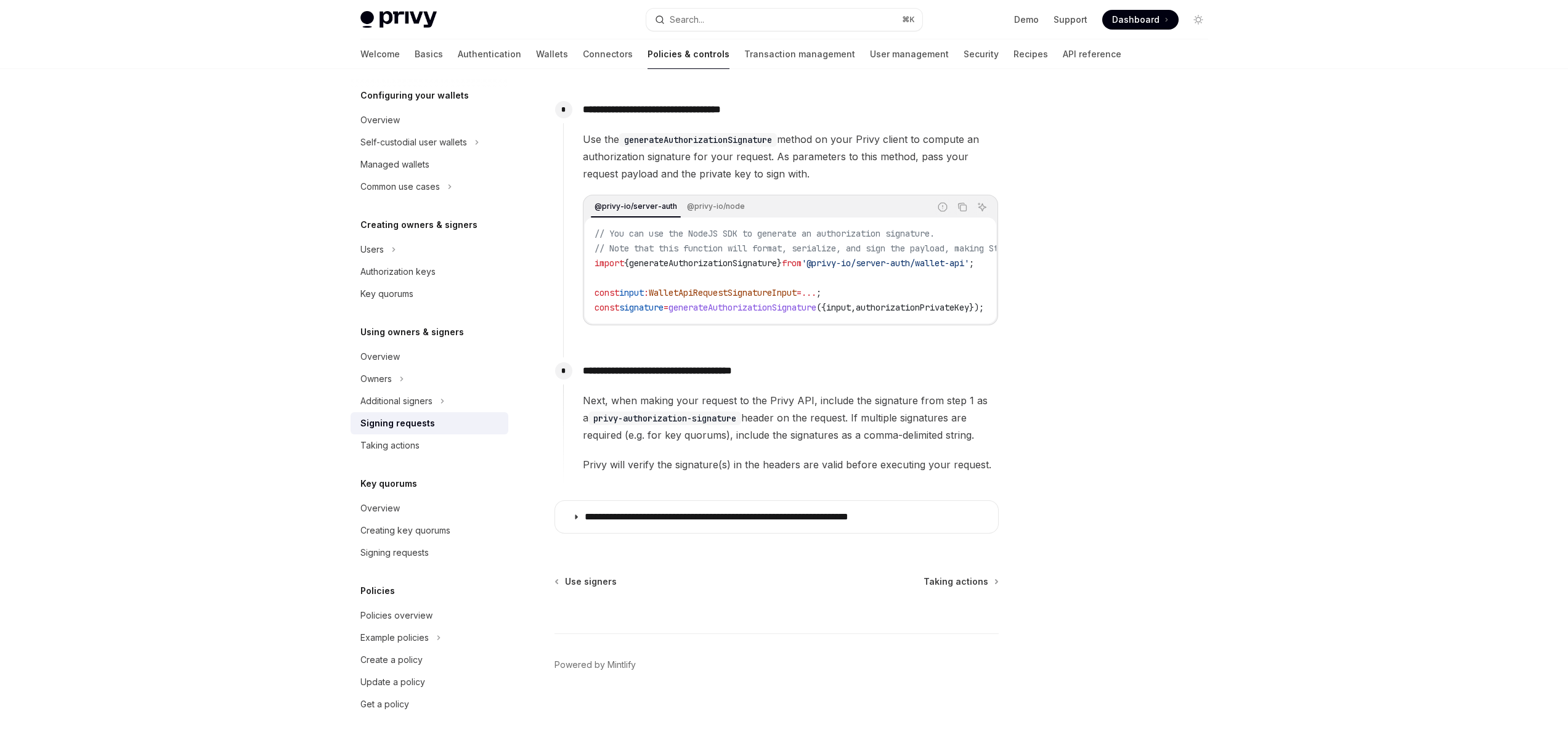
click at [1245, 370] on div "Privy Docs home page Search... ⌘ K Demo Support Dashboard Dashboard Search... N…" at bounding box center [784, 94] width 1568 height 1293
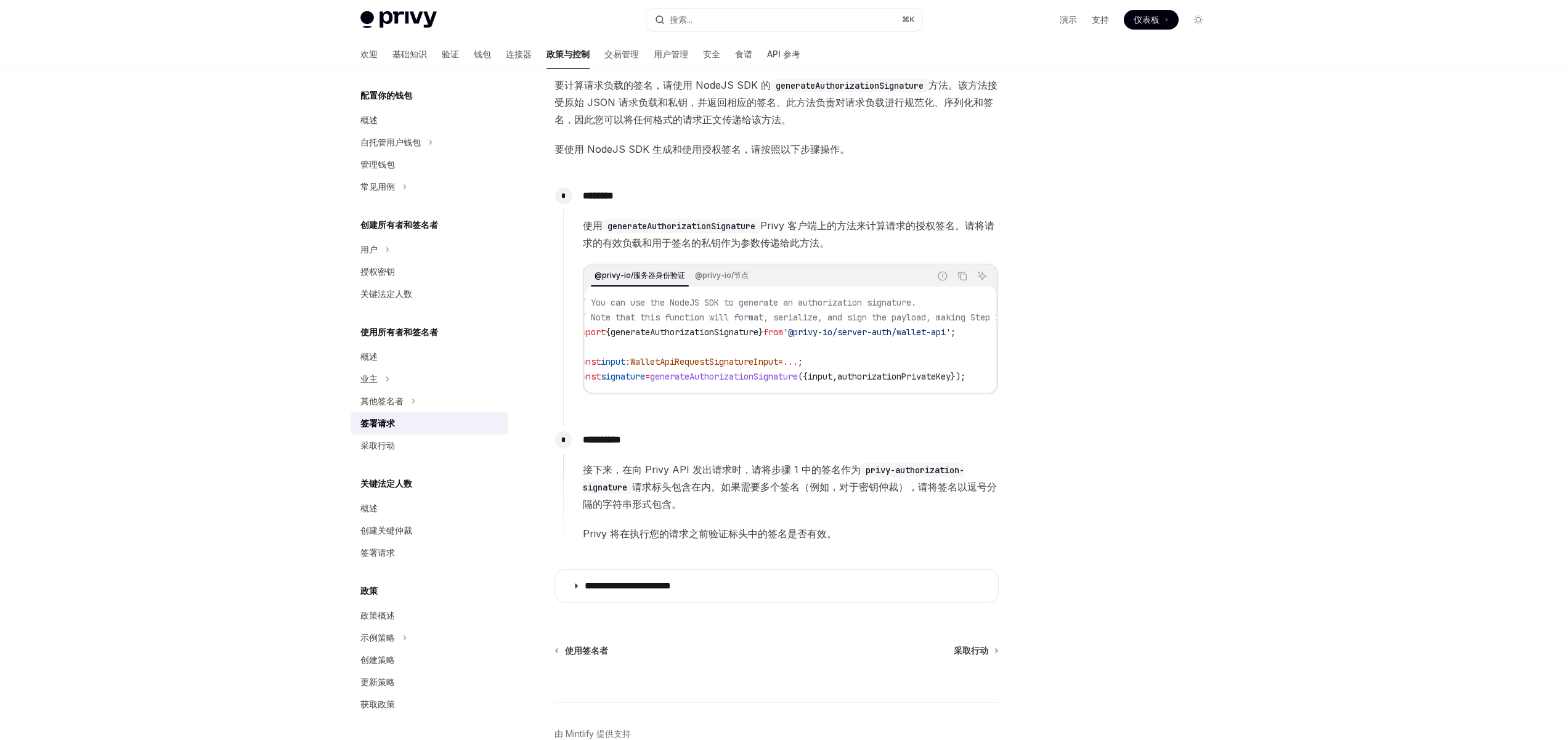
scroll to position [0, 0]
click at [776, 471] on font "接下来，在向 Privy API 发出请求时，请将步骤 1 中的签名作为" at bounding box center [721, 469] width 278 height 12
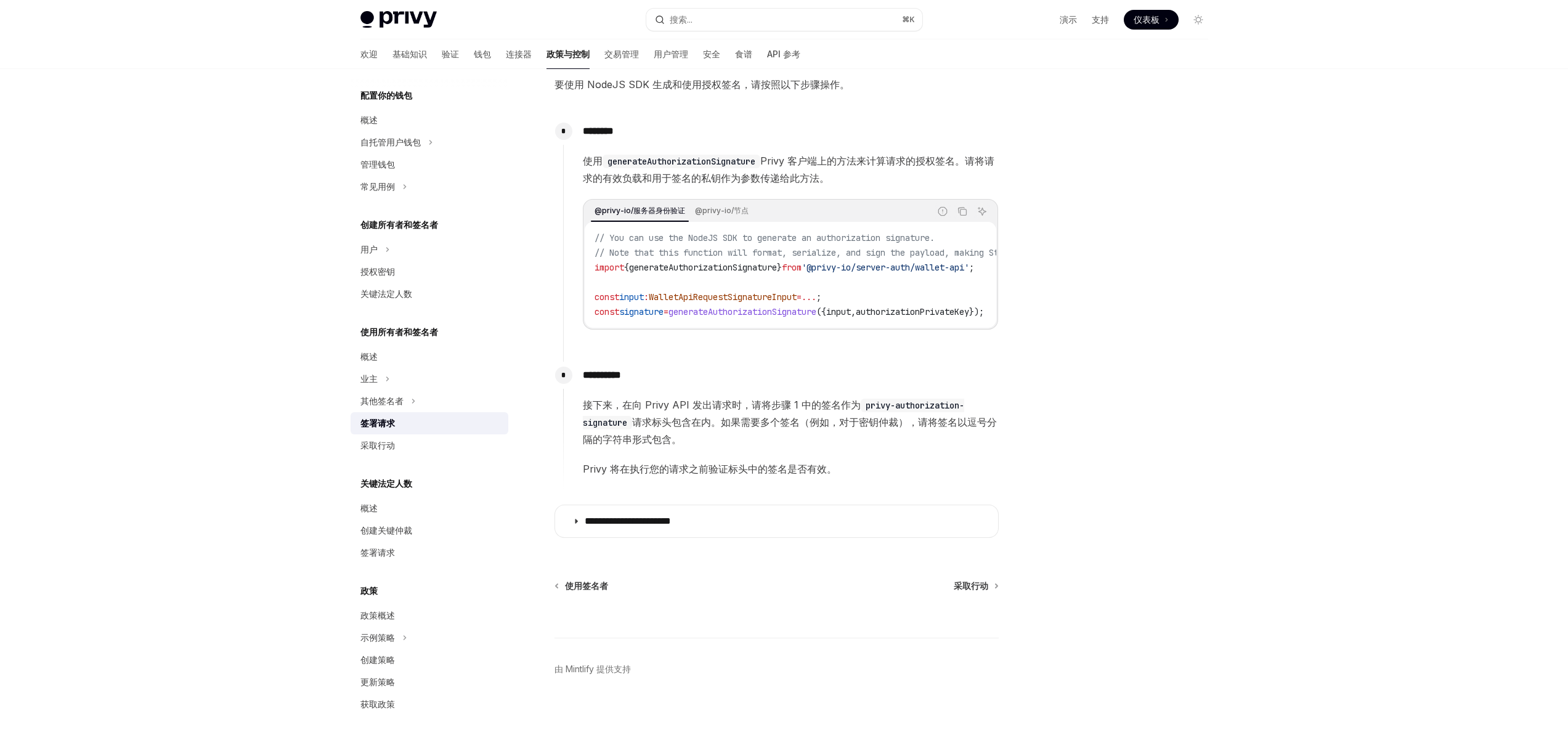
scroll to position [459, 0]
click at [1125, 286] on div at bounding box center [1125, 416] width 187 height 646
click at [1173, 255] on div at bounding box center [1125, 416] width 187 height 646
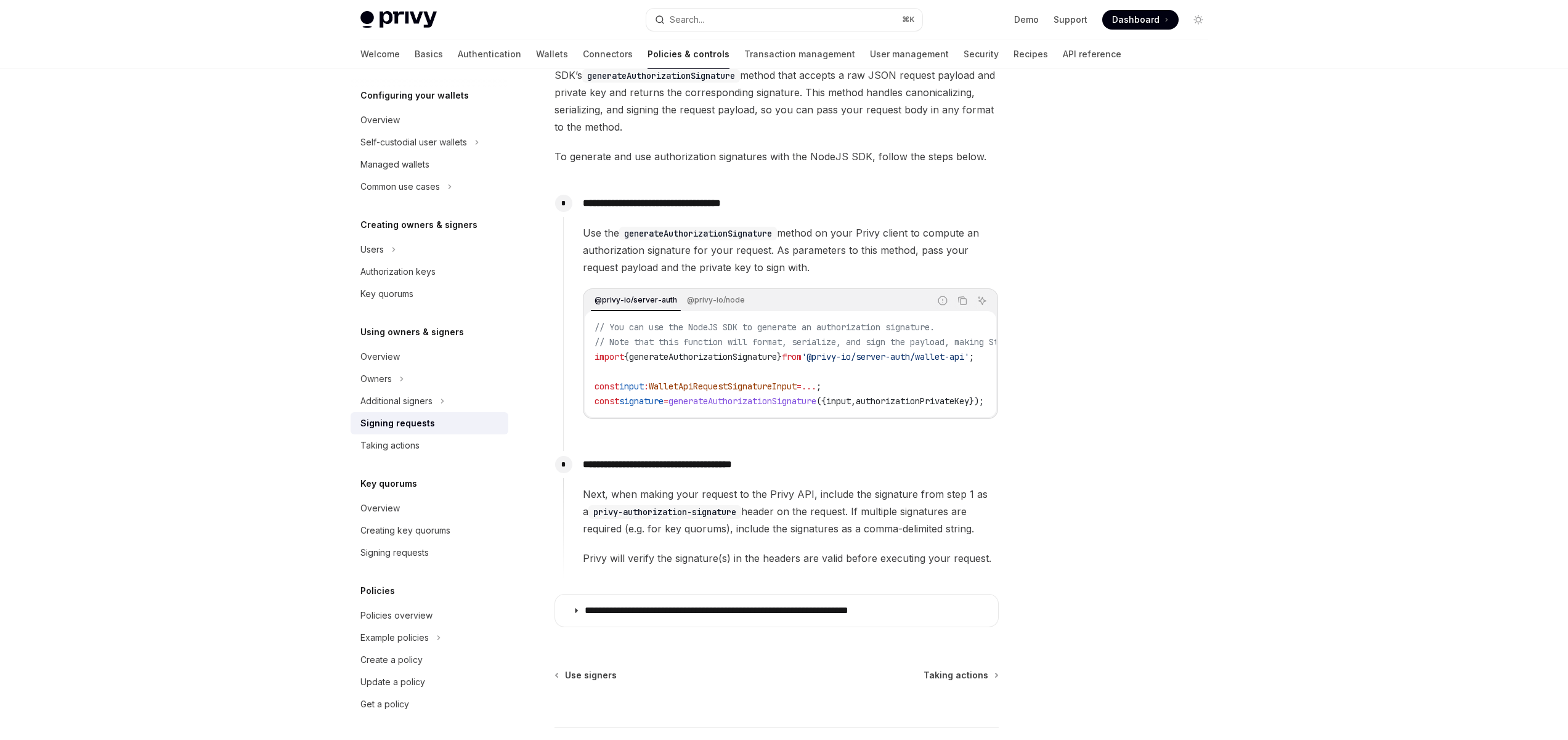
click at [1251, 100] on div "Privy Docs home page Search... ⌘ K Demo Support Dashboard Dashboard Search... N…" at bounding box center [784, 187] width 1568 height 1293
click at [1063, 24] on link "Support" at bounding box center [1070, 19] width 34 height 12
click at [1162, 132] on div at bounding box center [1125, 416] width 187 height 646
click at [1168, 125] on div at bounding box center [1125, 416] width 187 height 646
click at [870, 55] on link "User management" at bounding box center [909, 54] width 79 height 29
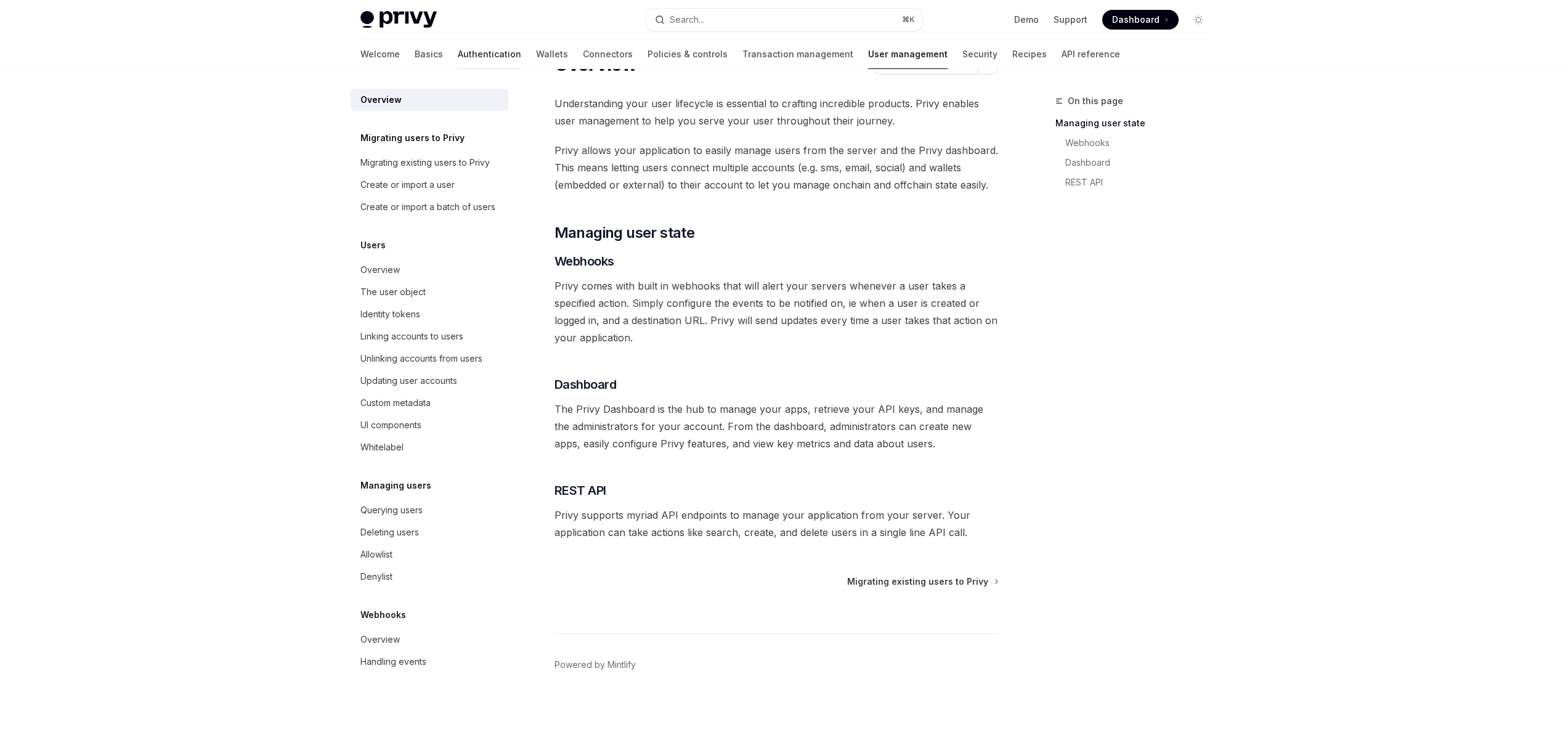
click at [458, 54] on link "Authentication" at bounding box center [489, 54] width 63 height 29
click at [353, 52] on div "Welcome Basics Authentication Wallets Connectors Policies & controls Transactio…" at bounding box center [784, 54] width 907 height 29
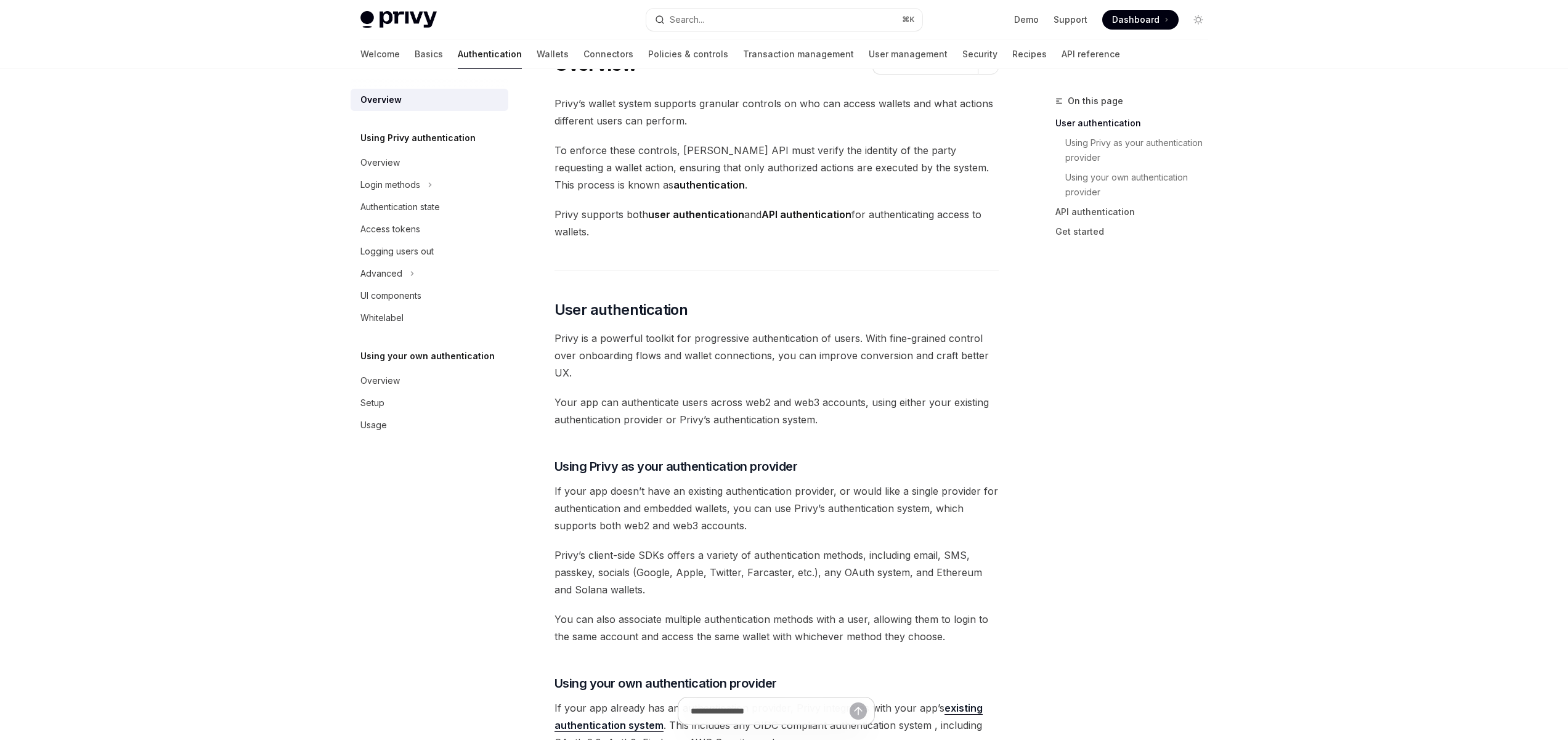
click at [415, 52] on link "Basics" at bounding box center [428, 54] width 28 height 29
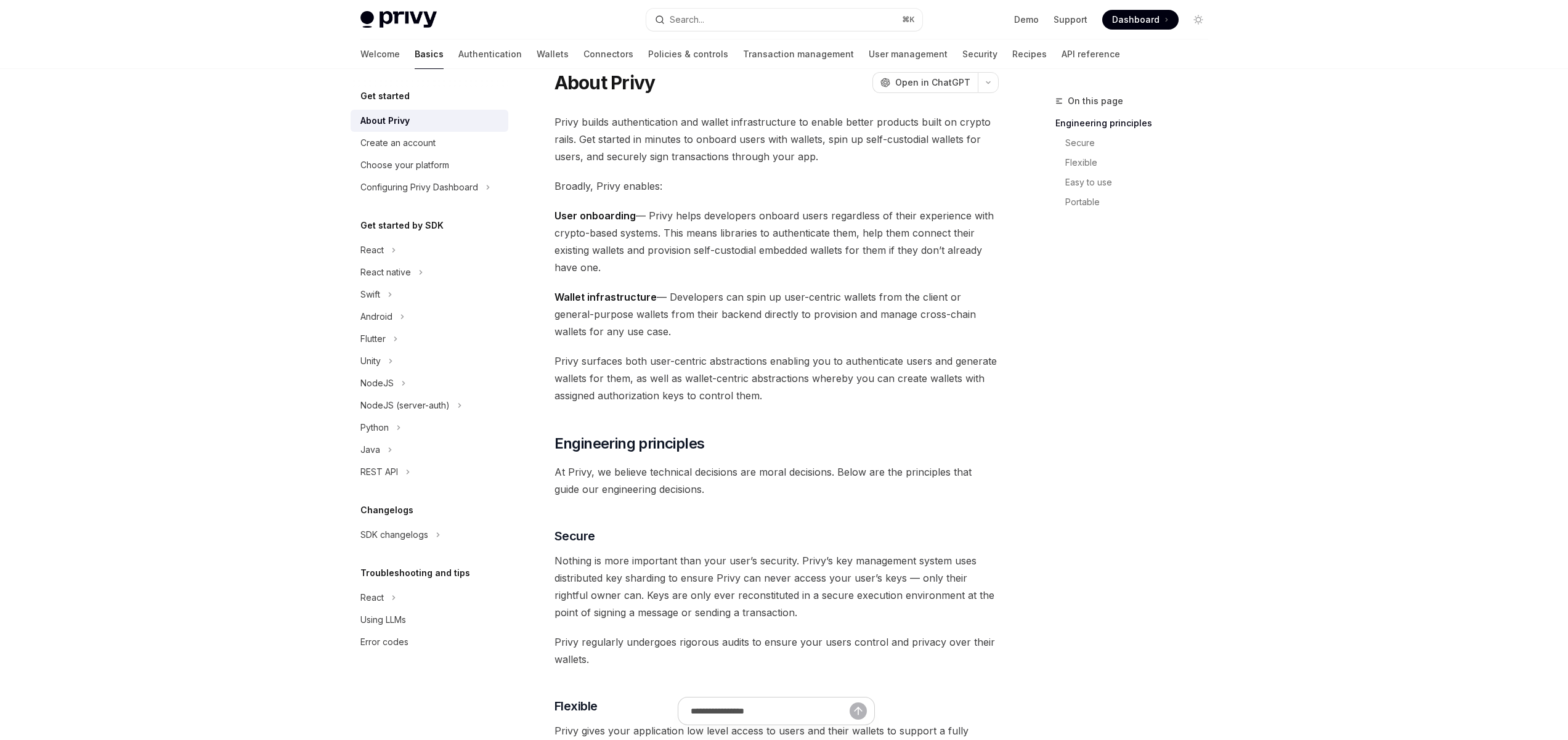
click at [389, 22] on img at bounding box center [398, 19] width 76 height 17
type textarea "*"
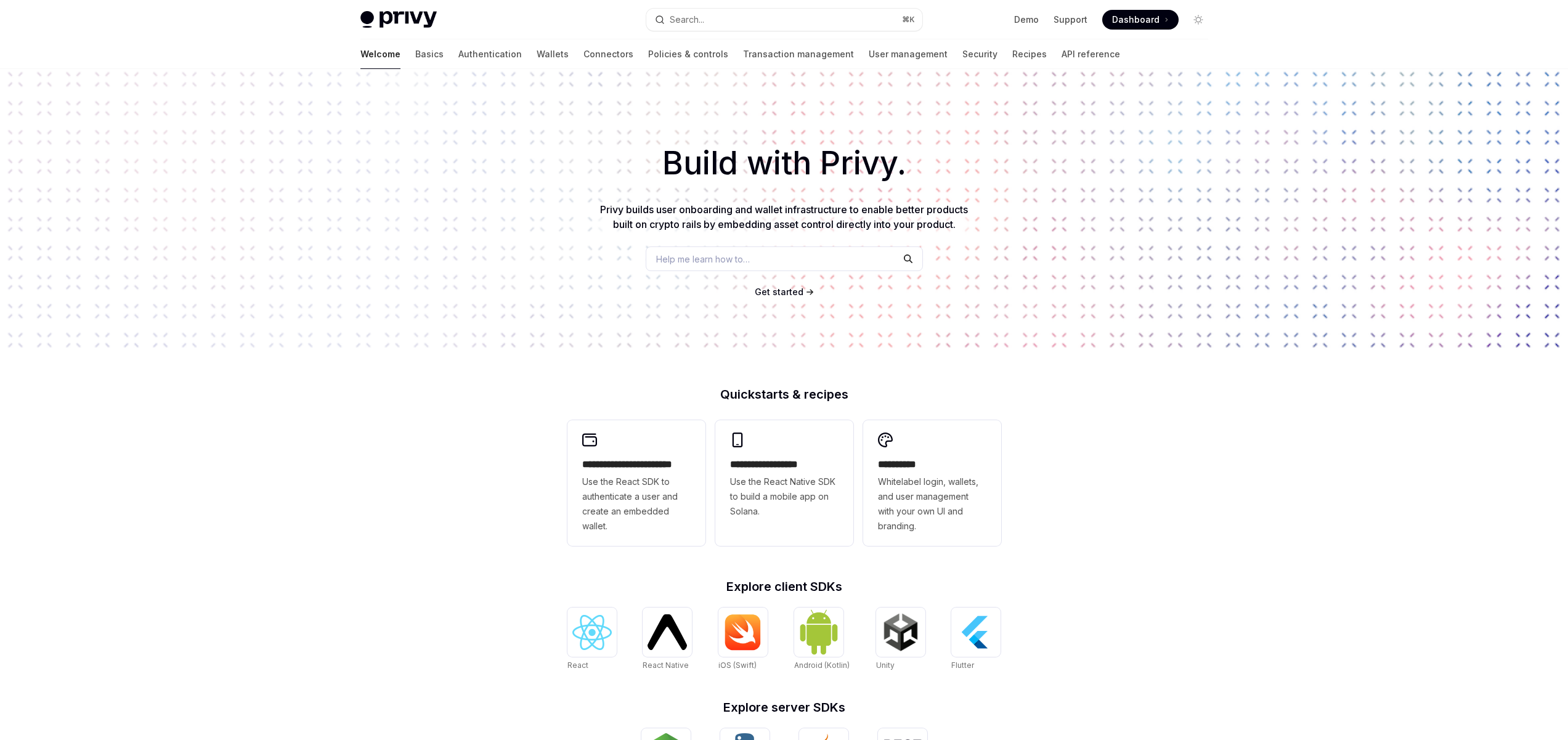
click at [311, 132] on div "Build with Privy. Privy builds user onboarding and wallet infrastructure to ena…" at bounding box center [784, 209] width 1568 height 281
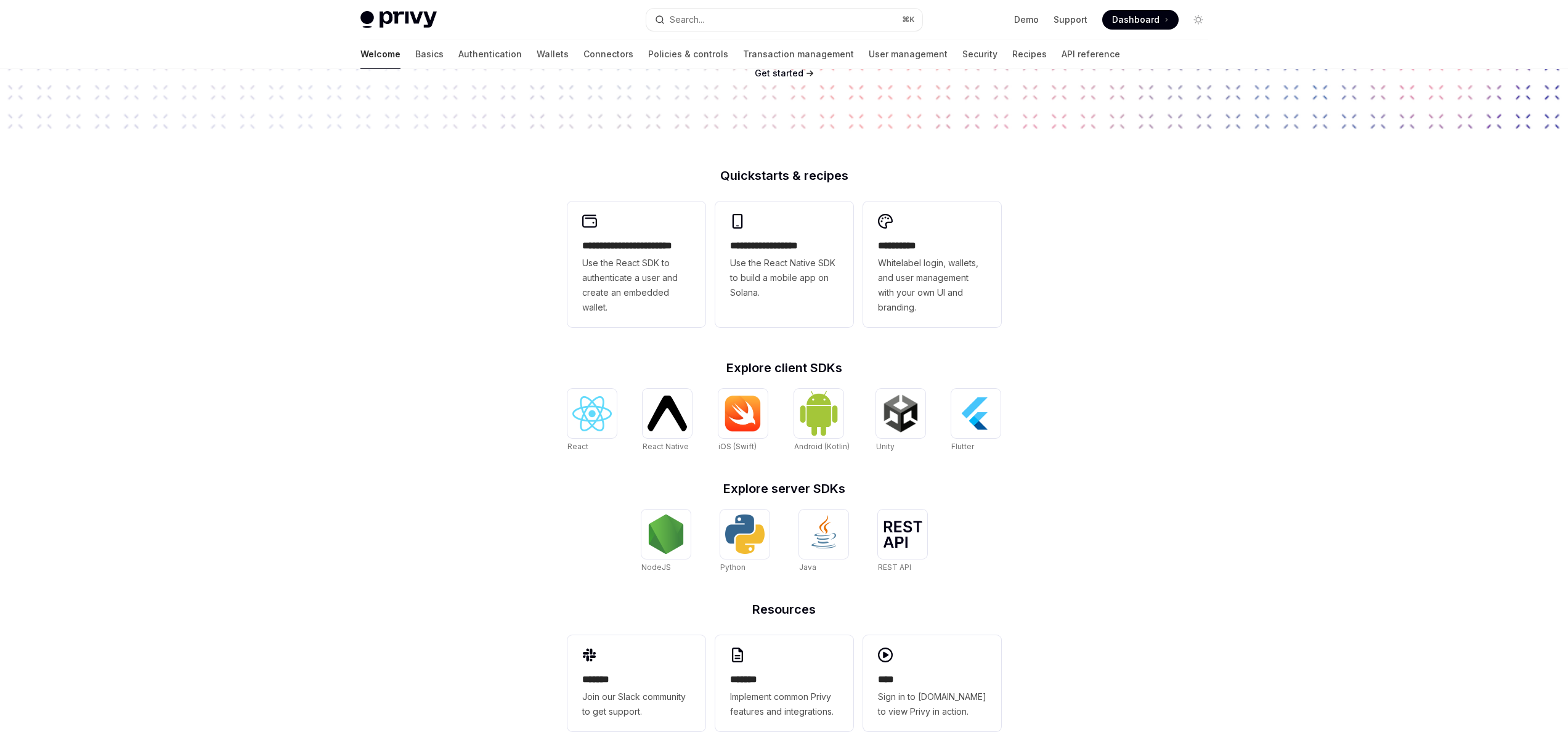
scroll to position [239, 0]
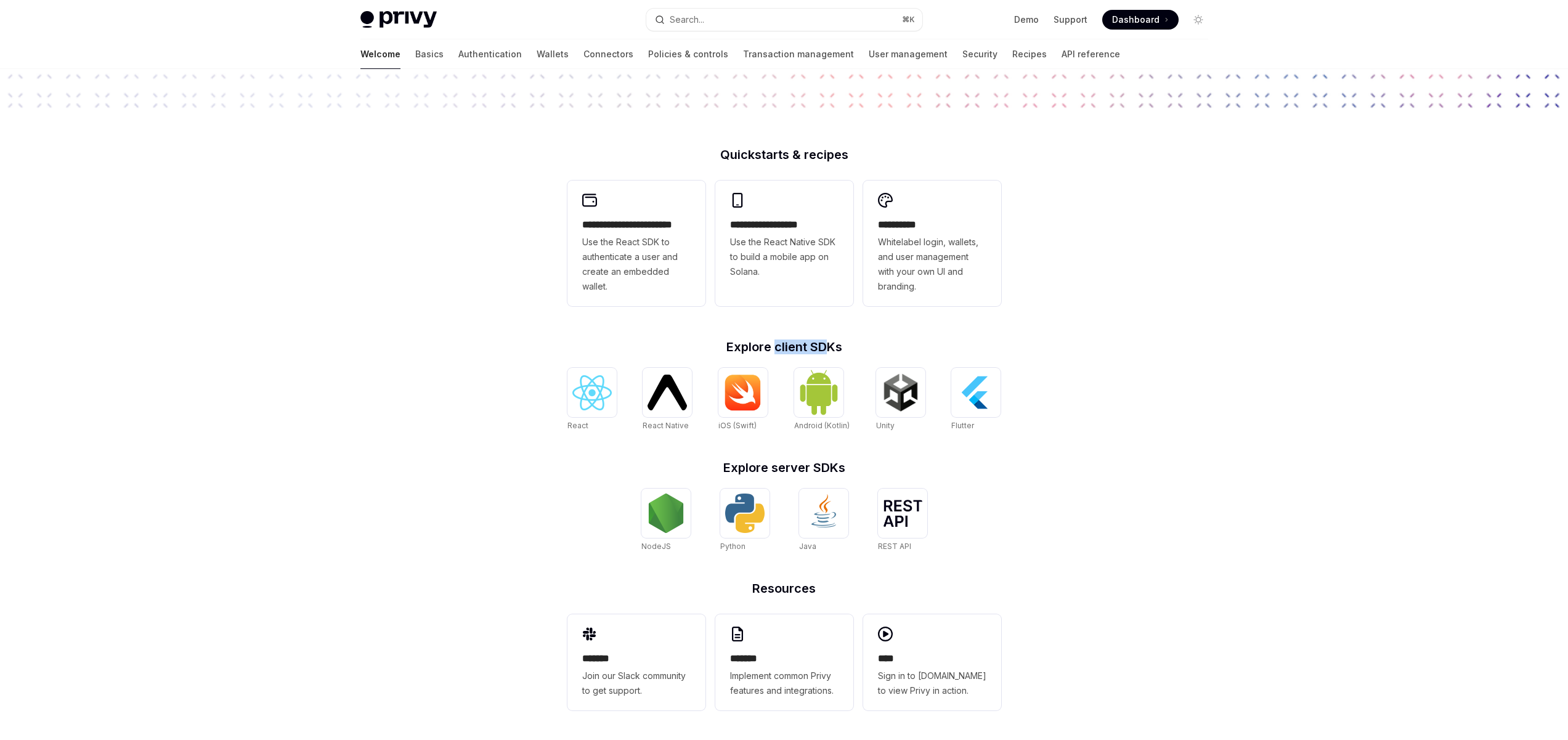
click at [764, 346] on h2 "Explore client SDKs" at bounding box center [784, 346] width 434 height 12
click at [739, 346] on h2 "Explore client SDKs" at bounding box center [784, 346] width 434 height 12
click at [745, 392] on img at bounding box center [742, 392] width 39 height 37
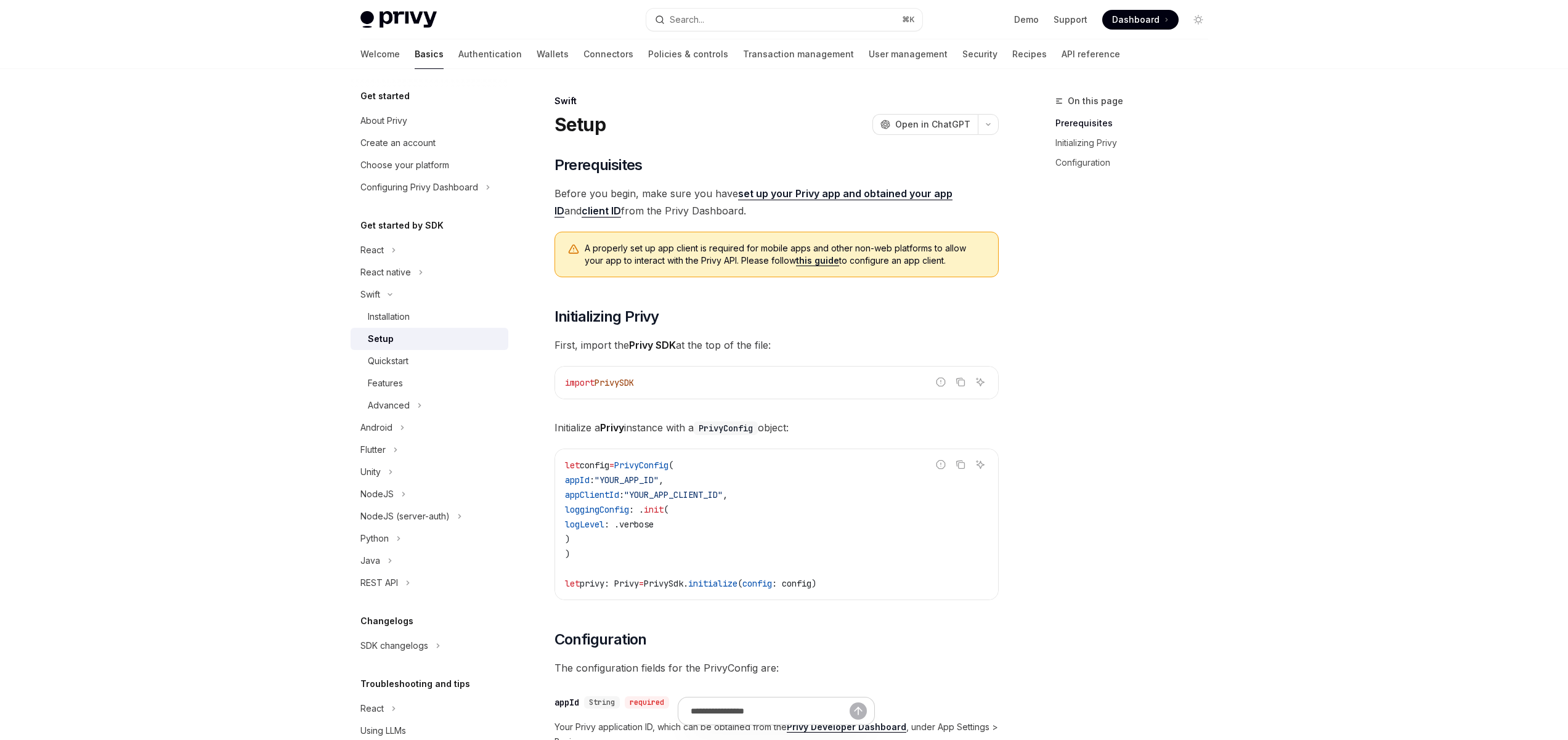
drag, startPoint x: 643, startPoint y: 495, endPoint x: 577, endPoint y: 472, distance: 69.9
click at [577, 472] on code "let config = PrivyConfig ( appId : "YOUR_APP_ID" , appClientId : "YOUR_APP_CLIE…" at bounding box center [776, 524] width 423 height 133
click at [700, 496] on span ""YOUR_APP_CLIENT_ID"" at bounding box center [673, 494] width 98 height 11
drag, startPoint x: 651, startPoint y: 478, endPoint x: 606, endPoint y: 477, distance: 45.0
click at [606, 477] on span "appId : "YOUR_APP_ID" ," at bounding box center [614, 480] width 98 height 11
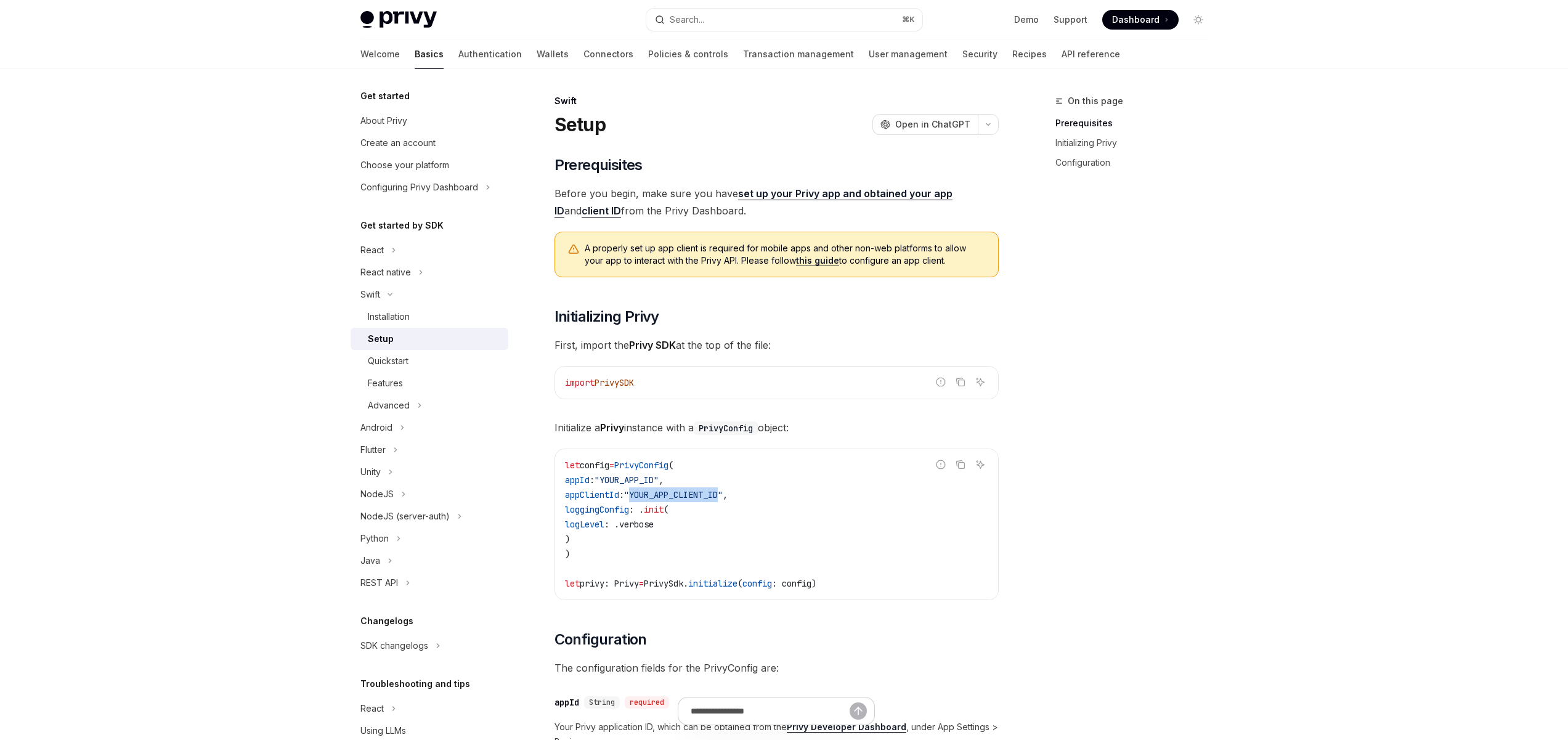
drag, startPoint x: 752, startPoint y: 495, endPoint x: 628, endPoint y: 496, distance: 124.0
click at [660, 496] on span ""YOUR_APP_CLIENT_ID"" at bounding box center [673, 494] width 98 height 11
click at [619, 496] on span "appClientId" at bounding box center [592, 494] width 54 height 11
drag, startPoint x: 617, startPoint y: 540, endPoint x: 556, endPoint y: 455, distance: 104.6
click at [554, 451] on div "​ Prerequisites Before you begin, make sure you have set up your Privy app and …" at bounding box center [776, 598] width 444 height 886
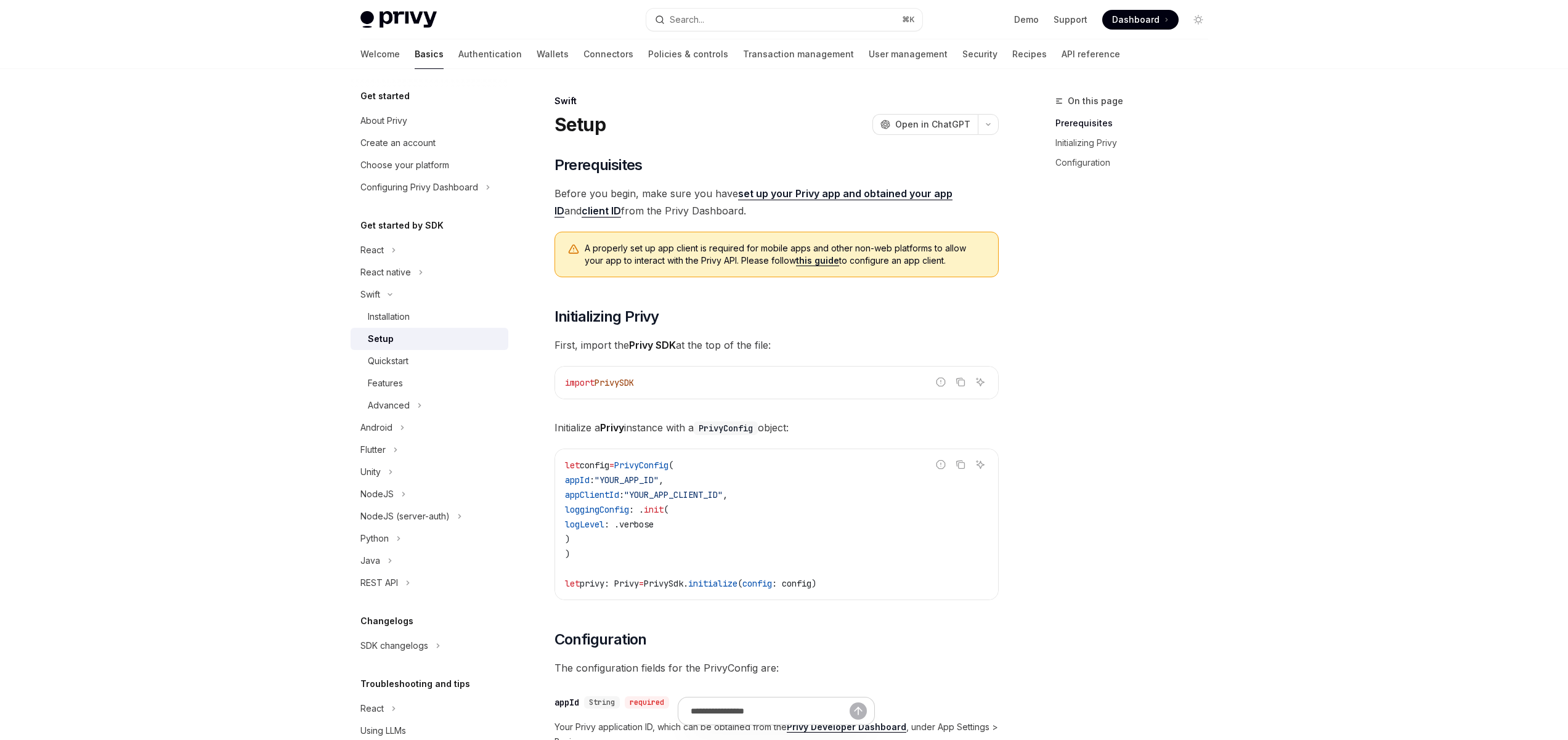
click at [686, 546] on code "let config = PrivyConfig ( appId : "YOUR_APP_ID" , appClientId : "YOUR_APP_CLIE…" at bounding box center [776, 524] width 423 height 133
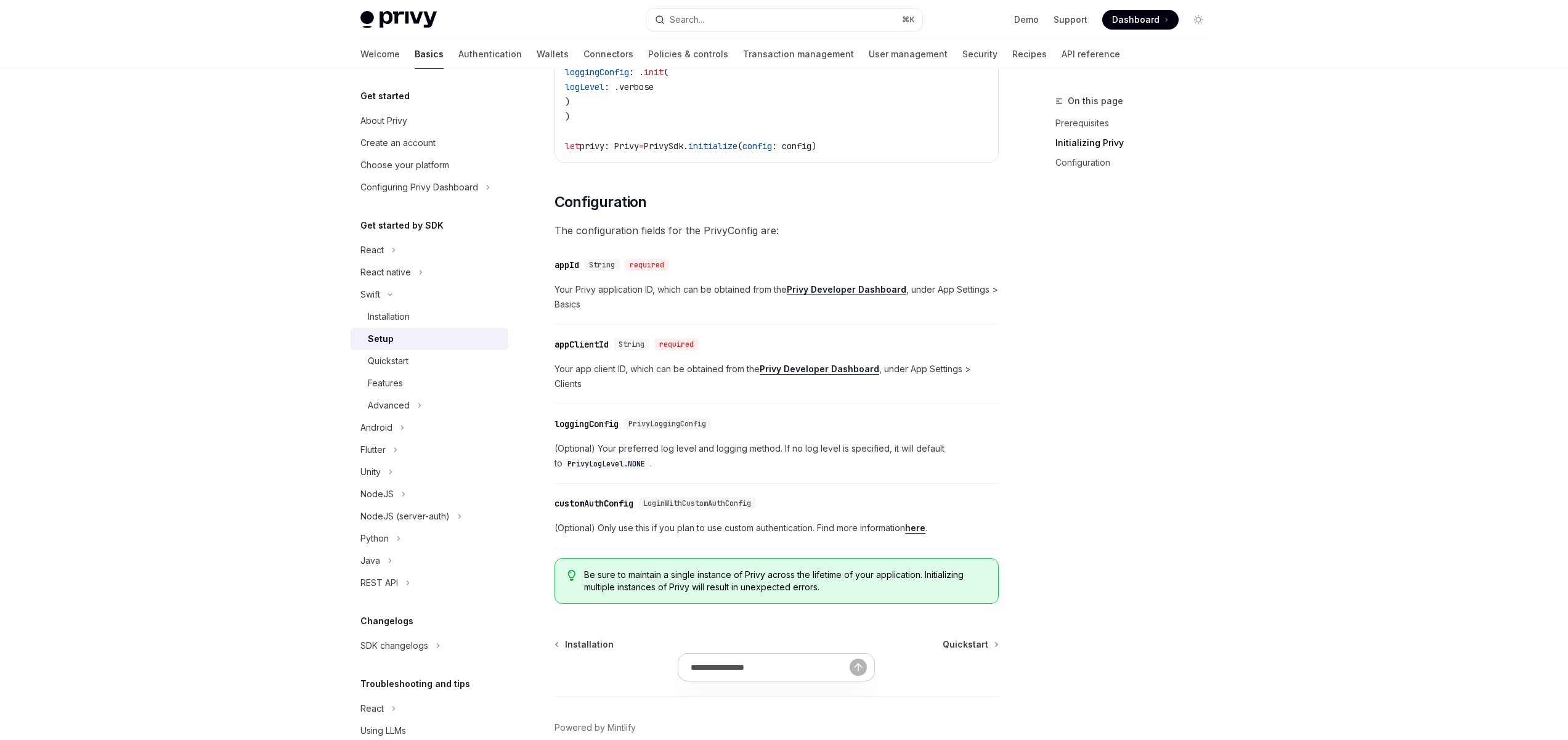
scroll to position [485, 0]
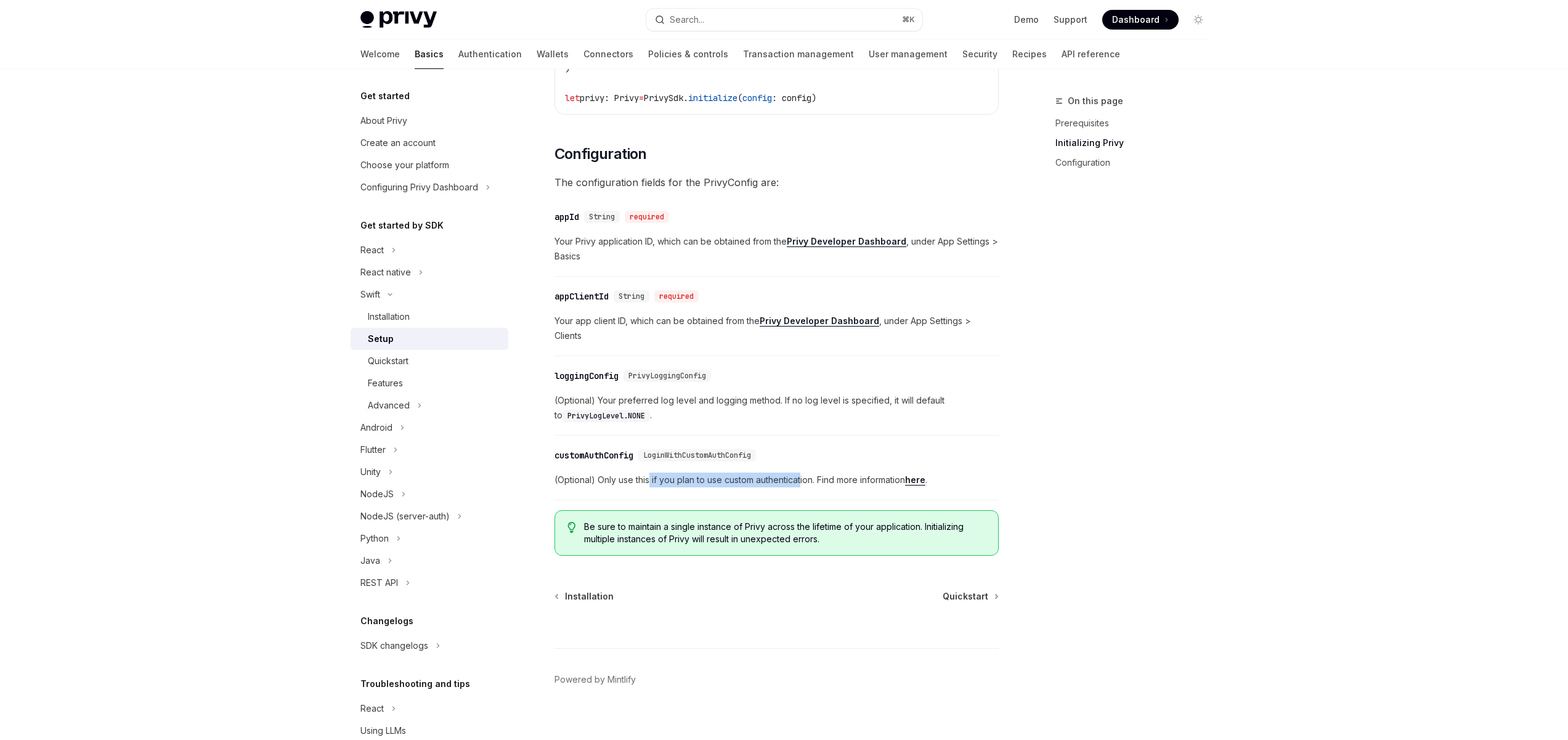
drag, startPoint x: 801, startPoint y: 466, endPoint x: 637, endPoint y: 466, distance: 164.0
click at [650, 472] on span "(Optional) Only use this if you plan to use custom authentication. Find more in…" at bounding box center [776, 480] width 444 height 15
click at [601, 472] on span "(Optional) Only use this if you plan to use custom authentication. Find more in…" at bounding box center [776, 480] width 444 height 15
drag, startPoint x: 877, startPoint y: 465, endPoint x: 706, endPoint y: 465, distance: 171.0
click at [711, 472] on span "(Optional) Only use this if you plan to use custom authentication. Find more in…" at bounding box center [776, 480] width 444 height 15
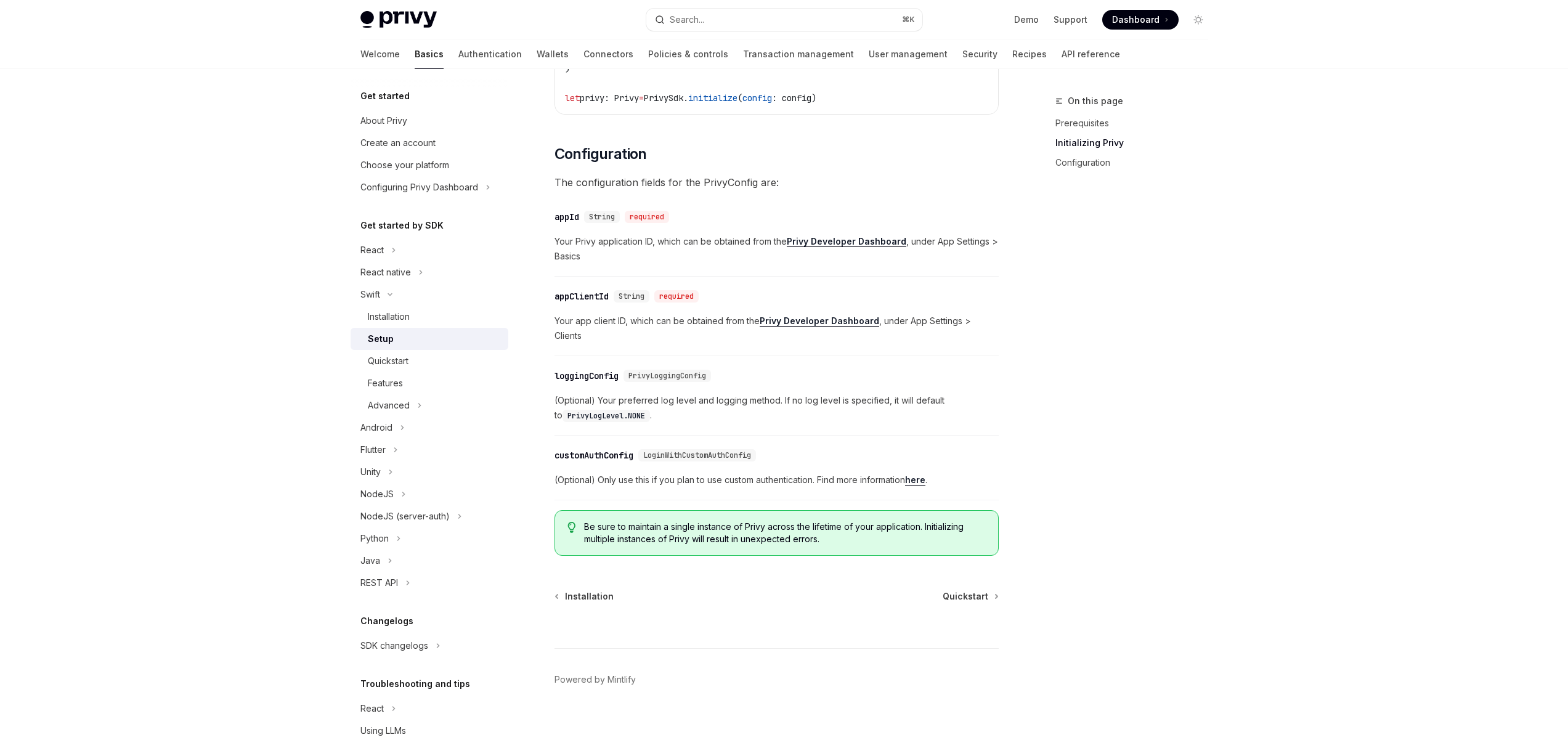
click at [635, 472] on span "(Optional) Only use this if you plan to use custom authentication. Find more in…" at bounding box center [776, 480] width 444 height 15
drag, startPoint x: 697, startPoint y: 464, endPoint x: 592, endPoint y: 465, distance: 105.0
click at [611, 472] on span "(Optional) Only use this if you plan to use custom authentication. Find more in…" at bounding box center [776, 480] width 444 height 15
click at [592, 472] on span "(Optional) Only use this if you plan to use custom authentication. Find more in…" at bounding box center [776, 480] width 444 height 15
click at [986, 590] on span "Quickstart" at bounding box center [966, 595] width 46 height 12
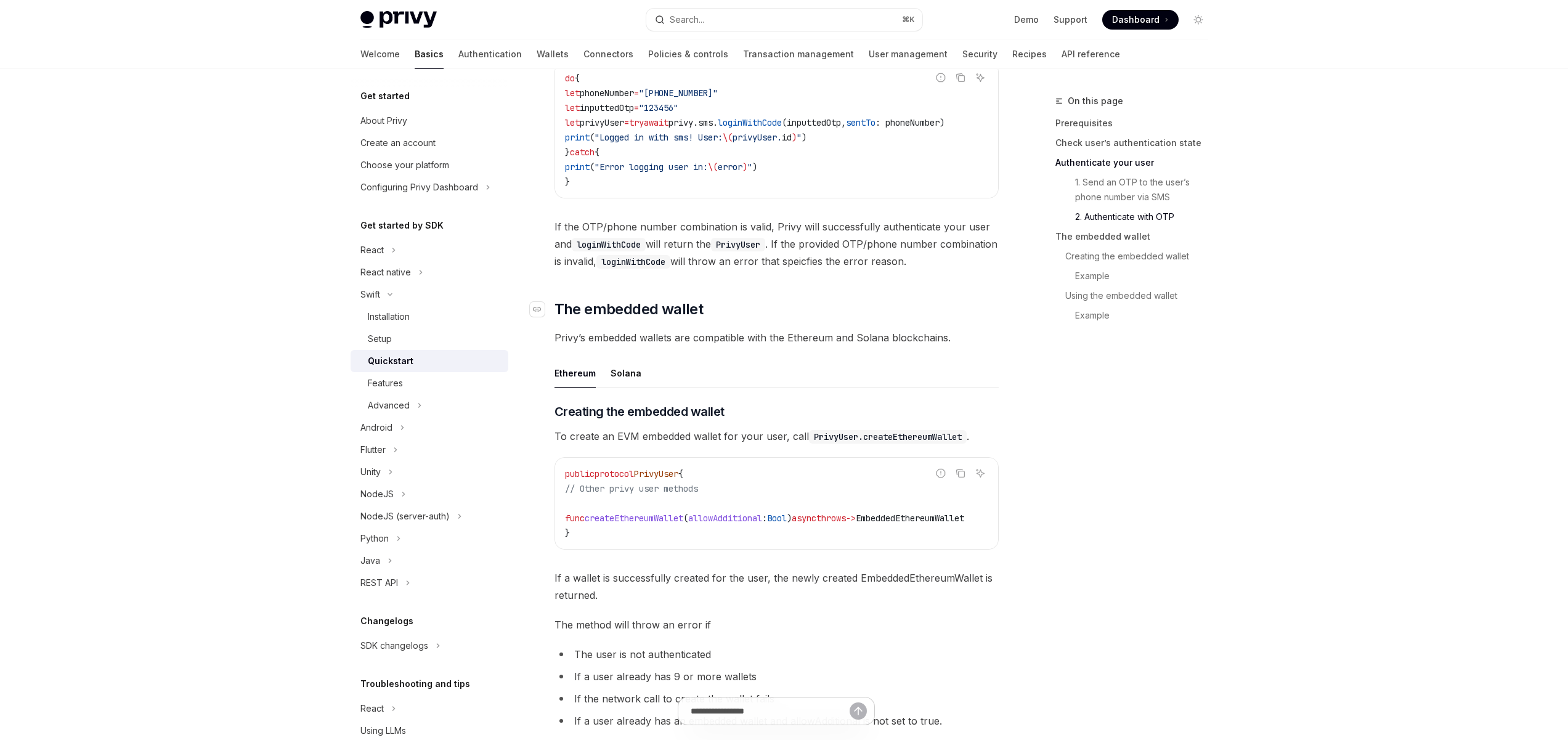
scroll to position [1258, 0]
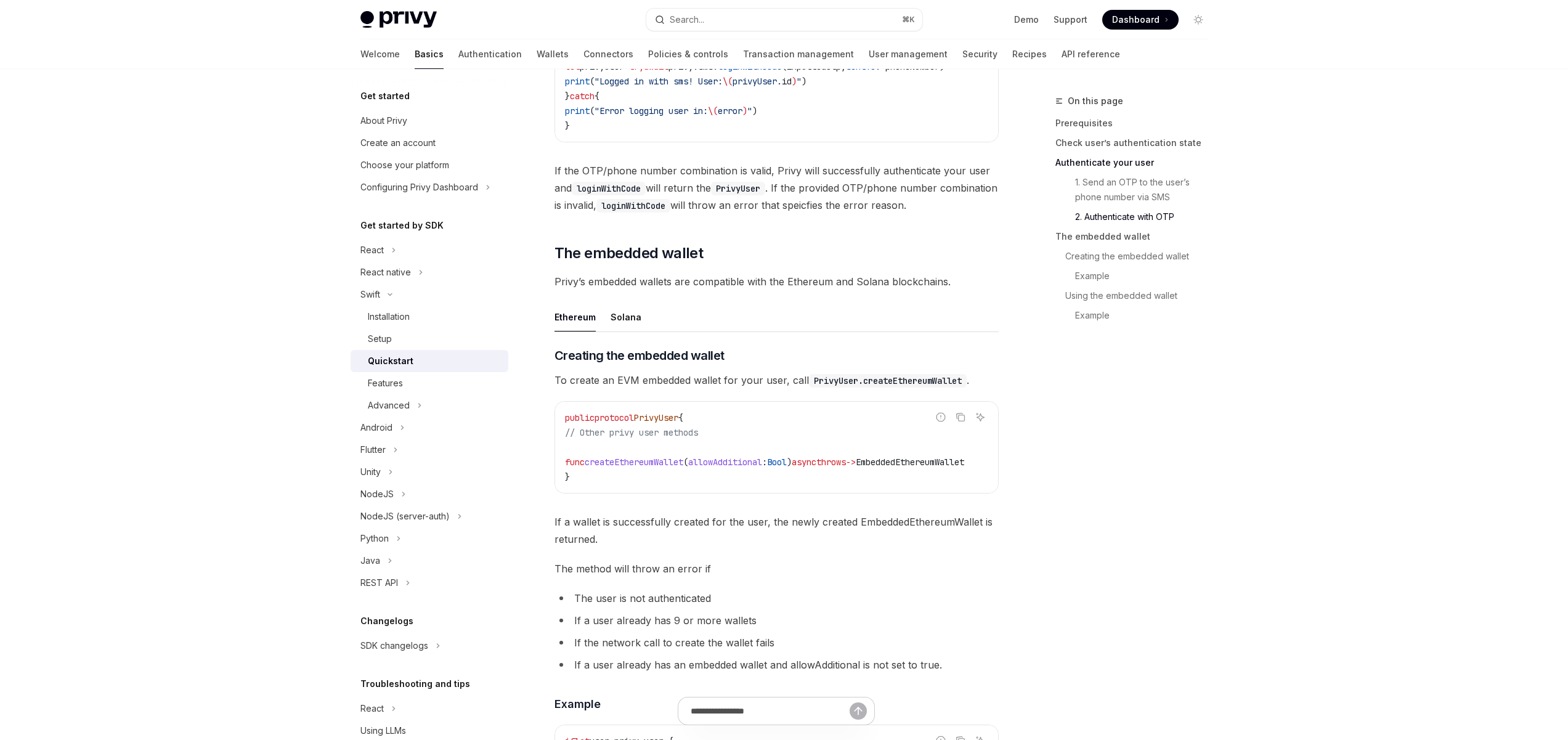
drag, startPoint x: 673, startPoint y: 507, endPoint x: 765, endPoint y: 505, distance: 92.0
click at [764, 492] on div "public protocol PrivyUser { // Other privy user methods func createEthereumWall…" at bounding box center [776, 447] width 443 height 91
drag, startPoint x: 784, startPoint y: 501, endPoint x: 853, endPoint y: 500, distance: 69.0
click at [853, 492] on div "public protocol PrivyUser { // Other privy user methods func createEthereumWall…" at bounding box center [776, 447] width 443 height 91
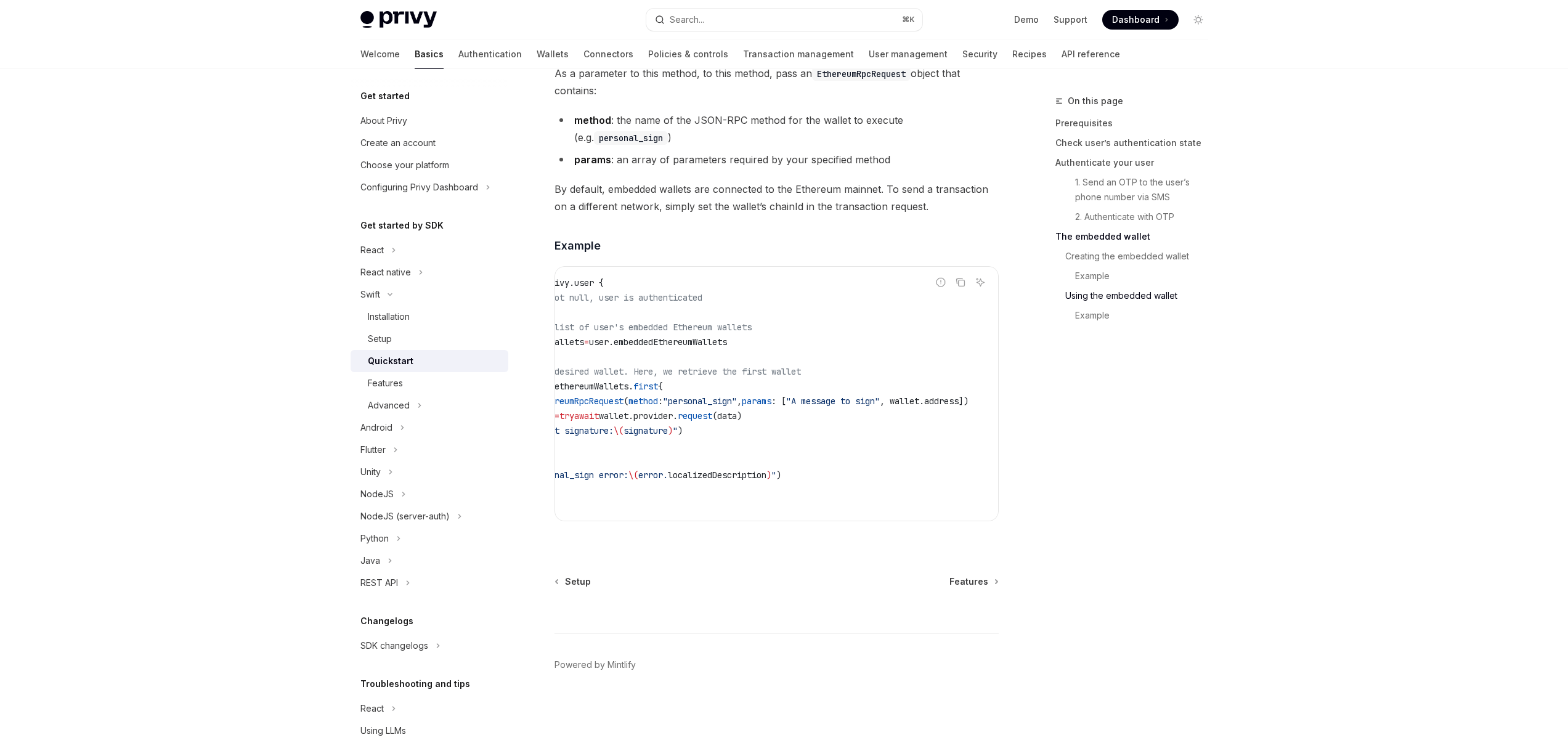
scroll to position [0, 0]
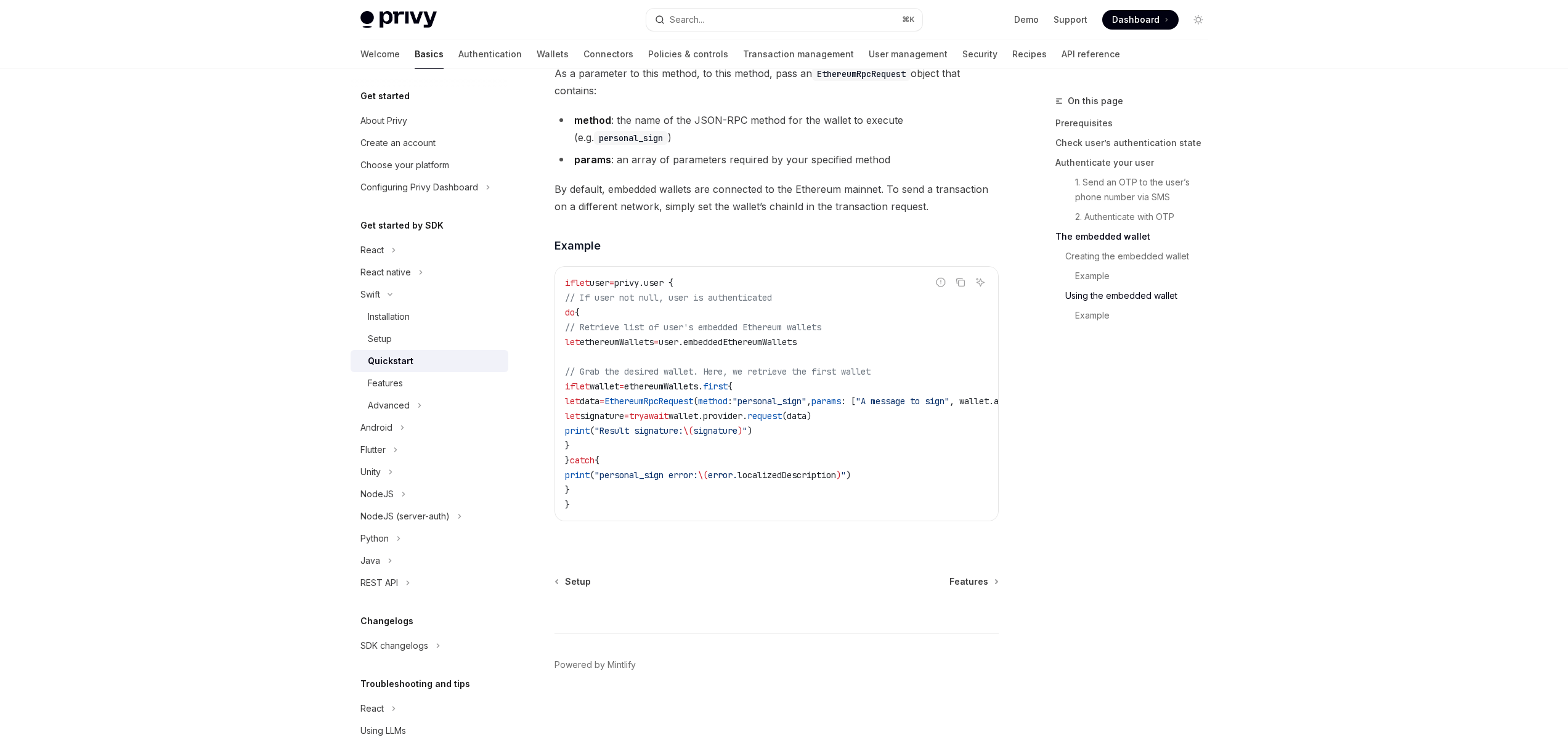
click at [1070, 444] on div "On this page Prerequisites Check user’s authentication state Authenticate your …" at bounding box center [1125, 416] width 187 height 646
click at [1060, 438] on div "On this page Prerequisites Check user’s authentication state Authenticate your …" at bounding box center [1125, 416] width 187 height 646
click at [982, 582] on span "Features" at bounding box center [969, 580] width 39 height 12
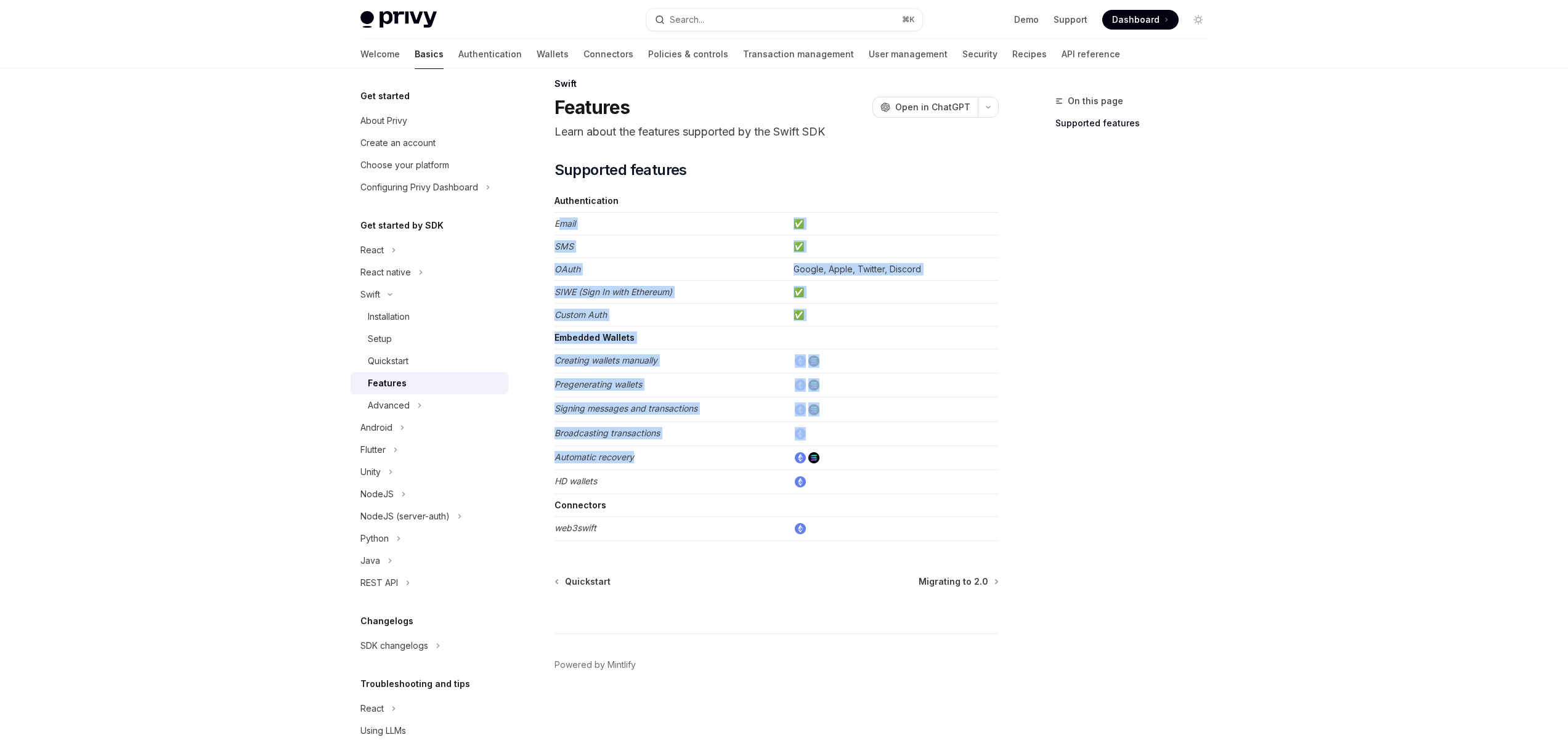
drag, startPoint x: 560, startPoint y: 217, endPoint x: 674, endPoint y: 478, distance: 284.8
click at [669, 472] on tbody "Authentication Email ✅ SMS ✅ OAuth Google, Apple, Twitter, Discord SIWE (Sign I…" at bounding box center [776, 365] width 444 height 351
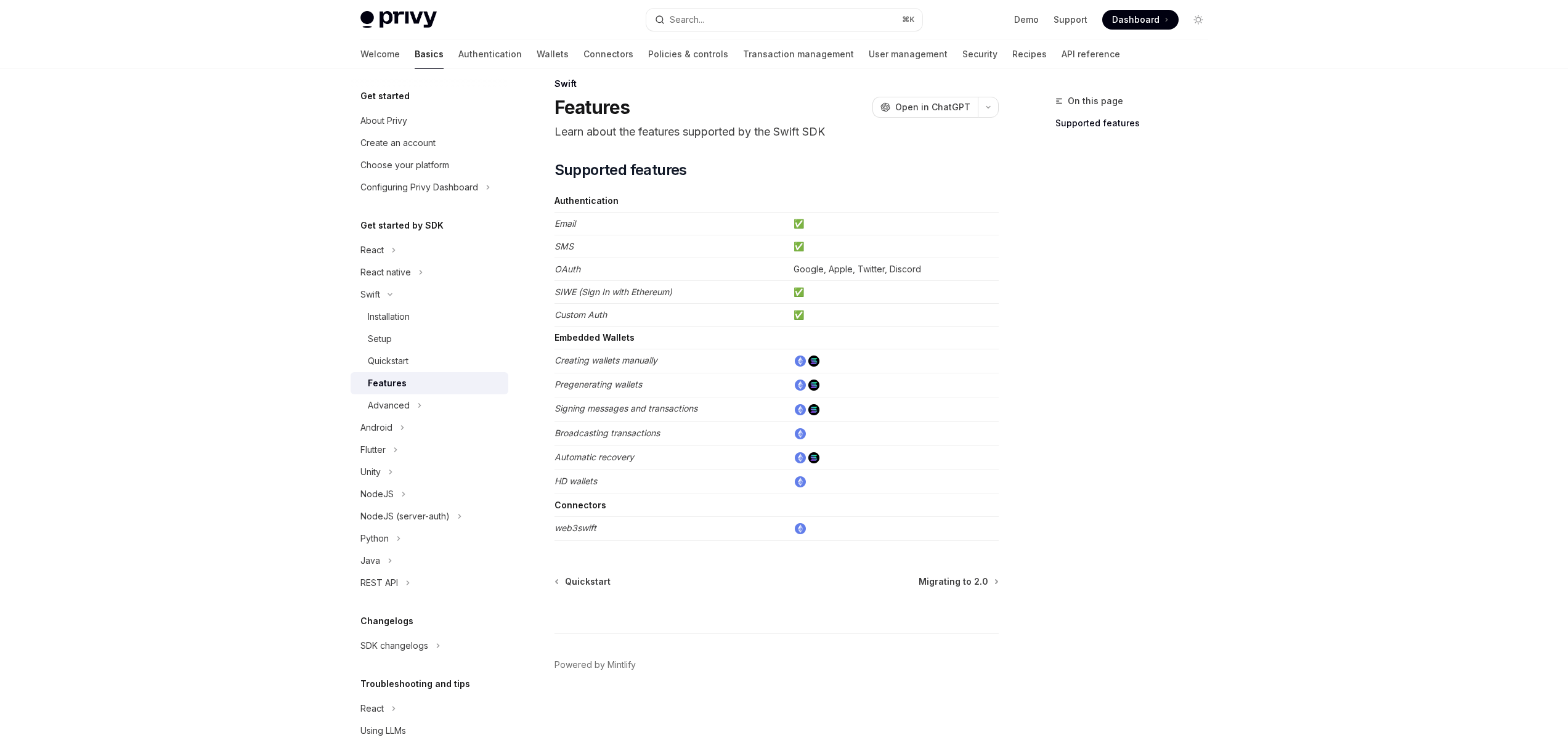
click at [693, 496] on td "Connectors" at bounding box center [671, 505] width 234 height 23
click at [951, 579] on span "Migrating to 2.0" at bounding box center [953, 580] width 70 height 12
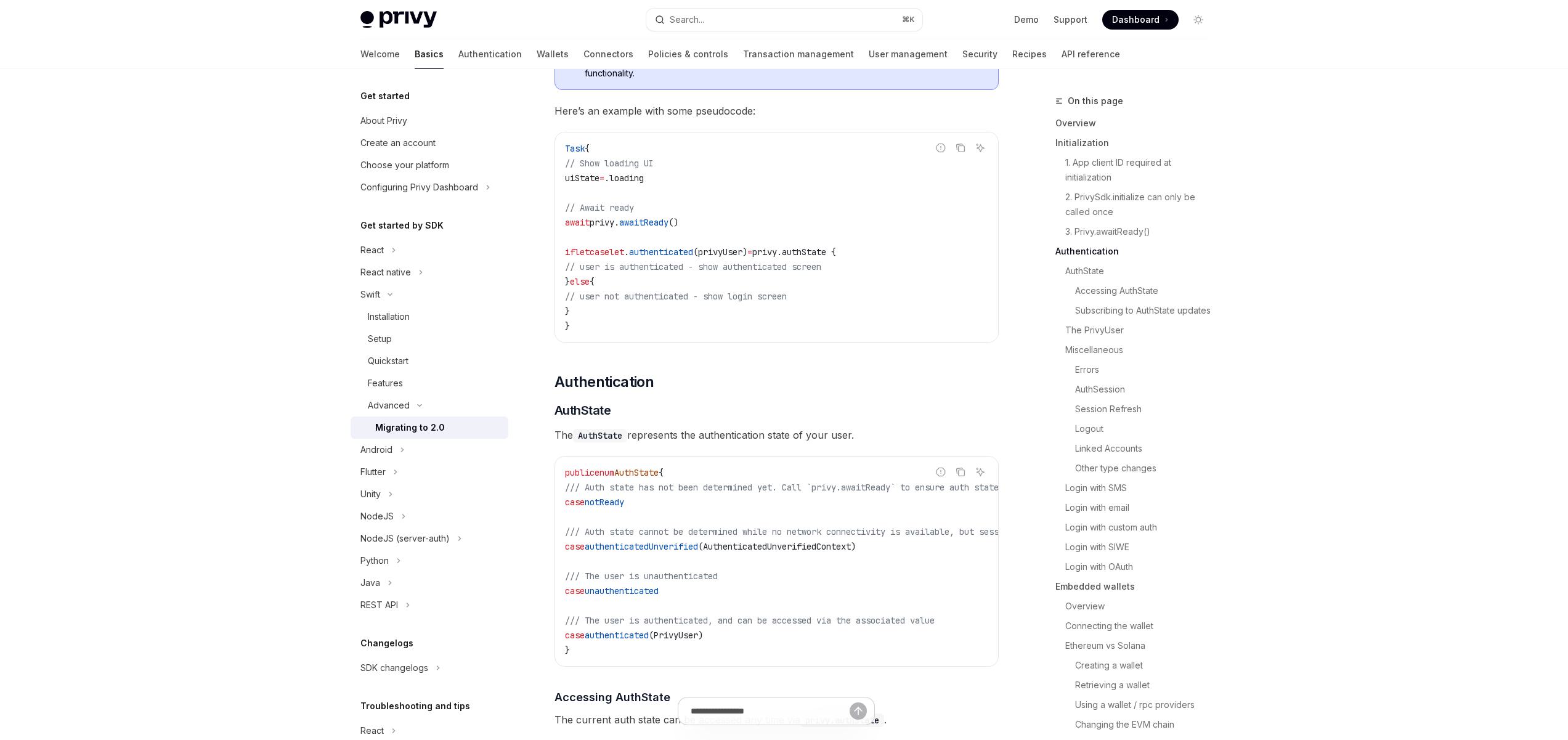
scroll to position [1061, 0]
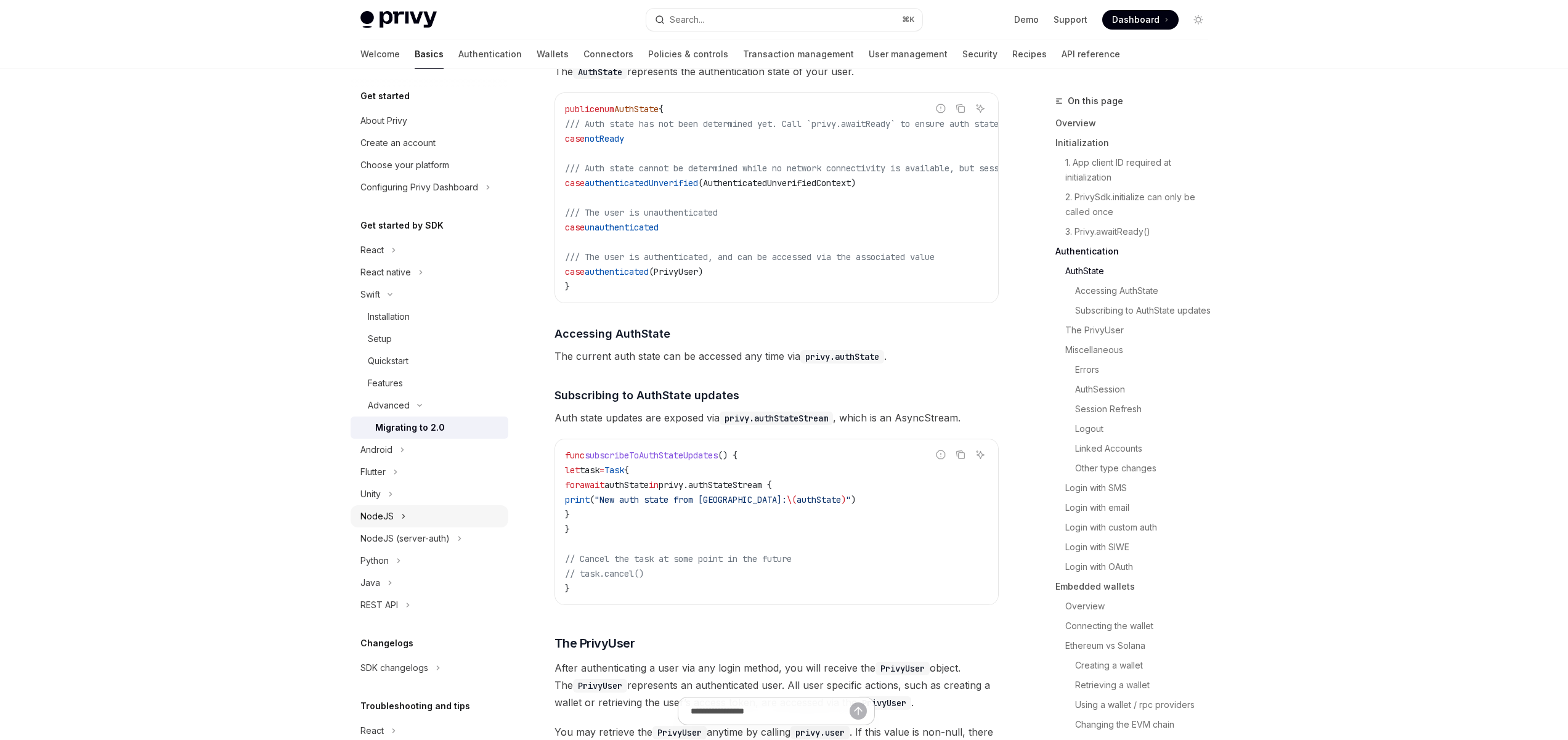
click at [397, 516] on button "NodeJS" at bounding box center [429, 516] width 158 height 22
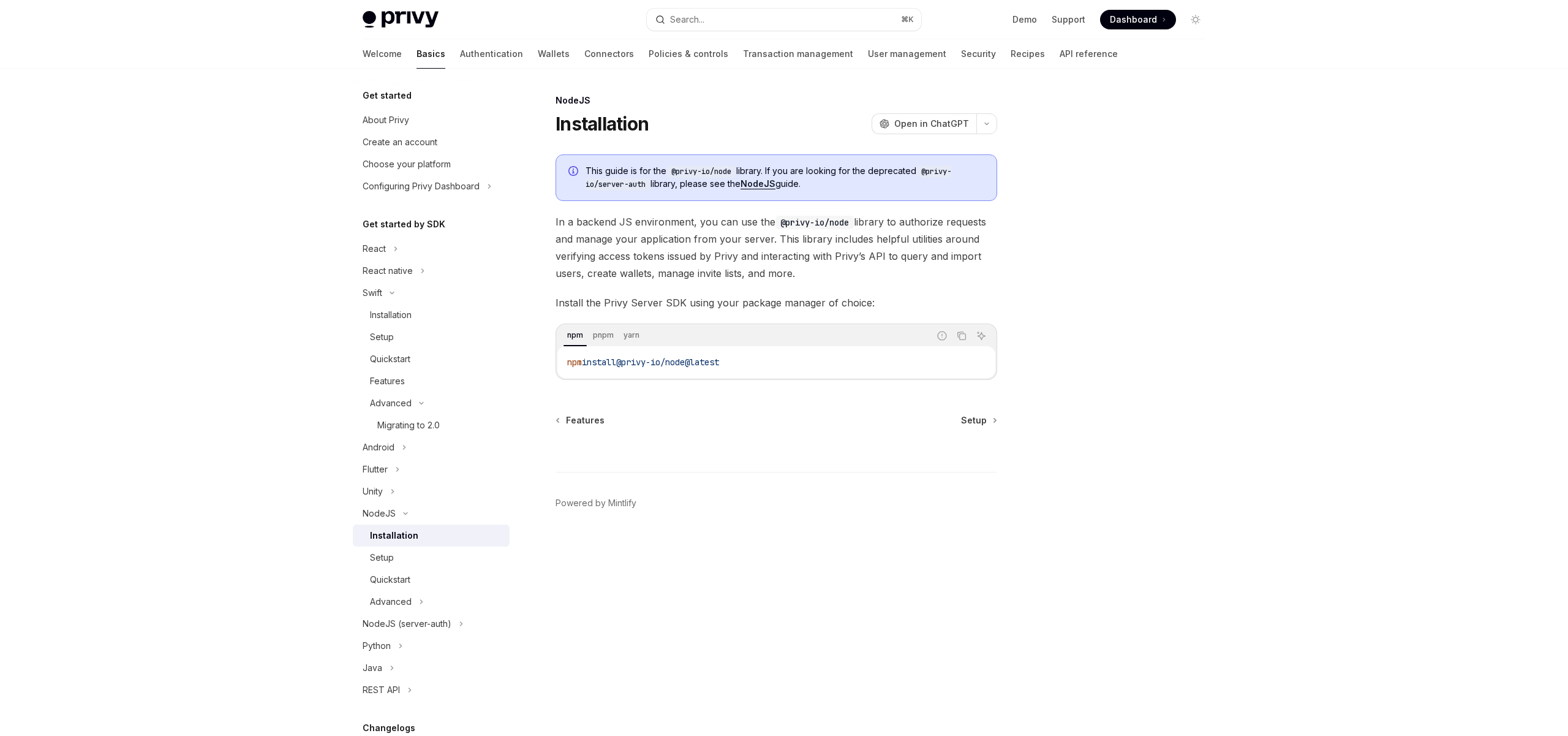
click at [1207, 258] on div at bounding box center [1122, 414] width 186 height 643
click at [1060, 60] on link "API reference" at bounding box center [1089, 54] width 58 height 29
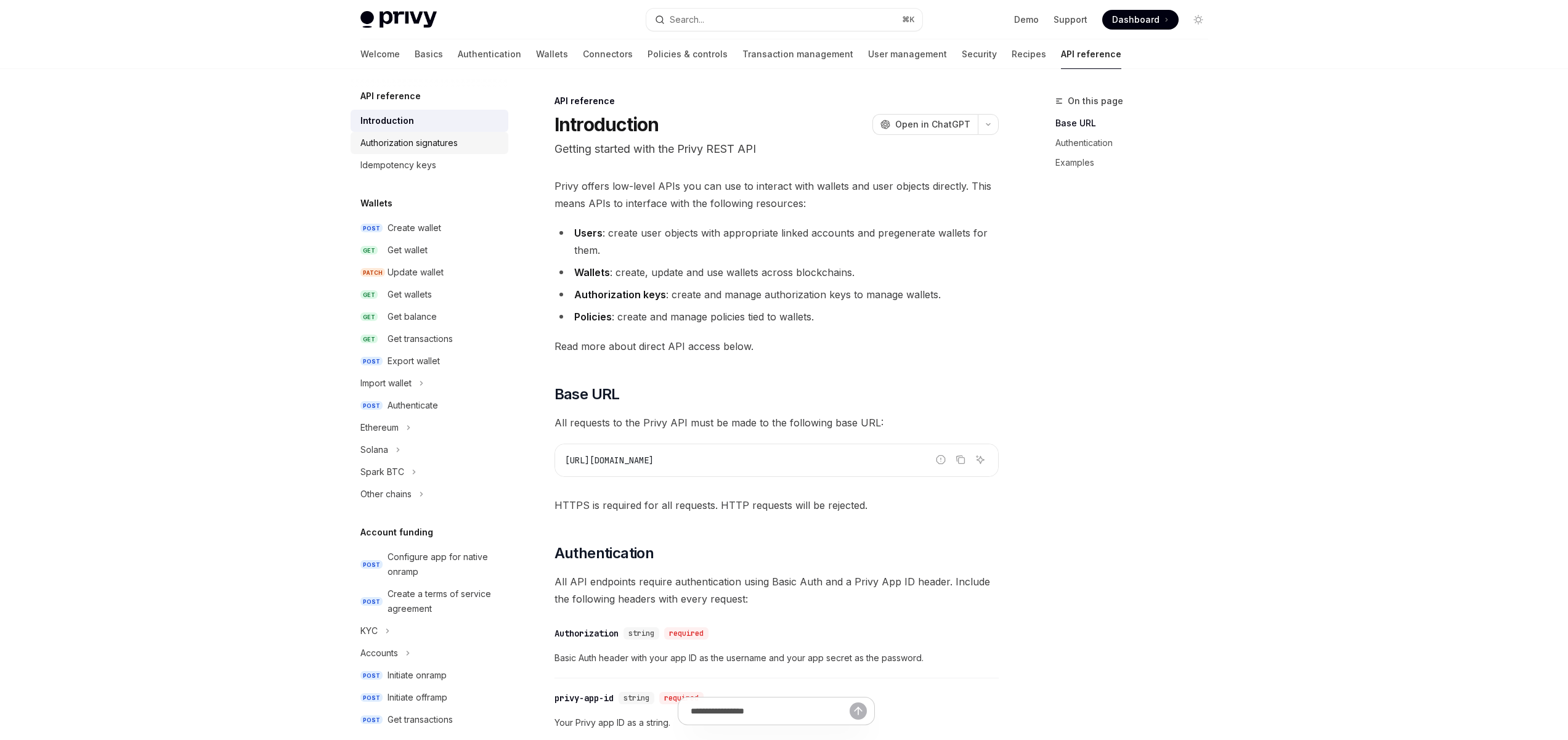
click at [410, 141] on div "Authorization signatures" at bounding box center [409, 143] width 97 height 15
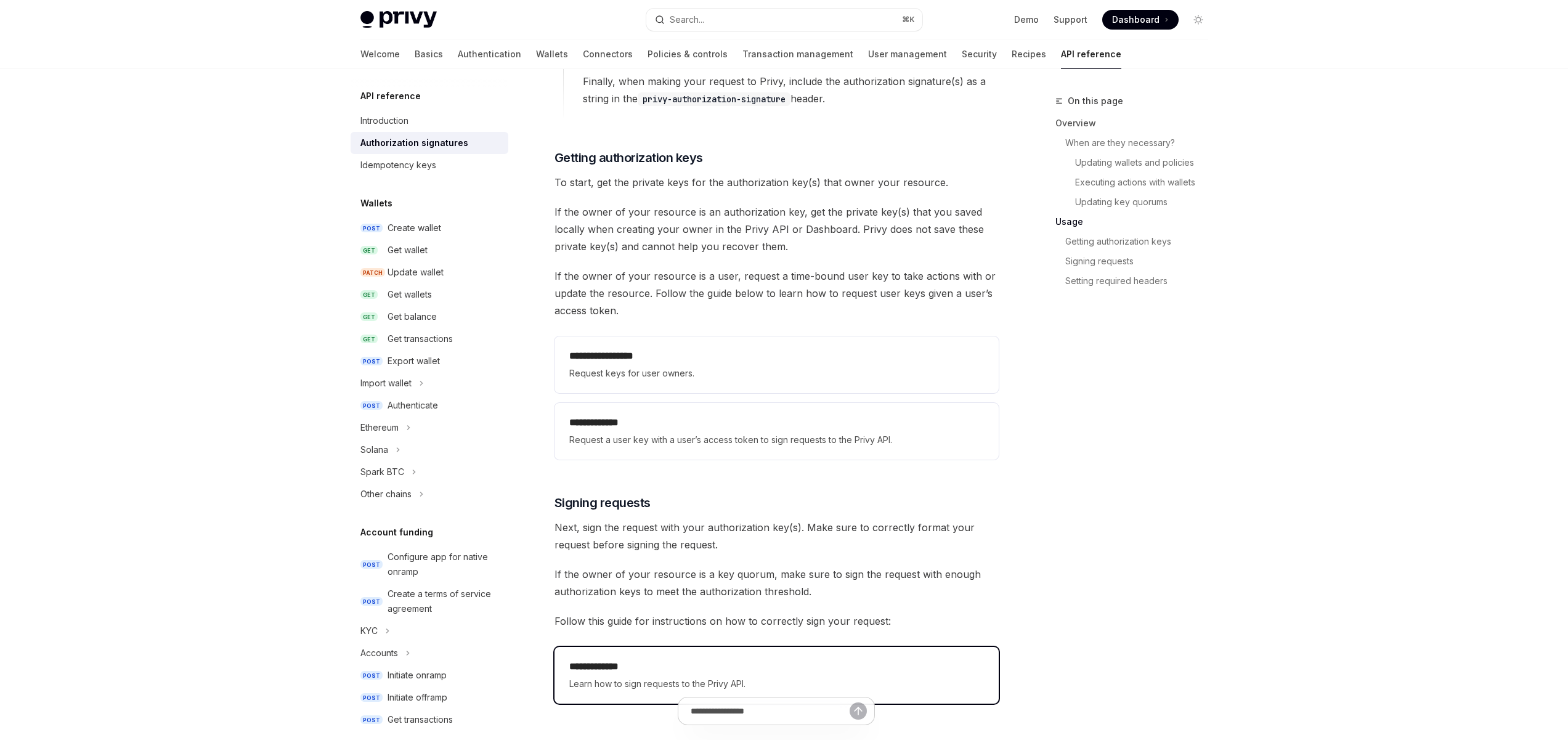
scroll to position [1385, 0]
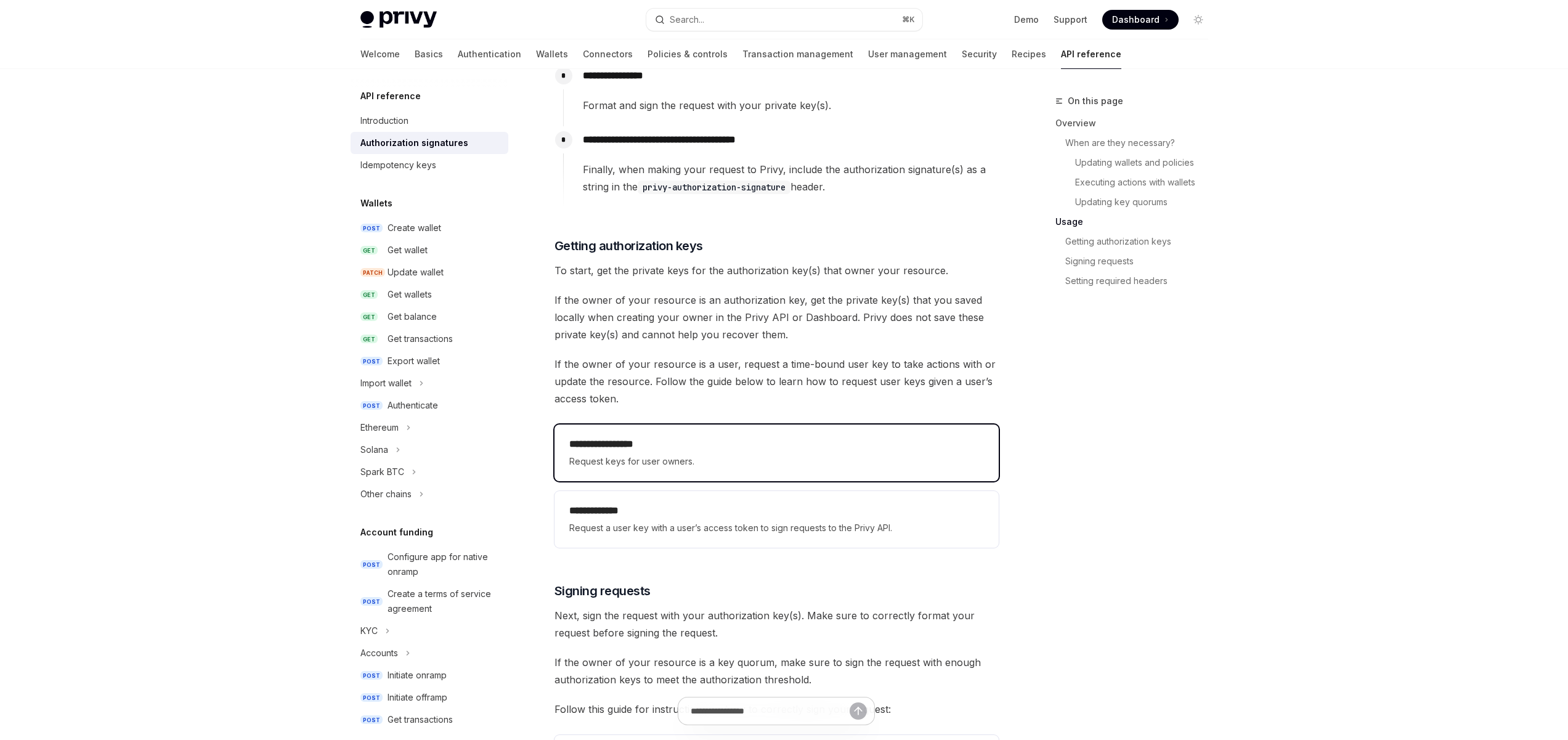
click at [640, 445] on h2 "**********" at bounding box center [777, 444] width 415 height 15
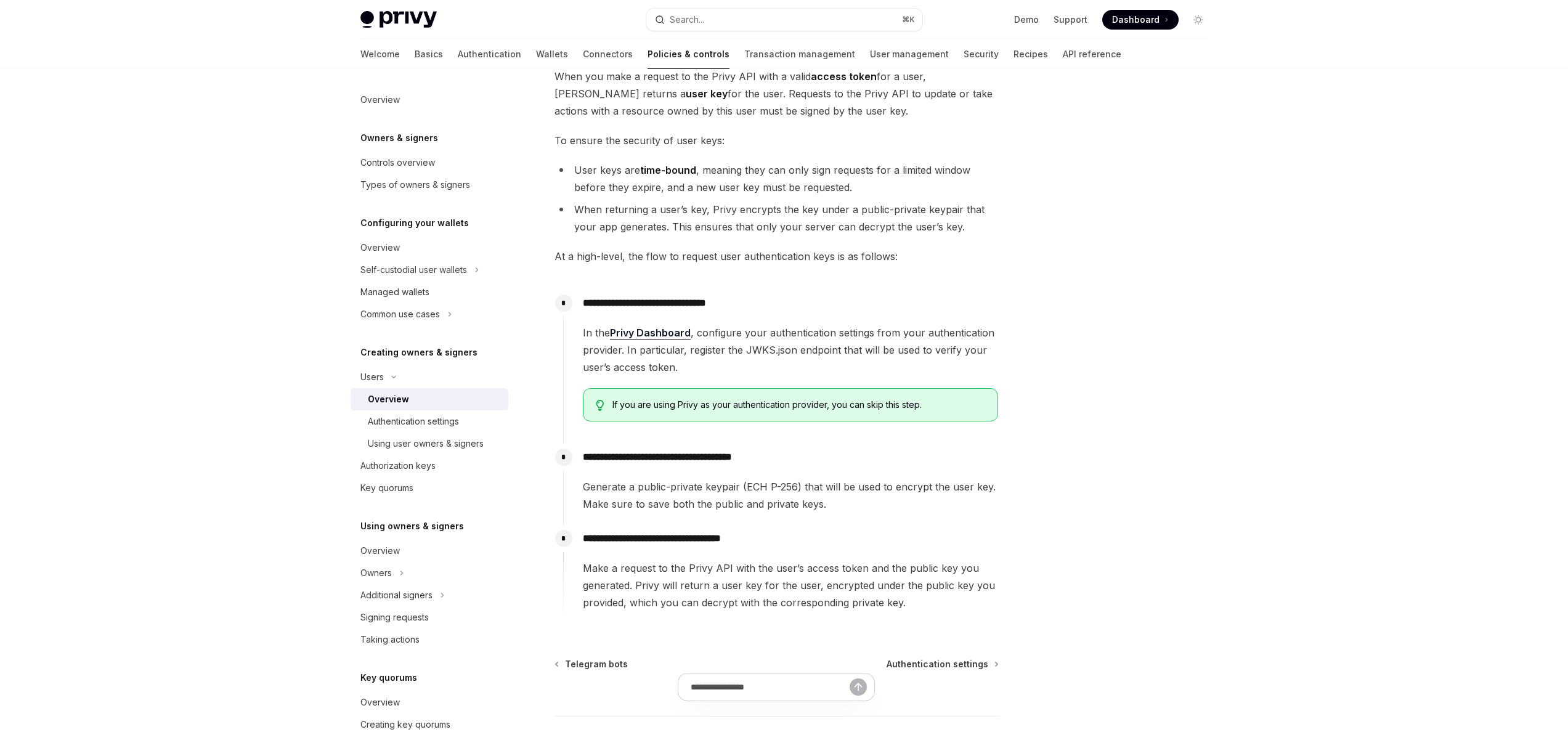
scroll to position [258, 0]
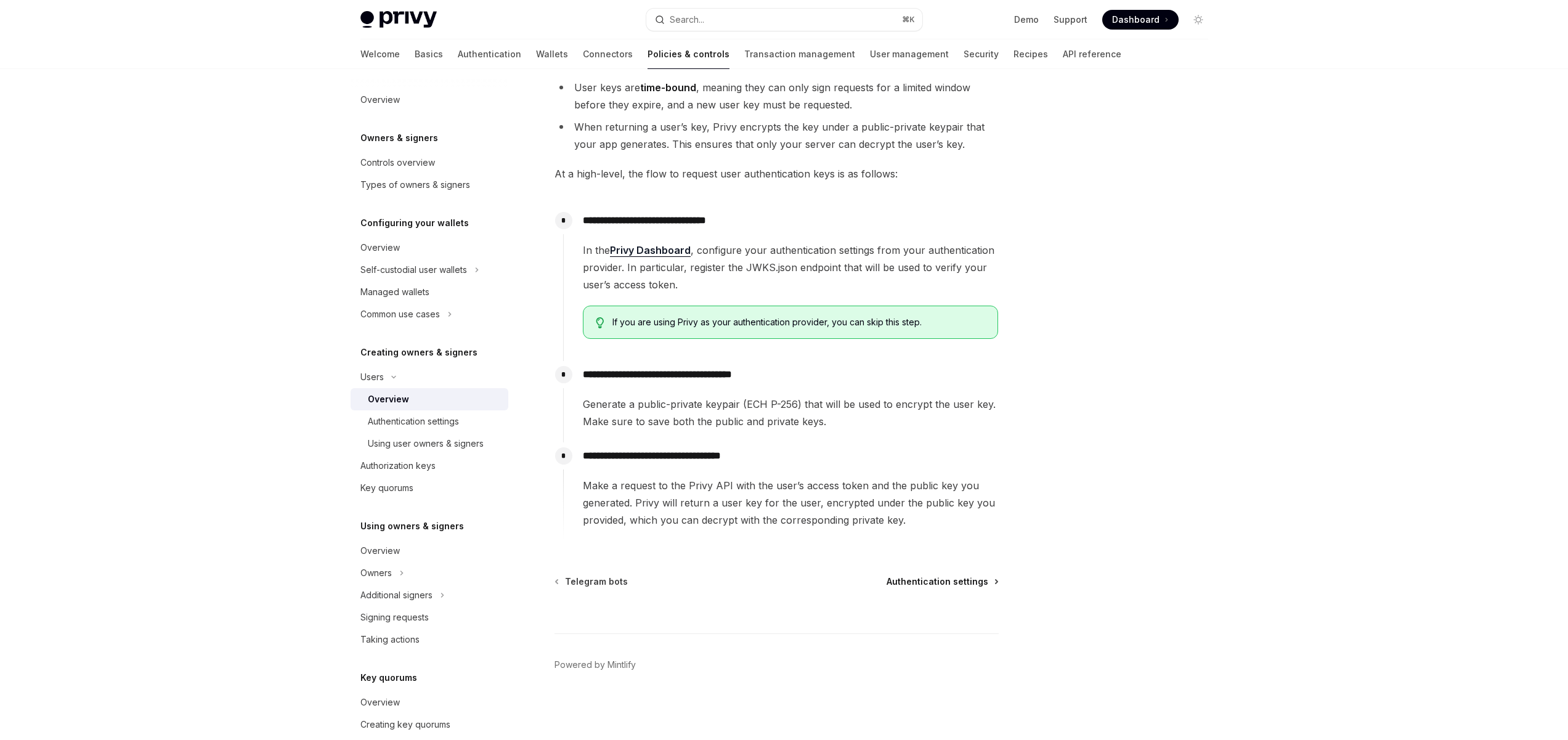
click at [981, 584] on span "Authentication settings" at bounding box center [937, 580] width 102 height 12
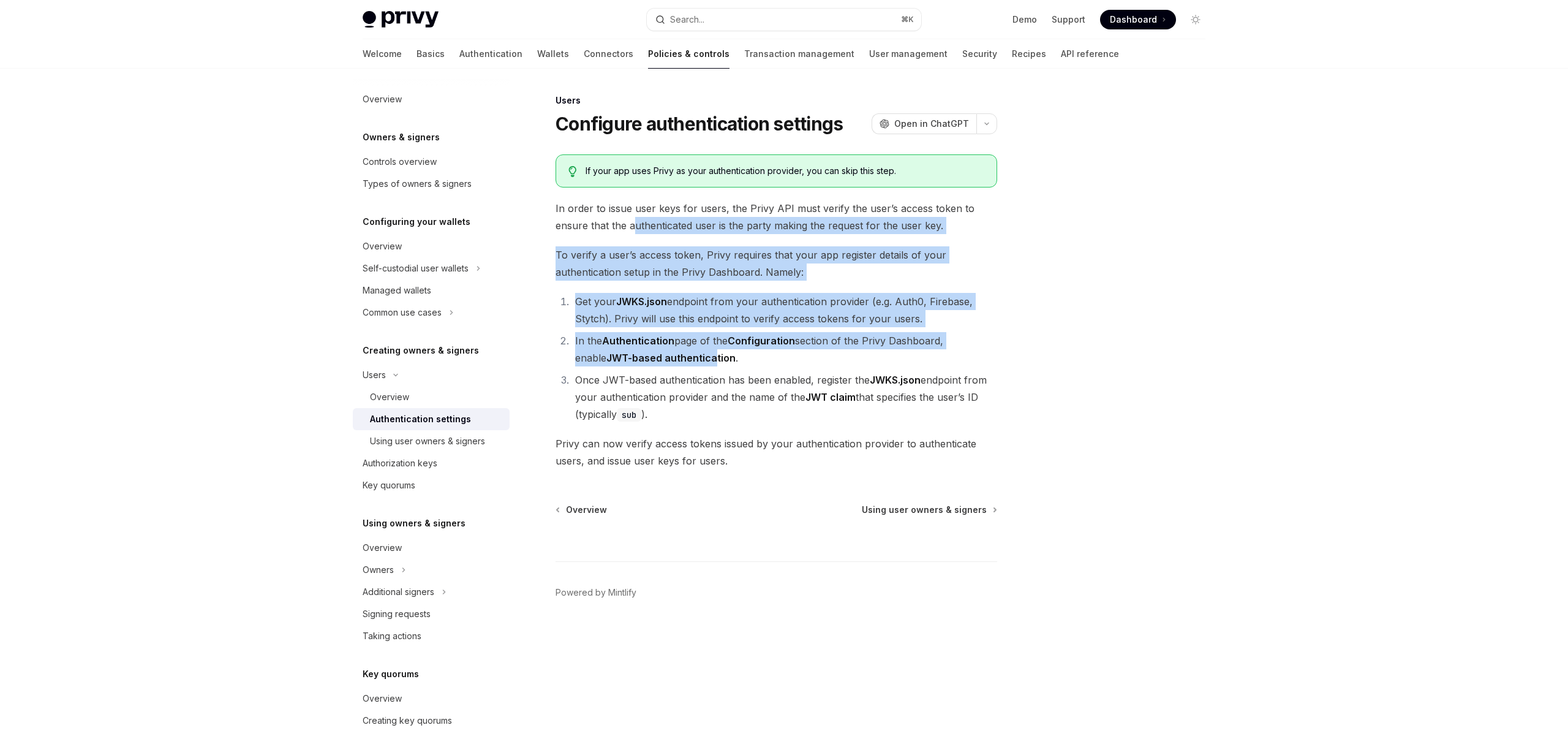
drag, startPoint x: 633, startPoint y: 233, endPoint x: 699, endPoint y: 378, distance: 159.3
click at [690, 370] on div "If your app uses Privy as your authentication provider, you can skip this step.…" at bounding box center [776, 311] width 441 height 315
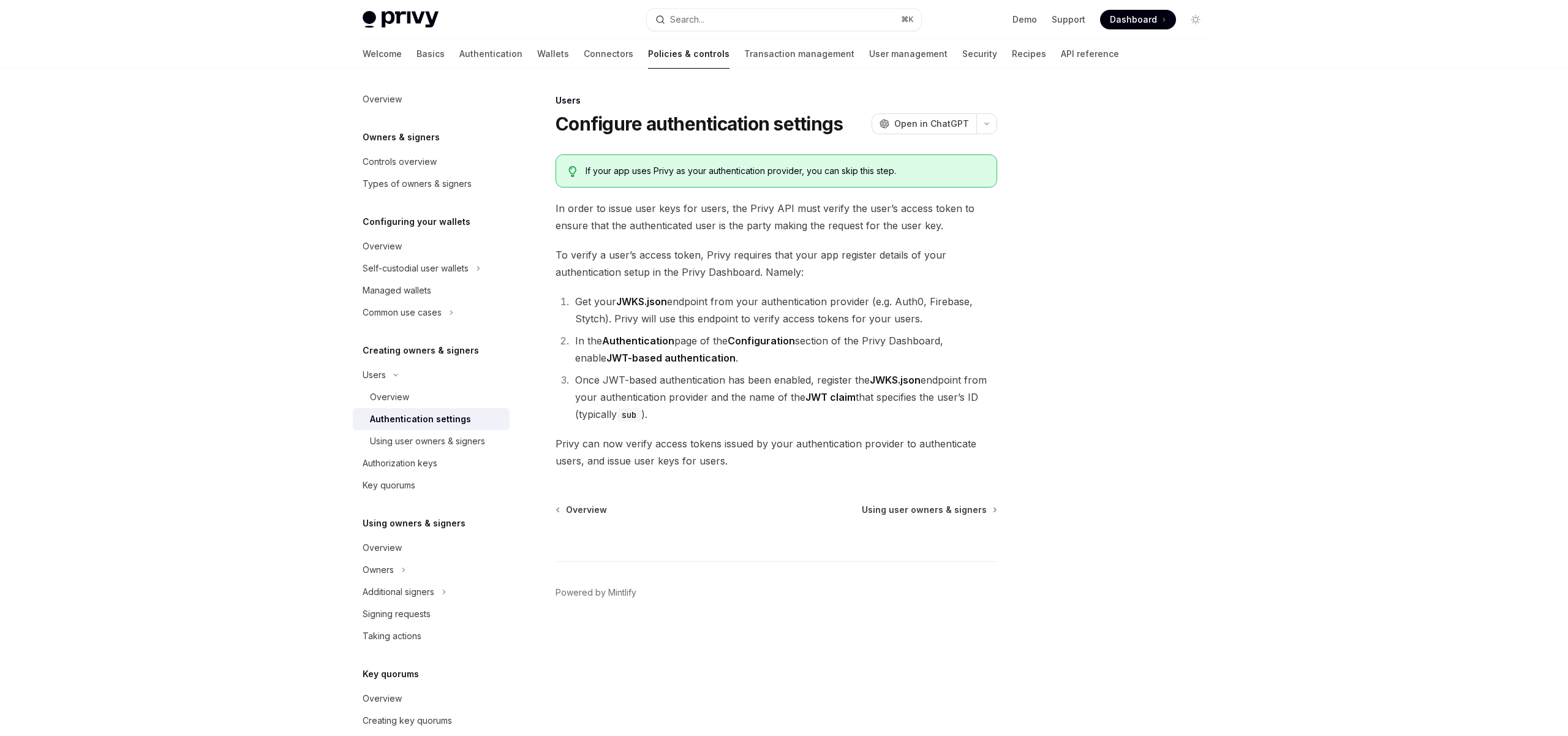
click at [775, 407] on li "Once JWT-based authentication has been enabled, register the JWKS.json endpoint…" at bounding box center [784, 397] width 426 height 51
click at [953, 510] on span "Using user owners & signers" at bounding box center [924, 509] width 125 height 12
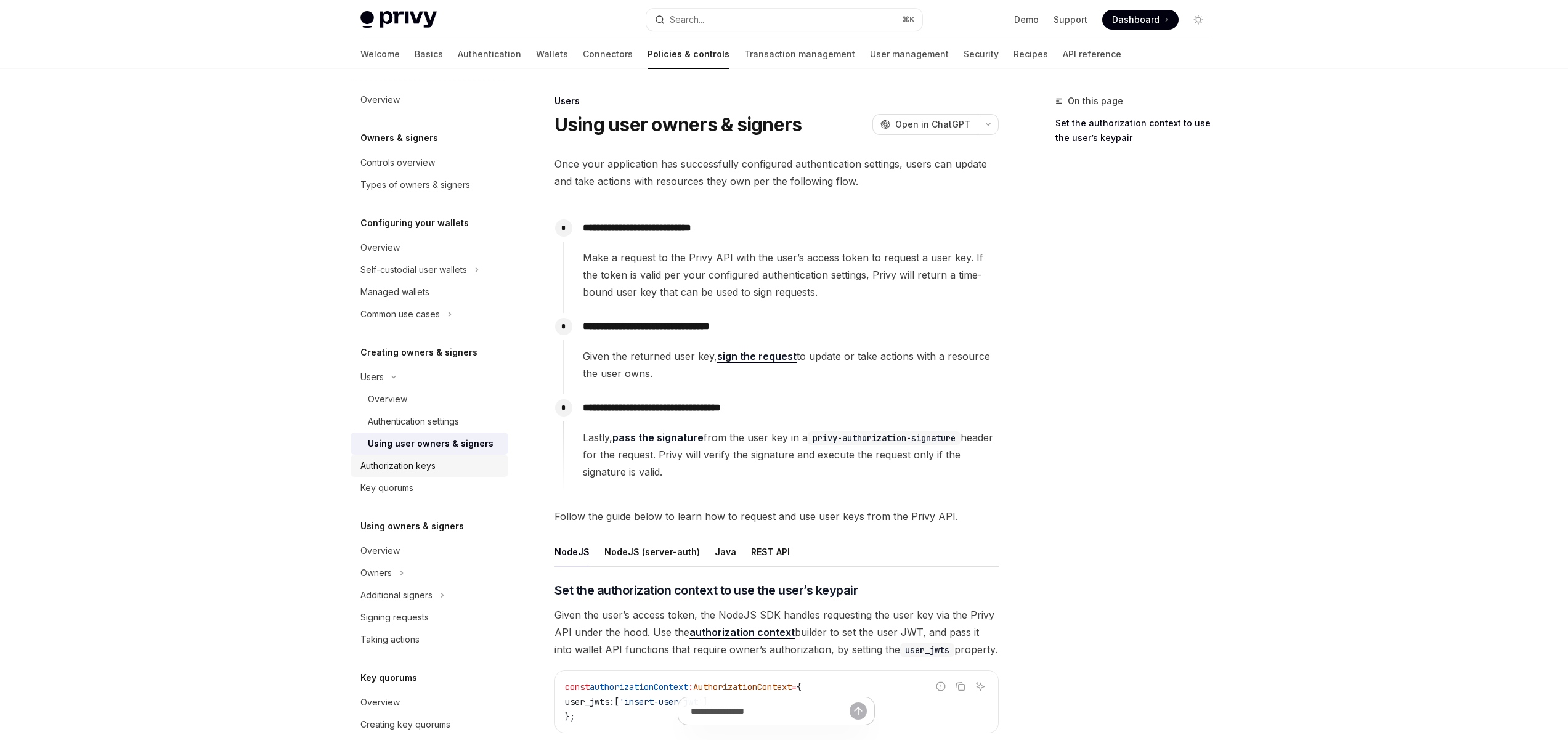
click at [391, 468] on div "Authorization keys" at bounding box center [398, 466] width 75 height 15
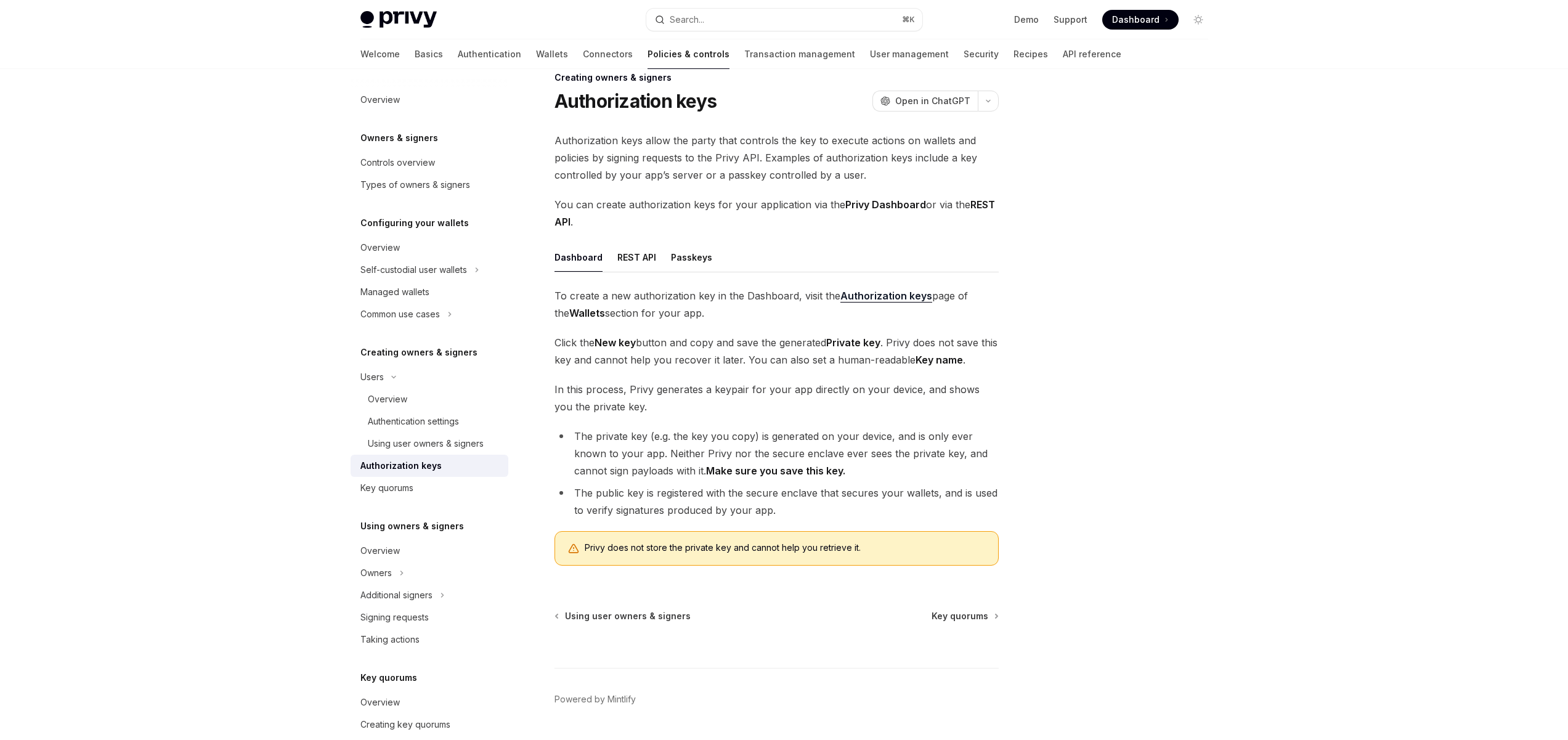
scroll to position [58, 0]
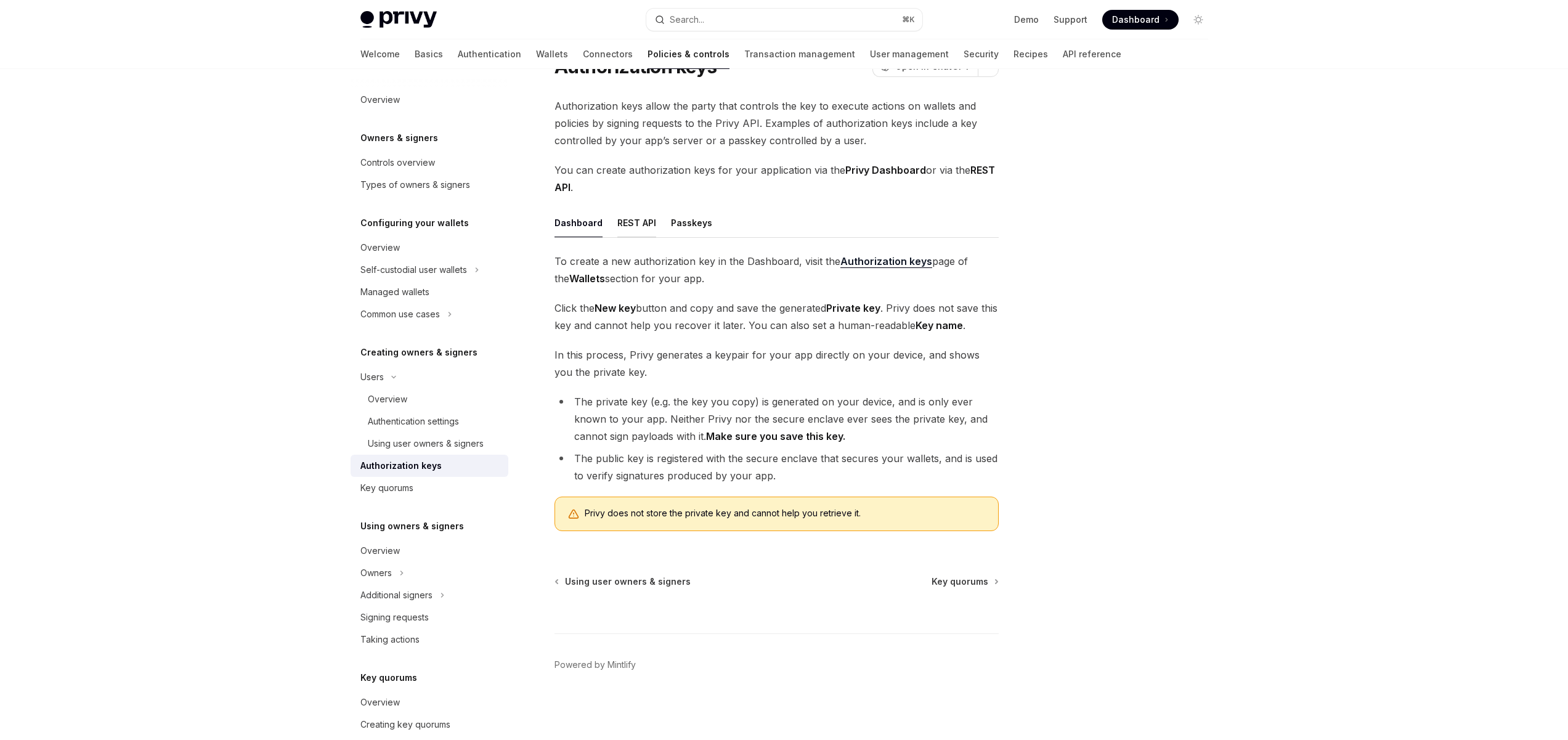
click at [639, 225] on button "REST API" at bounding box center [637, 223] width 39 height 29
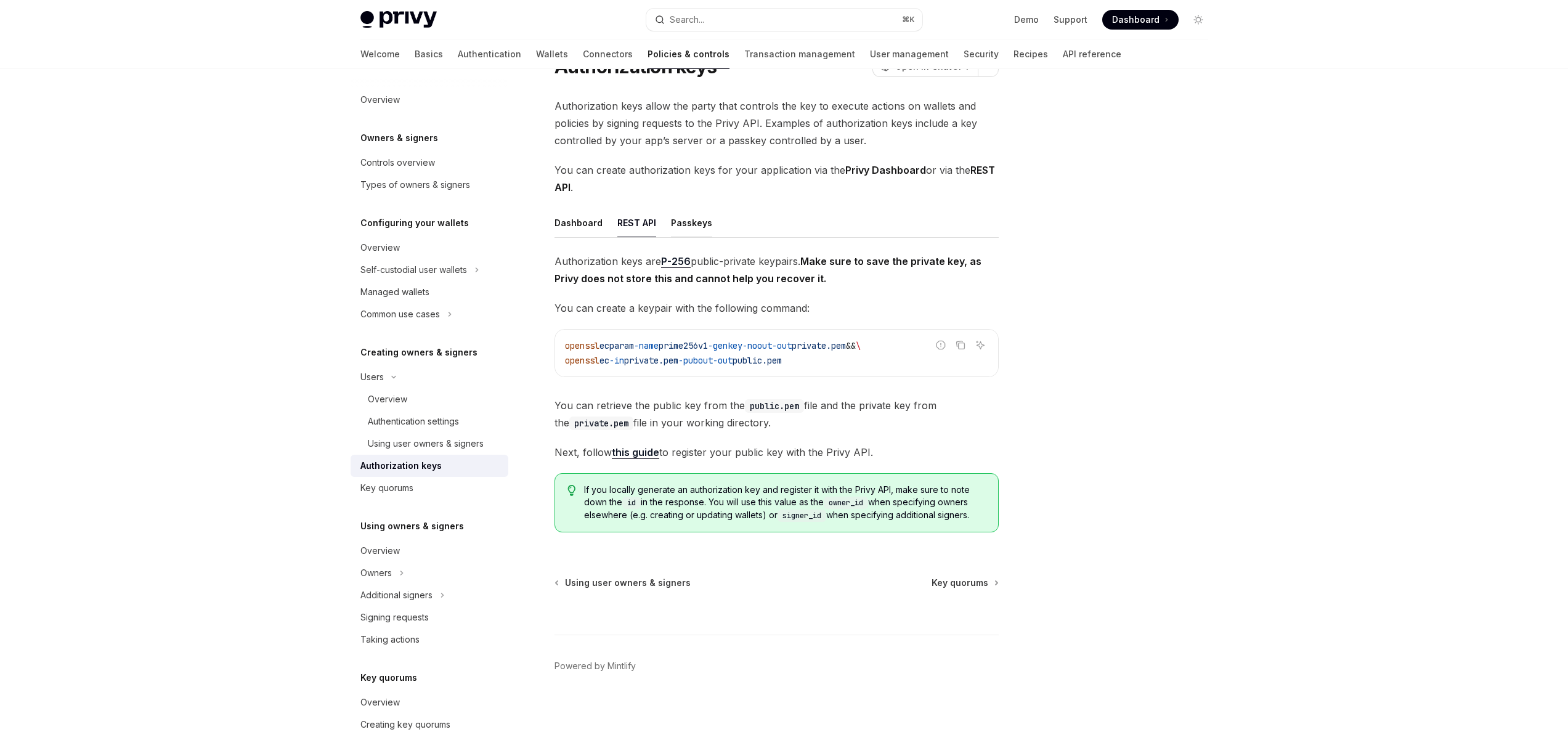
click at [686, 226] on button "Passkeys" at bounding box center [691, 223] width 41 height 29
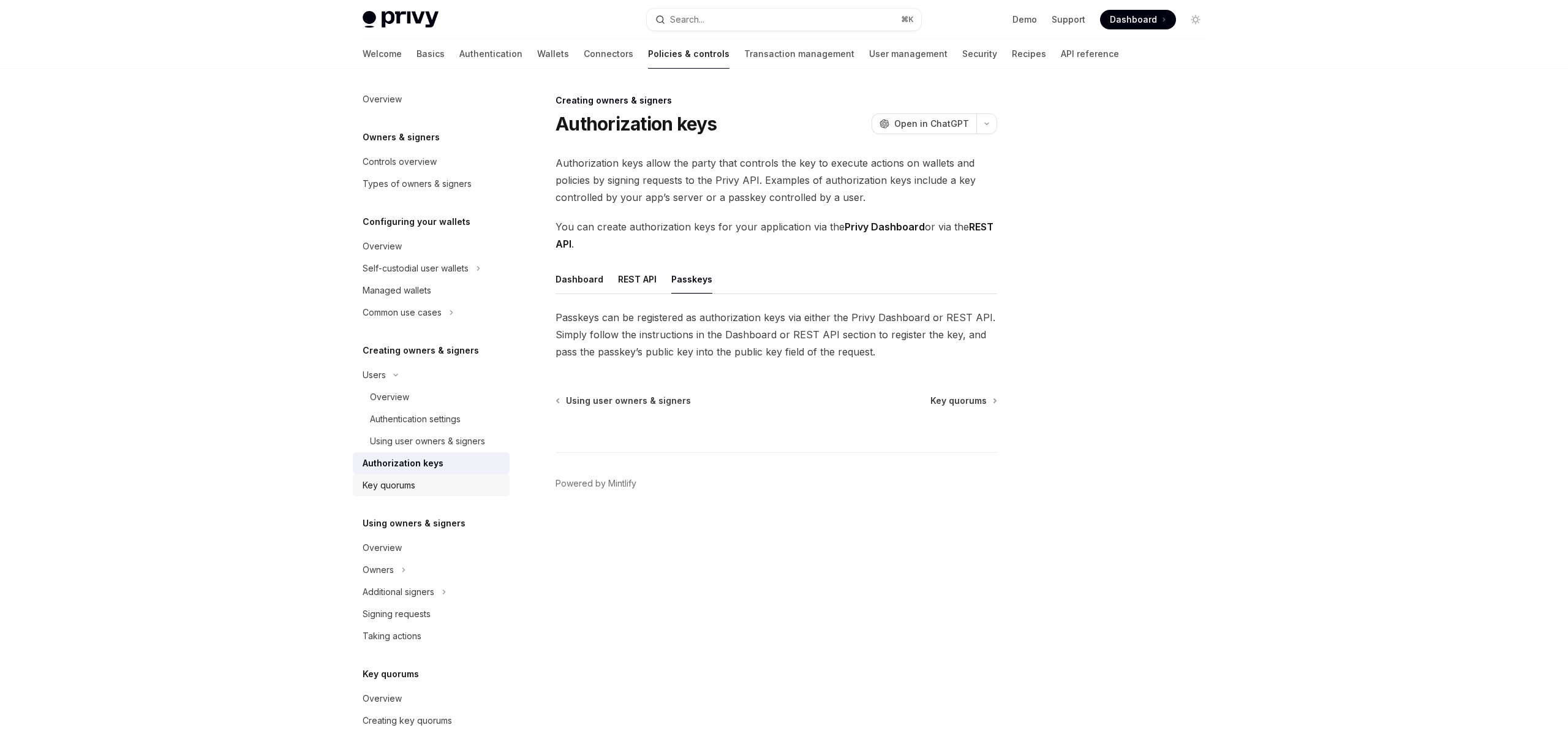
click at [388, 483] on div "Key quorums" at bounding box center [389, 485] width 53 height 15
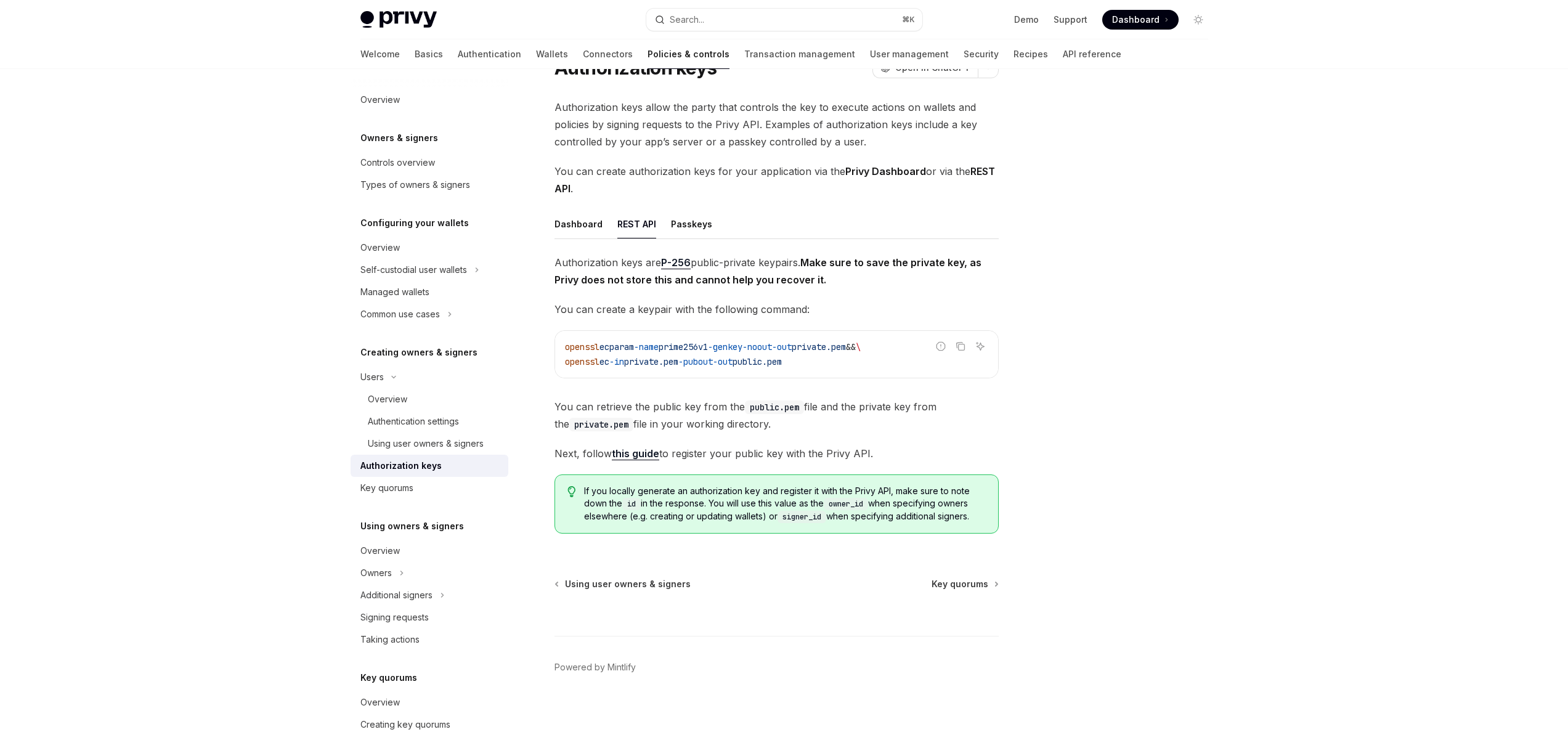
drag, startPoint x: 721, startPoint y: 277, endPoint x: 710, endPoint y: 282, distance: 12.1
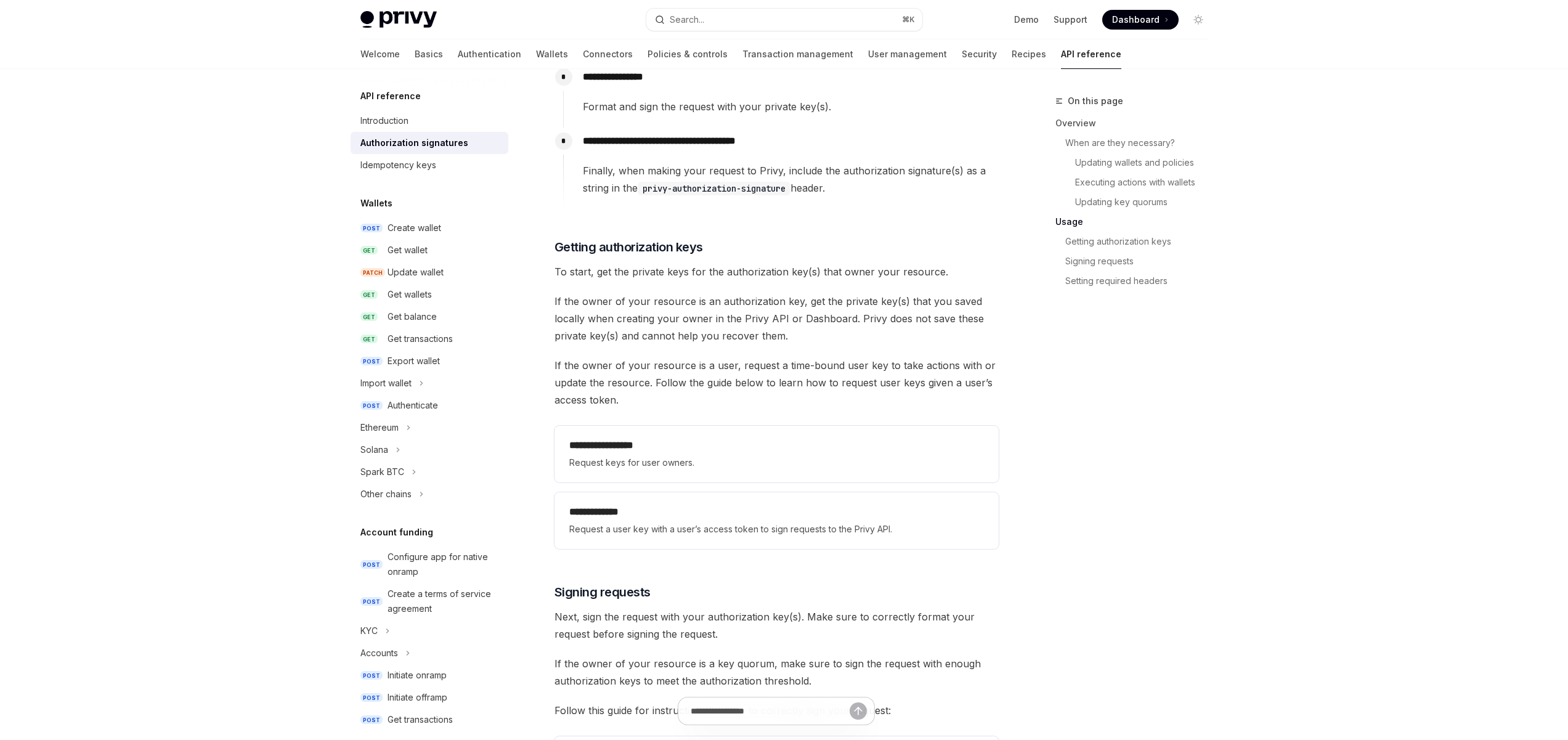
scroll to position [1385, 0]
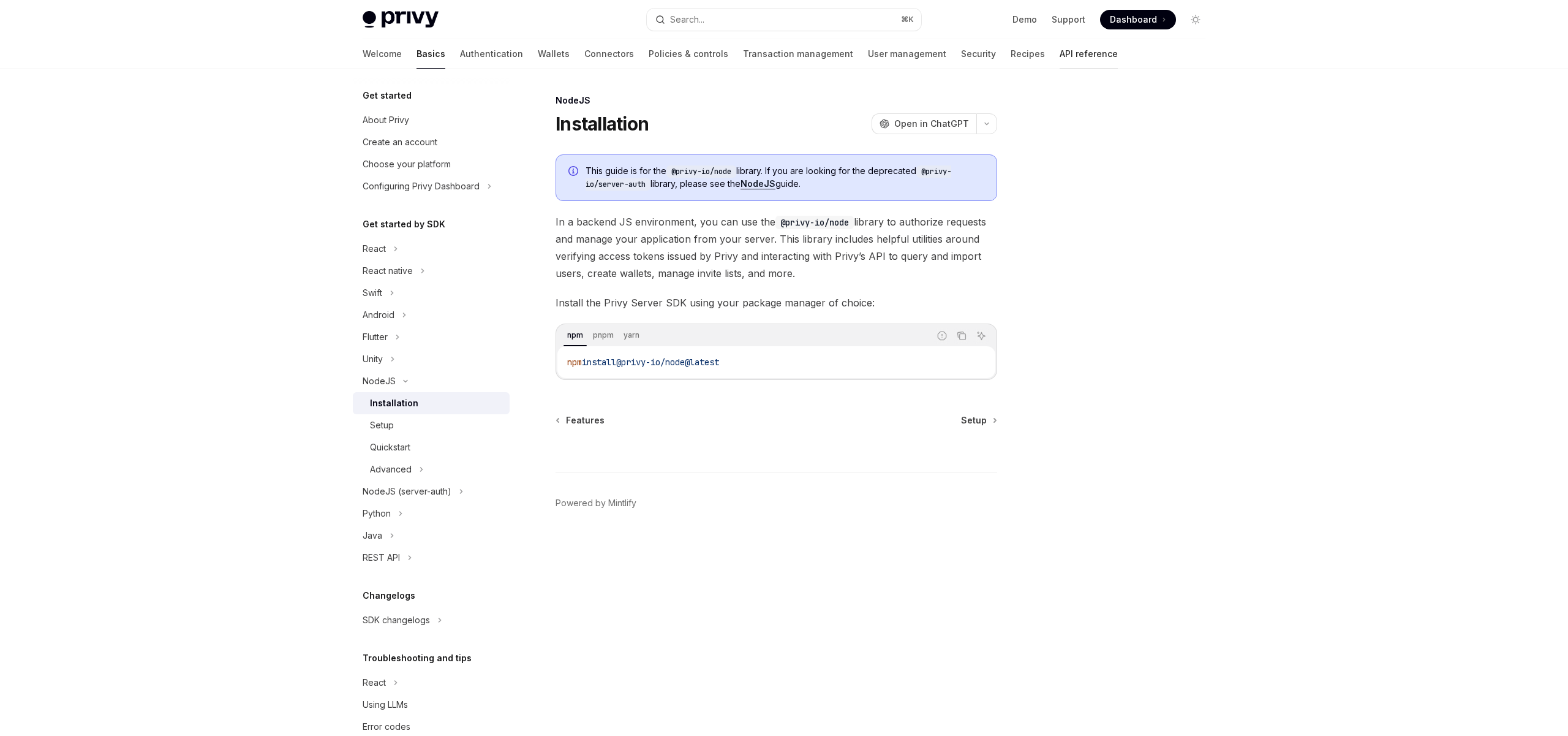
click at [1060, 48] on link "API reference" at bounding box center [1089, 54] width 58 height 29
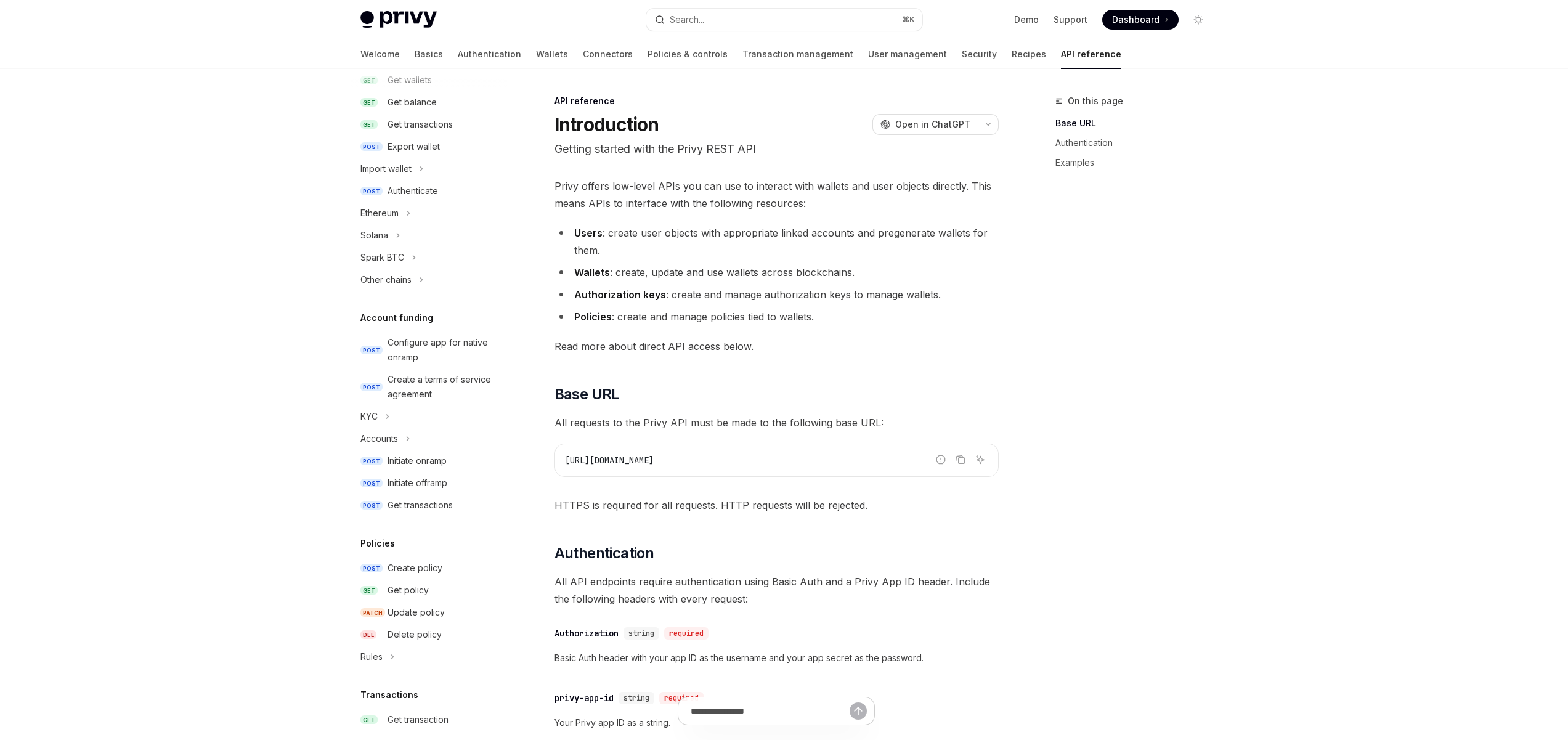
scroll to position [67, 0]
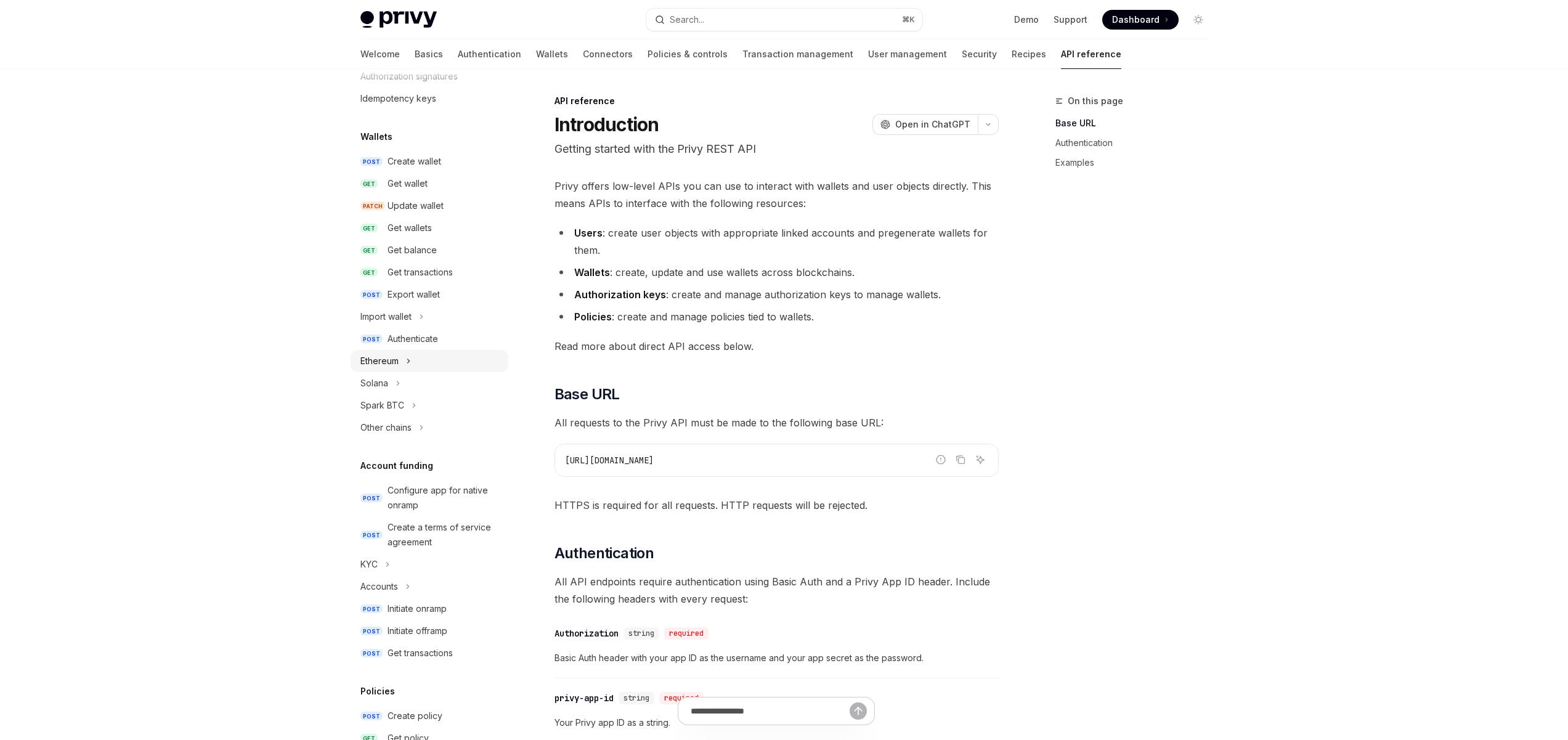
click at [405, 365] on button "Ethereum" at bounding box center [429, 360] width 158 height 22
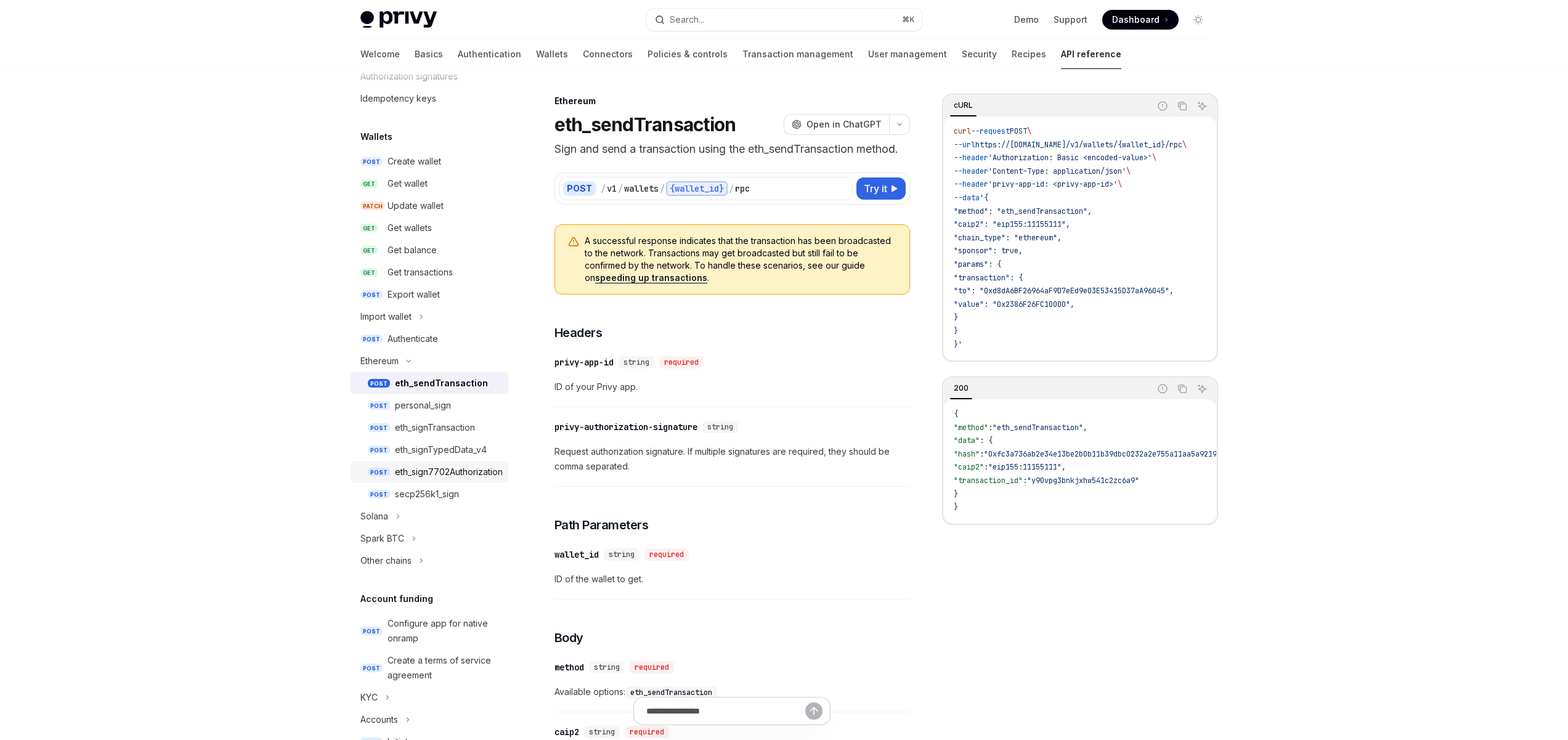
click at [445, 473] on div "eth_sign7702Authorization" at bounding box center [450, 471] width 108 height 15
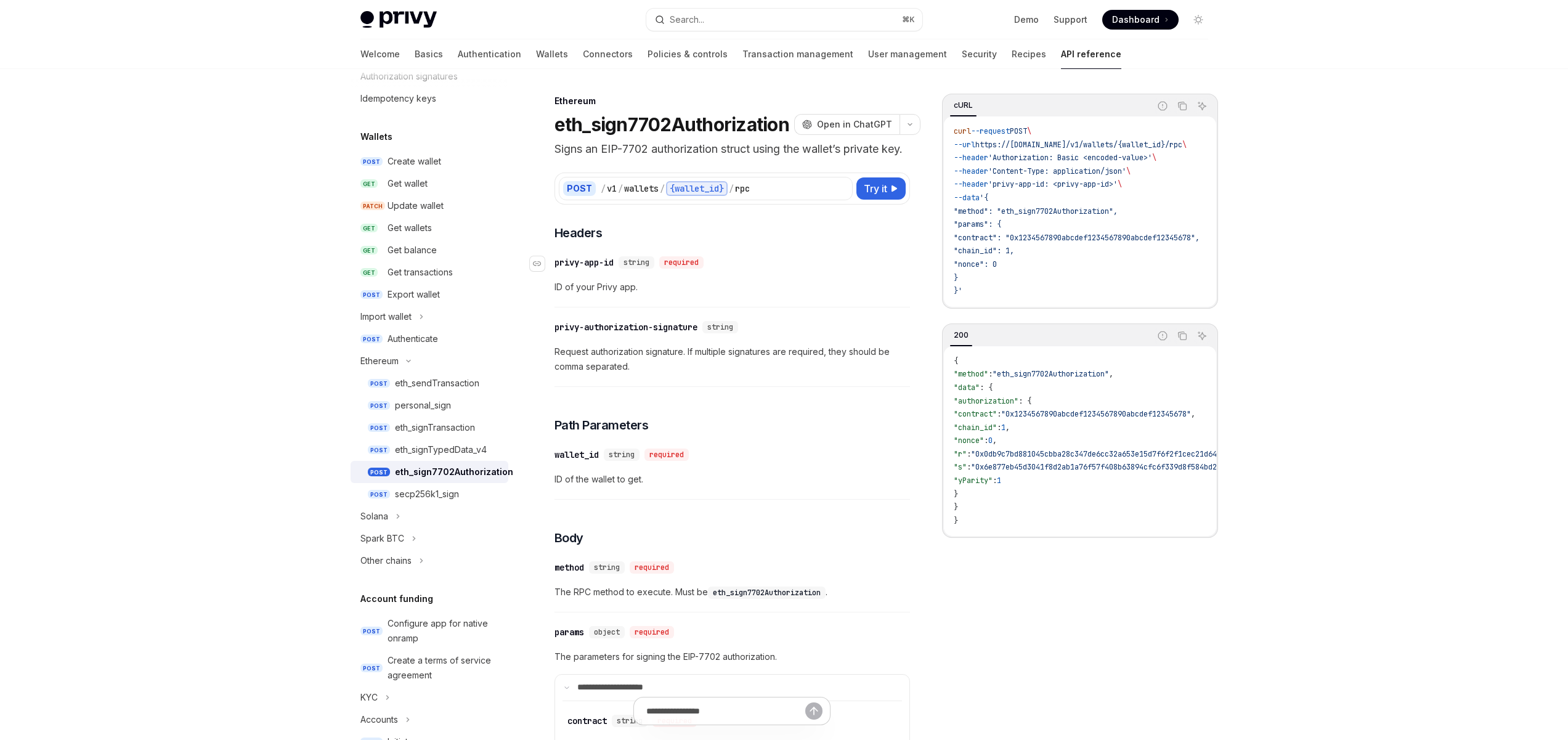
click at [703, 270] on div "​ privy-app-id string required" at bounding box center [726, 262] width 343 height 15
drag, startPoint x: 705, startPoint y: 347, endPoint x: 556, endPoint y: 341, distance: 149.1
click at [556, 333] on div "​ privy-authorization-signature string" at bounding box center [649, 326] width 189 height 12
copy div "privy-authorization-signature"
click at [806, 430] on div "**********" at bounding box center [732, 737] width 356 height 1027
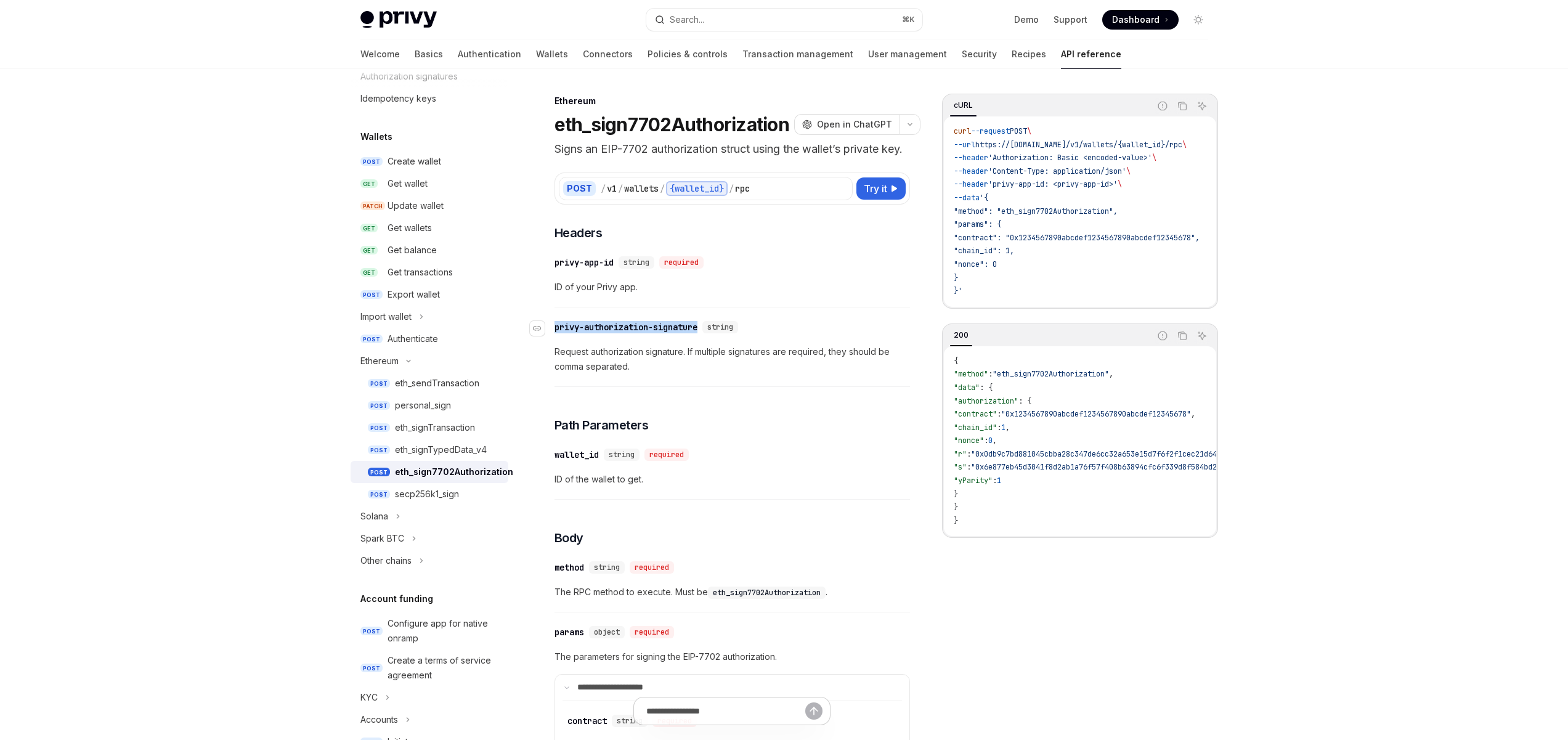
drag, startPoint x: 707, startPoint y: 346, endPoint x: 556, endPoint y: 348, distance: 151.0
click at [556, 333] on div "​ privy-authorization-signature string" at bounding box center [649, 326] width 189 height 12
copy div "privy-authorization-signature"
click at [591, 241] on span "Headers" at bounding box center [578, 232] width 48 height 17
click at [701, 146] on p "Signs an EIP-7702 authorization struct using the wallet’s private key." at bounding box center [732, 149] width 356 height 17
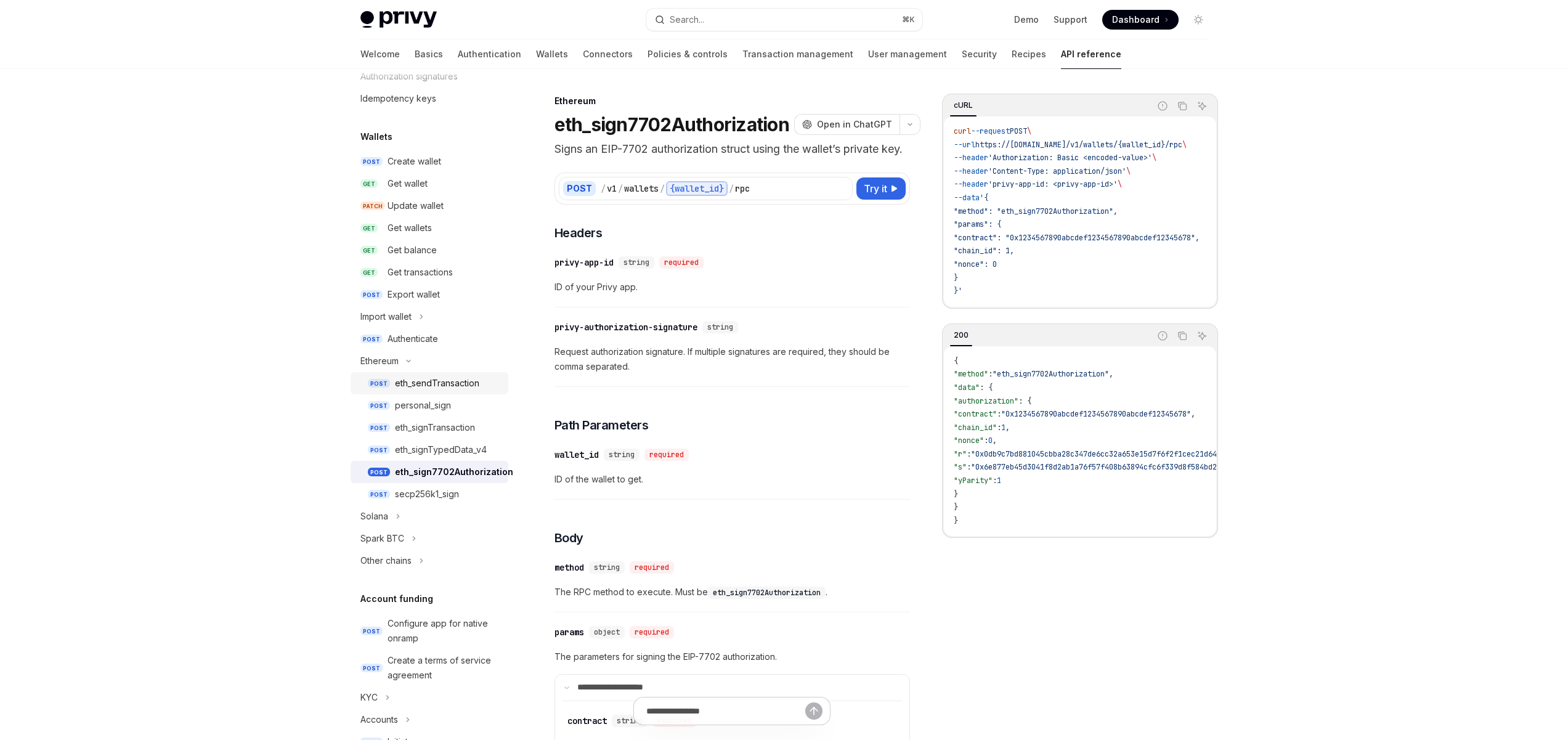
click at [444, 383] on div "eth_sendTransaction" at bounding box center [438, 383] width 84 height 15
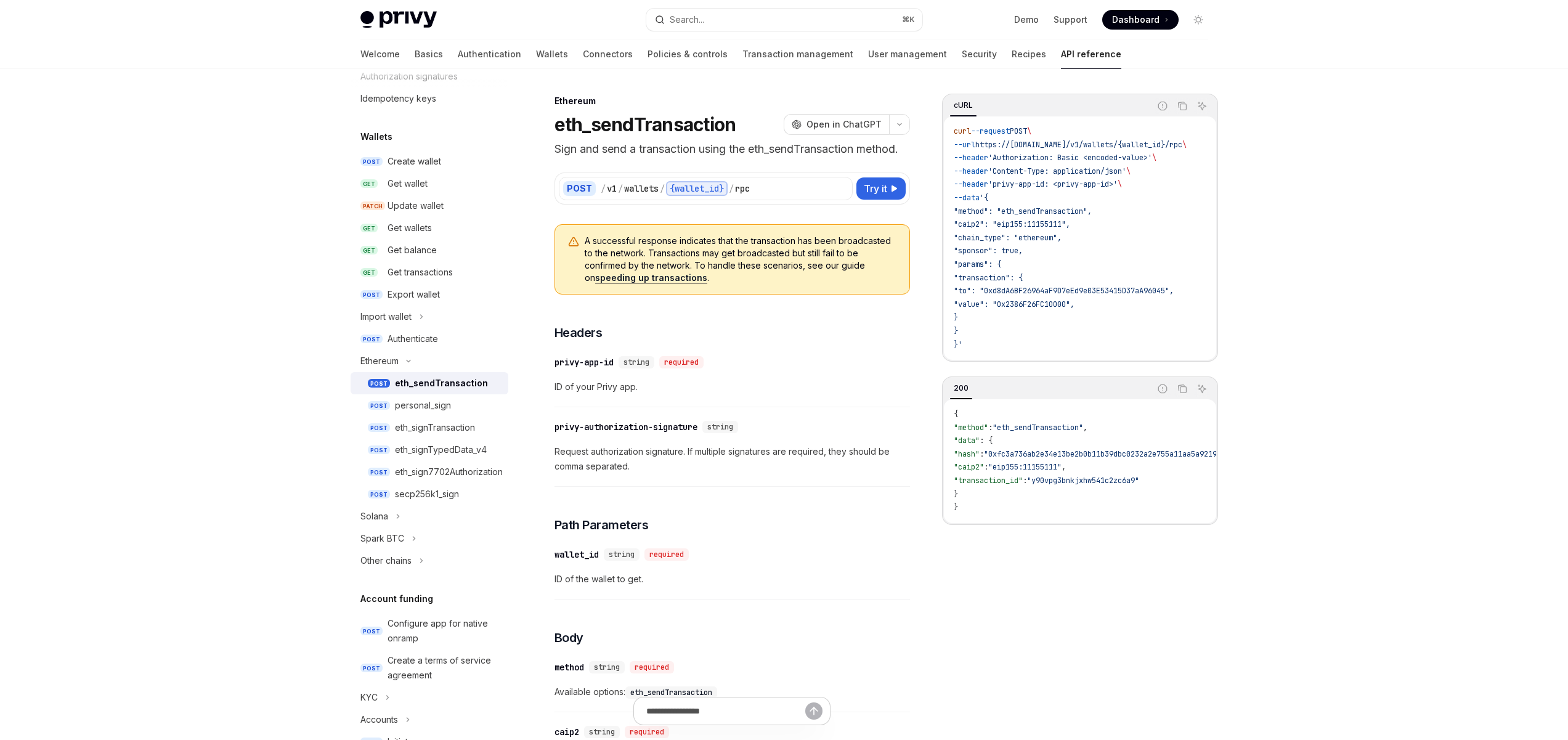
click at [755, 277] on span "A successful response indicates that the transaction has been broadcasted to th…" at bounding box center [740, 260] width 313 height 50
click at [412, 406] on div "personal_sign" at bounding box center [423, 405] width 56 height 15
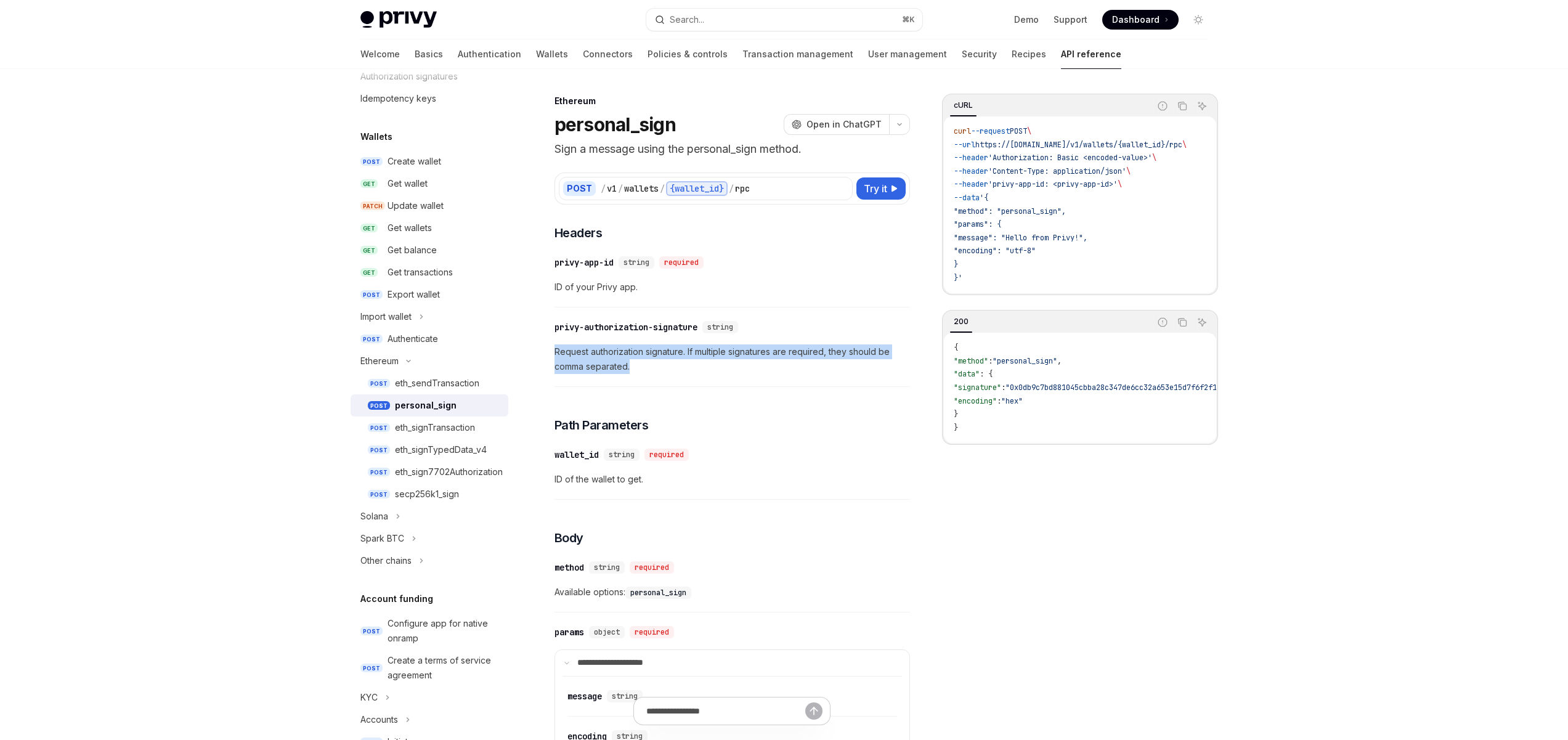
drag, startPoint x: 632, startPoint y: 371, endPoint x: 589, endPoint y: 346, distance: 49.7
click at [583, 341] on div "​ privy-authorization-signature string Request authorization signature. If mult…" at bounding box center [732, 350] width 356 height 73
click at [660, 366] on span "Request authorization signature. If multiple signatures are required, they shou…" at bounding box center [732, 359] width 356 height 29
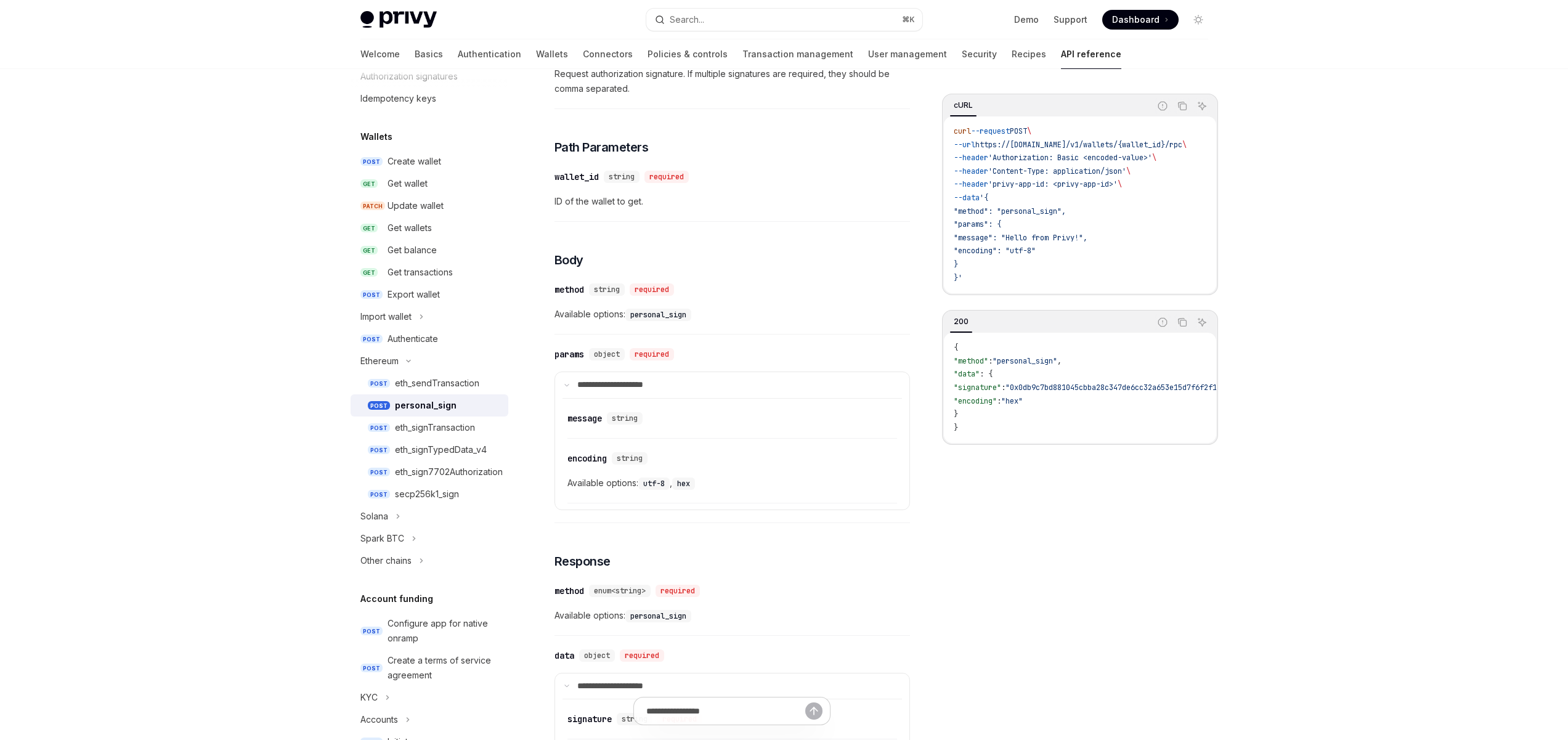
scroll to position [560, 0]
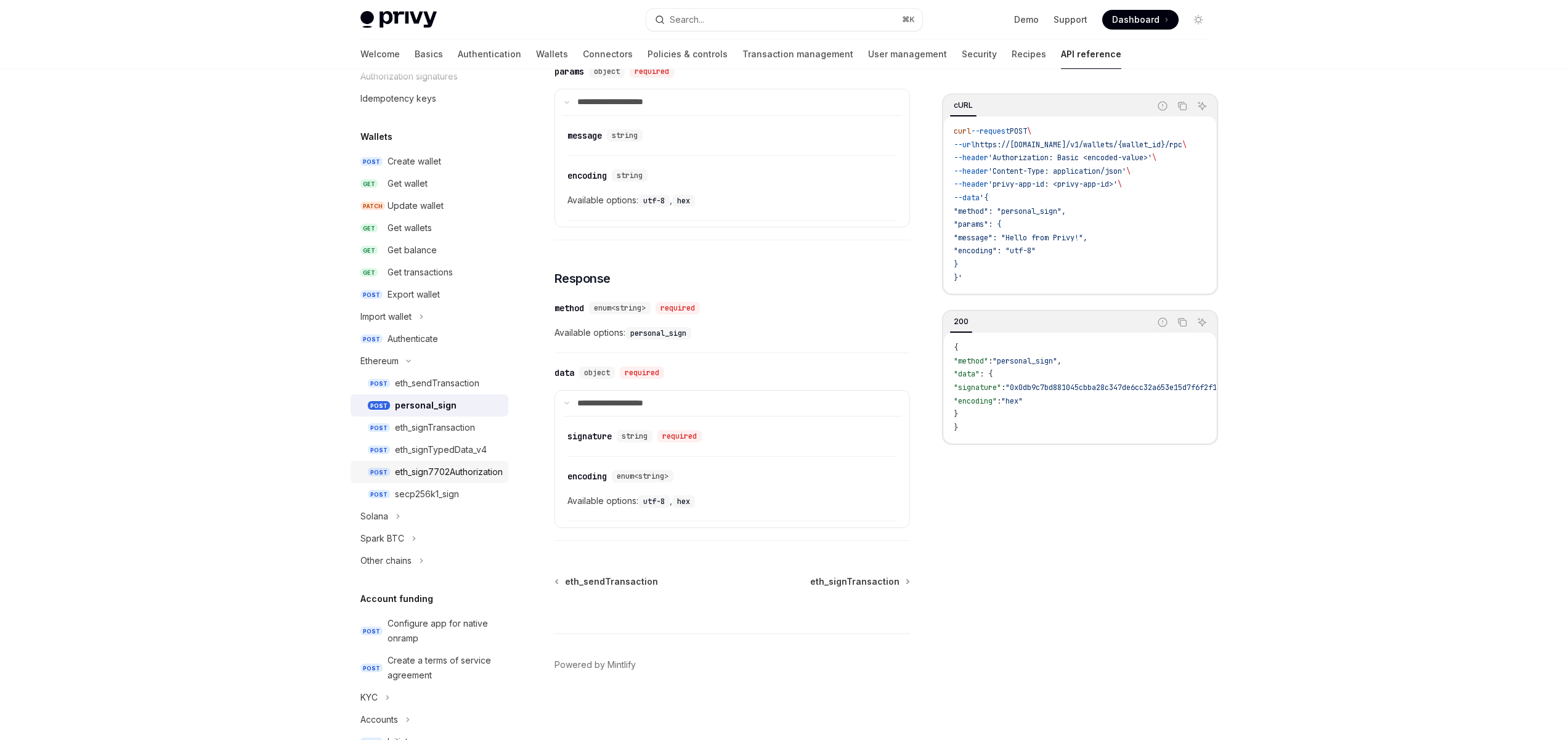
click at [440, 467] on div "eth_sign7702Authorization" at bounding box center [450, 471] width 108 height 15
type textarea "*"
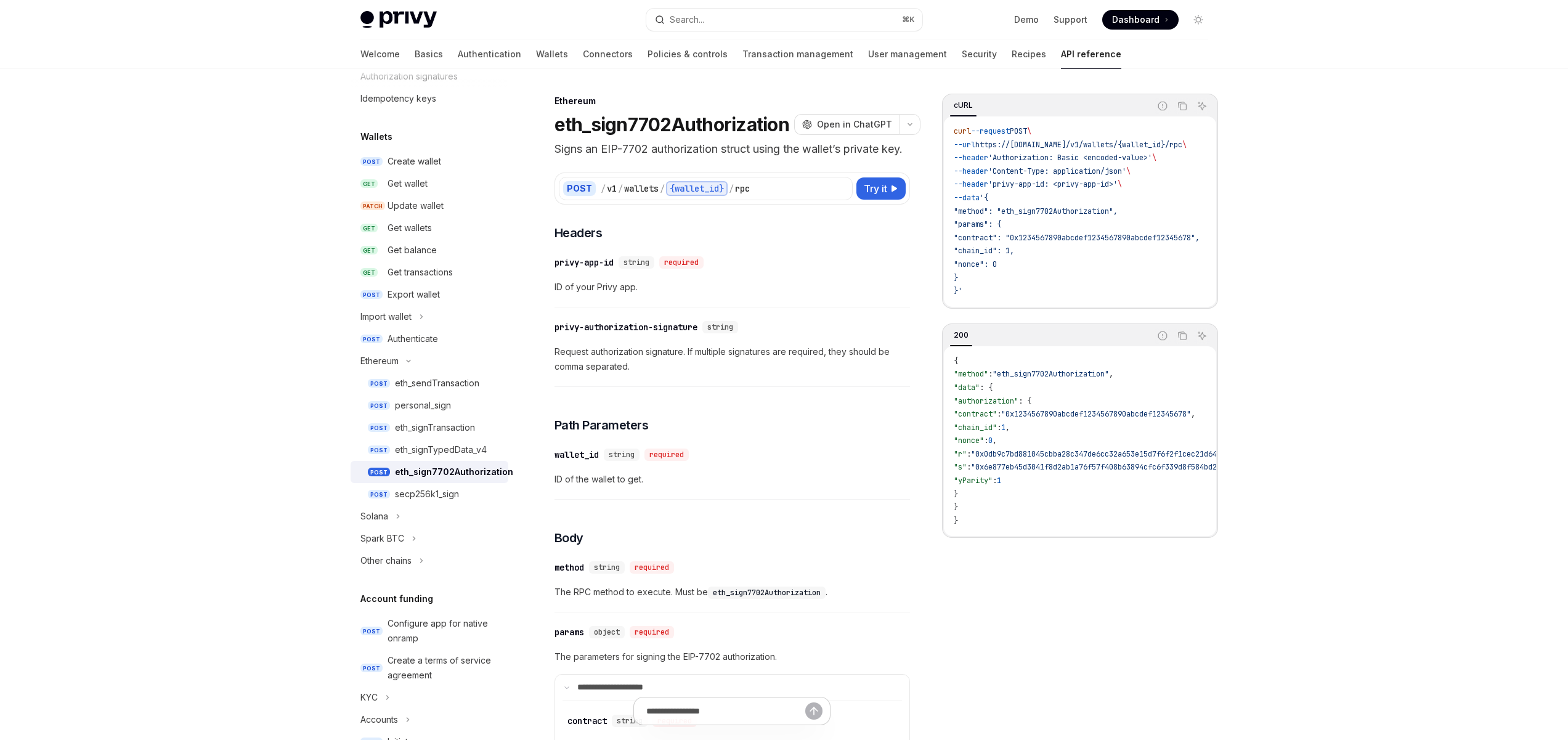
click at [792, 428] on div "**********" at bounding box center [732, 737] width 356 height 1027
click at [251, 306] on div "Privy Docs home page Search... ⌘ K Demo Support Dashboard Dashboard Search... N…" at bounding box center [784, 725] width 1568 height 1451
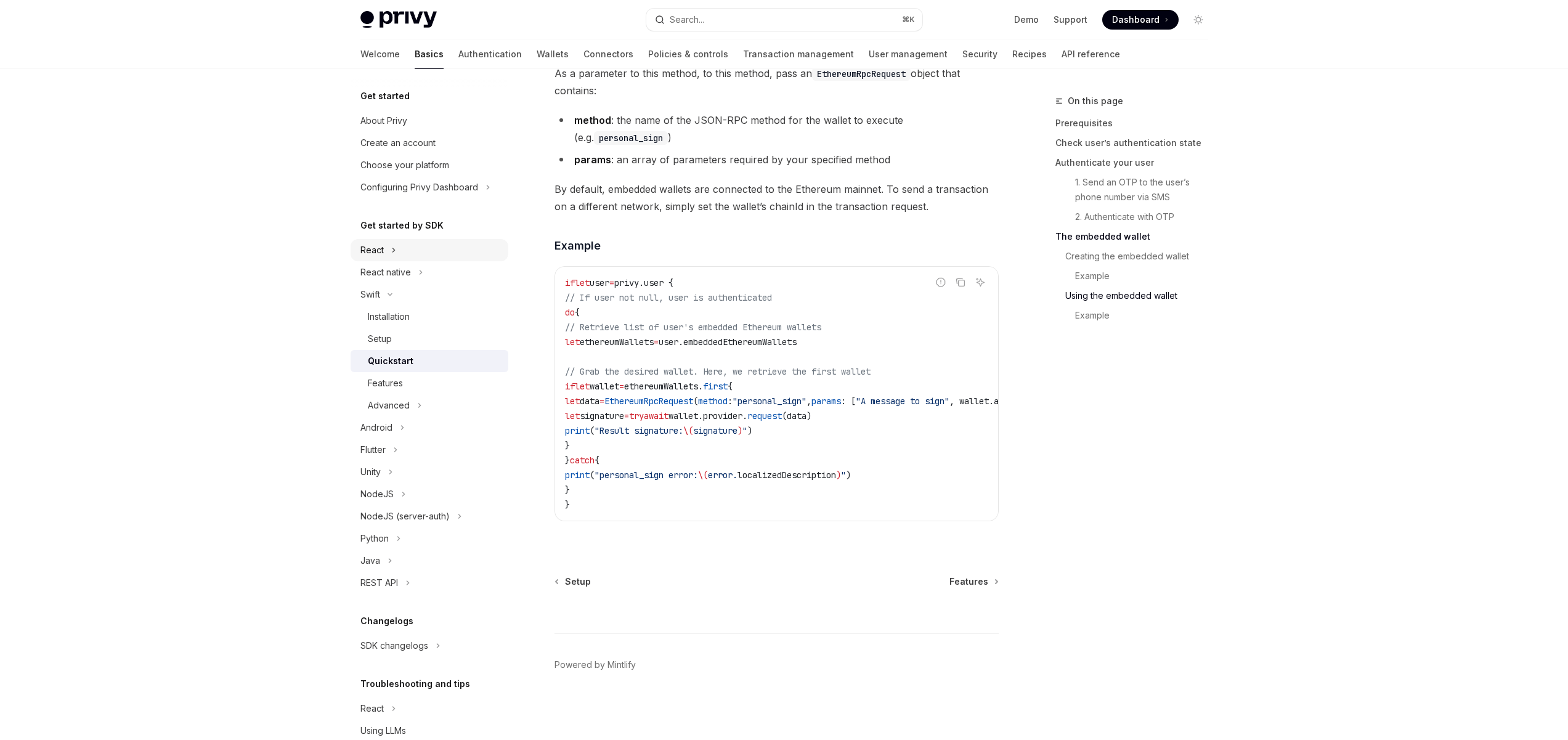
click at [400, 245] on button "React" at bounding box center [429, 250] width 158 height 22
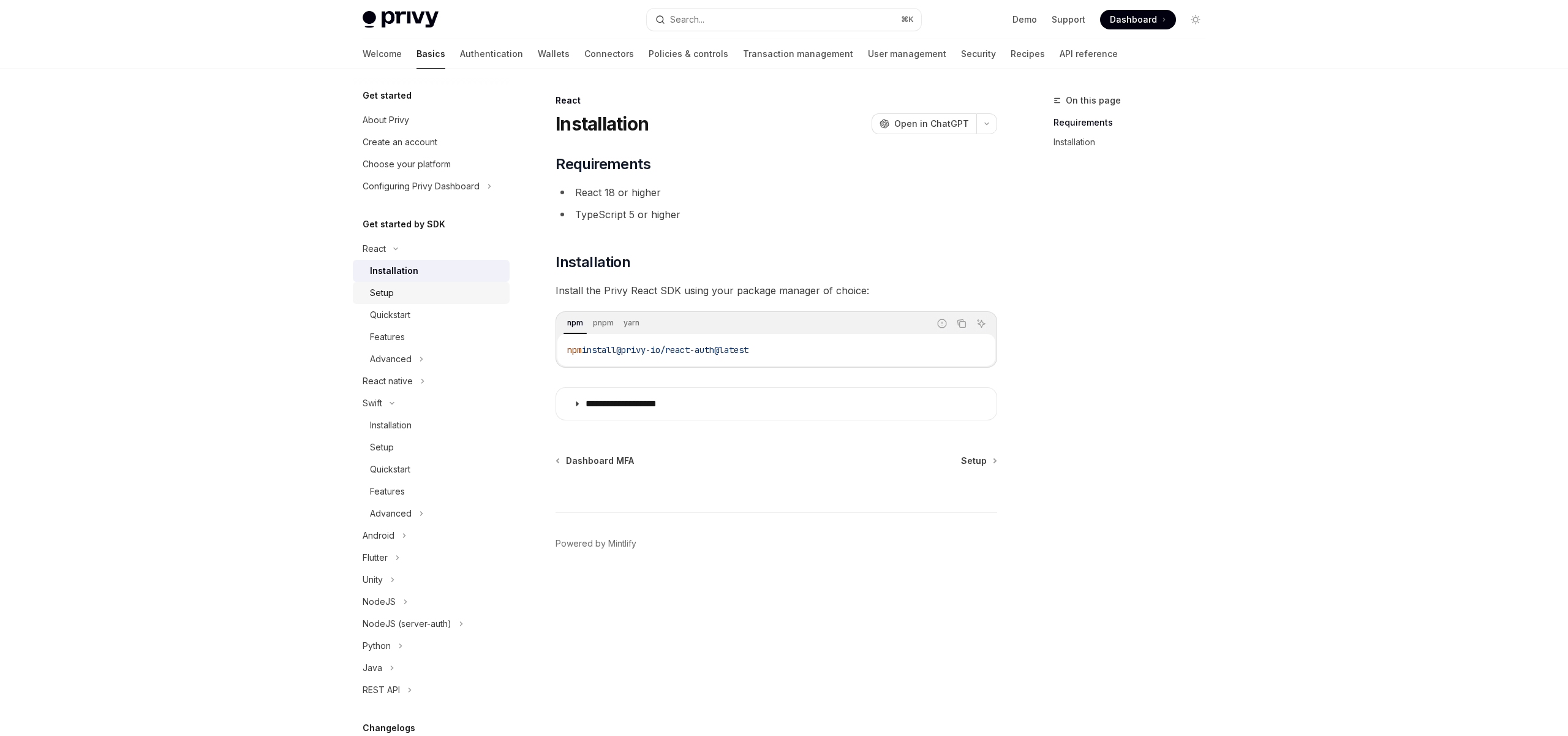
click at [412, 298] on div "Setup" at bounding box center [436, 293] width 132 height 15
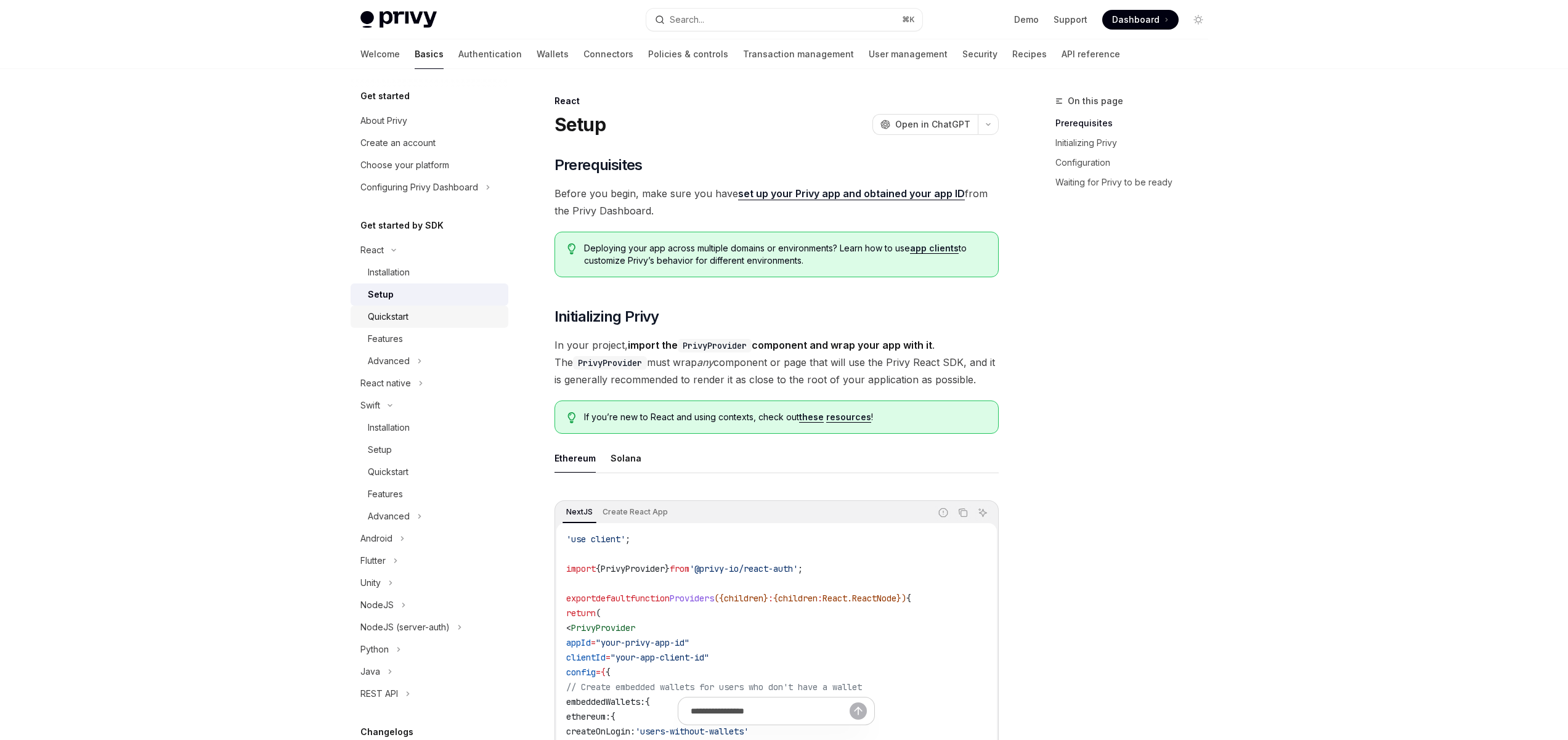
click at [408, 322] on div "Quickstart" at bounding box center [388, 316] width 40 height 15
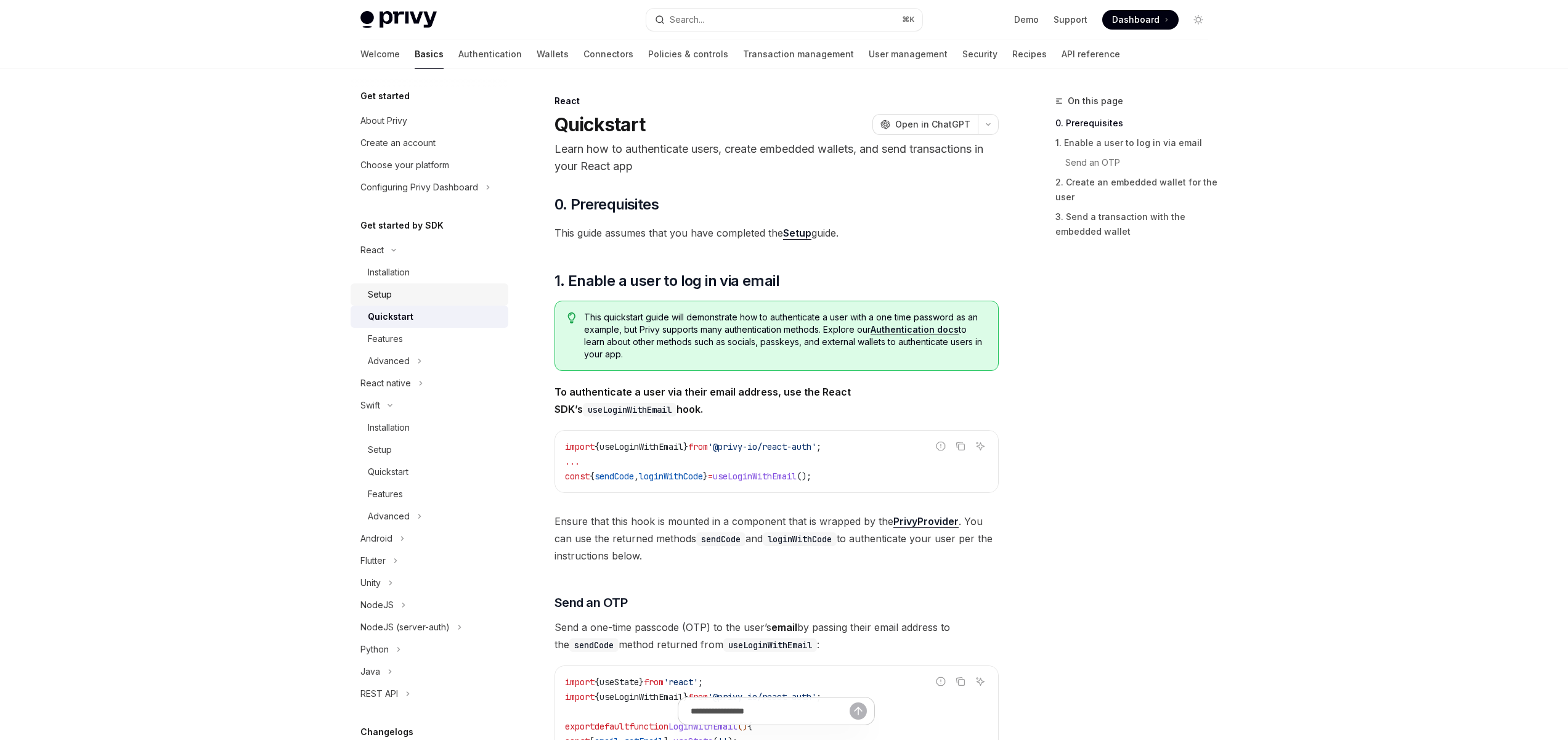
click at [397, 293] on div "Setup" at bounding box center [434, 294] width 133 height 15
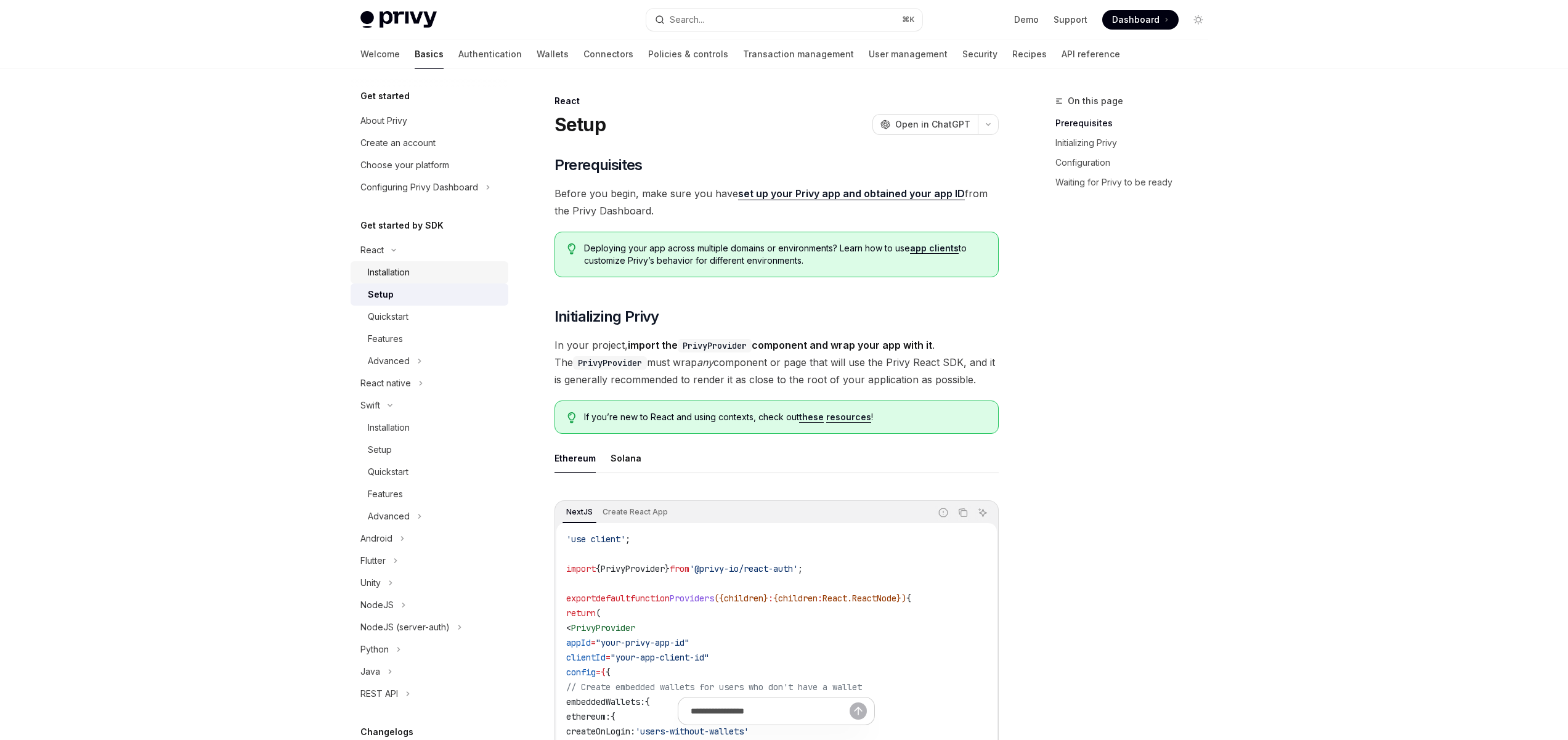
click at [400, 261] on link "Installation" at bounding box center [429, 272] width 158 height 22
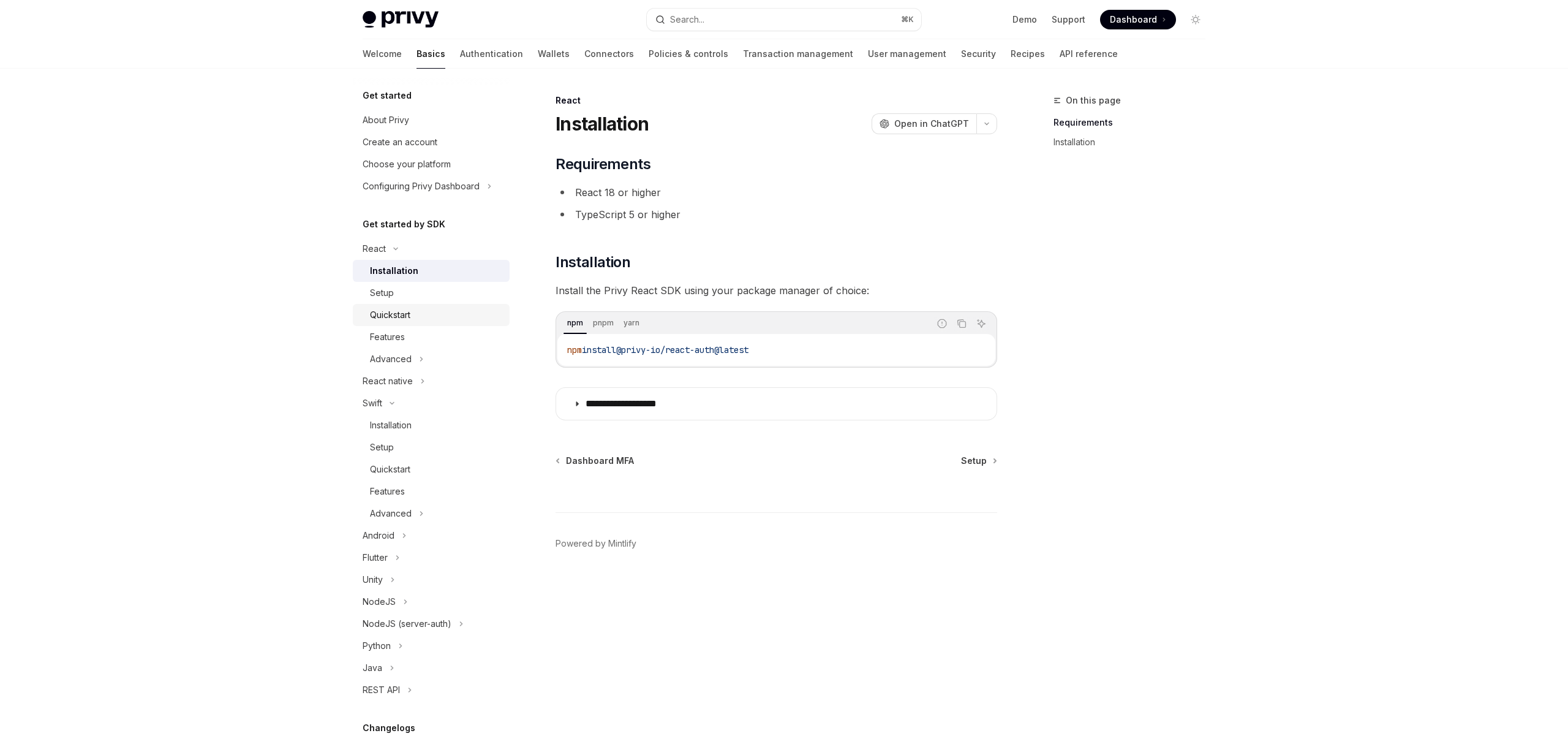
click at [397, 315] on div "Quickstart" at bounding box center [390, 315] width 40 height 15
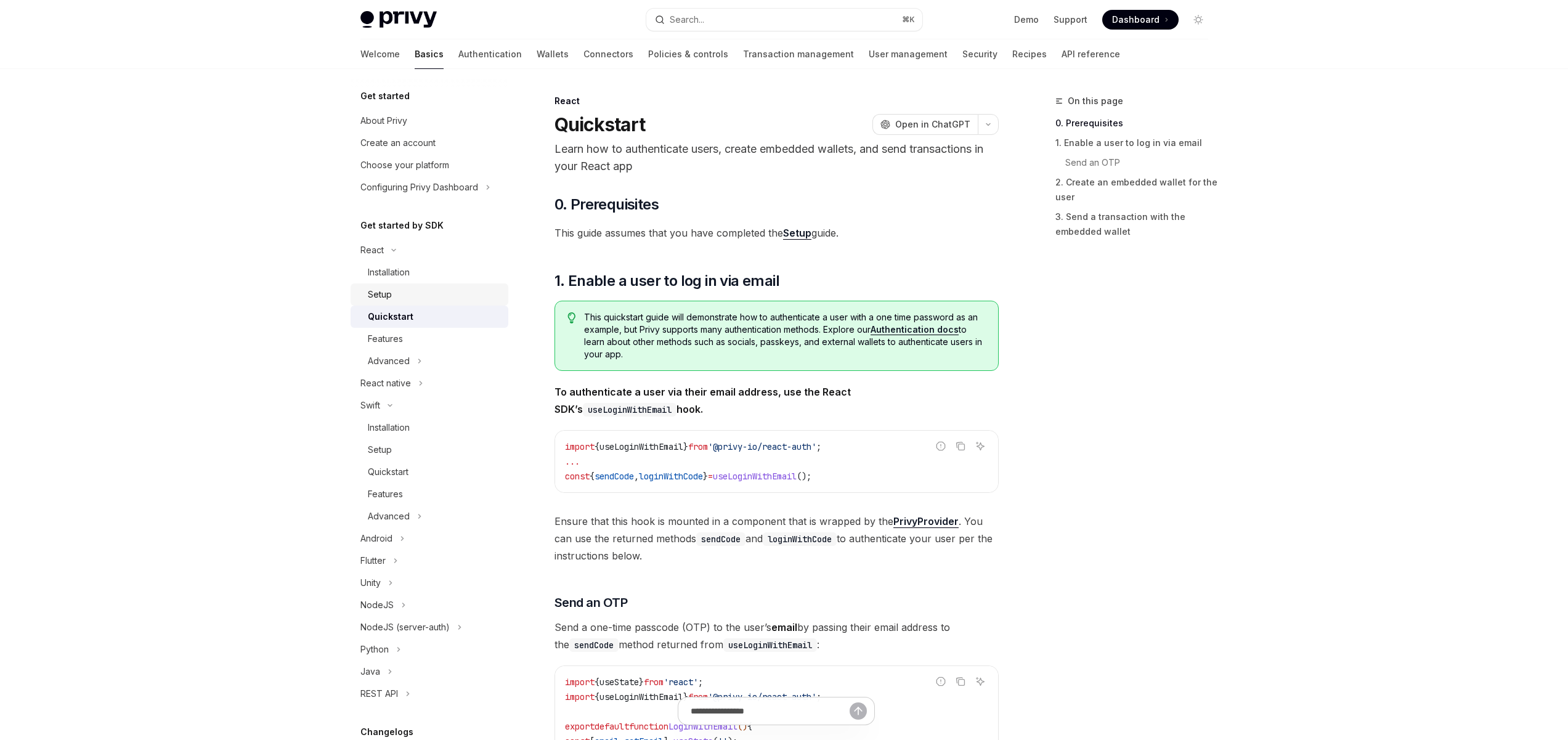
click at [398, 299] on div "Setup" at bounding box center [434, 294] width 133 height 15
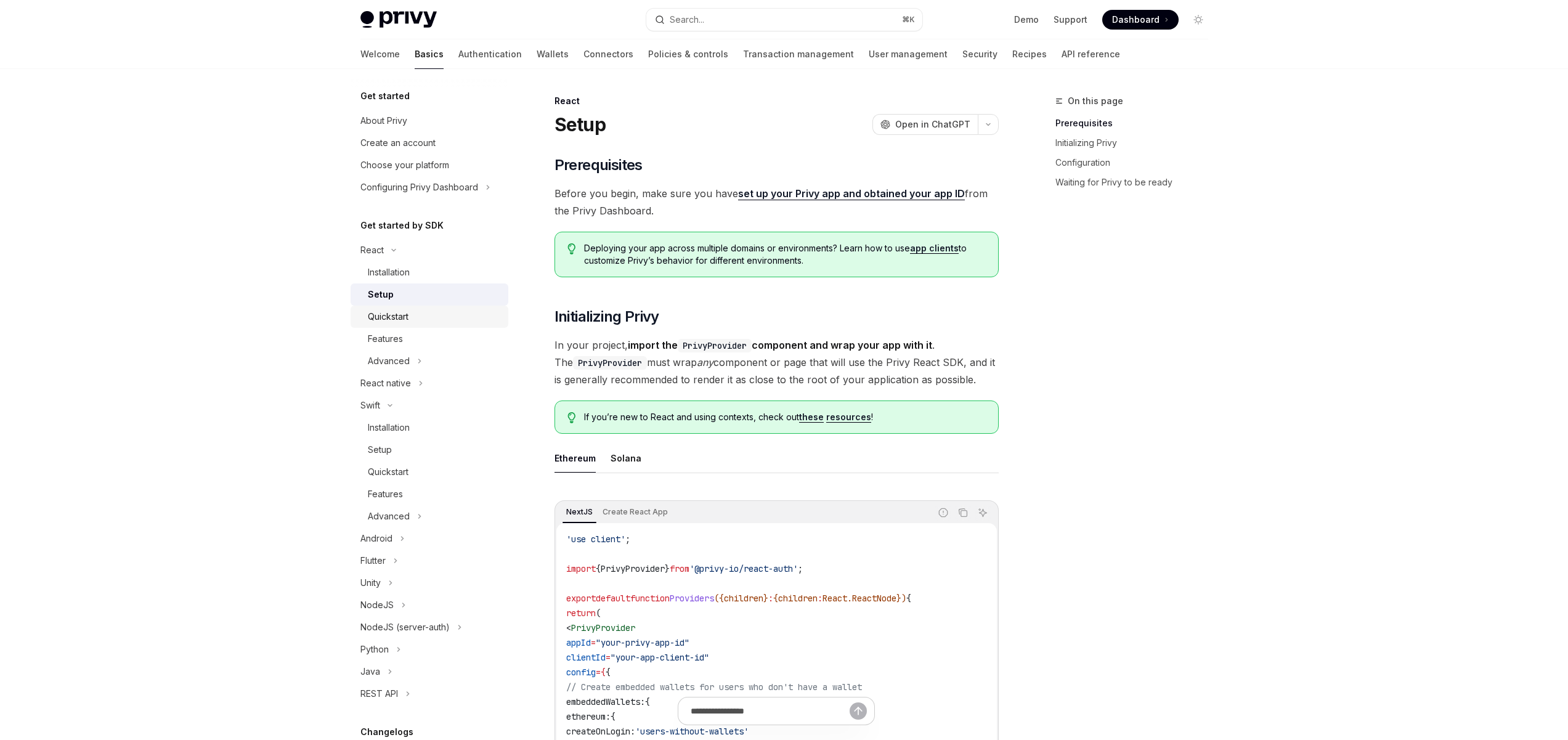
click at [401, 316] on div "Quickstart" at bounding box center [388, 316] width 40 height 15
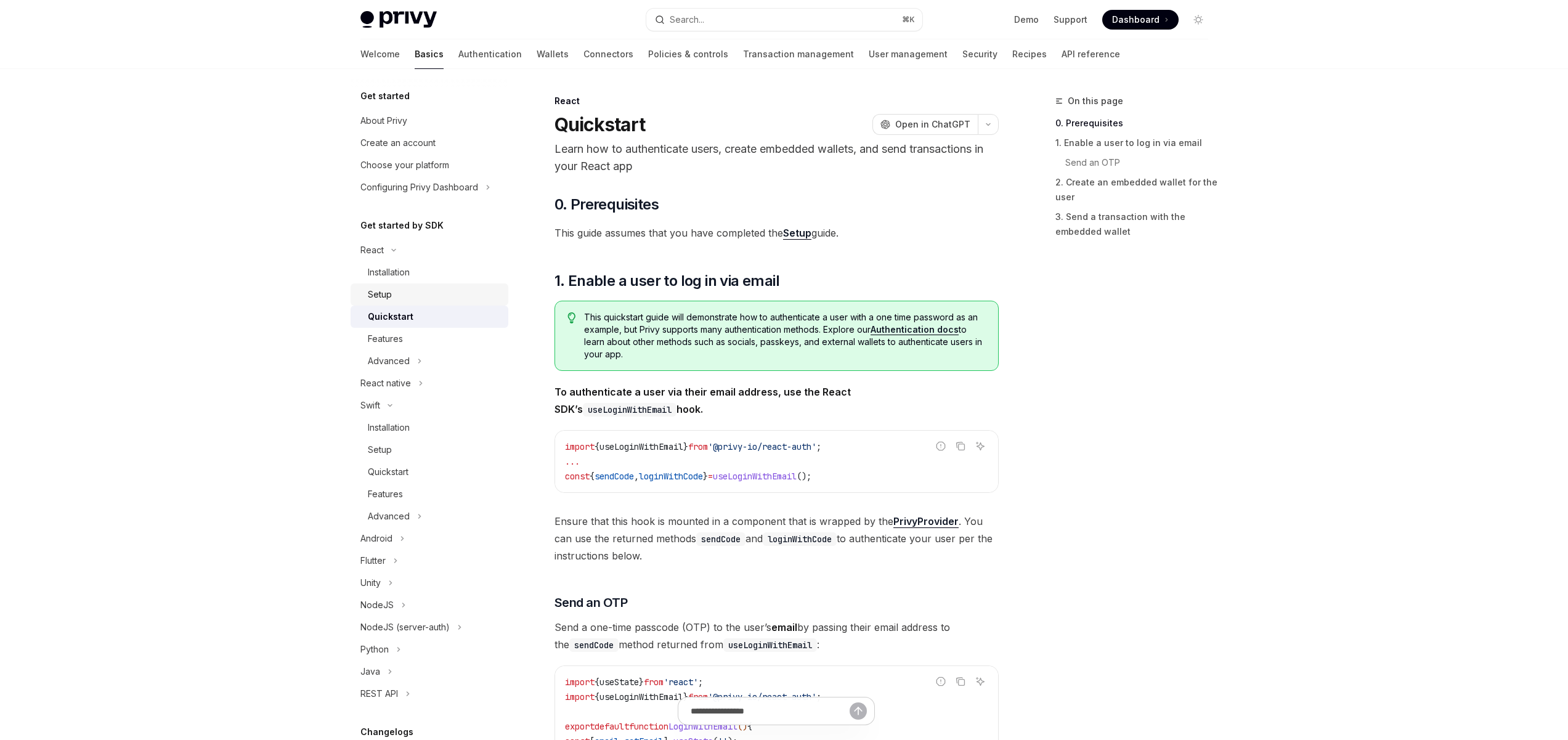
click at [401, 286] on link "Setup" at bounding box center [429, 294] width 158 height 22
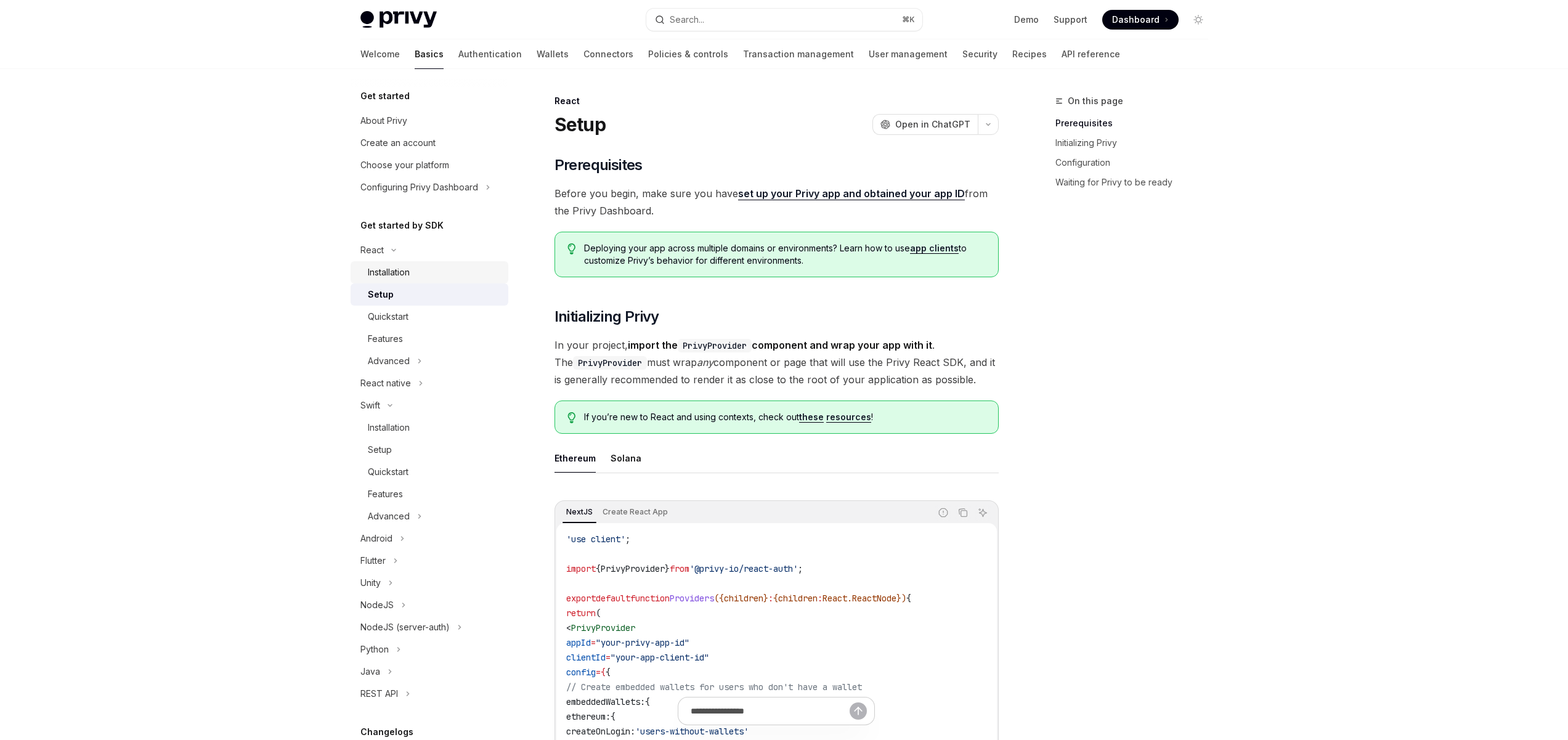
click at [405, 273] on div "Installation" at bounding box center [389, 272] width 42 height 15
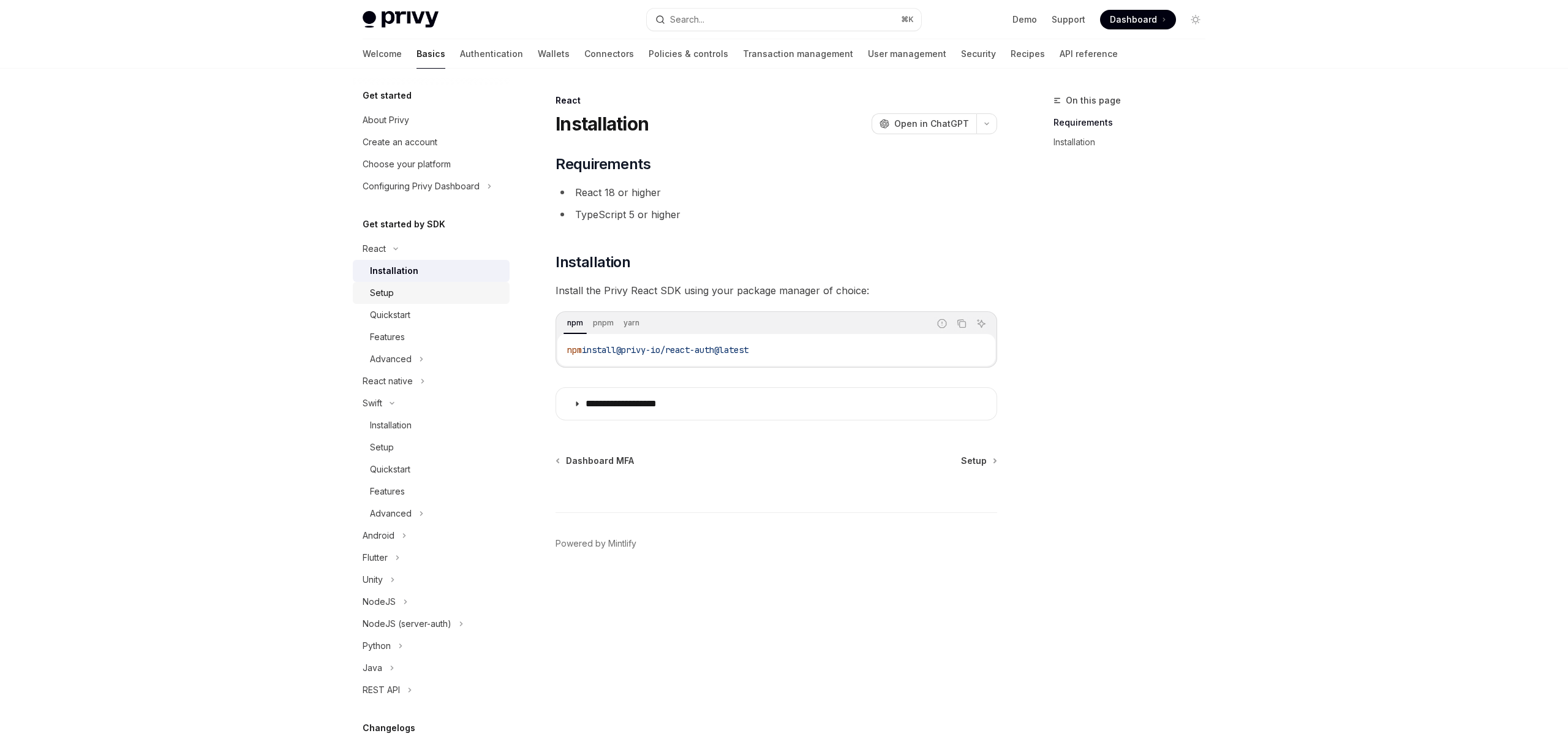
click at [400, 287] on div "Setup" at bounding box center [436, 293] width 132 height 15
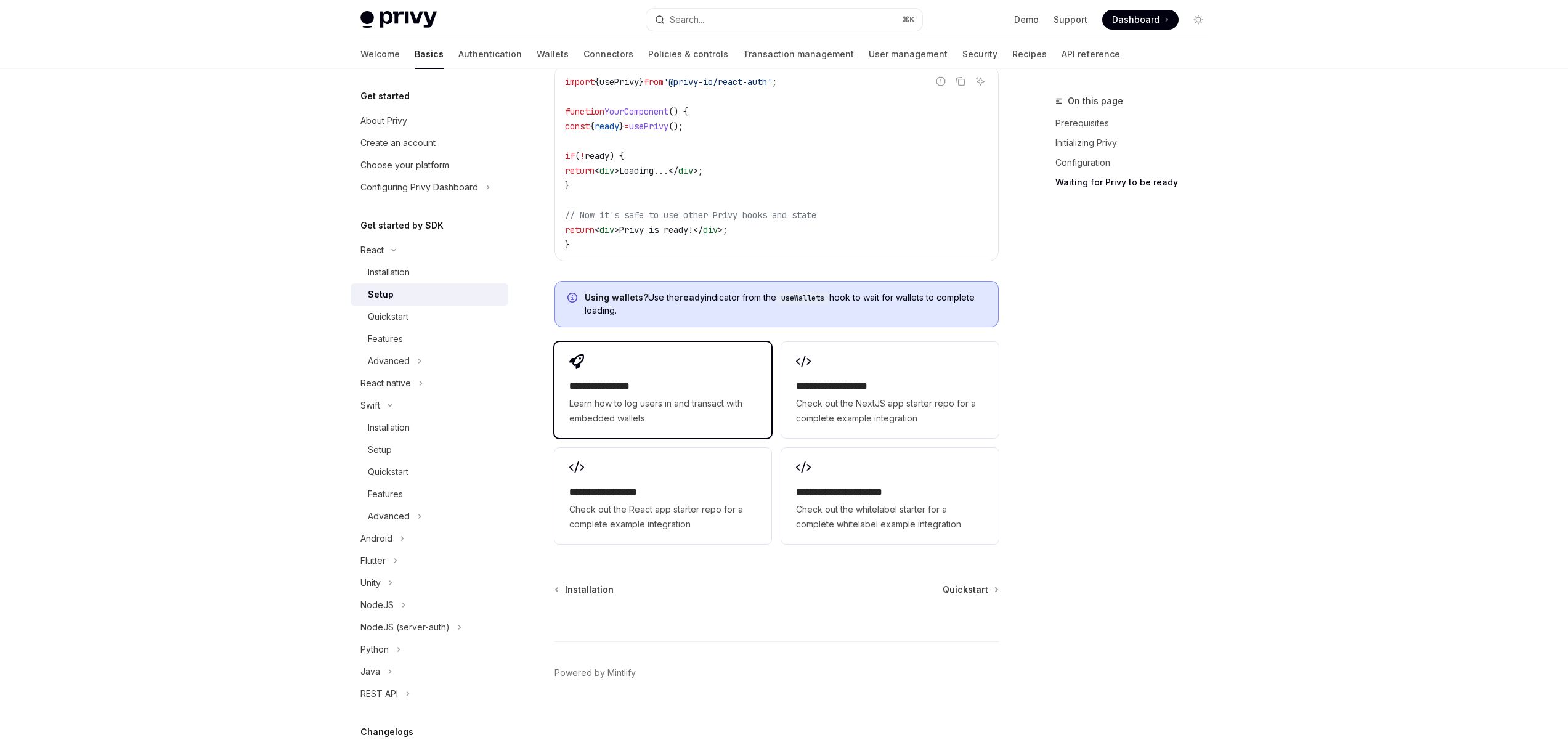
scroll to position [1396, 0]
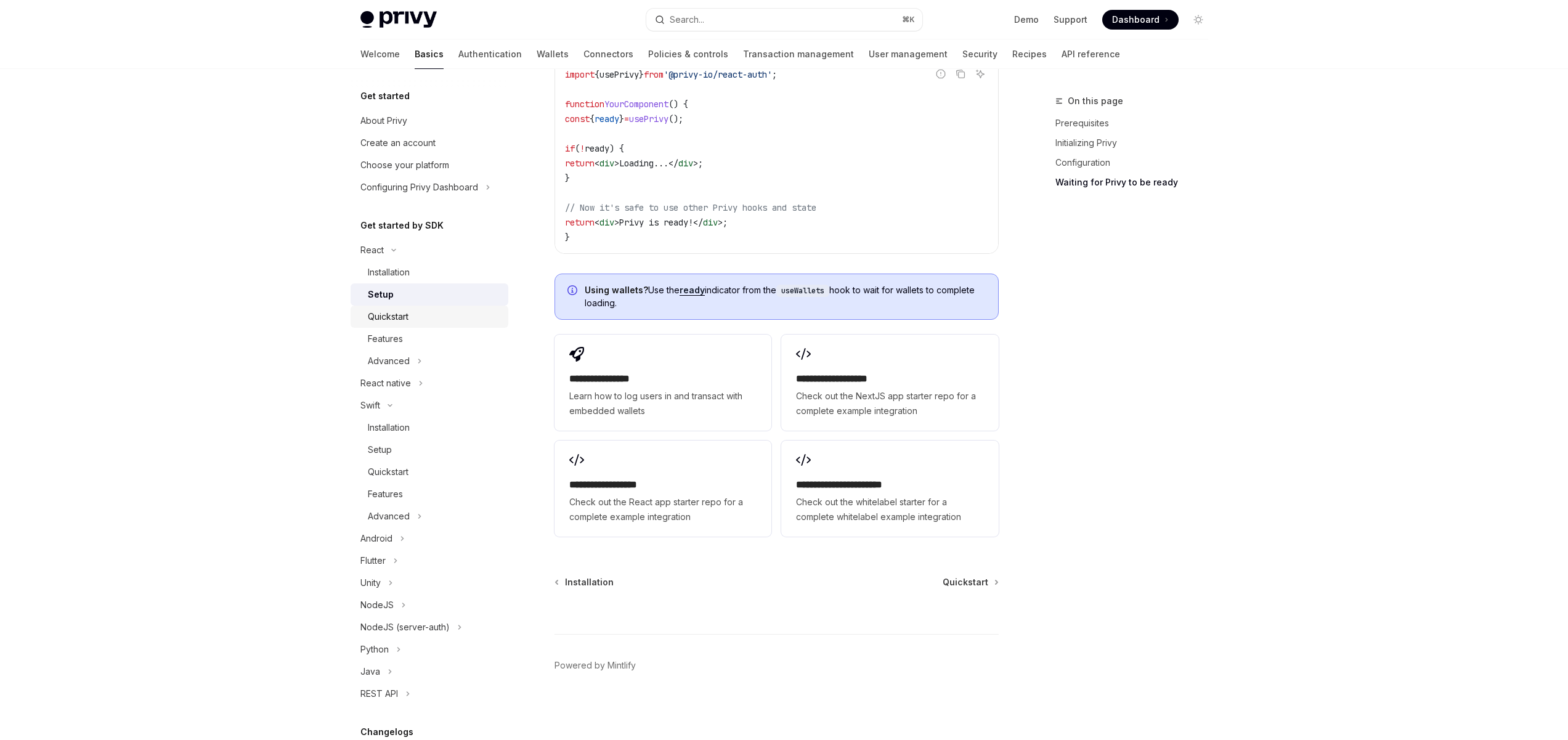
click at [417, 320] on div "Quickstart" at bounding box center [434, 316] width 133 height 15
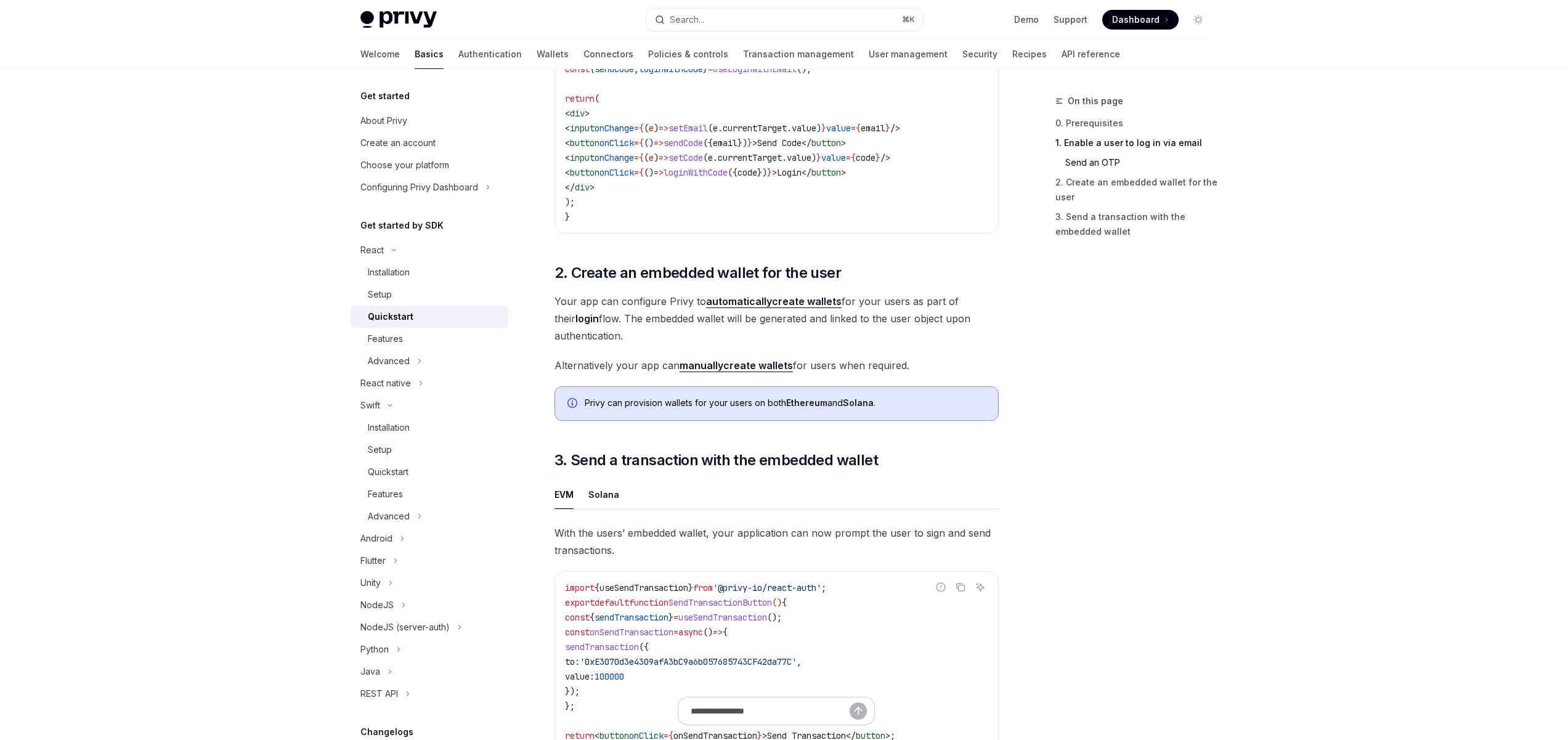
scroll to position [1049, 0]
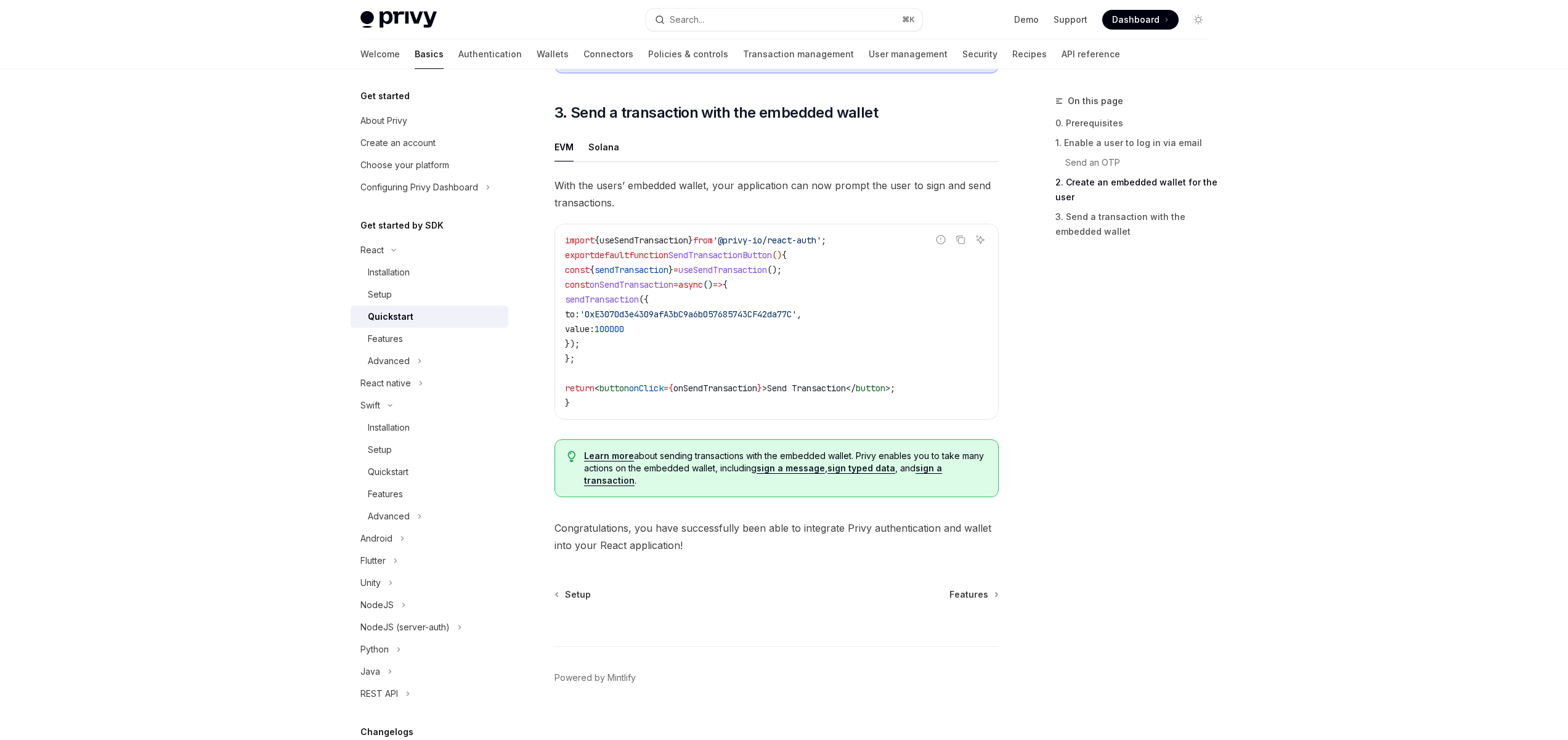
click at [672, 333] on code "import { useSendTransaction } from '@privy-io/react-auth' ; export default func…" at bounding box center [776, 321] width 423 height 177
click at [390, 340] on div "Features" at bounding box center [385, 338] width 35 height 15
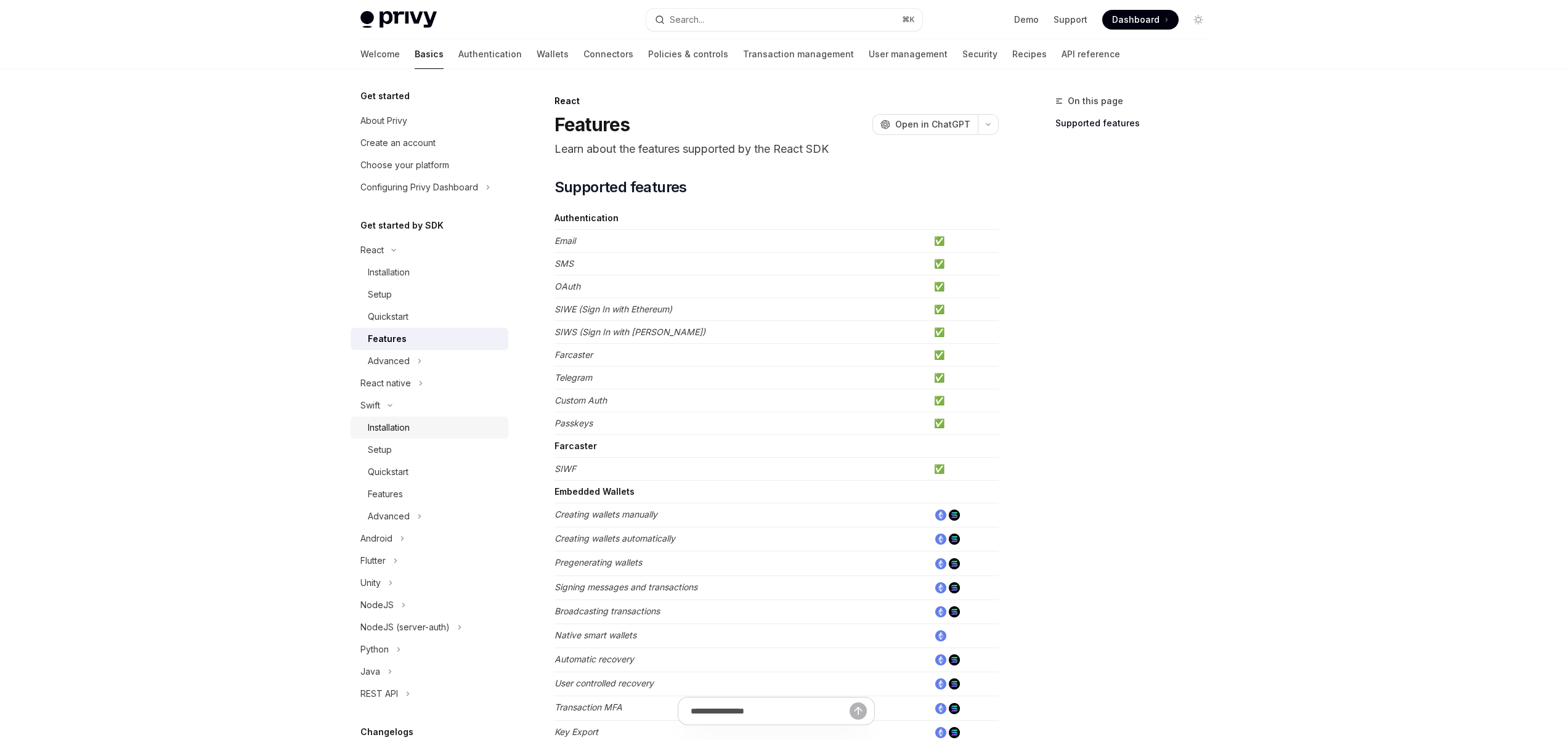
click at [391, 425] on div "Installation" at bounding box center [389, 427] width 42 height 15
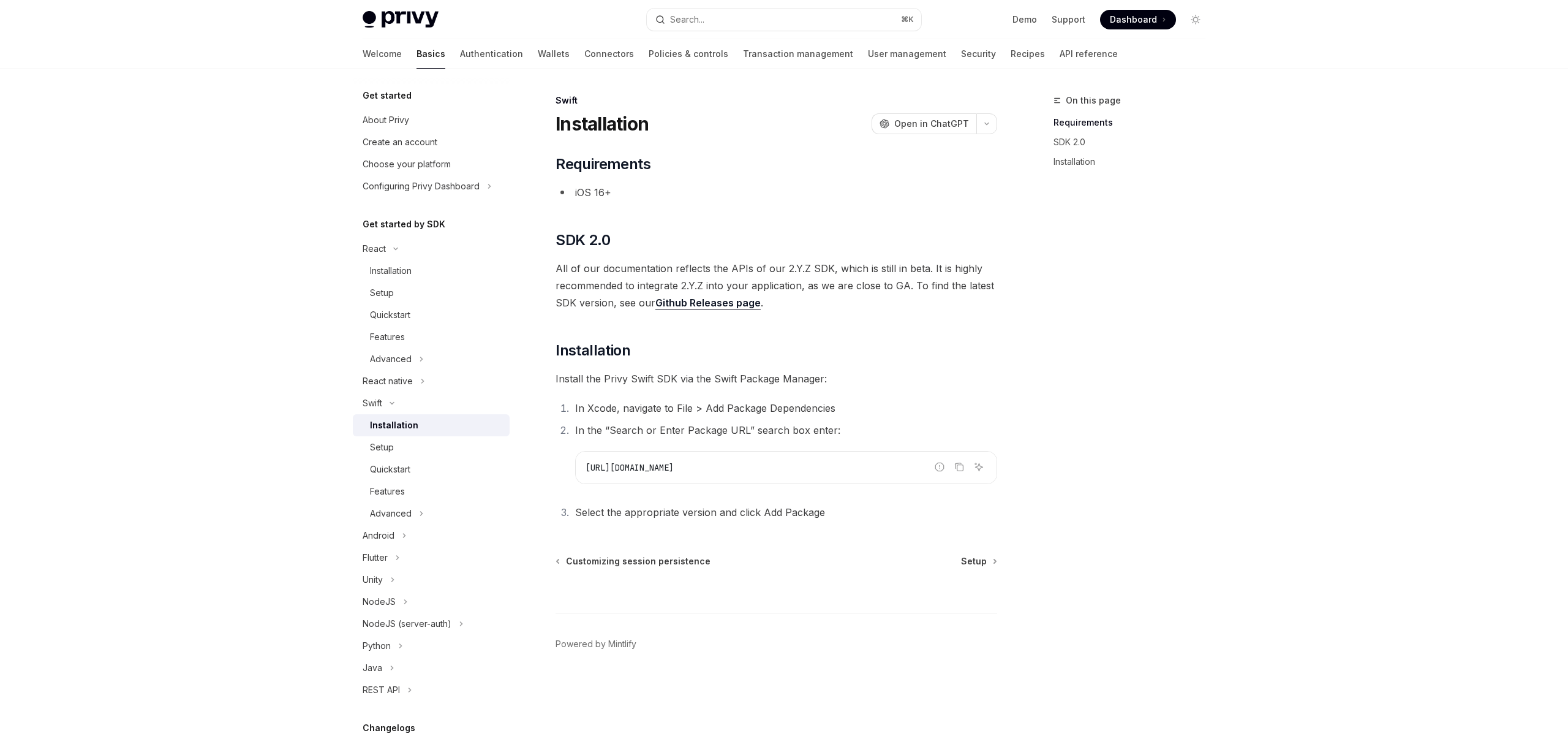
click at [719, 251] on div "​ Requirements iOS 16+ ​ SDK 2.0 All of our documentation reflects the APIs of …" at bounding box center [776, 337] width 441 height 367
drag, startPoint x: 779, startPoint y: 377, endPoint x: 658, endPoint y: 378, distance: 121.0
click at [658, 378] on span "Install the Privy Swift SDK via the Swift Package Manager:" at bounding box center [776, 378] width 441 height 17
click at [631, 379] on span "Install the Privy Swift SDK via the Swift Package Manager:" at bounding box center [776, 378] width 441 height 17
drag, startPoint x: 767, startPoint y: 407, endPoint x: 591, endPoint y: 413, distance: 176.1
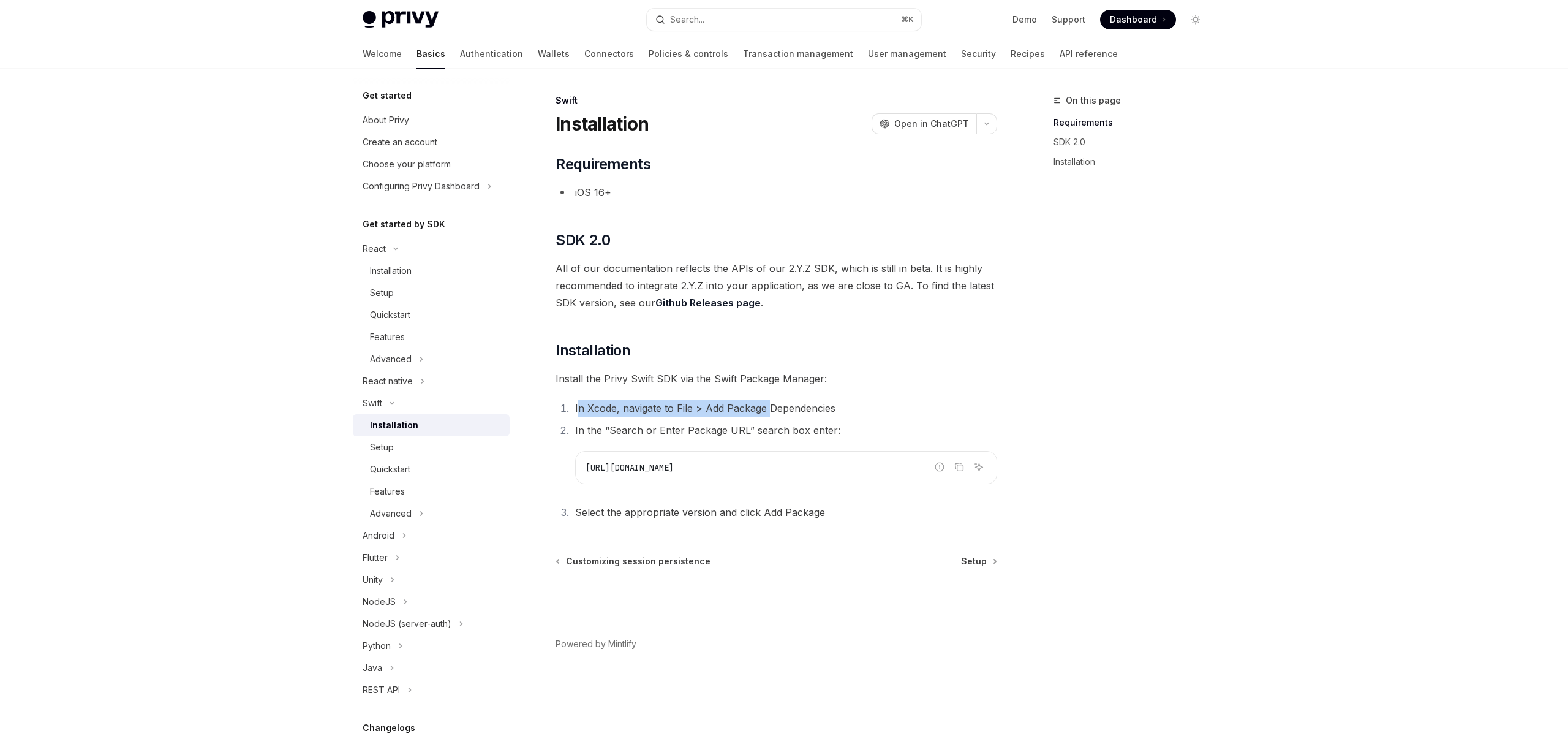
click at [577, 410] on li "In Xcode, navigate to File > Add Package Dependencies" at bounding box center [784, 408] width 426 height 17
drag, startPoint x: 742, startPoint y: 434, endPoint x: 660, endPoint y: 434, distance: 82.0
click at [688, 434] on li "In the “Search or Enter Package URL” search box enter: Report incorrect code Co…" at bounding box center [784, 452] width 426 height 63
click at [624, 434] on li "In the “Search or Enter Package URL” search box enter: Report incorrect code Co…" at bounding box center [784, 452] width 426 height 63
drag, startPoint x: 746, startPoint y: 462, endPoint x: 627, endPoint y: 463, distance: 119.0
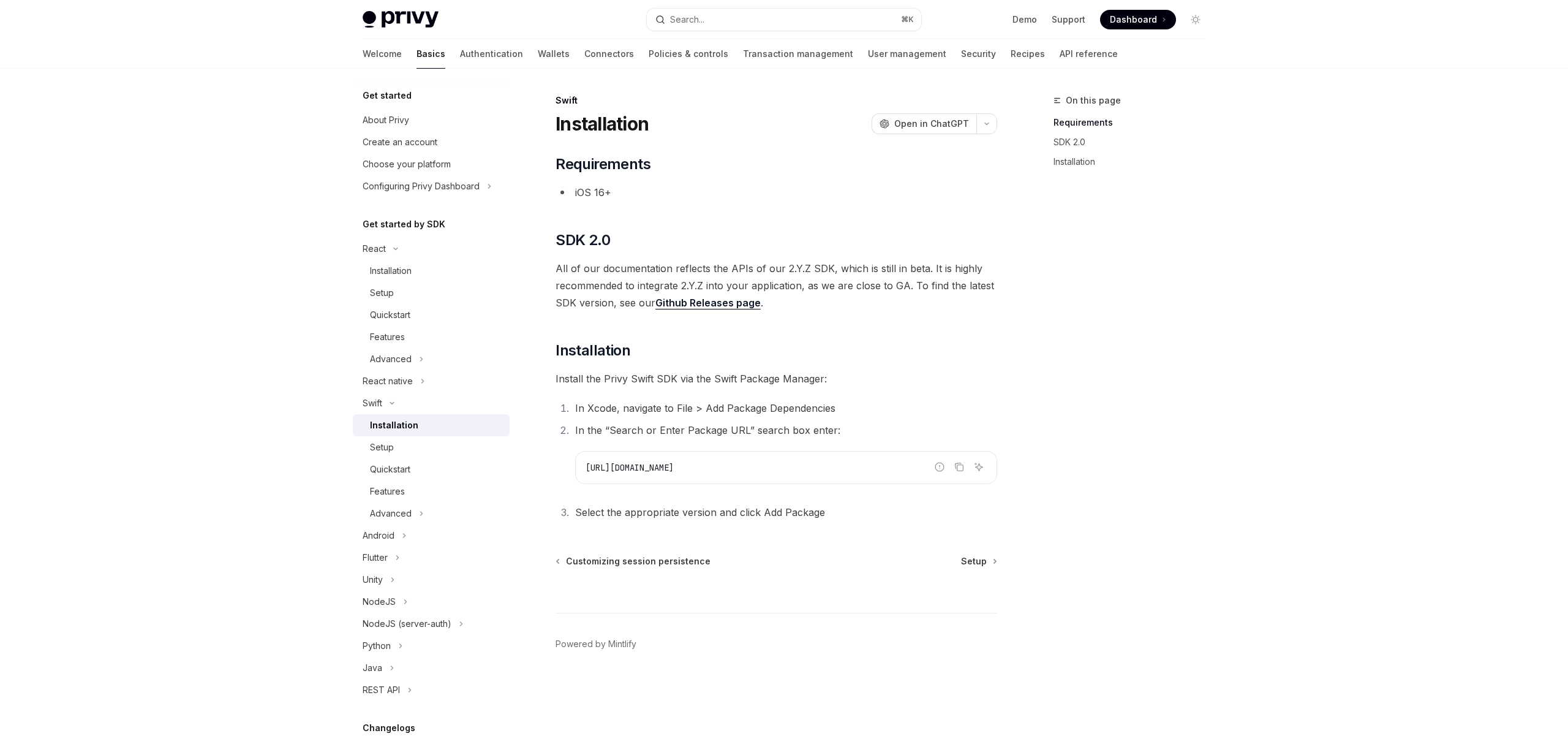
click at [634, 463] on code "https://github.com/privy-io/privy-ios" at bounding box center [786, 467] width 401 height 15
drag, startPoint x: 622, startPoint y: 463, endPoint x: 628, endPoint y: 467, distance: 7.2
click at [627, 466] on span "https://github.com/privy-io/privy-ios" at bounding box center [629, 467] width 88 height 11
drag, startPoint x: 768, startPoint y: 510, endPoint x: 649, endPoint y: 514, distance: 119.1
click at [669, 513] on li "Select the appropriate version and click Add Package" at bounding box center [784, 512] width 426 height 17
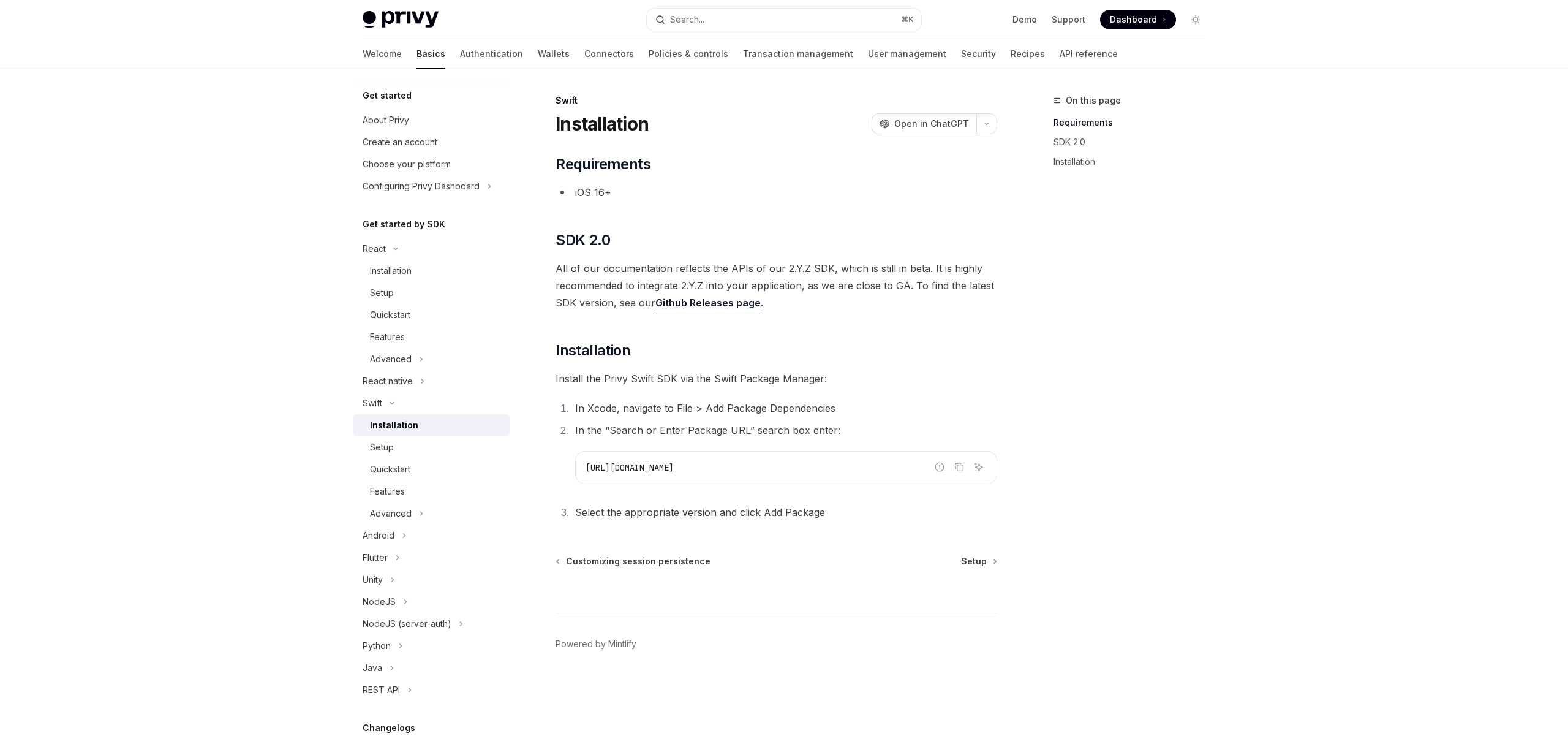
click at [643, 514] on li "Select the appropriate version and click Add Package" at bounding box center [784, 512] width 426 height 17
drag, startPoint x: 783, startPoint y: 506, endPoint x: 575, endPoint y: 508, distance: 208.0
click at [576, 508] on li "Select the appropriate version and click Add Package" at bounding box center [784, 512] width 426 height 17
click at [575, 508] on li "Select the appropriate version and click Add Package" at bounding box center [784, 512] width 426 height 17
click at [999, 559] on div "Swift Installation OpenAI Open in ChatGPT OpenAI Open in ChatGPT ​ Requirements…" at bounding box center [661, 414] width 676 height 643
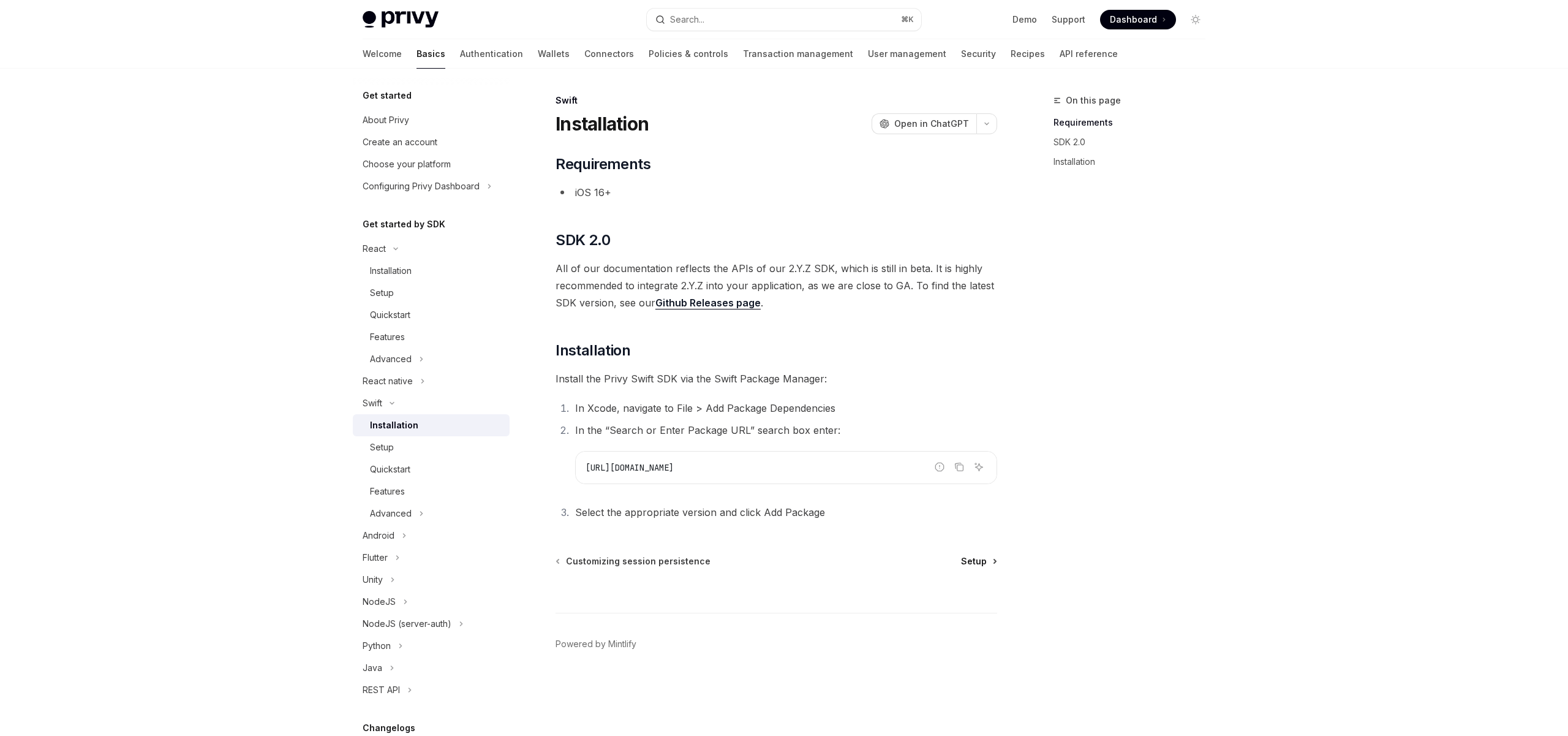
click at [988, 559] on link "Setup" at bounding box center [979, 560] width 35 height 12
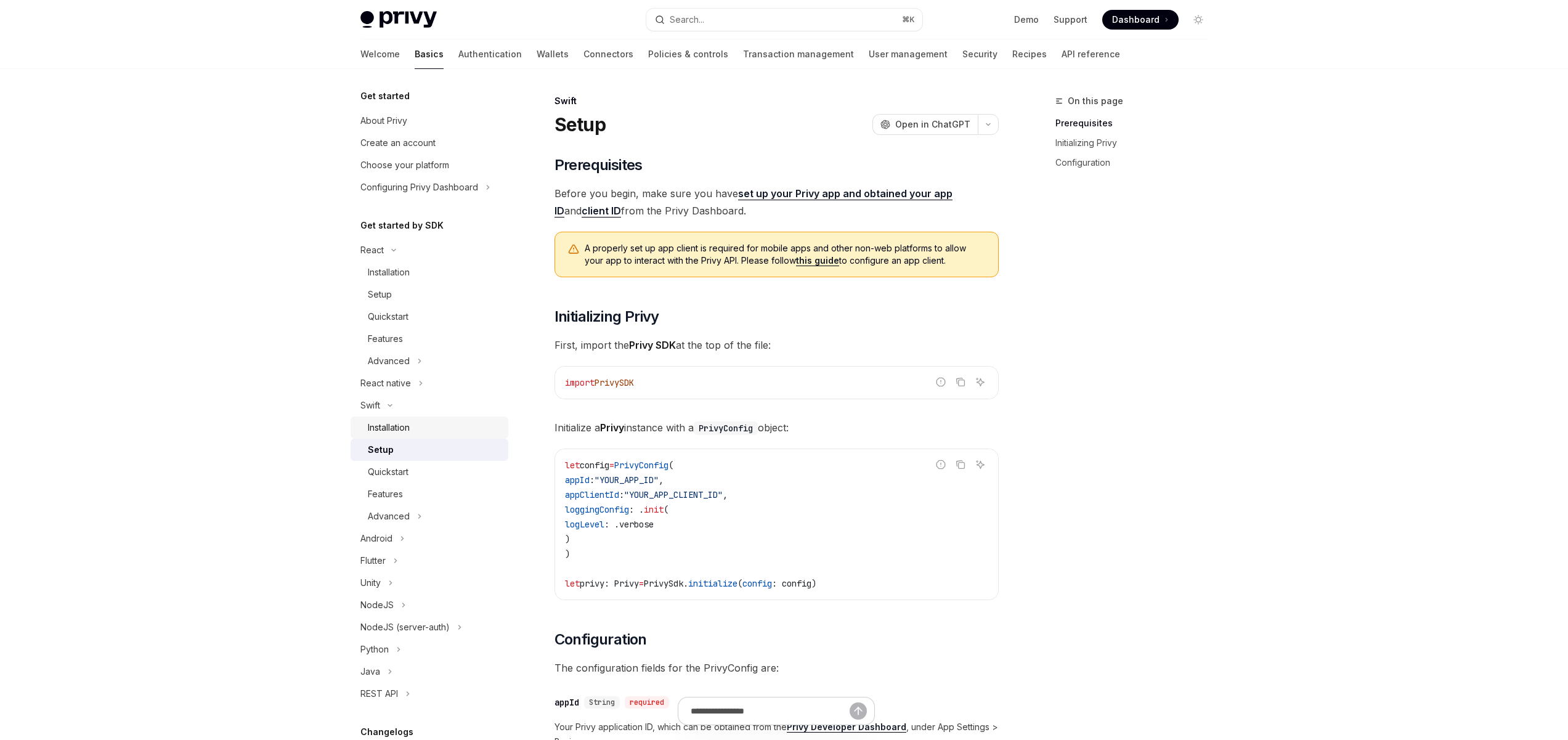
click at [414, 424] on div "Installation" at bounding box center [434, 427] width 133 height 15
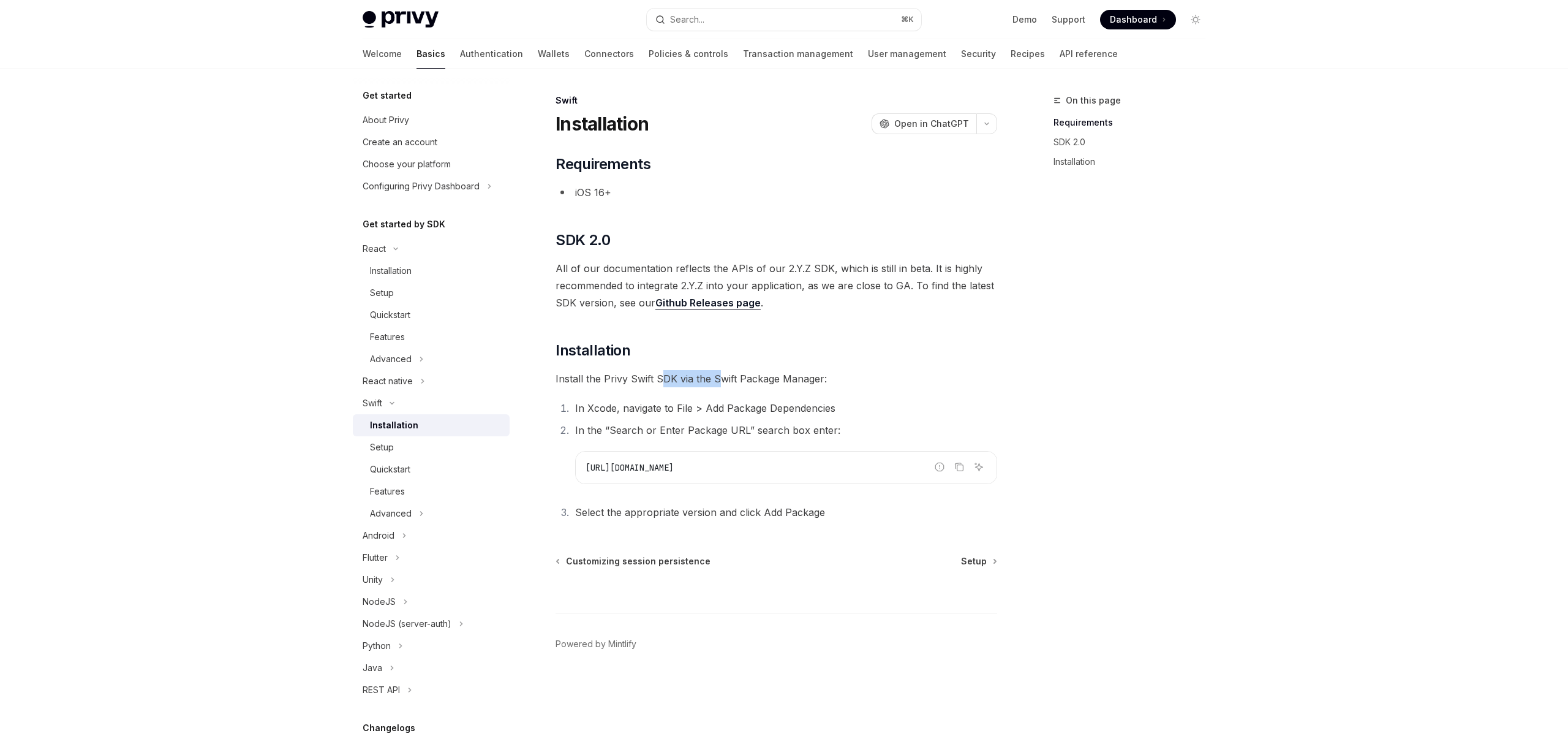
drag, startPoint x: 642, startPoint y: 373, endPoint x: 630, endPoint y: 374, distance: 12.0
click at [633, 374] on span "Install the Privy Swift SDK via the Swift Package Manager:" at bounding box center [776, 378] width 441 height 17
click at [735, 409] on li "In Xcode, navigate to File > Add Package Dependencies" at bounding box center [784, 408] width 426 height 17
click at [400, 443] on div "Setup" at bounding box center [436, 447] width 132 height 15
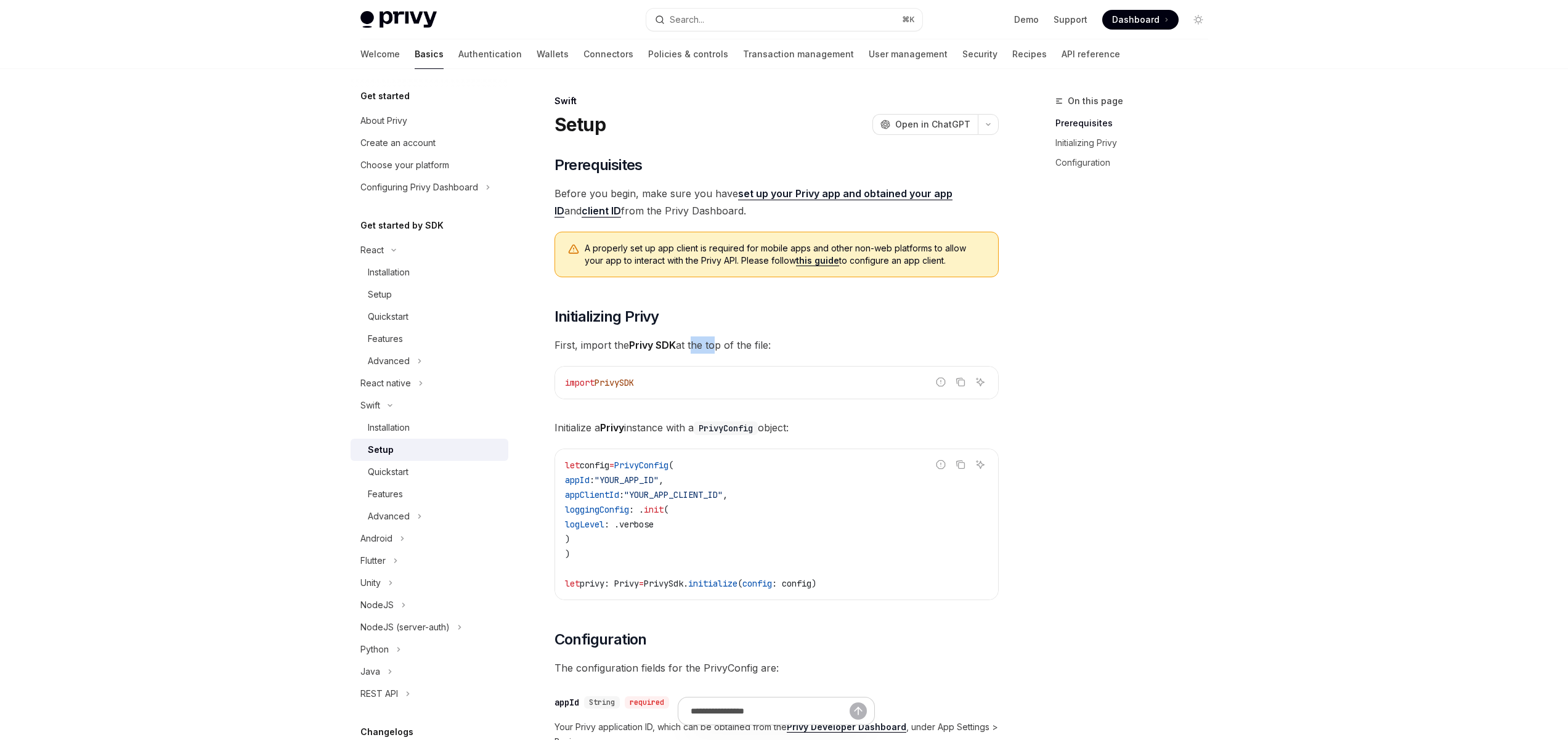
drag, startPoint x: 712, startPoint y: 346, endPoint x: 673, endPoint y: 344, distance: 39.1
click at [680, 344] on span "First, import the Privy SDK at the top of the file:" at bounding box center [776, 345] width 444 height 17
click at [651, 344] on strong "Privy SDK" at bounding box center [652, 344] width 47 height 12
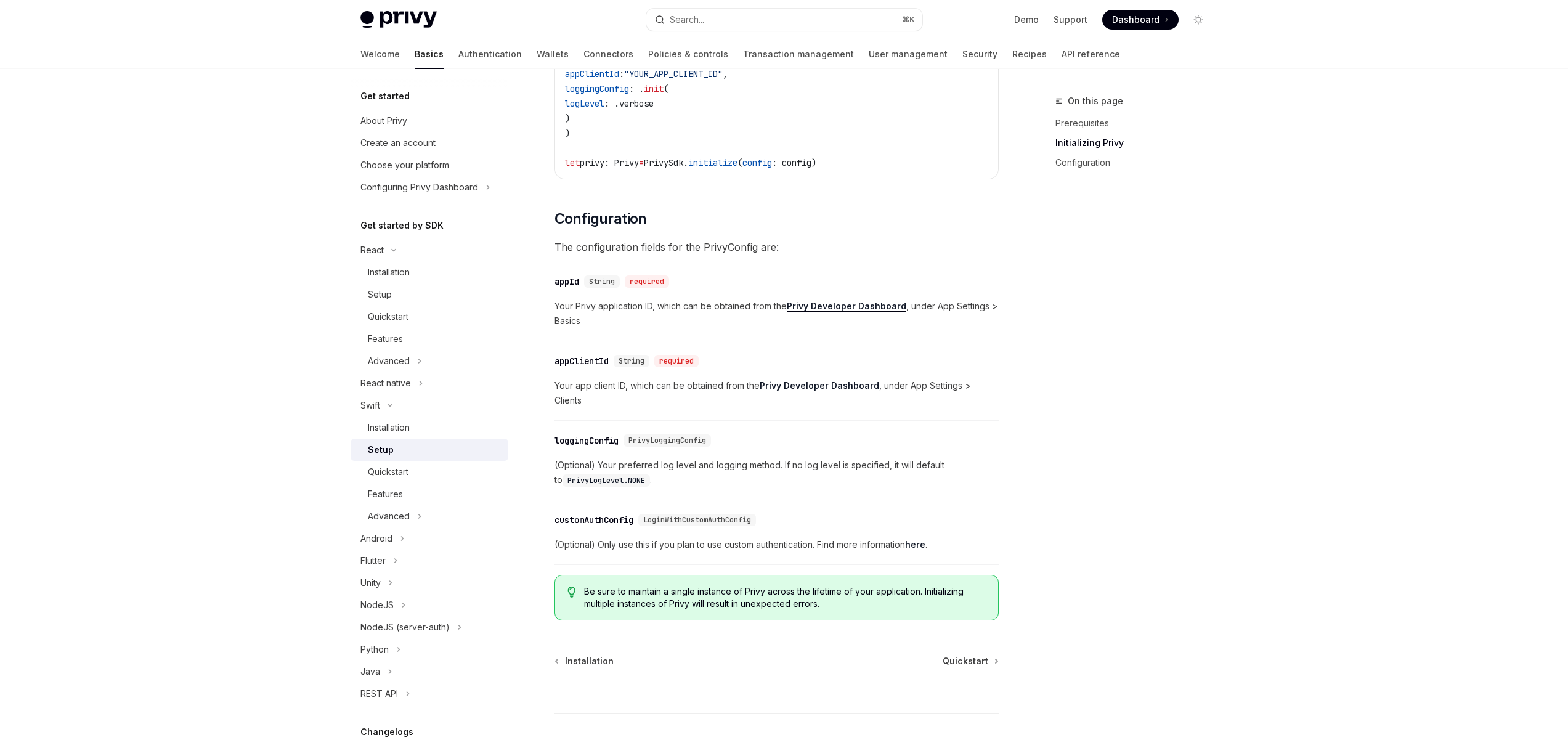
scroll to position [485, 0]
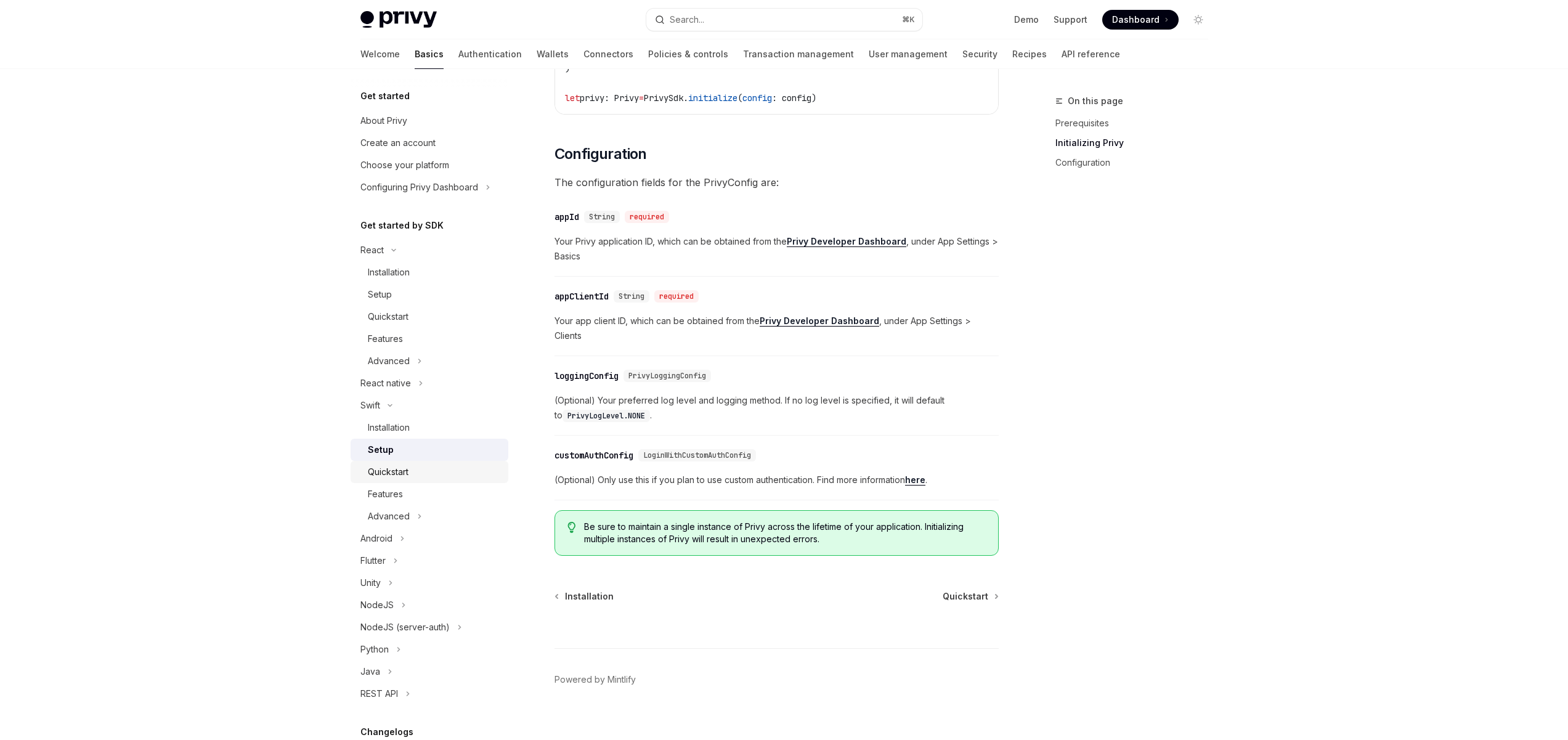
click at [404, 477] on div "Quickstart" at bounding box center [388, 471] width 40 height 15
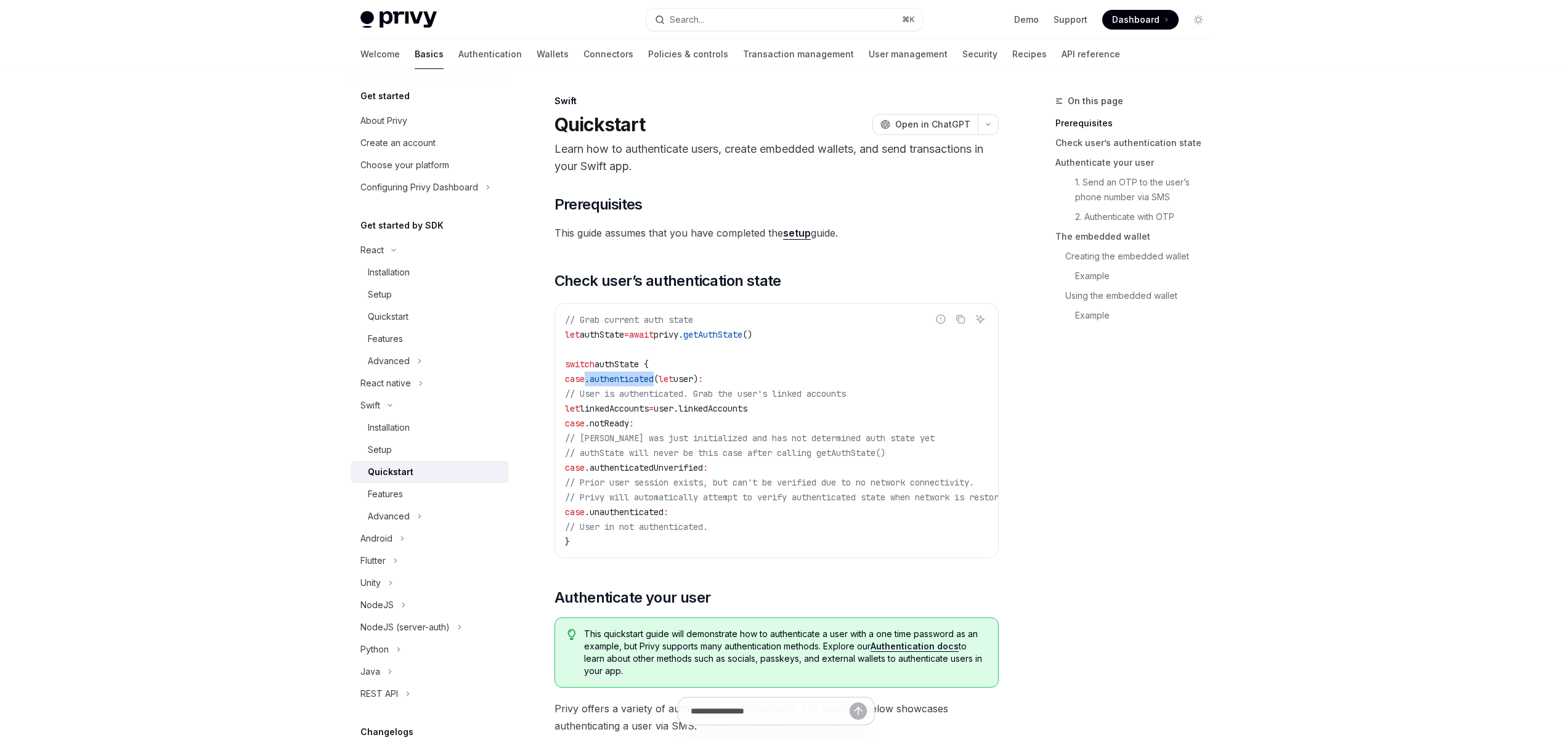
drag, startPoint x: 685, startPoint y: 379, endPoint x: 606, endPoint y: 377, distance: 79.0
click at [606, 377] on span "case . authenticated ( let user) :" at bounding box center [634, 379] width 138 height 11
drag, startPoint x: 665, startPoint y: 378, endPoint x: 654, endPoint y: 385, distance: 13.0
click at [641, 379] on span "case . authenticated ( let user) :" at bounding box center [634, 379] width 138 height 11
drag, startPoint x: 731, startPoint y: 413, endPoint x: 607, endPoint y: 411, distance: 124.0
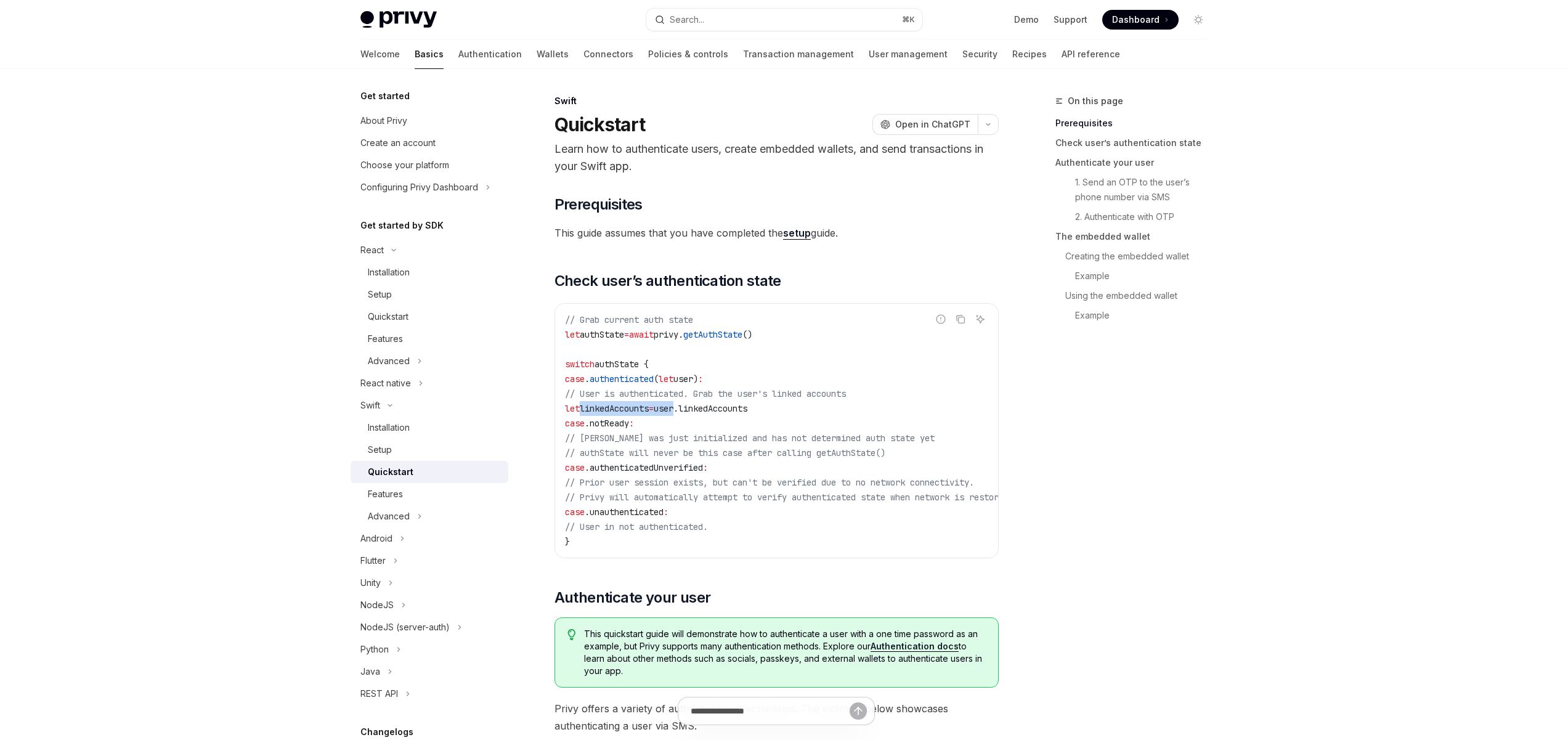
click at [607, 411] on span "let linkedAccounts = user. linkedAccounts" at bounding box center [656, 408] width 183 height 11
click at [616, 414] on code "// Grab current auth state let authState = await privy. getAuthState () switch …" at bounding box center [804, 431] width 478 height 237
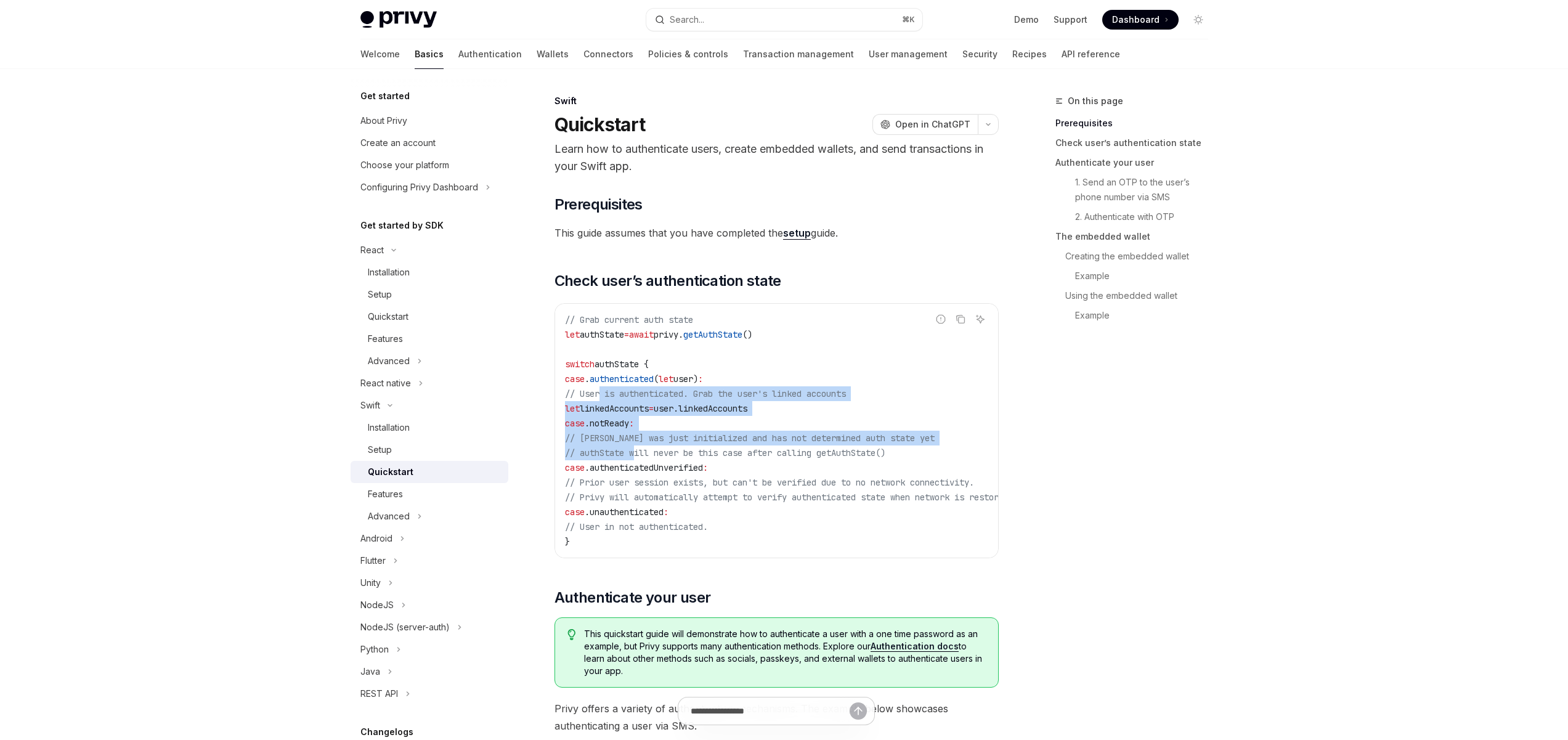
drag, startPoint x: 608, startPoint y: 407, endPoint x: 622, endPoint y: 410, distance: 14.3
click at [600, 390] on code "// Grab current auth state let authState = await privy. getAuthState () switch …" at bounding box center [804, 431] width 478 height 237
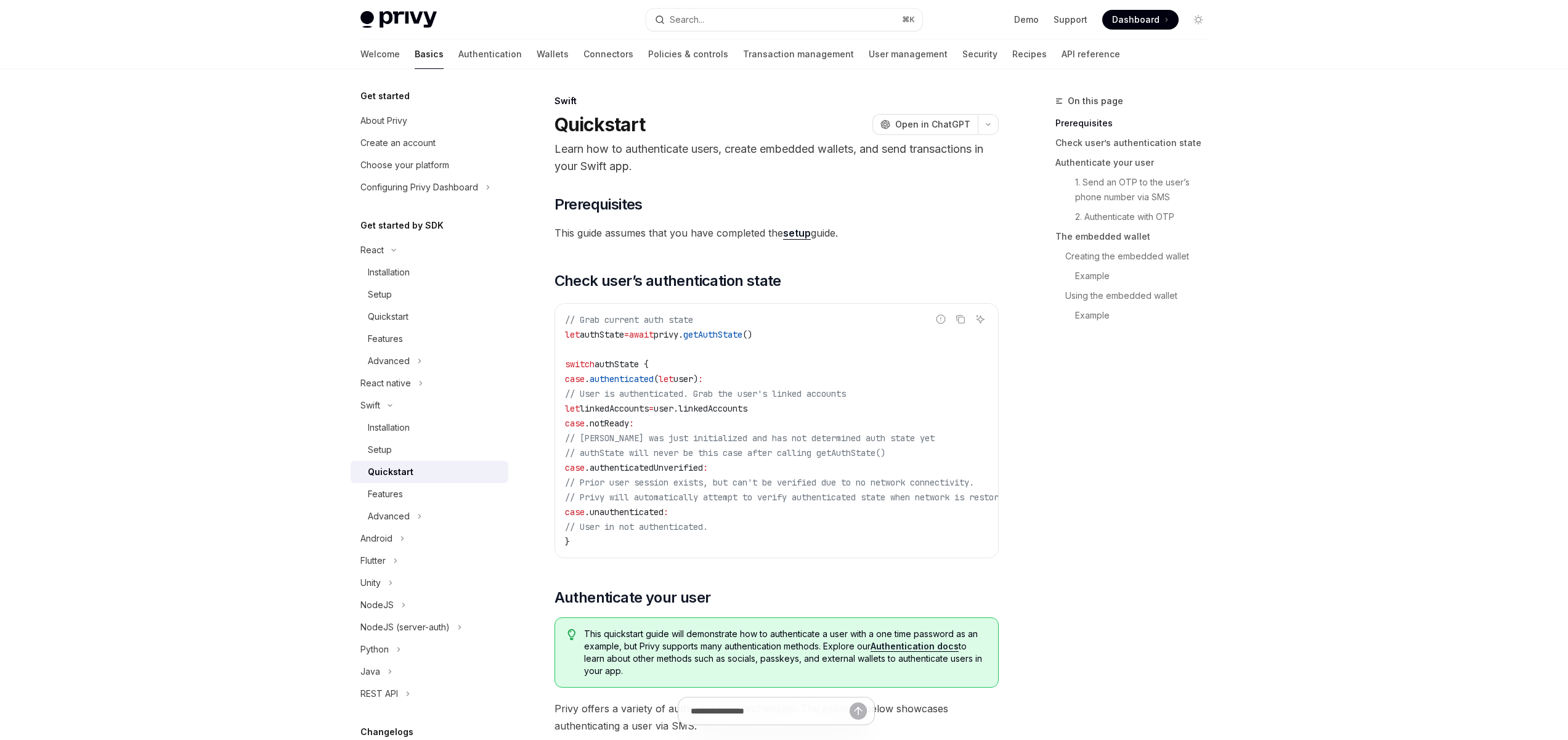
click at [703, 462] on span "authenticatedUnverified" at bounding box center [647, 468] width 114 height 11
drag, startPoint x: 614, startPoint y: 490, endPoint x: 608, endPoint y: 433, distance: 57.3
click at [598, 421] on code "// Grab current auth state let authState = await privy. getAuthState () switch …" at bounding box center [804, 431] width 478 height 237
click at [712, 505] on code "// Grab current auth state let authState = await privy. getAuthState () switch …" at bounding box center [804, 431] width 478 height 237
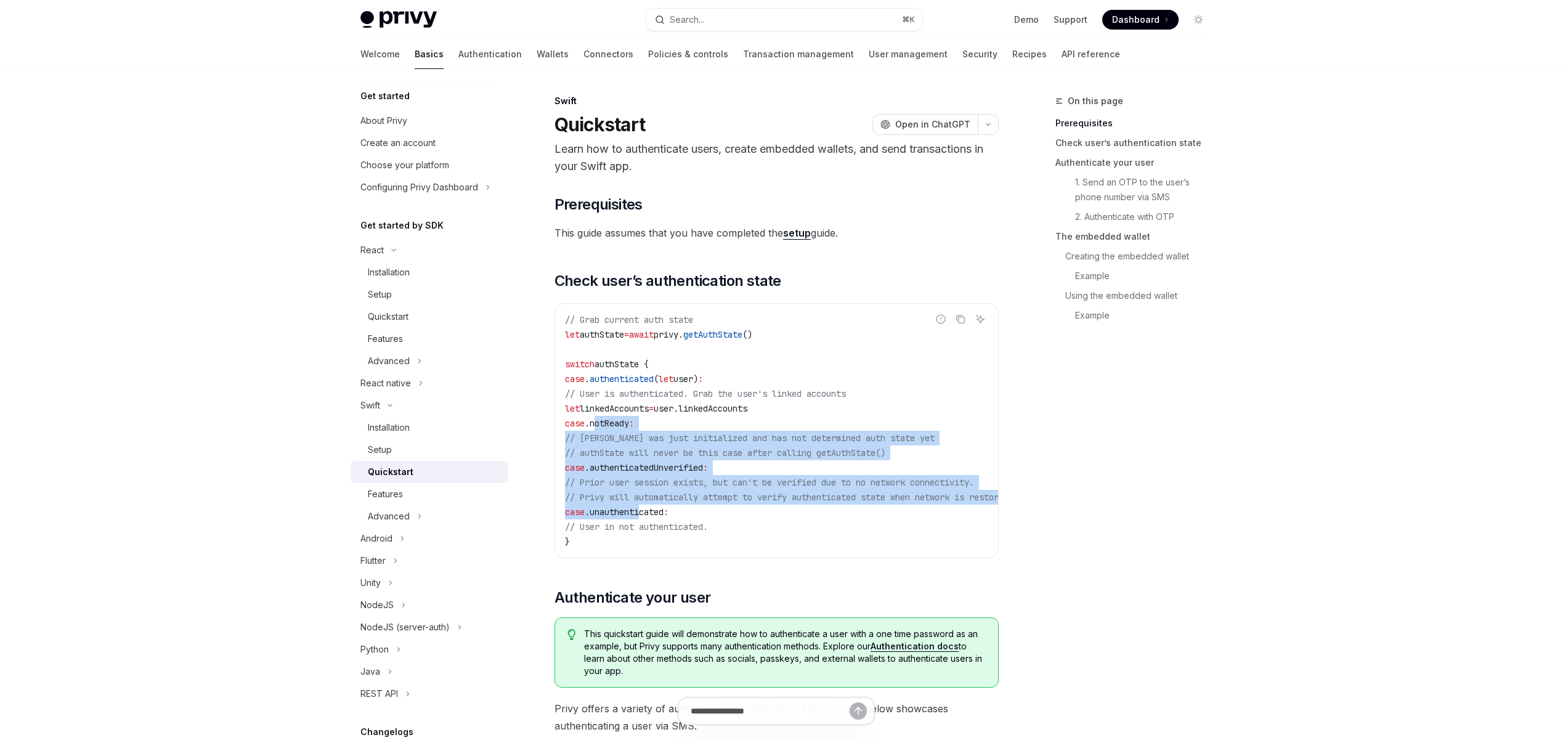
drag, startPoint x: 668, startPoint y: 509, endPoint x: 660, endPoint y: 488, distance: 22.5
click at [624, 430] on code "// Grab current auth state let authState = await privy. getAuthState () switch …" at bounding box center [804, 431] width 478 height 237
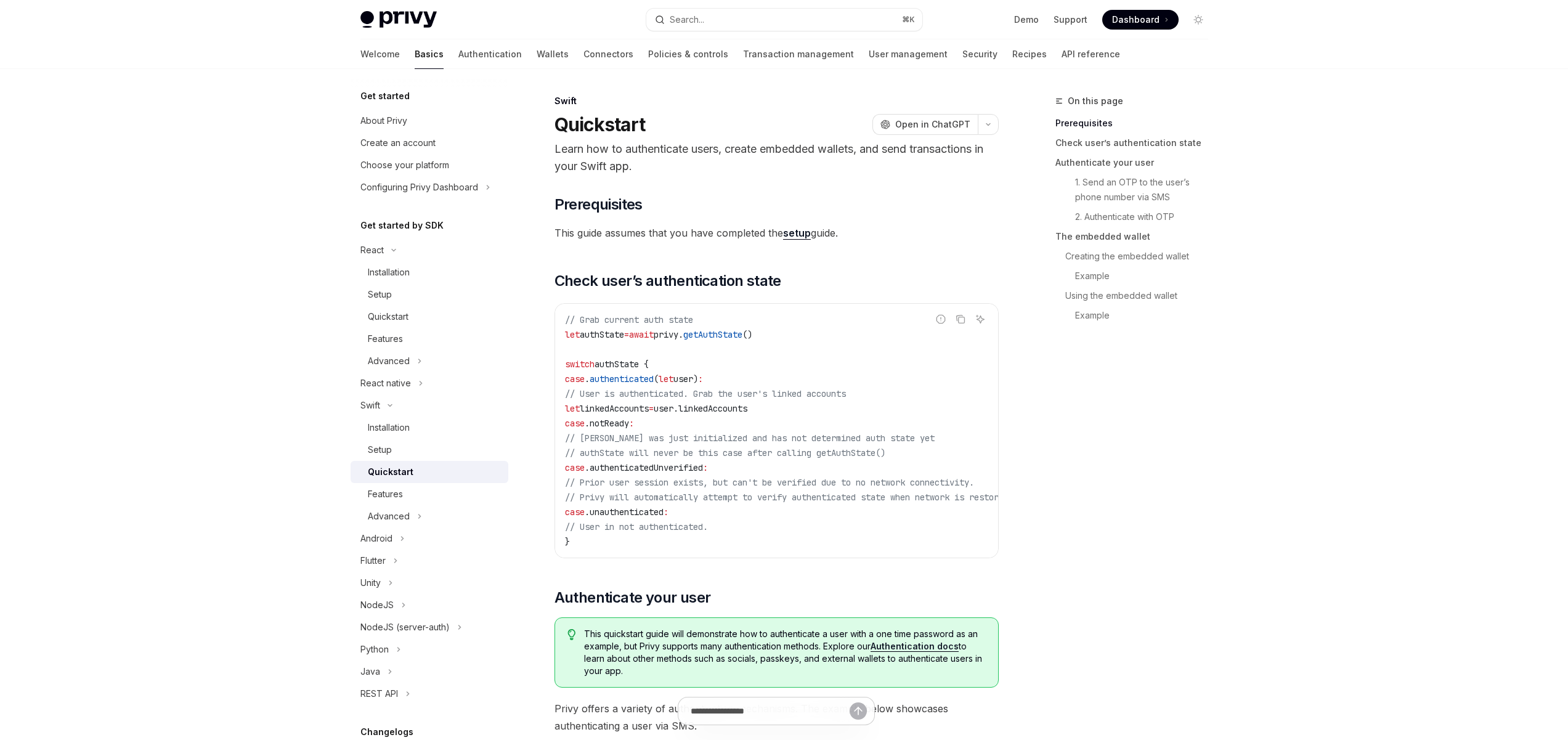
click at [712, 538] on code "// Grab current auth state let authState = await privy. getAuthState () switch …" at bounding box center [804, 431] width 478 height 237
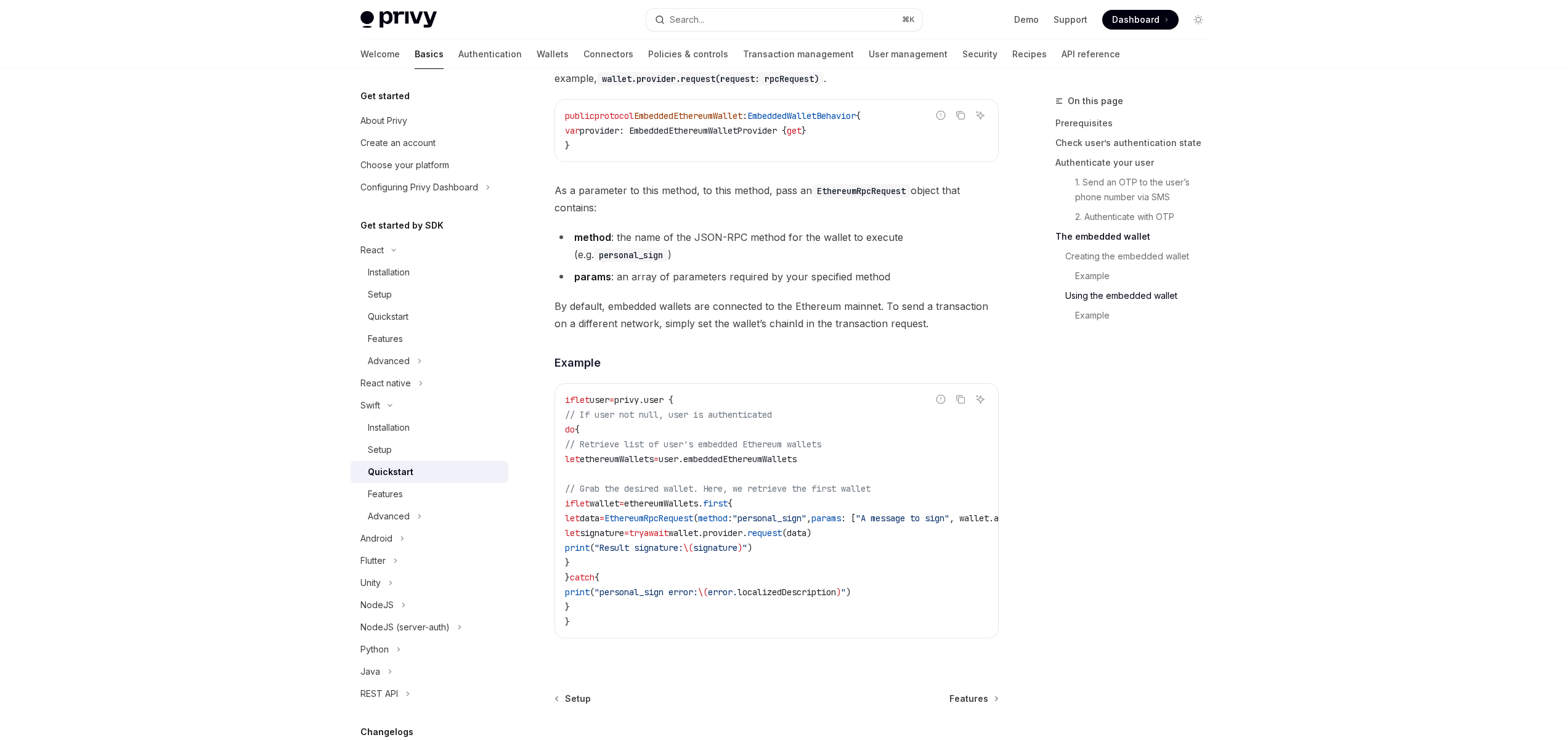
scroll to position [2371, 0]
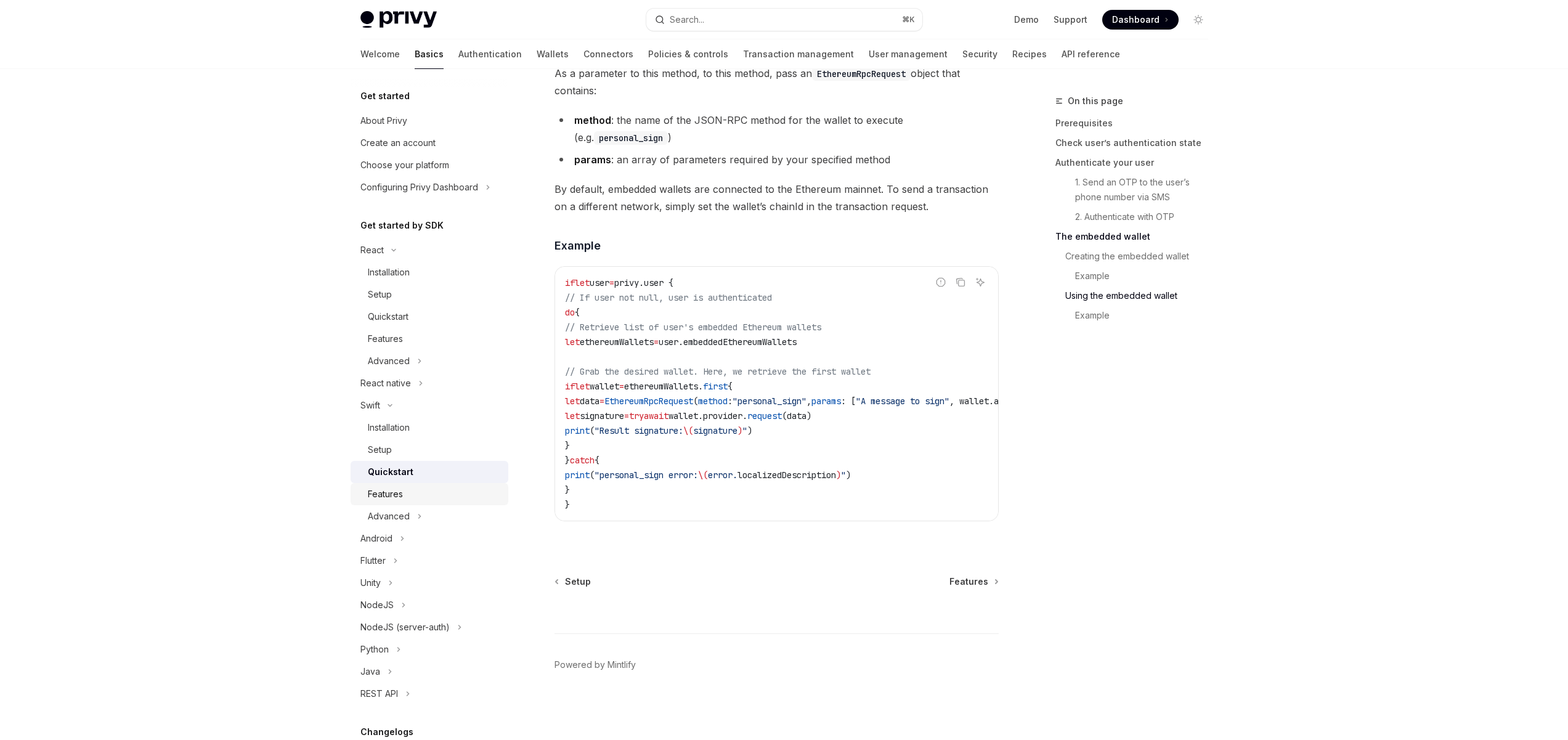
click at [376, 500] on div "Features" at bounding box center [385, 494] width 35 height 15
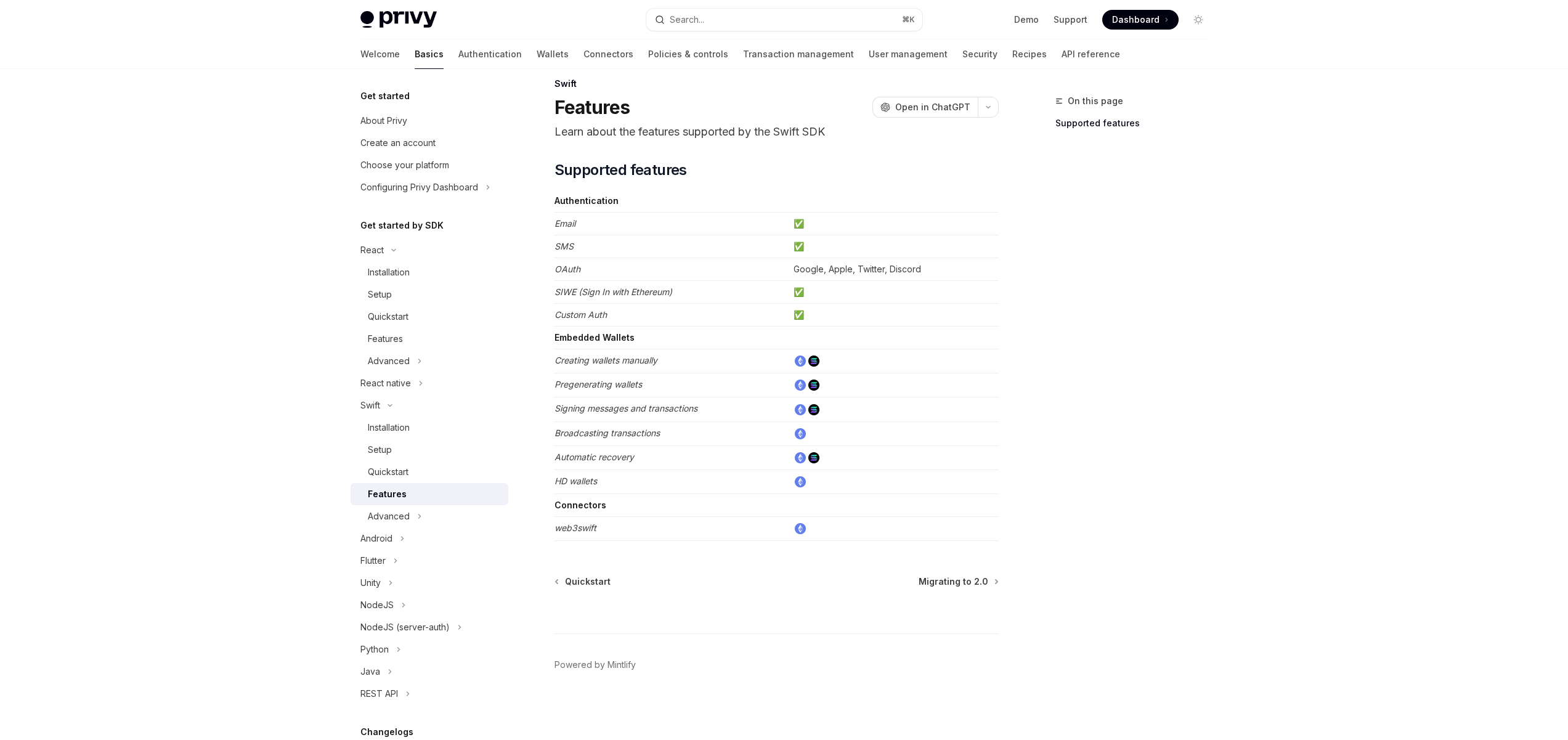
scroll to position [17, 0]
click at [603, 306] on td "Custom Auth" at bounding box center [671, 315] width 234 height 23
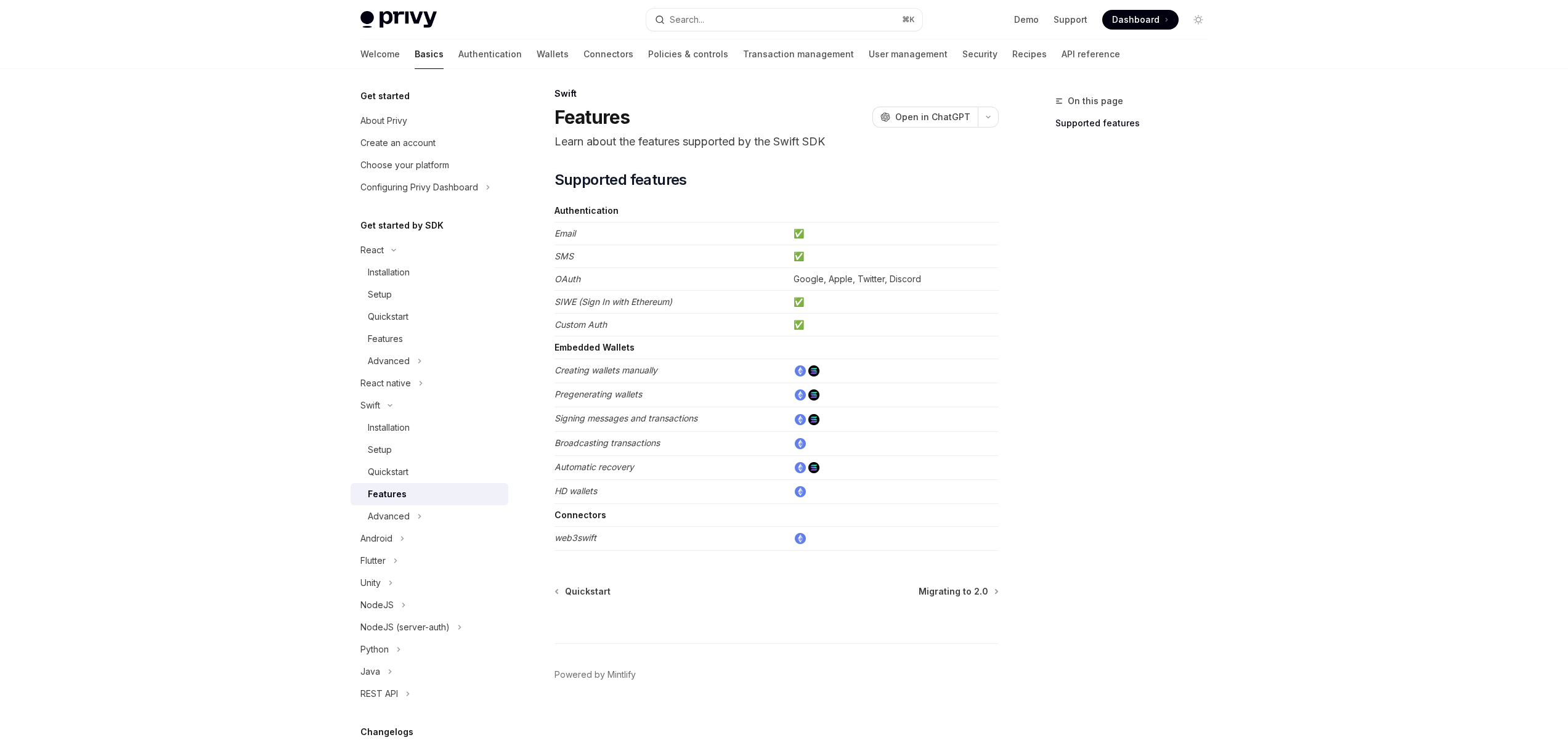
scroll to position [0, 0]
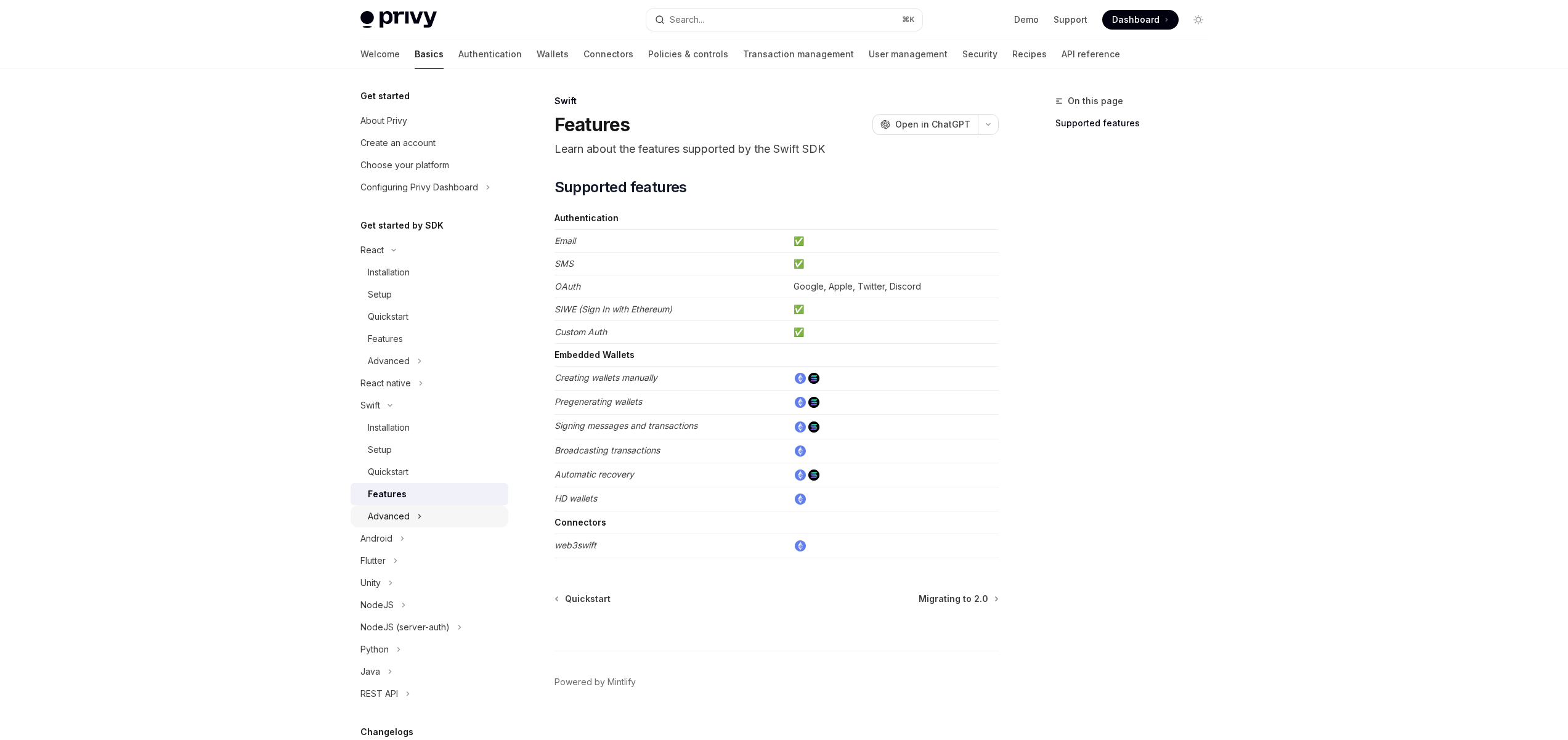
click at [405, 523] on div "Advanced" at bounding box center [389, 516] width 42 height 15
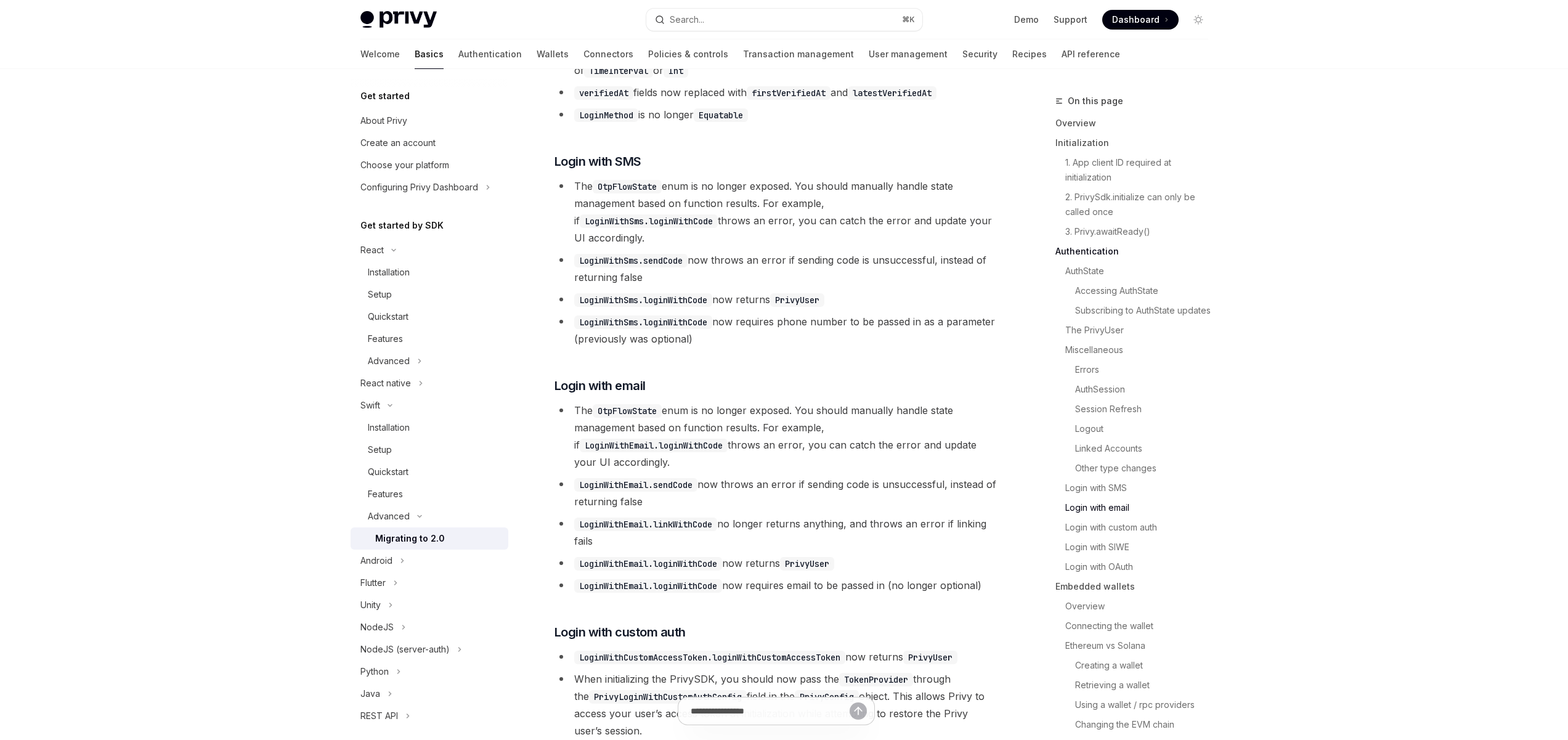
scroll to position [3157, 0]
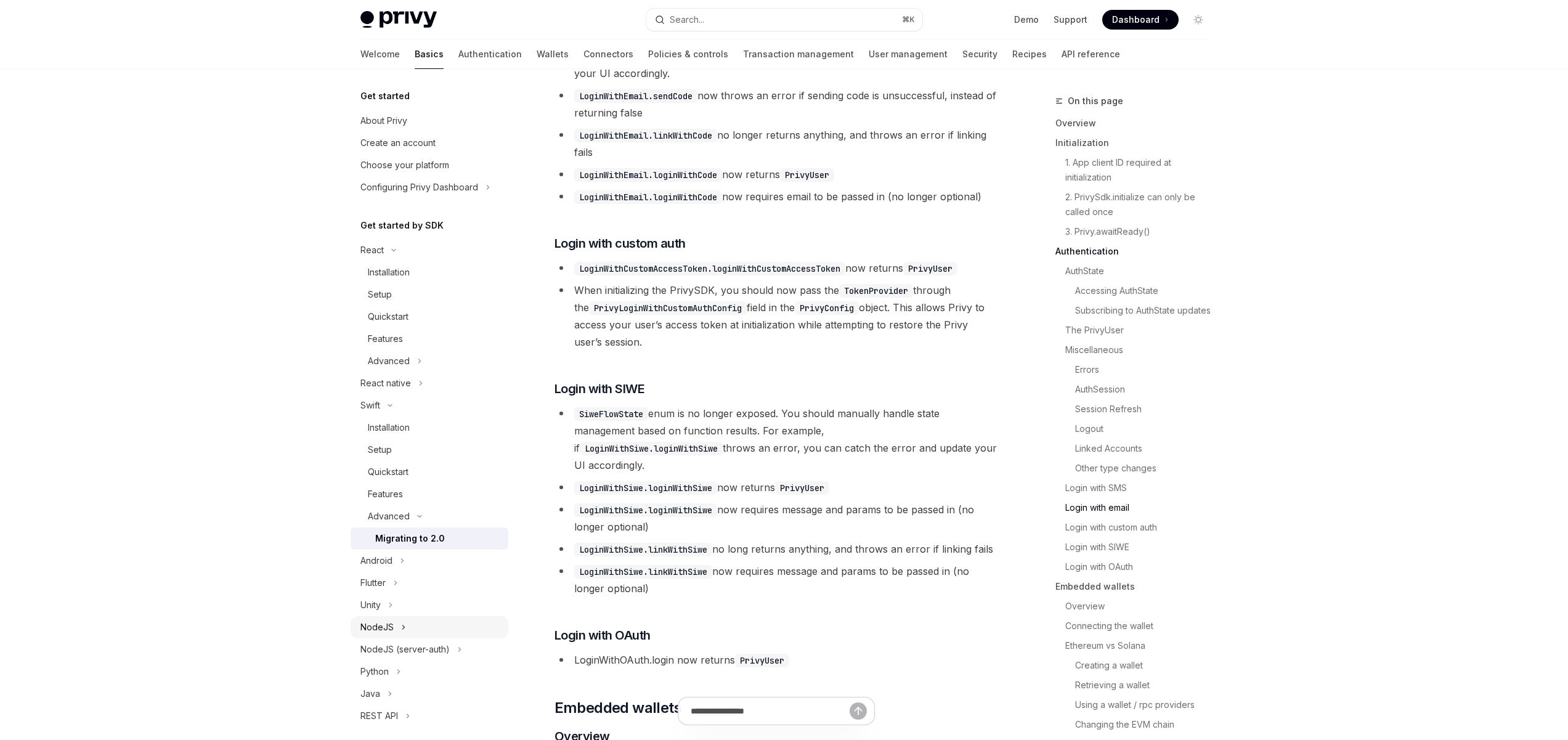
click at [393, 620] on button "NodeJS" at bounding box center [429, 627] width 158 height 22
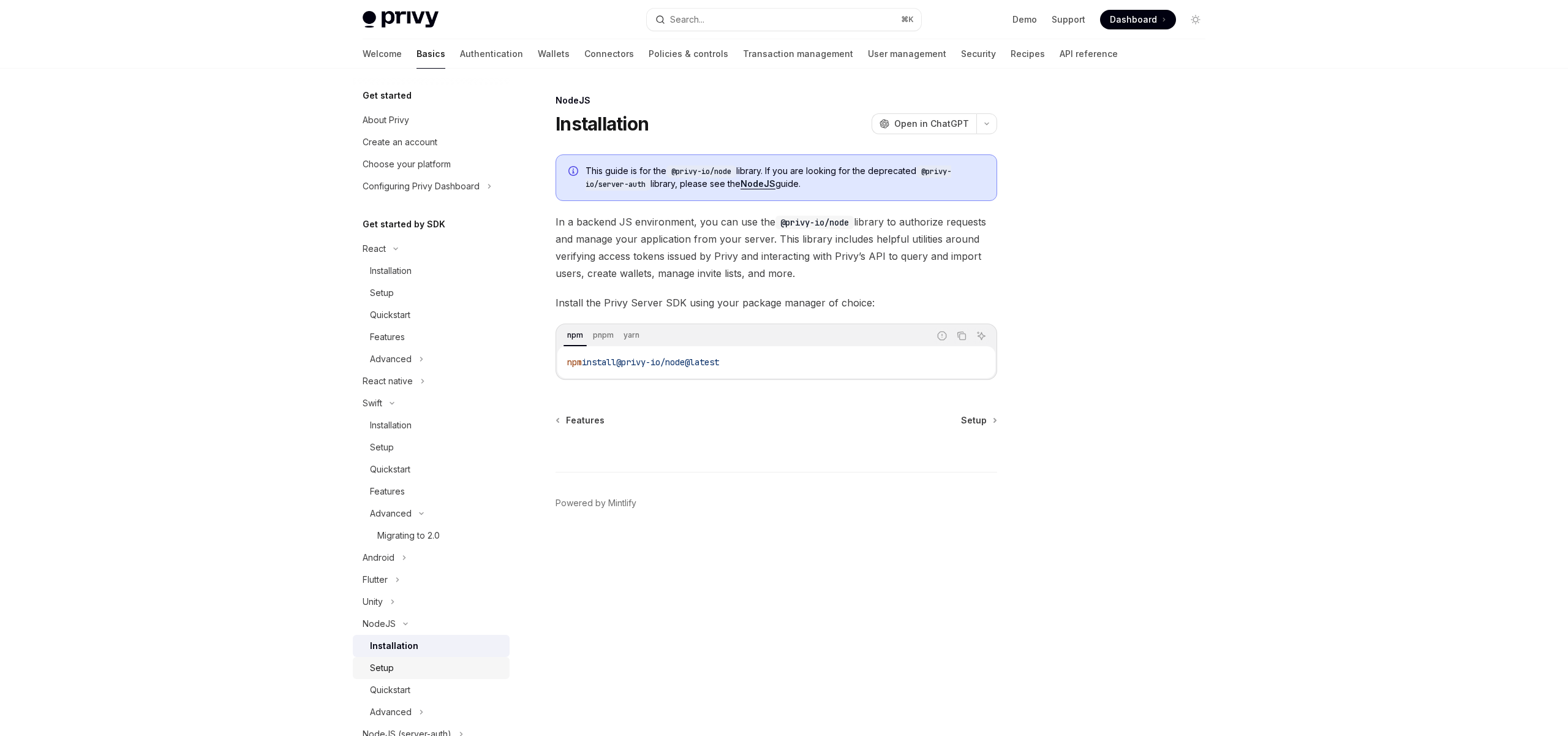
click at [404, 669] on div "Setup" at bounding box center [436, 668] width 132 height 15
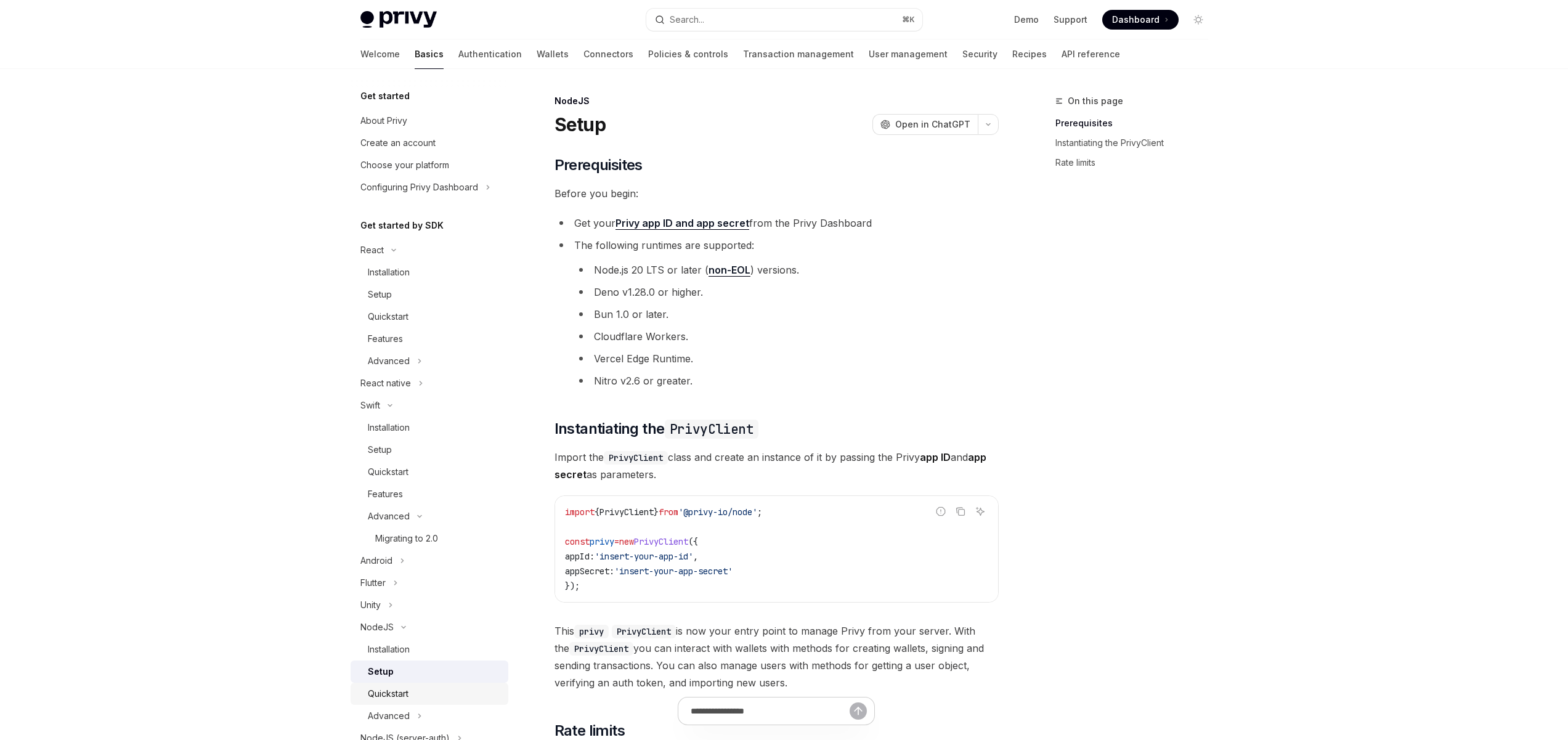
click at [410, 691] on div "Quickstart" at bounding box center [434, 693] width 133 height 15
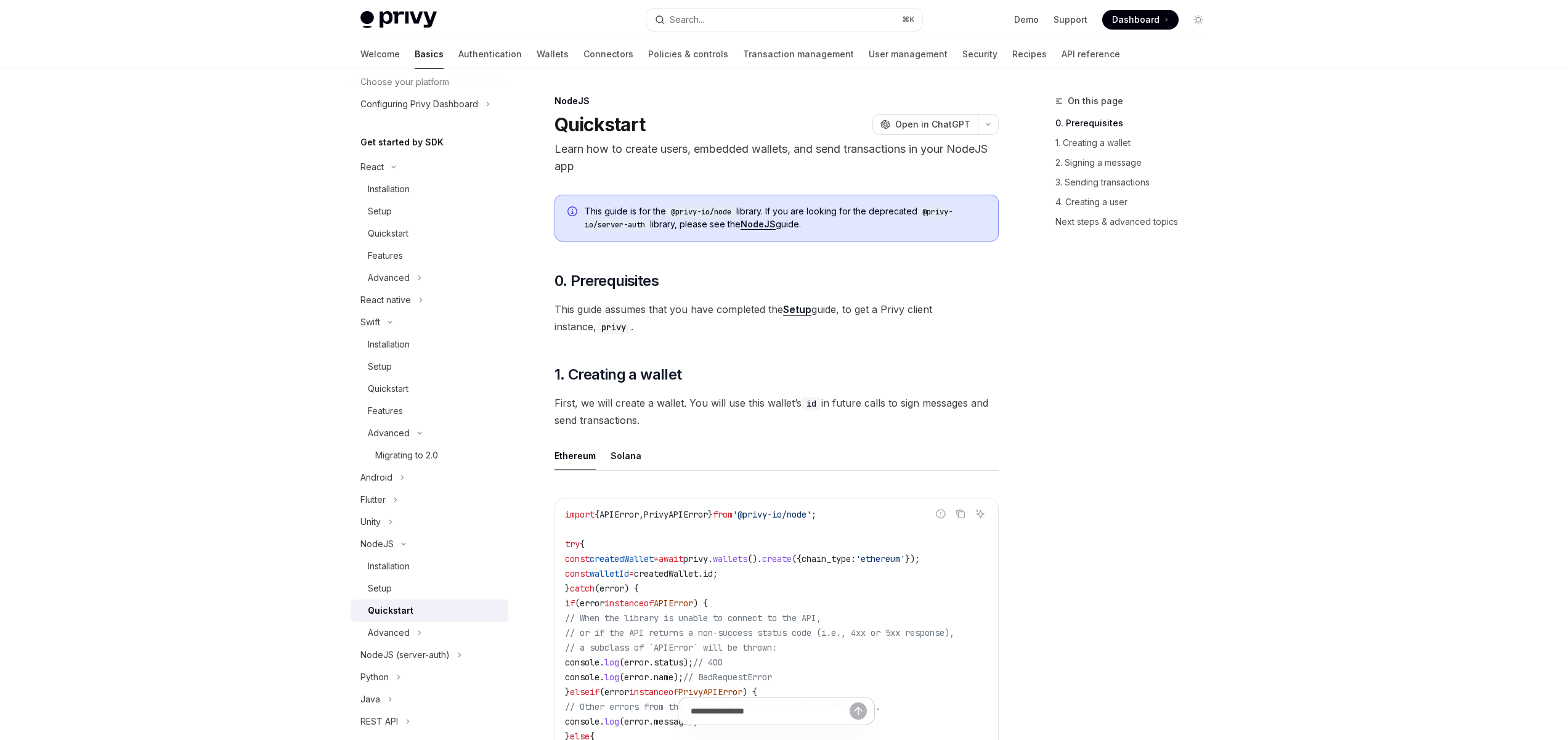
scroll to position [148, 0]
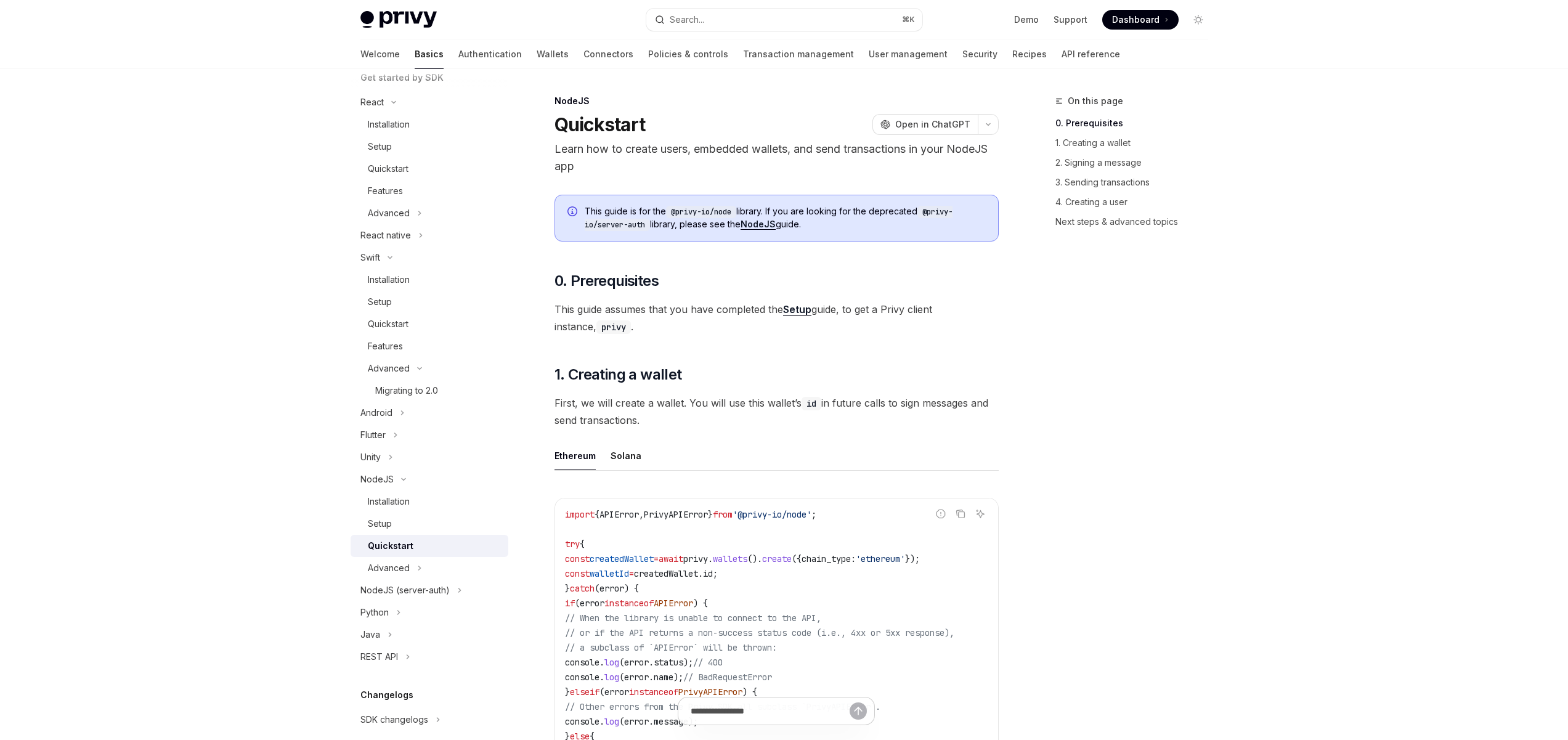
click at [1062, 54] on link "API reference" at bounding box center [1091, 54] width 59 height 29
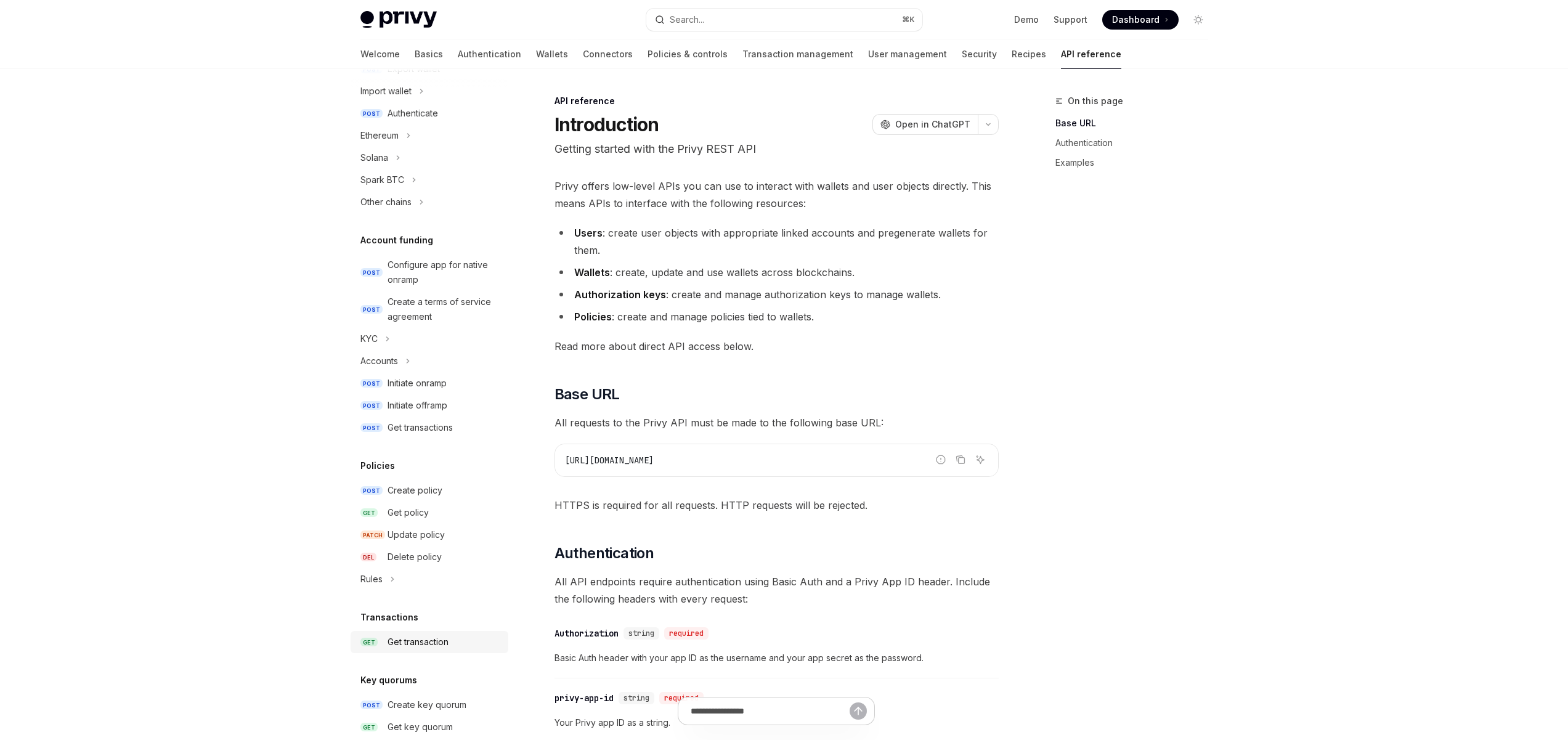
scroll to position [32, 0]
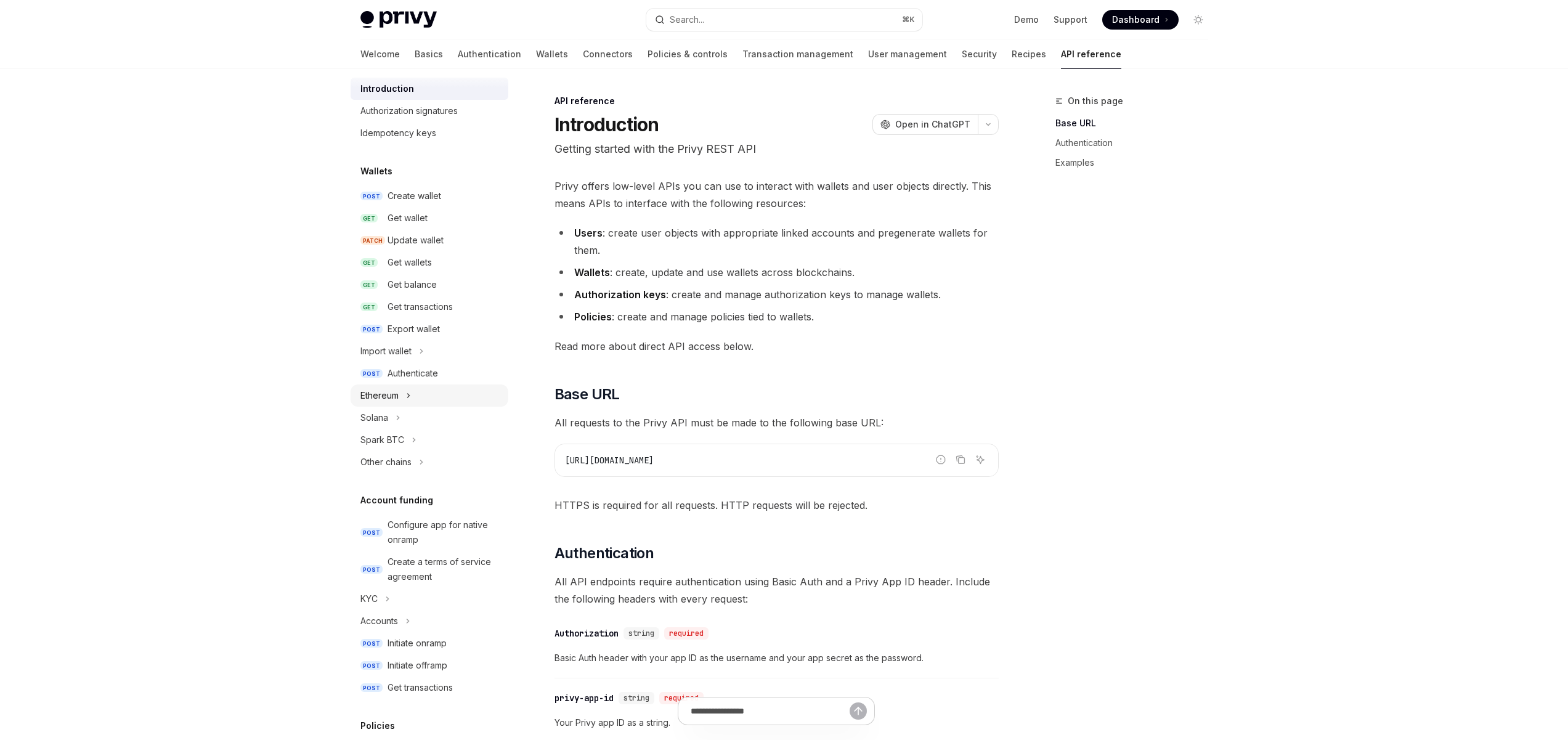
click at [407, 396] on icon "Toggle Ethereum section" at bounding box center [408, 395] width 5 height 15
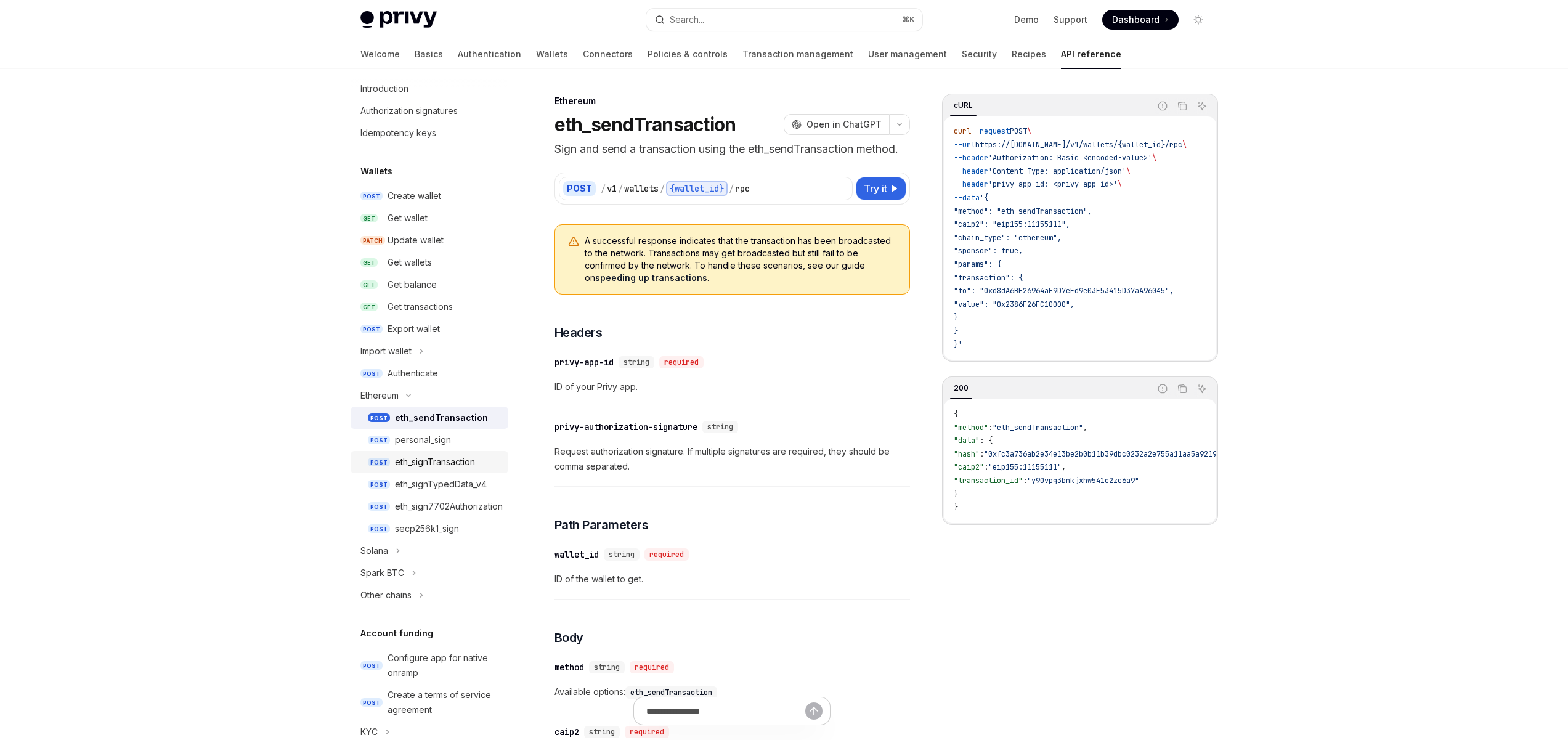
click at [439, 460] on div "eth_signTransaction" at bounding box center [435, 462] width 80 height 15
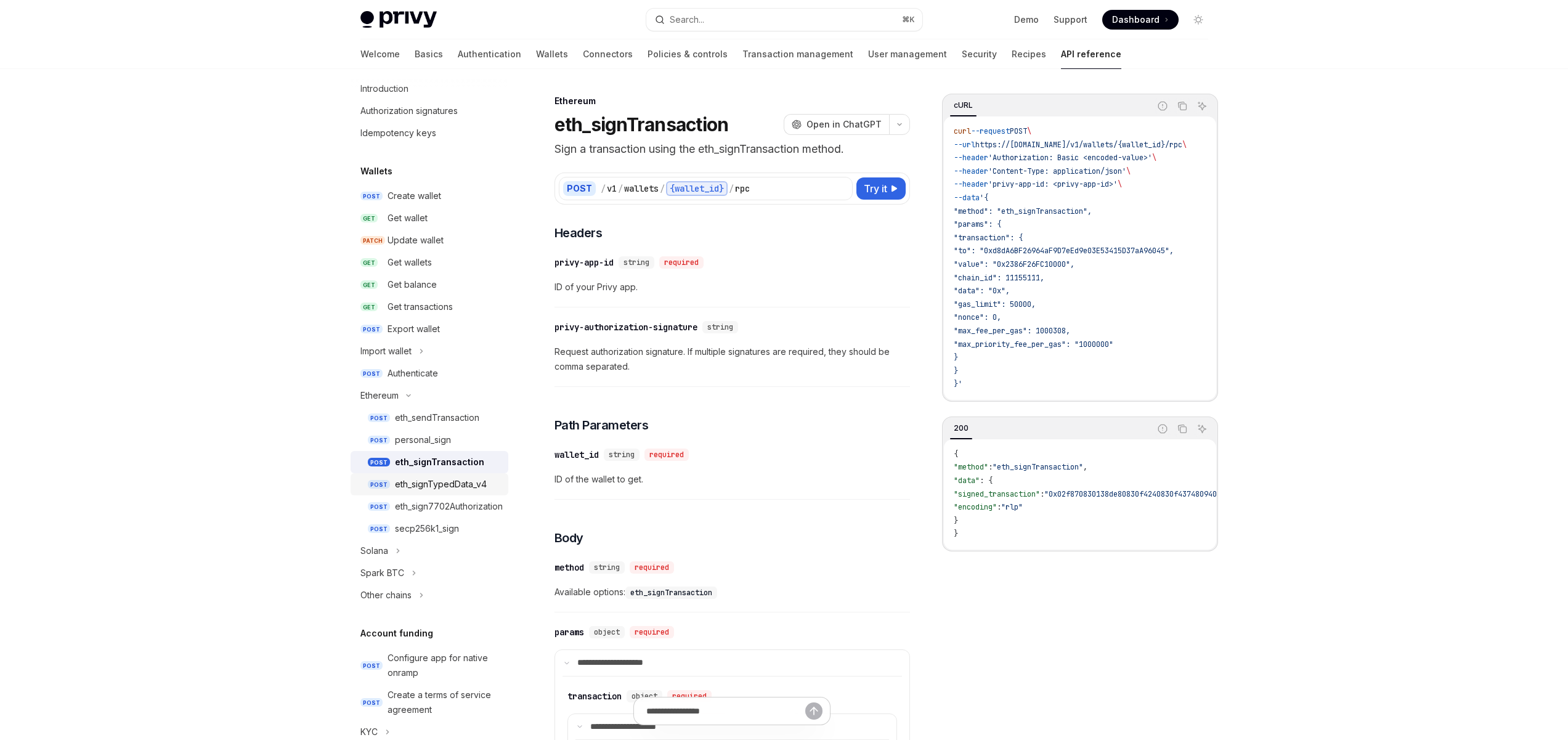
click at [439, 487] on div "eth_signTypedData_v4" at bounding box center [441, 484] width 92 height 15
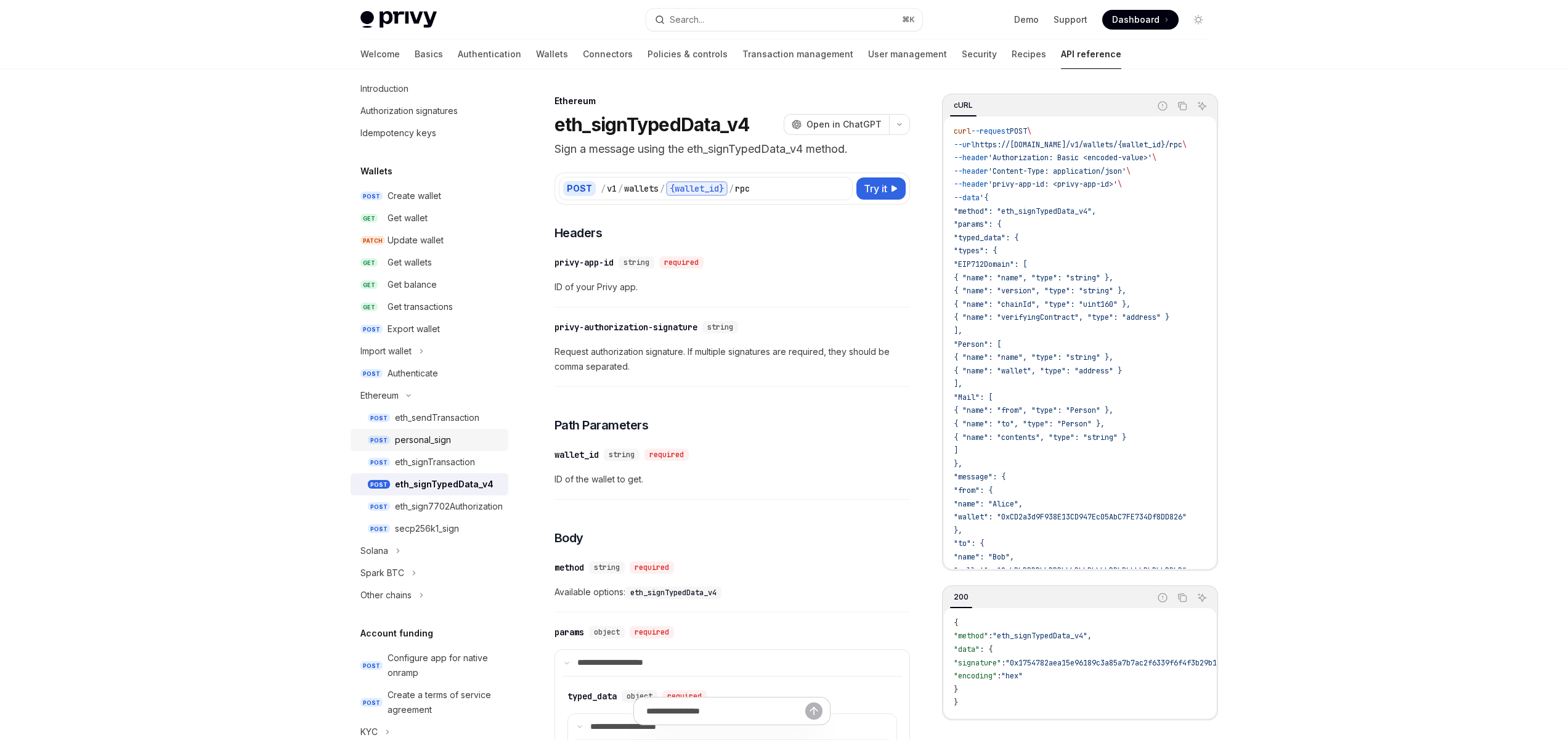
click at [437, 432] on div "personal_sign" at bounding box center [423, 439] width 56 height 15
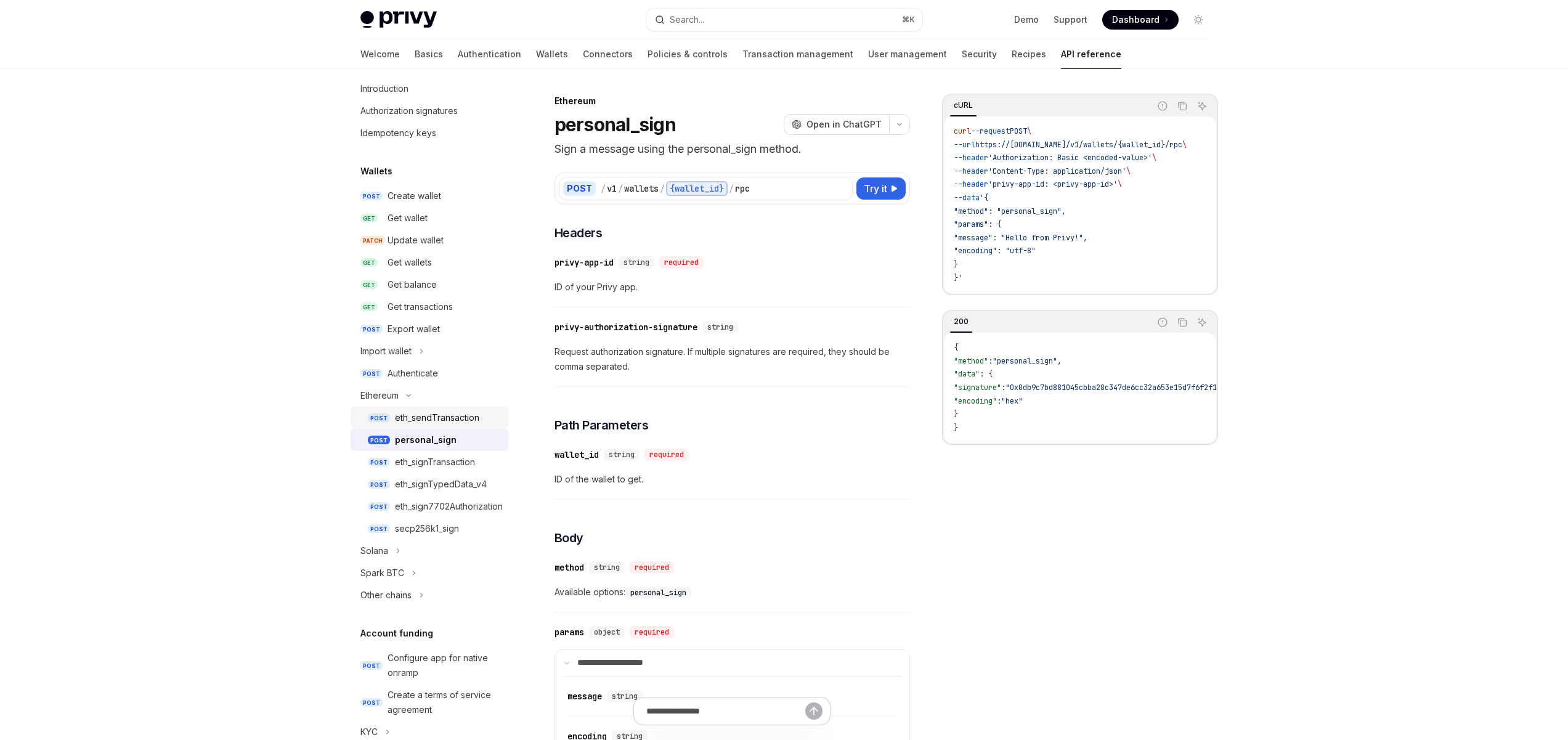
click at [440, 410] on div "eth_sendTransaction" at bounding box center [438, 417] width 84 height 15
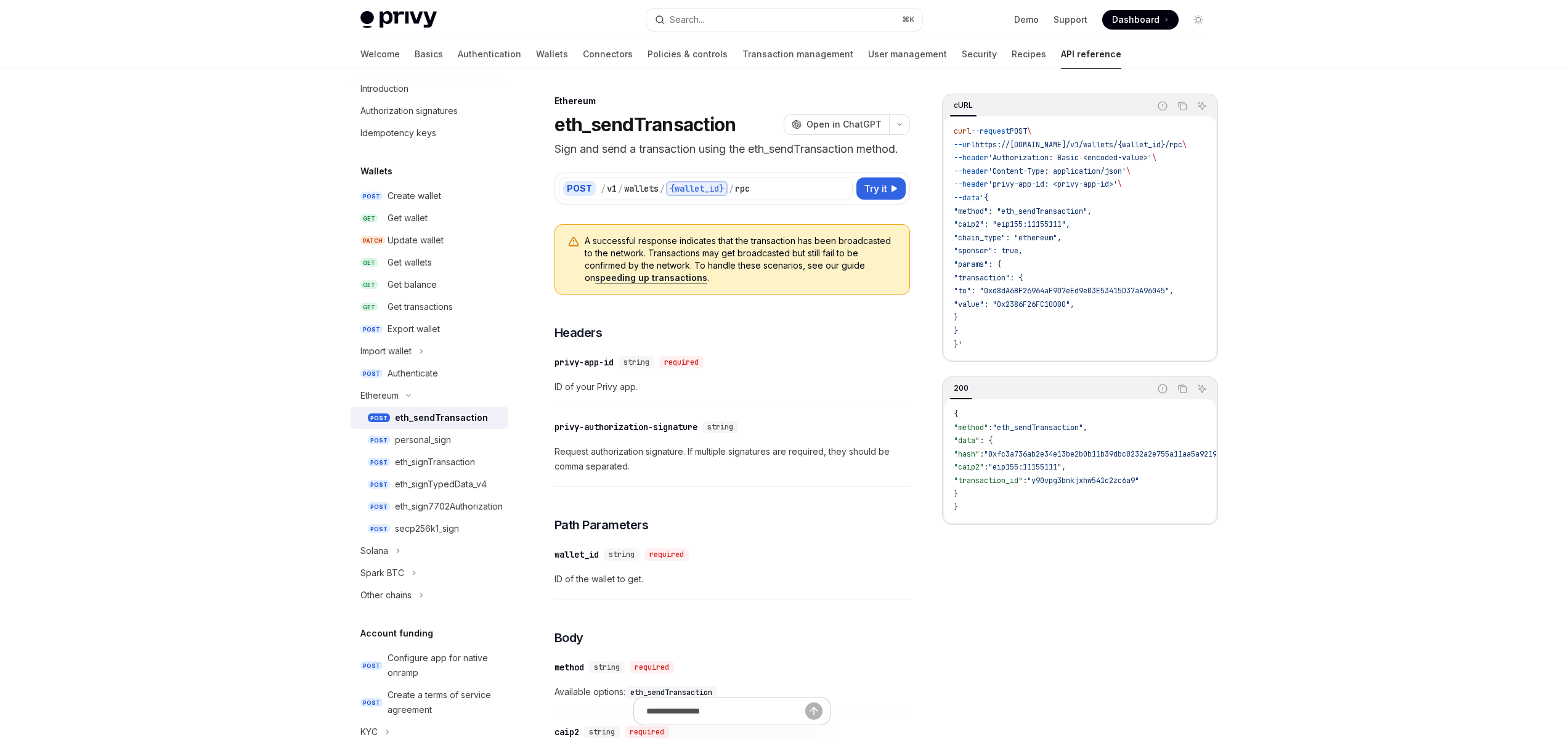
click at [432, 510] on div "eth_sign7702Authorization" at bounding box center [450, 506] width 108 height 15
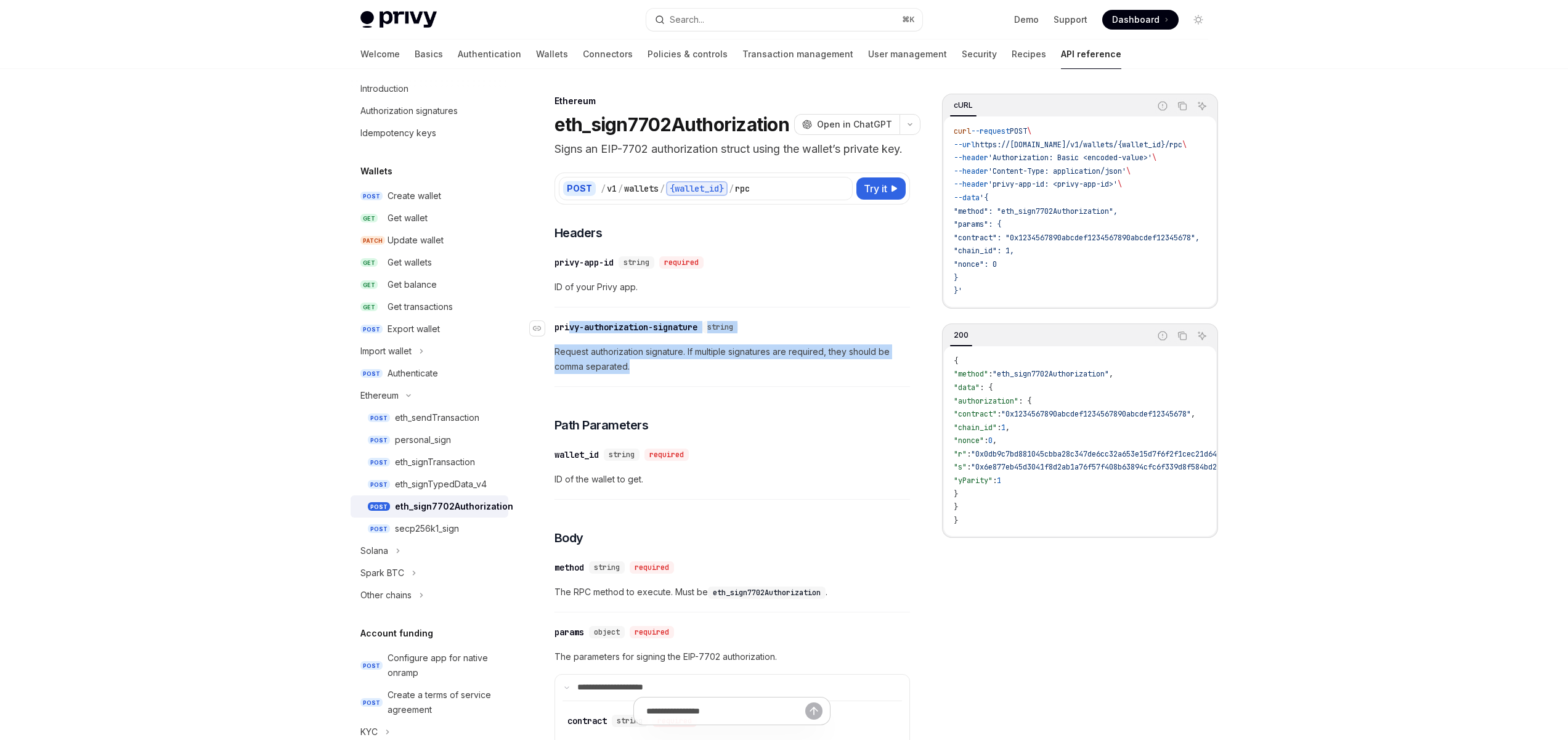
drag, startPoint x: 588, startPoint y: 366, endPoint x: 571, endPoint y: 348, distance: 24.8
click at [571, 348] on div "​ privy-authorization-signature string Request authorization signature. If mult…" at bounding box center [732, 350] width 356 height 73
click at [658, 387] on div "​ privy-authorization-signature string Request authorization signature. If mult…" at bounding box center [732, 350] width 356 height 73
drag, startPoint x: 639, startPoint y: 385, endPoint x: 611, endPoint y: 369, distance: 32.2
click at [580, 349] on div "​ privy-authorization-signature string Request authorization signature. If mult…" at bounding box center [732, 350] width 356 height 73
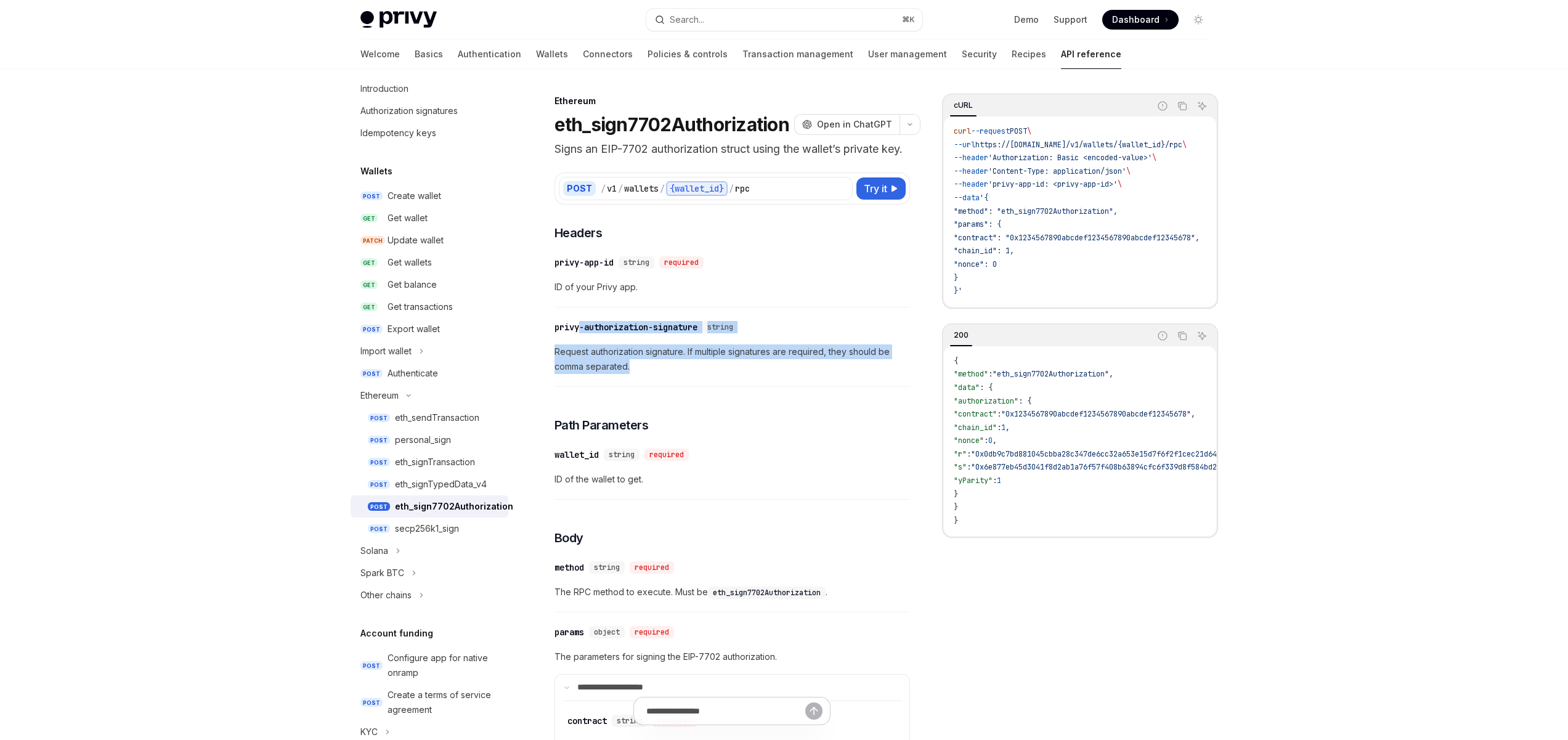
click at [658, 387] on div "​ privy-authorization-signature string Request authorization signature. If mult…" at bounding box center [732, 350] width 356 height 73
click at [747, 404] on div "**********" at bounding box center [732, 737] width 356 height 1027
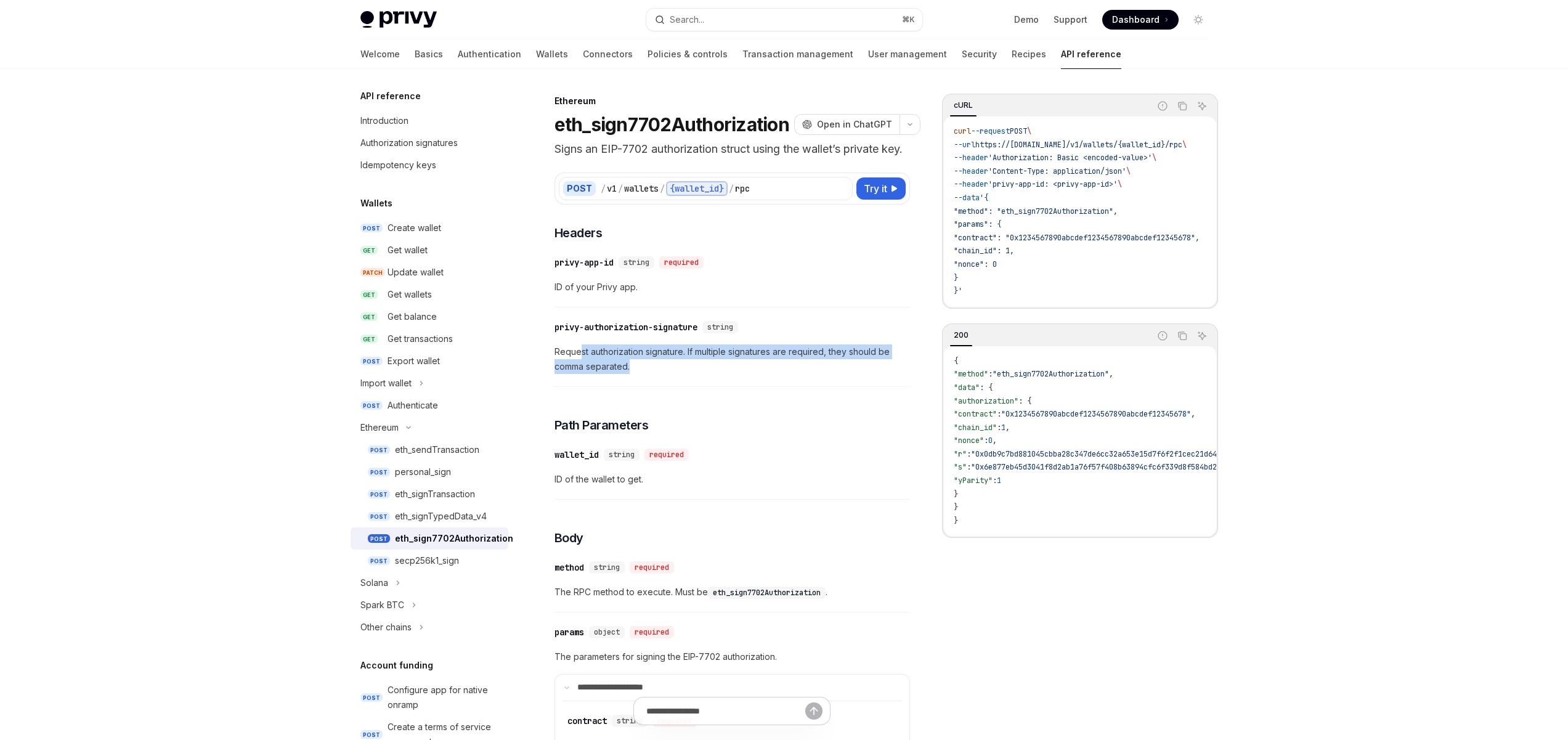
drag, startPoint x: 656, startPoint y: 383, endPoint x: 579, endPoint y: 365, distance: 79.1
click at [579, 365] on span "Request authorization signature. If multiple signatures are required, they shou…" at bounding box center [732, 359] width 356 height 29
click at [662, 387] on div "​ privy-authorization-signature string Request authorization signature. If mult…" at bounding box center [732, 350] width 356 height 73
drag, startPoint x: 555, startPoint y: 370, endPoint x: 677, endPoint y: 370, distance: 122.0
click at [677, 370] on span "Request authorization signature. If multiple signatures are required, they shou…" at bounding box center [732, 359] width 356 height 29
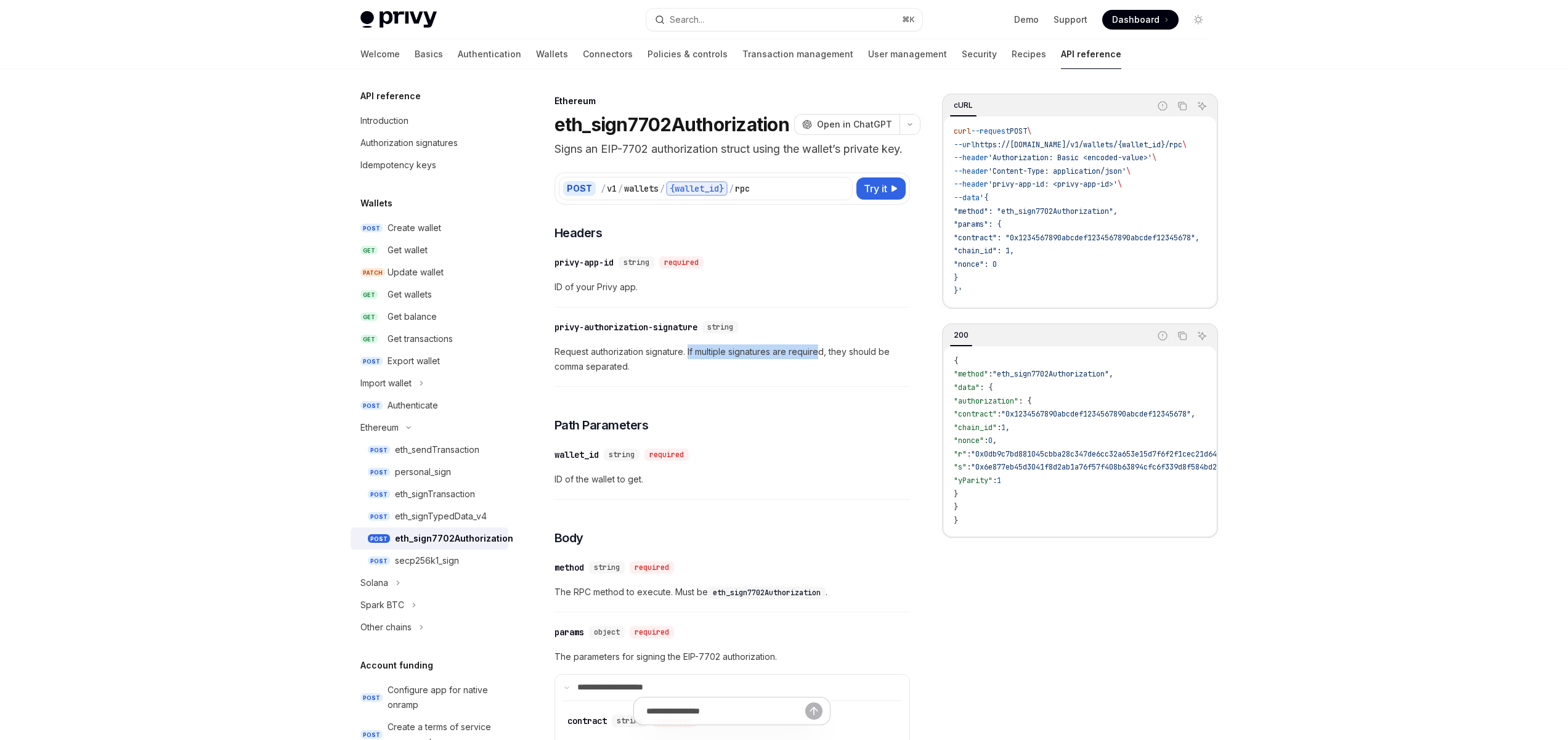
drag, startPoint x: 820, startPoint y: 371, endPoint x: 685, endPoint y: 369, distance: 135.0
click at [685, 369] on span "Request authorization signature. If multiple signatures are required, they shou…" at bounding box center [732, 359] width 356 height 29
click at [674, 369] on span "Request authorization signature. If multiple signatures are required, they shou…" at bounding box center [732, 359] width 356 height 29
drag, startPoint x: 667, startPoint y: 385, endPoint x: 650, endPoint y: 387, distance: 17.1
click at [588, 368] on span "Request authorization signature. If multiple signatures are required, they shou…" at bounding box center [732, 359] width 356 height 29
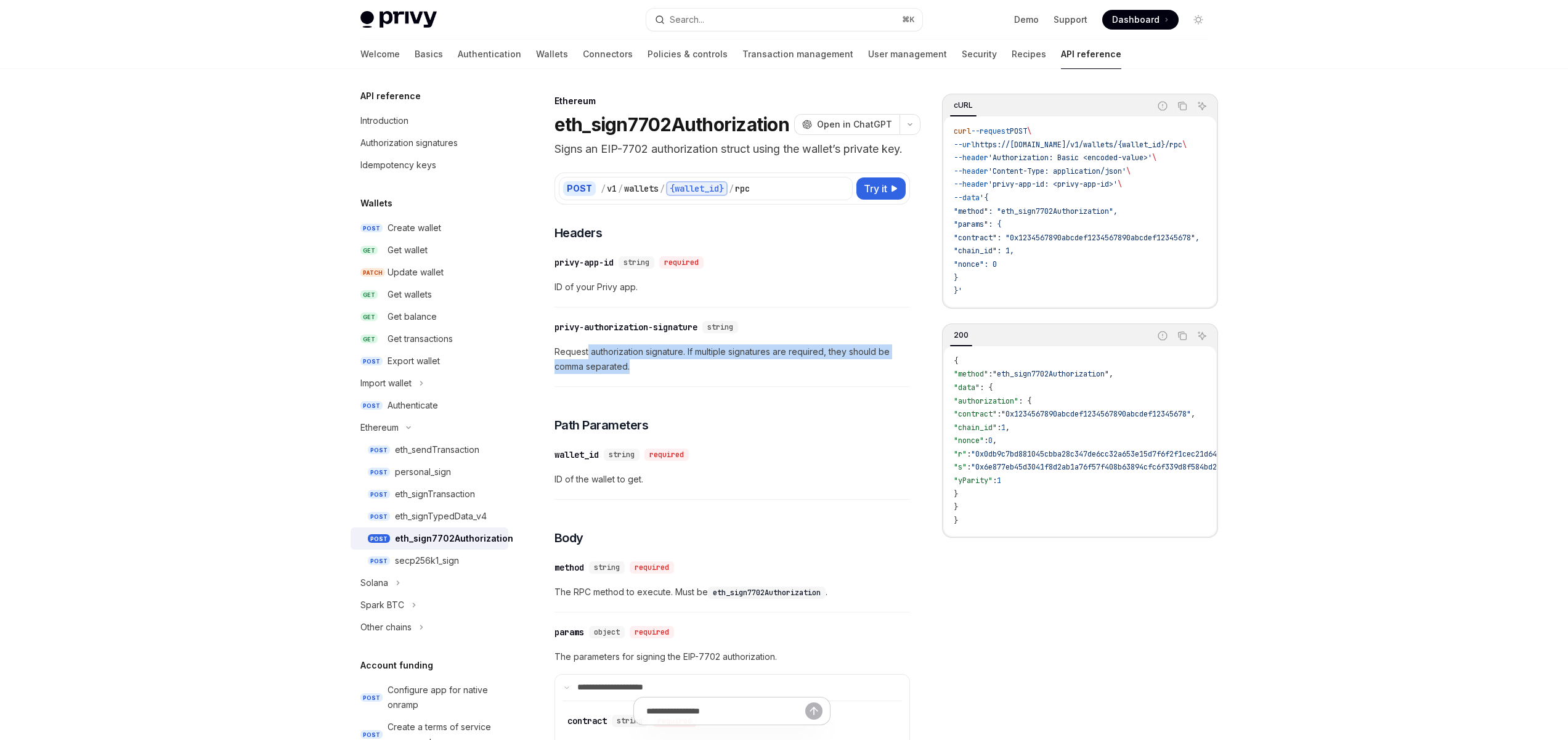
click at [667, 374] on span "Request authorization signature. If multiple signatures are required, they shou…" at bounding box center [732, 359] width 356 height 29
click at [438, 144] on div "Authorization signatures" at bounding box center [409, 143] width 97 height 15
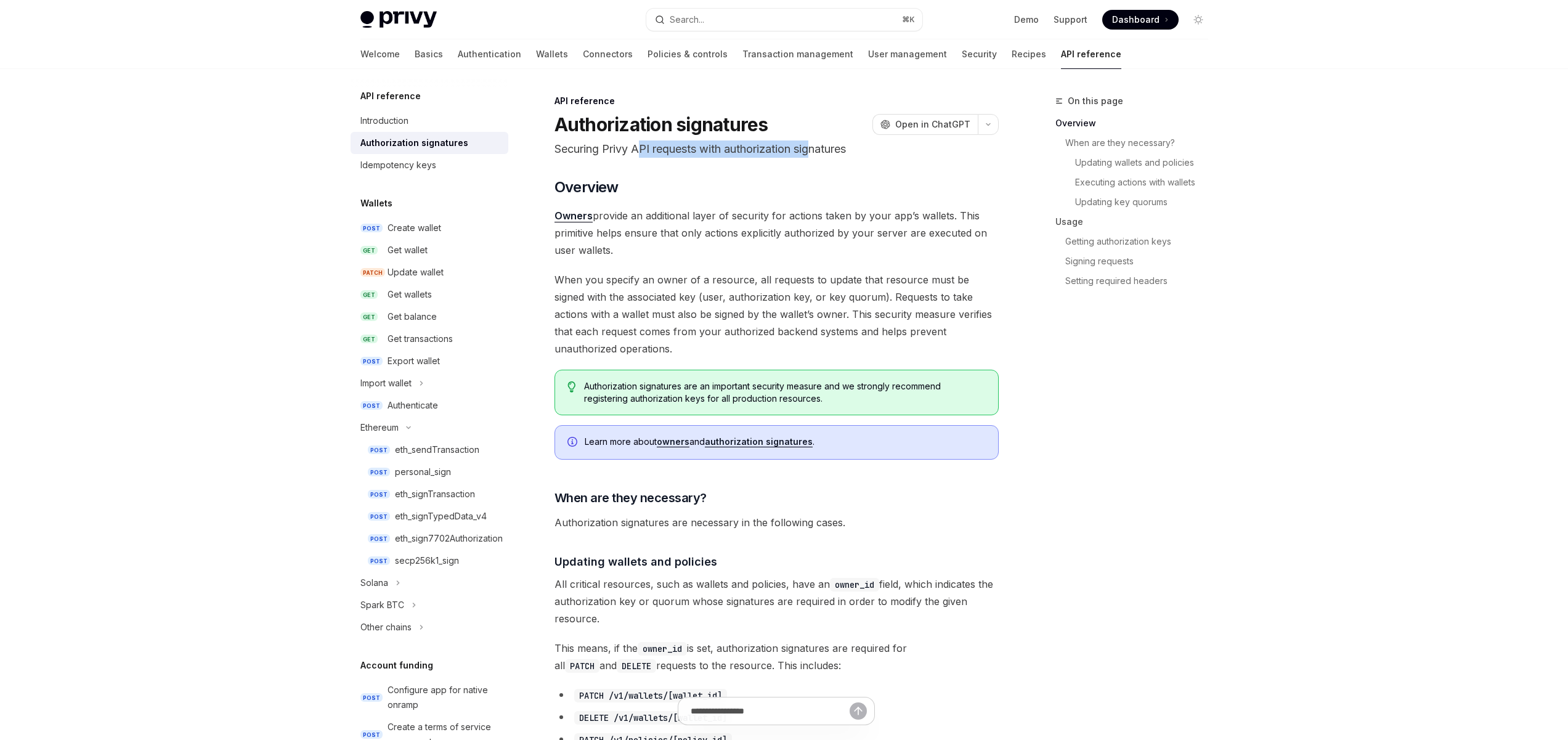
drag, startPoint x: 793, startPoint y: 149, endPoint x: 626, endPoint y: 148, distance: 167.0
click at [626, 148] on p "Securing Privy API requests with authorization signatures" at bounding box center [776, 149] width 444 height 17
click at [623, 148] on p "Securing Privy API requests with authorization signatures" at bounding box center [776, 149] width 444 height 17
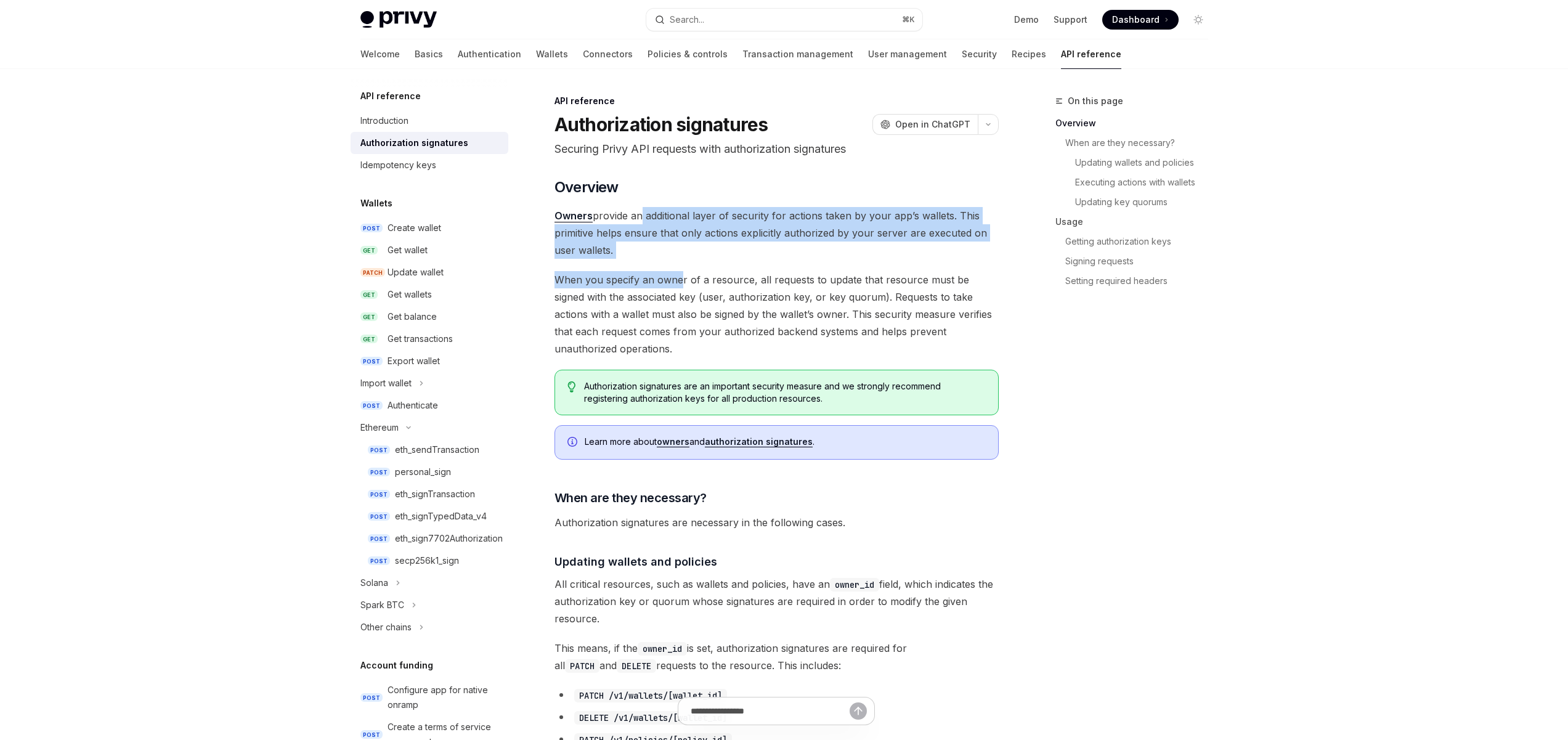
drag, startPoint x: 639, startPoint y: 212, endPoint x: 725, endPoint y: 344, distance: 157.5
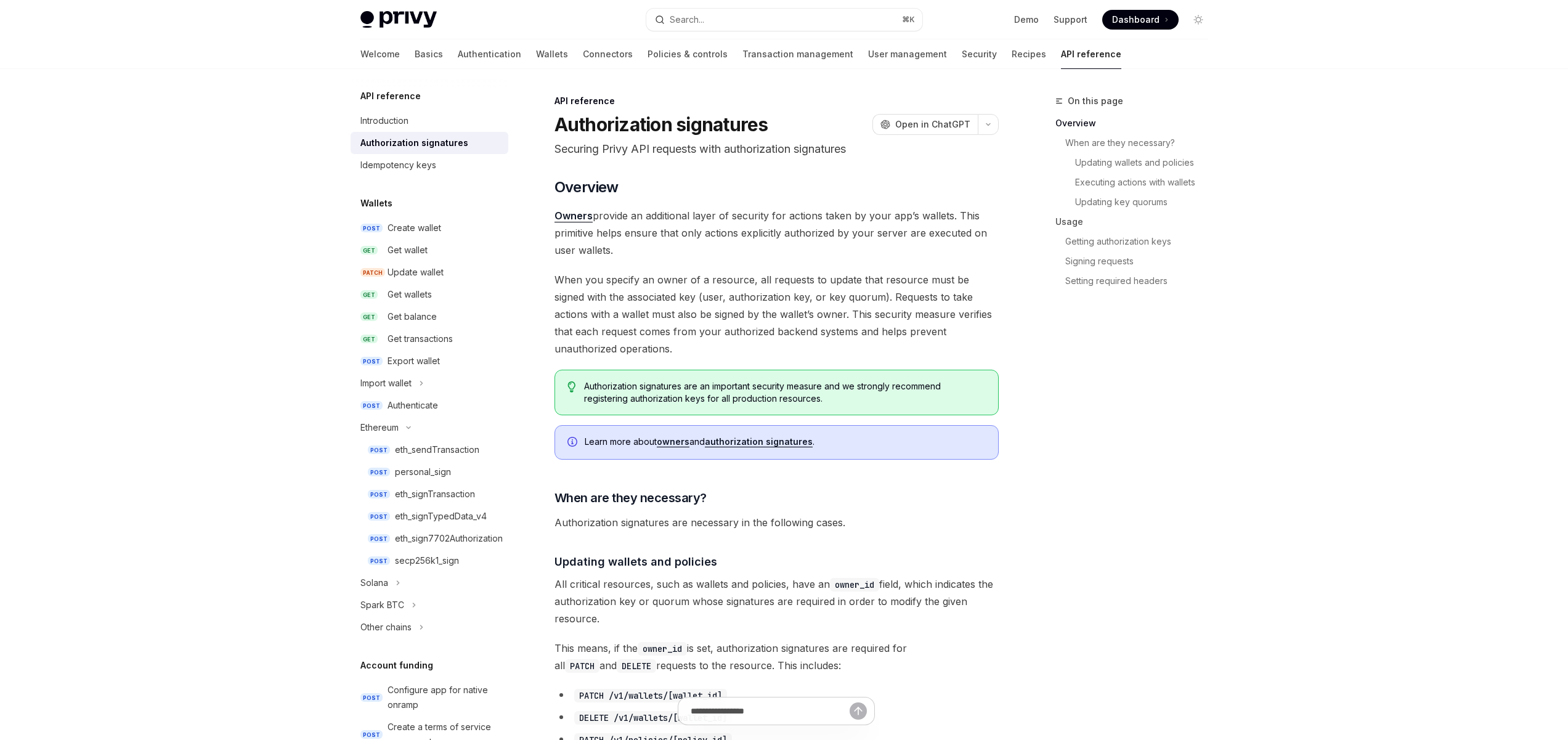
click at [726, 345] on span "When you specify an owner of a resource, all requests to update that resource m…" at bounding box center [776, 315] width 444 height 86
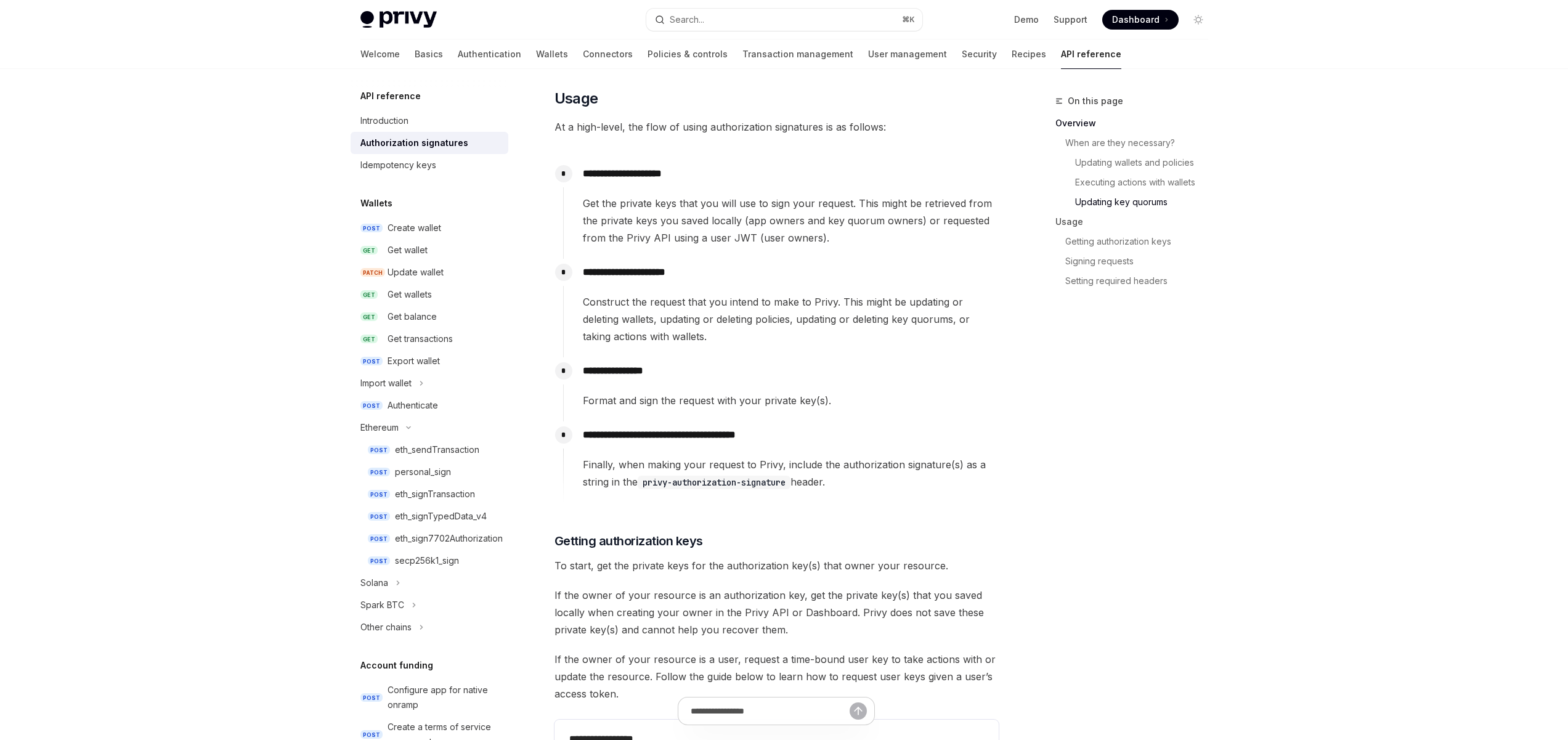
scroll to position [1016, 0]
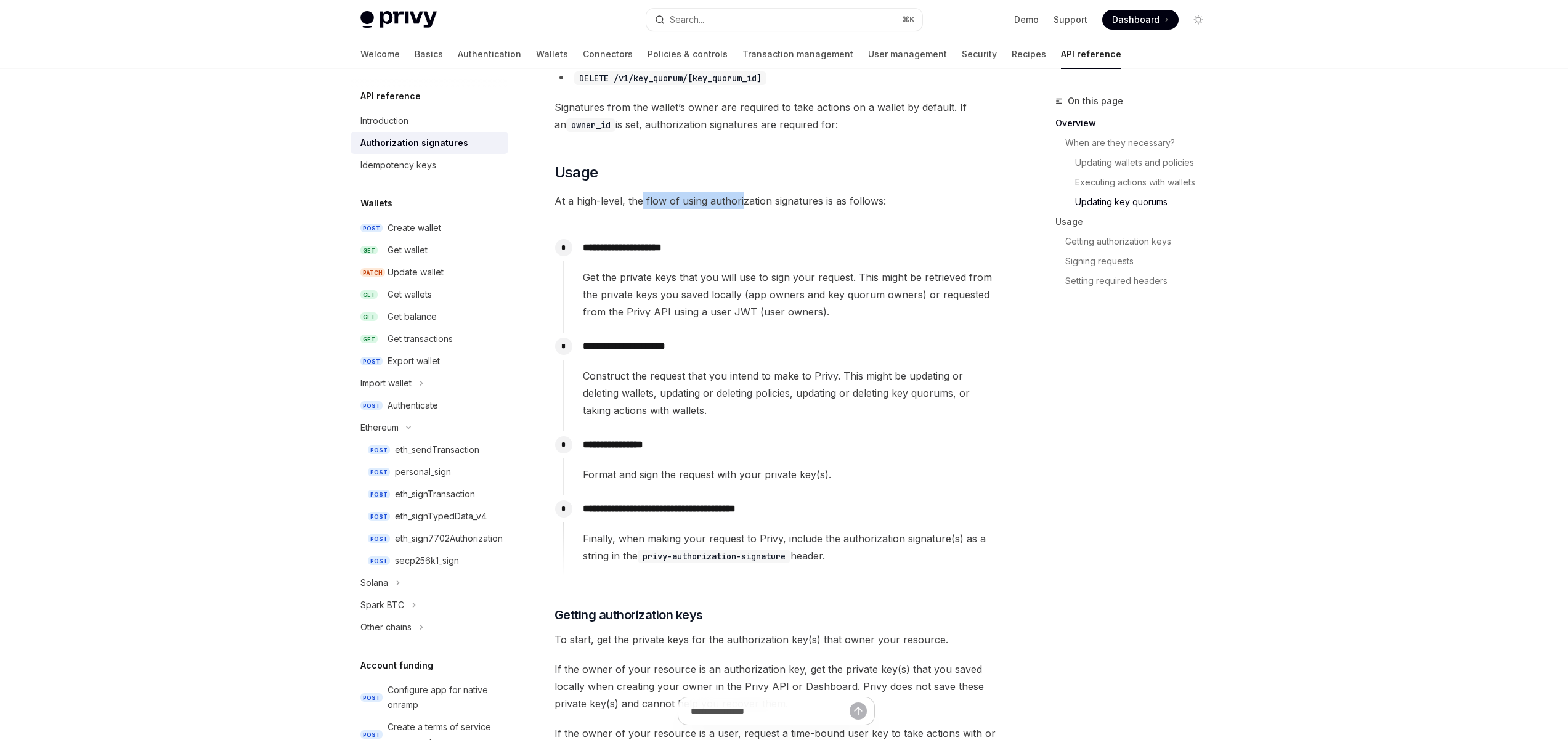
drag, startPoint x: 728, startPoint y: 200, endPoint x: 617, endPoint y: 199, distance: 111.0
click at [624, 199] on span "At a high-level, the flow of using authorization signatures is as follows:" at bounding box center [776, 201] width 444 height 17
click at [592, 200] on span "At a high-level, the flow of using authorization signatures is as follows:" at bounding box center [776, 201] width 444 height 17
drag, startPoint x: 669, startPoint y: 247, endPoint x: 602, endPoint y: 245, distance: 67.0
click at [602, 245] on p "**********" at bounding box center [790, 248] width 416 height 17
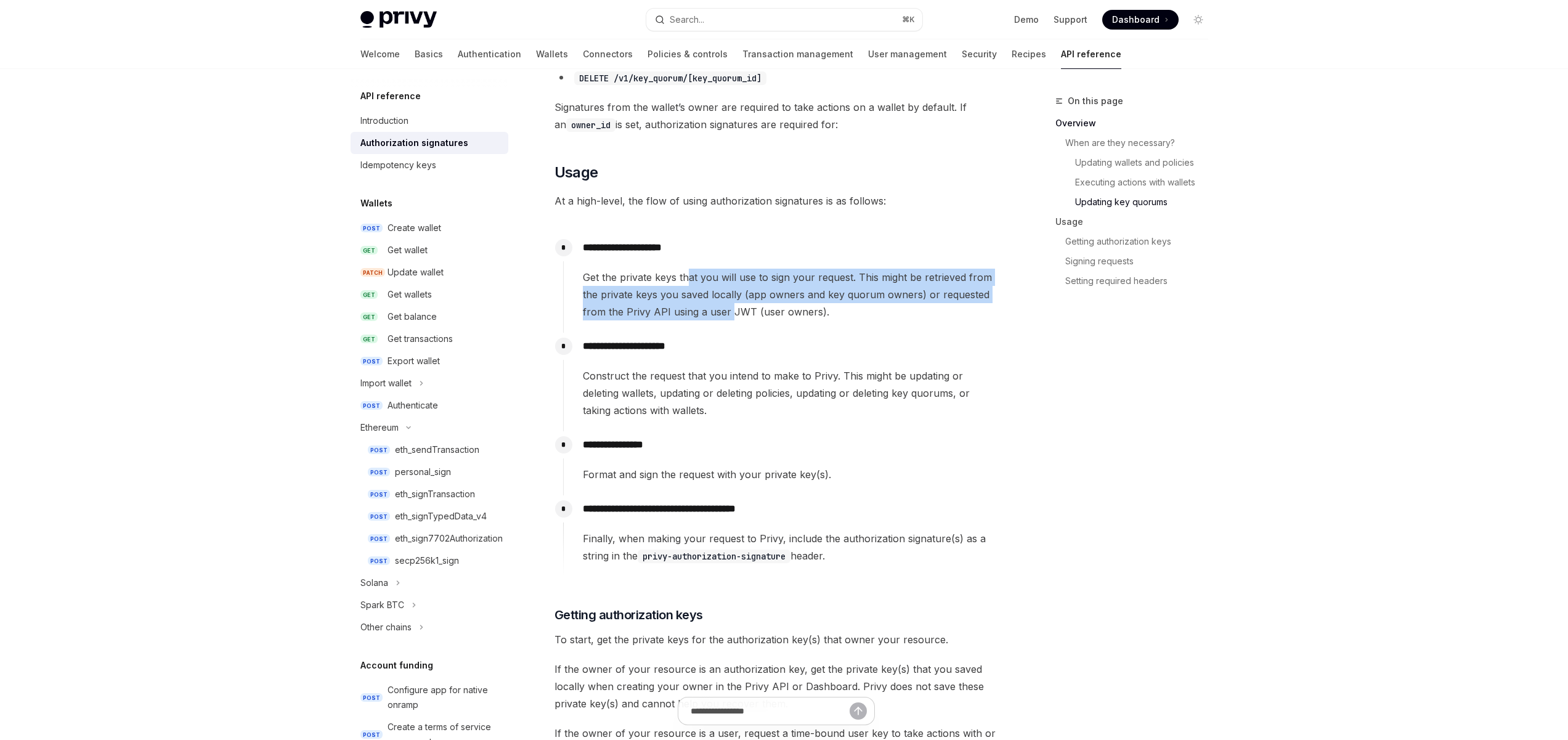
drag, startPoint x: 687, startPoint y: 279, endPoint x: 729, endPoint y: 304, distance: 48.9
click at [729, 304] on span "Get the private keys that you will use to sign your request. This might be retr…" at bounding box center [790, 294] width 416 height 51
drag, startPoint x: 785, startPoint y: 311, endPoint x: 699, endPoint y: 273, distance: 94.0
click at [699, 273] on span "Get the private keys that you will use to sign your request. This might be retr…" at bounding box center [790, 294] width 416 height 51
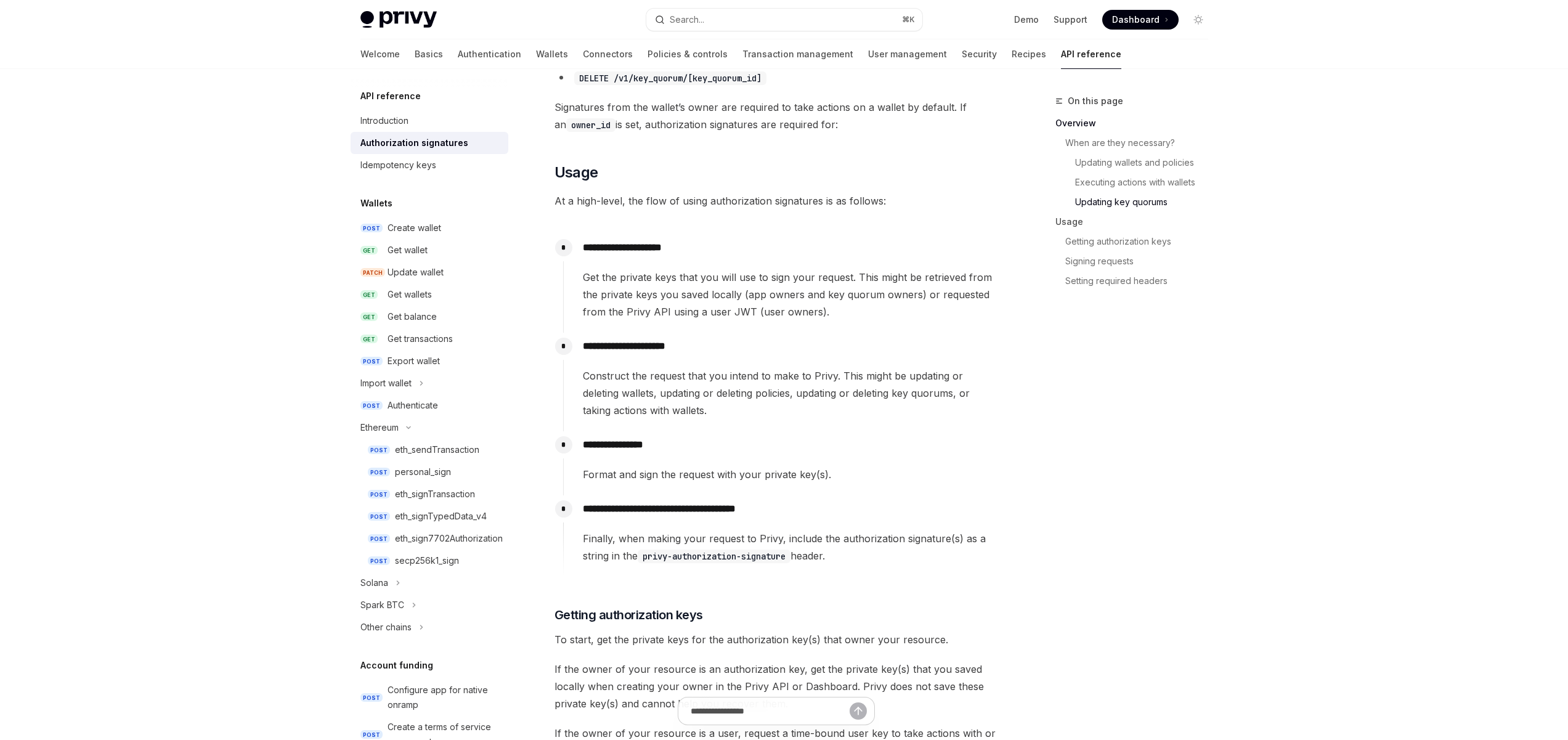
click at [813, 313] on span "Get the private keys that you will use to sign your request. This might be retr…" at bounding box center [790, 294] width 416 height 51
drag, startPoint x: 766, startPoint y: 309, endPoint x: 663, endPoint y: 310, distance: 103.0
click at [679, 310] on span "Get the private keys that you will use to sign your request. This might be retr…" at bounding box center [790, 294] width 416 height 51
click at [658, 310] on span "Get the private keys that you will use to sign your request. This might be retr…" at bounding box center [790, 294] width 416 height 51
drag, startPoint x: 615, startPoint y: 308, endPoint x: 658, endPoint y: 306, distance: 43.0
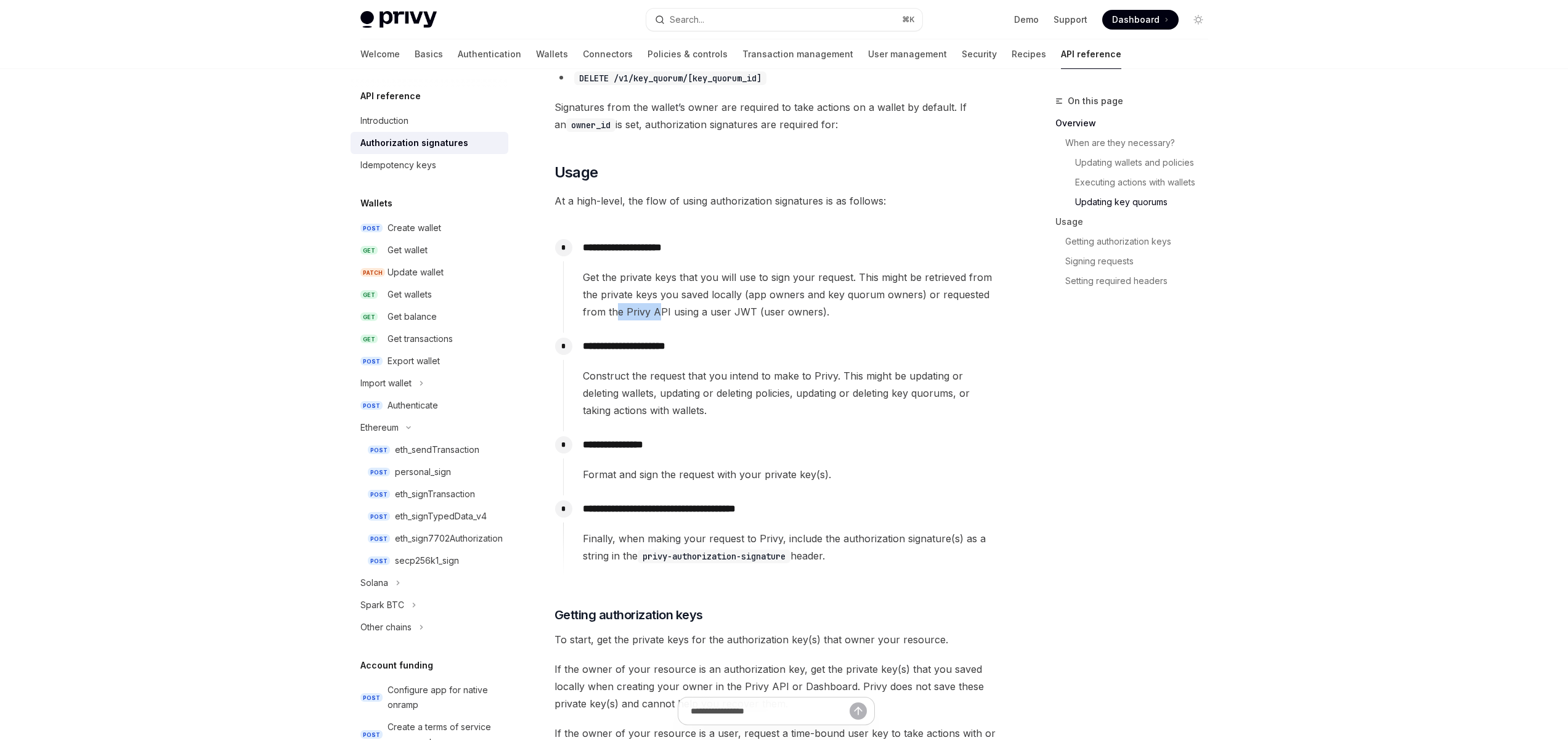
click at [658, 306] on span "Get the private keys that you will use to sign your request. This might be retr…" at bounding box center [790, 294] width 416 height 51
drag, startPoint x: 755, startPoint y: 310, endPoint x: 675, endPoint y: 312, distance: 80.0
click at [686, 312] on span "Get the private keys that you will use to sign your request. This might be retr…" at bounding box center [790, 294] width 416 height 51
click at [674, 312] on span "Get the private keys that you will use to sign your request. This might be retr…" at bounding box center [790, 294] width 416 height 51
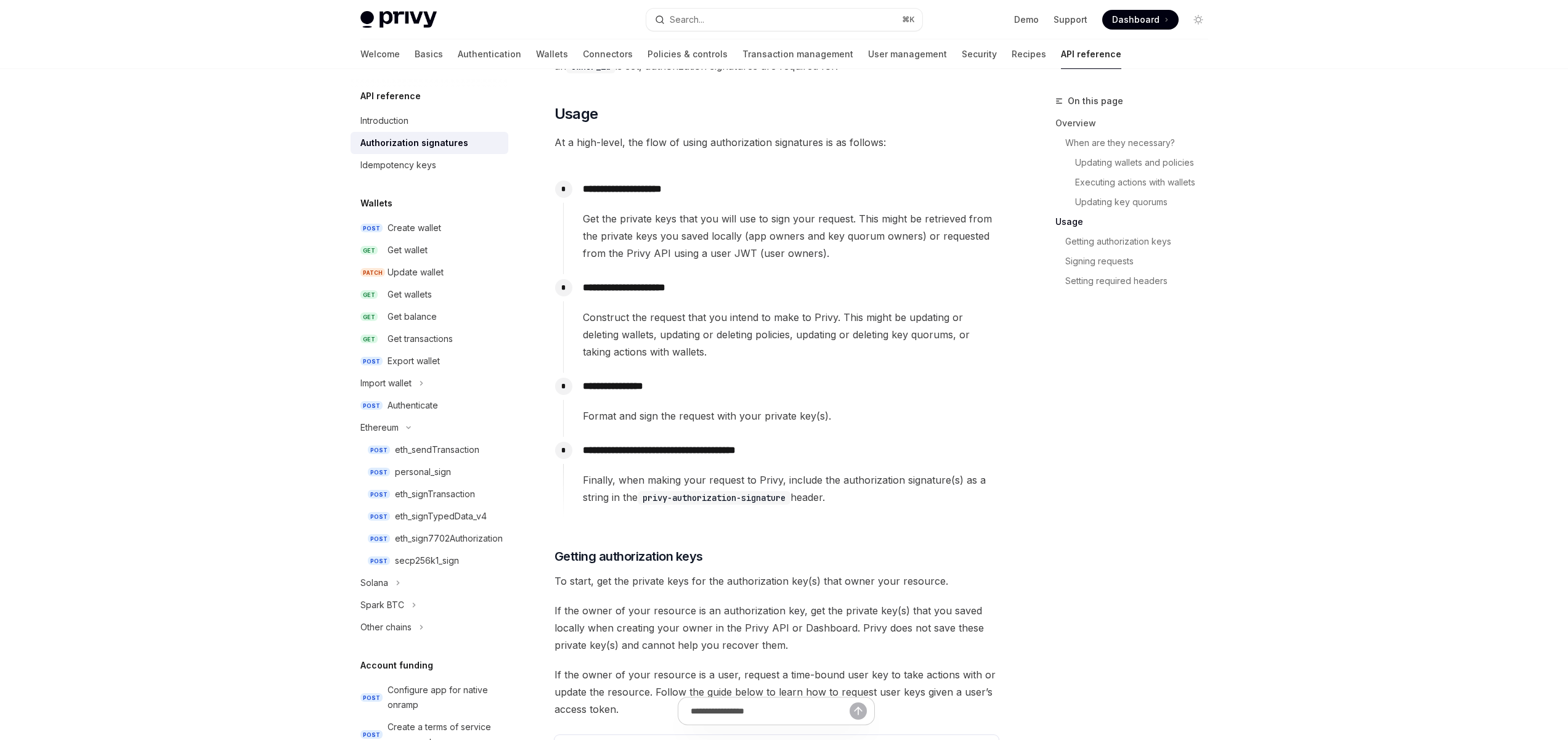
scroll to position [1090, 0]
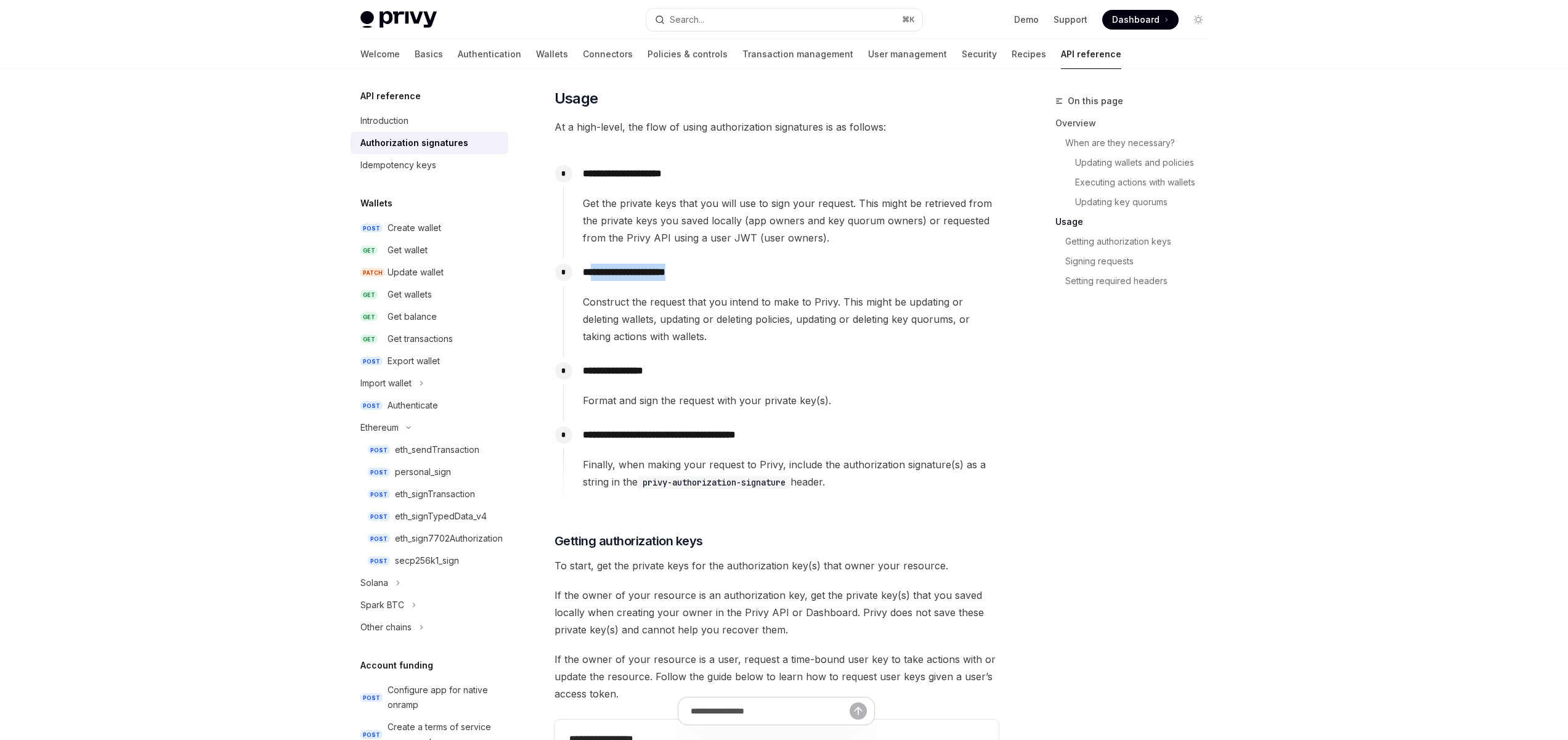
drag, startPoint x: 675, startPoint y: 271, endPoint x: 595, endPoint y: 271, distance: 80.0
click at [595, 271] on p "**********" at bounding box center [790, 271] width 416 height 17
click at [644, 303] on span "Construct the request that you intend to make to Privy. This might be updating …" at bounding box center [790, 319] width 416 height 51
click at [595, 271] on p "**********" at bounding box center [790, 271] width 416 height 17
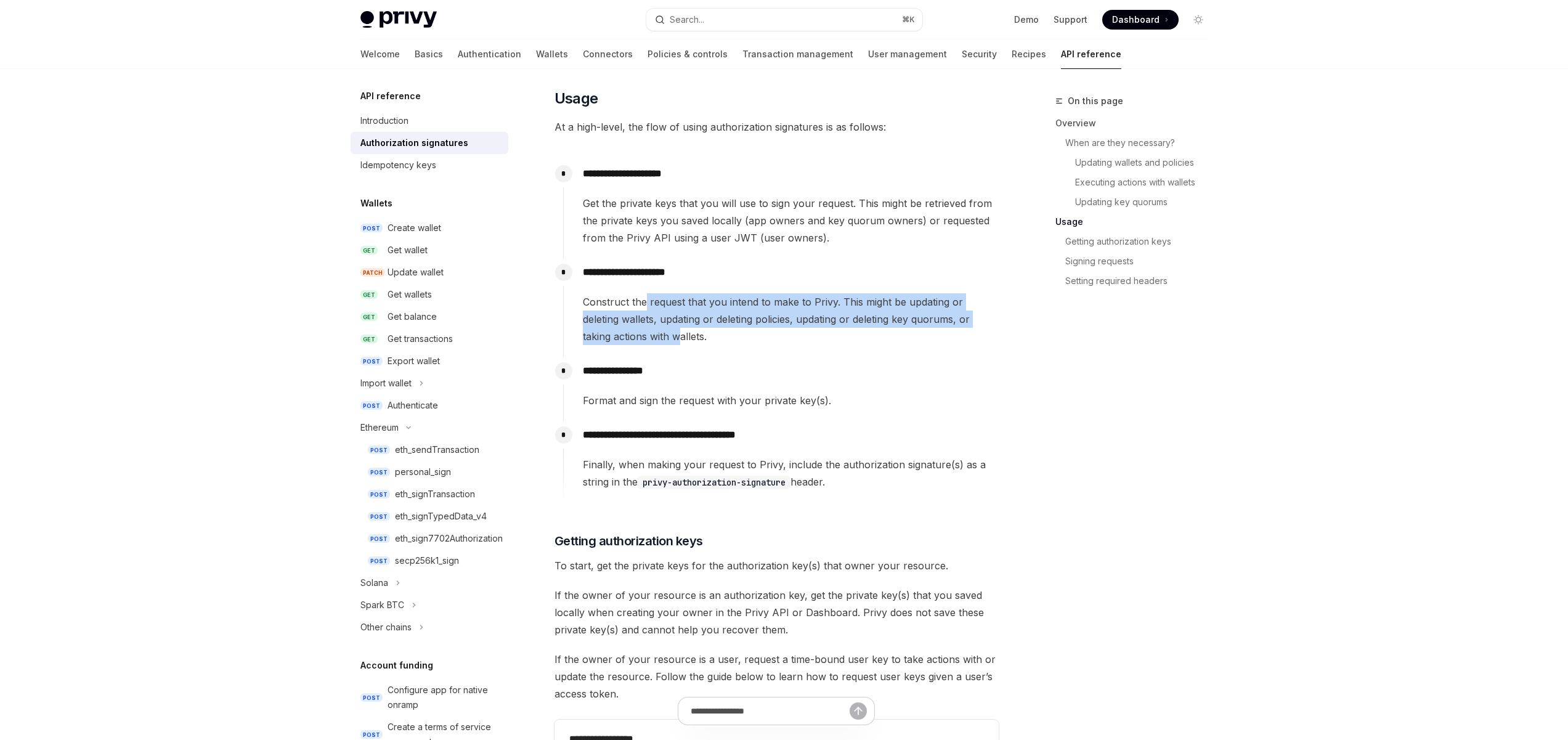
drag, startPoint x: 645, startPoint y: 299, endPoint x: 683, endPoint y: 333, distance: 51.0
click at [683, 333] on span "Construct the request that you intend to make to Privy. This might be updating …" at bounding box center [790, 319] width 416 height 51
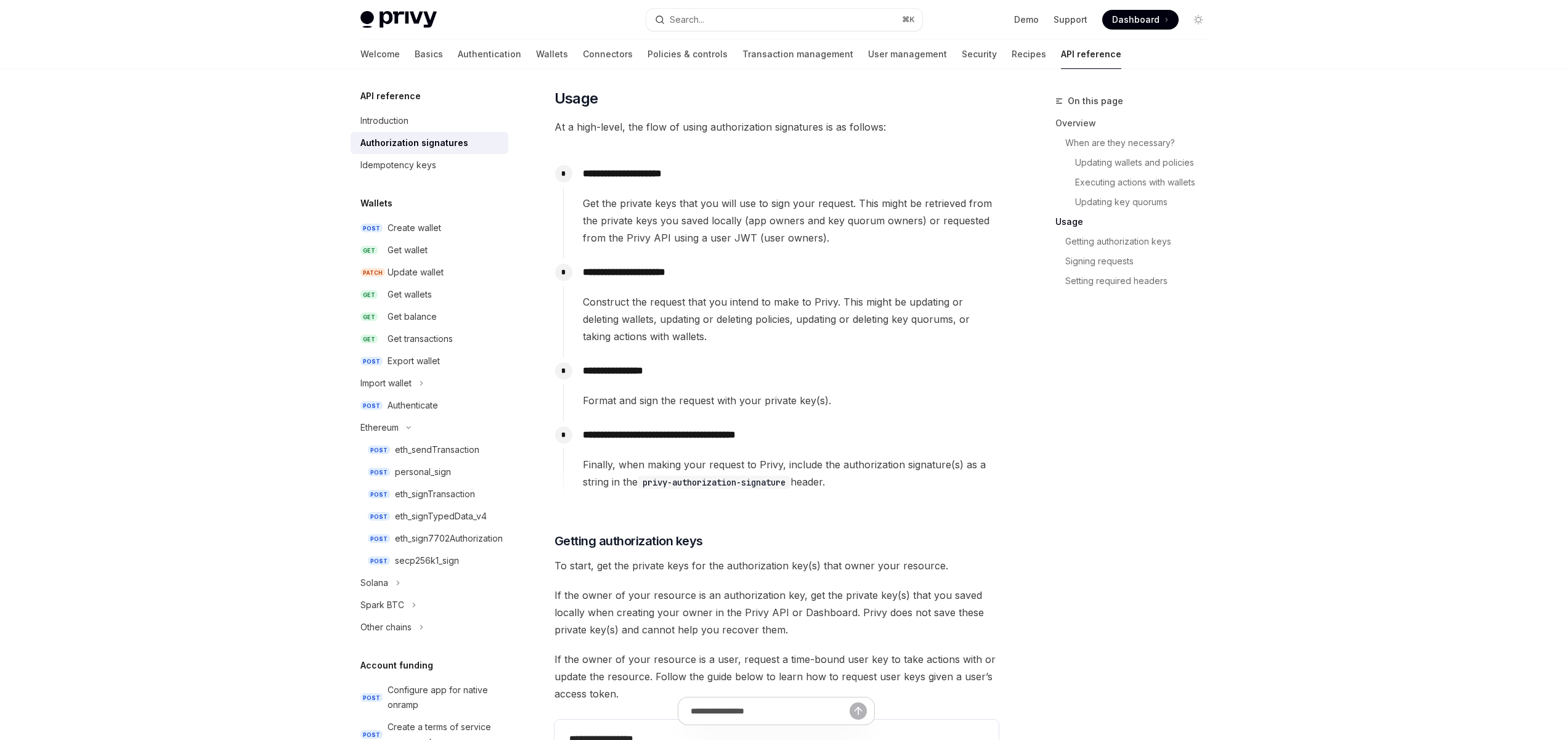
click at [729, 345] on div "**********" at bounding box center [781, 307] width 436 height 98
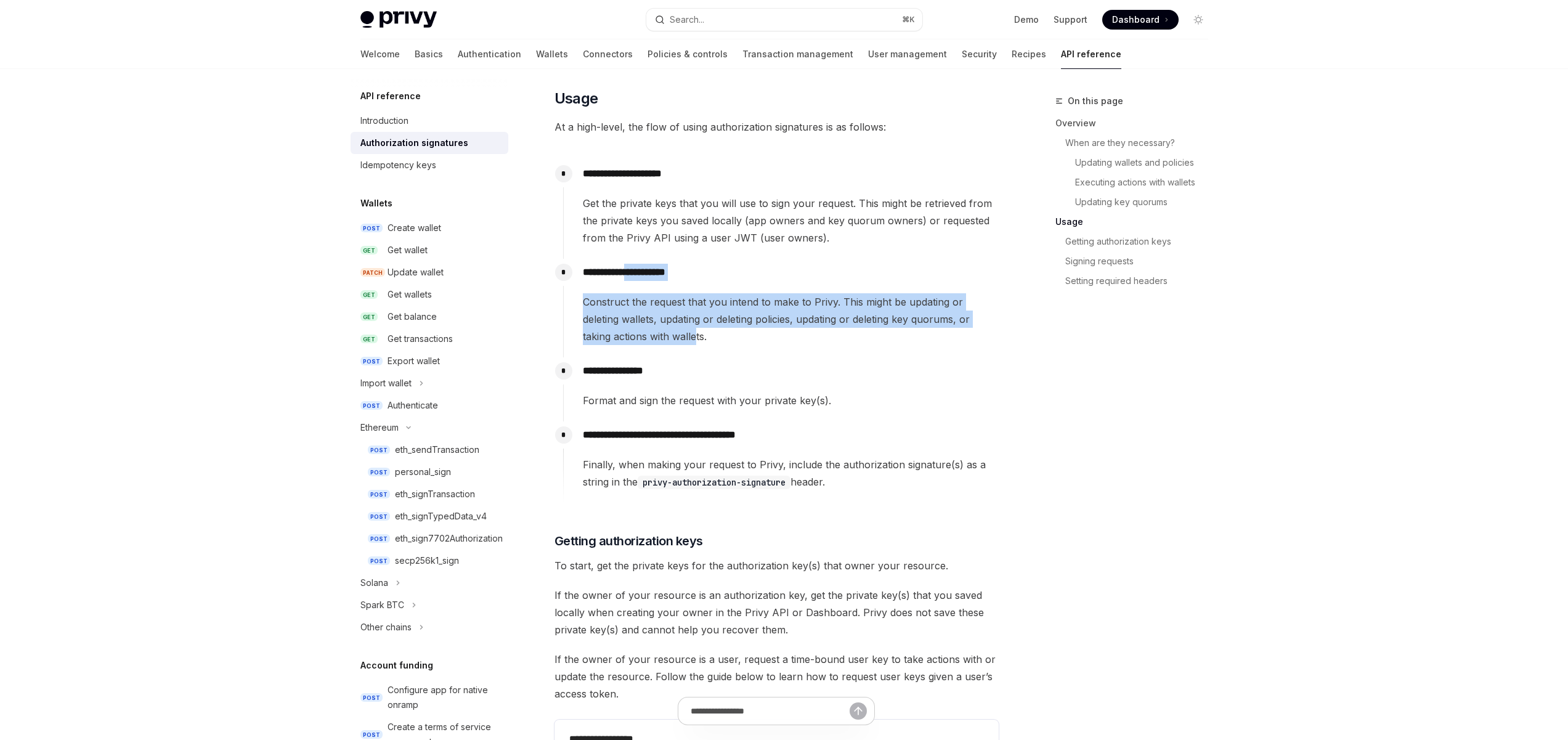
drag, startPoint x: 682, startPoint y: 315, endPoint x: 640, endPoint y: 277, distance: 56.6
click at [640, 277] on div "**********" at bounding box center [781, 302] width 436 height 86
click at [721, 322] on span "Construct the request that you intend to make to Privy. This might be updating …" at bounding box center [790, 319] width 416 height 51
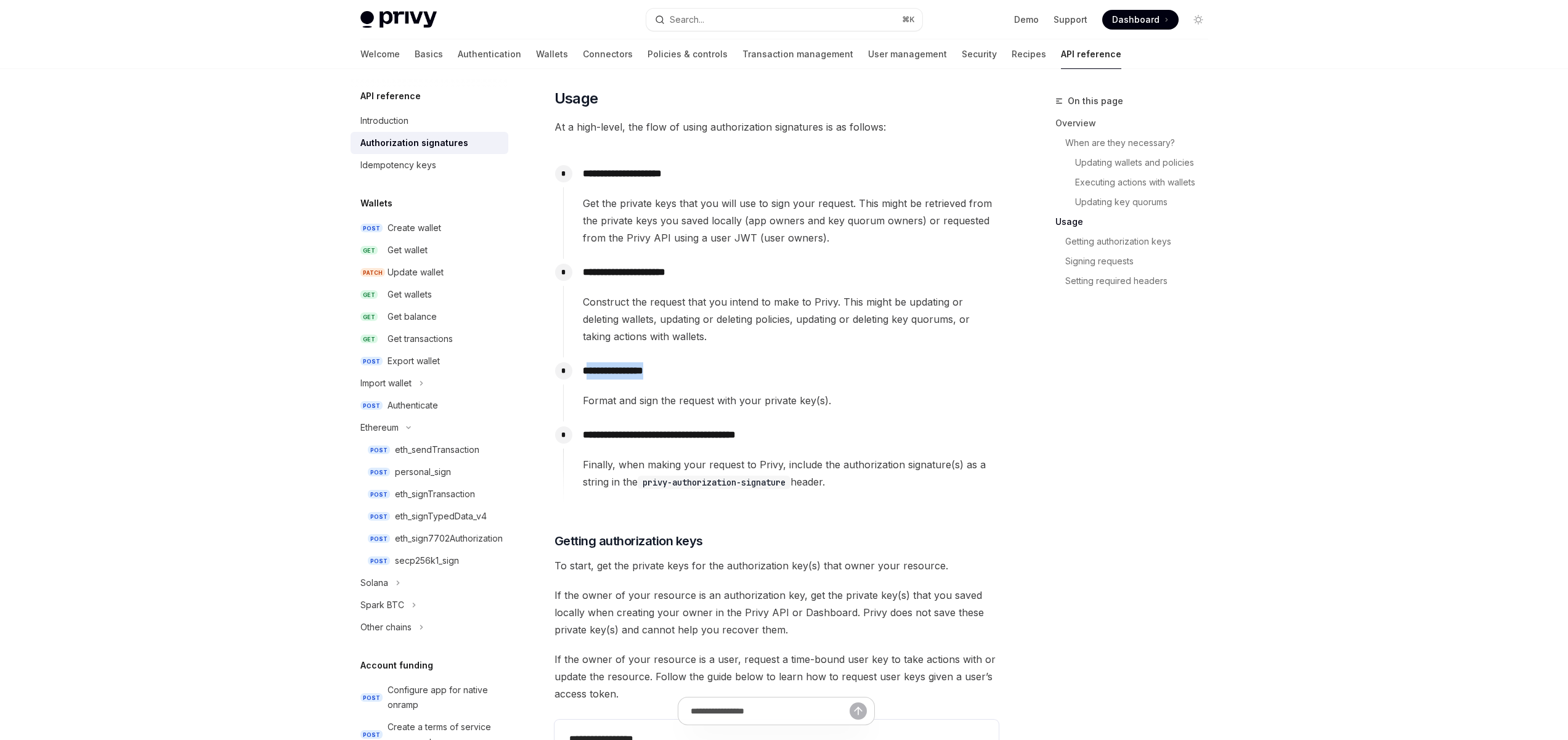
drag, startPoint x: 662, startPoint y: 373, endPoint x: 588, endPoint y: 372, distance: 74.0
click at [588, 372] on p "**********" at bounding box center [790, 370] width 416 height 17
drag, startPoint x: 586, startPoint y: 399, endPoint x: 640, endPoint y: 399, distance: 54.0
click at [640, 399] on div "Format and sign the request with your private key(s)." at bounding box center [790, 400] width 416 height 17
click at [646, 369] on p "**********" at bounding box center [790, 370] width 416 height 17
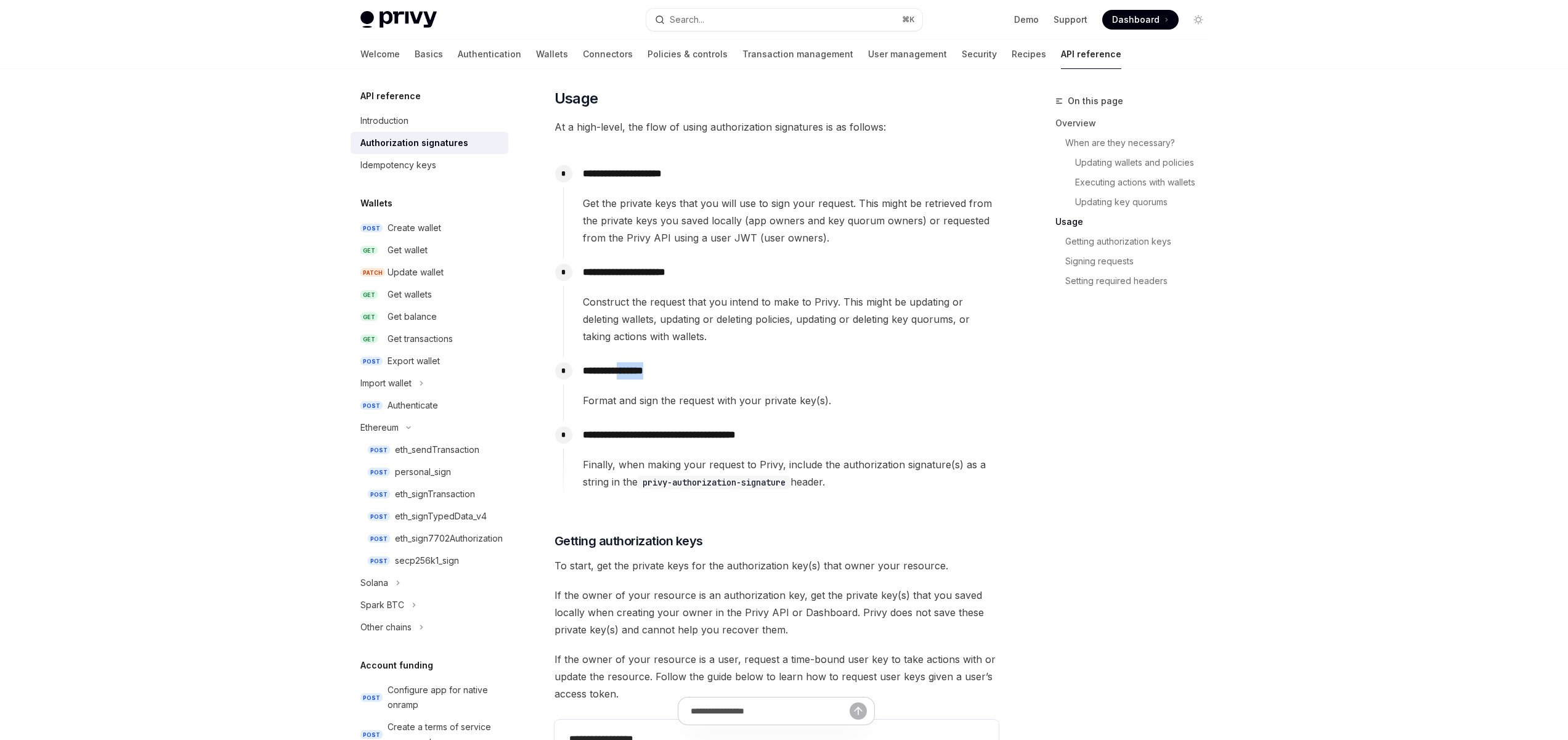
click at [646, 369] on p "**********" at bounding box center [790, 370] width 416 height 17
drag, startPoint x: 654, startPoint y: 401, endPoint x: 692, endPoint y: 401, distance: 38.0
click at [612, 401] on div "Format and sign the request with your private key(s)." at bounding box center [790, 400] width 416 height 17
drag, startPoint x: 707, startPoint y: 401, endPoint x: 663, endPoint y: 403, distance: 44.0
click at [643, 403] on div "Format and sign the request with your private key(s)." at bounding box center [790, 400] width 416 height 17
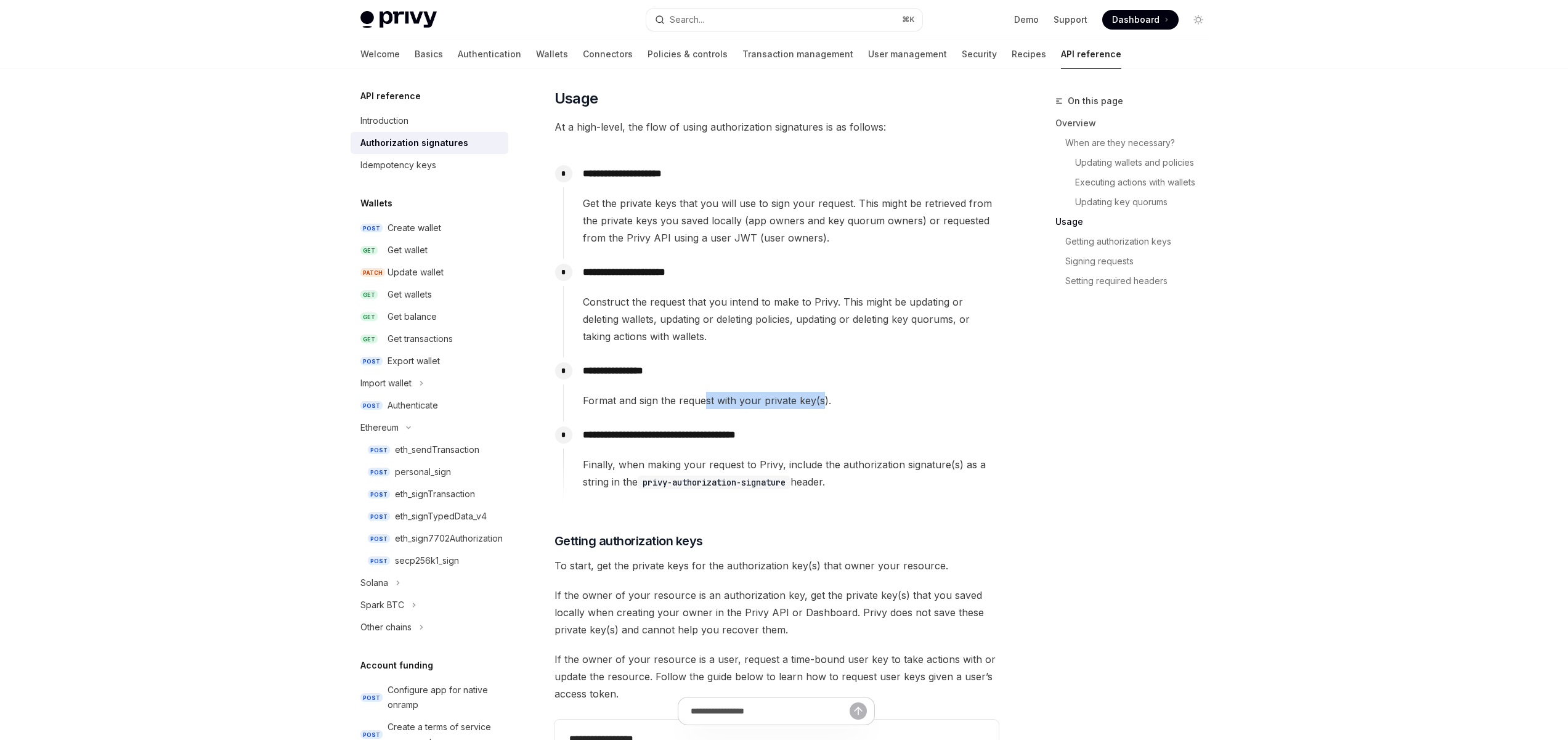
drag, startPoint x: 820, startPoint y: 403, endPoint x: 698, endPoint y: 403, distance: 122.0
click at [703, 403] on div "Format and sign the request with your private key(s)." at bounding box center [790, 400] width 416 height 17
click at [696, 403] on div "Format and sign the request with your private key(s)." at bounding box center [790, 400] width 416 height 17
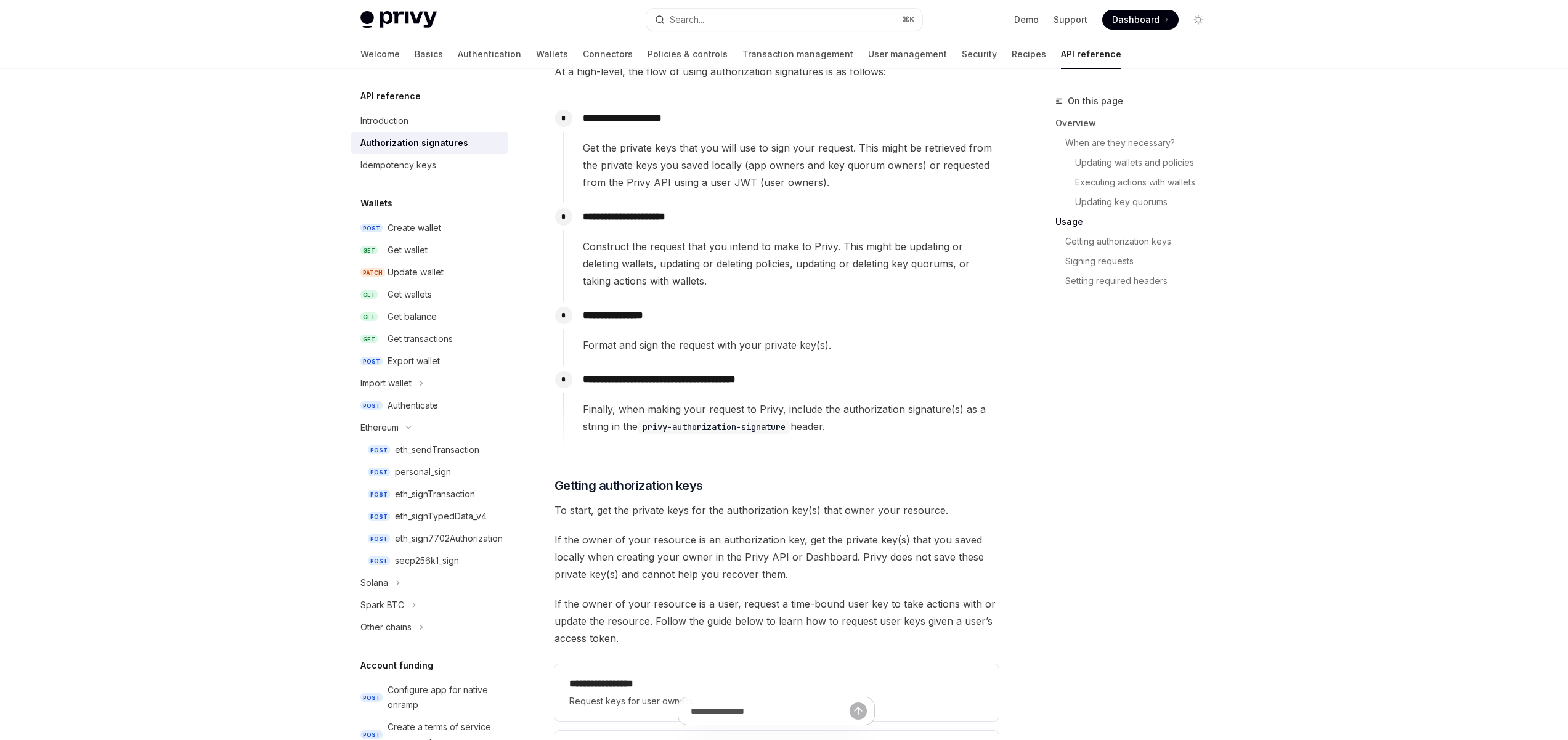
scroll to position [1164, 0]
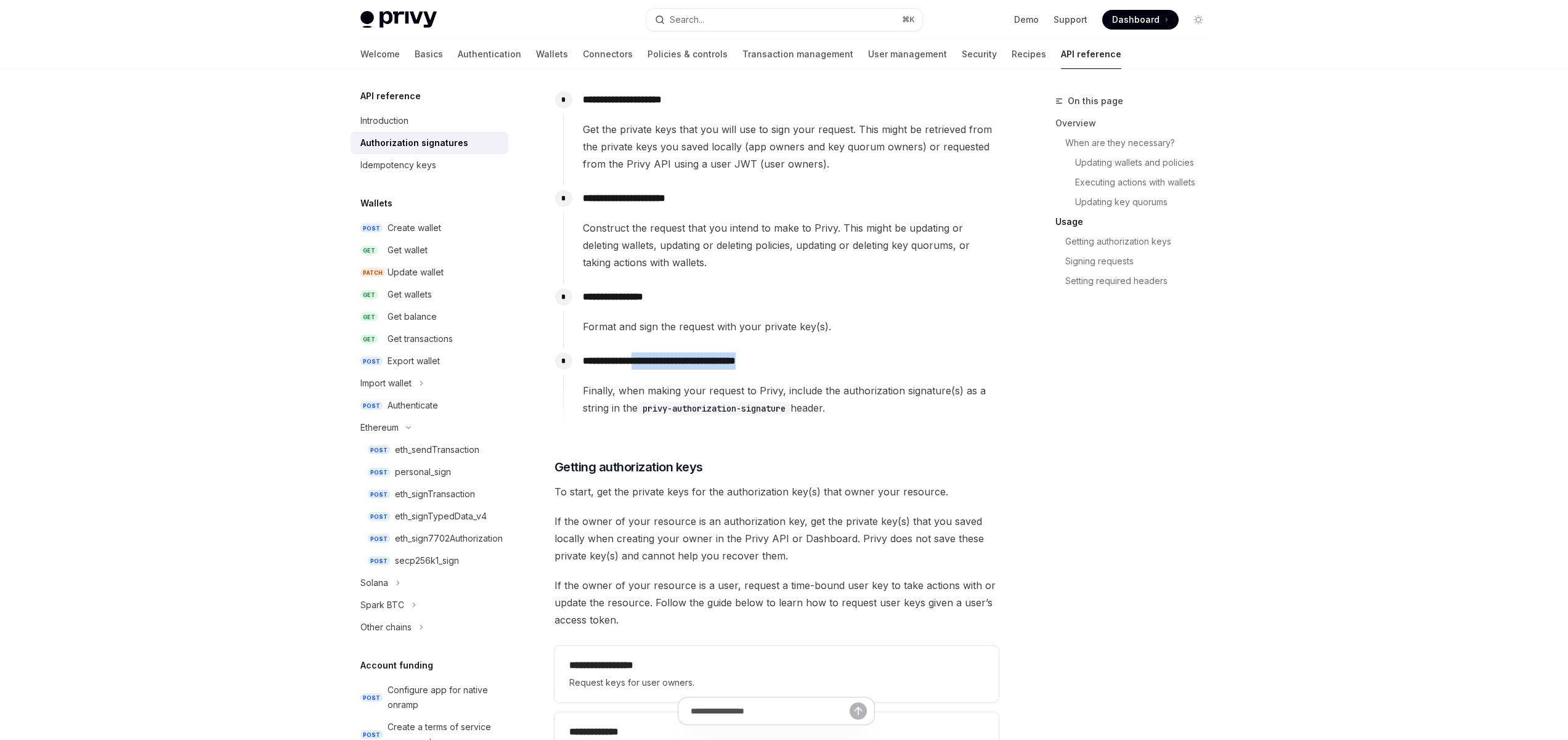
drag, startPoint x: 731, startPoint y: 363, endPoint x: 639, endPoint y: 362, distance: 92.0
click at [644, 362] on p "**********" at bounding box center [790, 360] width 416 height 17
click at [639, 363] on p "**********" at bounding box center [790, 360] width 416 height 17
drag, startPoint x: 649, startPoint y: 410, endPoint x: 795, endPoint y: 410, distance: 146.0
click at [791, 410] on code "privy-authorization-signature" at bounding box center [714, 408] width 153 height 14
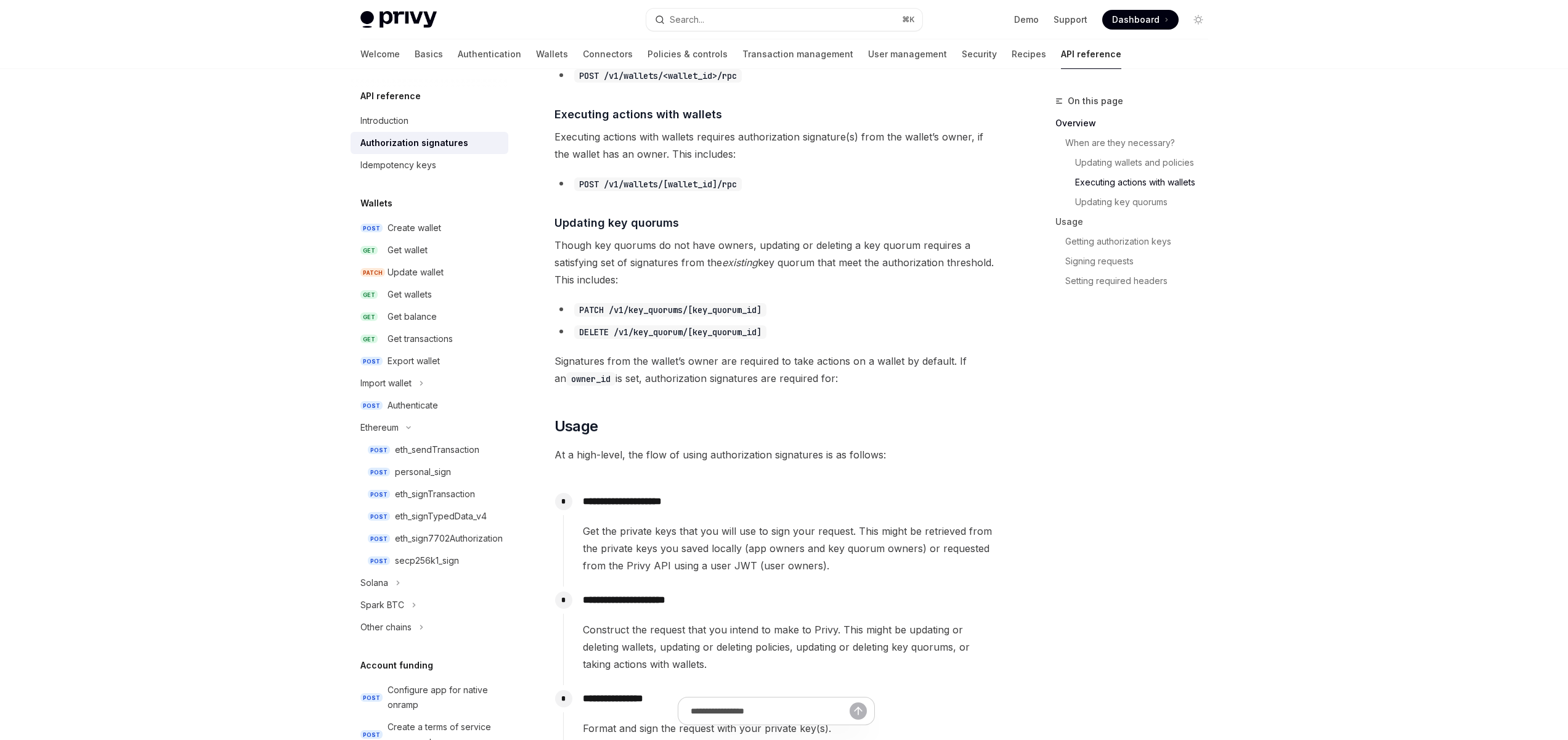
scroll to position [757, 0]
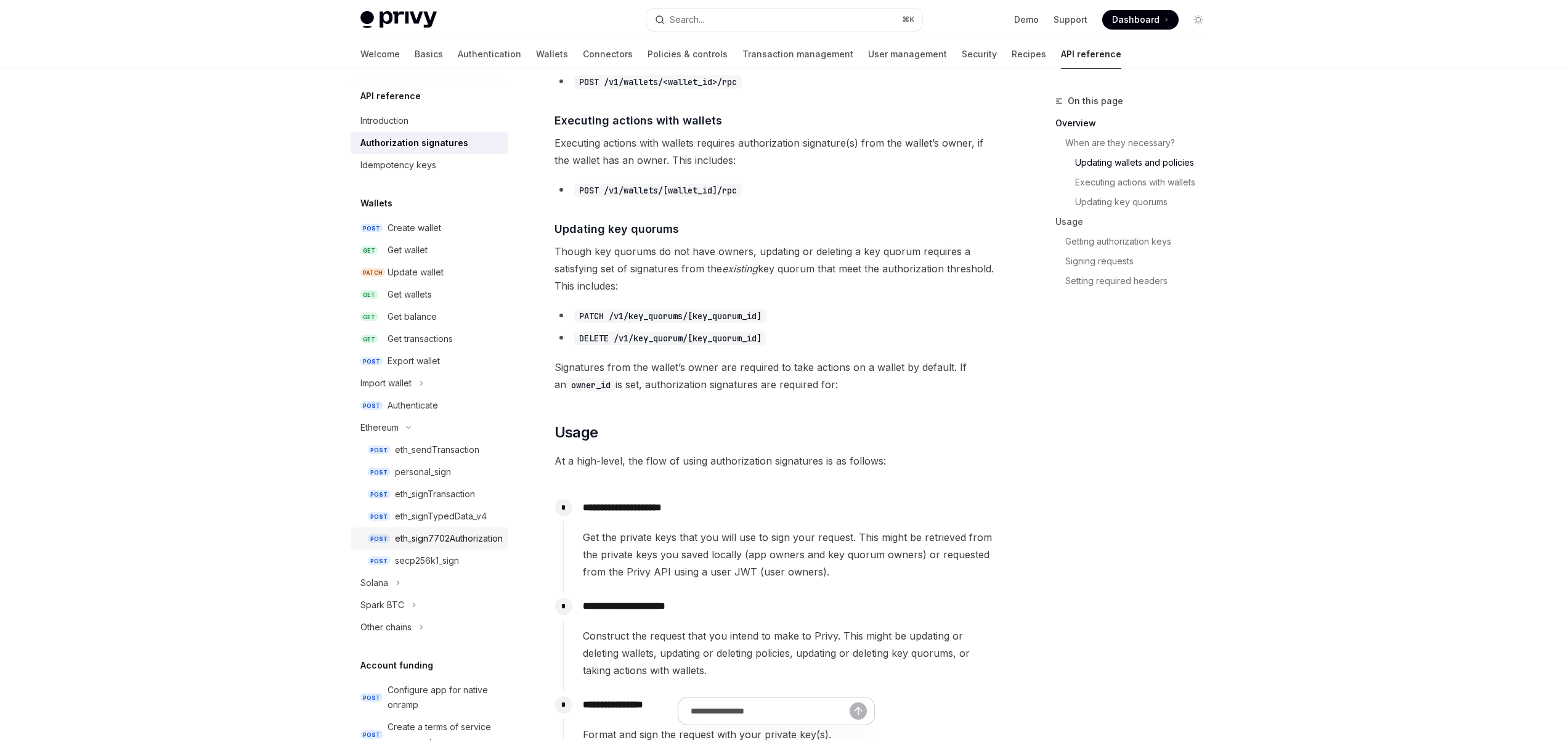
click at [434, 536] on div "eth_sign7702Authorization" at bounding box center [450, 538] width 108 height 15
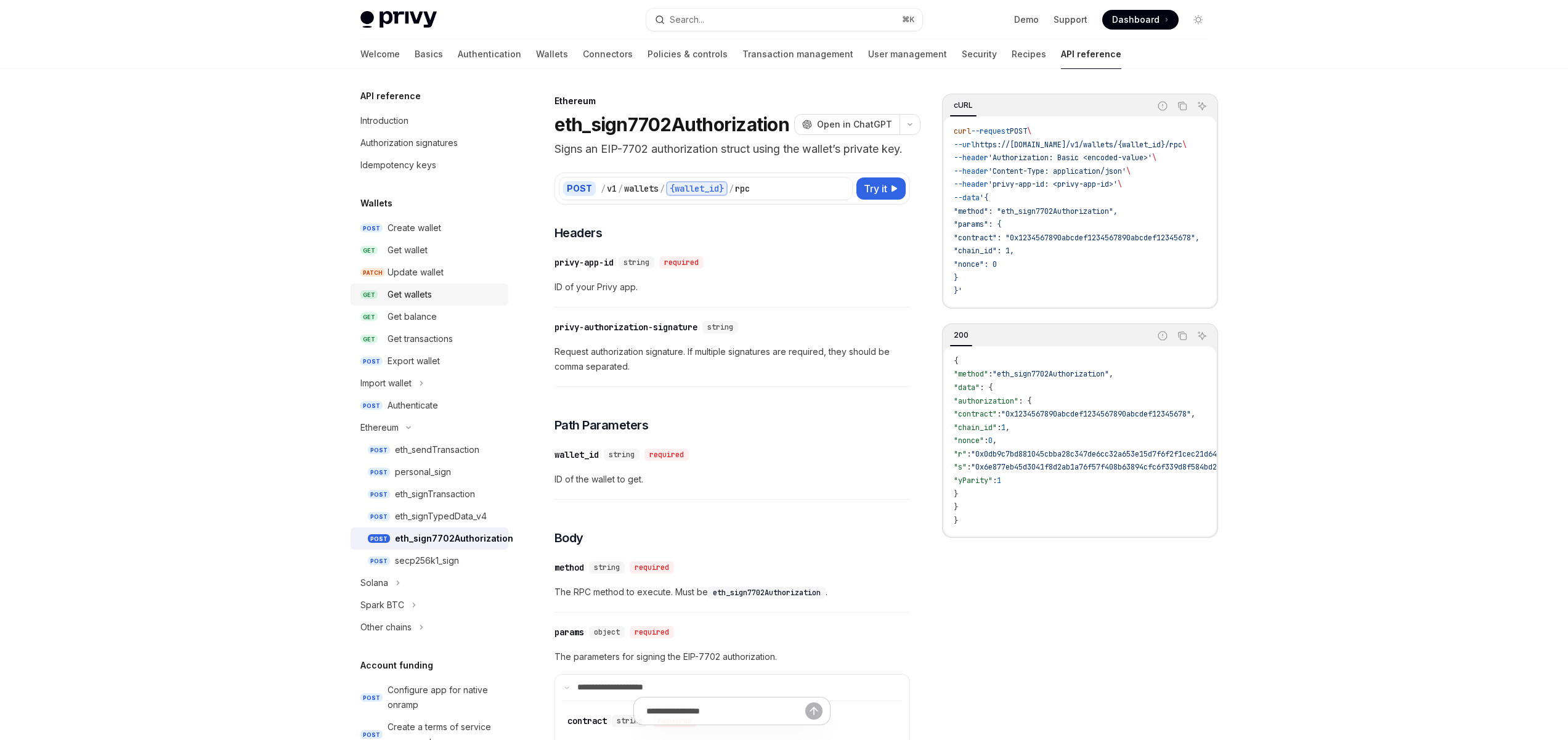
click at [417, 297] on div "Get wallets" at bounding box center [409, 294] width 44 height 15
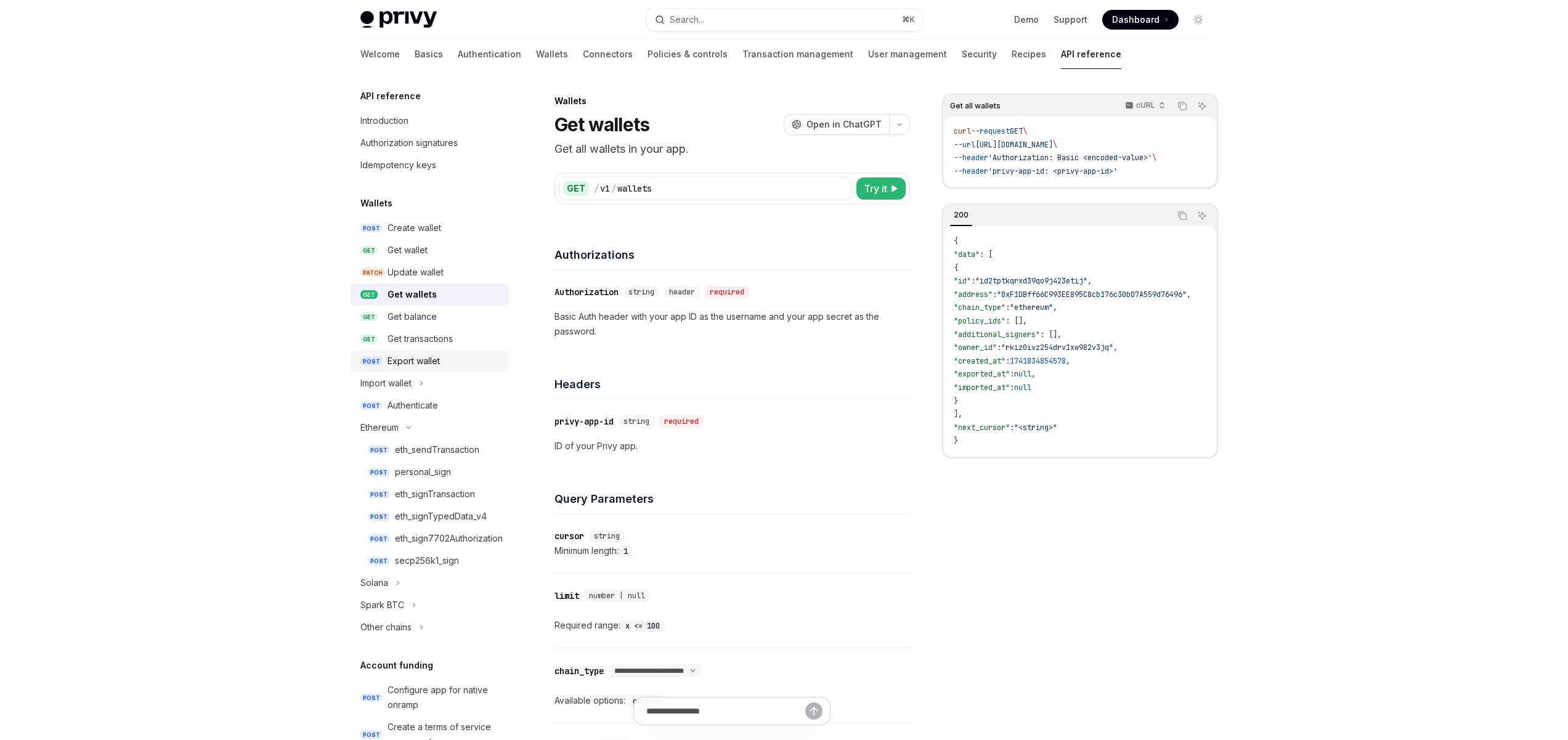
click at [405, 360] on div "Export wallet" at bounding box center [413, 361] width 52 height 15
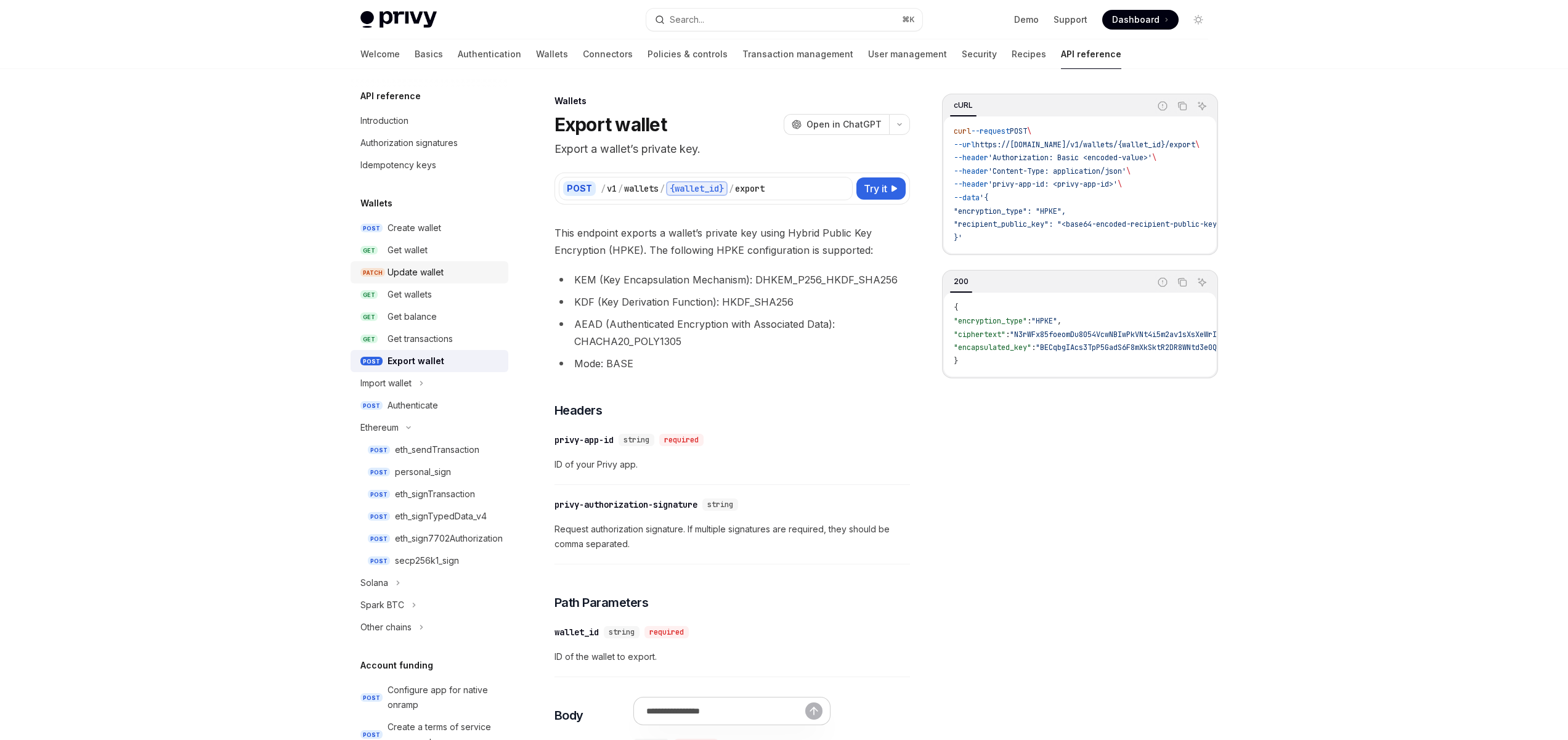
click at [394, 276] on div "Update wallet" at bounding box center [415, 272] width 56 height 15
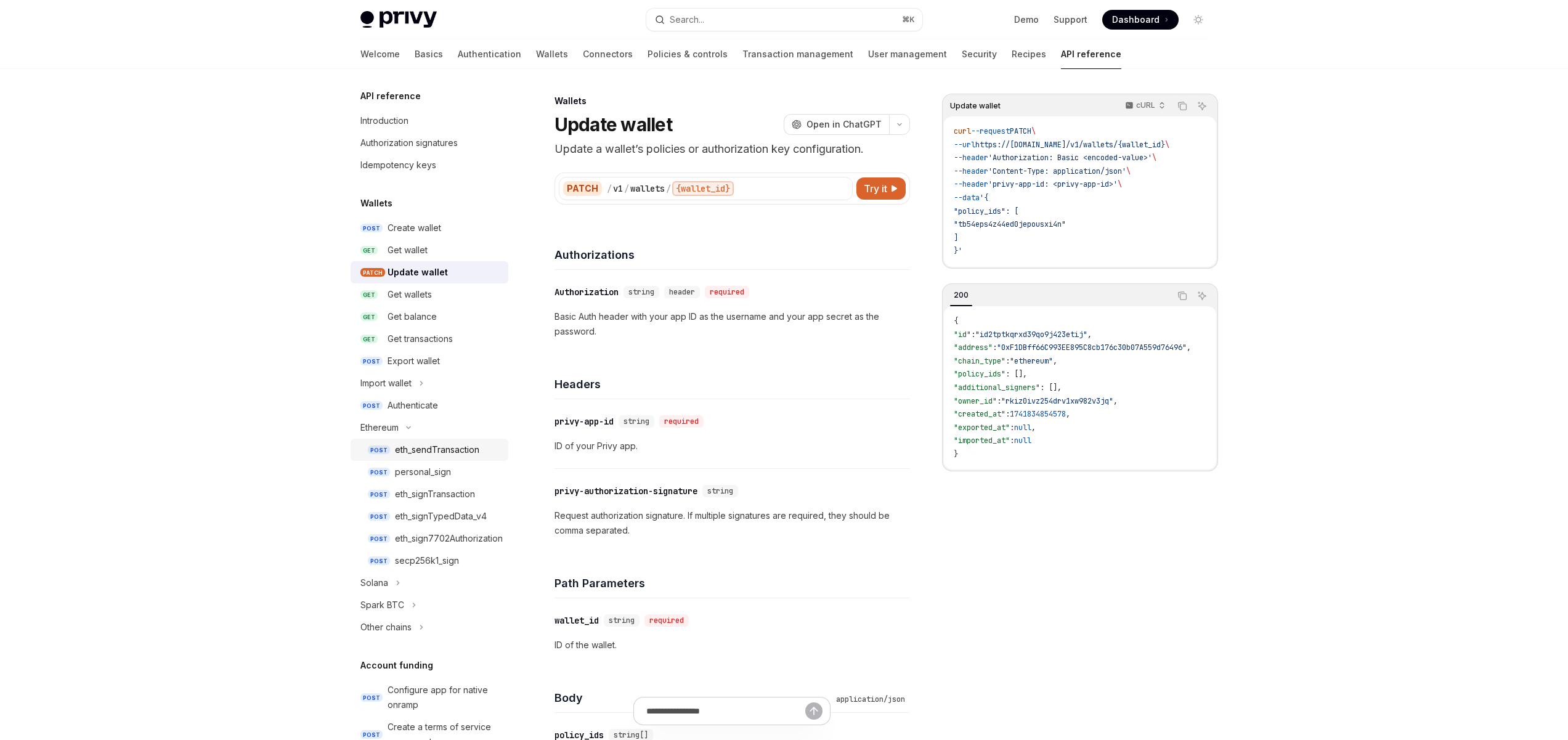
click at [428, 448] on div "eth_sendTransaction" at bounding box center [438, 449] width 84 height 15
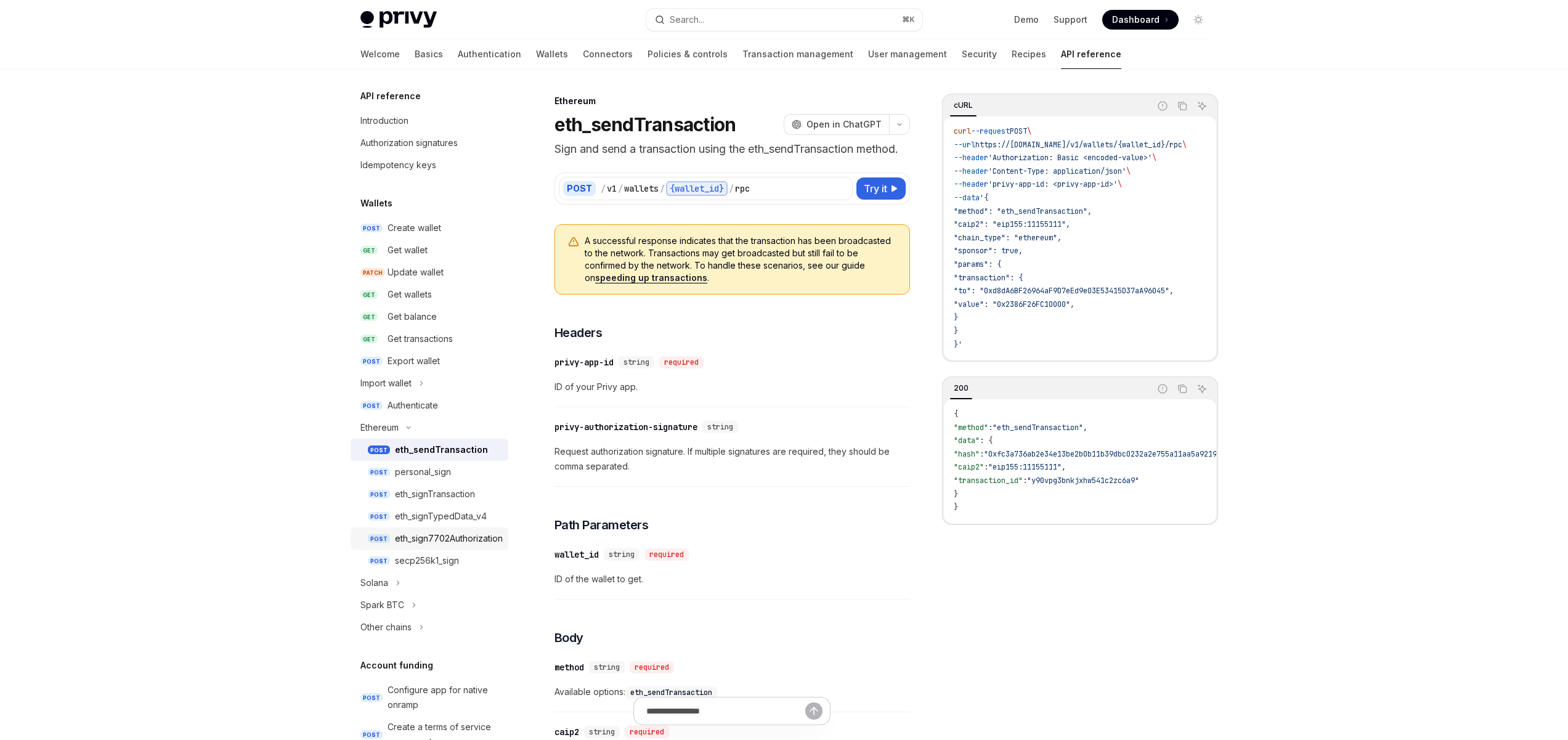
click at [432, 536] on div "eth_sign7702Authorization" at bounding box center [450, 538] width 108 height 15
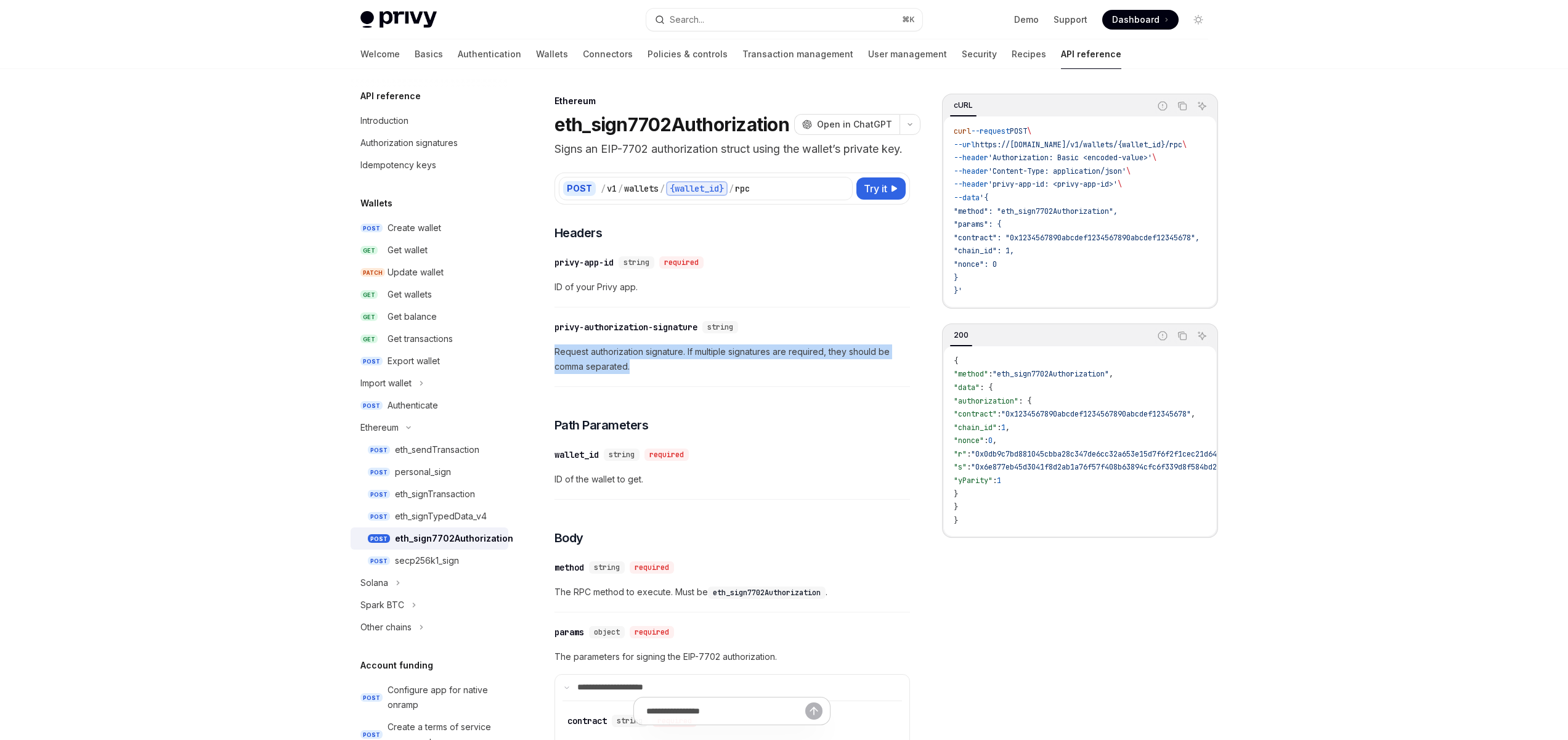
drag, startPoint x: 656, startPoint y: 375, endPoint x: 550, endPoint y: 363, distance: 106.7
click at [676, 374] on span "Request authorization signature. If multiple signatures are required, they shou…" at bounding box center [732, 359] width 356 height 29
drag, startPoint x: 635, startPoint y: 381, endPoint x: 539, endPoint y: 369, distance: 96.7
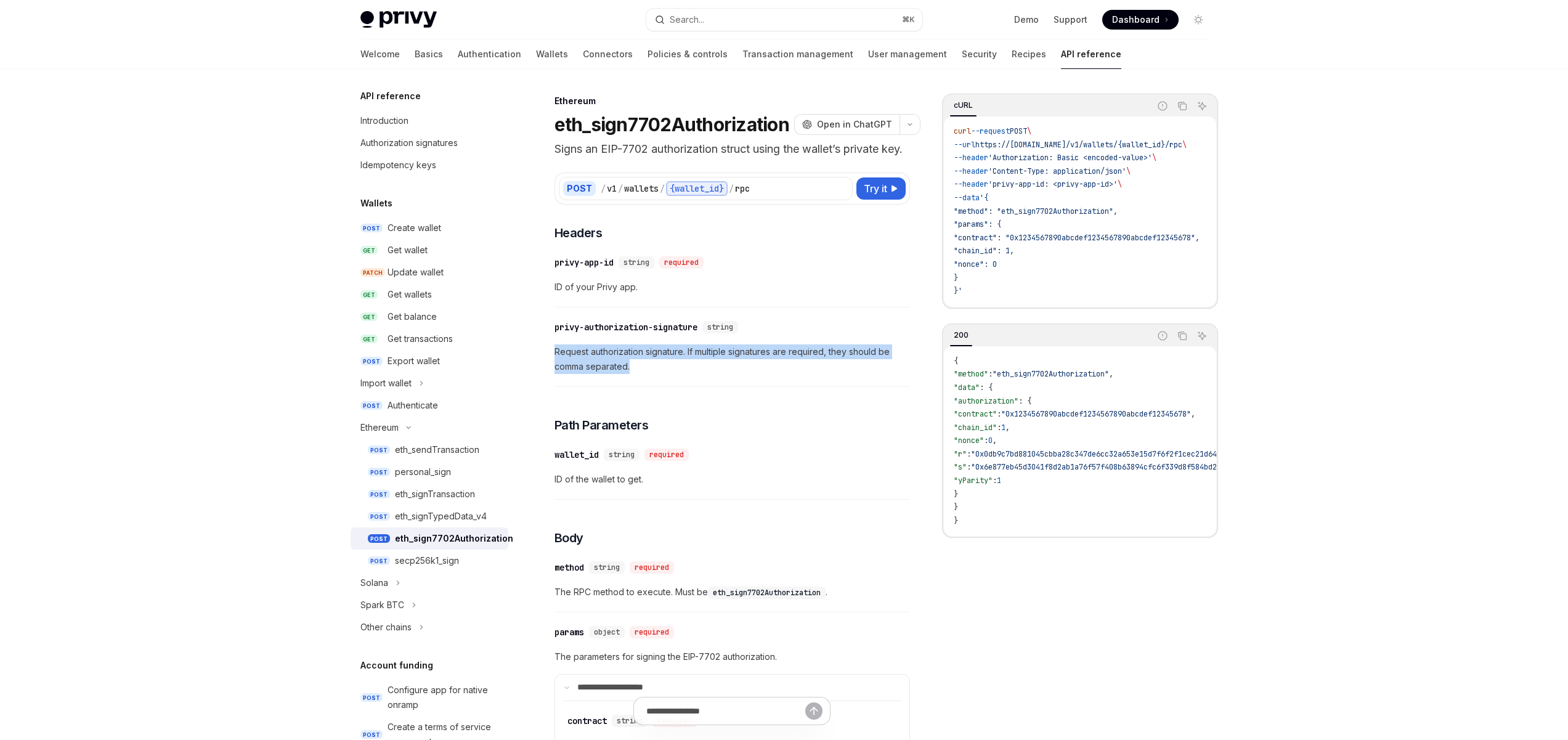
click at [626, 374] on span "Request authorization signature. If multiple signatures are required, they shou…" at bounding box center [732, 359] width 356 height 29
drag, startPoint x: 662, startPoint y: 386, endPoint x: 555, endPoint y: 365, distance: 109.0
click at [555, 365] on span "Request authorization signature. If multiple signatures are required, they shou…" at bounding box center [732, 359] width 356 height 29
click at [697, 374] on span "Request authorization signature. If multiple signatures are required, they shou…" at bounding box center [732, 359] width 356 height 29
drag, startPoint x: 609, startPoint y: 380, endPoint x: 549, endPoint y: 366, distance: 61.6
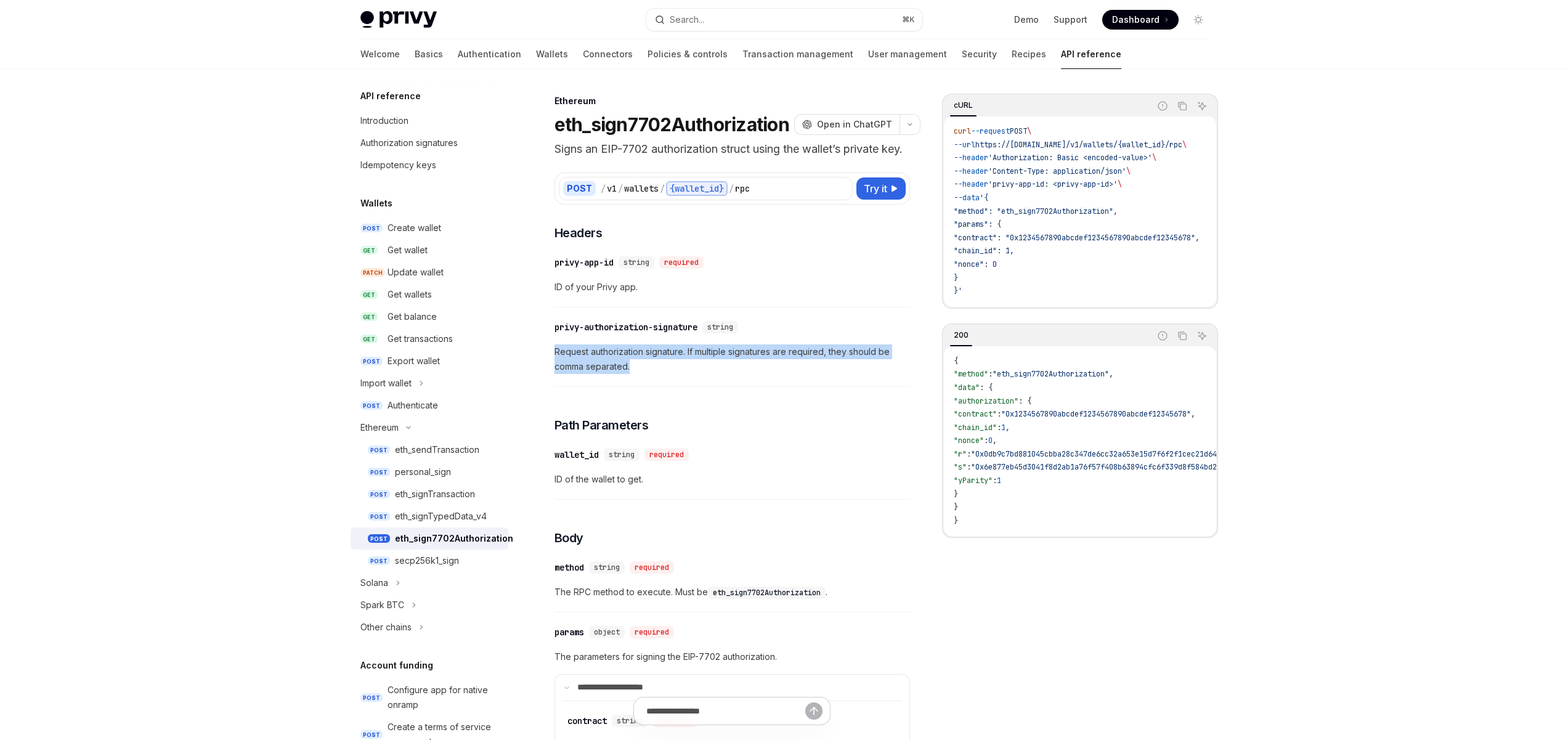
click at [669, 374] on span "Request authorization signature. If multiple signatures are required, they shou…" at bounding box center [732, 359] width 356 height 29
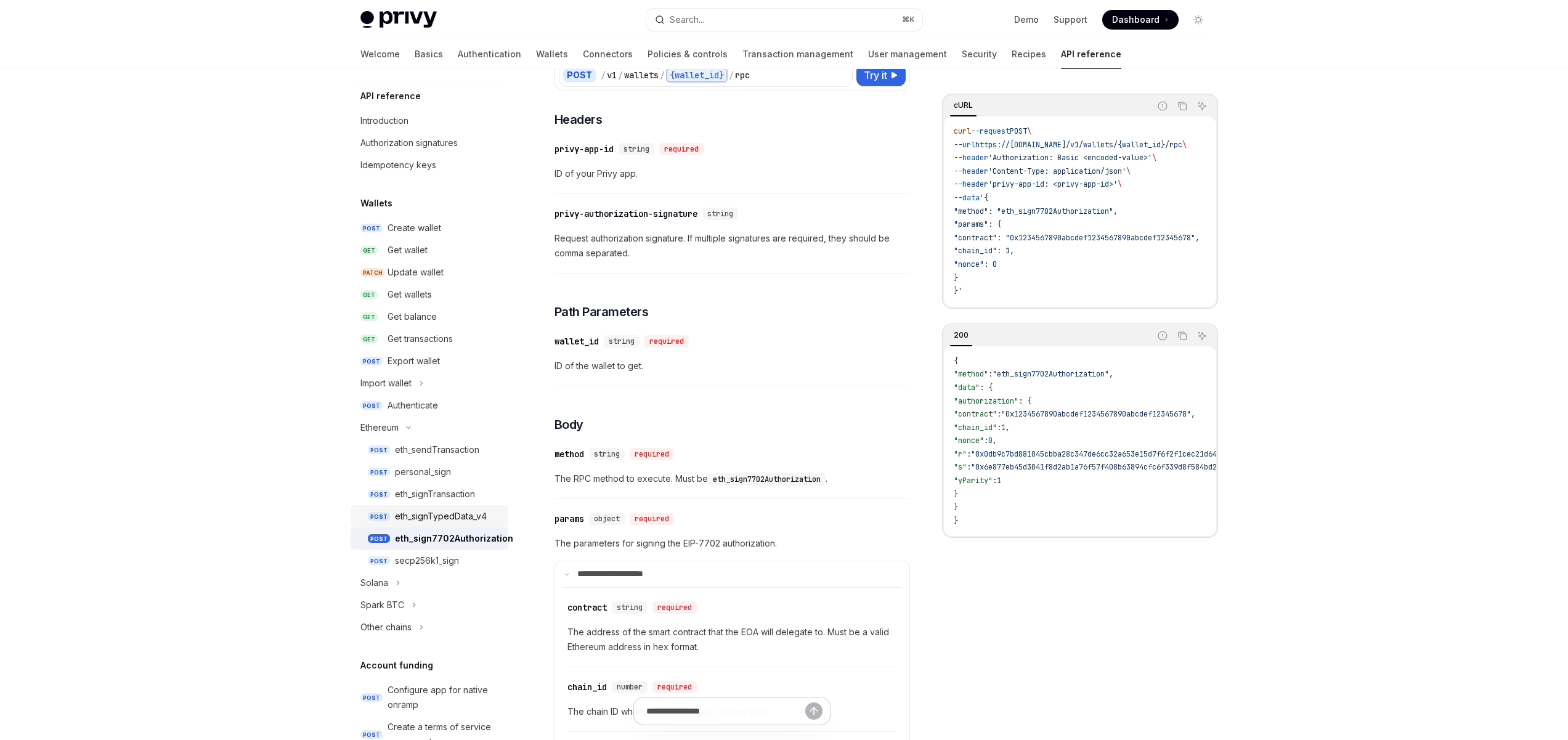
scroll to position [148, 0]
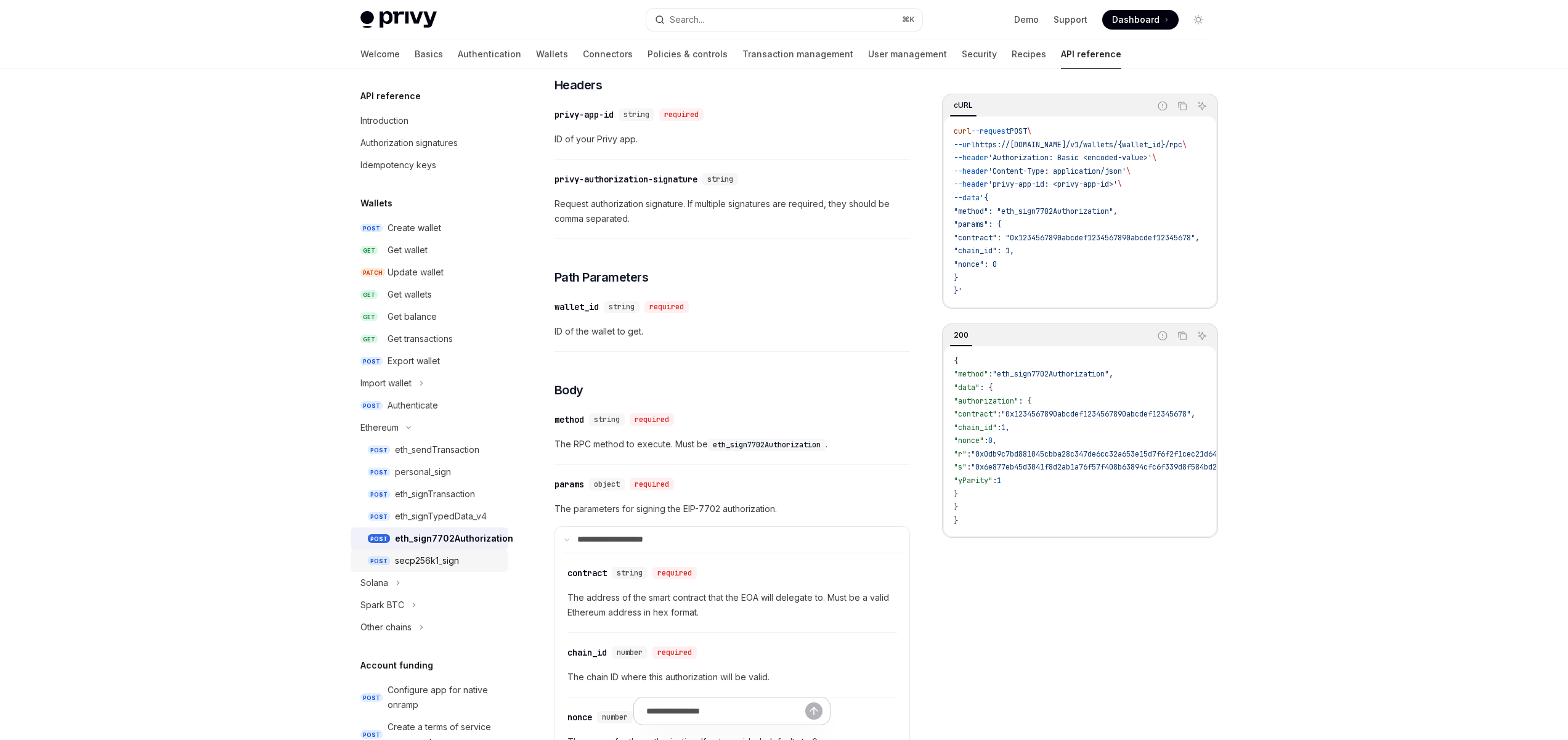
click at [419, 558] on div "secp256k1_sign" at bounding box center [428, 560] width 64 height 15
type textarea "*"
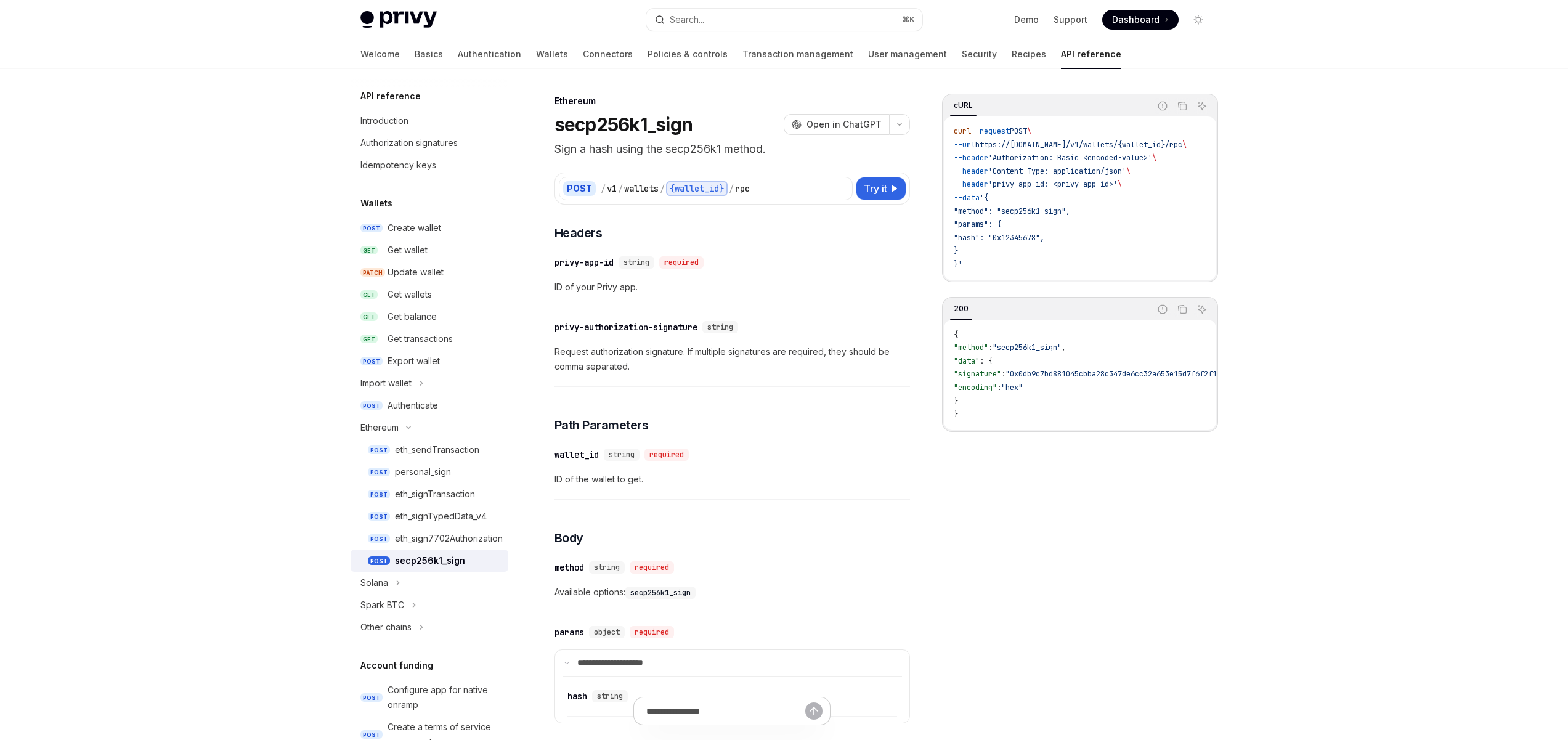
click at [763, 374] on div "​ privy-authorization-signature string Request authorization signature. If mult…" at bounding box center [732, 350] width 356 height 73
drag, startPoint x: 624, startPoint y: 360, endPoint x: 572, endPoint y: 348, distance: 53.4
click at [572, 348] on span "Request authorization signature. If multiple signatures are required, they shou…" at bounding box center [732, 359] width 356 height 29
click at [712, 387] on div "**********" at bounding box center [732, 630] width 356 height 812
drag, startPoint x: 626, startPoint y: 366, endPoint x: 558, endPoint y: 348, distance: 70.3
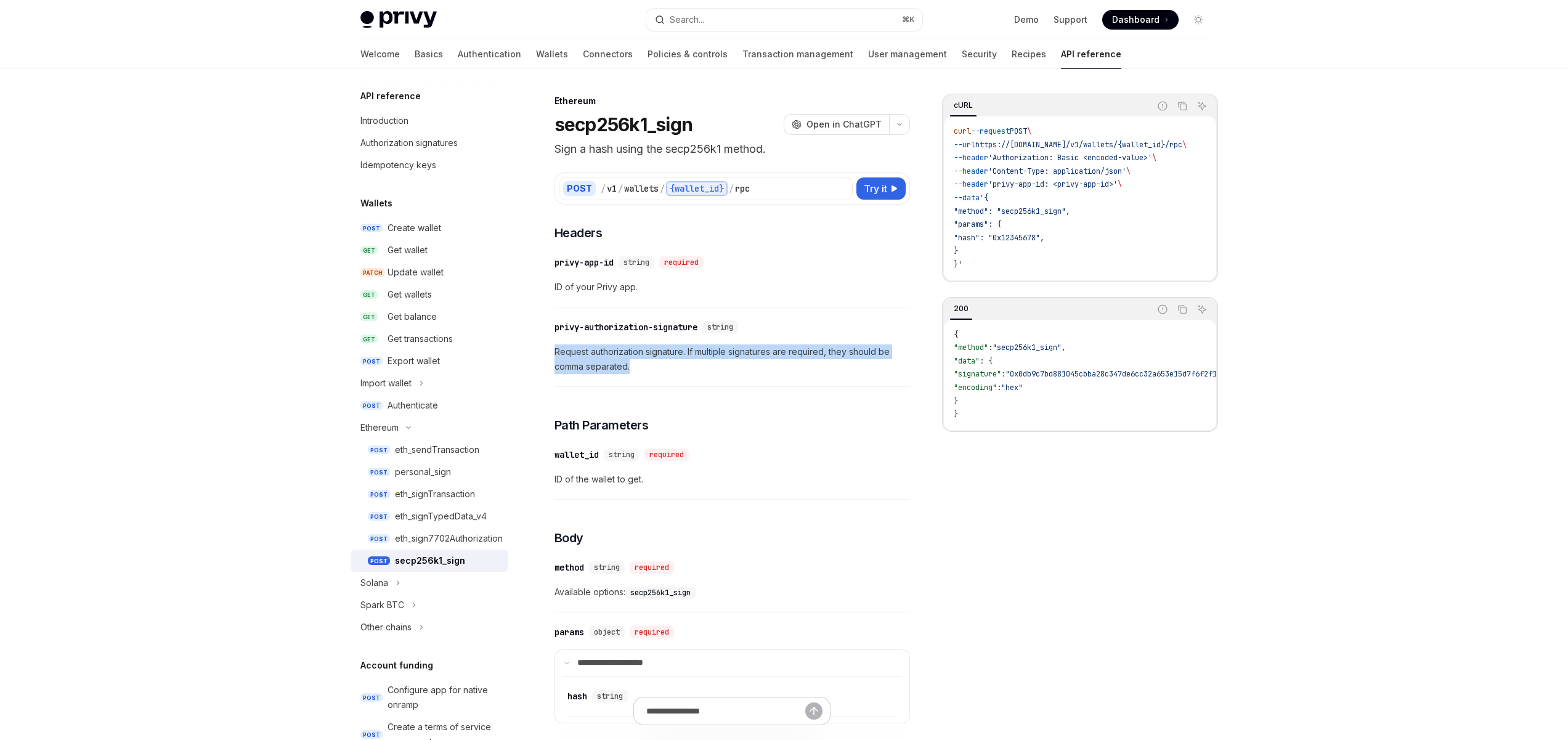
click at [555, 348] on span "Request authorization signature. If multiple signatures are required, they shou…" at bounding box center [732, 359] width 356 height 29
click at [650, 377] on div "​ privy-authorization-signature string Request authorization signature. If mult…" at bounding box center [732, 350] width 356 height 73
drag, startPoint x: 616, startPoint y: 361, endPoint x: 551, endPoint y: 352, distance: 65.6
click at [551, 352] on div "Ethereum secp256k1_sign OpenAI Open in ChatGPT Sign a hash using the secp256k1 …" at bounding box center [617, 664] width 592 height 1142
click at [625, 385] on div "​ privy-authorization-signature string Request authorization signature. If mult…" at bounding box center [732, 350] width 356 height 73
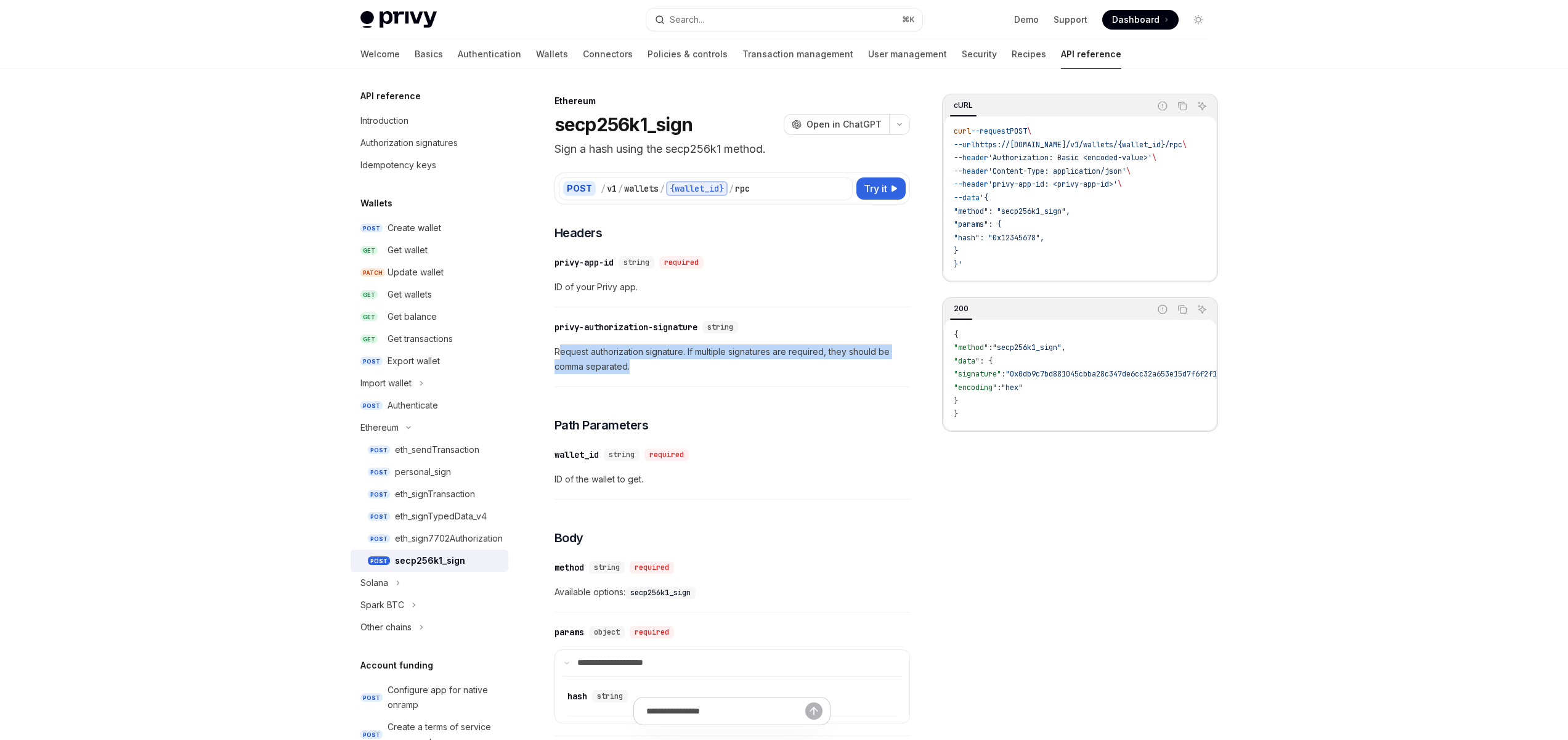
drag, startPoint x: 630, startPoint y: 367, endPoint x: 557, endPoint y: 345, distance: 76.2
click at [557, 345] on span "Request authorization signature. If multiple signatures are required, they shou…" at bounding box center [732, 359] width 356 height 29
click at [649, 365] on span "Request authorization signature. If multiple signatures are required, they shou…" at bounding box center [732, 359] width 356 height 29
drag, startPoint x: 590, startPoint y: 353, endPoint x: 551, endPoint y: 344, distance: 40.0
click at [551, 344] on div "Ethereum secp256k1_sign OpenAI Open in ChatGPT Sign a hash using the secp256k1 …" at bounding box center [617, 664] width 592 height 1142
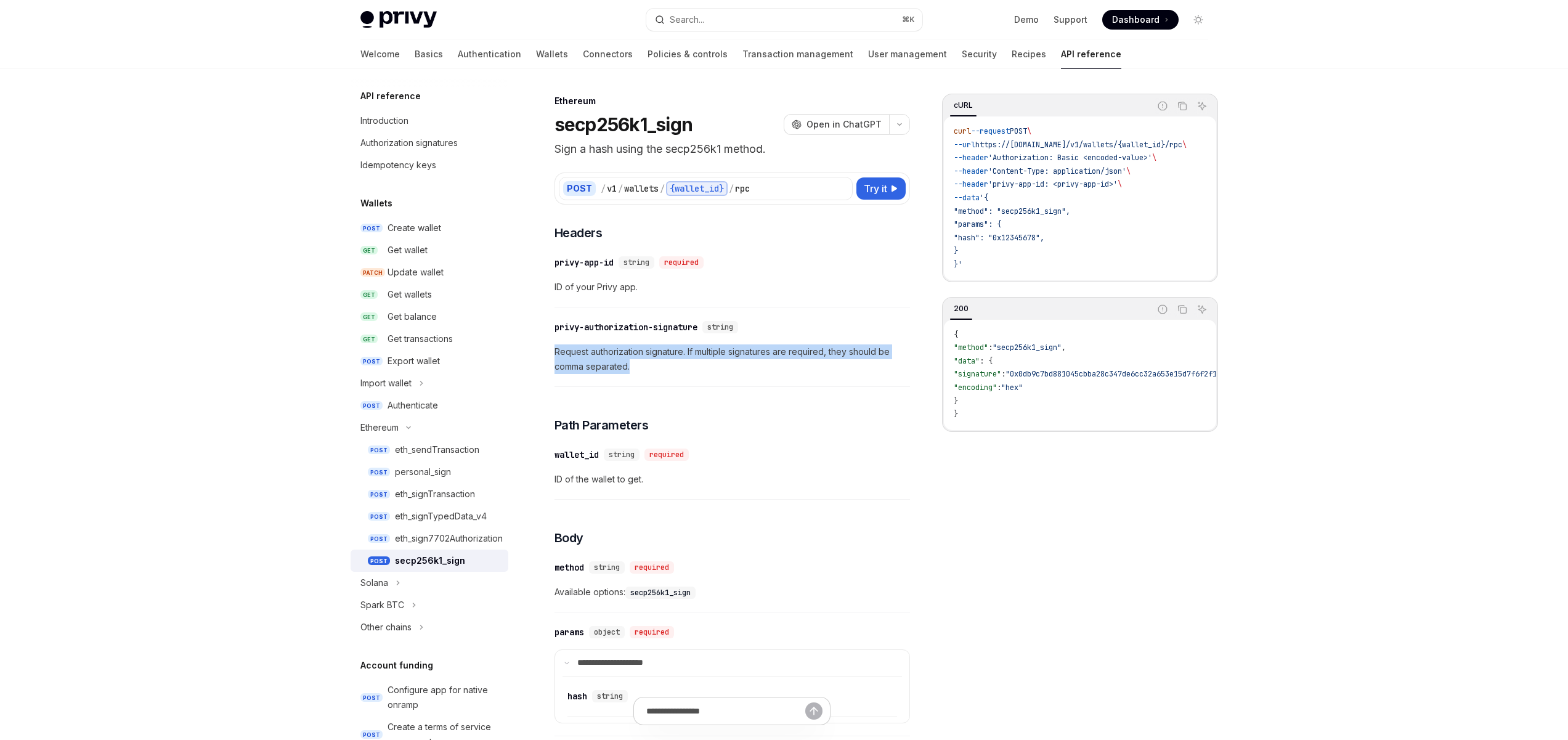
click at [688, 364] on span "Request authorization signature. If multiple signatures are required, they shou…" at bounding box center [732, 359] width 356 height 29
drag, startPoint x: 629, startPoint y: 365, endPoint x: 544, endPoint y: 340, distance: 88.6
click at [554, 340] on div "​ privy-authorization-signature string Request authorization signature. If mult…" at bounding box center [732, 350] width 356 height 73
click at [719, 385] on div "​ privy-authorization-signature string Request authorization signature. If mult…" at bounding box center [732, 350] width 356 height 73
click at [762, 368] on span "Request authorization signature. If multiple signatures are required, they shou…" at bounding box center [732, 359] width 356 height 29
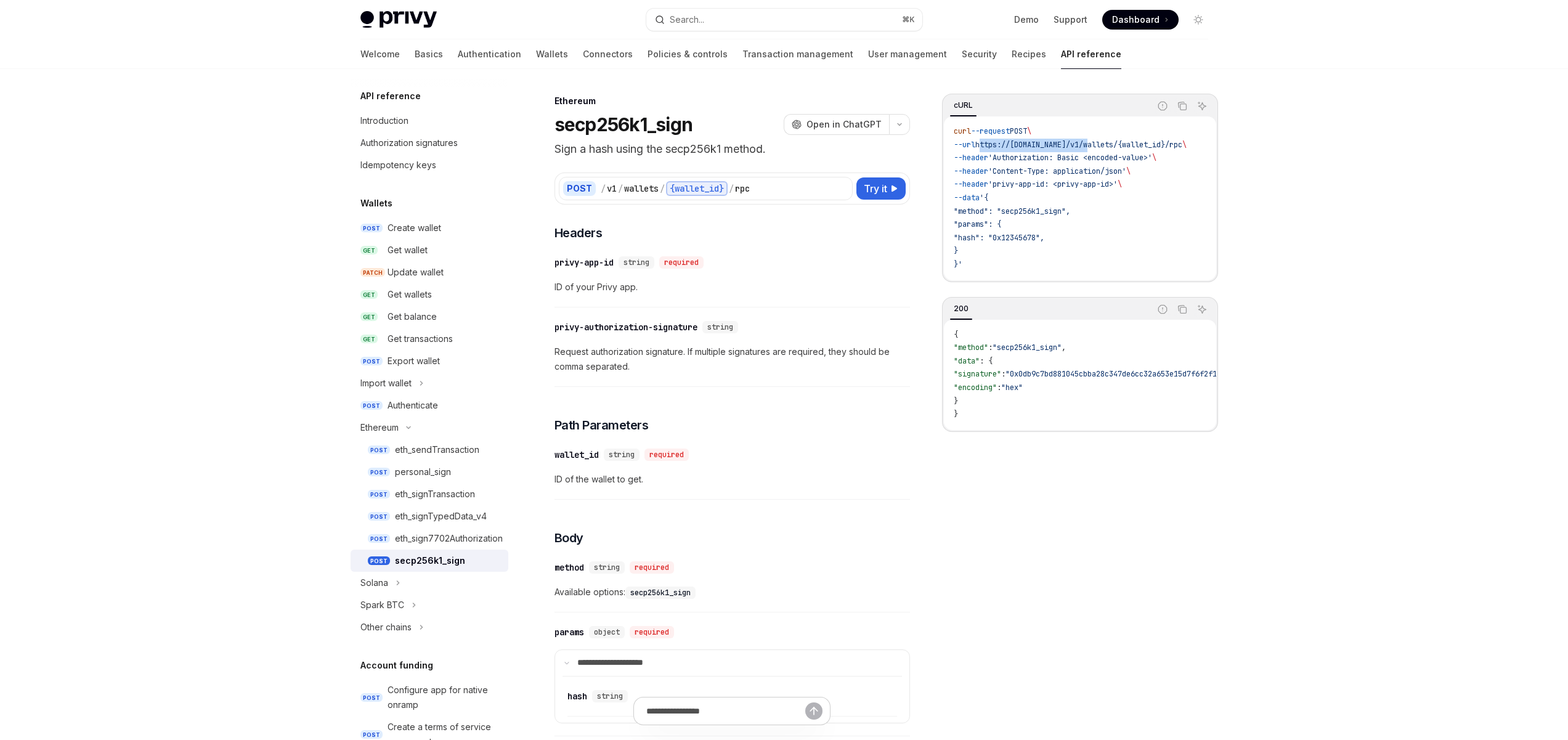
drag, startPoint x: 1099, startPoint y: 143, endPoint x: 991, endPoint y: 146, distance: 108.0
click at [991, 146] on span "https://[DOMAIN_NAME]/v1/wallets/{wallet_id}/rpc" at bounding box center [1079, 144] width 207 height 10
click at [1080, 143] on span "https://[DOMAIN_NAME]/v1/wallets/{wallet_id}/rpc" at bounding box center [1079, 144] width 207 height 10
click at [1014, 146] on span "https://[DOMAIN_NAME]/v1/wallets/{wallet_id}/rpc" at bounding box center [1079, 144] width 207 height 10
click at [1028, 145] on span "https://[DOMAIN_NAME]/v1/wallets/{wallet_id}/rpc" at bounding box center [1079, 144] width 207 height 10
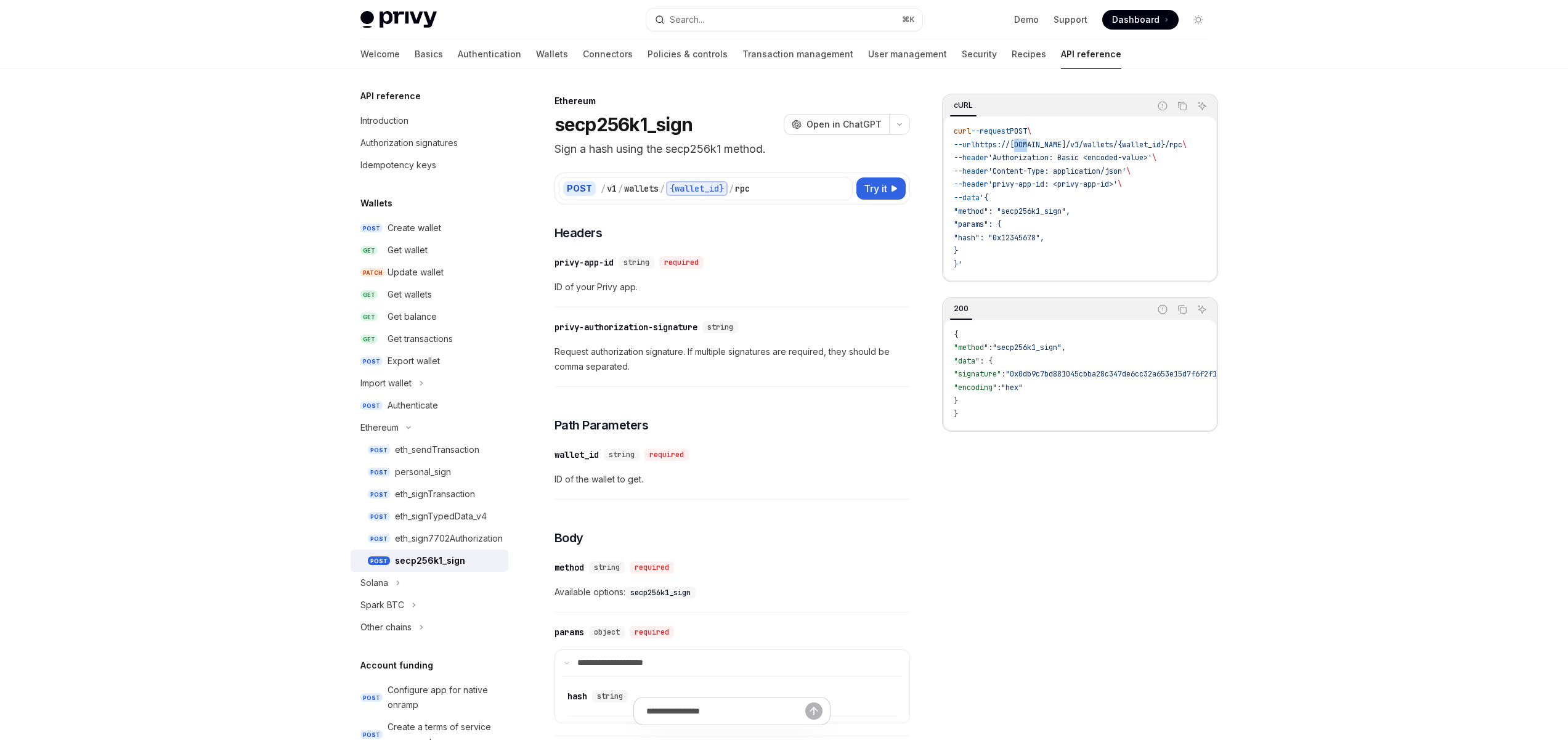
click at [1028, 145] on span "https://[DOMAIN_NAME]/v1/wallets/{wallet_id}/rpc" at bounding box center [1079, 144] width 207 height 10
click at [1076, 166] on code "curl --request POST \ --url https://api.privy.io/v1/wallets/{wallet_id}/rpc \ -…" at bounding box center [1085, 198] width 262 height 147
click at [1369, 173] on div "Privy Docs home page Search... ⌘ K Demo Support Dashboard Dashboard Search... N…" at bounding box center [784, 617] width 1568 height 1235
click at [834, 260] on div "​ privy-app-id string required" at bounding box center [726, 262] width 343 height 15
click at [1403, 208] on div "Privy Docs home page Search... ⌘ K Demo Support Dashboard Dashboard Search... N…" at bounding box center [784, 617] width 1568 height 1235
